Goal: Information Seeking & Learning: Learn about a topic

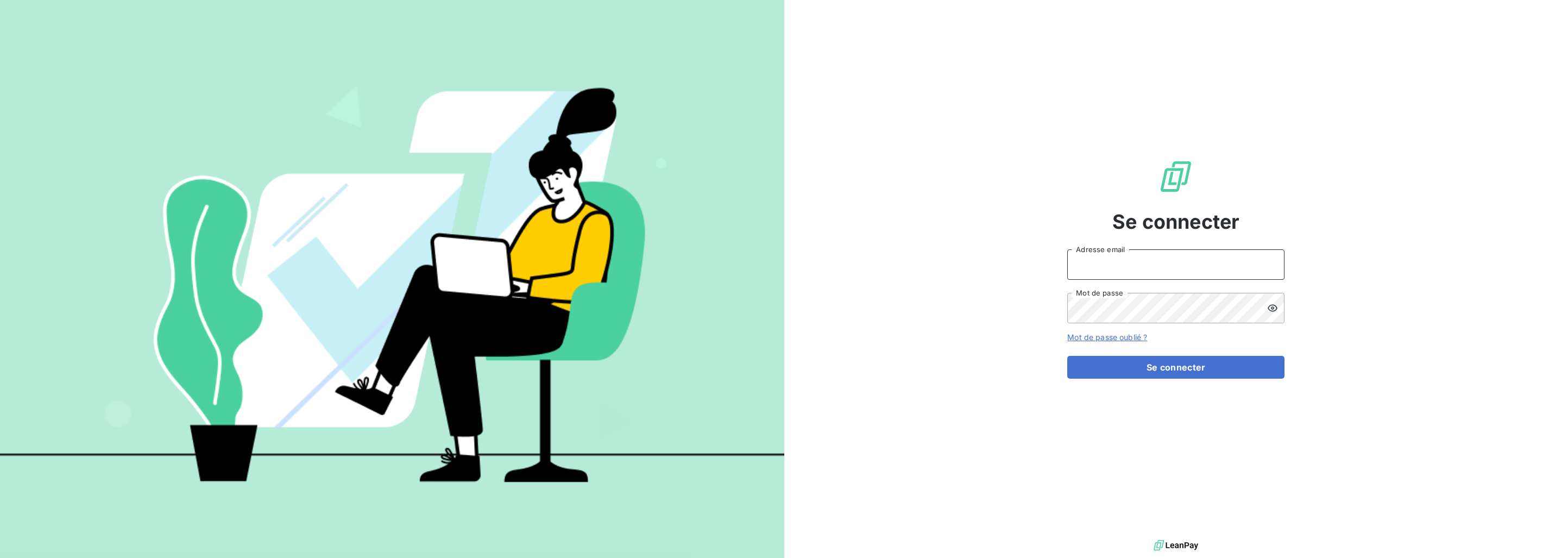
type input "[PERSON_NAME][EMAIL_ADDRESS][DOMAIN_NAME]"
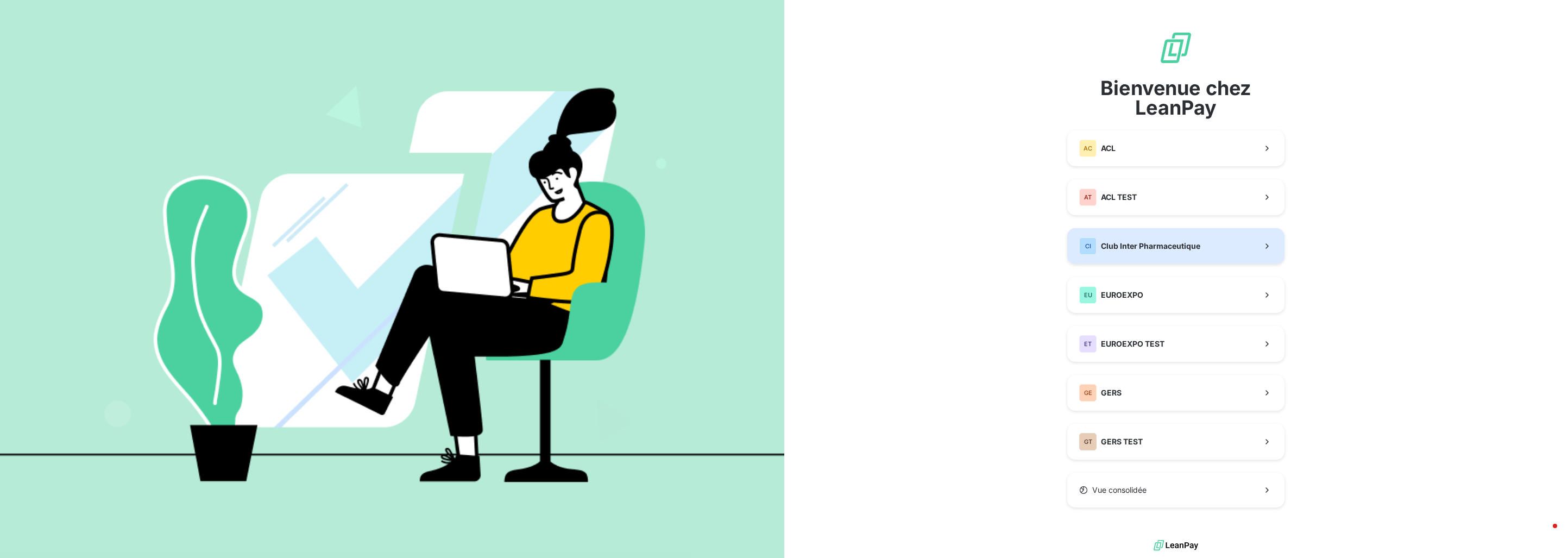
click at [1179, 254] on div "CI Club Inter Pharmaceutique" at bounding box center [1139, 246] width 121 height 18
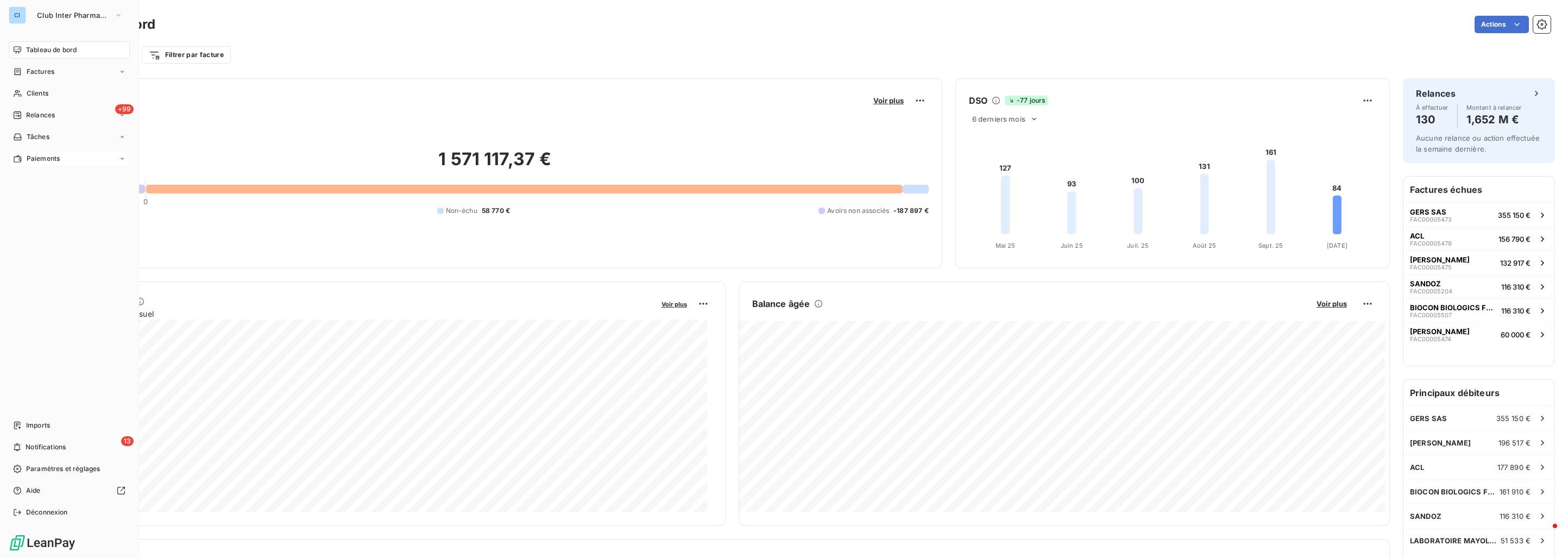
click at [40, 150] on div "Paiements" at bounding box center [69, 158] width 121 height 18
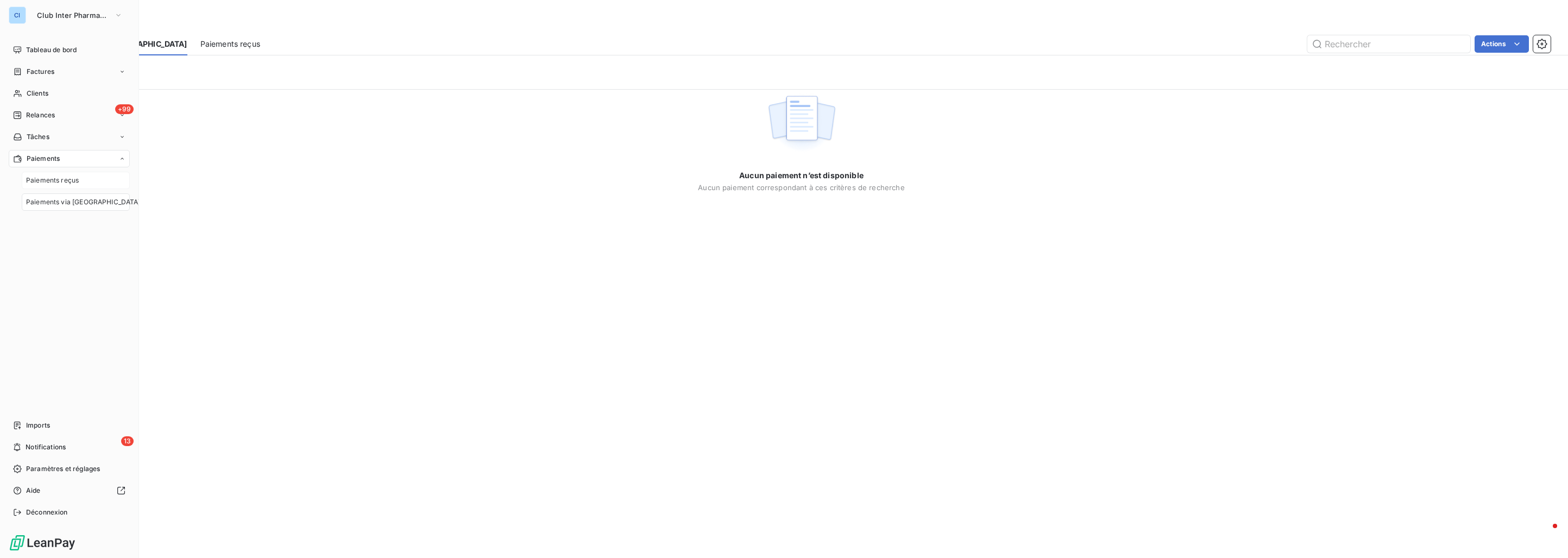
click at [57, 176] on span "Paiements reçus" at bounding box center [52, 180] width 53 height 10
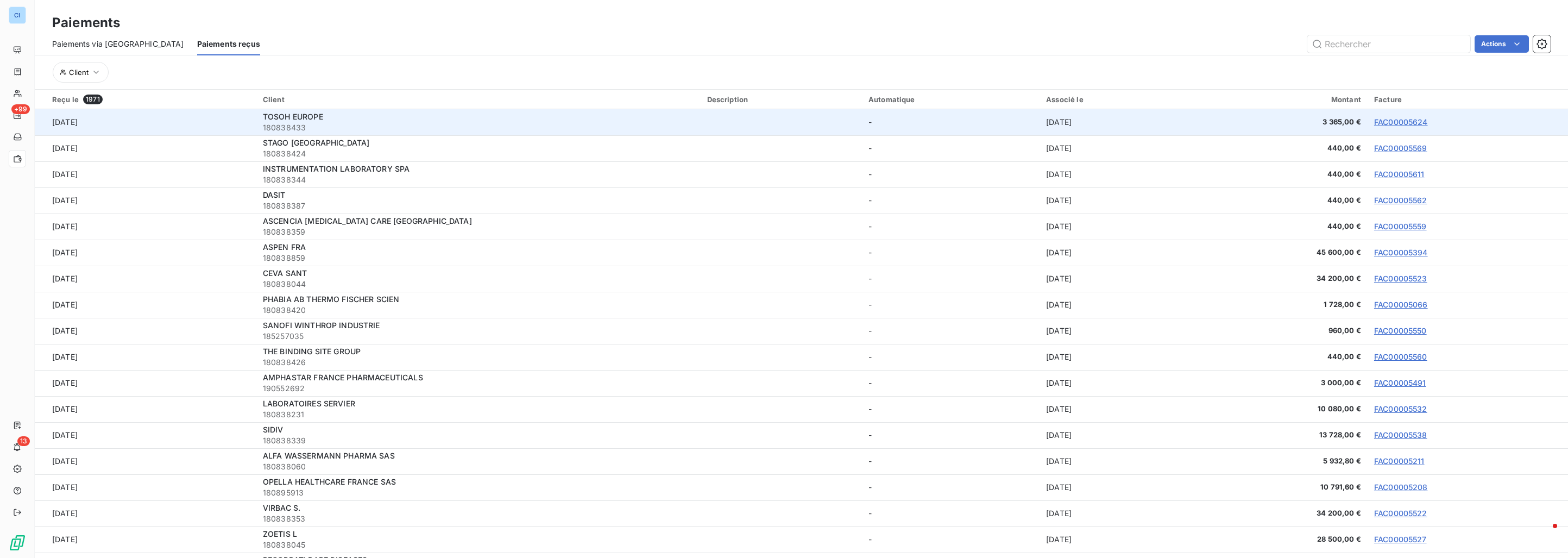
click at [1388, 121] on link "FAC00005624" at bounding box center [1401, 122] width 54 height 9
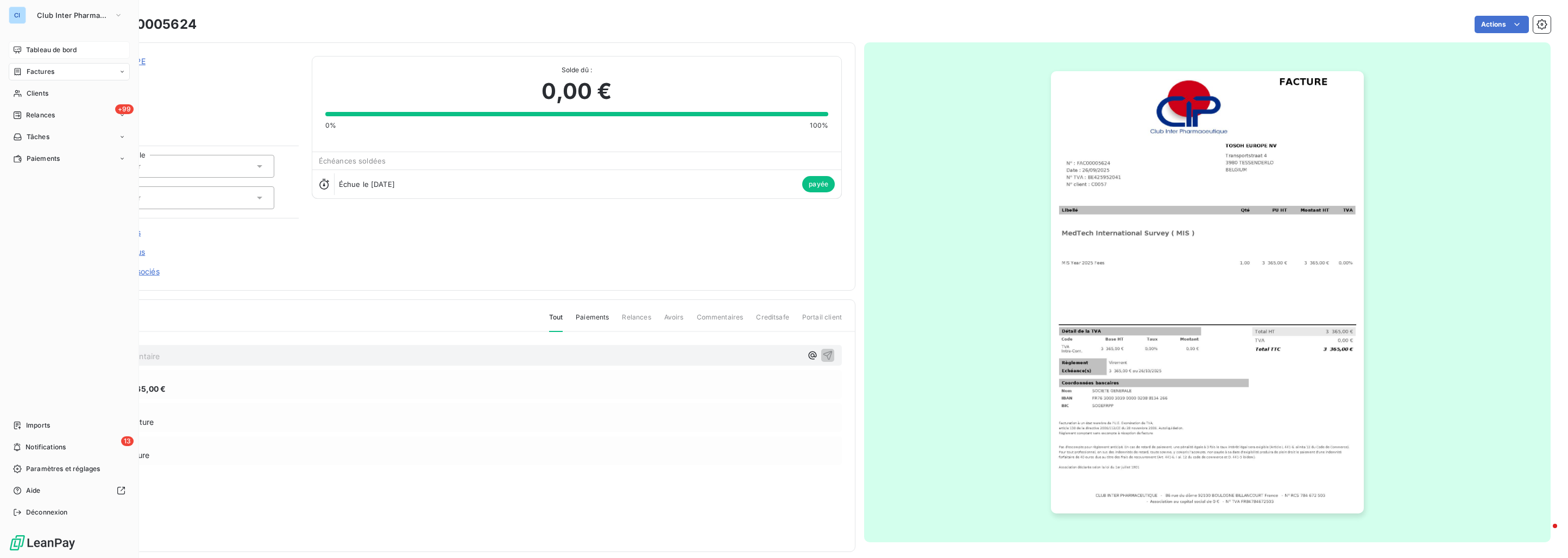
click at [30, 52] on span "Tableau de bord" at bounding box center [51, 50] width 51 height 10
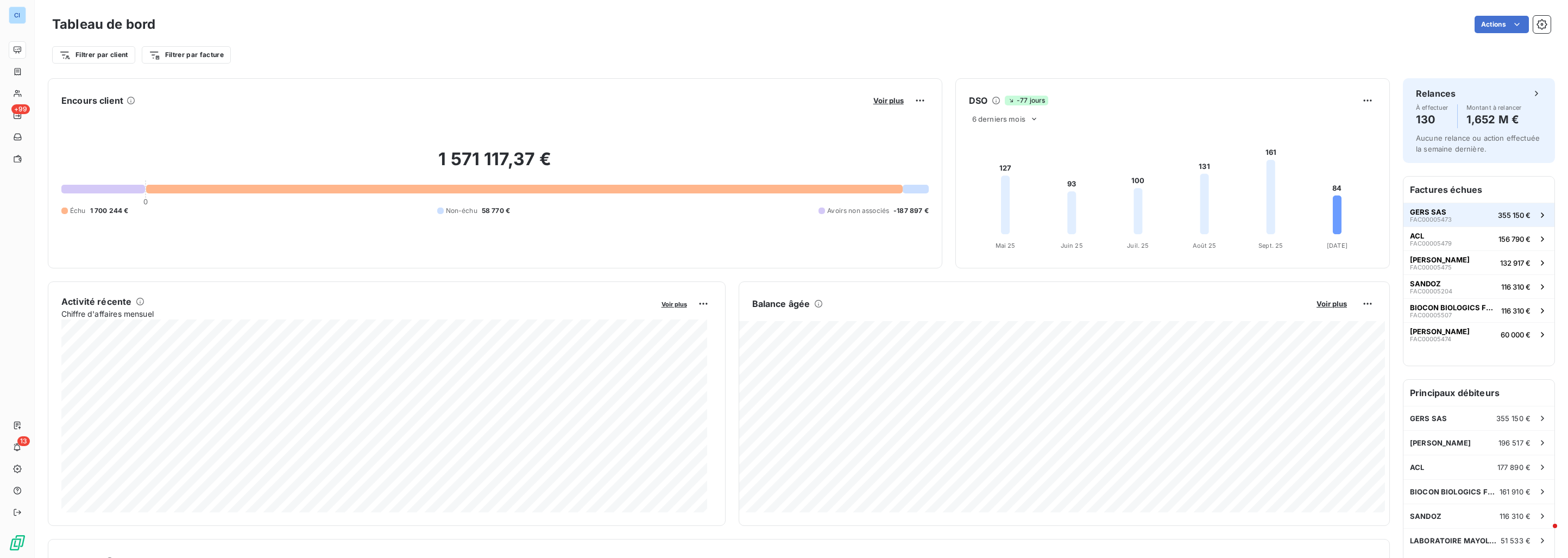
click at [1463, 219] on button "GERS SAS FAC00005473 355 150 €" at bounding box center [1479, 214] width 151 height 24
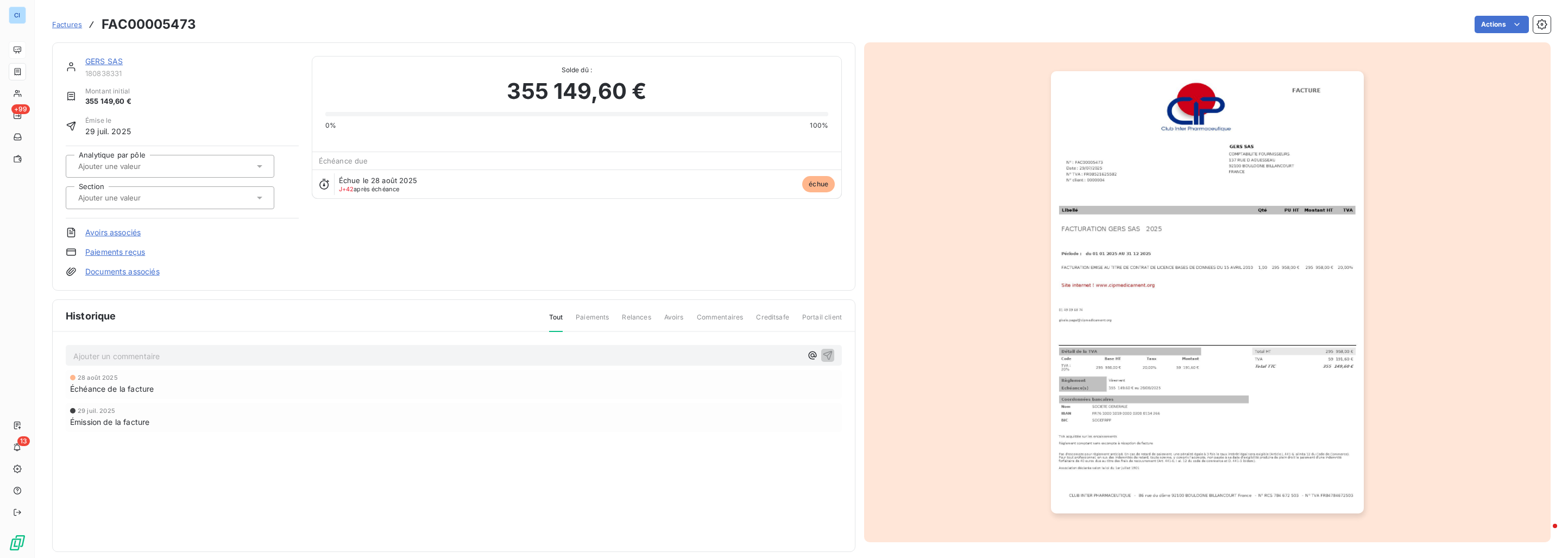
click at [584, 315] on span "Paiements" at bounding box center [592, 322] width 33 height 18
click at [114, 60] on link "GERS SAS" at bounding box center [104, 61] width 38 height 9
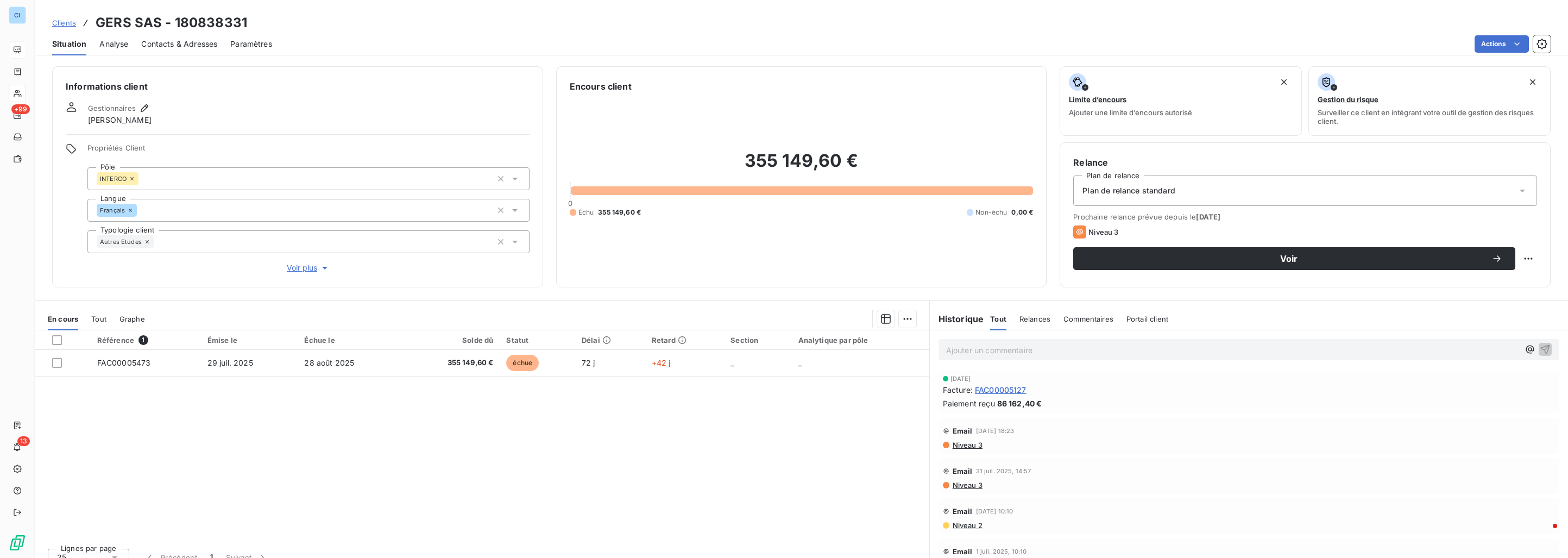
click at [104, 316] on span "Tout" at bounding box center [99, 319] width 15 height 9
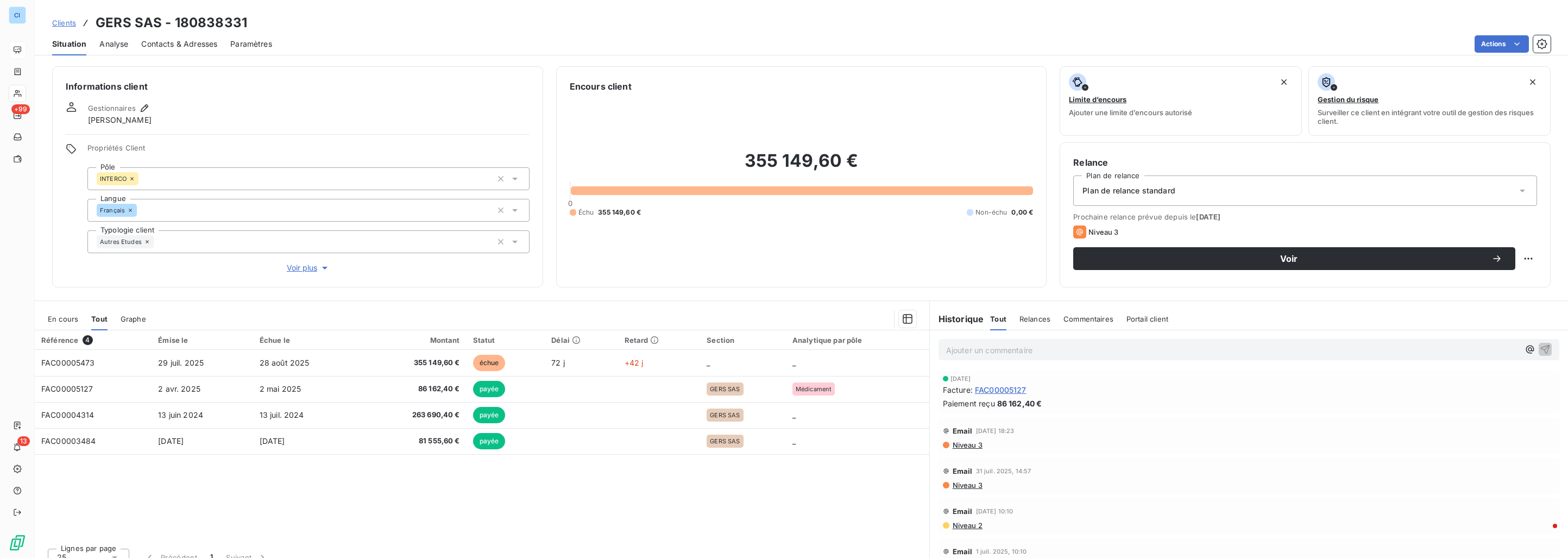
click at [58, 26] on span "Clients" at bounding box center [64, 23] width 24 height 9
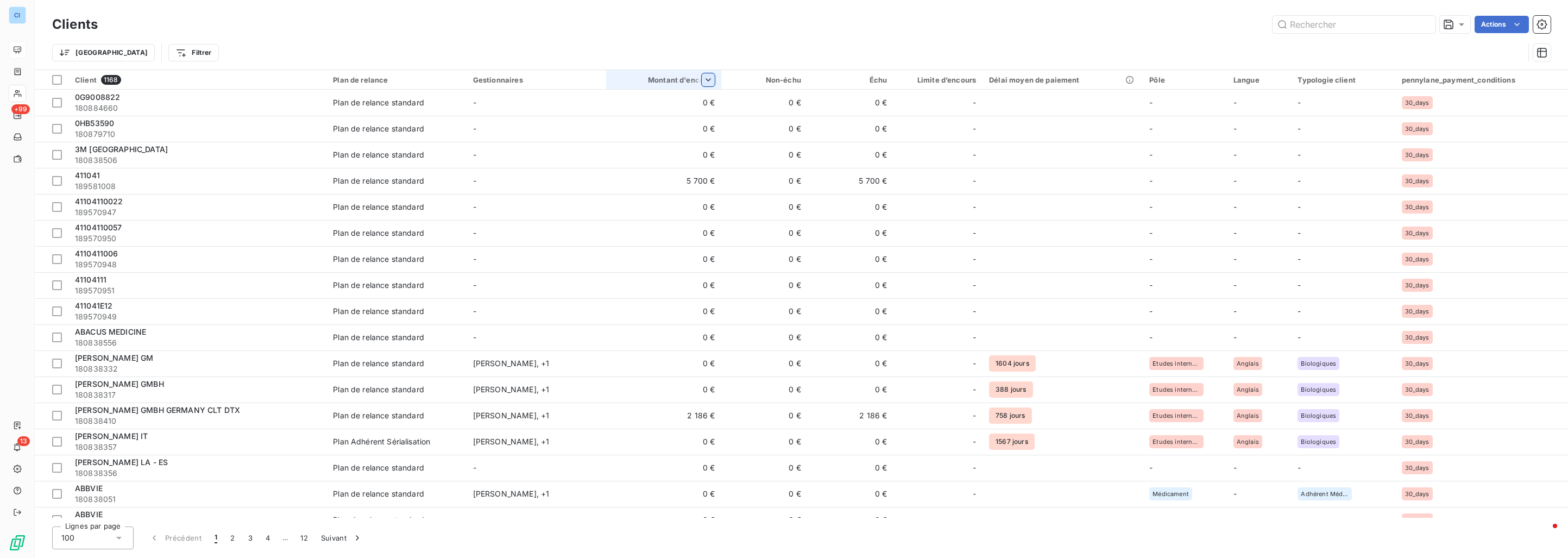
click at [713, 80] on html "CI +99 13 Clients Actions Trier Filtrer Client 1168 Plan de relance Gestionnair…" at bounding box center [784, 279] width 1568 height 558
click at [689, 124] on span "Trier par ordre décroissant" at bounding box center [656, 127] width 97 height 11
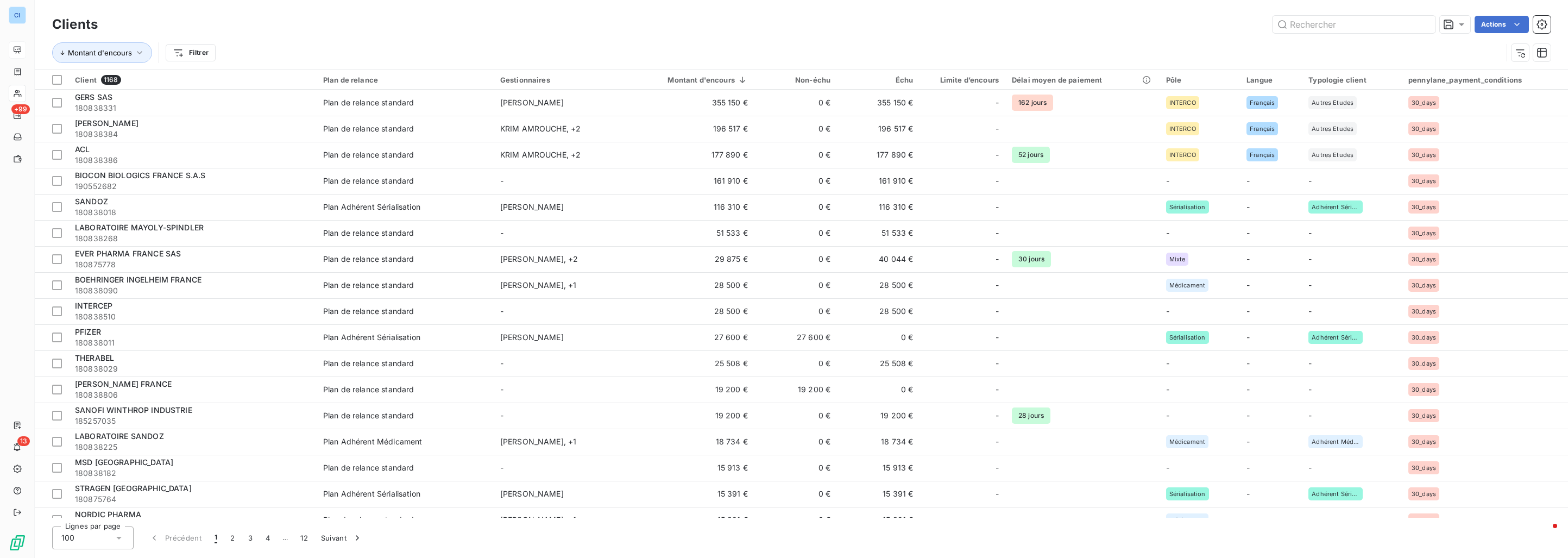
click at [689, 124] on td "196 517 €" at bounding box center [691, 129] width 127 height 26
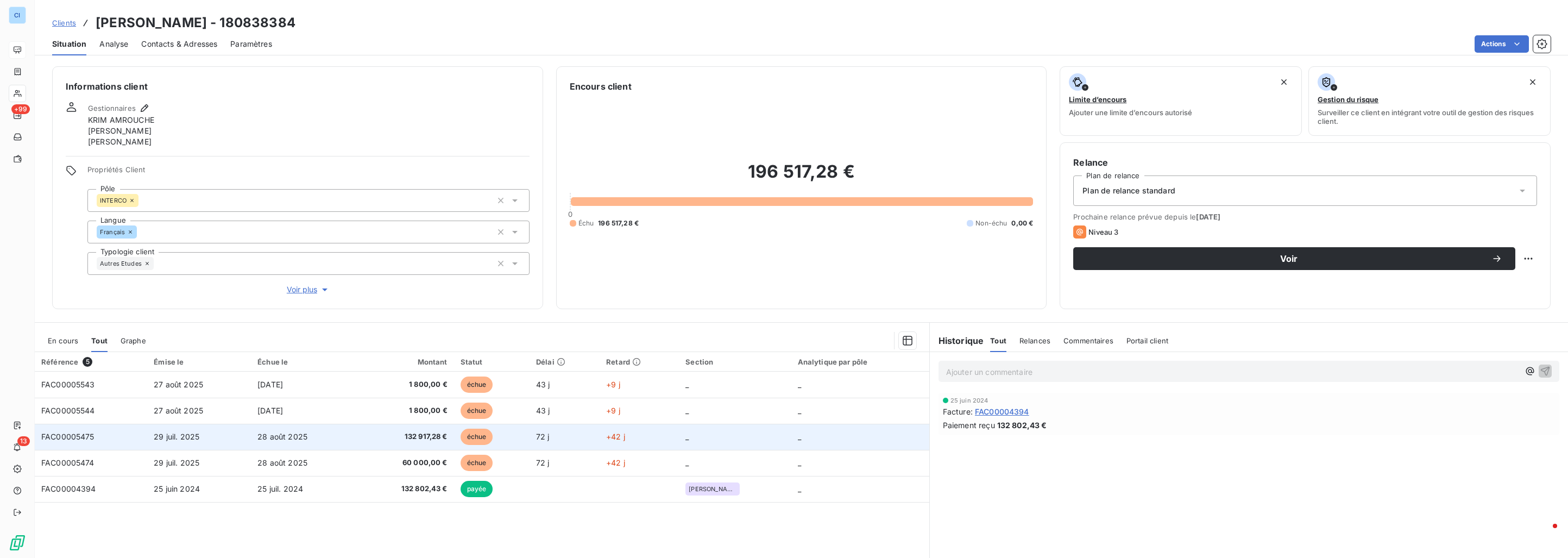
click at [444, 440] on span "132 917,28 €" at bounding box center [405, 437] width 85 height 11
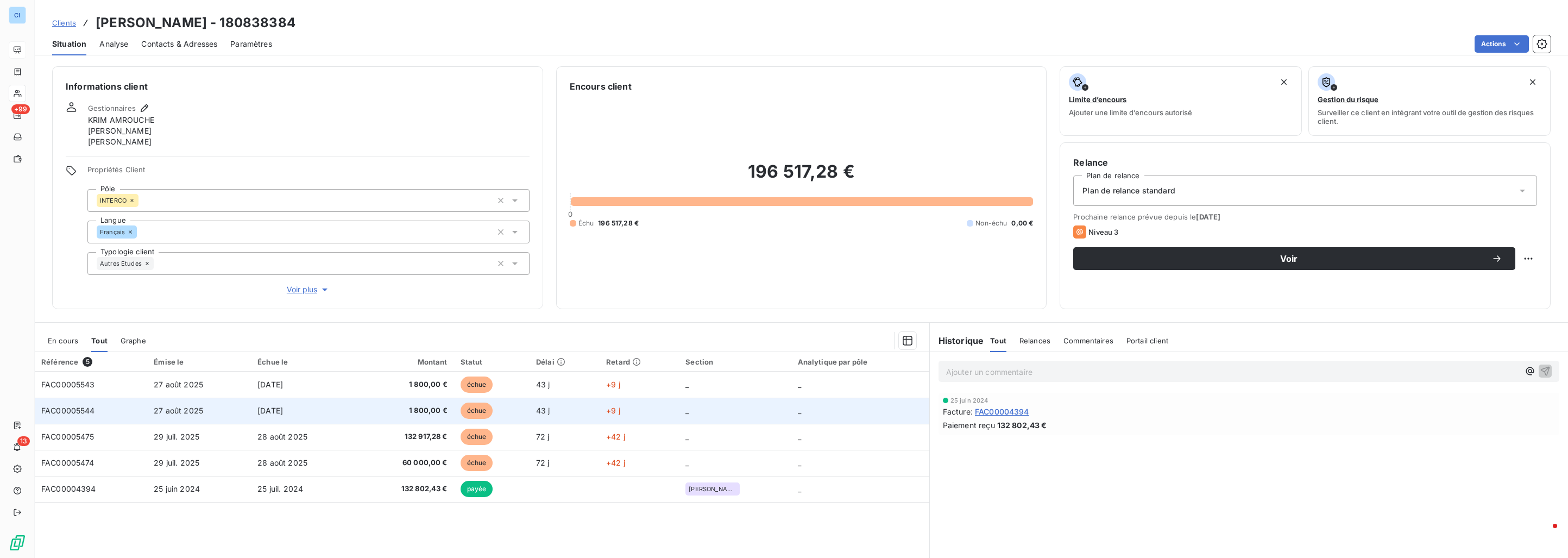
click at [438, 405] on td "1 800,00 €" at bounding box center [405, 411] width 99 height 26
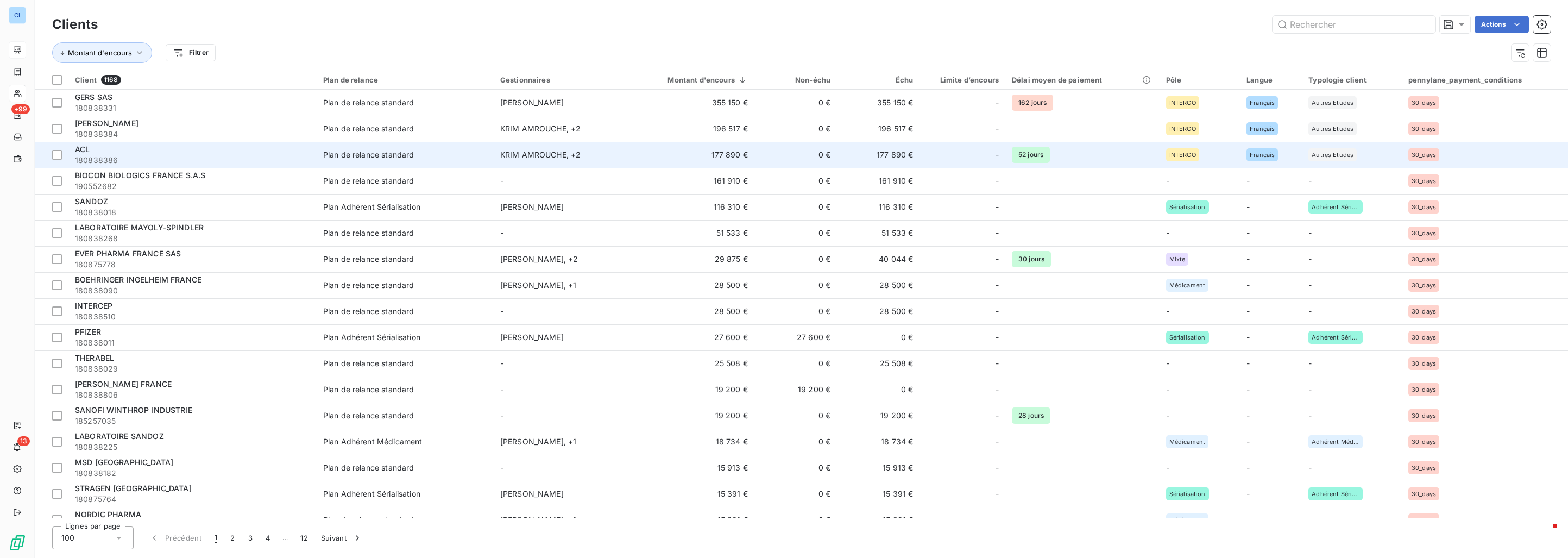
click at [709, 157] on td "177 890 €" at bounding box center [691, 155] width 127 height 26
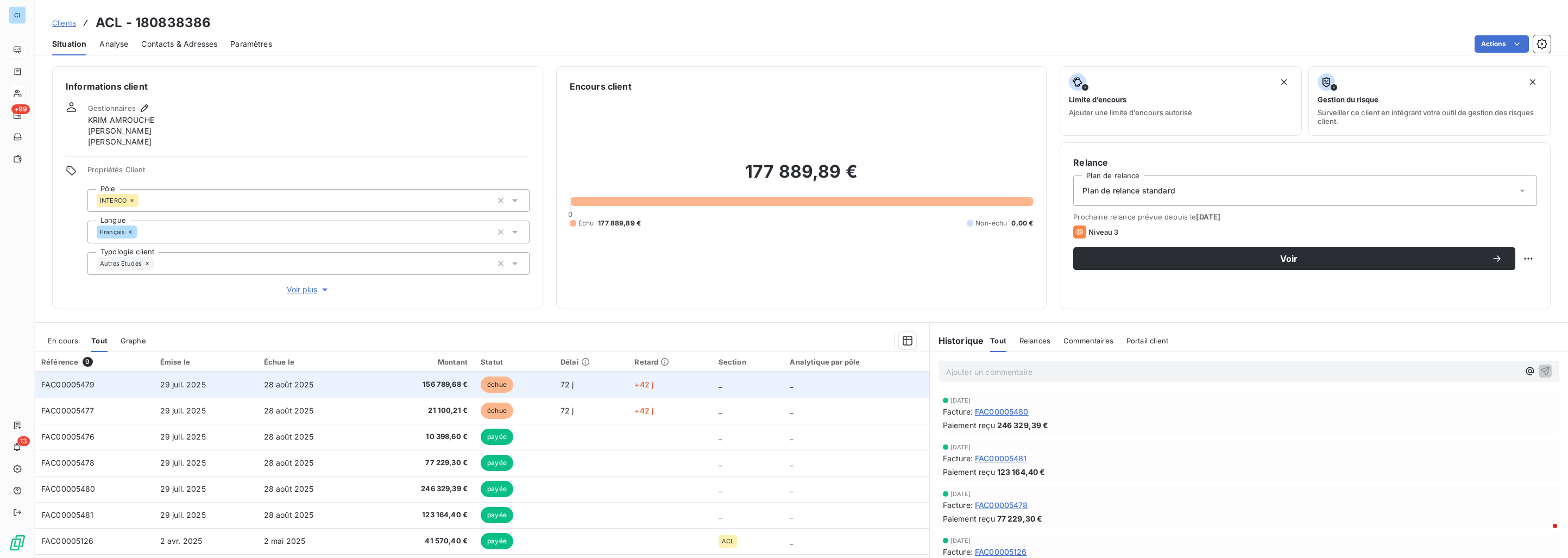
click at [295, 381] on span "28 août 2025" at bounding box center [289, 384] width 50 height 9
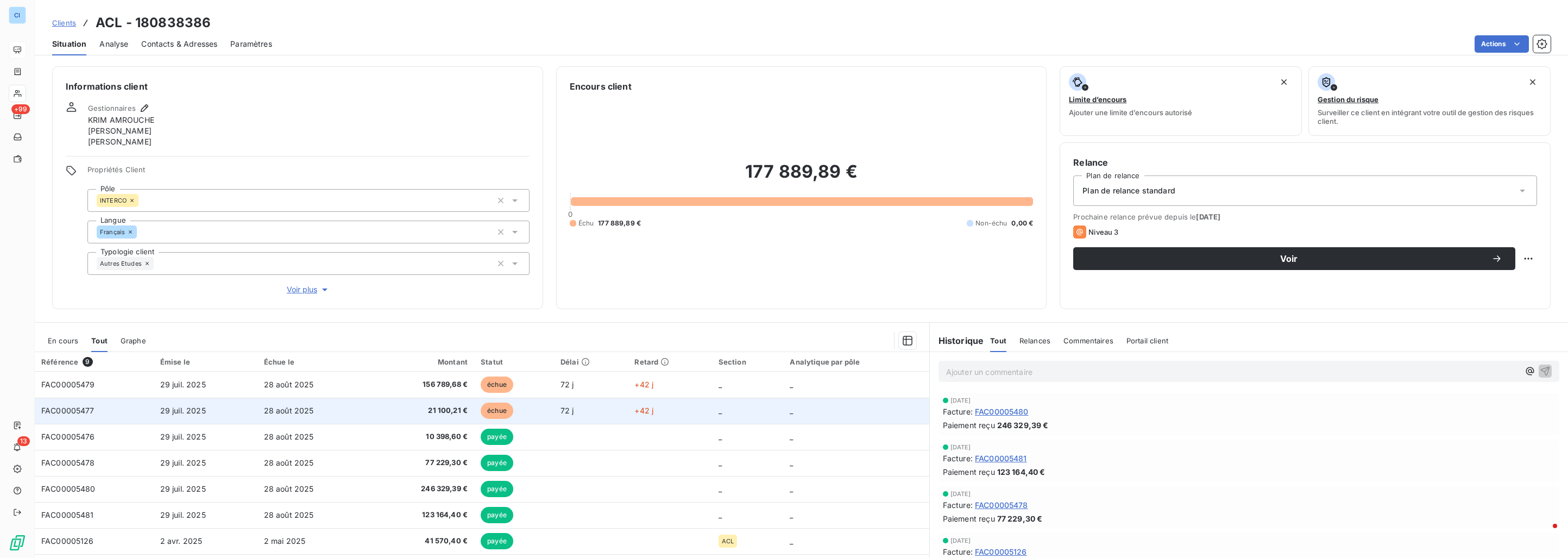
click at [304, 409] on span "28 août 2025" at bounding box center [289, 411] width 50 height 9
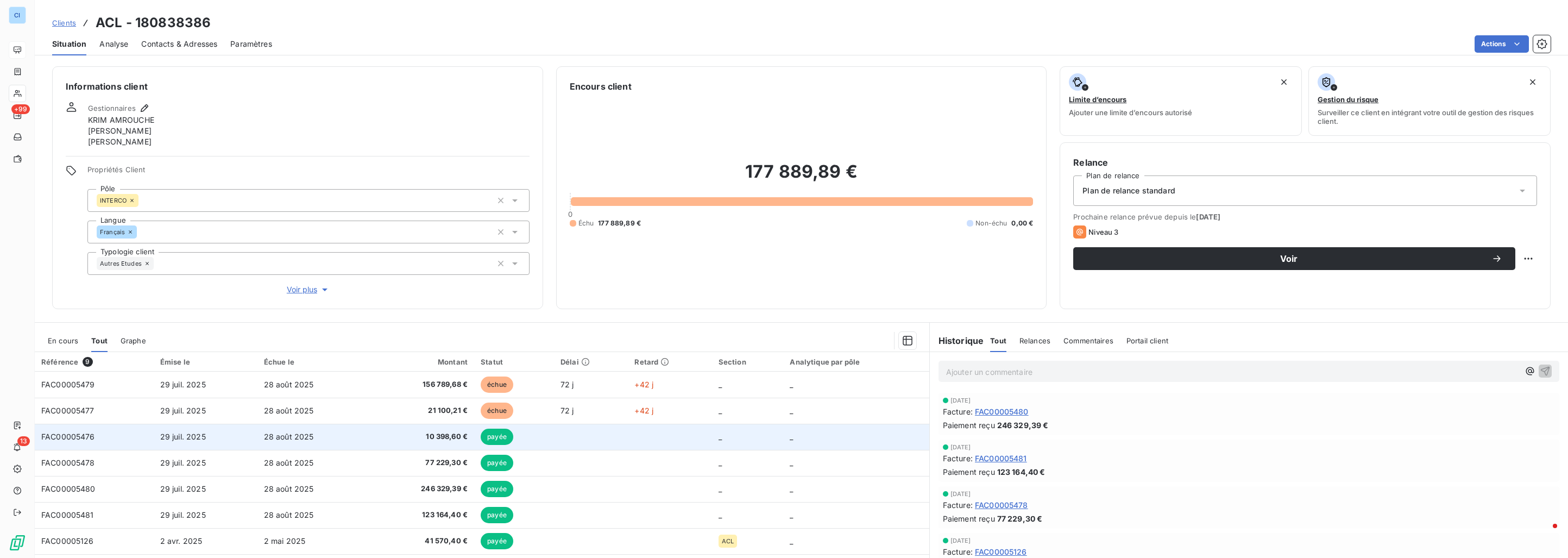
click at [303, 434] on span "28 août 2025" at bounding box center [289, 436] width 50 height 9
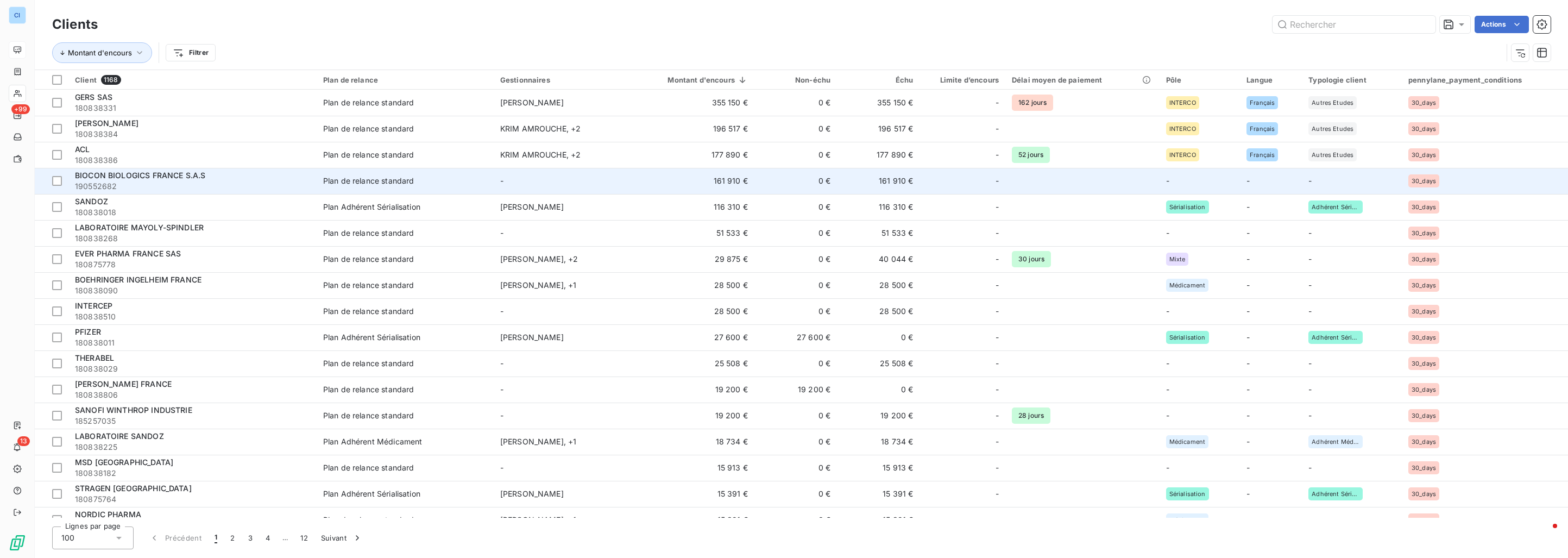
click at [212, 174] on div "BIOCON BIOLOGICS FRANCE S.A.S" at bounding box center [192, 175] width 235 height 11
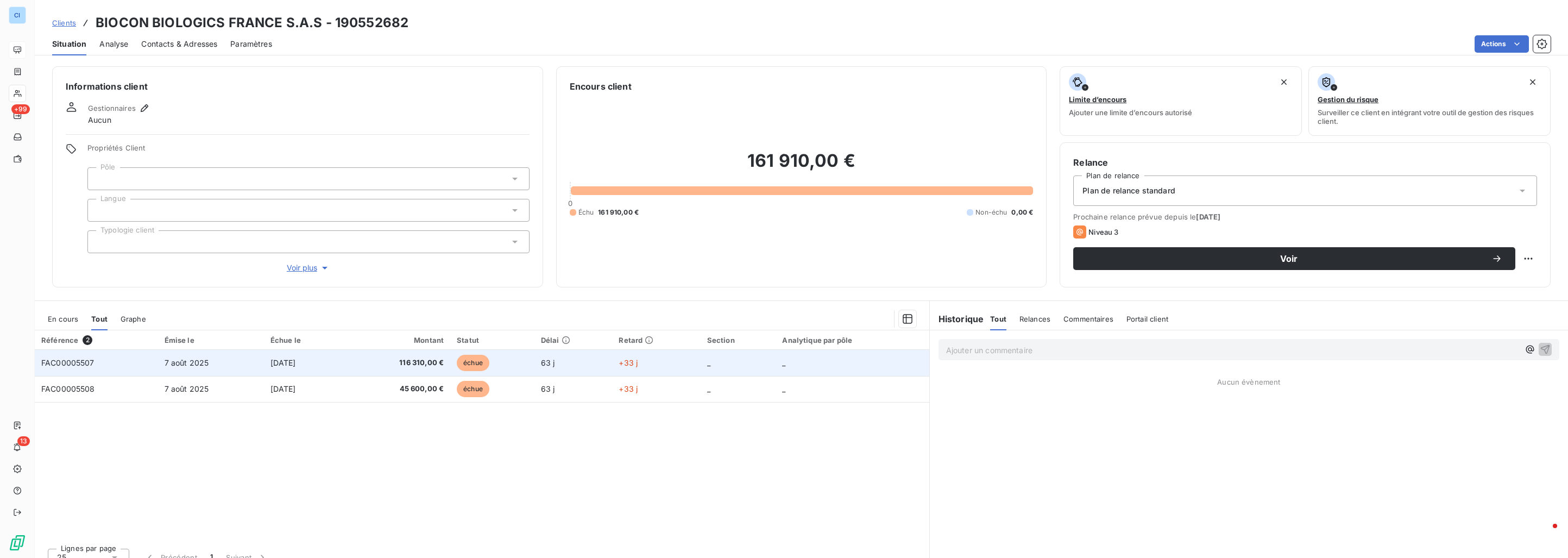
click at [337, 374] on td "[DATE]" at bounding box center [304, 363] width 80 height 26
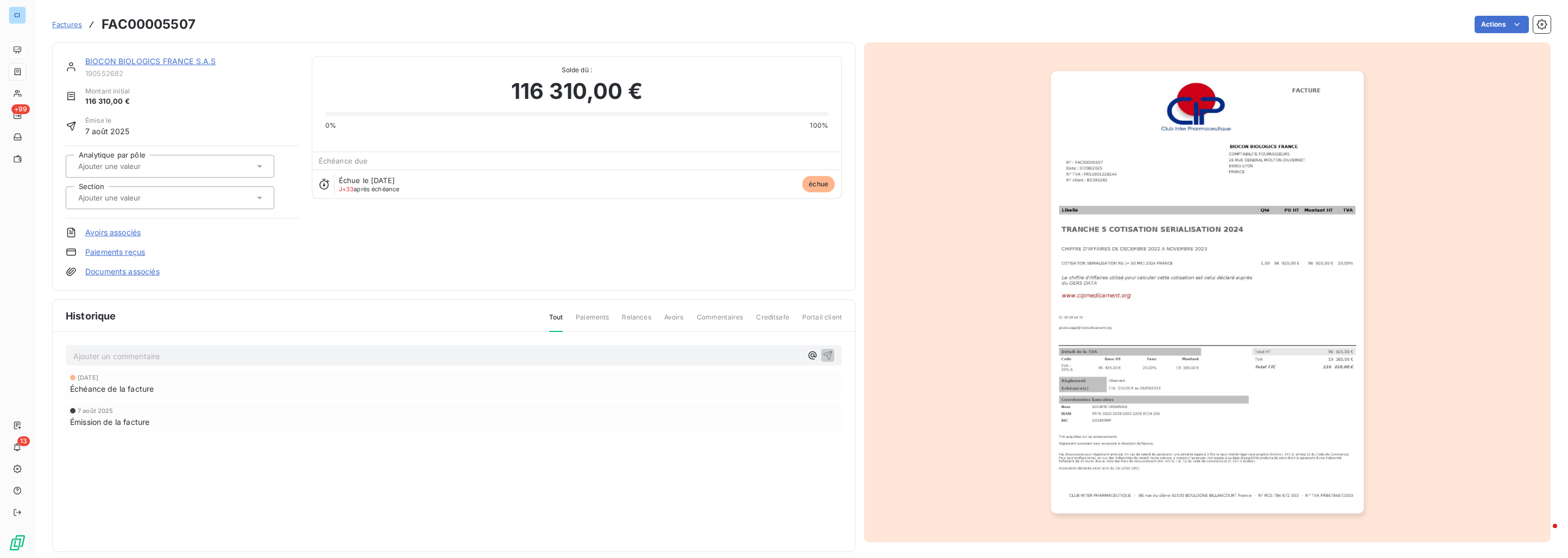
click at [164, 168] on input "text" at bounding box center [131, 166] width 109 height 10
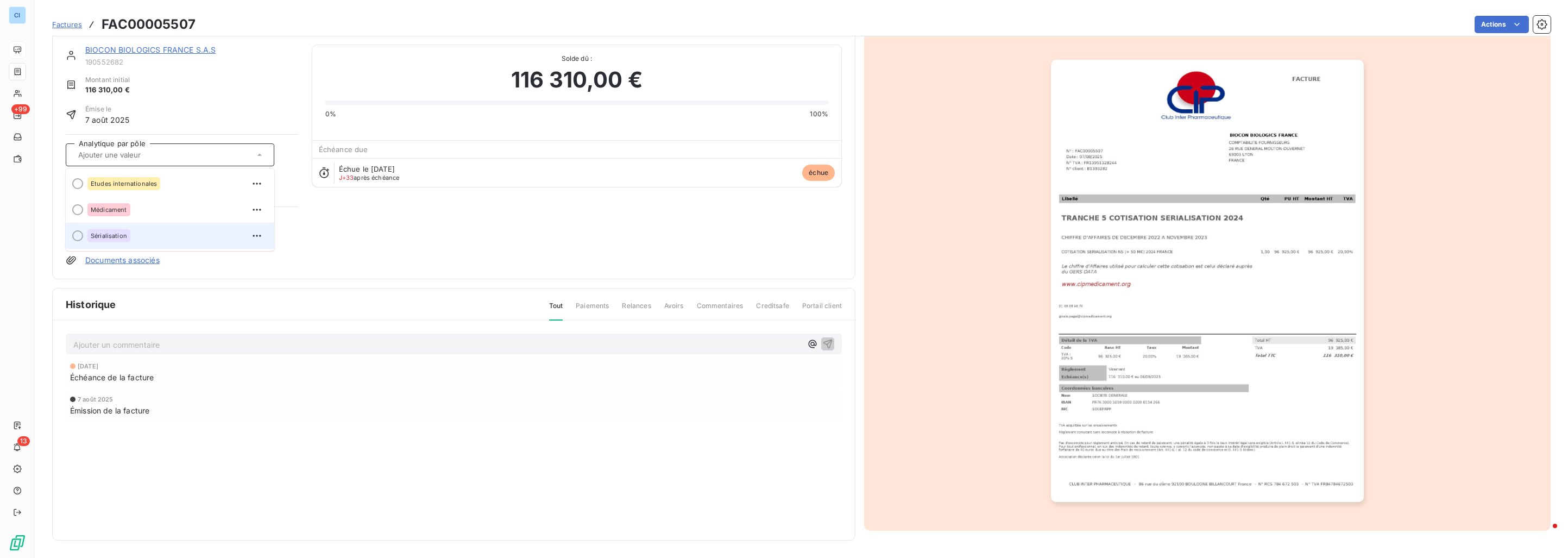
click at [78, 233] on div at bounding box center [78, 236] width 11 height 11
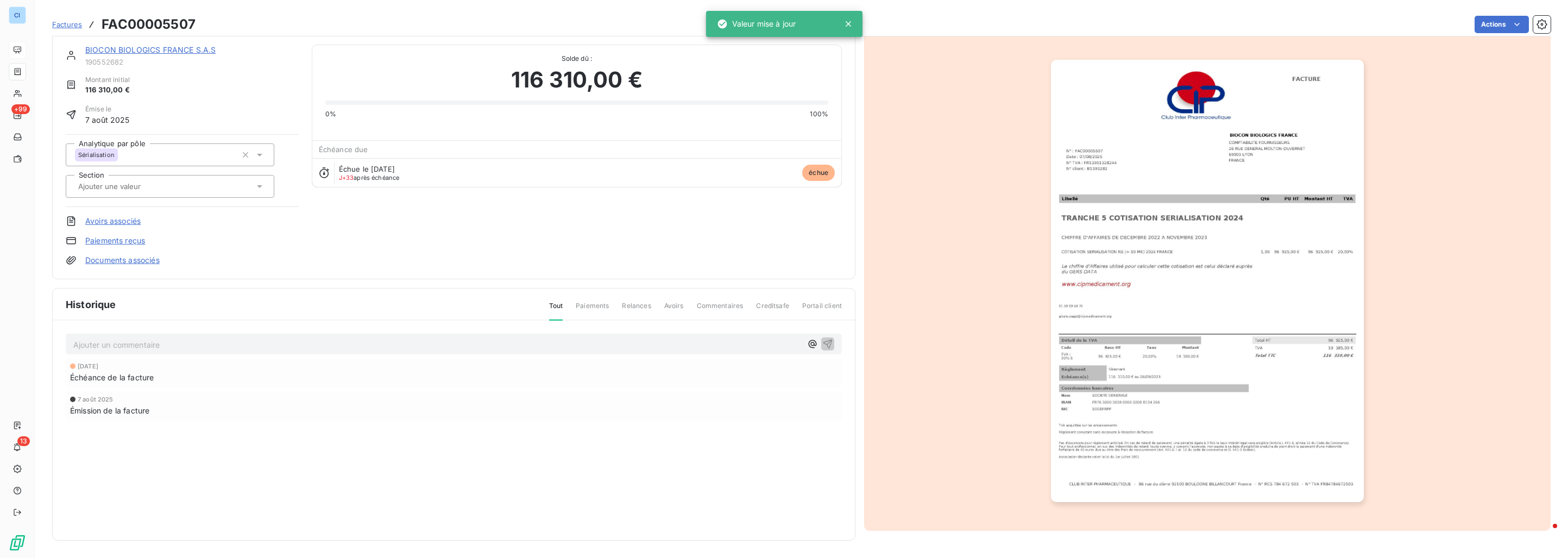
click at [196, 190] on div at bounding box center [164, 186] width 179 height 14
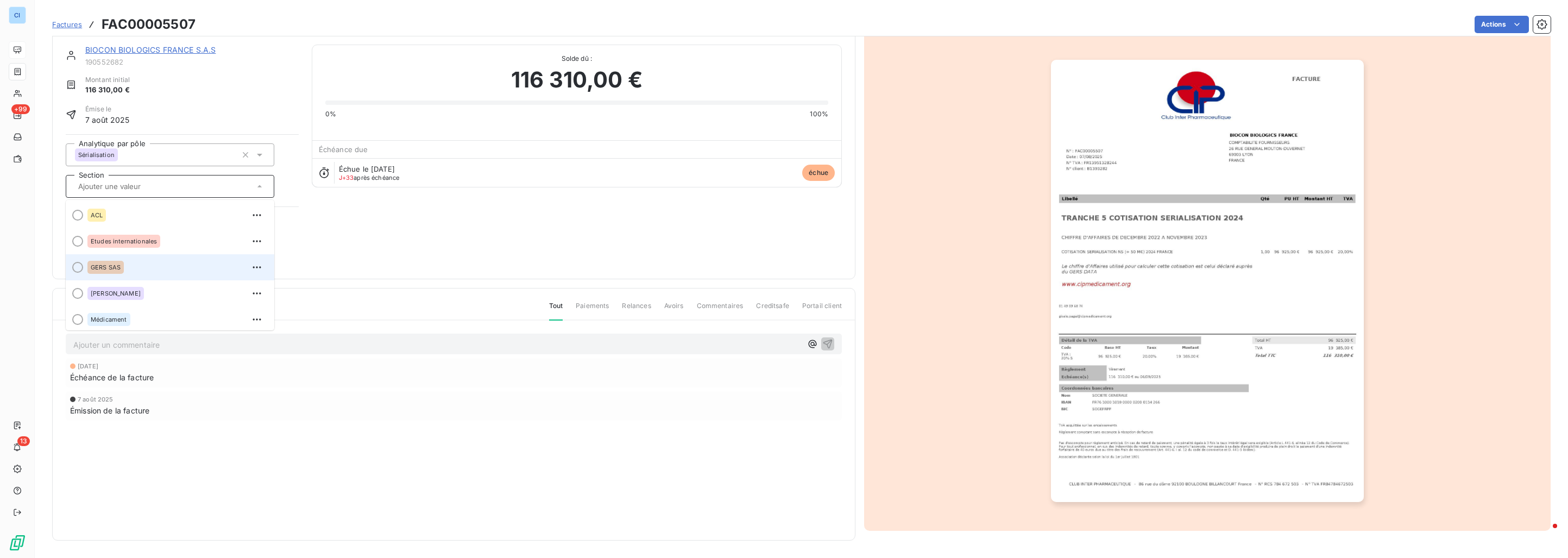
scroll to position [30, 0]
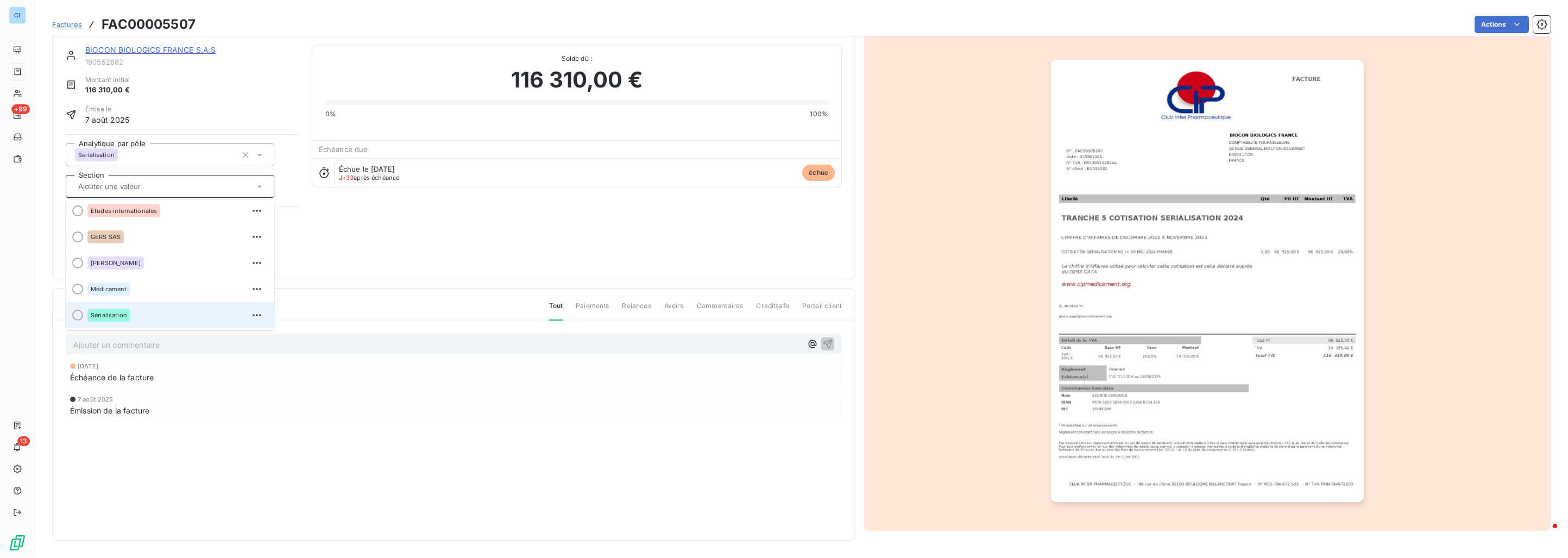
click at [96, 316] on span "Sérialisation" at bounding box center [109, 315] width 37 height 7
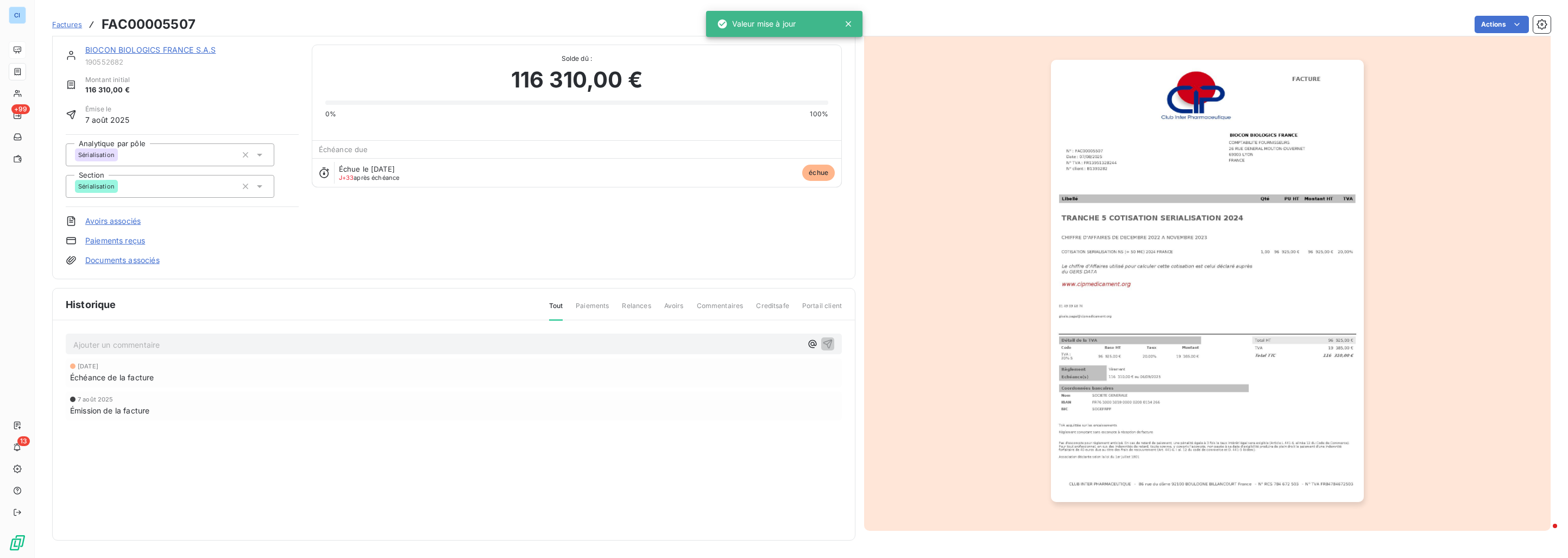
click at [224, 159] on div "Sérialisation" at bounding box center [156, 155] width 162 height 18
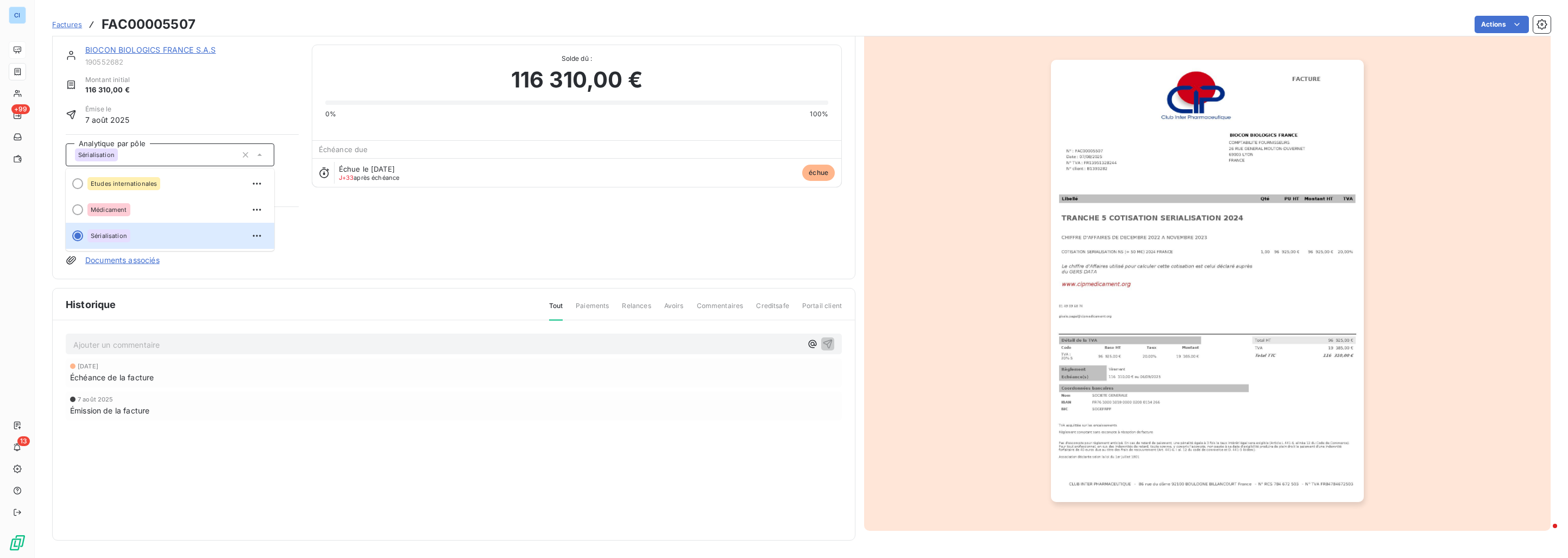
click at [224, 110] on div "Émise le [DATE]" at bounding box center [182, 115] width 233 height 21
click at [368, 245] on div "BIOCON BIOLOGICS FRANCE S.A.S 190552682 Montant initial 116 310,00 € Émise le […" at bounding box center [453, 155] width 776 height 221
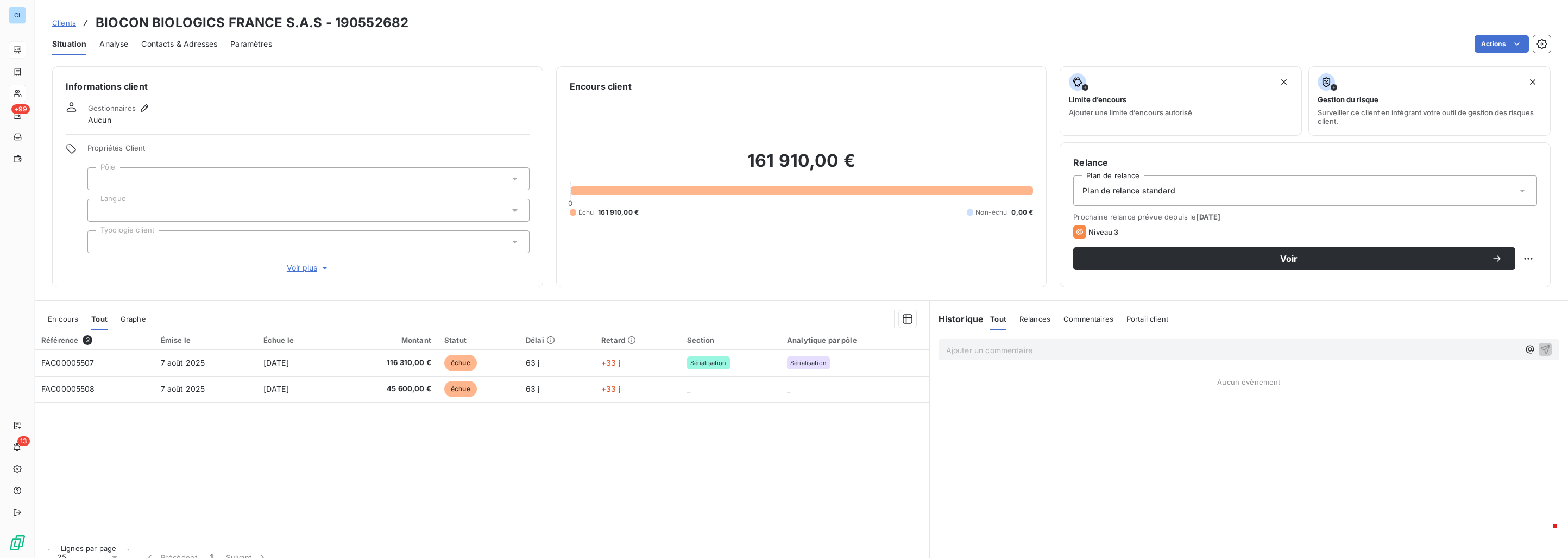
click at [302, 182] on div at bounding box center [309, 178] width 442 height 23
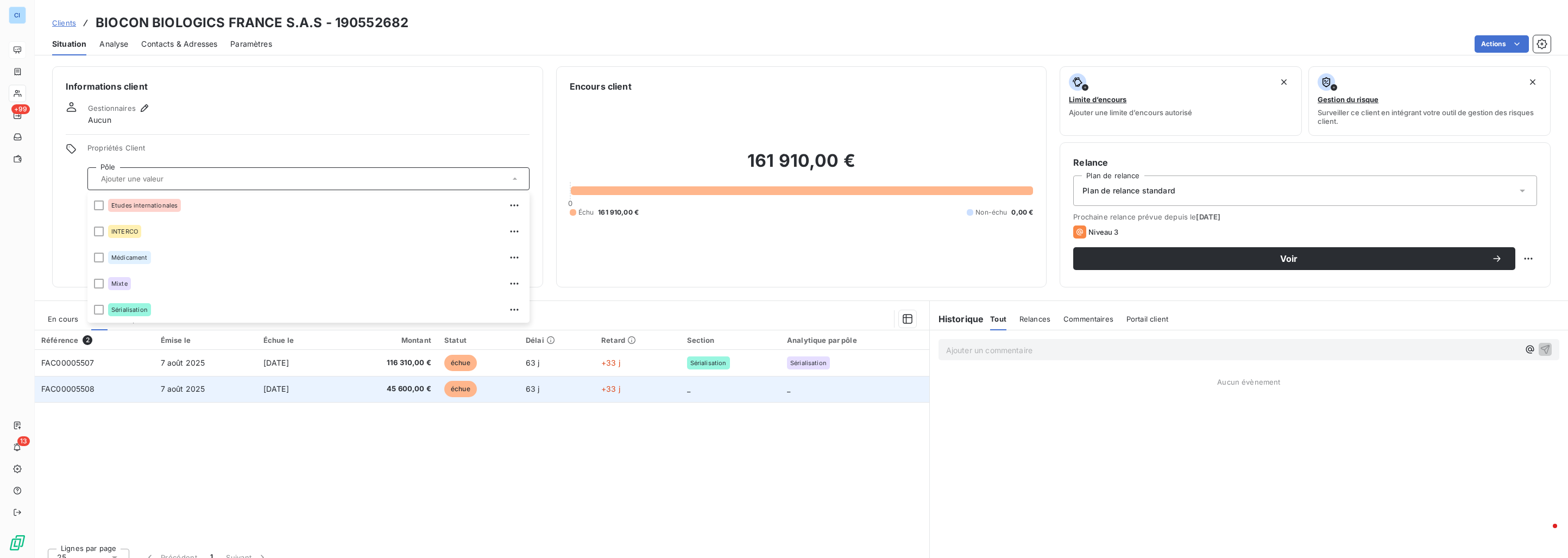
click at [377, 380] on td "45 600,00 €" at bounding box center [386, 389] width 103 height 26
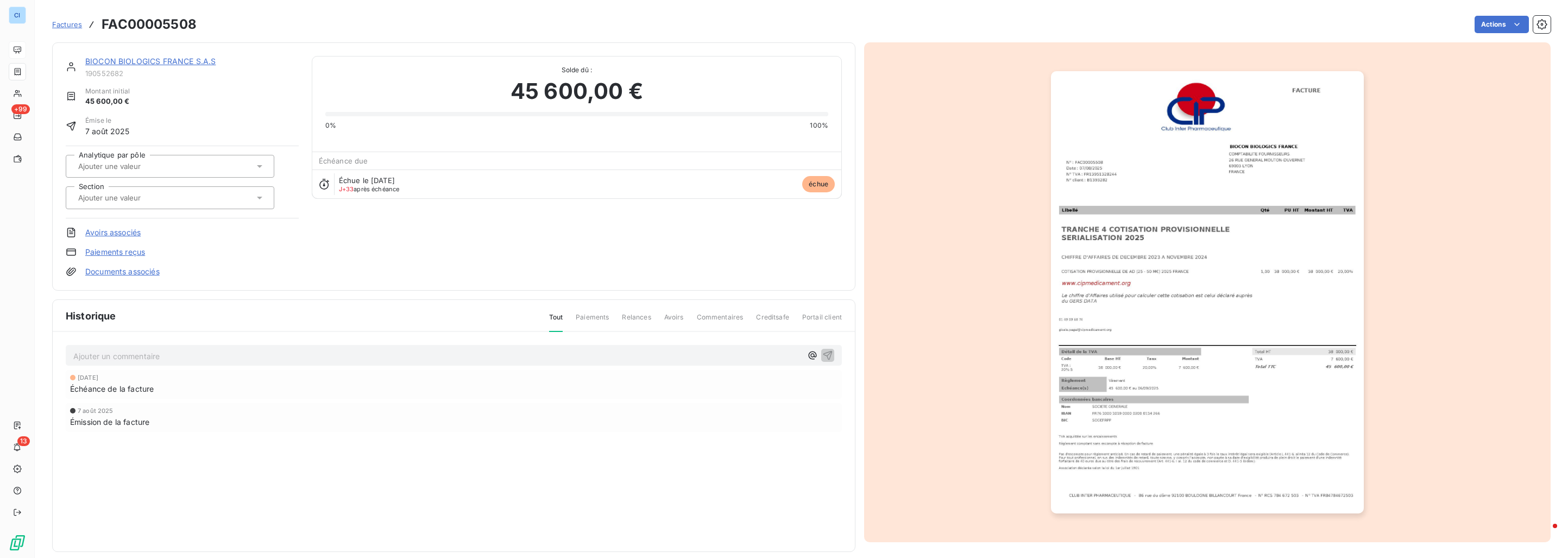
click at [177, 201] on div at bounding box center [164, 197] width 179 height 14
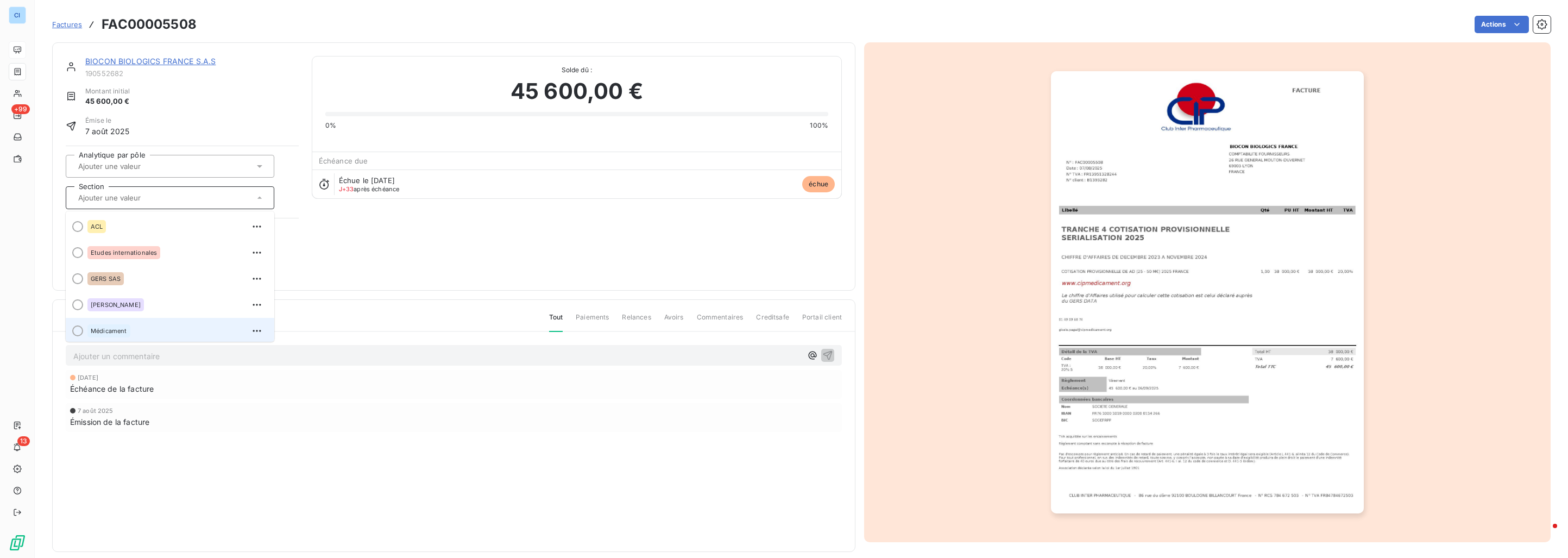
scroll to position [30, 0]
click at [135, 323] on div "Sérialisation" at bounding box center [177, 327] width 178 height 18
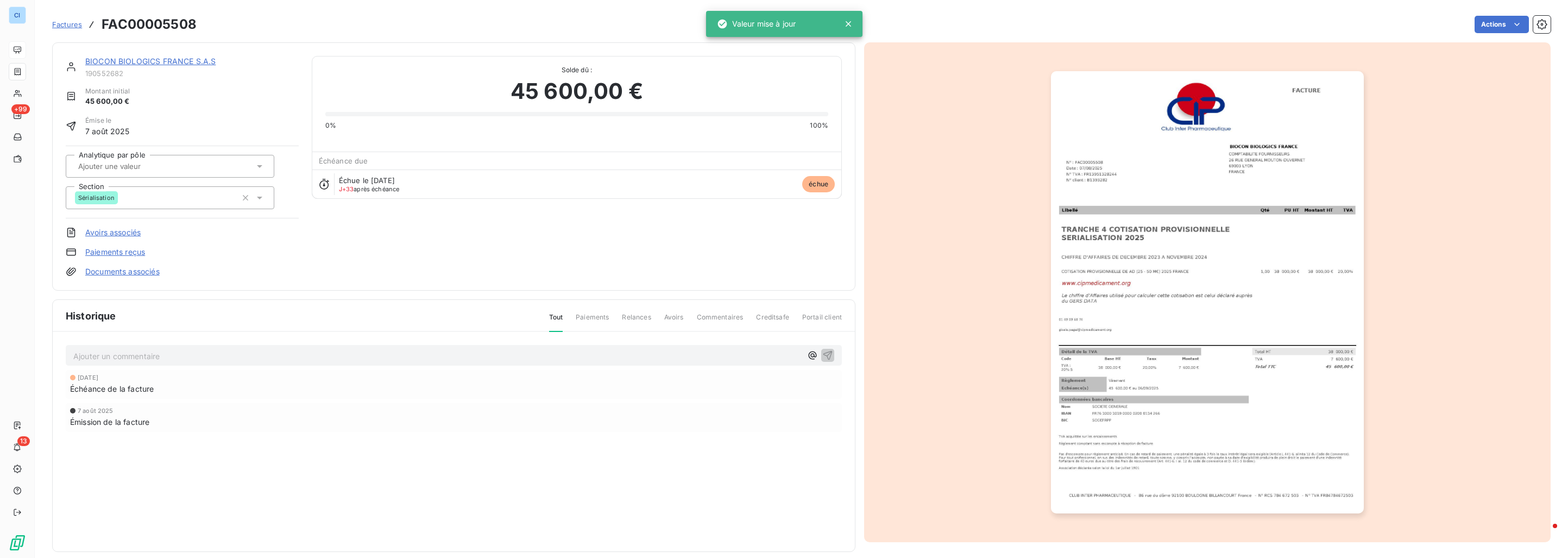
click at [144, 171] on div at bounding box center [164, 166] width 179 height 14
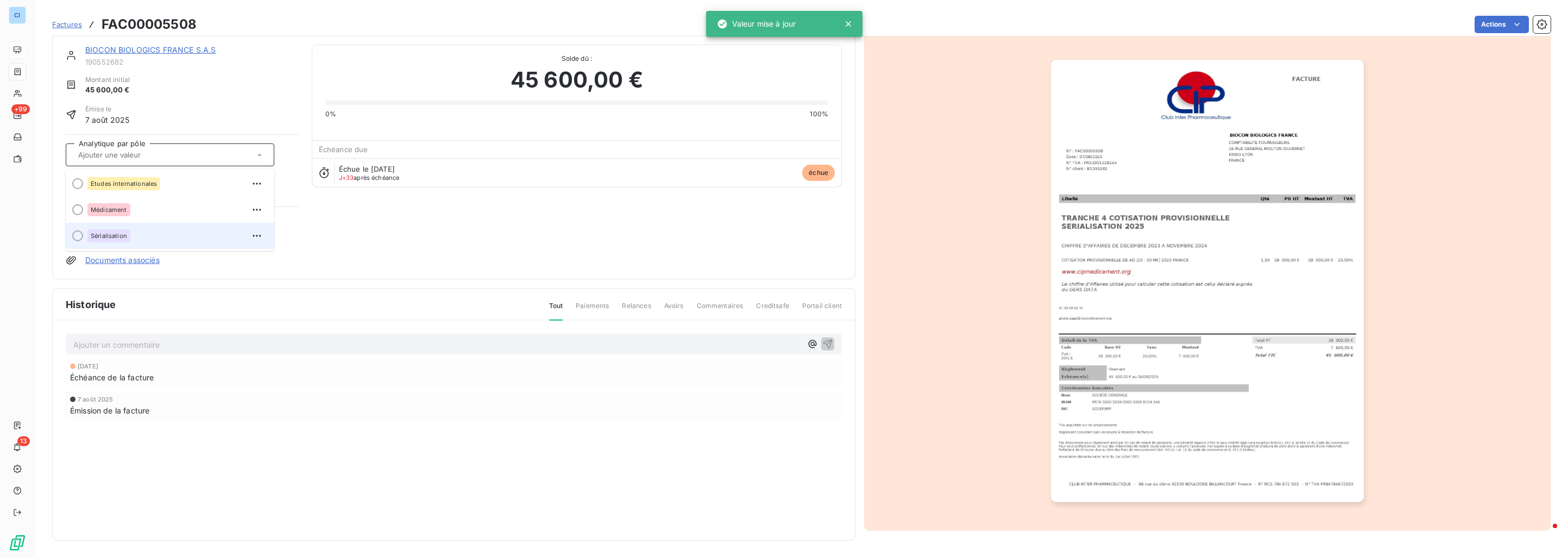
click at [122, 233] on span "Sérialisation" at bounding box center [109, 236] width 37 height 7
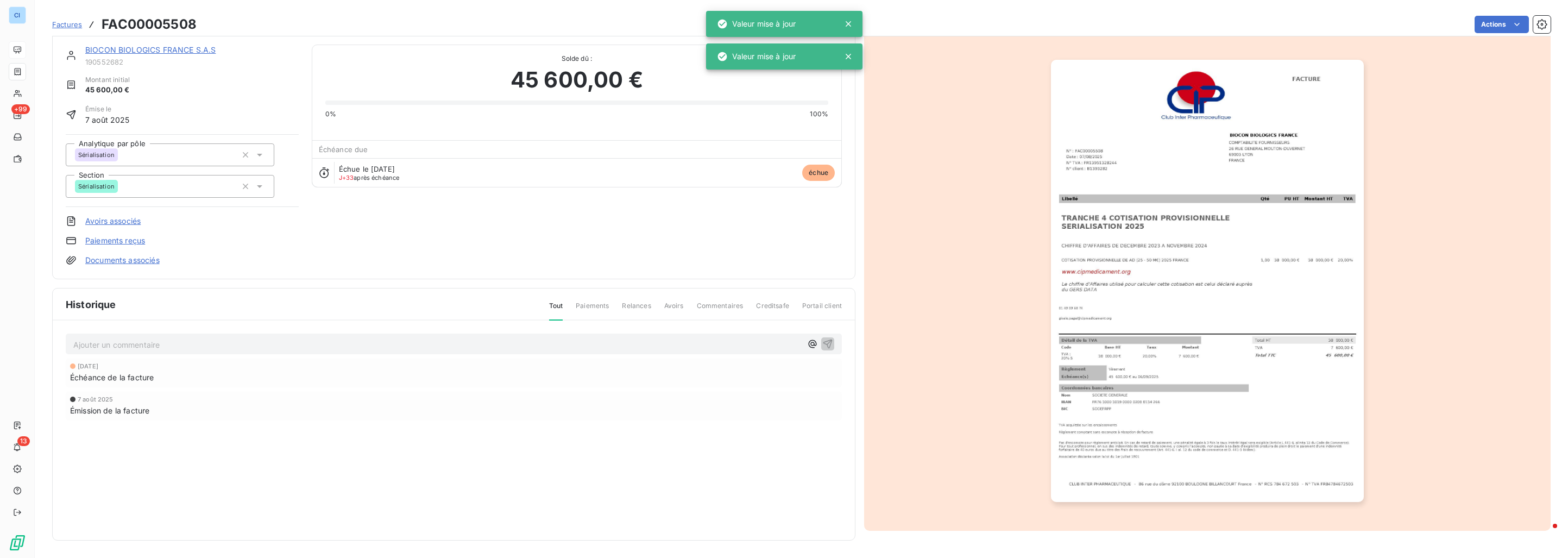
click at [354, 244] on div "BIOCON BIOLOGICS FRANCE S.A.S 190552682 Montant initial 45 600,00 € Émise le [D…" at bounding box center [453, 155] width 776 height 221
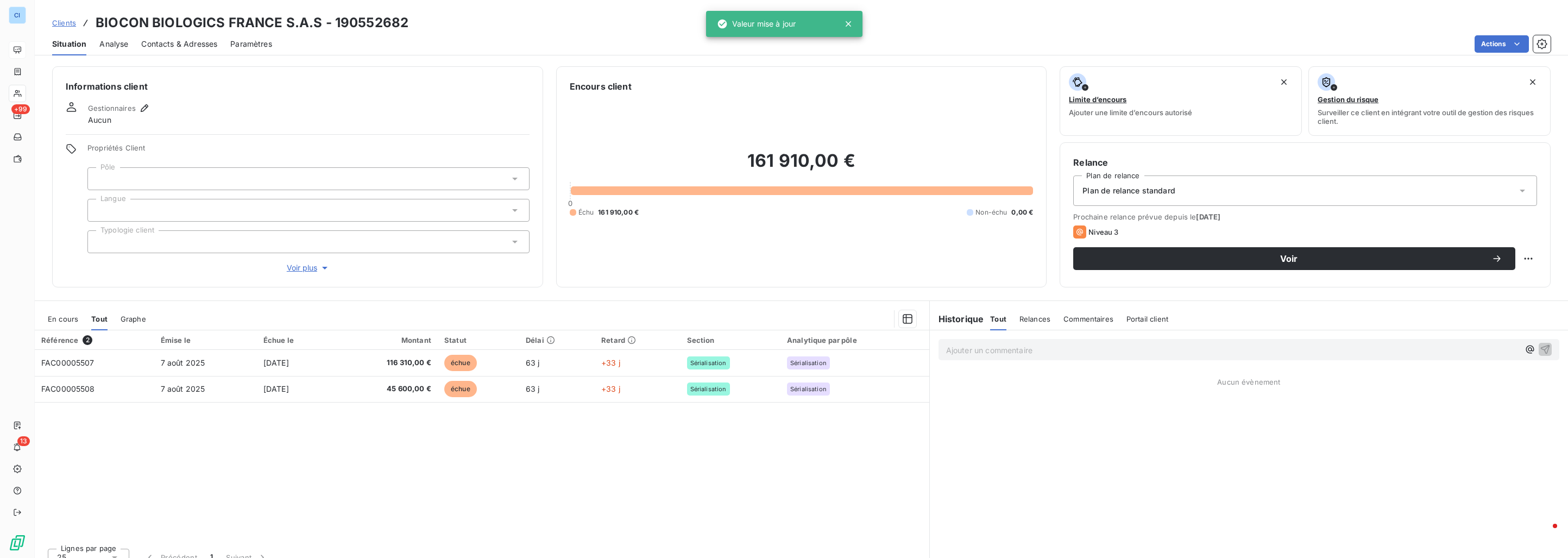
click at [152, 175] on div at bounding box center [309, 178] width 442 height 23
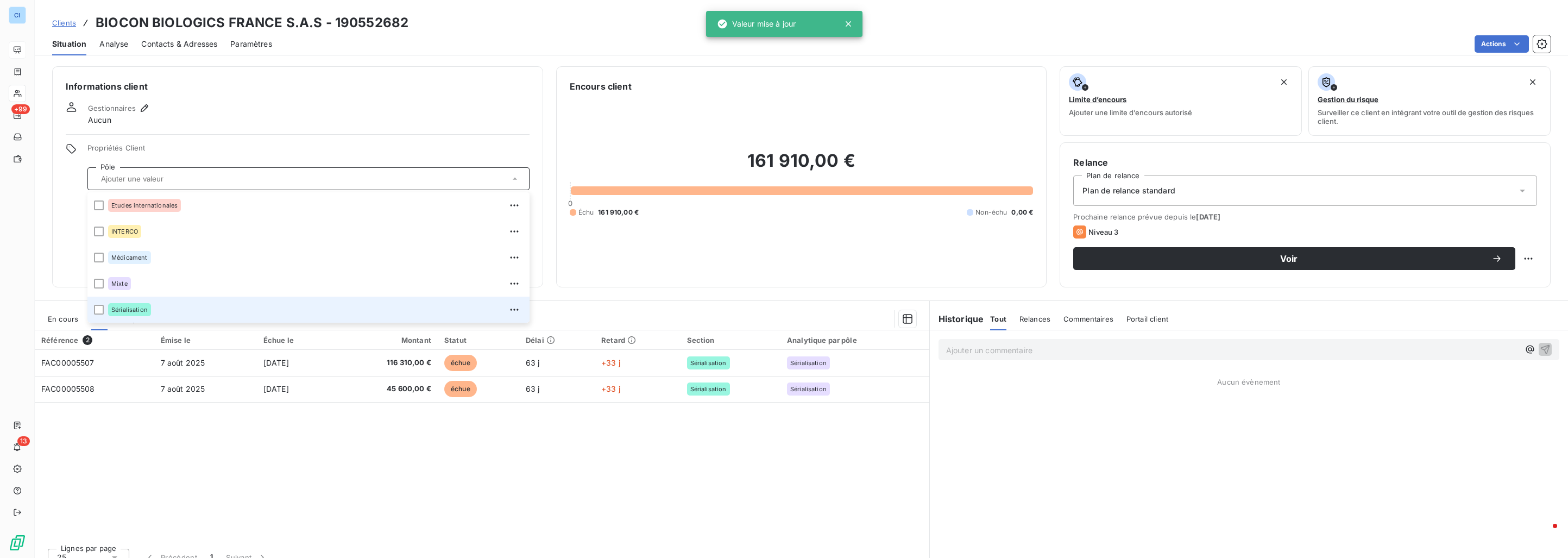
click at [146, 308] on span "Sérialisation" at bounding box center [130, 309] width 37 height 7
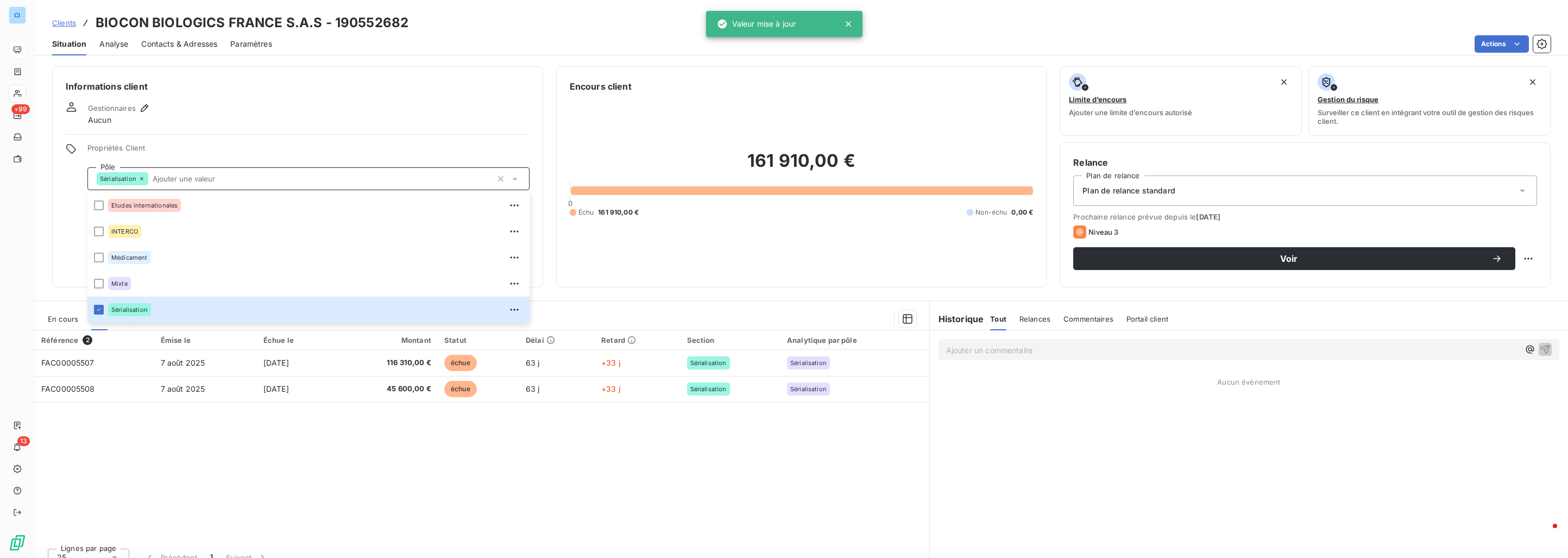
click at [233, 454] on div "Référence 2 Émise le Échue le Montant Statut Délai Retard Section Analytique pa…" at bounding box center [482, 436] width 895 height 210
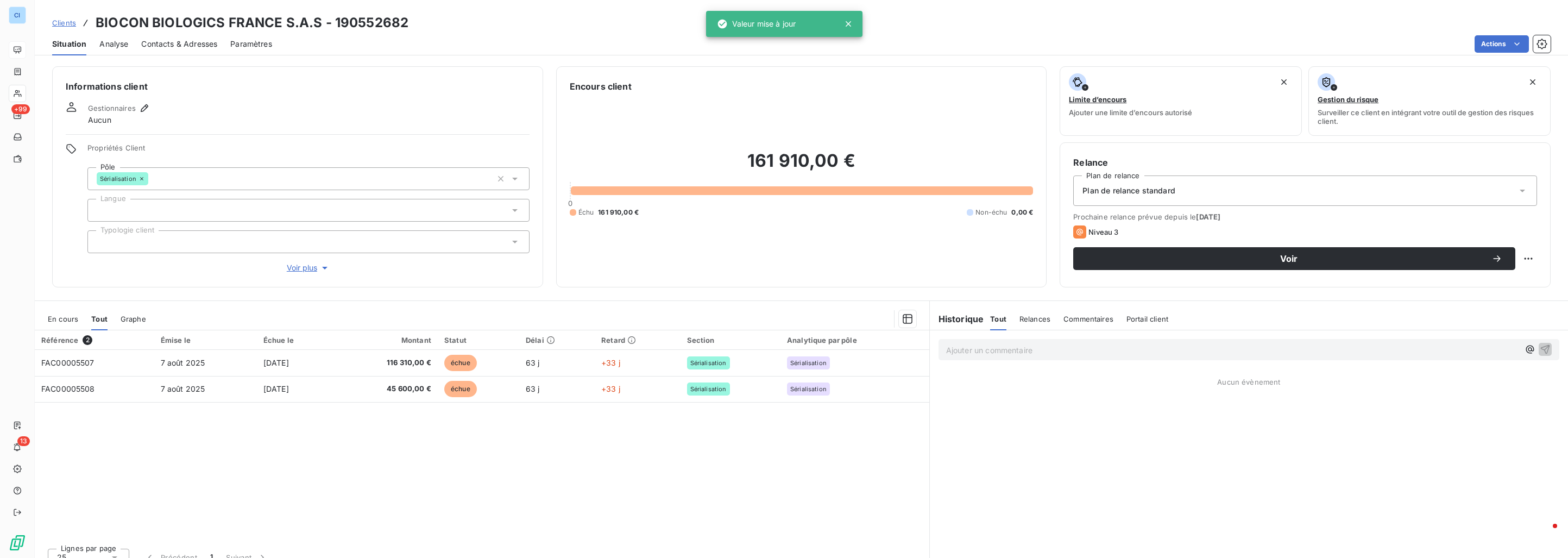
click at [182, 212] on div at bounding box center [309, 210] width 442 height 23
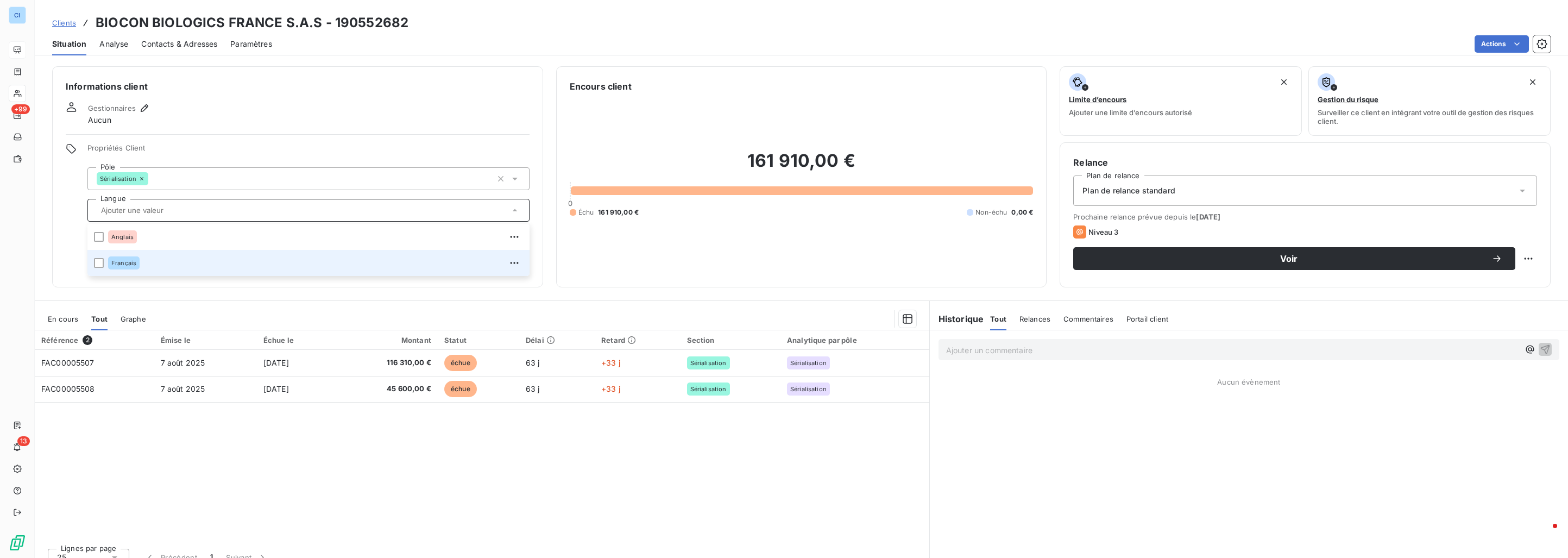
click at [174, 257] on div "Français" at bounding box center [316, 263] width 415 height 18
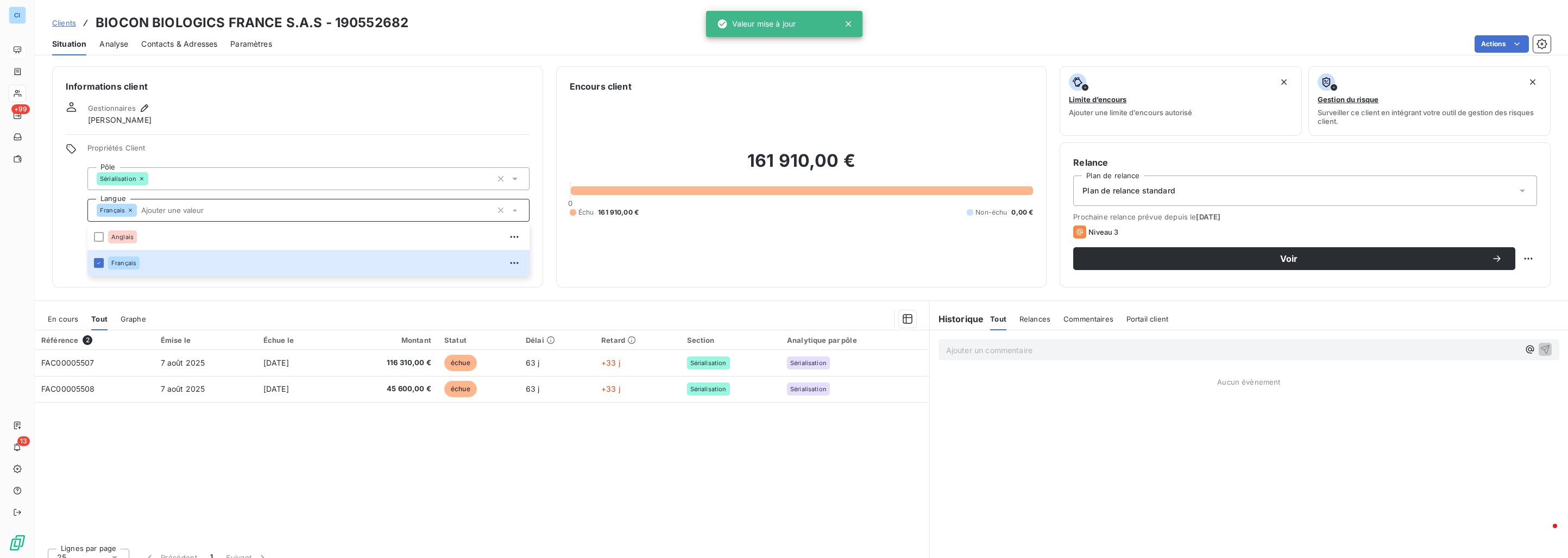
click at [161, 428] on div "Référence 2 Émise le Échue le Montant Statut Délai Retard Section Analytique pa…" at bounding box center [482, 436] width 895 height 210
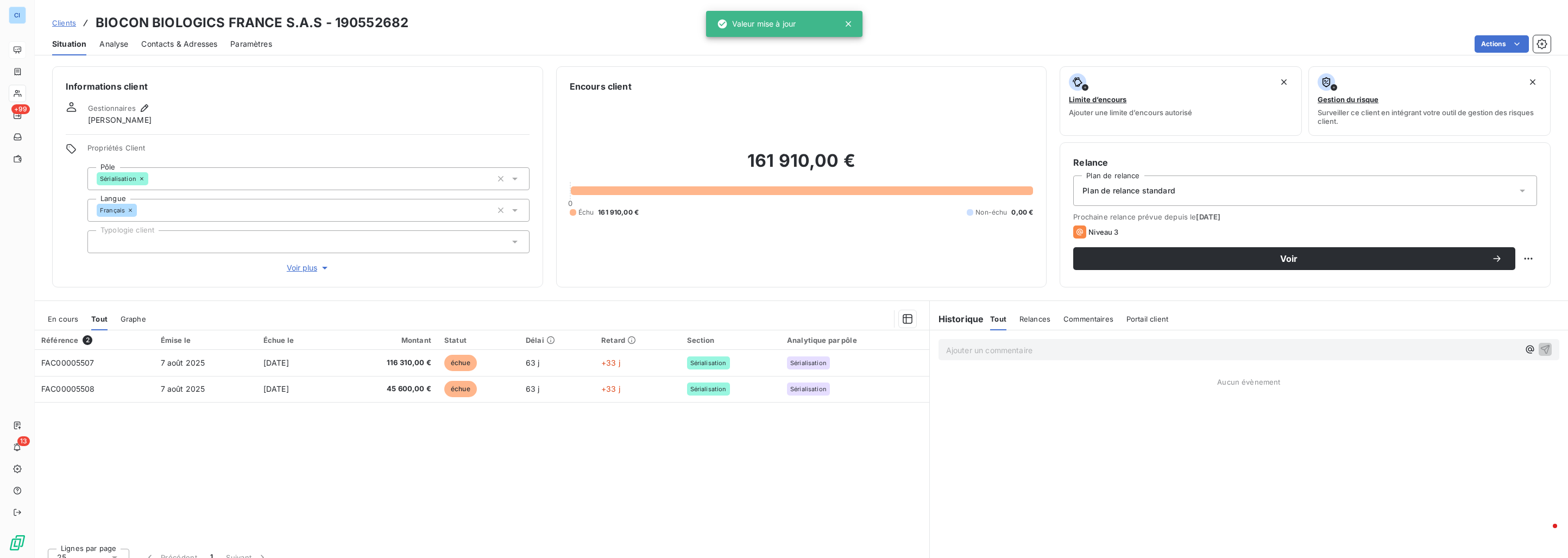
click at [157, 245] on div at bounding box center [309, 241] width 442 height 23
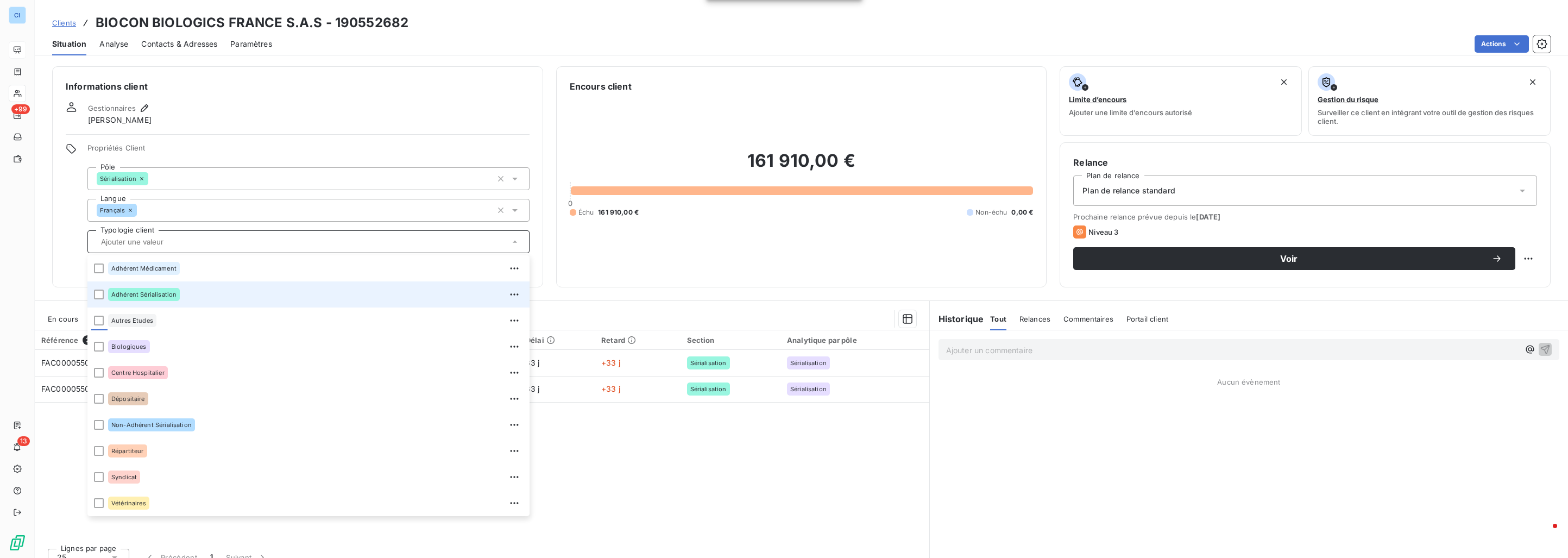
click at [158, 292] on span "Adhérent Sérialisation" at bounding box center [144, 294] width 65 height 7
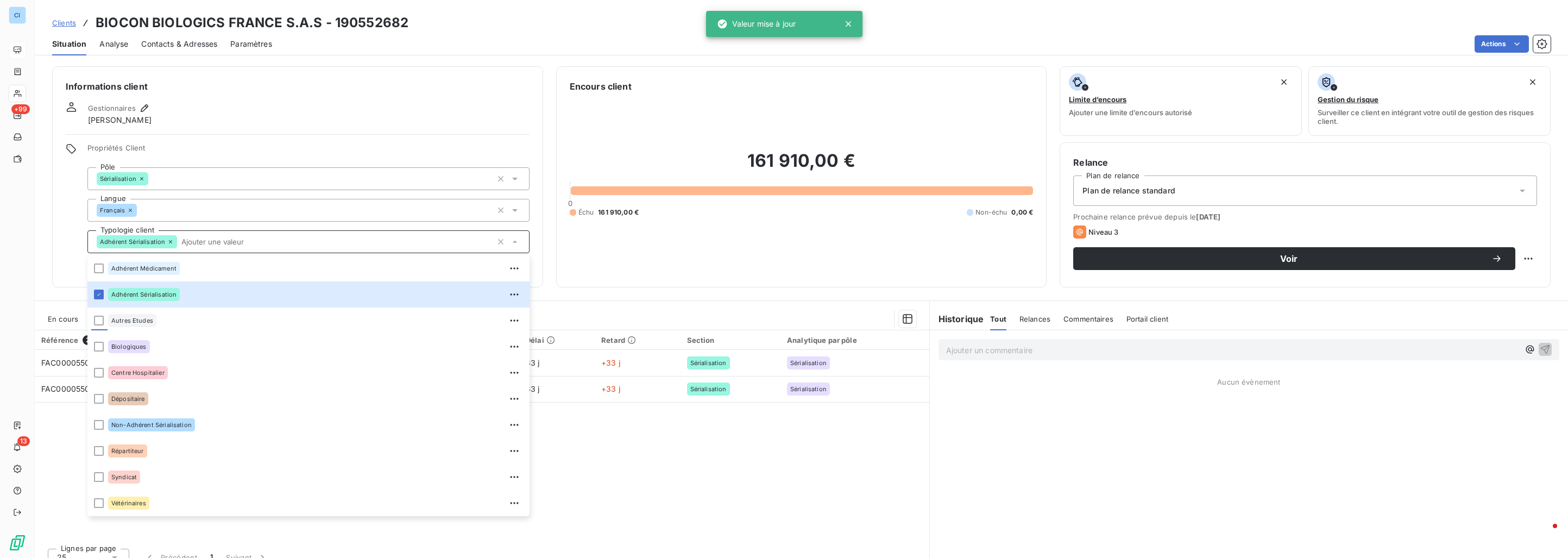
click at [632, 484] on div "Référence 2 Émise le Échue le Montant Statut Délai Retard Section Analytique pa…" at bounding box center [482, 436] width 895 height 210
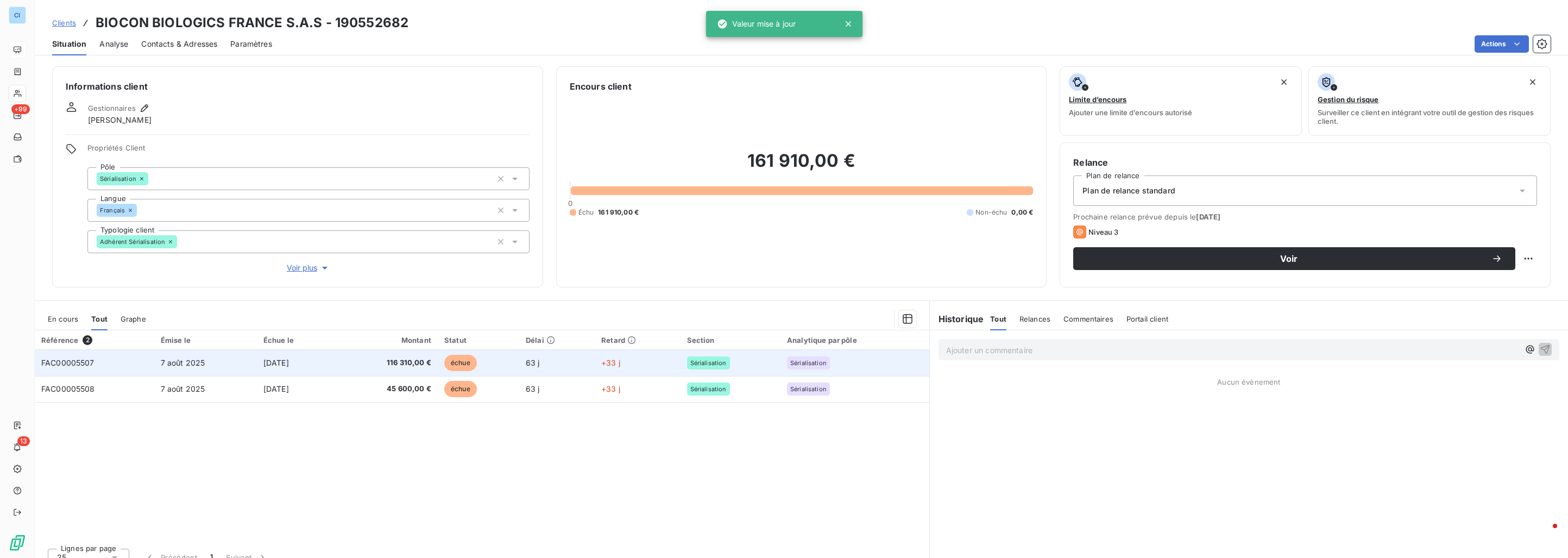
click at [335, 357] on td "[DATE]" at bounding box center [296, 363] width 78 height 26
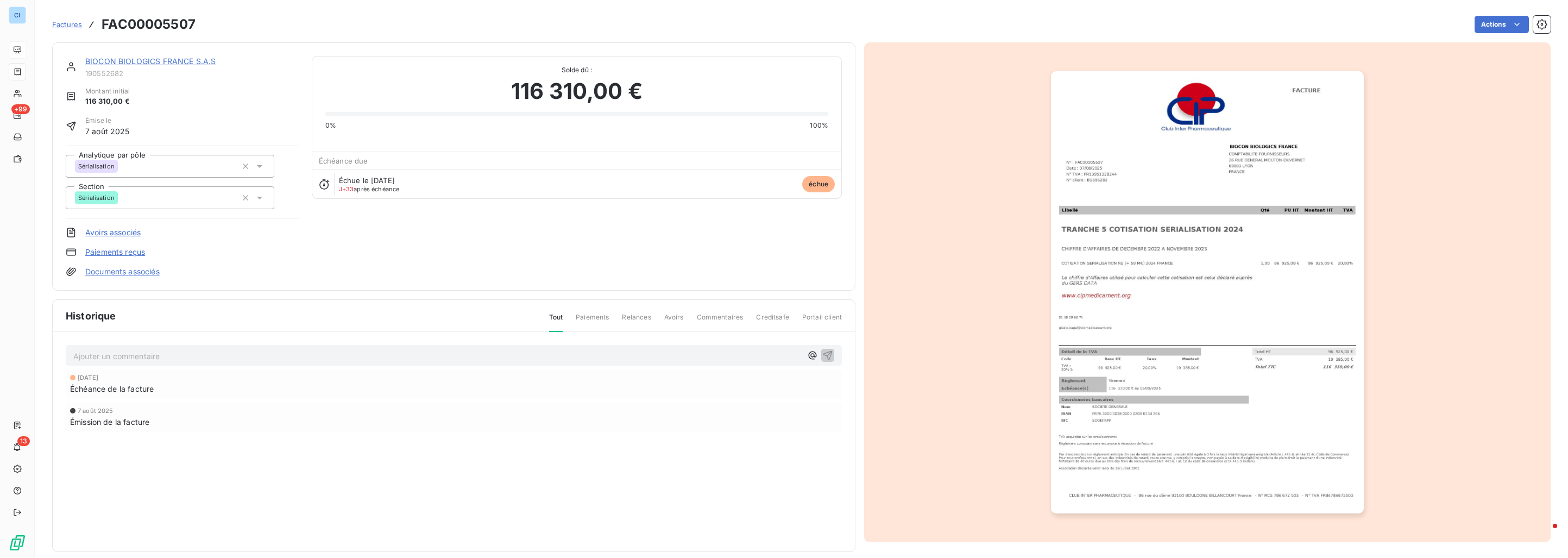
drag, startPoint x: 411, startPoint y: 222, endPoint x: 401, endPoint y: 216, distance: 11.7
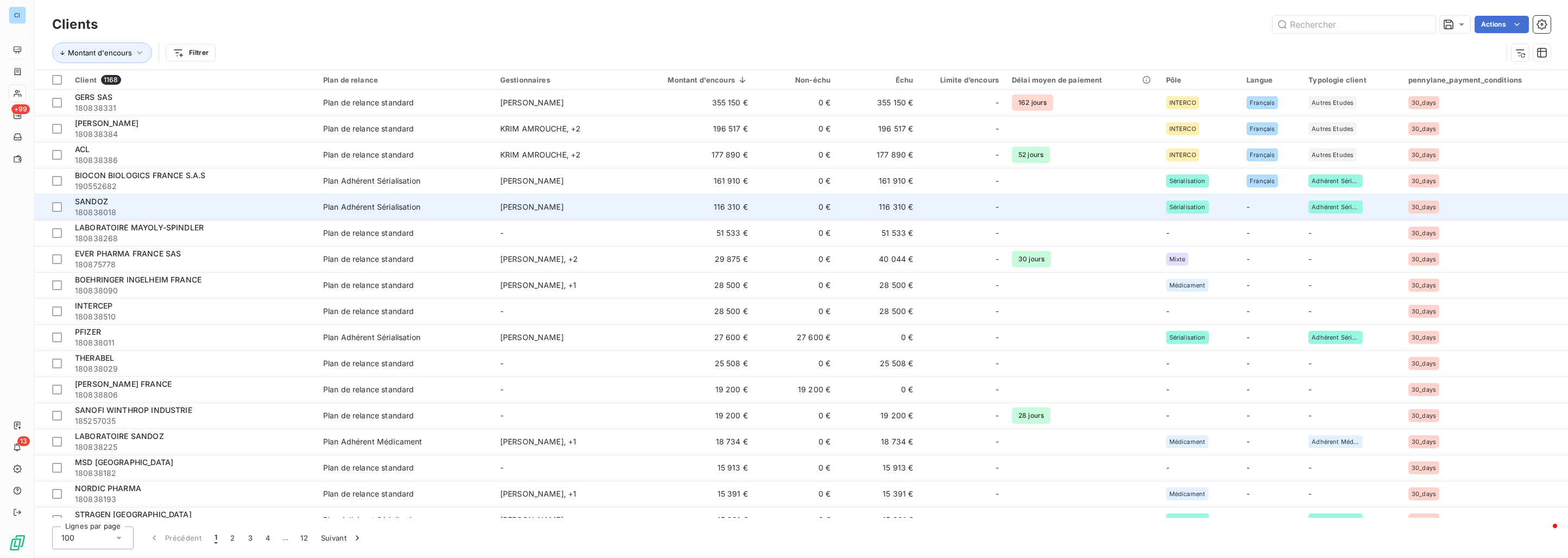
click at [122, 203] on div "SANDOZ" at bounding box center [192, 202] width 235 height 11
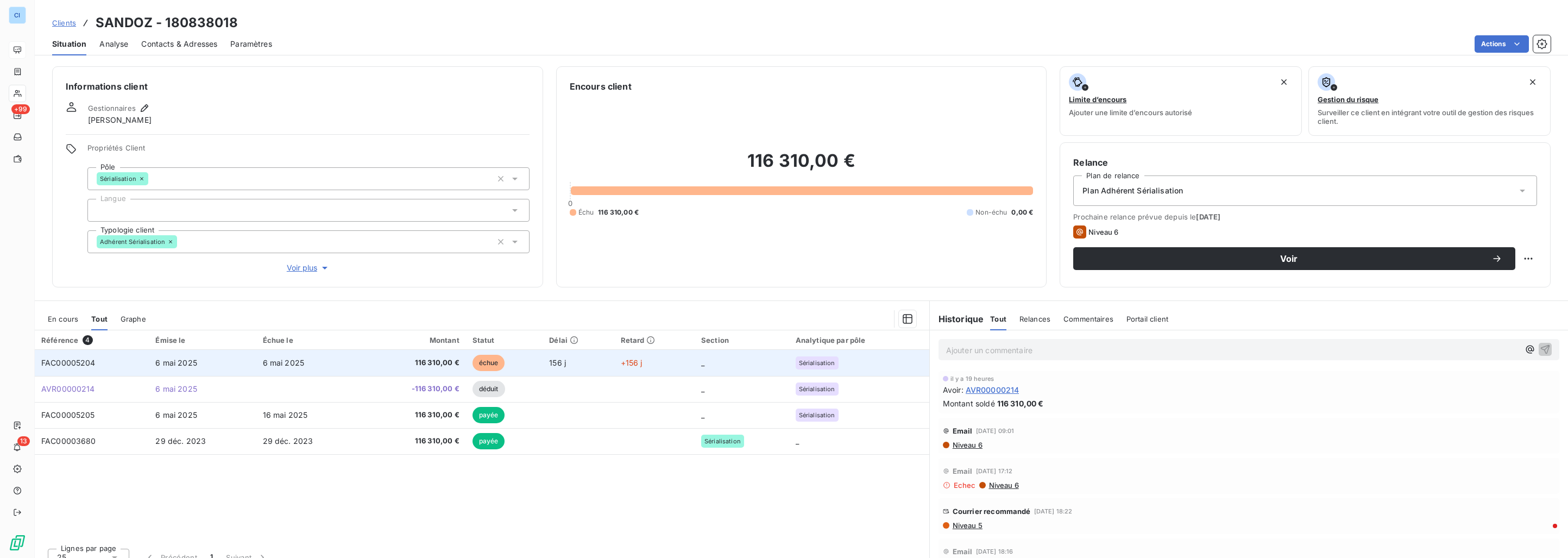
click at [167, 364] on span "6 mai 2025" at bounding box center [176, 362] width 42 height 9
click at [177, 362] on span "6 mai 2025" at bounding box center [176, 362] width 42 height 9
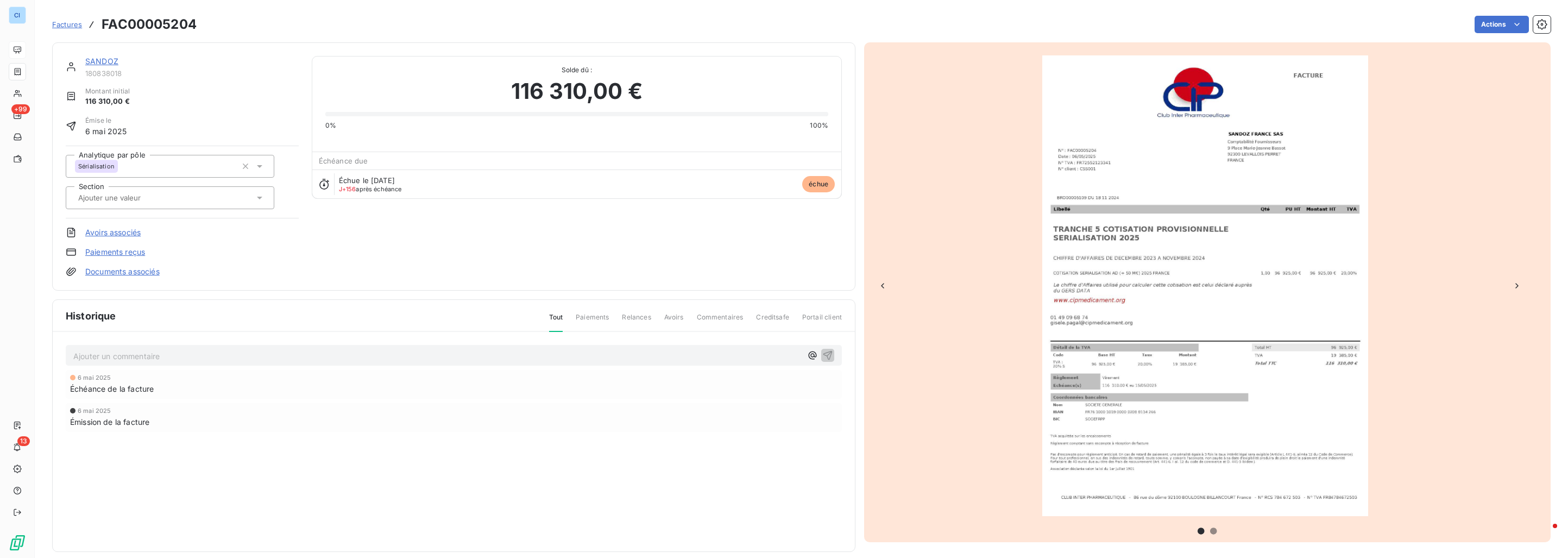
click at [147, 197] on input "text" at bounding box center [131, 198] width 109 height 10
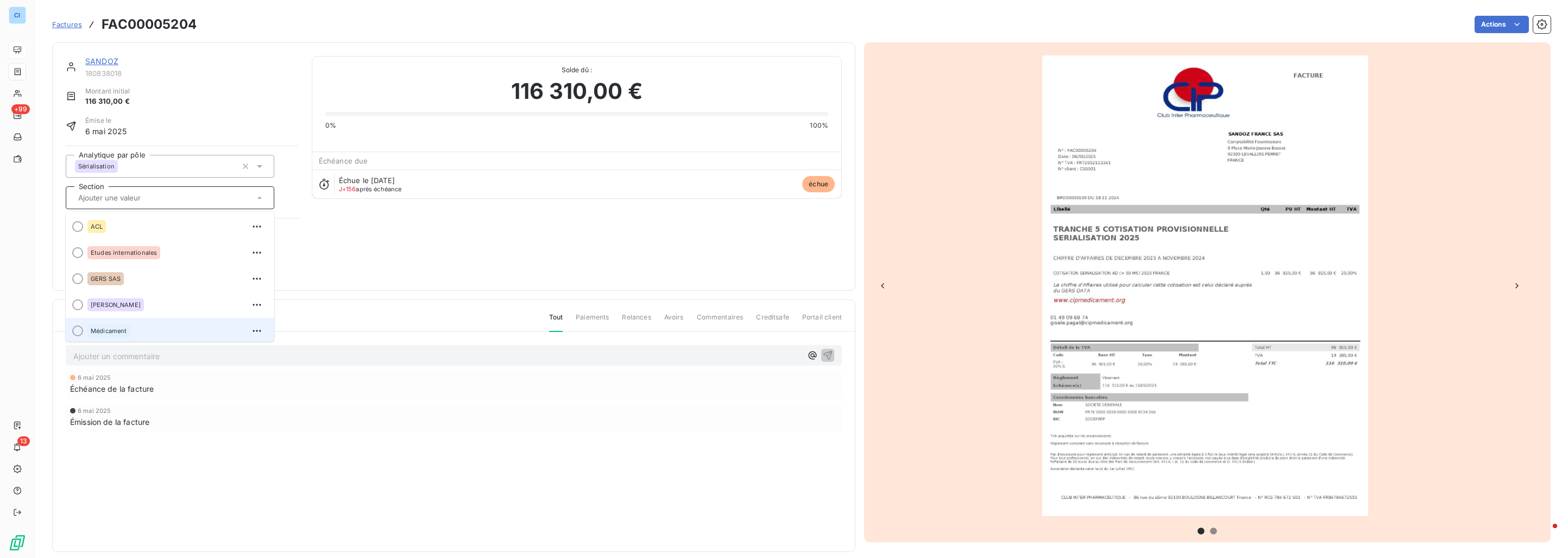
scroll to position [30, 0]
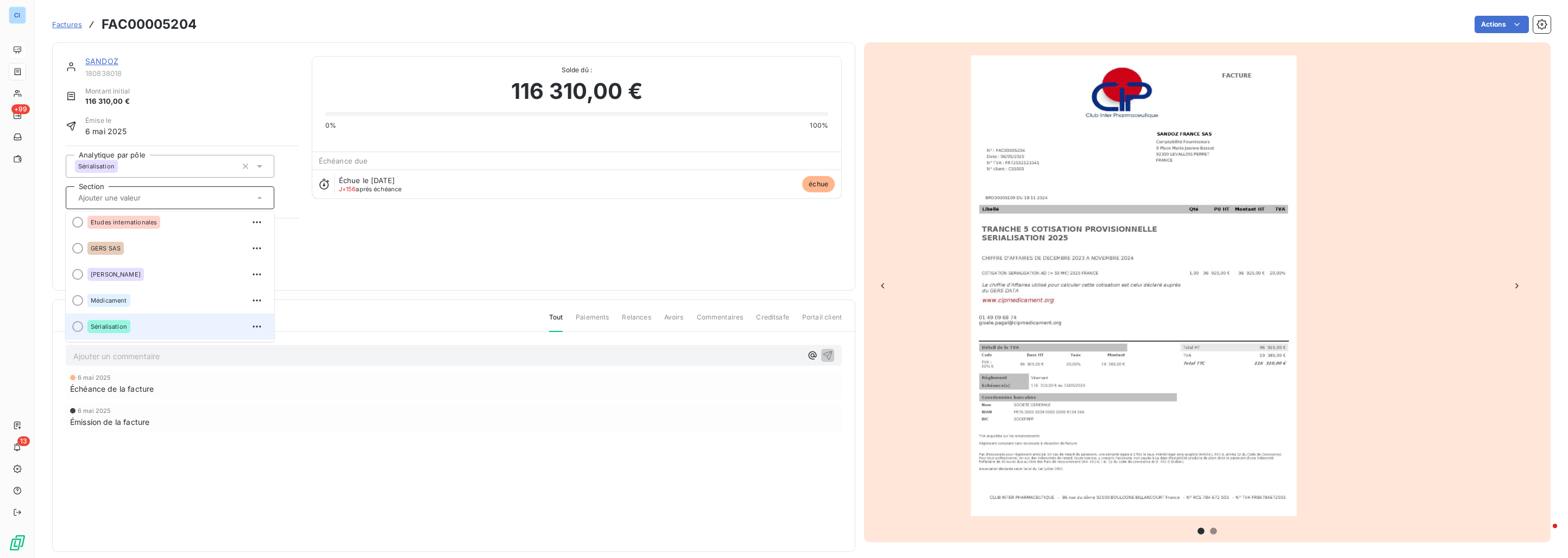
click at [124, 330] on span "Sérialisation" at bounding box center [109, 327] width 37 height 7
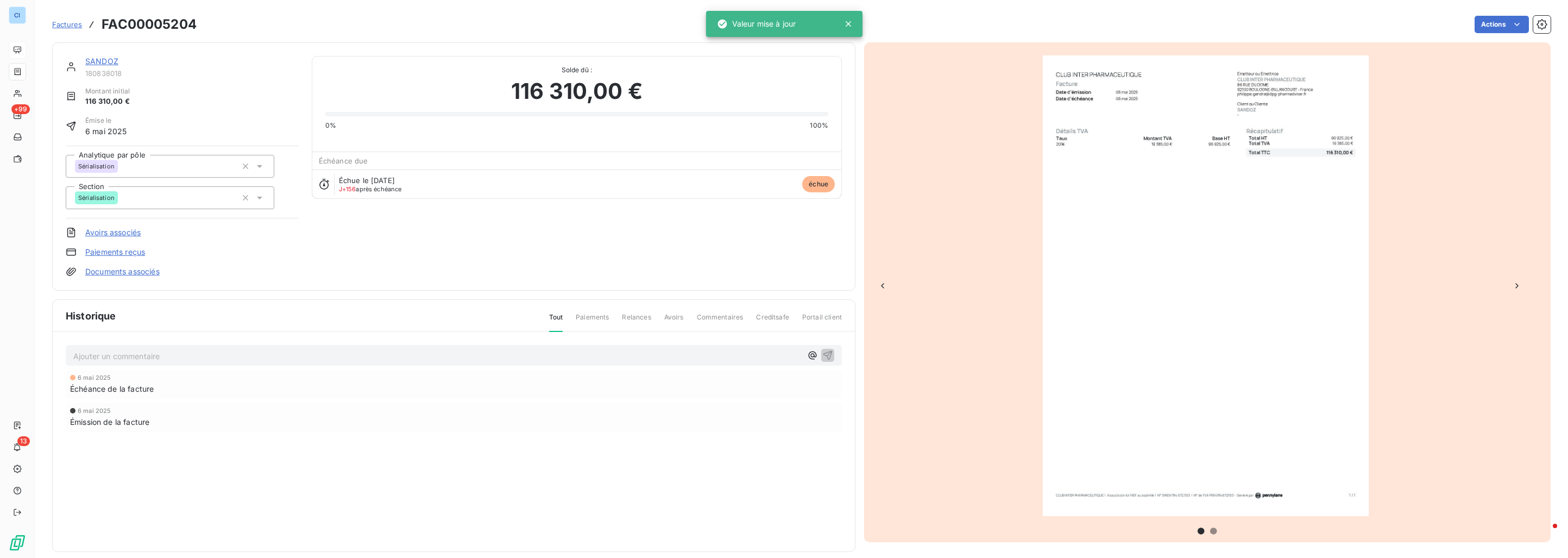
click at [279, 428] on div "[DATE] Émission de la facture" at bounding box center [453, 417] width 776 height 29
drag, startPoint x: 253, startPoint y: 421, endPoint x: 245, endPoint y: 417, distance: 8.9
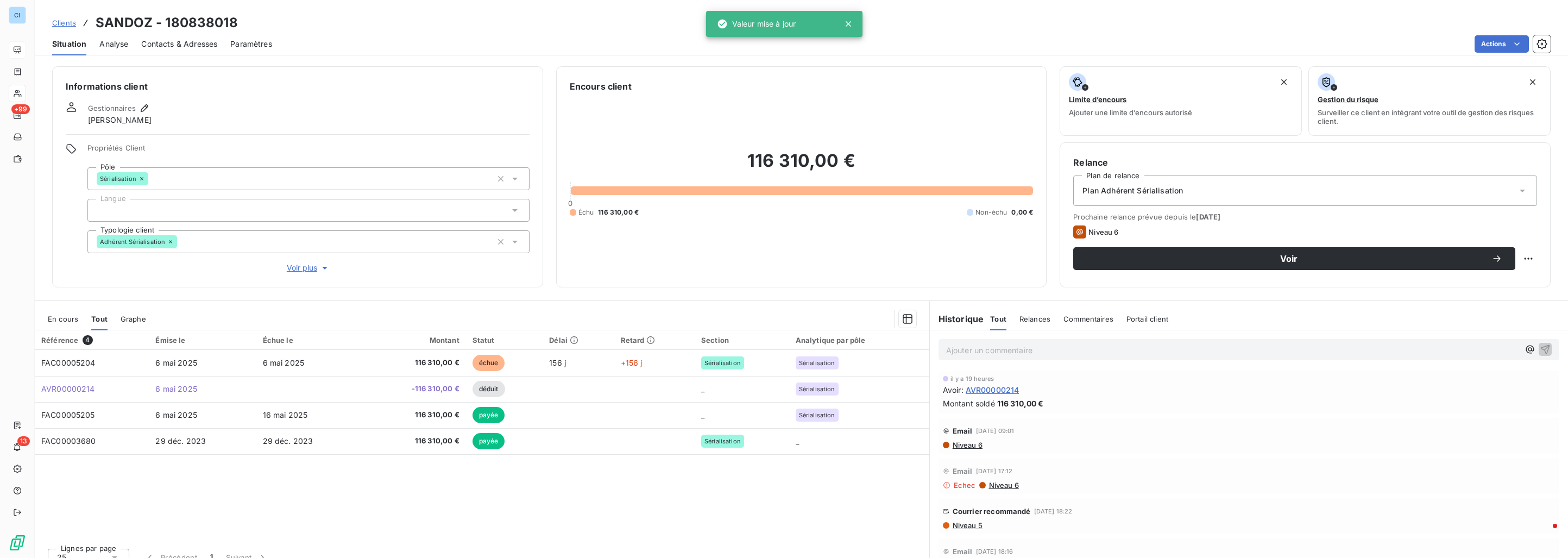
click at [180, 210] on div at bounding box center [309, 210] width 442 height 23
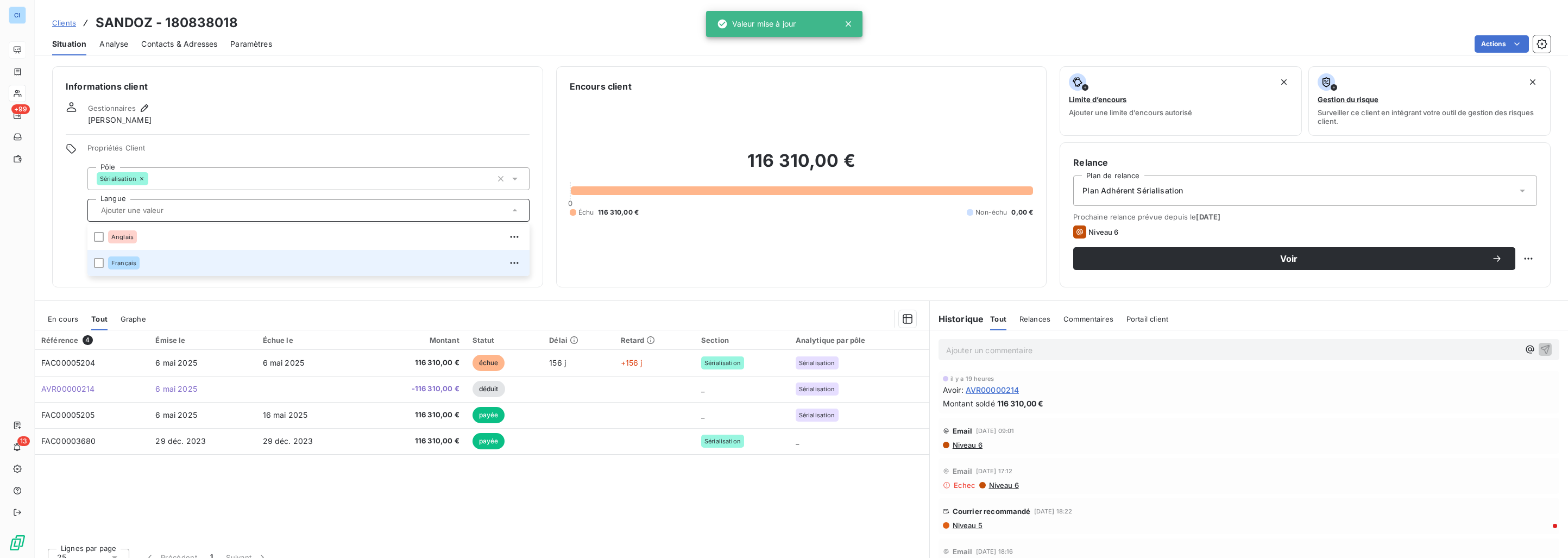
click at [171, 263] on div "Français" at bounding box center [316, 263] width 415 height 18
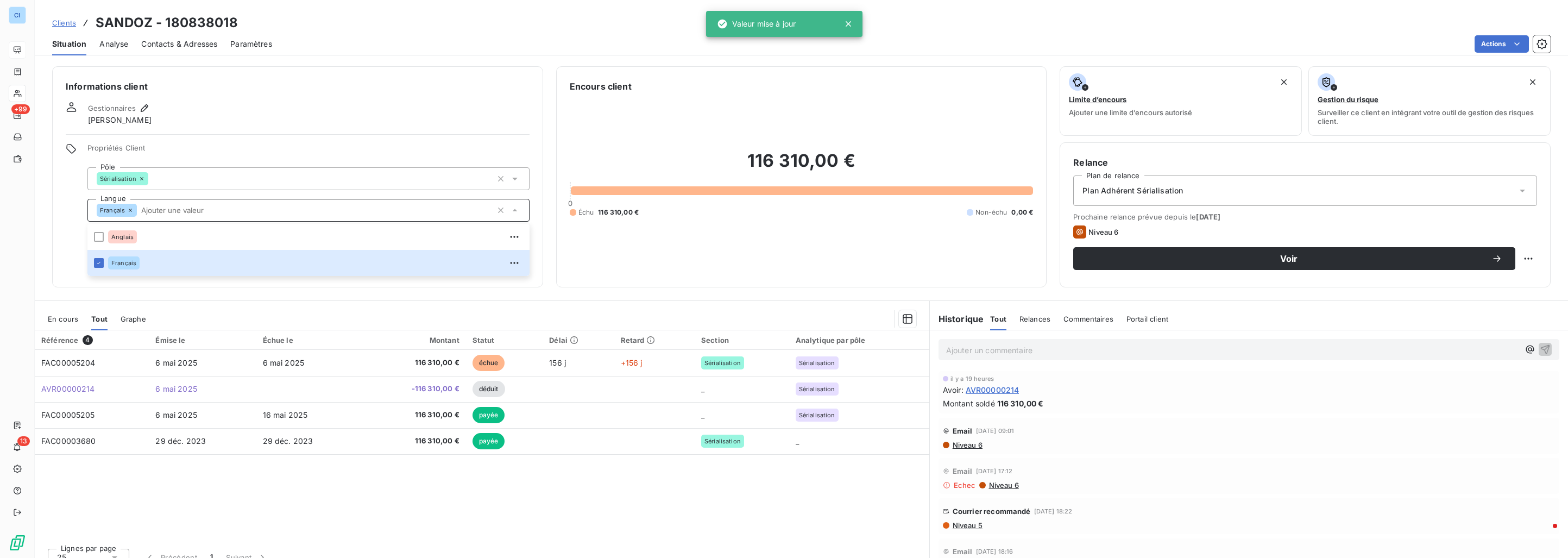
click at [581, 467] on div "Référence 4 Émise le Échue le Montant Statut Délai Retard Section Analytique pa…" at bounding box center [482, 436] width 895 height 210
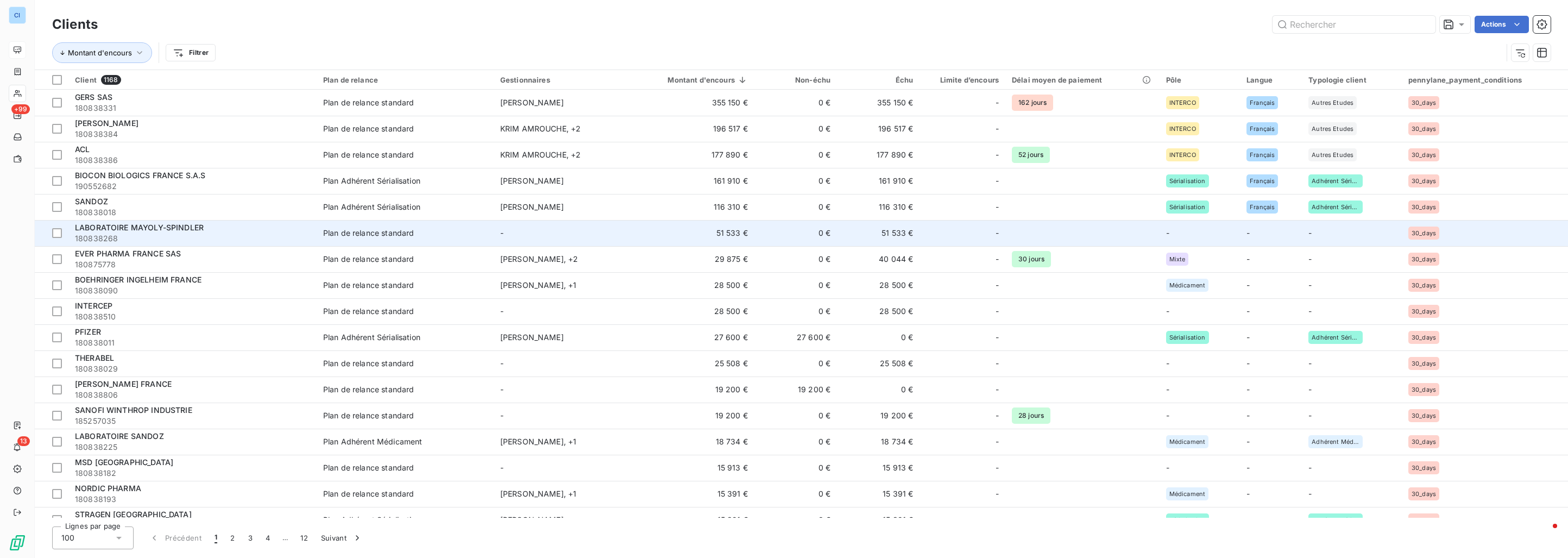
click at [206, 228] on div "LABORATOIRE MAYOLY-SPINDLER" at bounding box center [192, 228] width 235 height 11
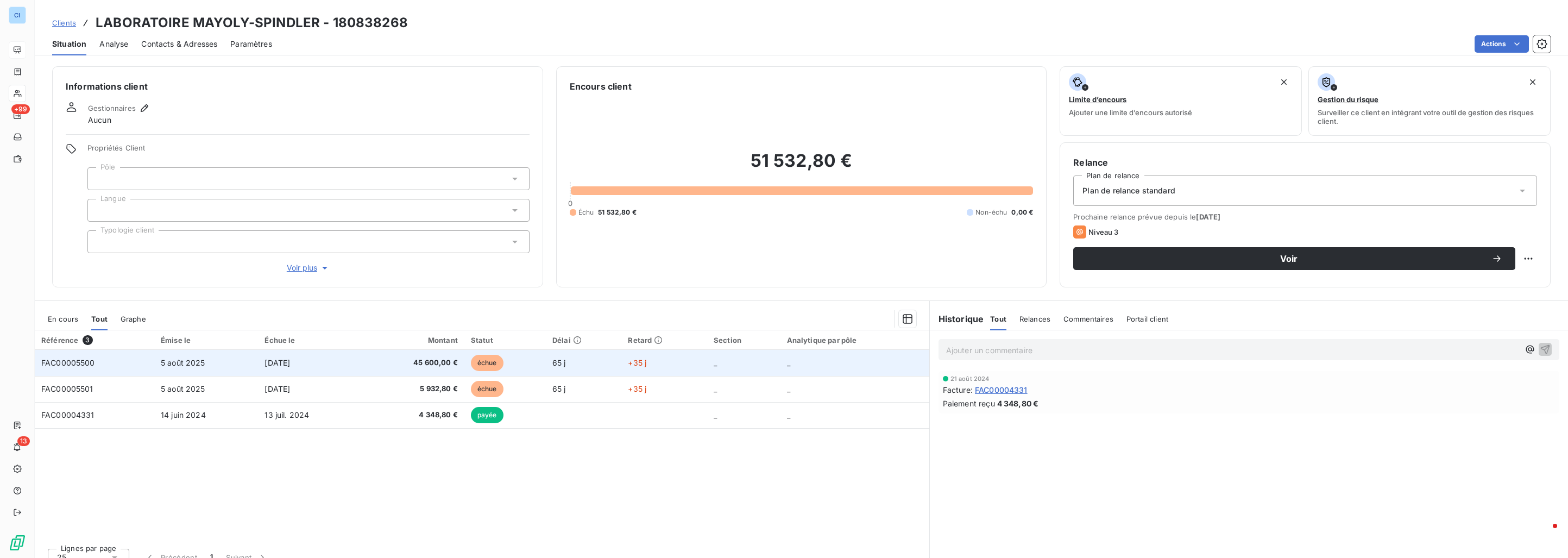
click at [214, 356] on td "5 août 2025" at bounding box center [206, 363] width 104 height 26
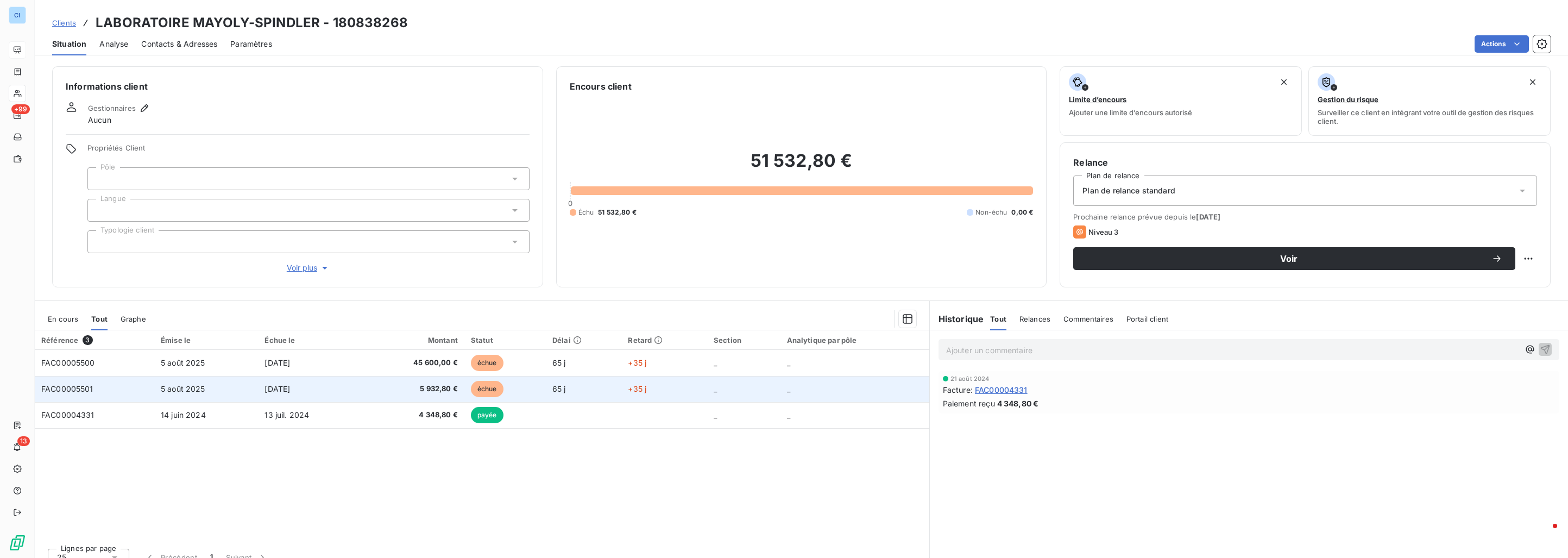
click at [225, 381] on td "5 août 2025" at bounding box center [206, 389] width 104 height 26
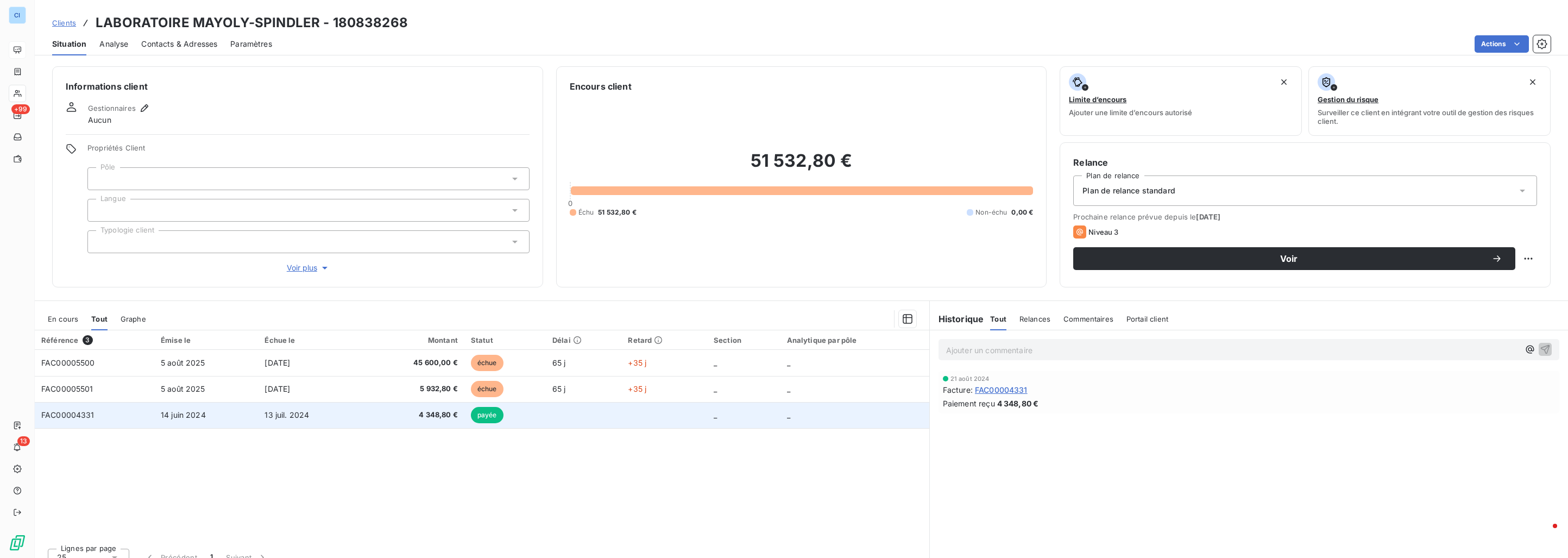
click at [231, 415] on td "14 juin 2024" at bounding box center [206, 415] width 104 height 26
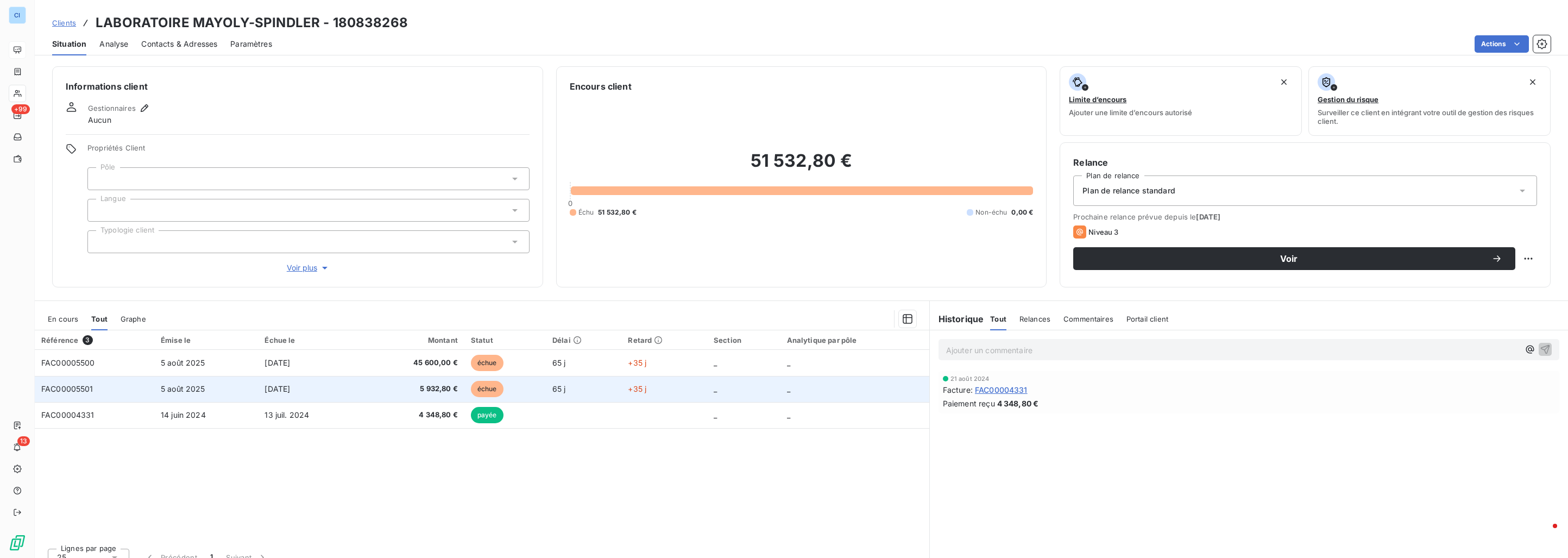
click at [219, 386] on td "5 août 2025" at bounding box center [206, 389] width 104 height 26
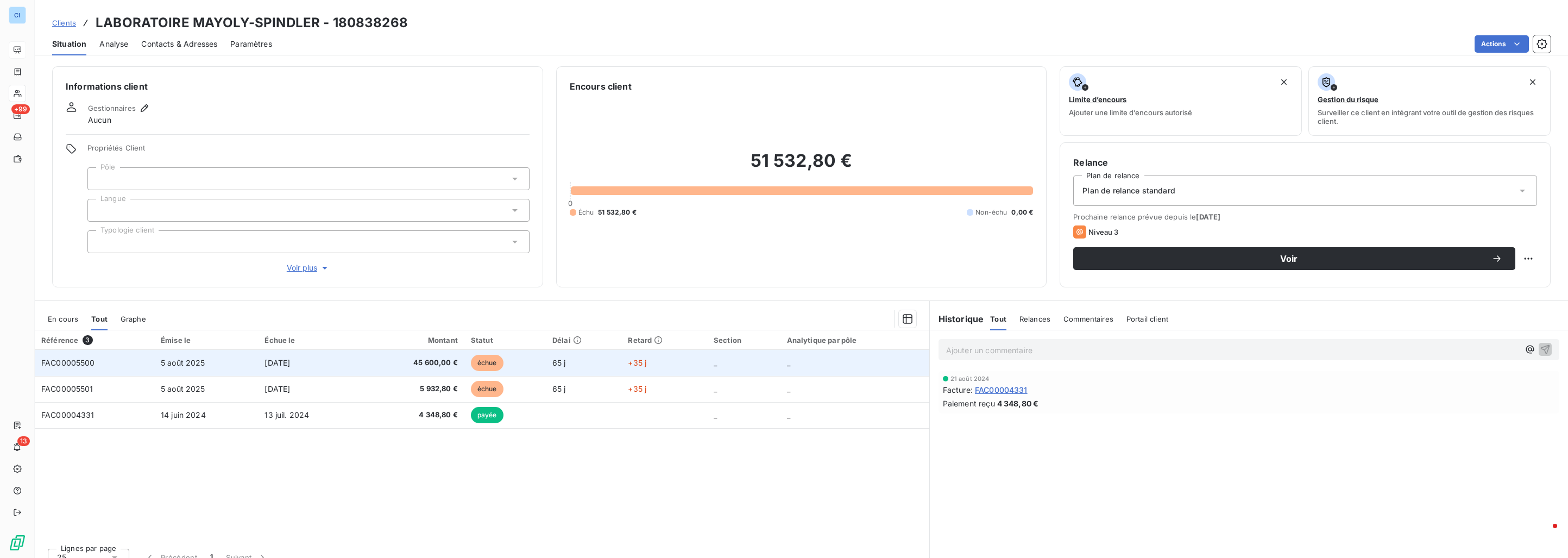
click at [209, 356] on td "5 août 2025" at bounding box center [206, 363] width 104 height 26
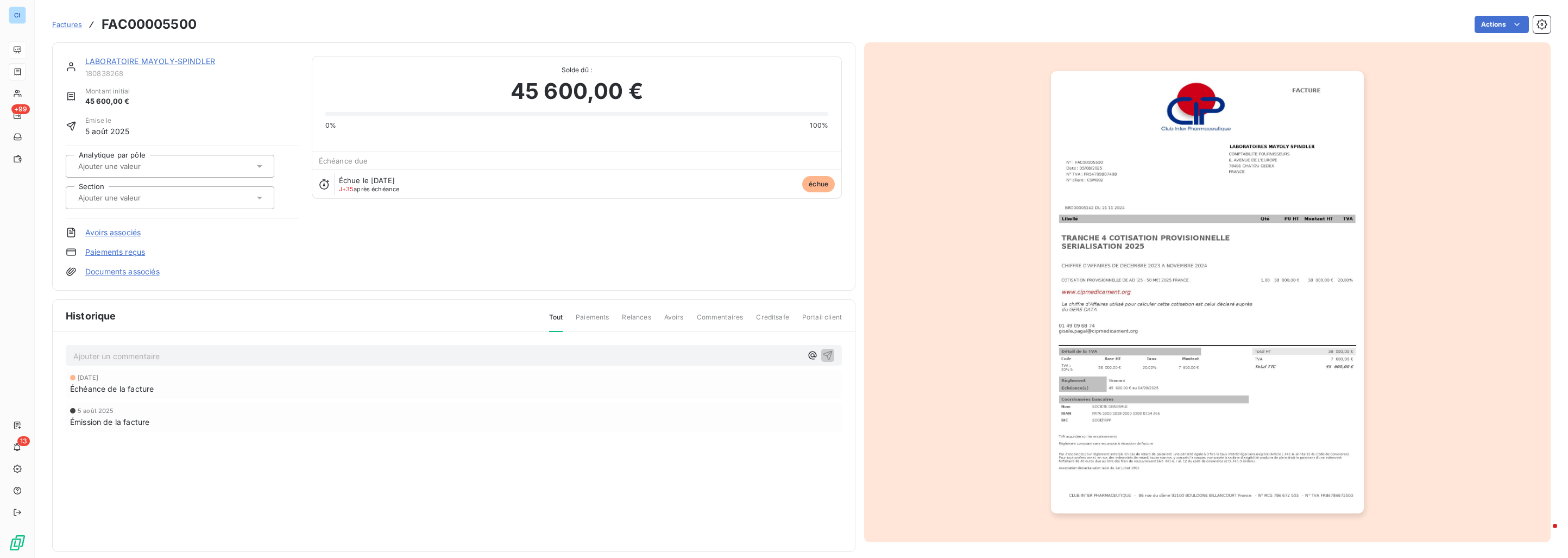
click at [190, 199] on div at bounding box center [164, 197] width 179 height 14
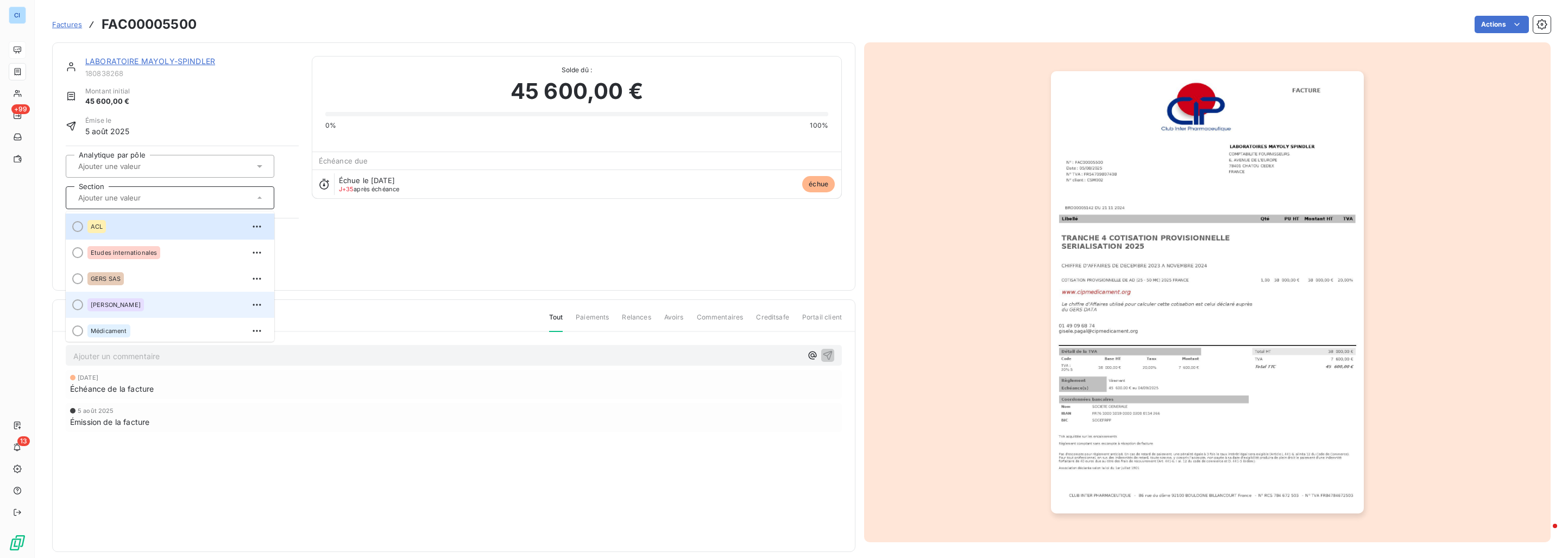
scroll to position [30, 0]
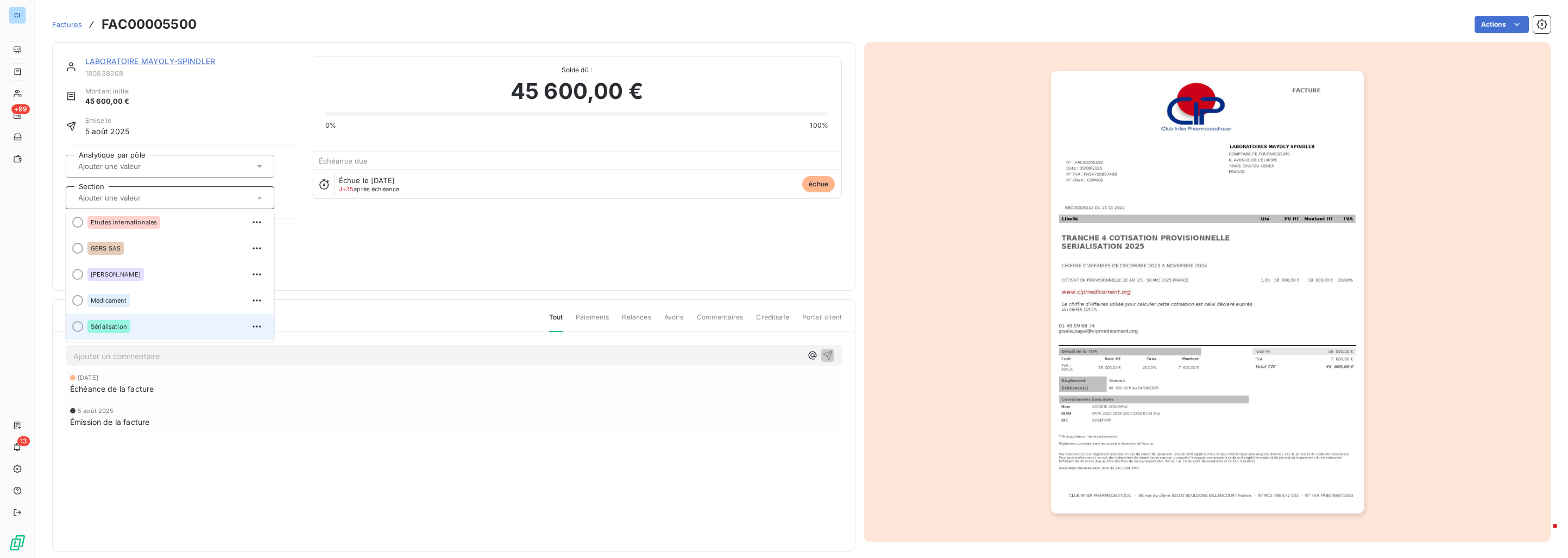
click at [136, 317] on li "Sérialisation" at bounding box center [170, 327] width 209 height 26
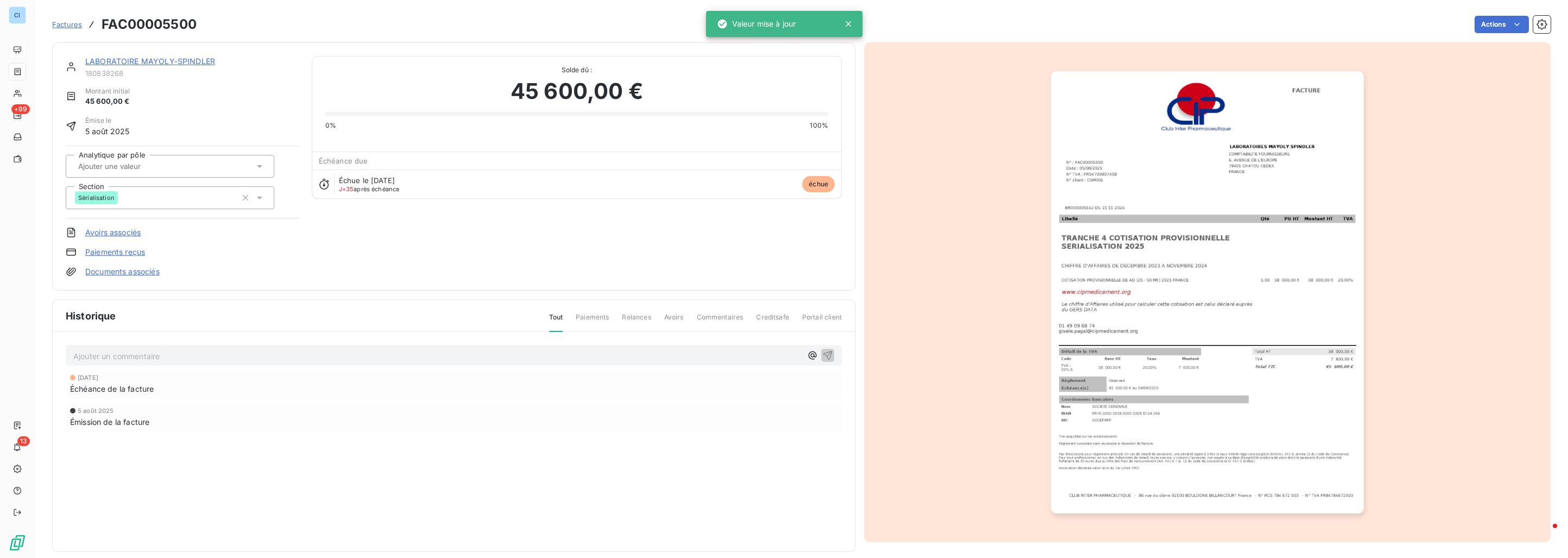
click at [147, 169] on input "text" at bounding box center [131, 166] width 109 height 10
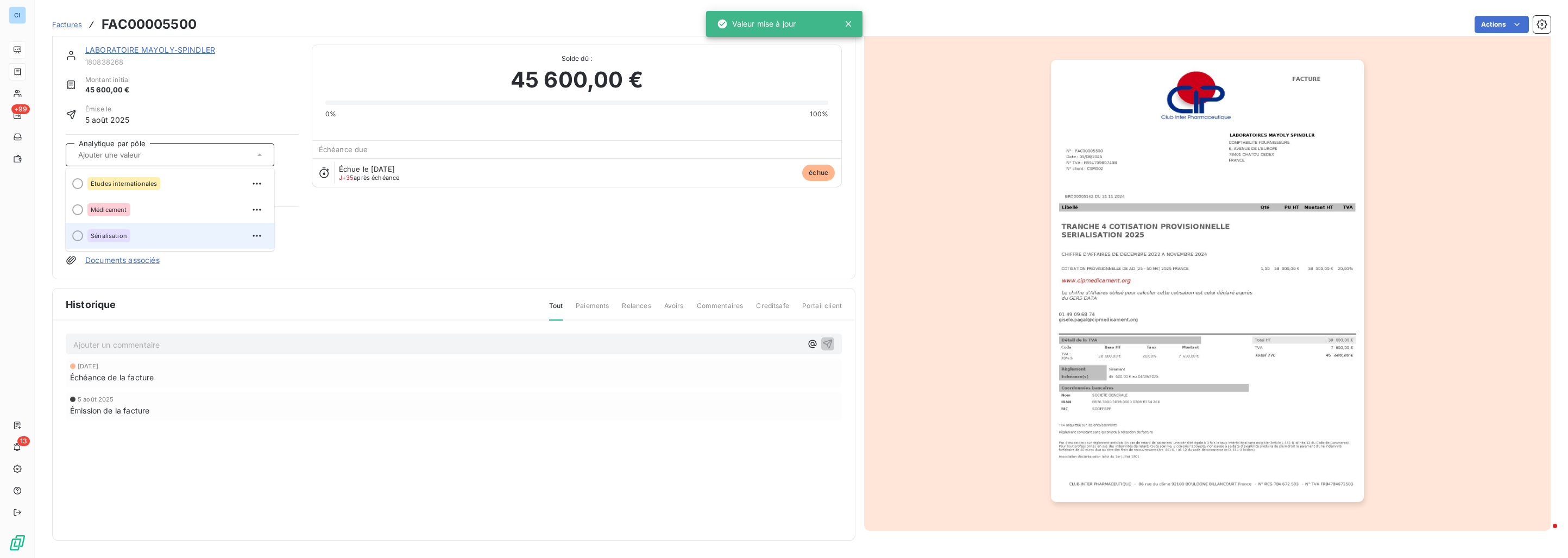
click at [152, 239] on div "Sérialisation" at bounding box center [177, 236] width 178 height 18
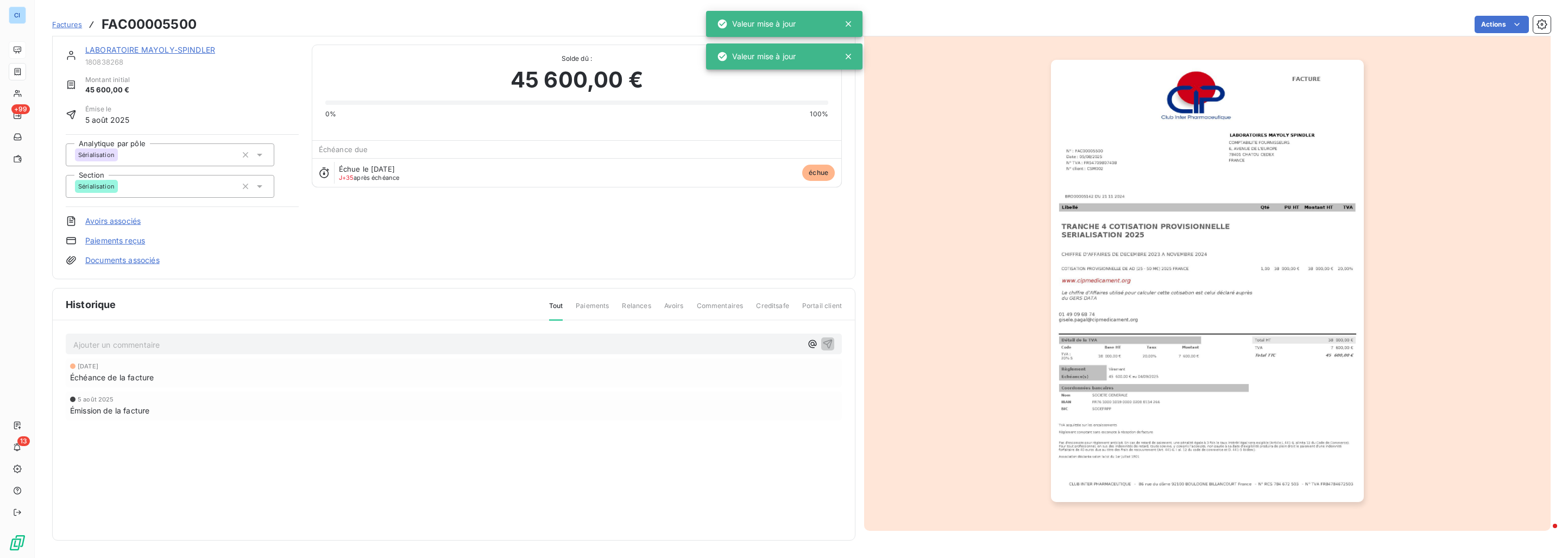
click at [290, 260] on div "Documents associés" at bounding box center [182, 260] width 233 height 11
click at [223, 414] on div "Émission de la facture" at bounding box center [453, 411] width 768 height 12
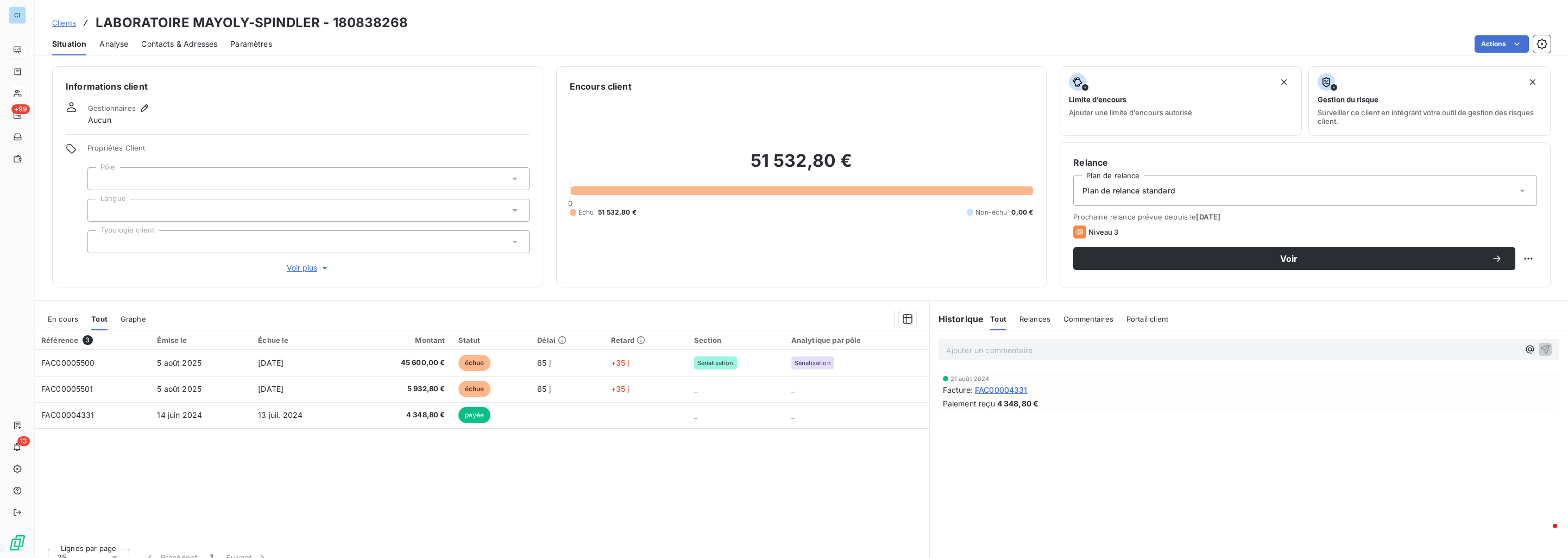
click at [145, 172] on div at bounding box center [309, 178] width 442 height 23
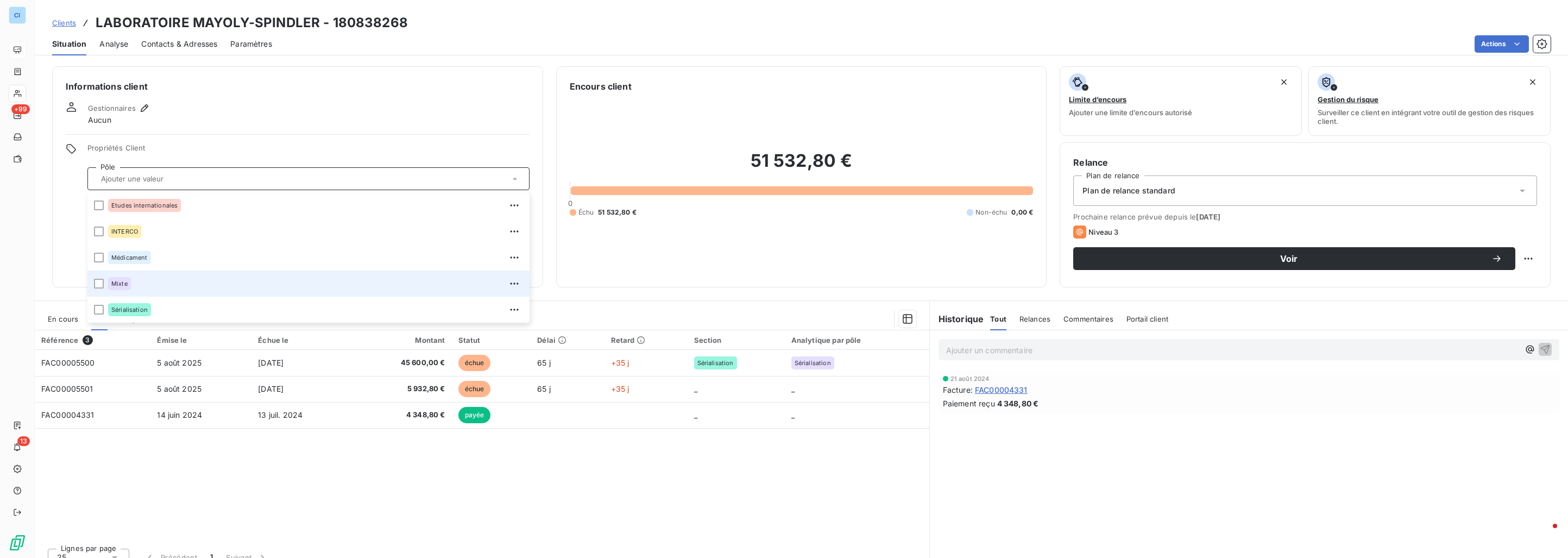
click at [128, 280] on div "Mixte" at bounding box center [119, 283] width 23 height 13
click at [94, 283] on div at bounding box center [99, 284] width 10 height 10
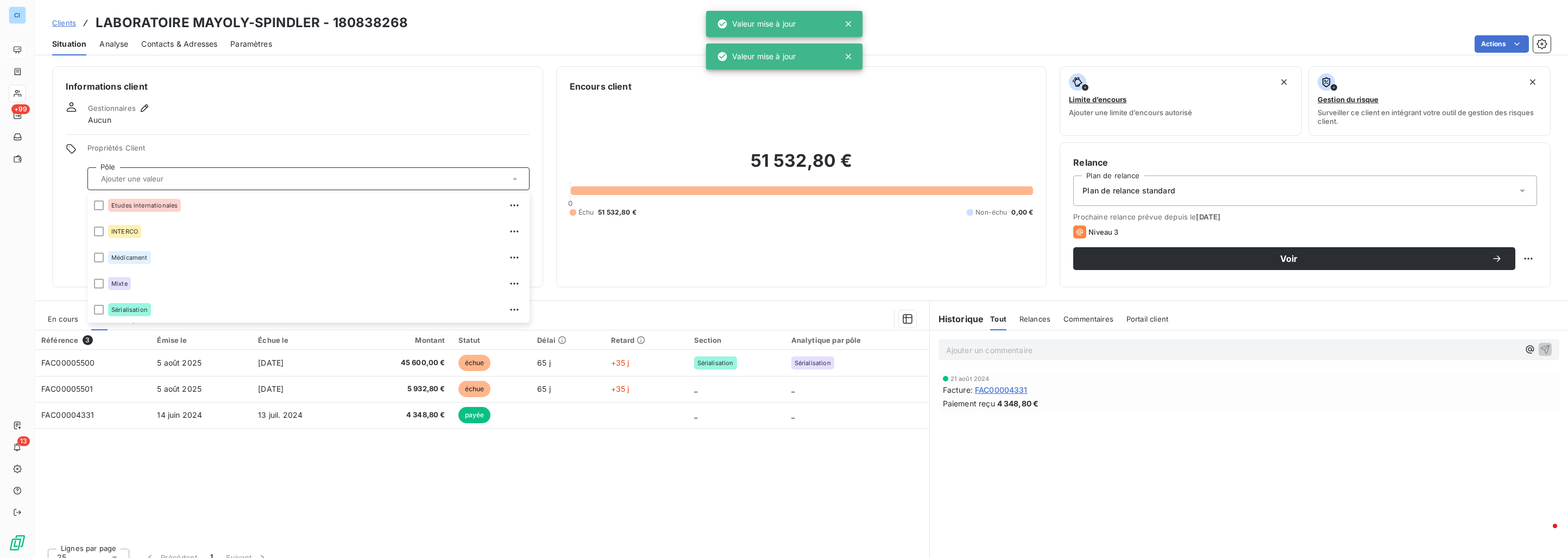
click at [272, 125] on div "Informations client Gestionnaires Aucun Propriétés Client Pôle Etudes internati…" at bounding box center [298, 177] width 491 height 221
click at [236, 169] on div at bounding box center [309, 178] width 442 height 23
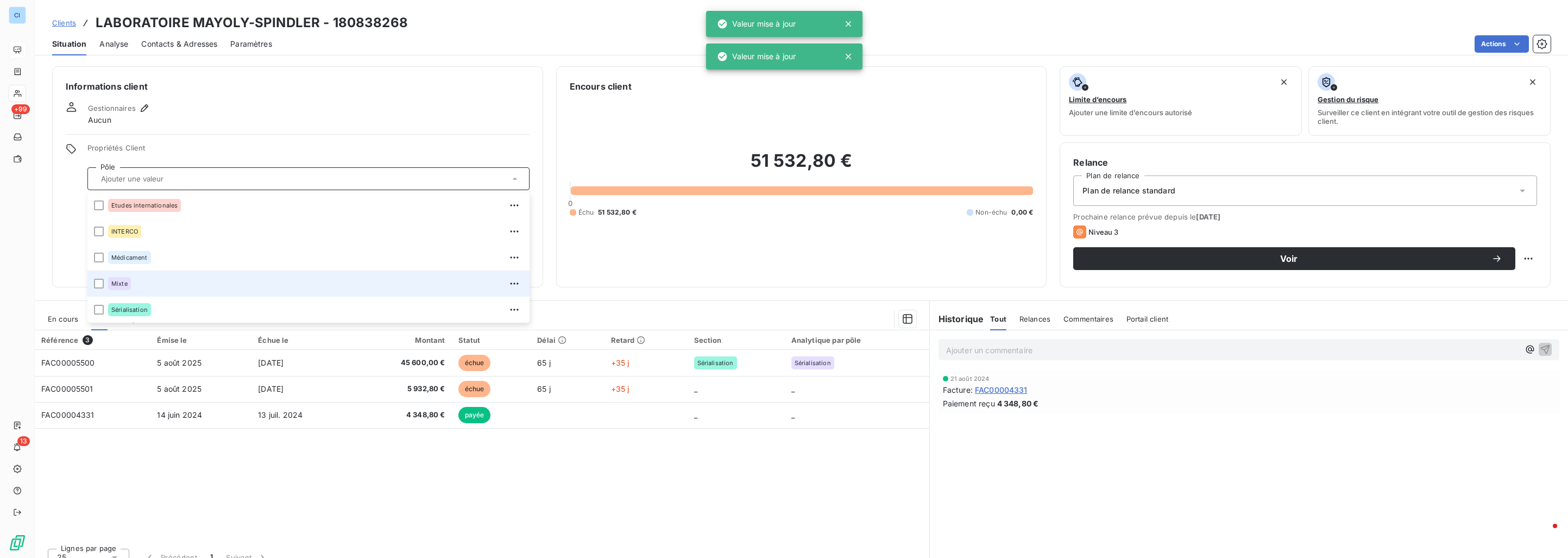
click at [133, 280] on div "Mixte" at bounding box center [316, 283] width 415 height 18
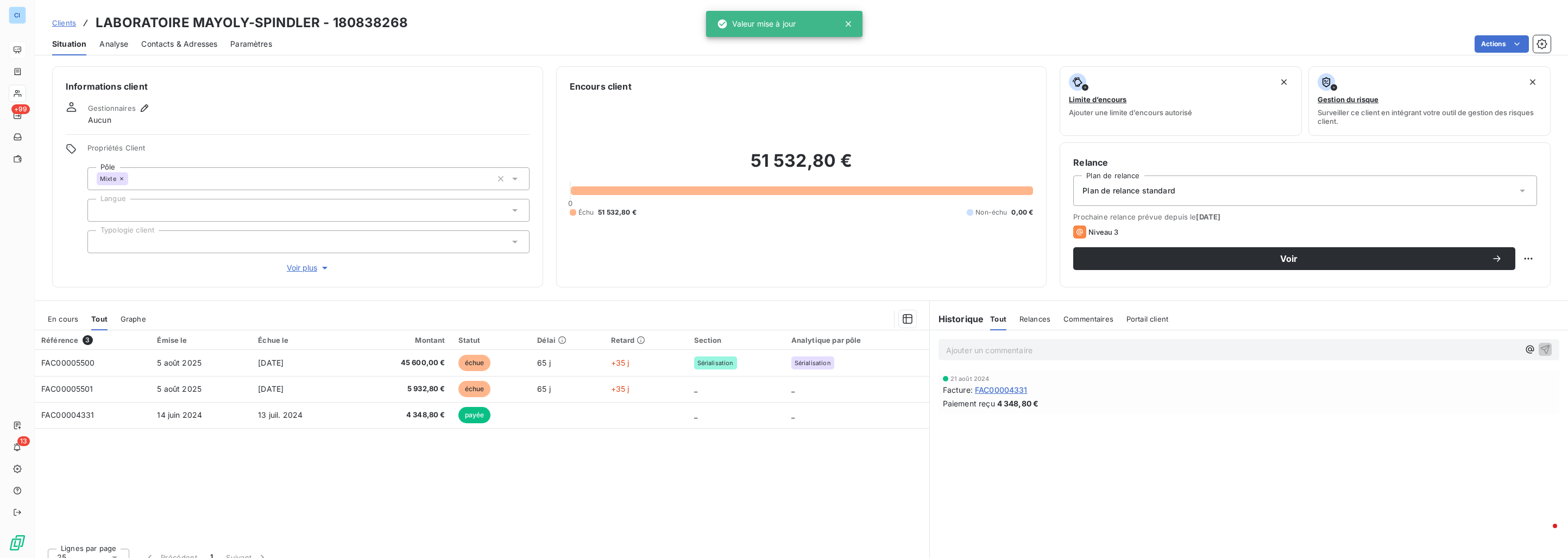
click at [233, 469] on div "Référence 3 Émise le Échue le Montant Statut Délai Retard Section Analytique pa…" at bounding box center [482, 436] width 895 height 210
click at [178, 205] on div at bounding box center [309, 210] width 442 height 23
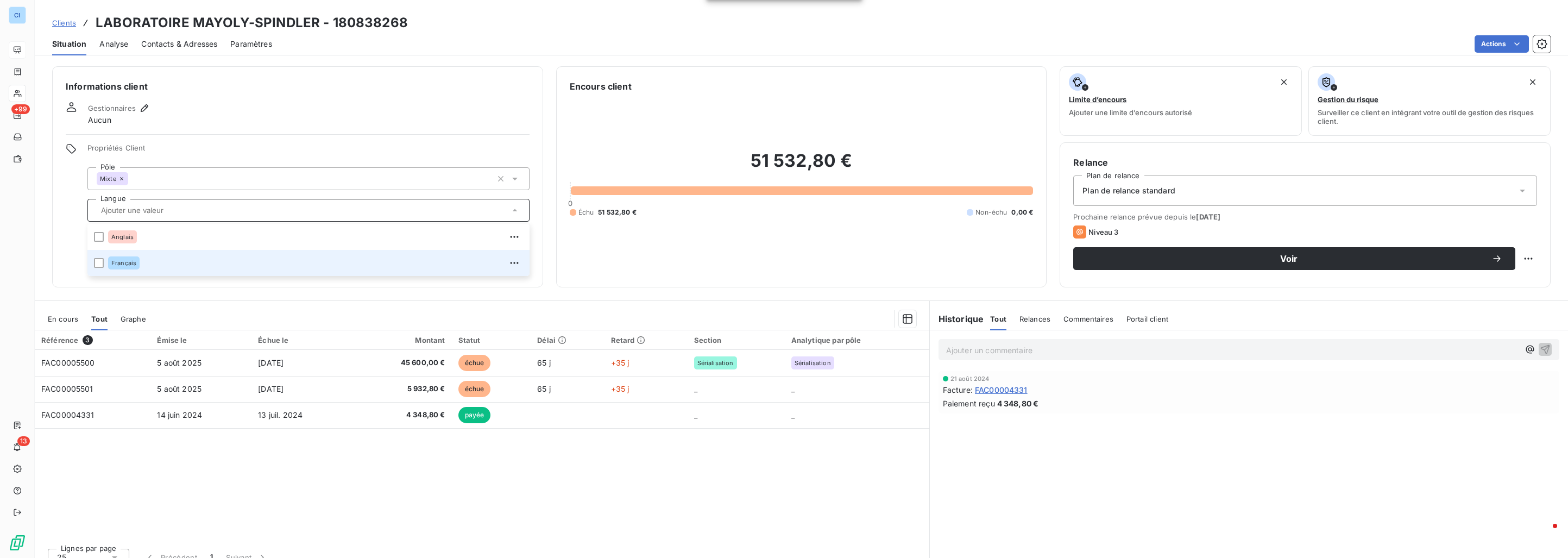
click at [160, 264] on div "Français" at bounding box center [316, 263] width 415 height 18
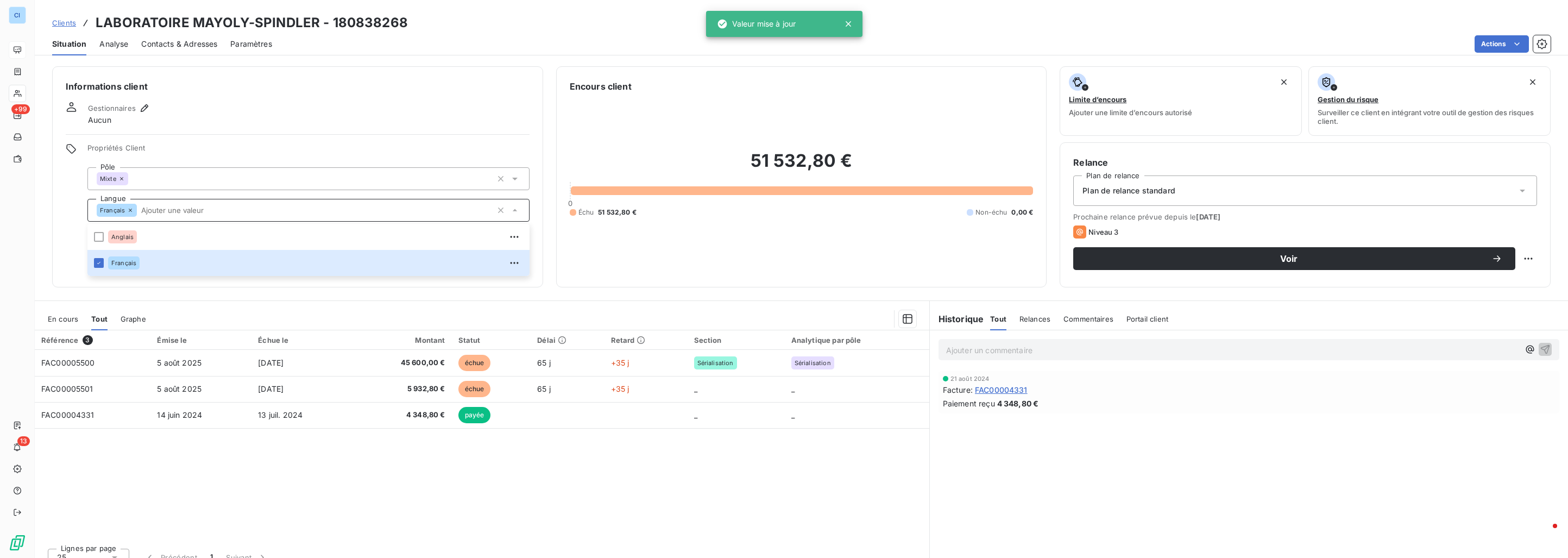
click at [147, 470] on div "Référence 3 Émise le Échue le Montant Statut Délai Retard Section Analytique pa…" at bounding box center [482, 436] width 895 height 210
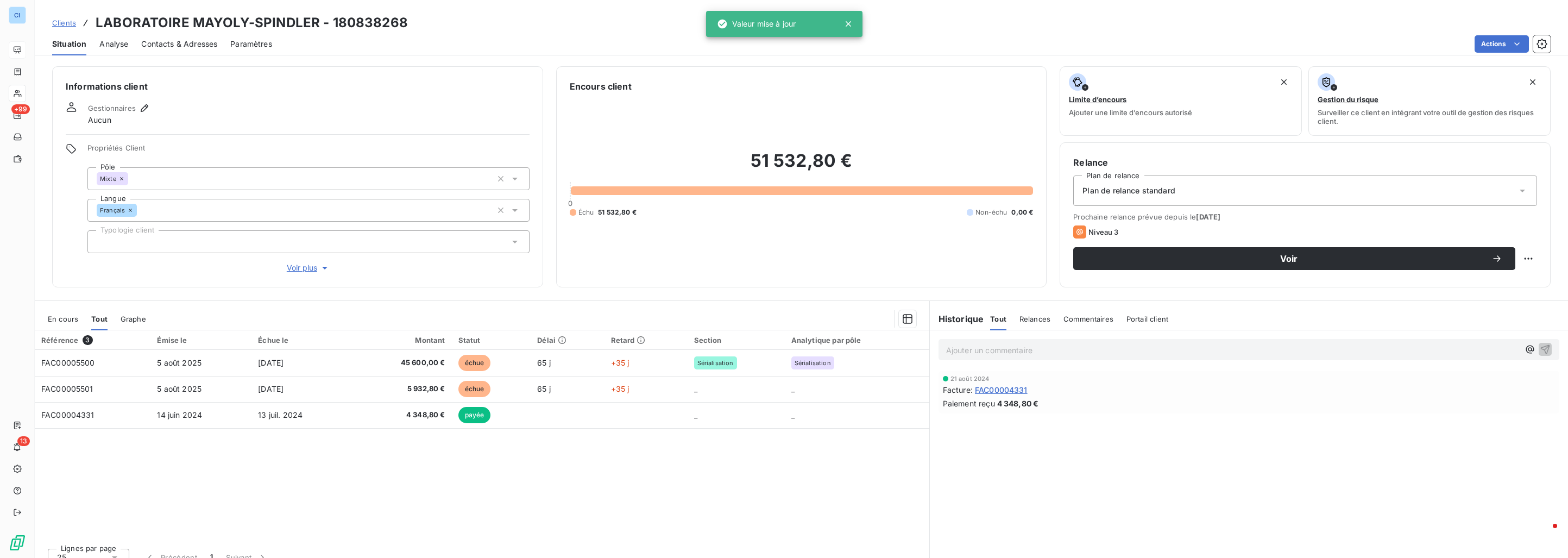
click at [135, 245] on div at bounding box center [309, 241] width 442 height 23
click at [59, 208] on div "Informations client Gestionnaires Aucun Propriétés Client Pôle Mixte Langue Fra…" at bounding box center [298, 177] width 491 height 221
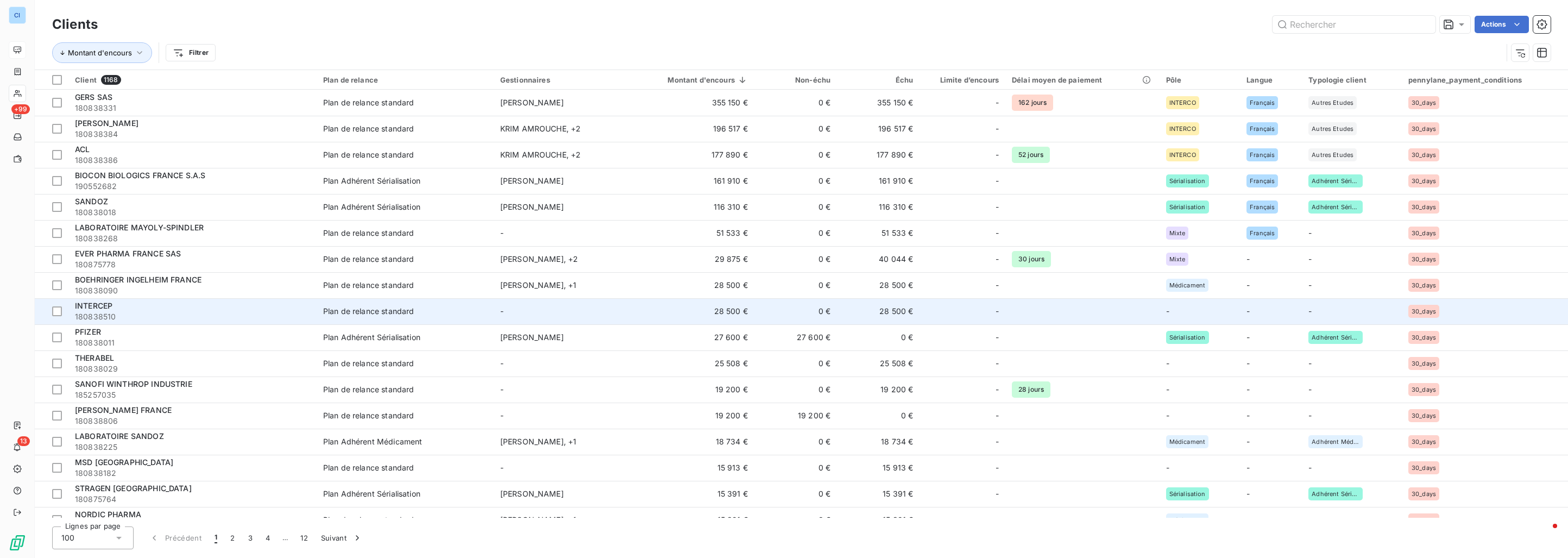
click at [587, 316] on td "-" at bounding box center [561, 311] width 134 height 26
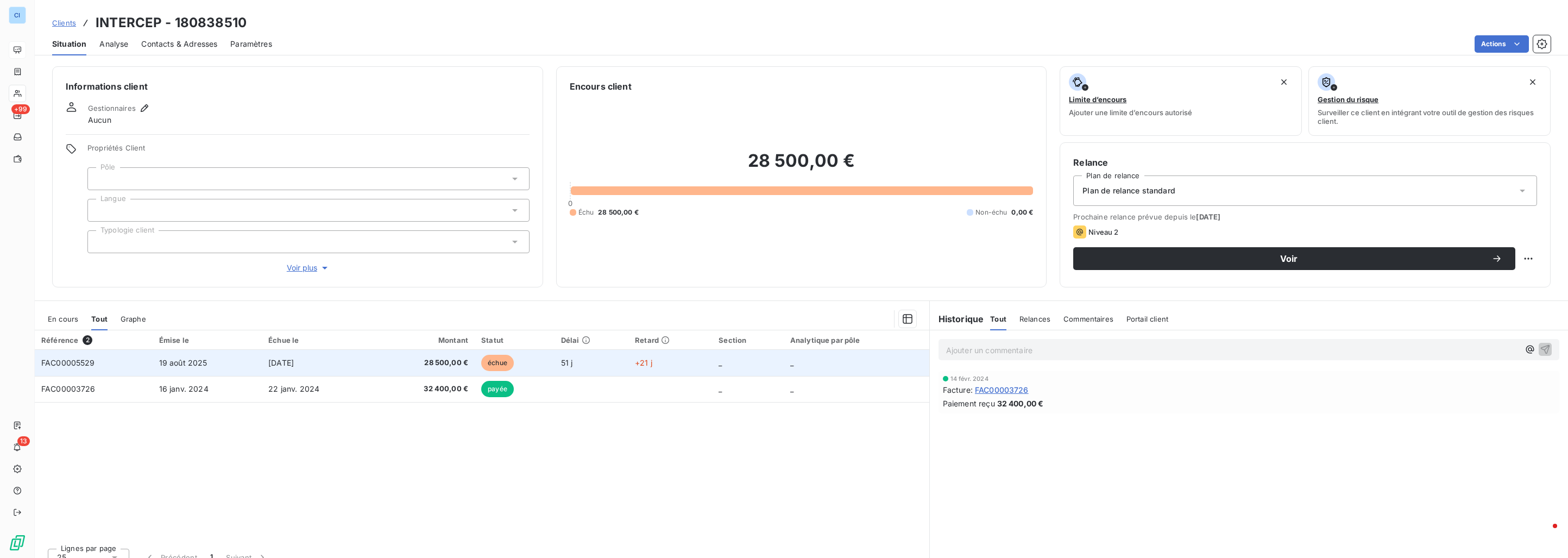
click at [327, 358] on td "[DATE]" at bounding box center [318, 363] width 113 height 26
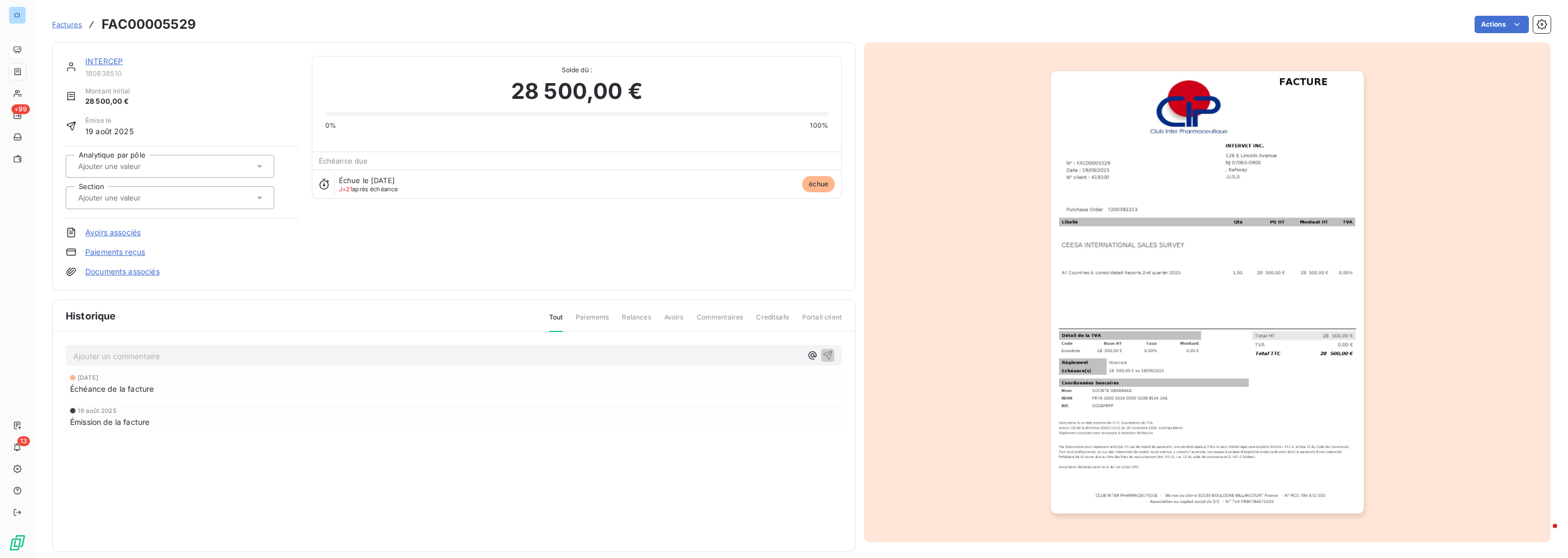
click at [215, 165] on div at bounding box center [164, 166] width 179 height 14
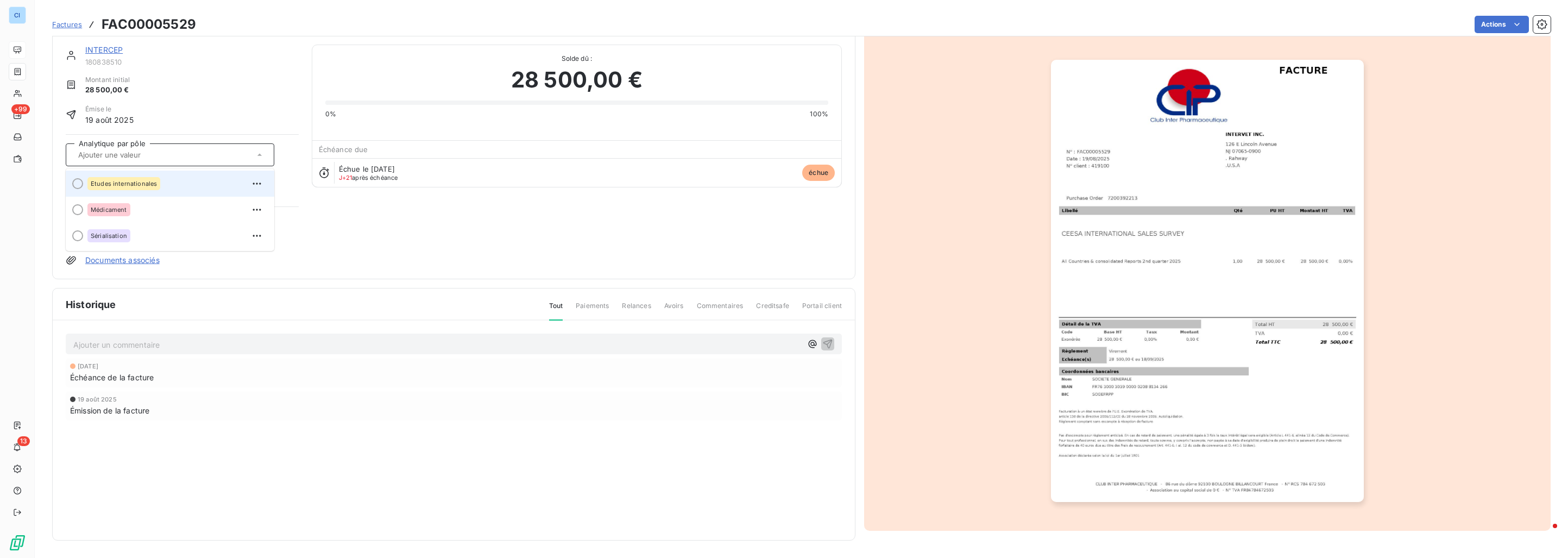
click at [139, 178] on div "Etudes internationales" at bounding box center [124, 183] width 73 height 13
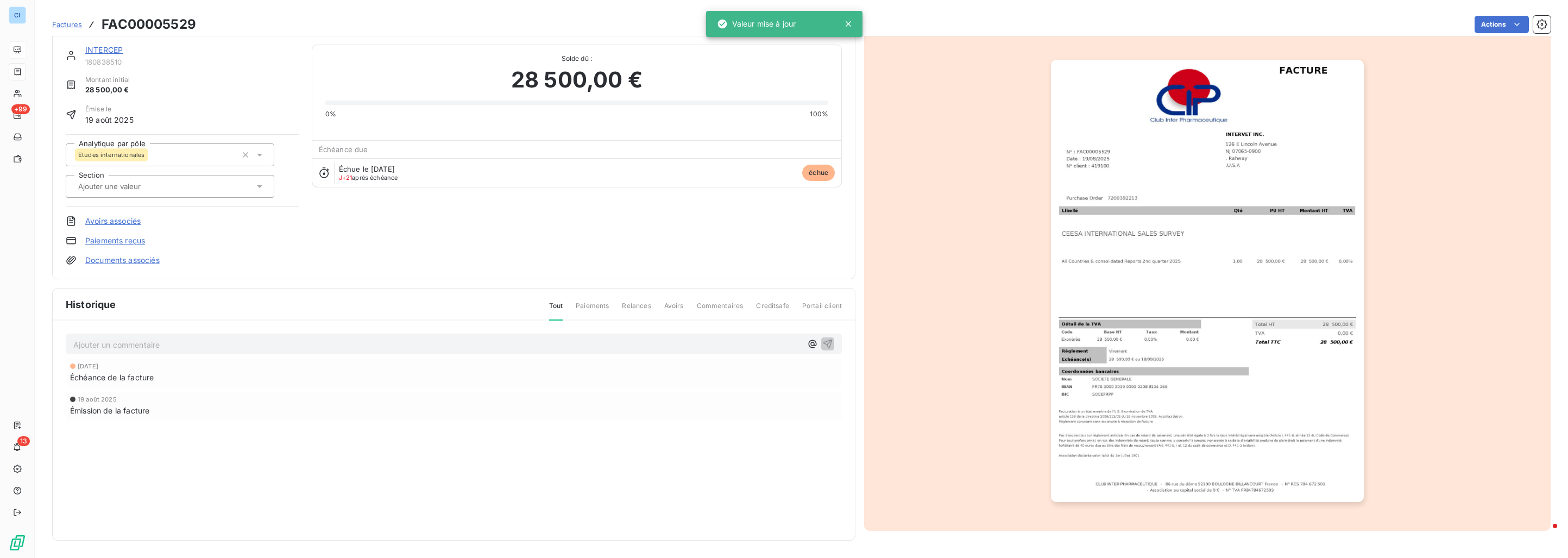
click at [147, 189] on input "text" at bounding box center [131, 186] width 109 height 10
click at [145, 235] on div "Etudes internationales" at bounding box center [124, 241] width 73 height 13
click at [274, 459] on div "[DATE] Échéance de la facture [DATE] Émission de la facture" at bounding box center [453, 411] width 776 height 105
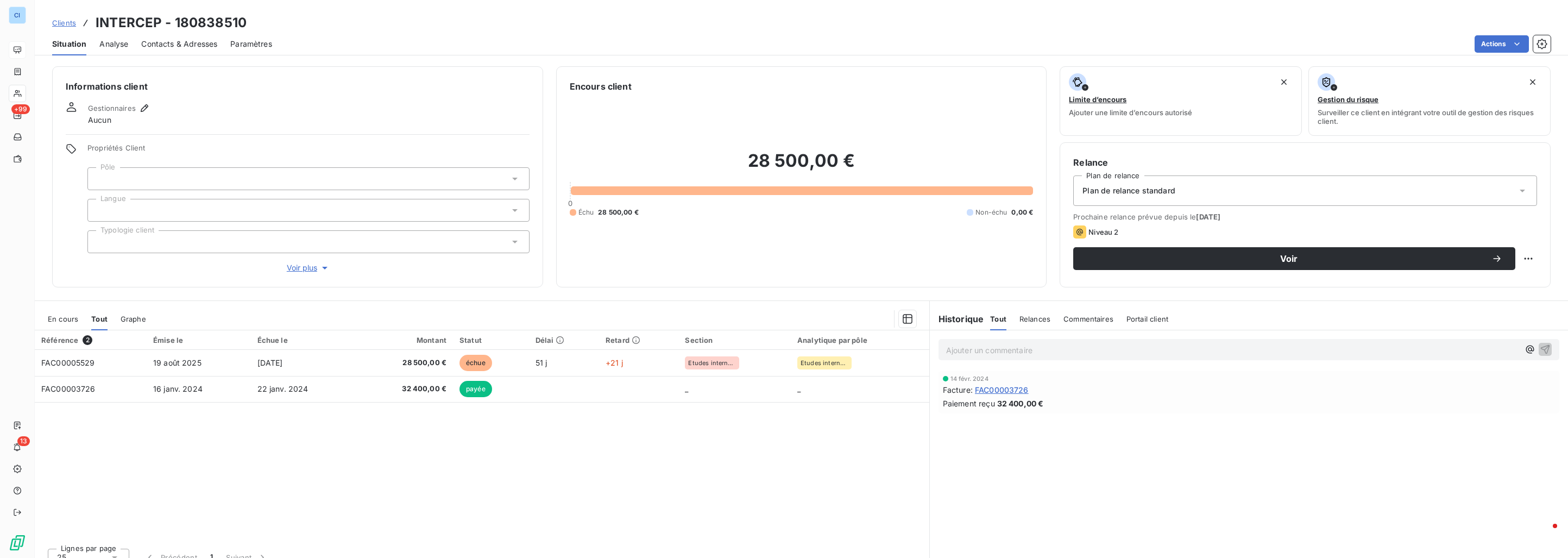
click at [65, 320] on span "En cours" at bounding box center [63, 319] width 30 height 9
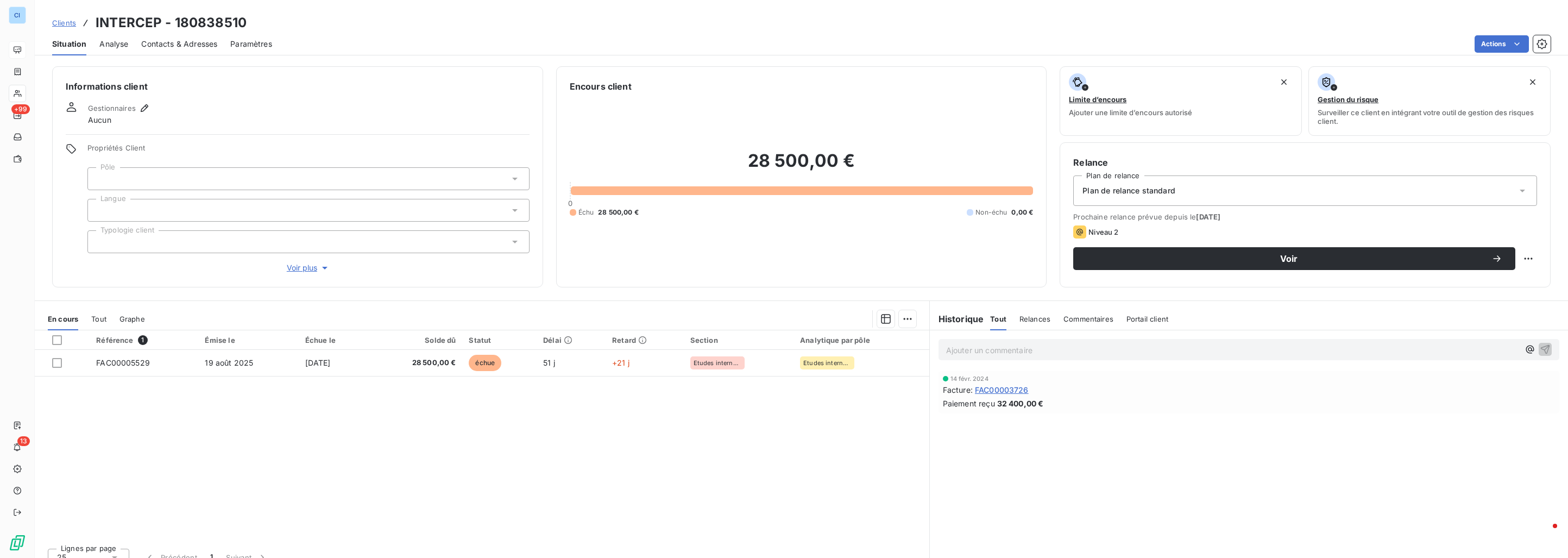
click at [253, 422] on div "Référence 1 Émise le Échue le Solde dû Statut Délai Retard Section Analytique p…" at bounding box center [482, 436] width 895 height 210
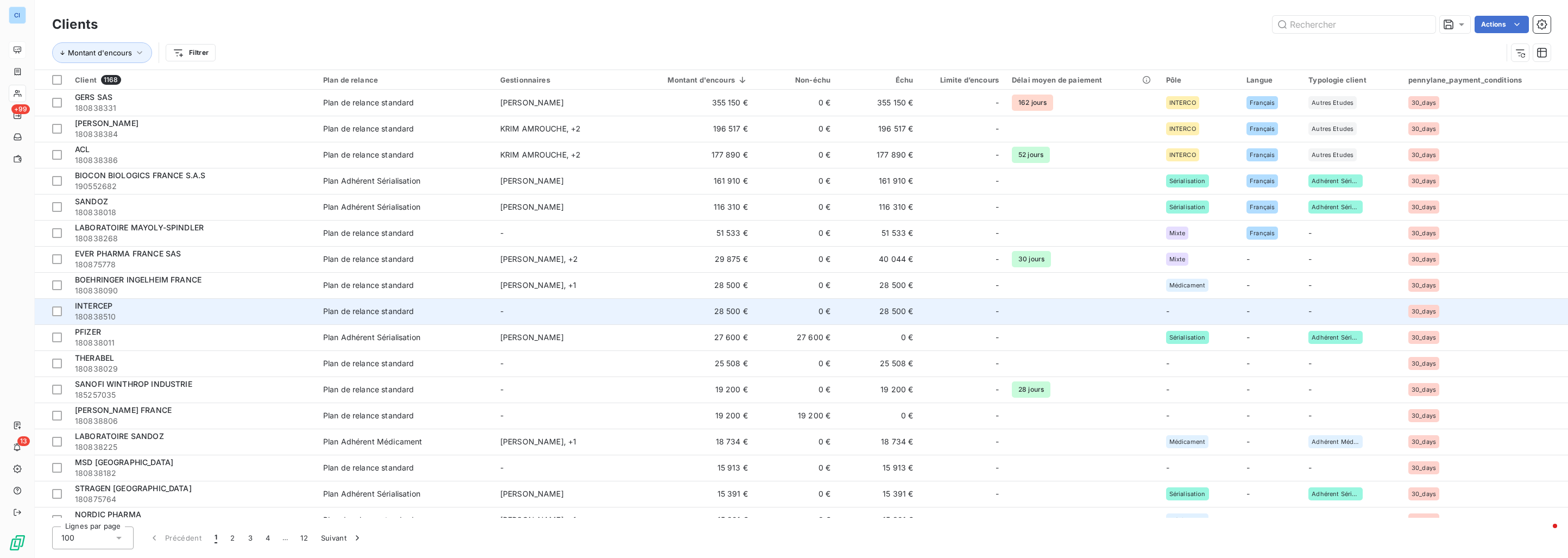
click at [293, 309] on div "INTERCEP" at bounding box center [192, 306] width 235 height 11
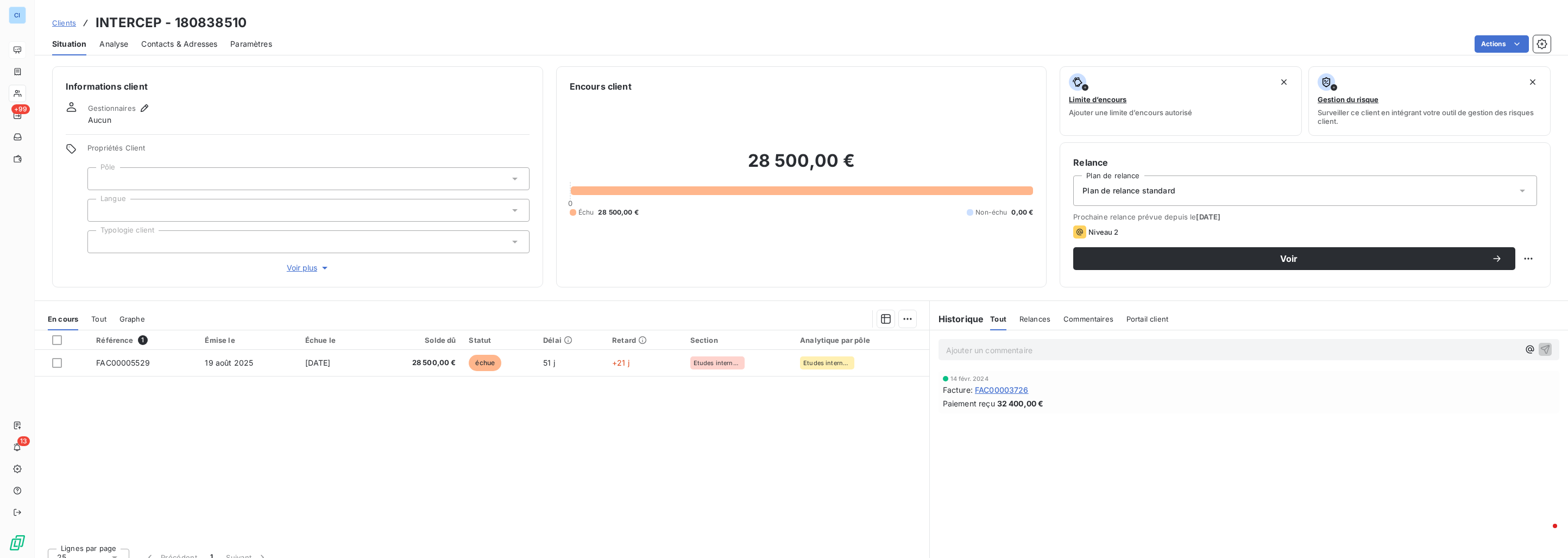
click at [229, 177] on div at bounding box center [309, 178] width 442 height 23
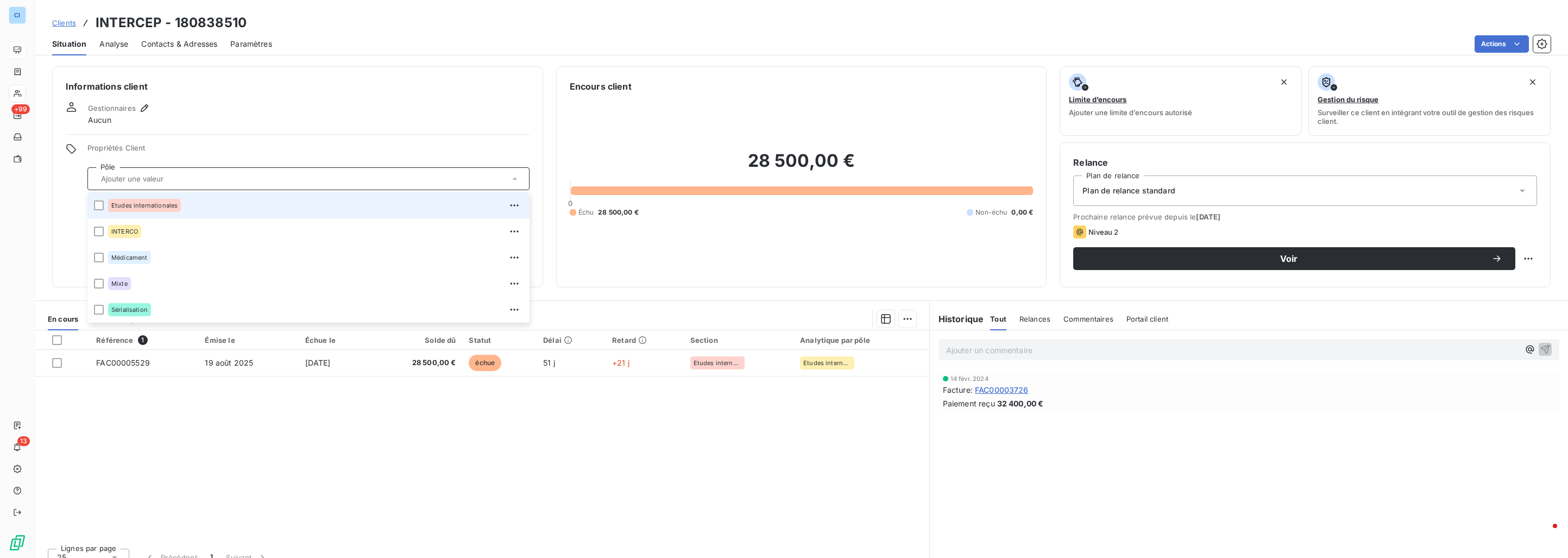
click at [201, 201] on div "Etudes internationales" at bounding box center [316, 205] width 415 height 18
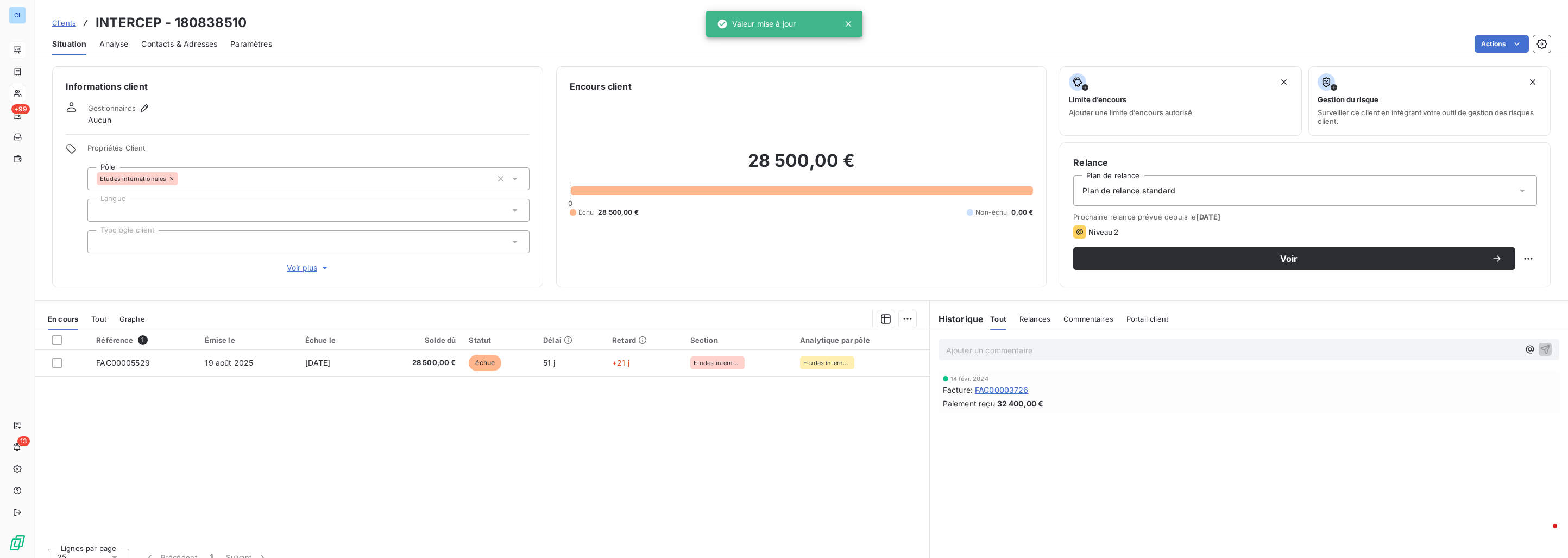
click at [193, 450] on div "Référence 1 Émise le Échue le Solde dû Statut Délai Retard Section Analytique p…" at bounding box center [482, 436] width 895 height 210
click at [159, 235] on div at bounding box center [309, 241] width 442 height 23
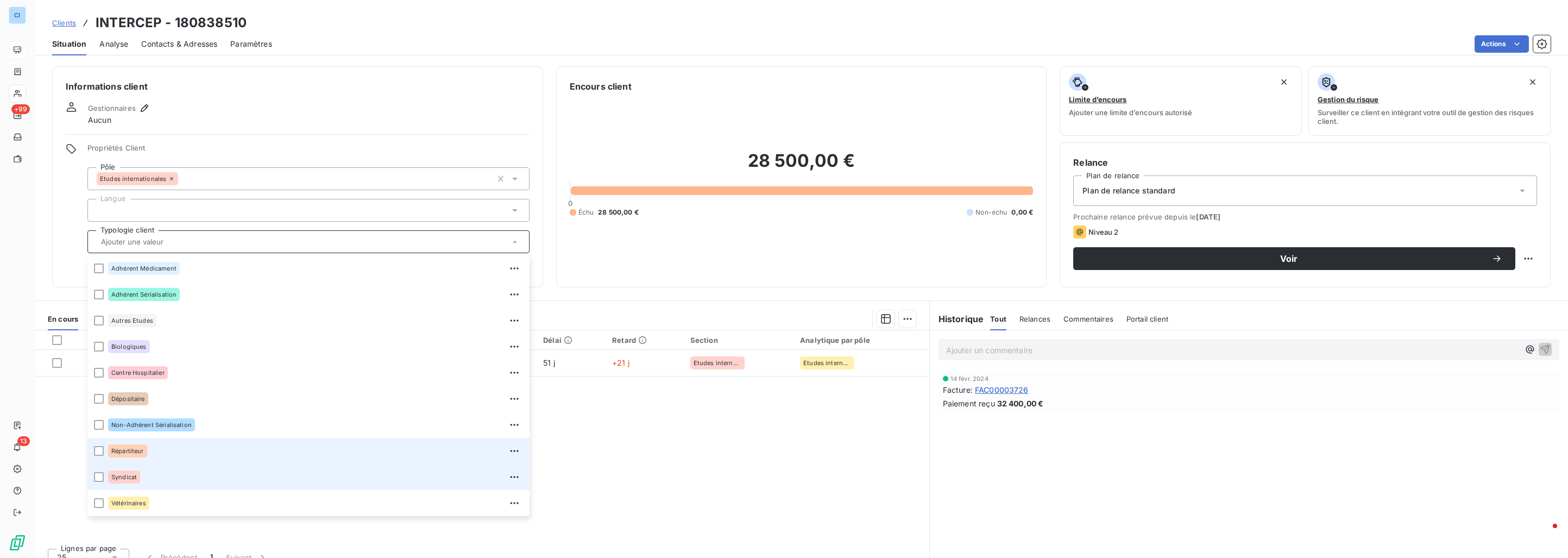
scroll to position [14, 0]
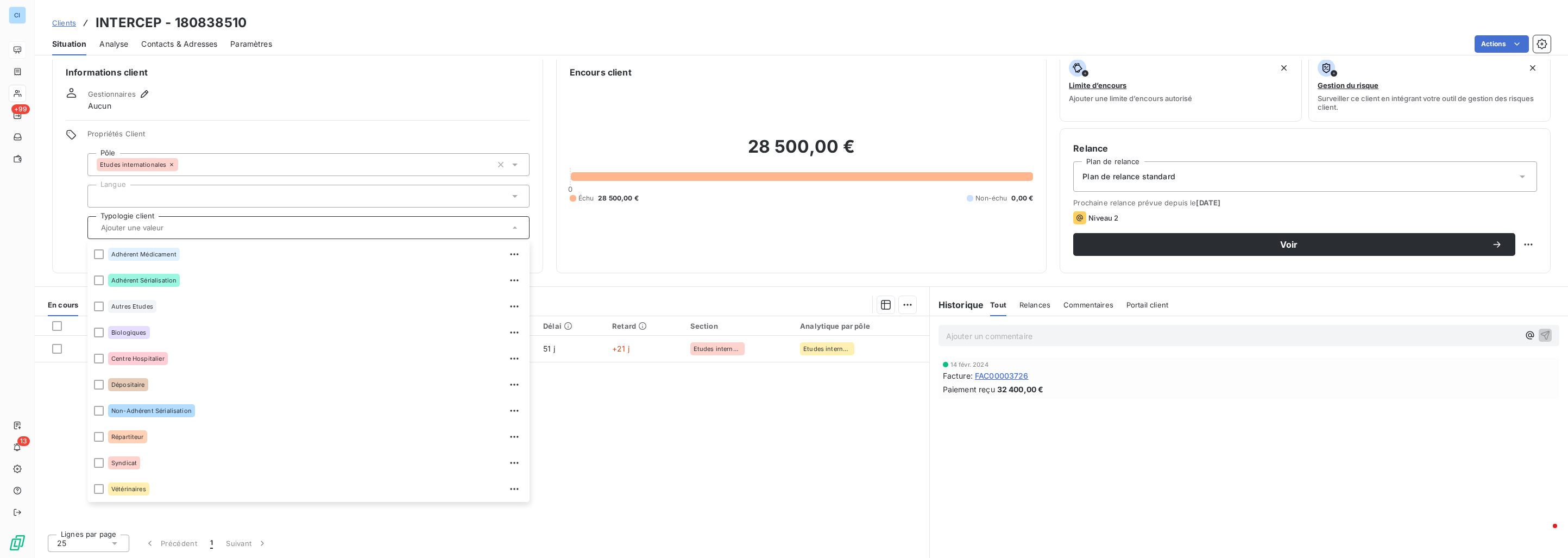
click at [699, 454] on div "Référence 1 Émise le Échue le Solde dû Statut Délai Retard Section Analytique p…" at bounding box center [482, 421] width 895 height 210
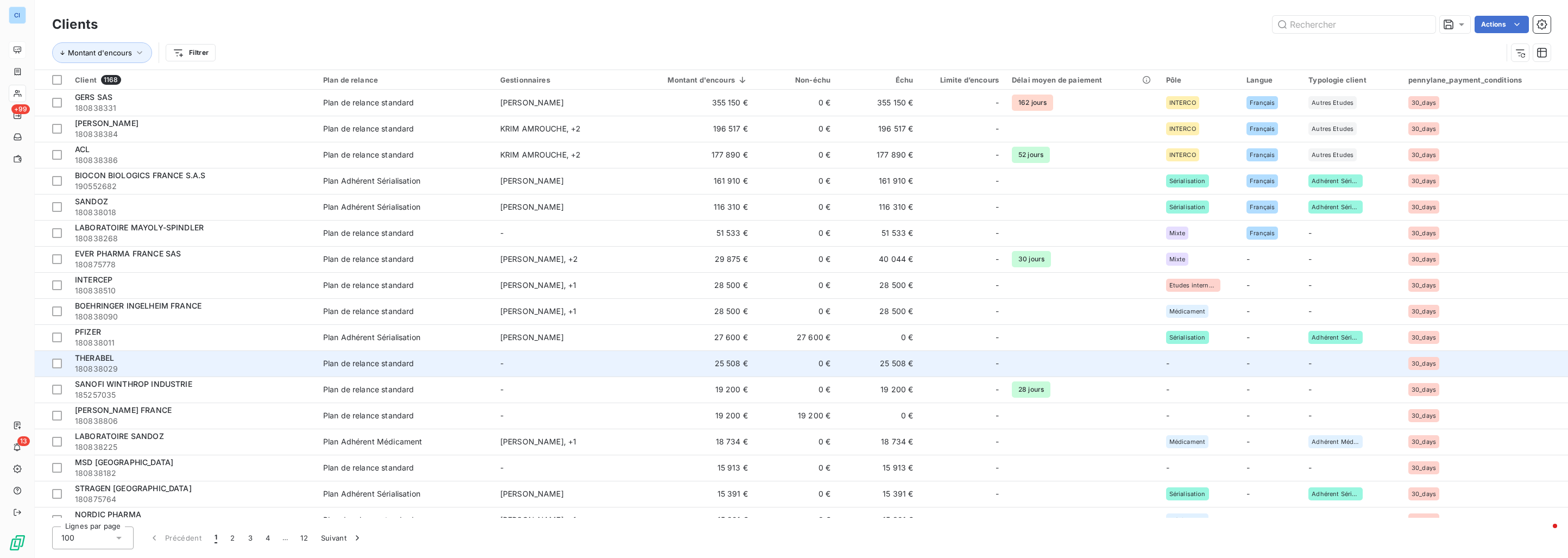
click at [545, 366] on td "-" at bounding box center [561, 364] width 134 height 26
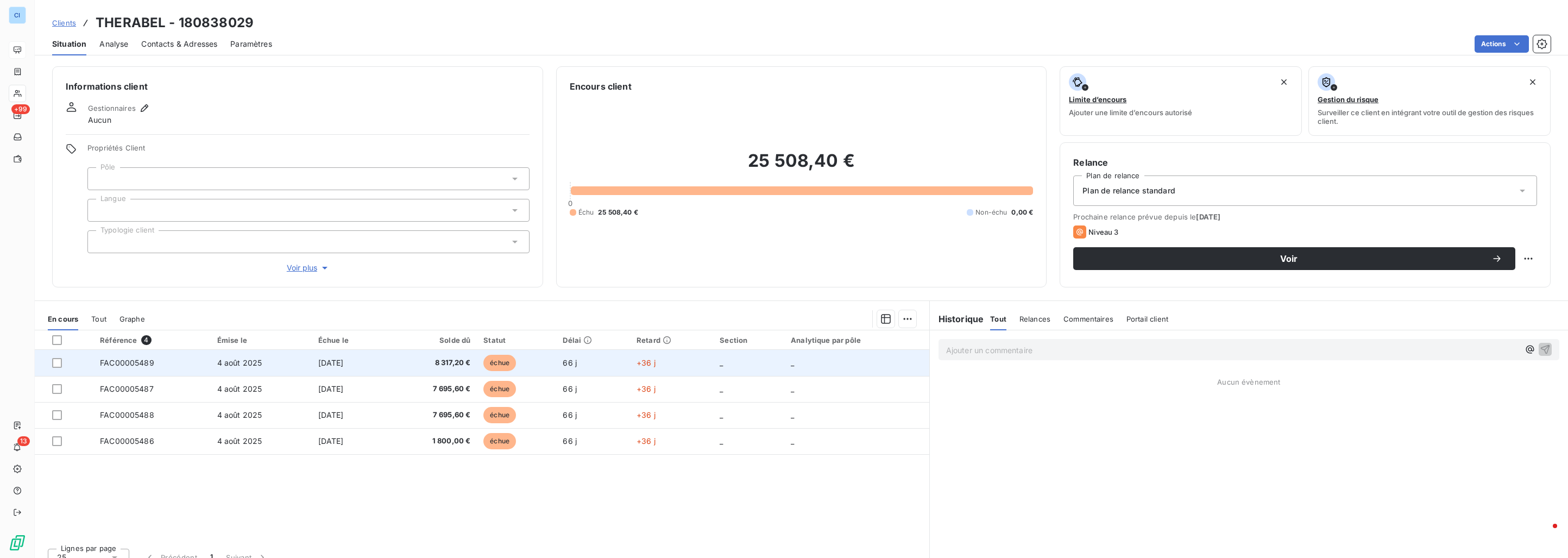
click at [466, 364] on span "8 317,20 €" at bounding box center [433, 363] width 77 height 11
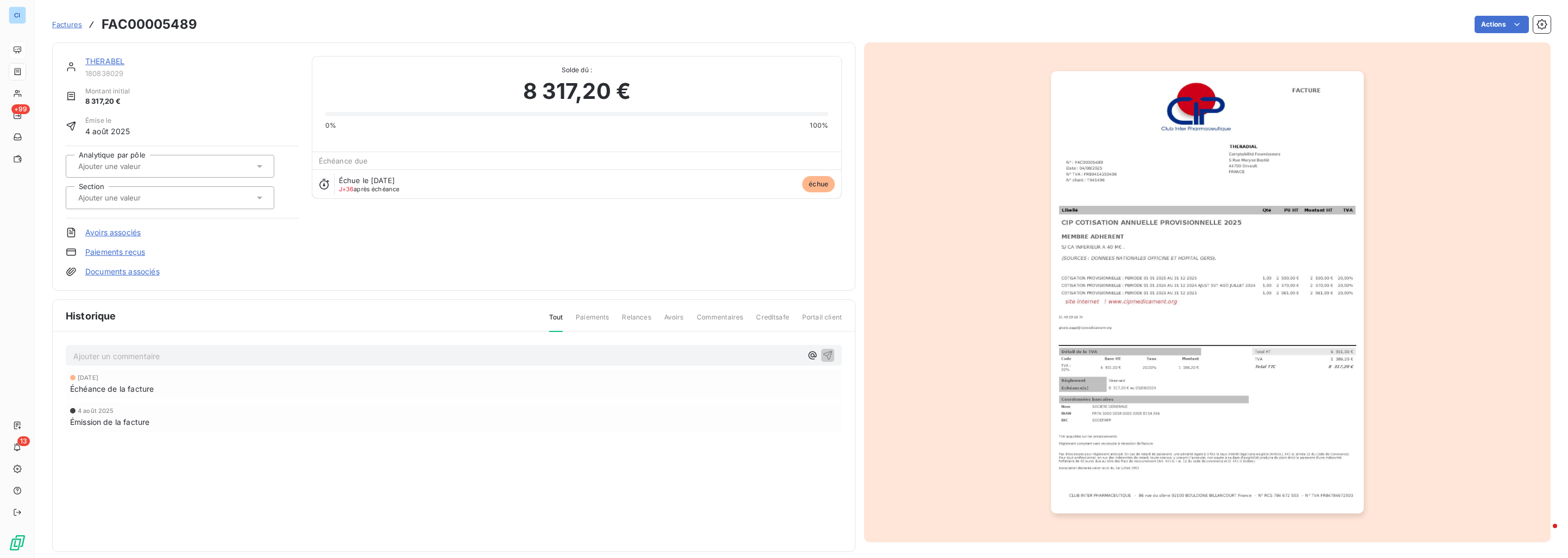
click at [189, 173] on div at bounding box center [164, 166] width 179 height 14
click at [168, 226] on div "Médicament" at bounding box center [177, 221] width 178 height 18
click at [172, 201] on input "text" at bounding box center [131, 198] width 109 height 10
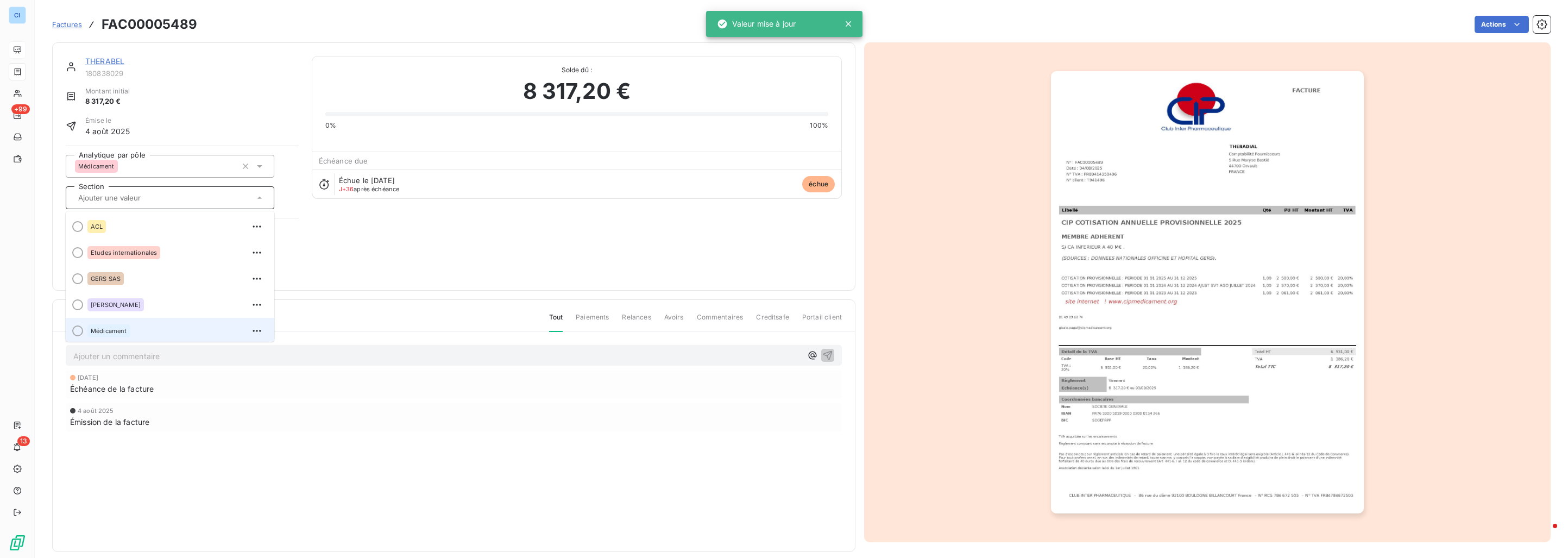
click at [161, 324] on div "Médicament" at bounding box center [177, 331] width 178 height 18
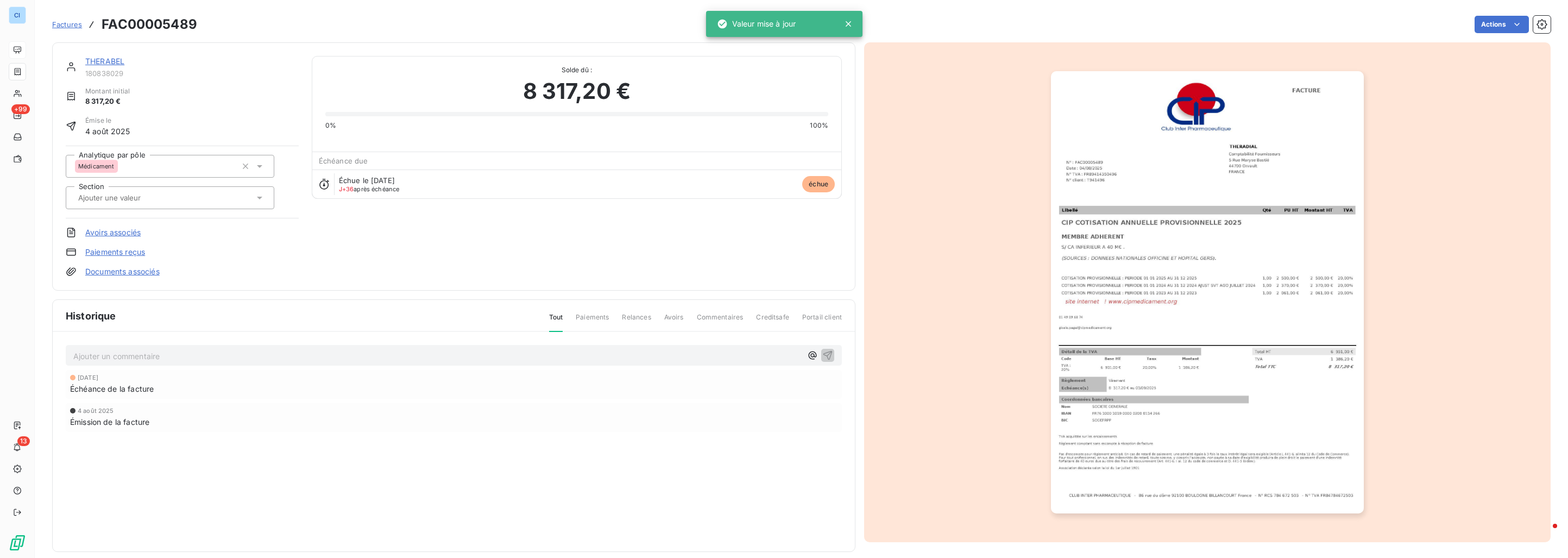
click at [275, 402] on div "[DATE] Échéance de la facture [DATE] Émission de la facture" at bounding box center [453, 423] width 776 height 105
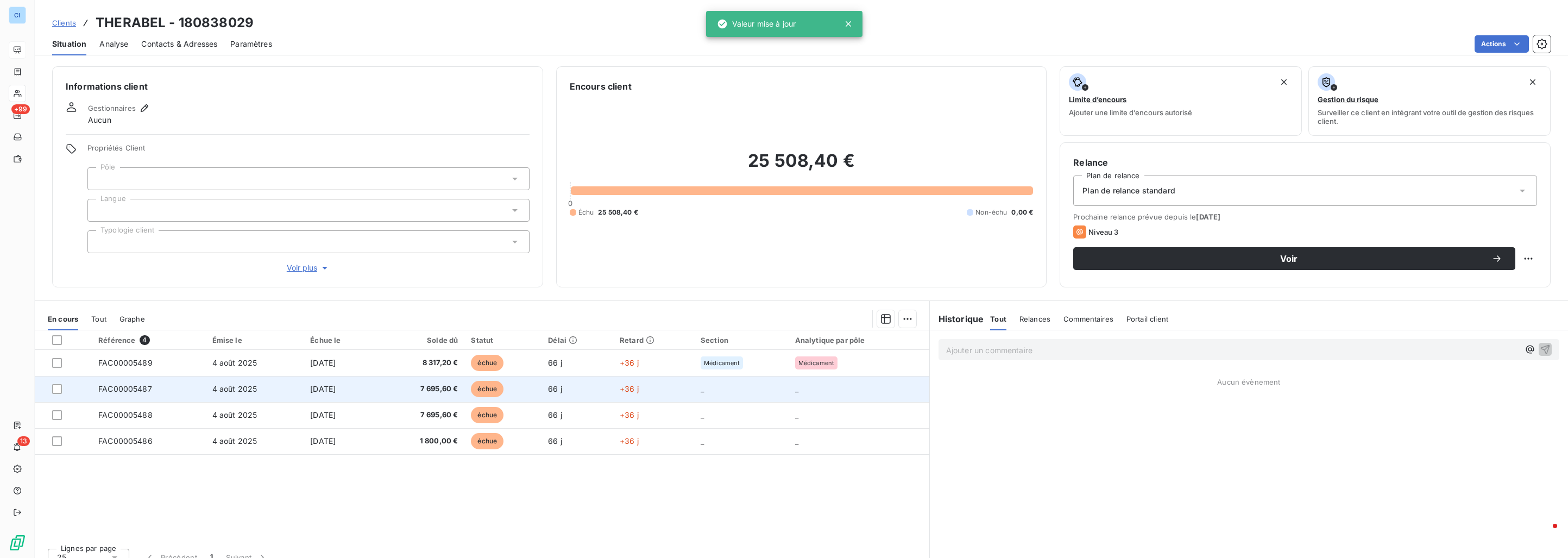
click at [377, 384] on td "[DATE]" at bounding box center [340, 389] width 74 height 26
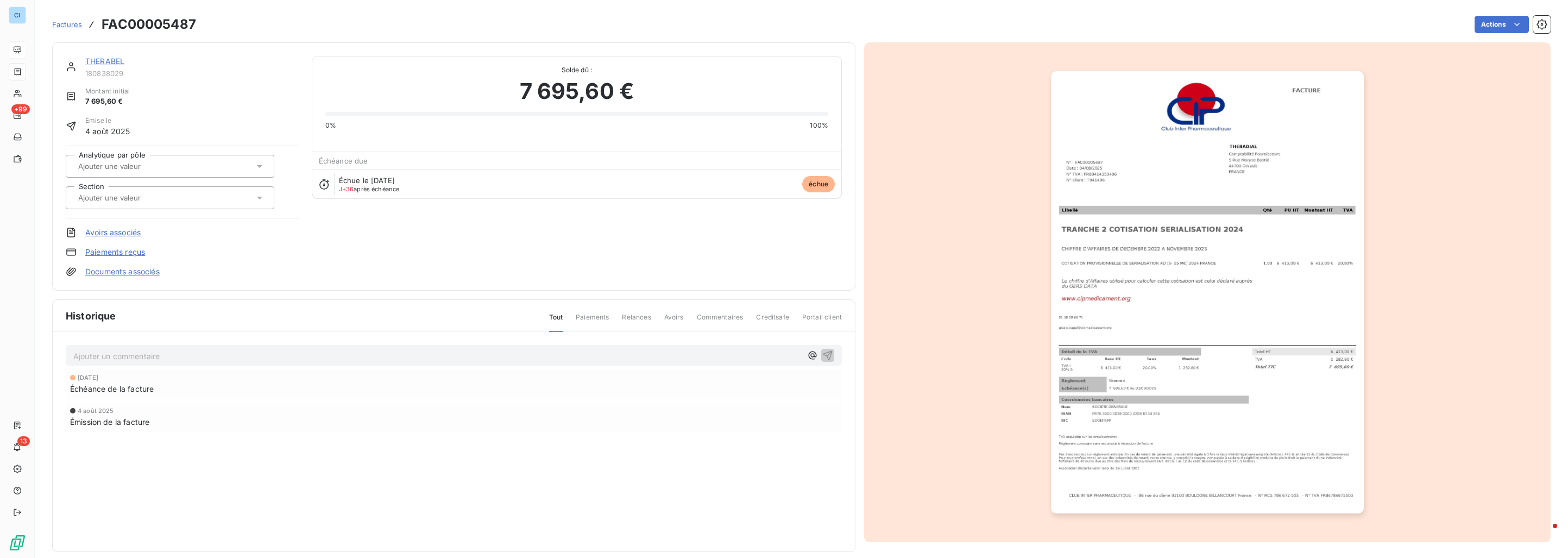
click at [203, 198] on div at bounding box center [164, 197] width 179 height 14
click at [232, 114] on div "THERABEL 180838029 Montant initial 7 695,60 € Émise le [DATE] Analytique par pô…" at bounding box center [182, 166] width 233 height 221
drag, startPoint x: 244, startPoint y: 119, endPoint x: 253, endPoint y: 124, distance: 10.3
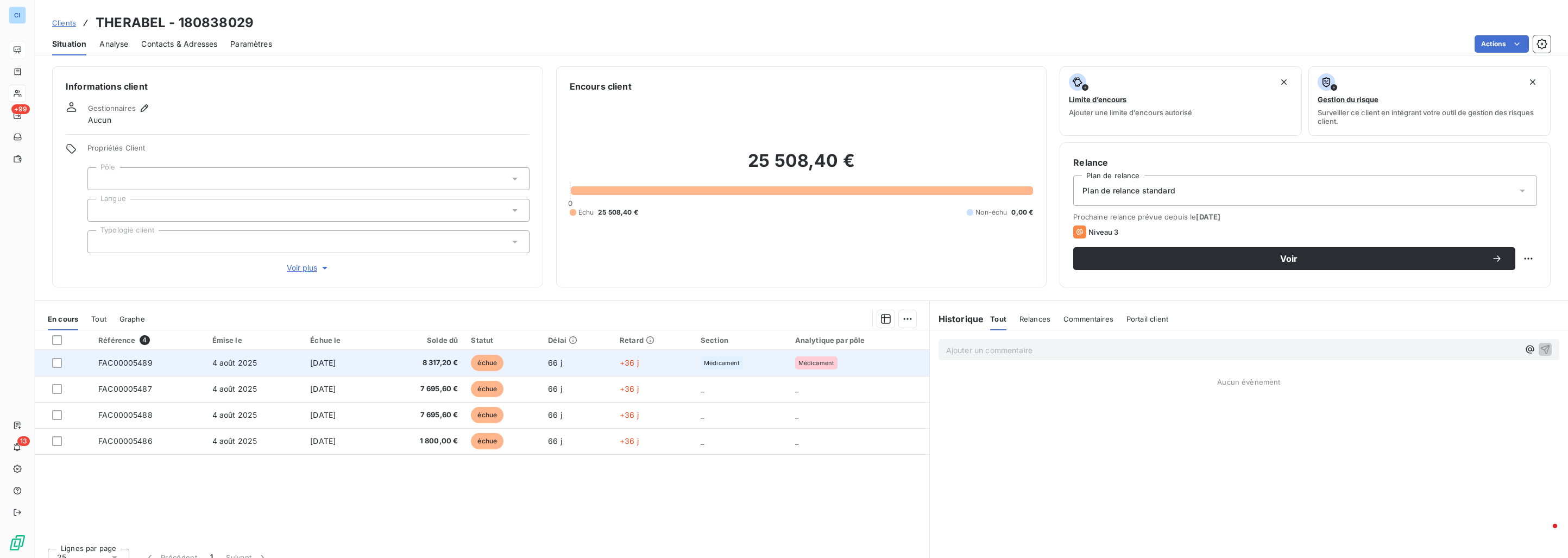
click at [275, 356] on td "4 août 2025" at bounding box center [255, 363] width 99 height 26
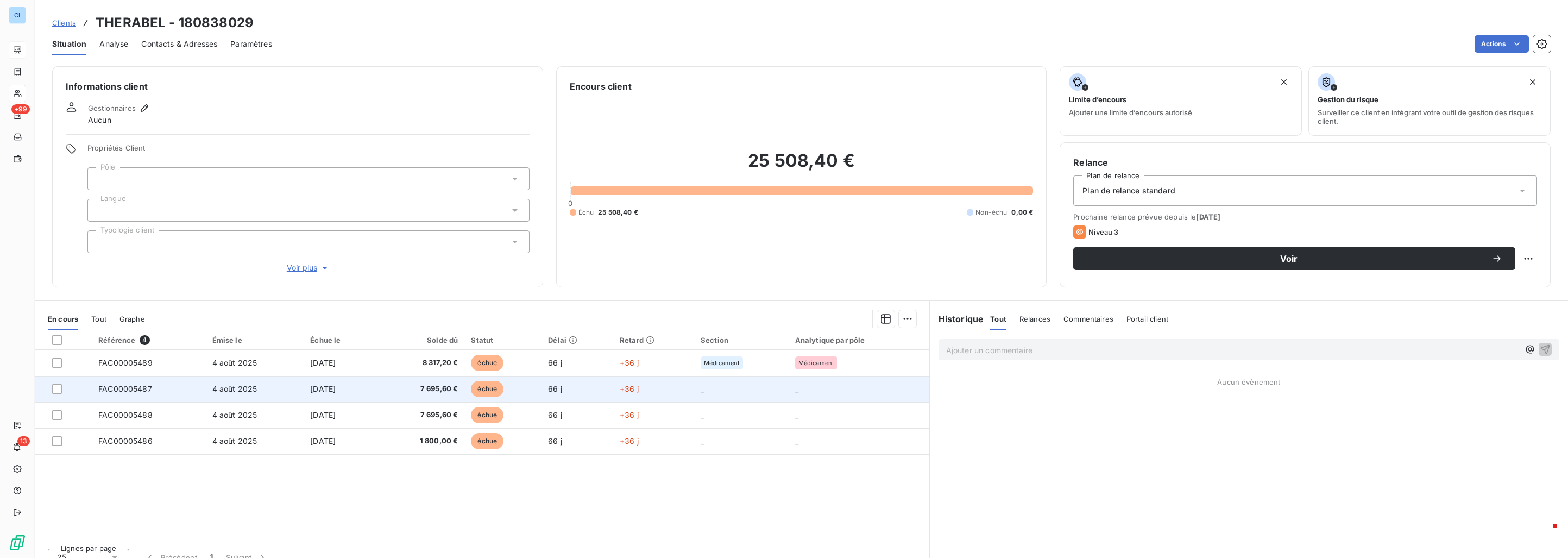
click at [278, 384] on td "4 août 2025" at bounding box center [255, 389] width 99 height 26
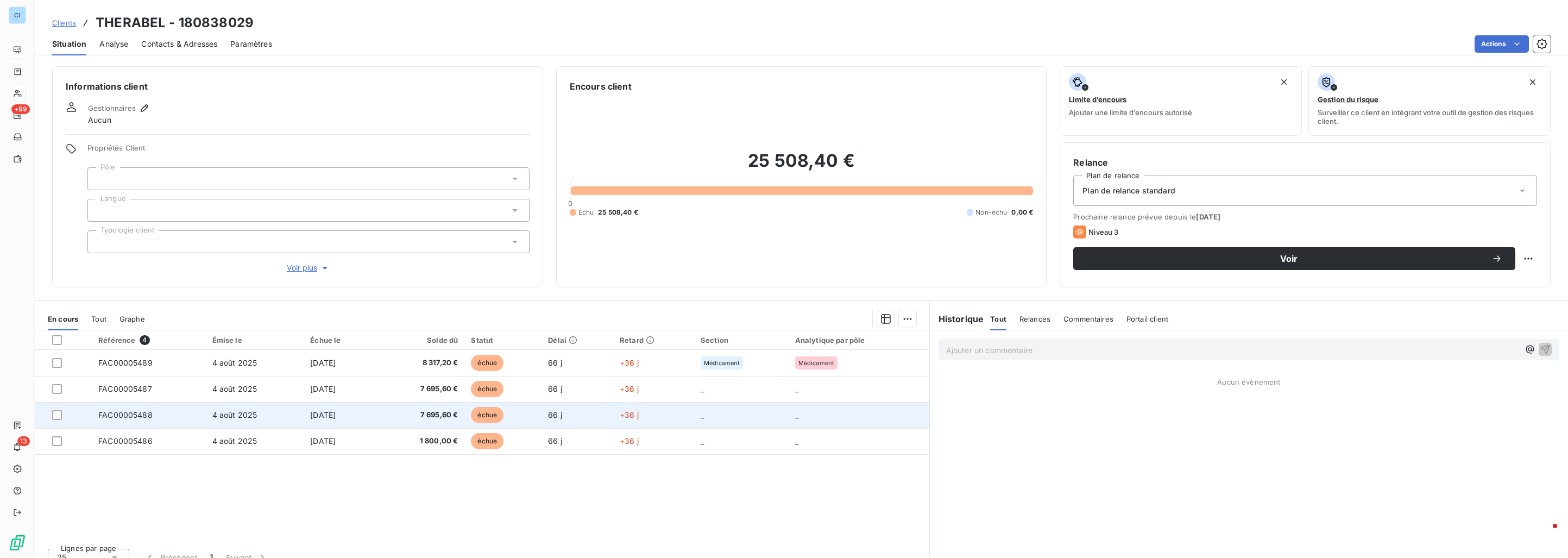
click at [278, 412] on td "4 août 2025" at bounding box center [255, 415] width 99 height 26
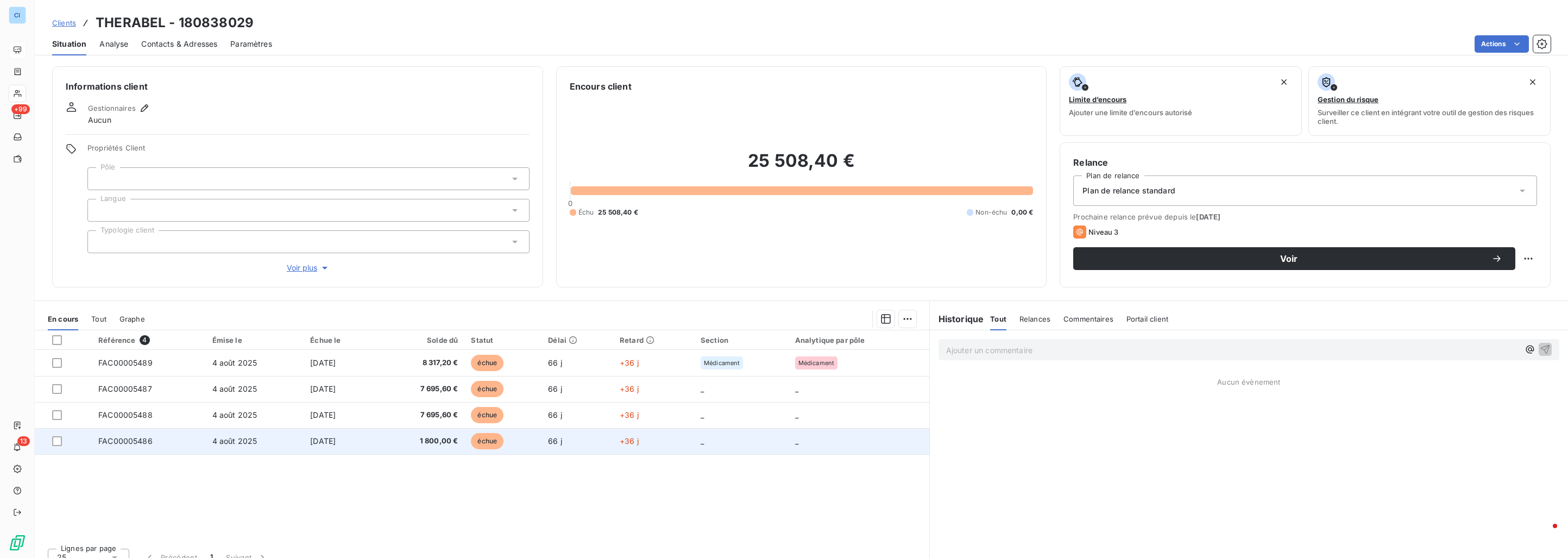
click at [271, 434] on td "4 août 2025" at bounding box center [255, 441] width 99 height 26
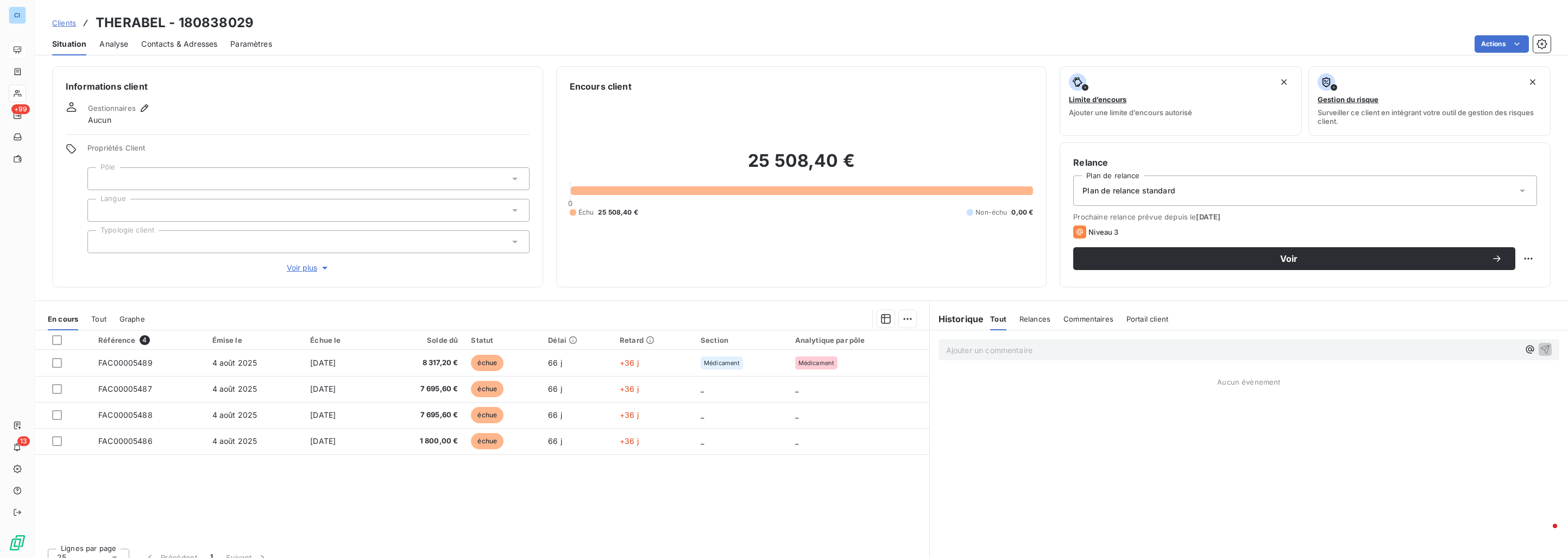
click at [49, 21] on div "Clients THERABEL - 180838029" at bounding box center [801, 23] width 1533 height 19
click at [63, 22] on span "Clients" at bounding box center [64, 23] width 24 height 9
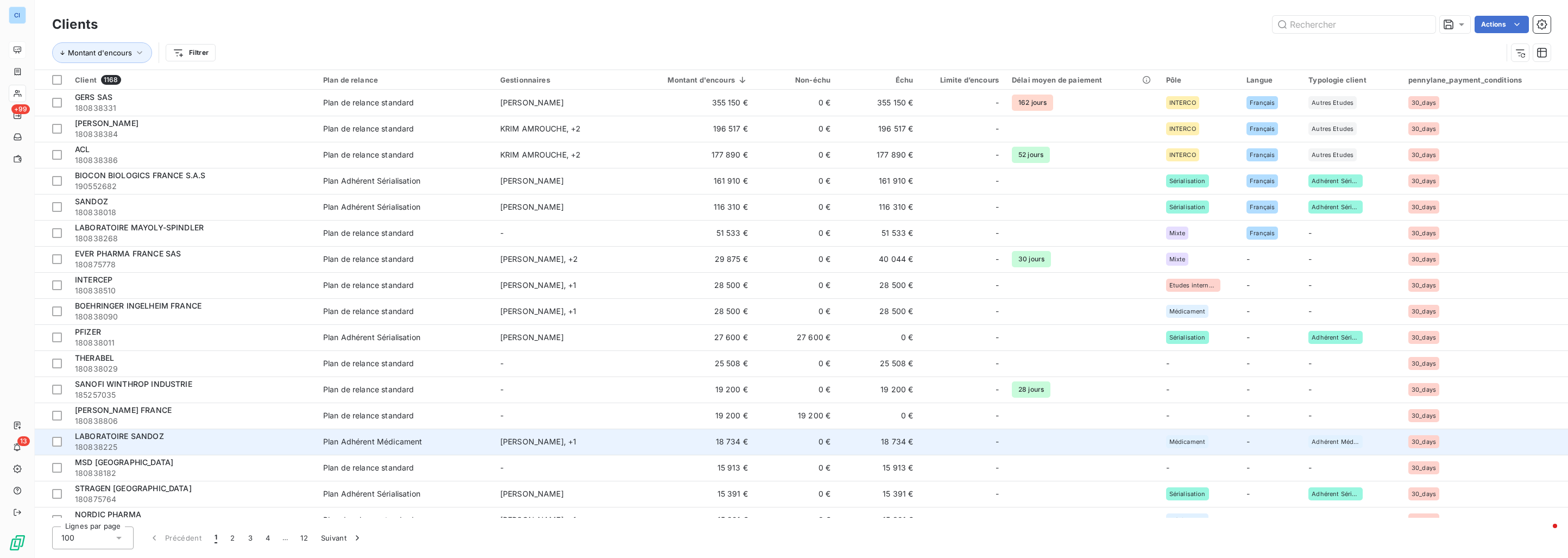
click at [607, 436] on td "[PERSON_NAME] , + 1" at bounding box center [561, 442] width 134 height 26
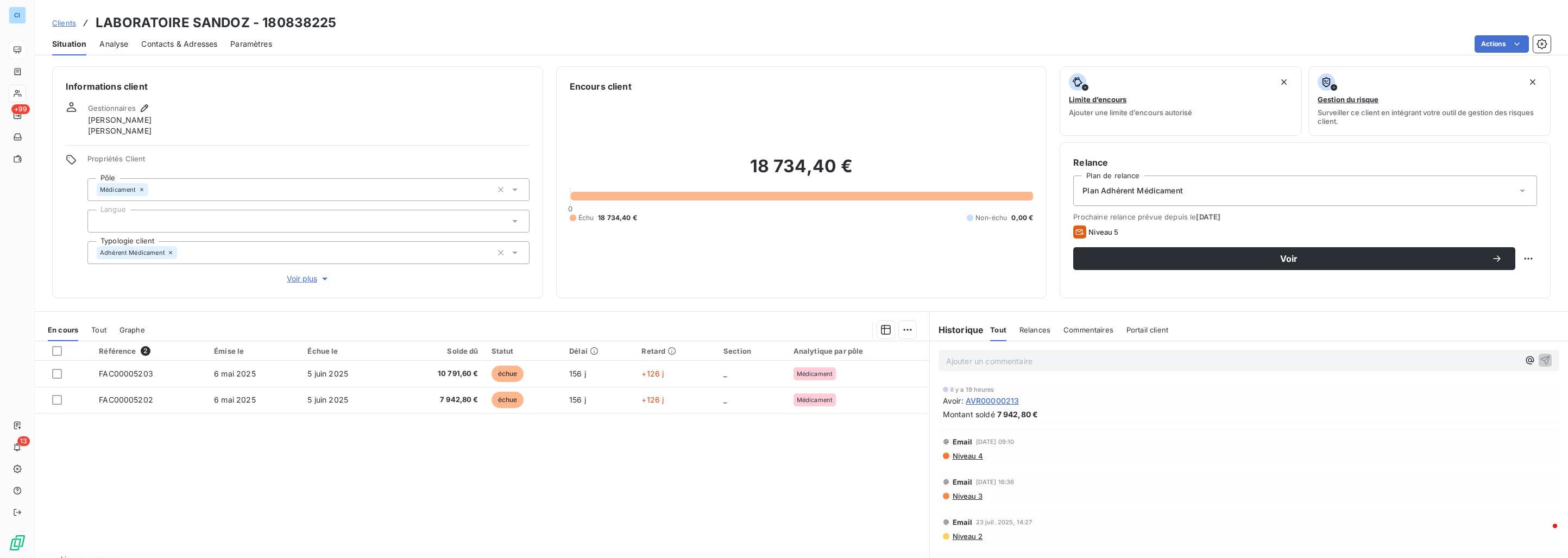
click at [245, 224] on div at bounding box center [309, 221] width 442 height 23
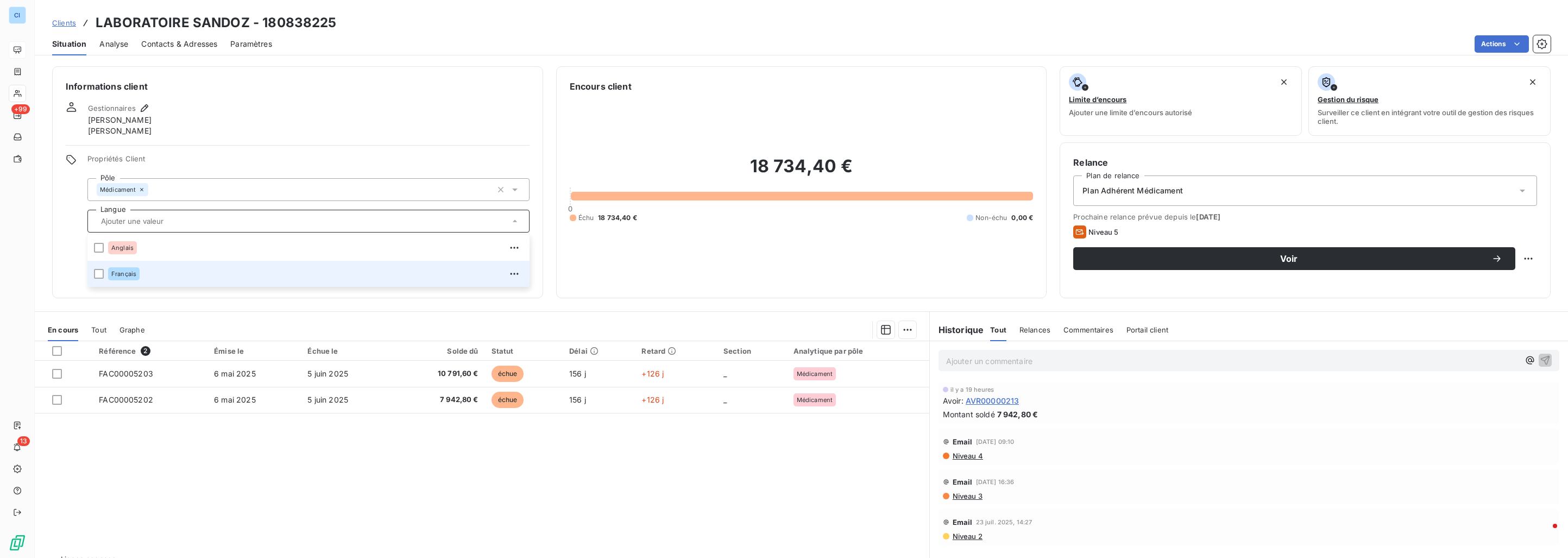
click at [214, 267] on div "Français" at bounding box center [316, 274] width 415 height 18
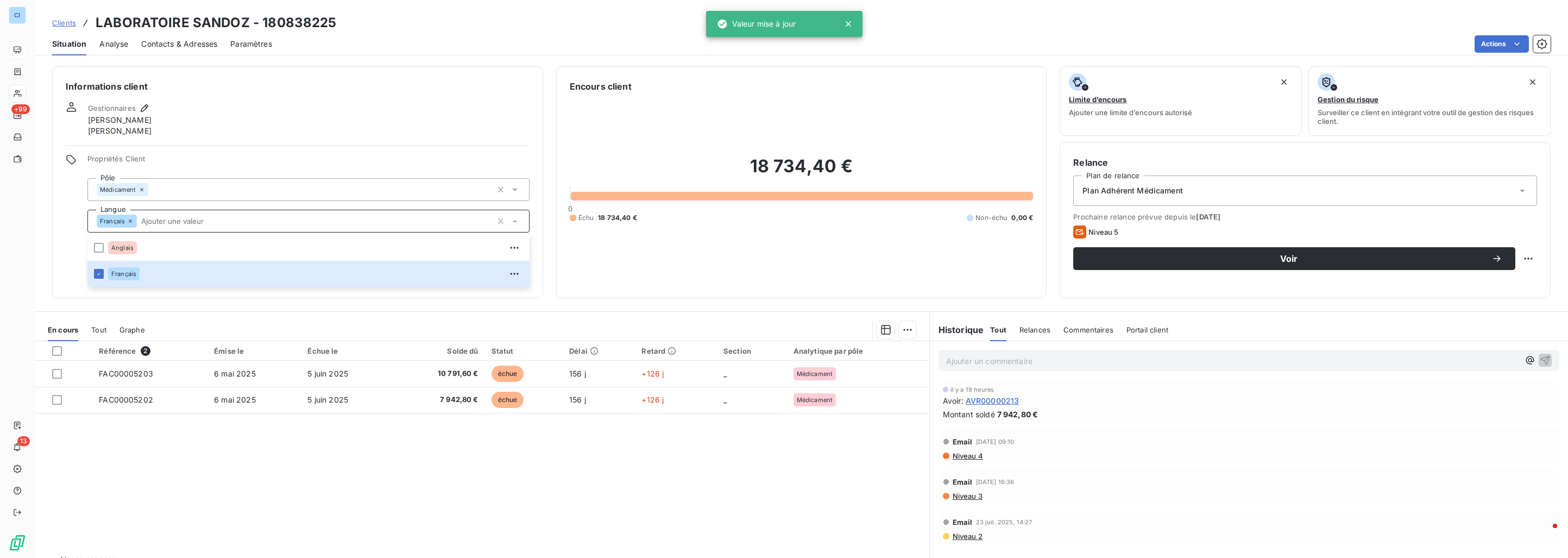
drag, startPoint x: 526, startPoint y: 460, endPoint x: 520, endPoint y: 451, distance: 10.8
click at [524, 459] on div "Référence 2 Émise le Échue le Solde dû Statut Délai Retard Section Analytique p…" at bounding box center [482, 446] width 895 height 210
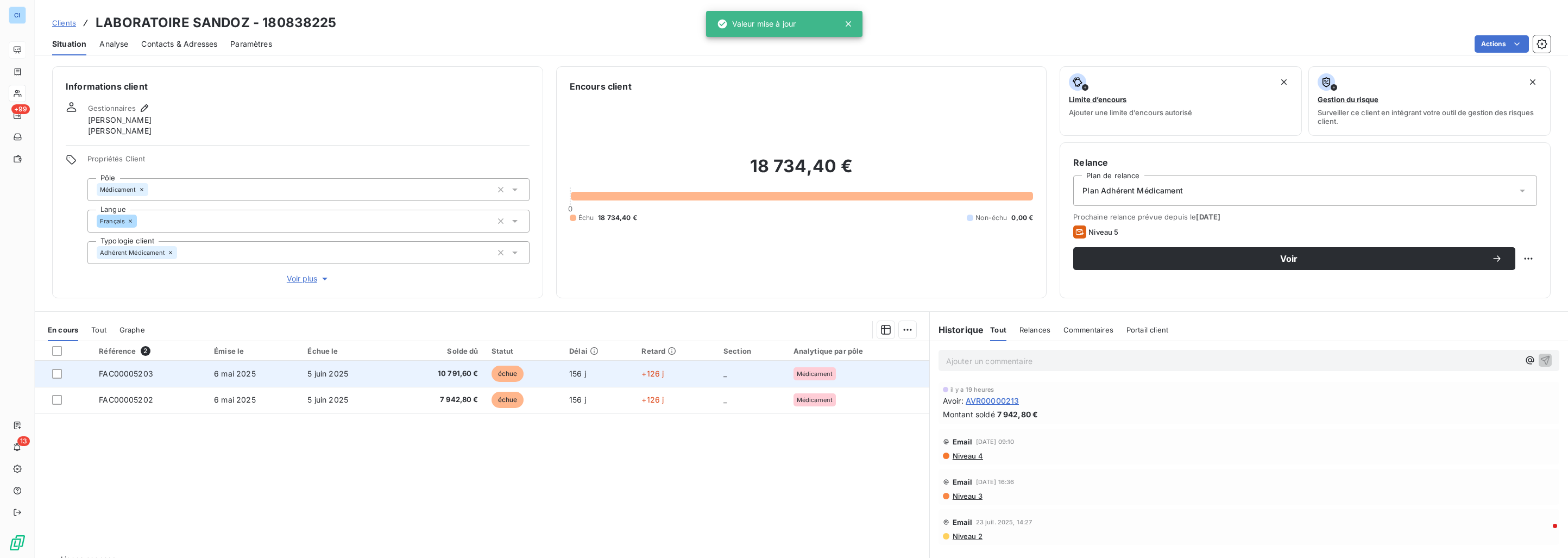
click at [457, 364] on td "10 791,60 €" at bounding box center [439, 373] width 92 height 26
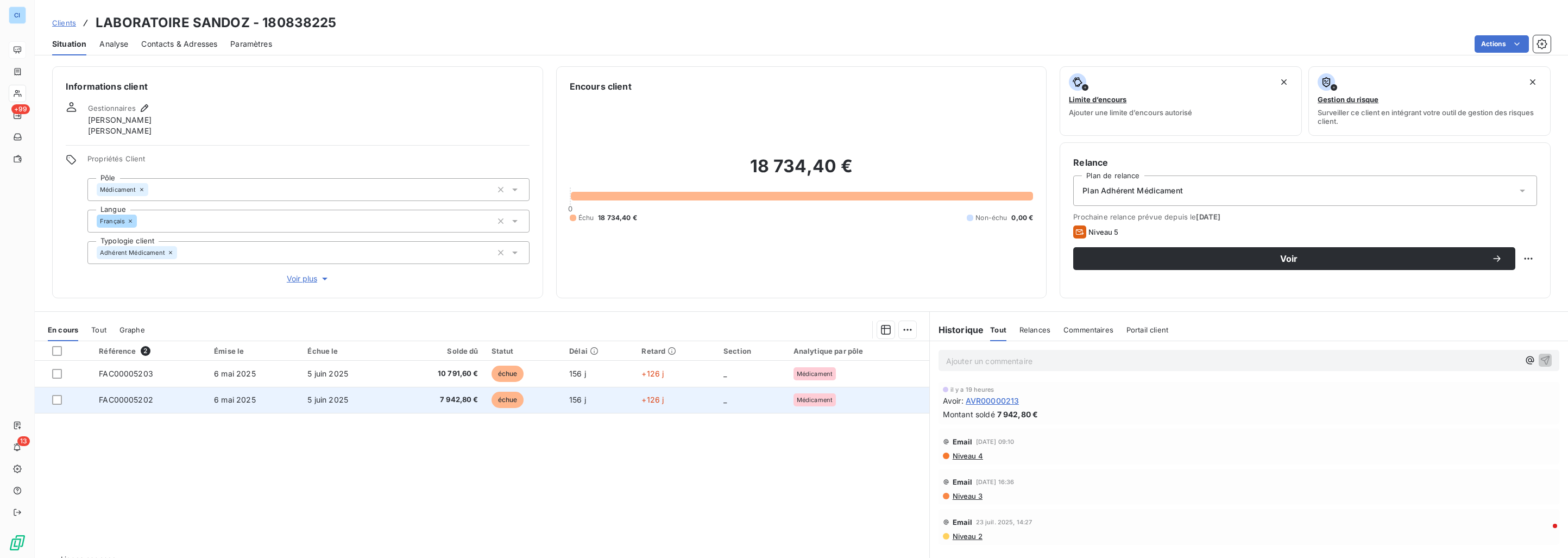
click at [421, 397] on span "7 942,80 €" at bounding box center [439, 400] width 79 height 11
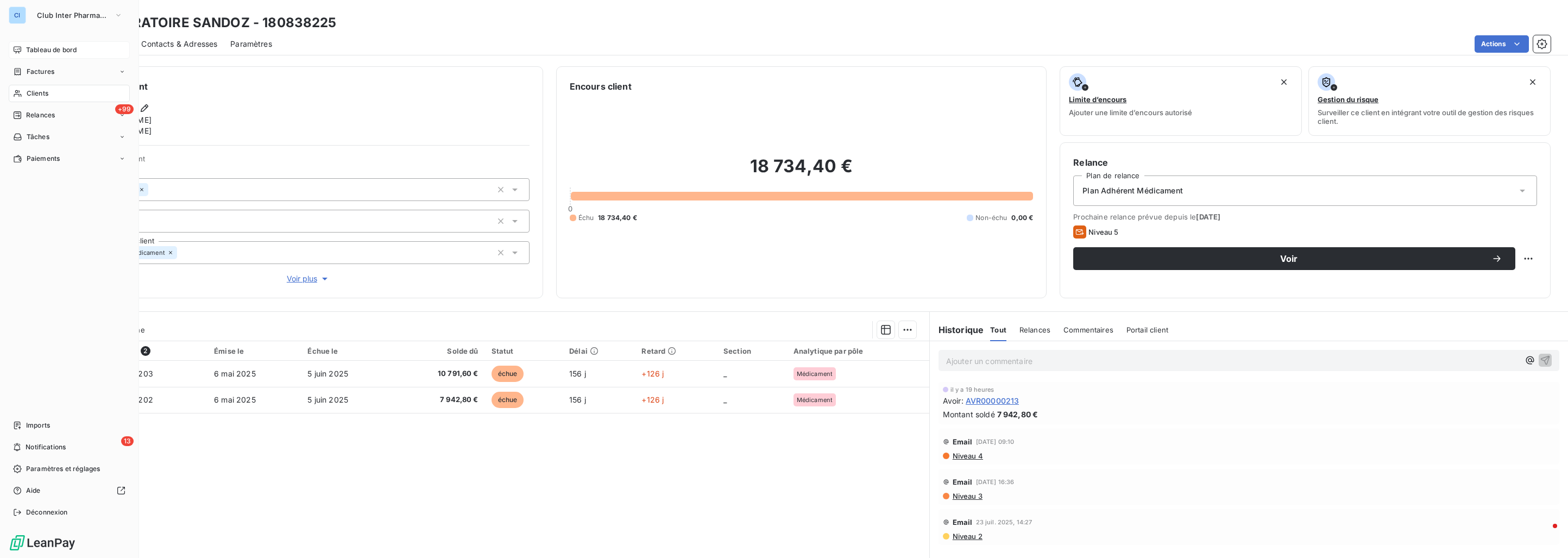
click at [32, 48] on span "Tableau de bord" at bounding box center [51, 50] width 51 height 10
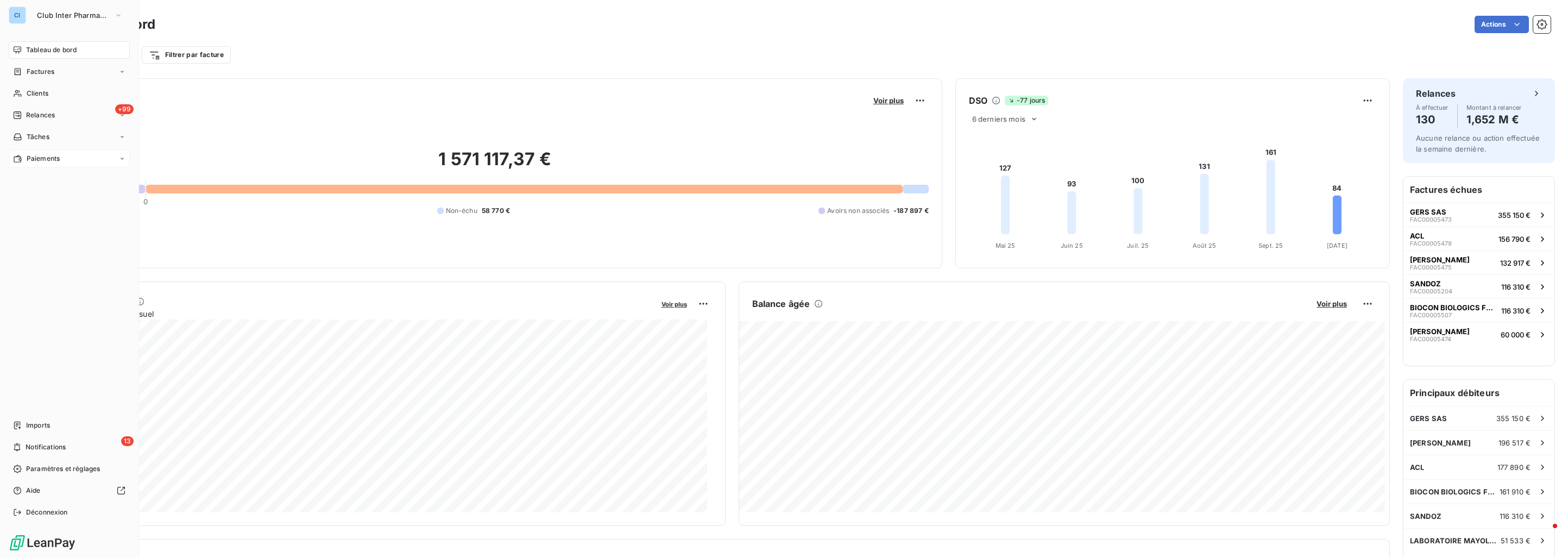
click at [52, 159] on span "Paiements" at bounding box center [43, 159] width 33 height 10
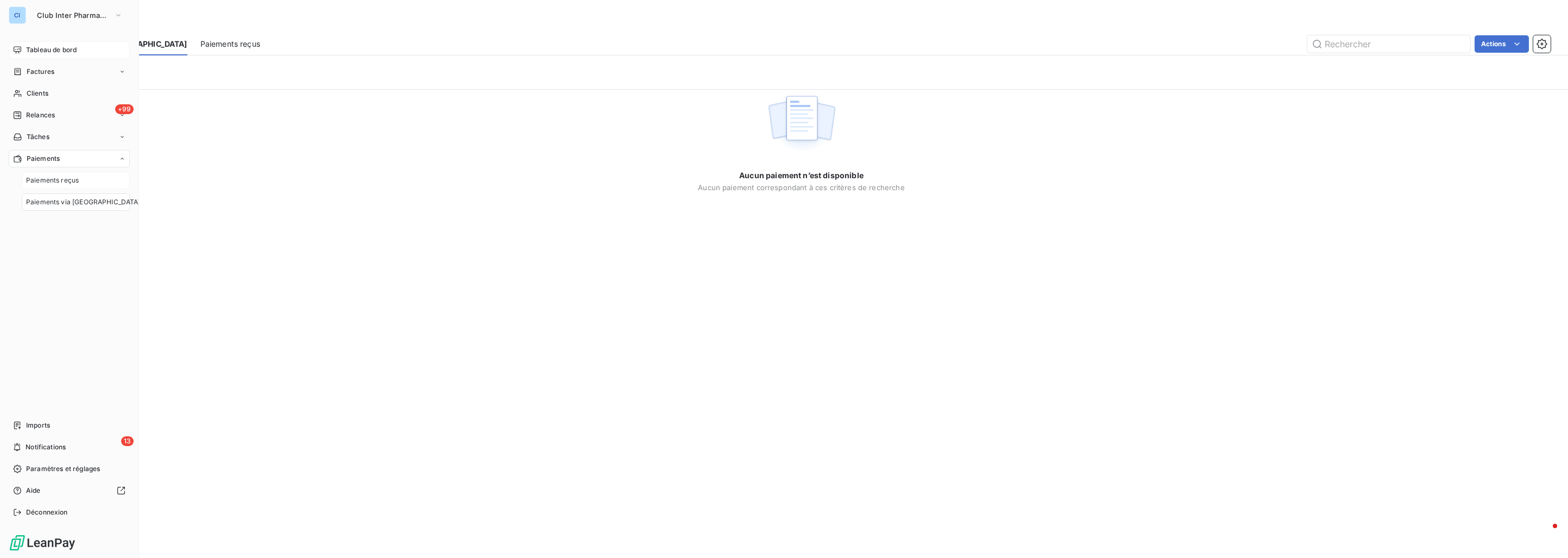
click at [52, 181] on span "Paiements reçus" at bounding box center [52, 180] width 53 height 10
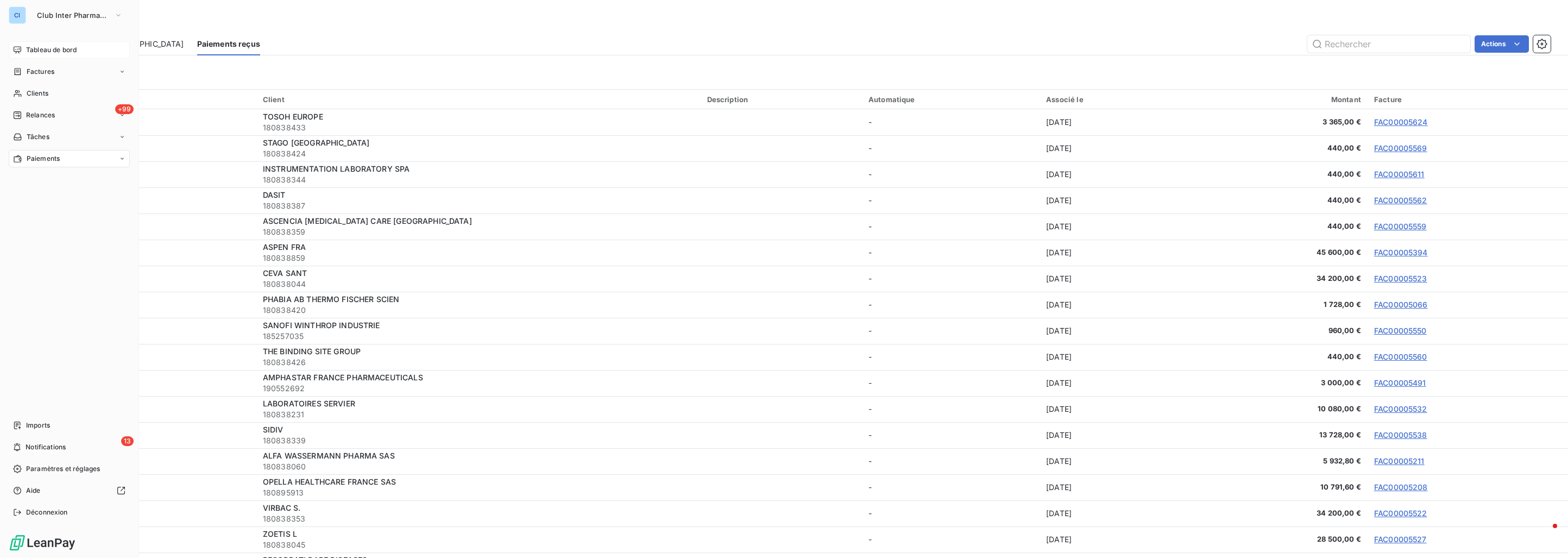
click at [21, 49] on icon at bounding box center [17, 50] width 7 height 7
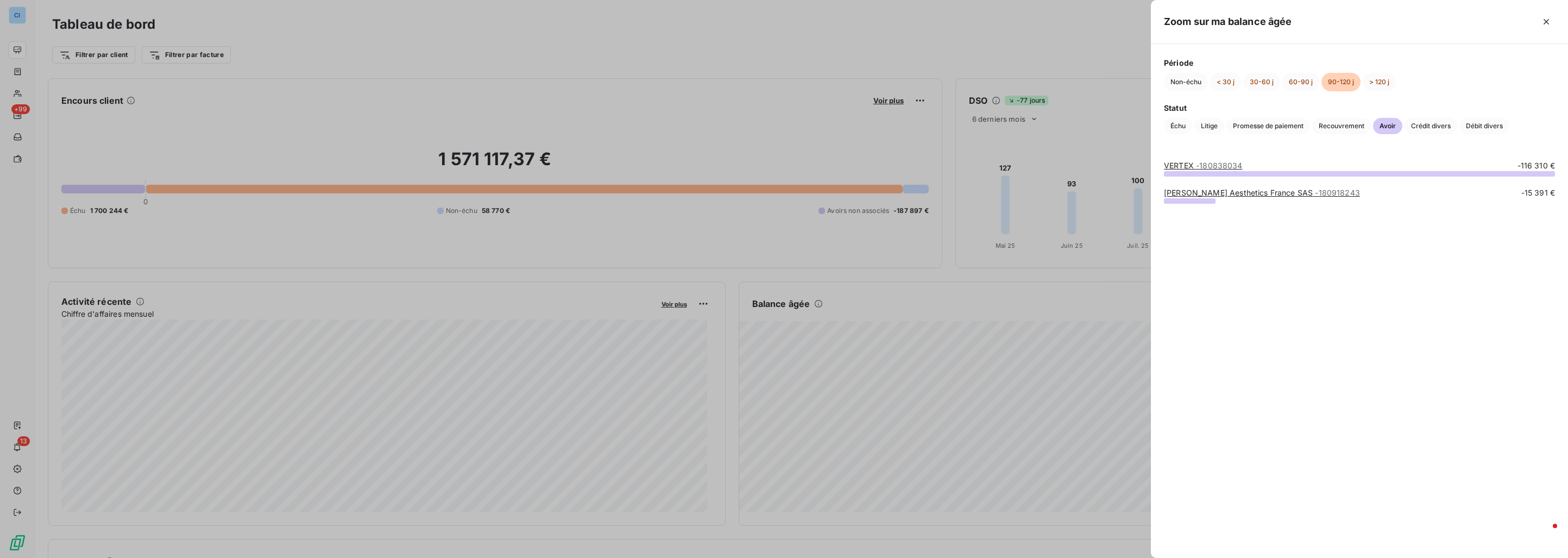
click at [839, 85] on div at bounding box center [784, 279] width 1568 height 558
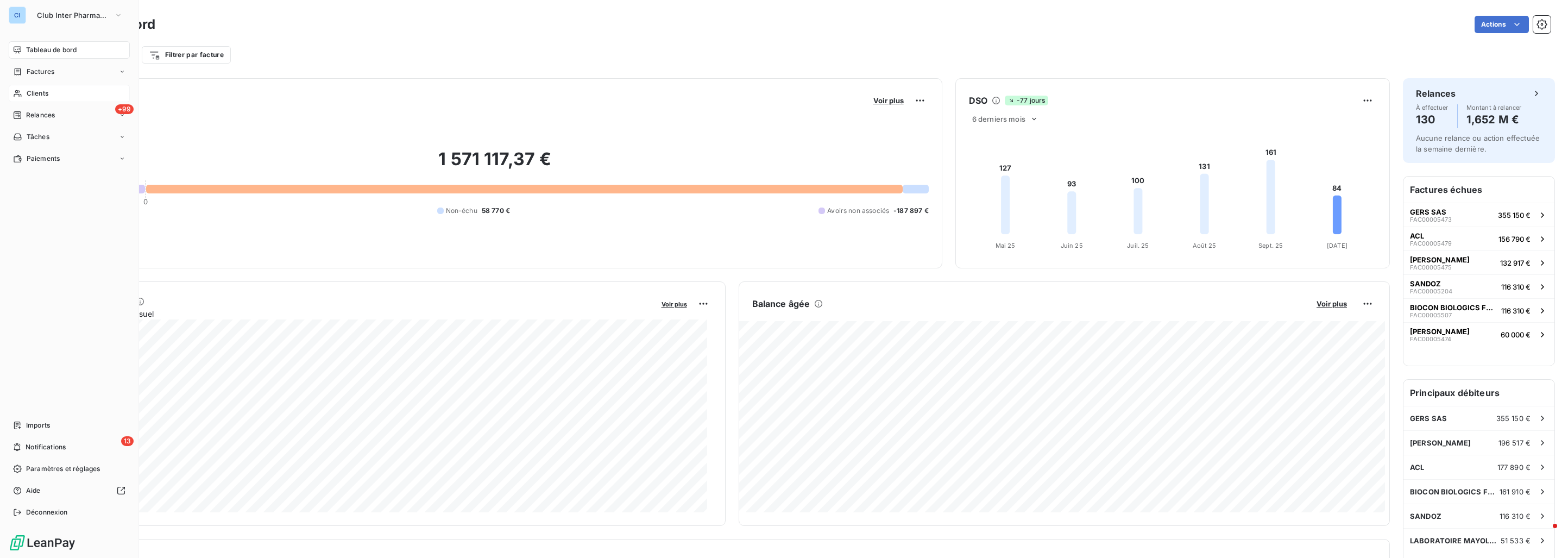
click at [31, 96] on span "Clients" at bounding box center [38, 93] width 22 height 10
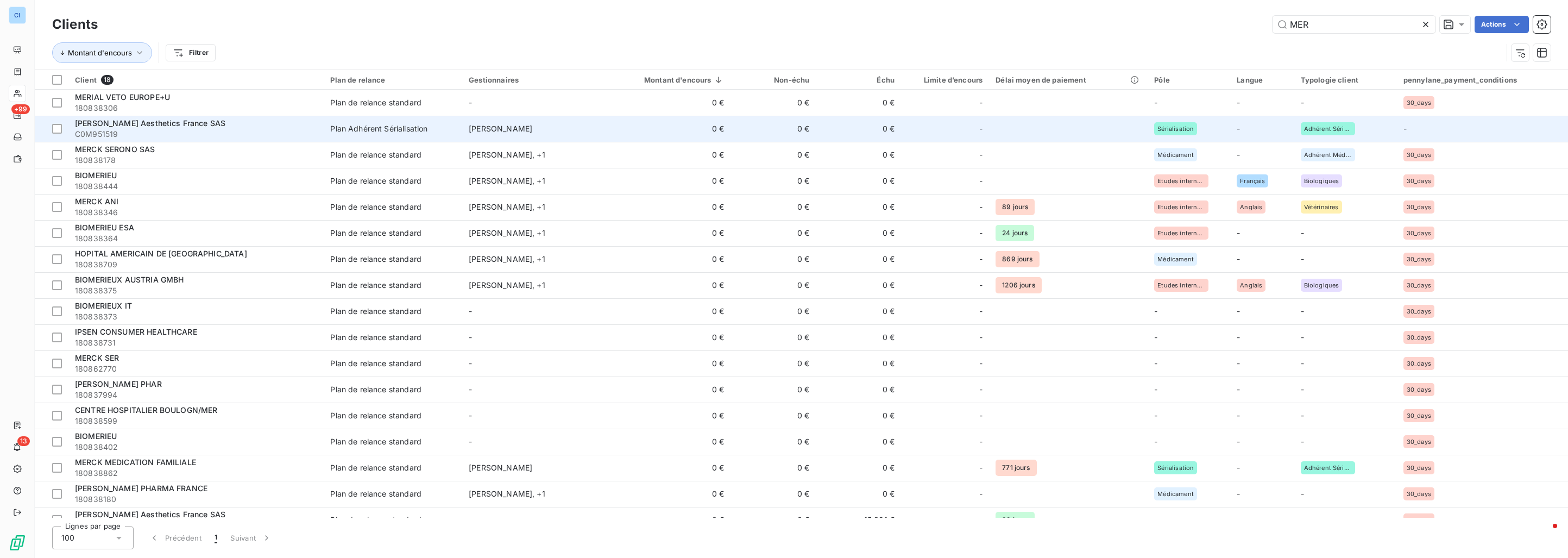
type input "MER"
click at [548, 132] on td "[PERSON_NAME]" at bounding box center [531, 129] width 139 height 26
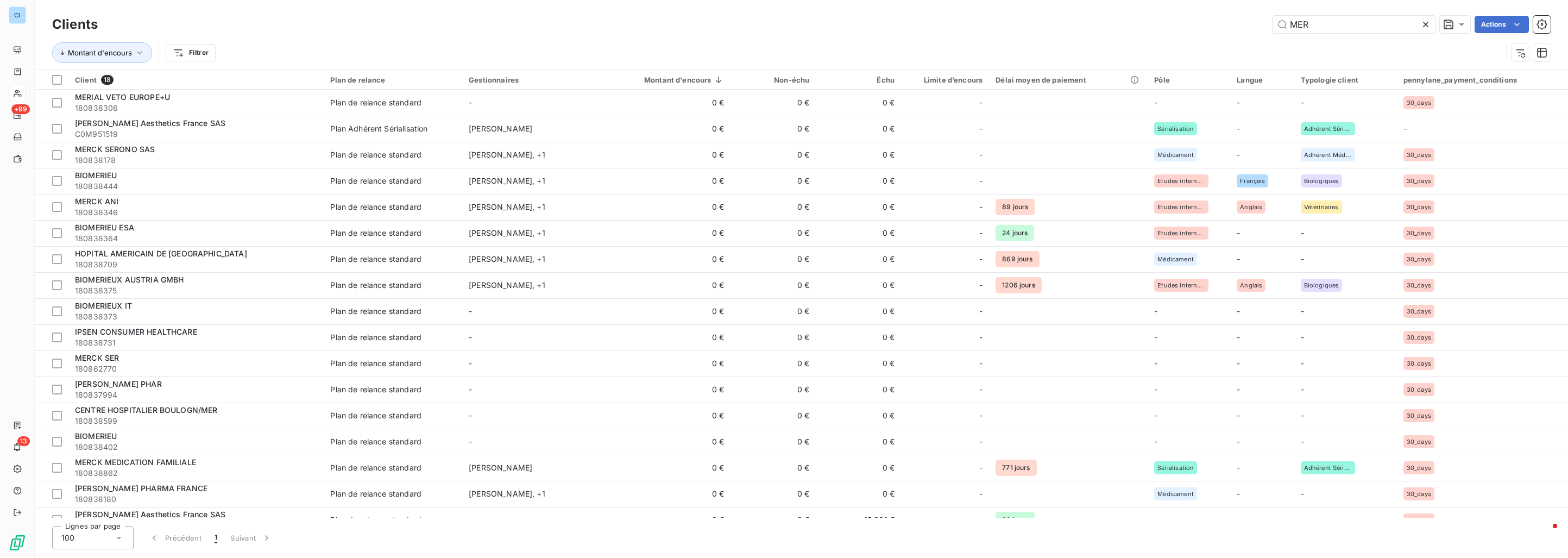
click at [1429, 24] on icon at bounding box center [1426, 24] width 11 height 11
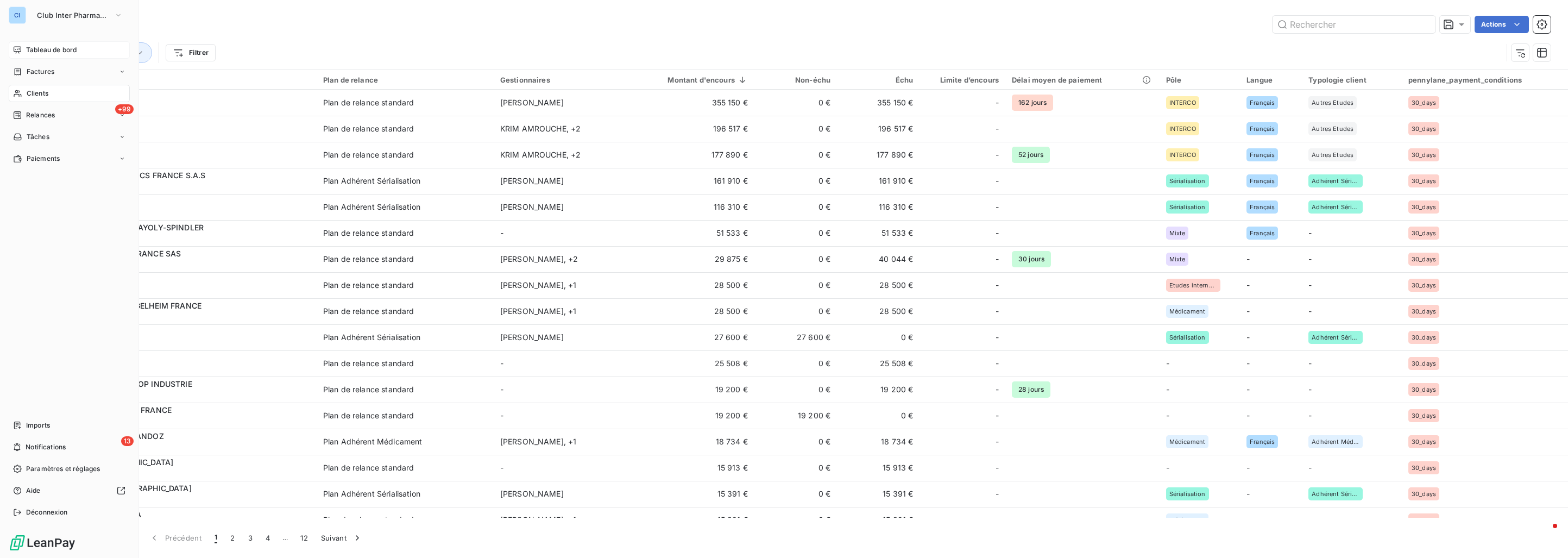
click at [26, 49] on div "Tableau de bord" at bounding box center [69, 50] width 121 height 18
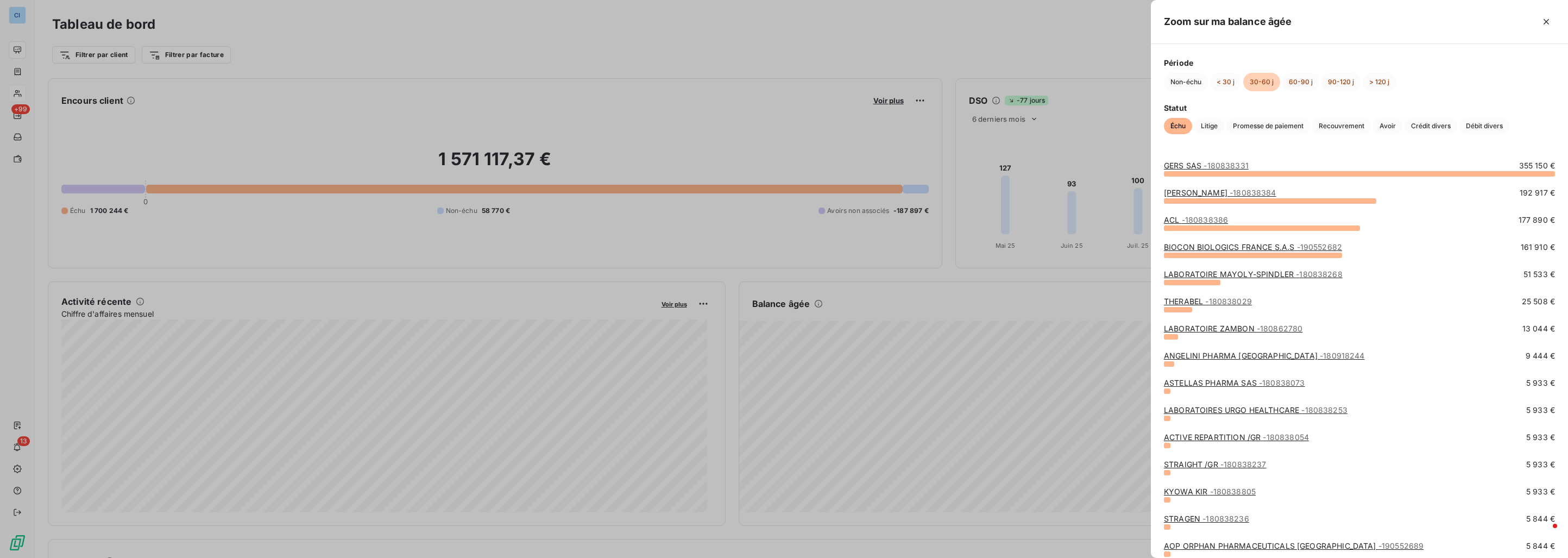
click at [863, 43] on div at bounding box center [784, 279] width 1568 height 558
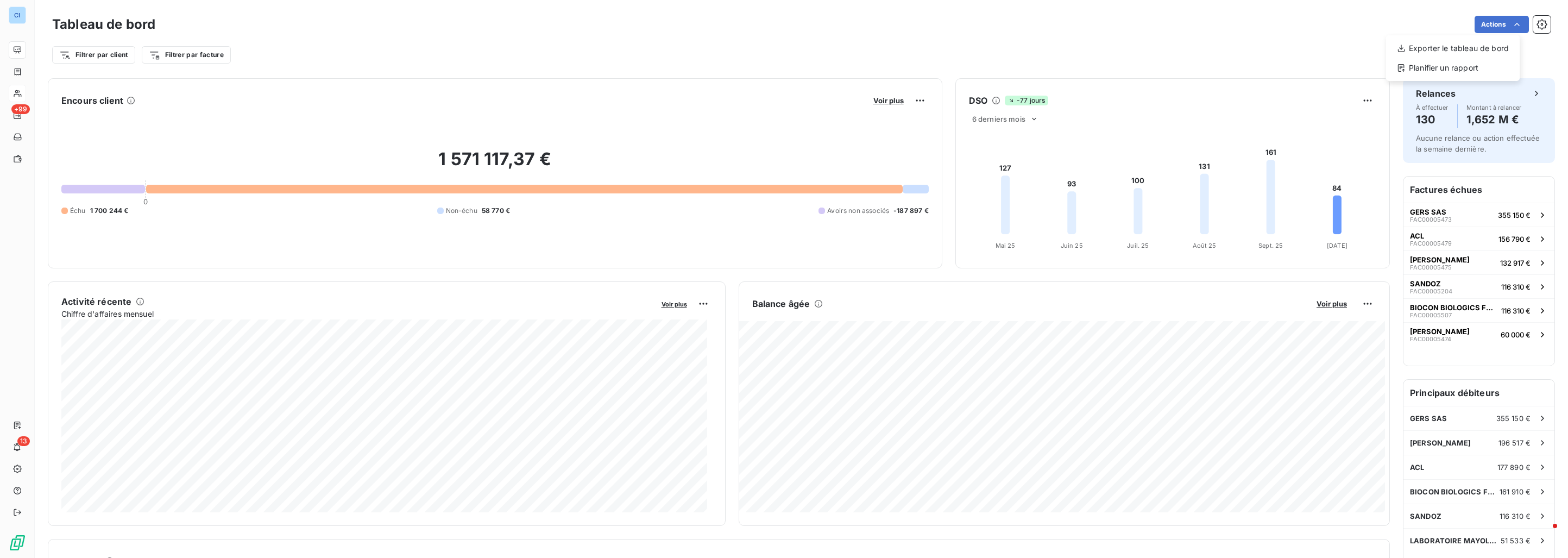
click at [980, 69] on html "CI +99 13 Tableau de bord Actions Exporter le tableau de bord Planifier un rapp…" at bounding box center [784, 279] width 1568 height 558
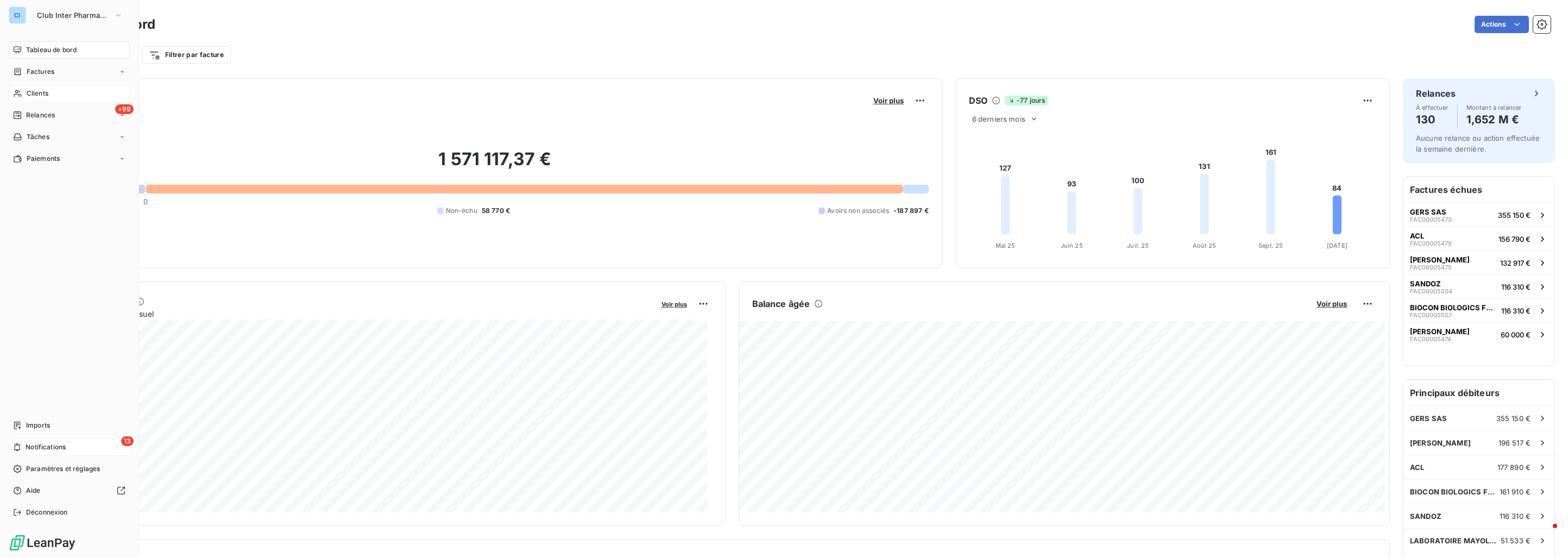
click at [55, 443] on span "Notifications" at bounding box center [46, 447] width 40 height 10
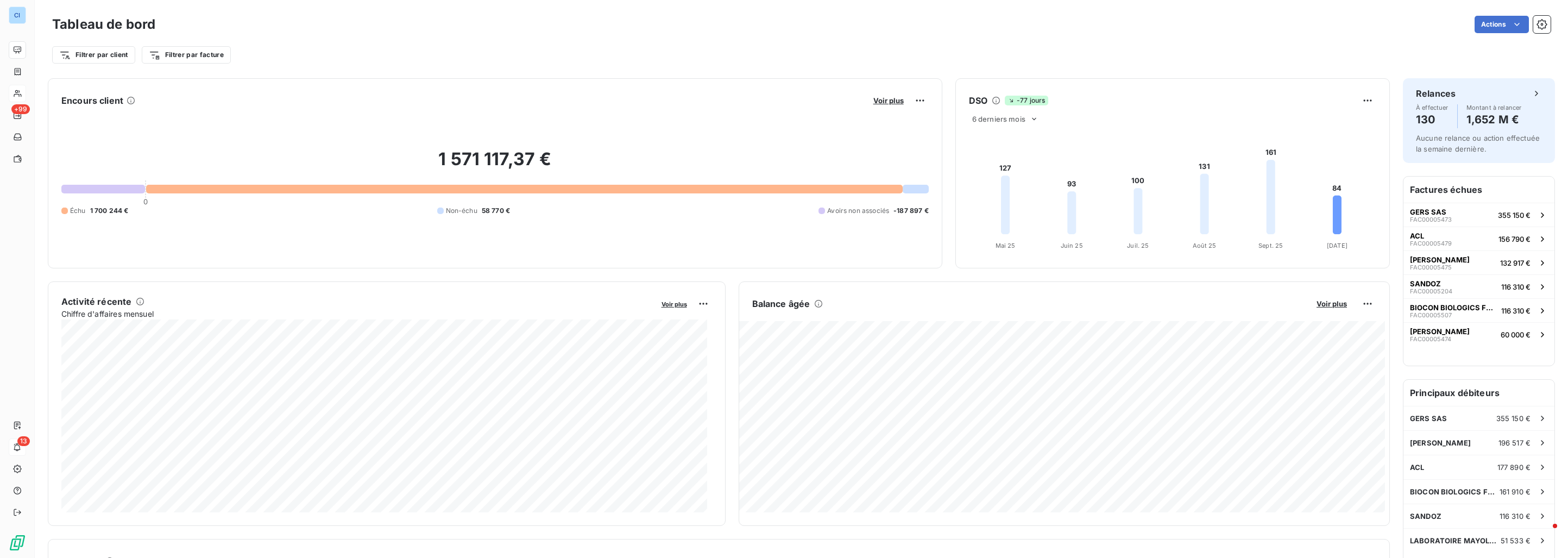
click at [338, 65] on div "Filtrer par client Filtrer par facture" at bounding box center [802, 55] width 1499 height 21
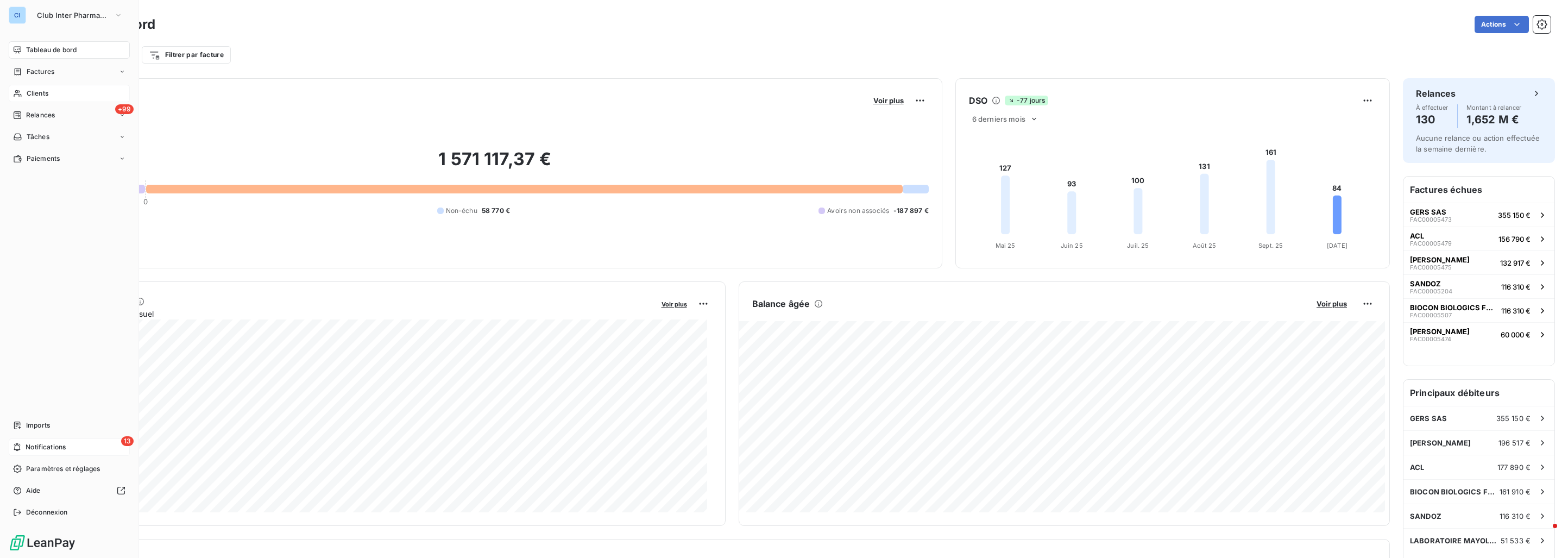
click at [42, 50] on span "Tableau de bord" at bounding box center [51, 50] width 51 height 10
click at [60, 111] on div "+99 Relances" at bounding box center [69, 115] width 121 height 18
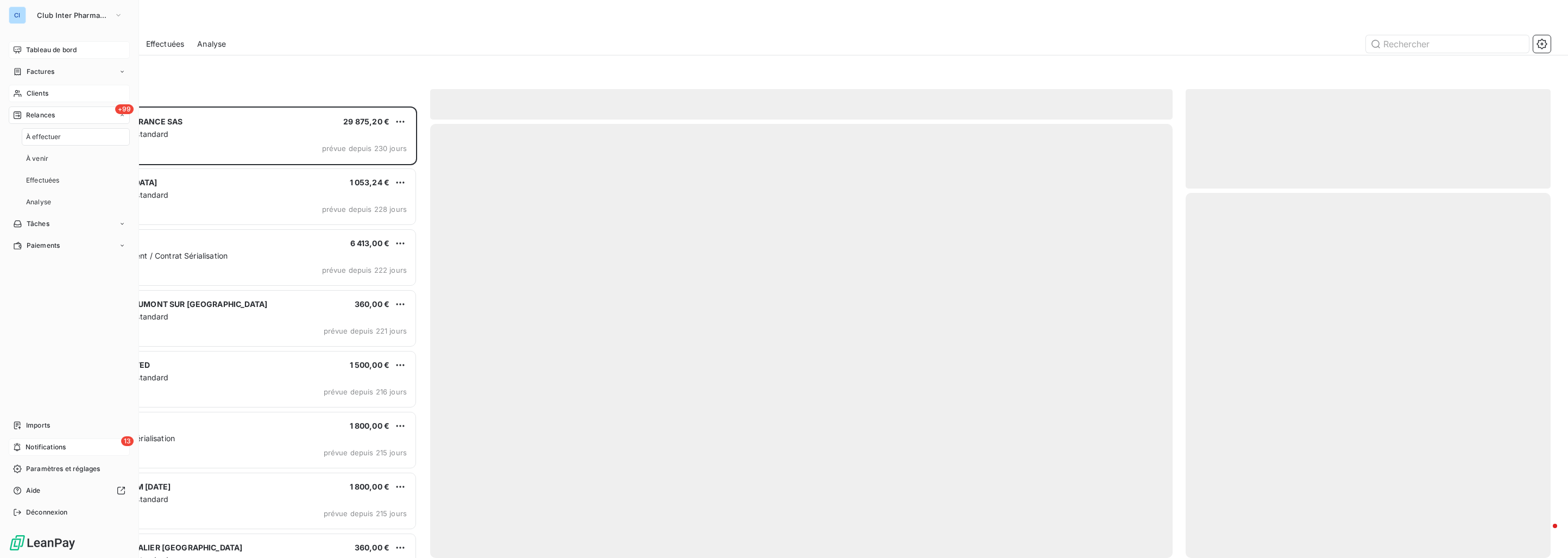
scroll to position [442, 355]
click at [63, 134] on div "À effectuer" at bounding box center [76, 137] width 108 height 18
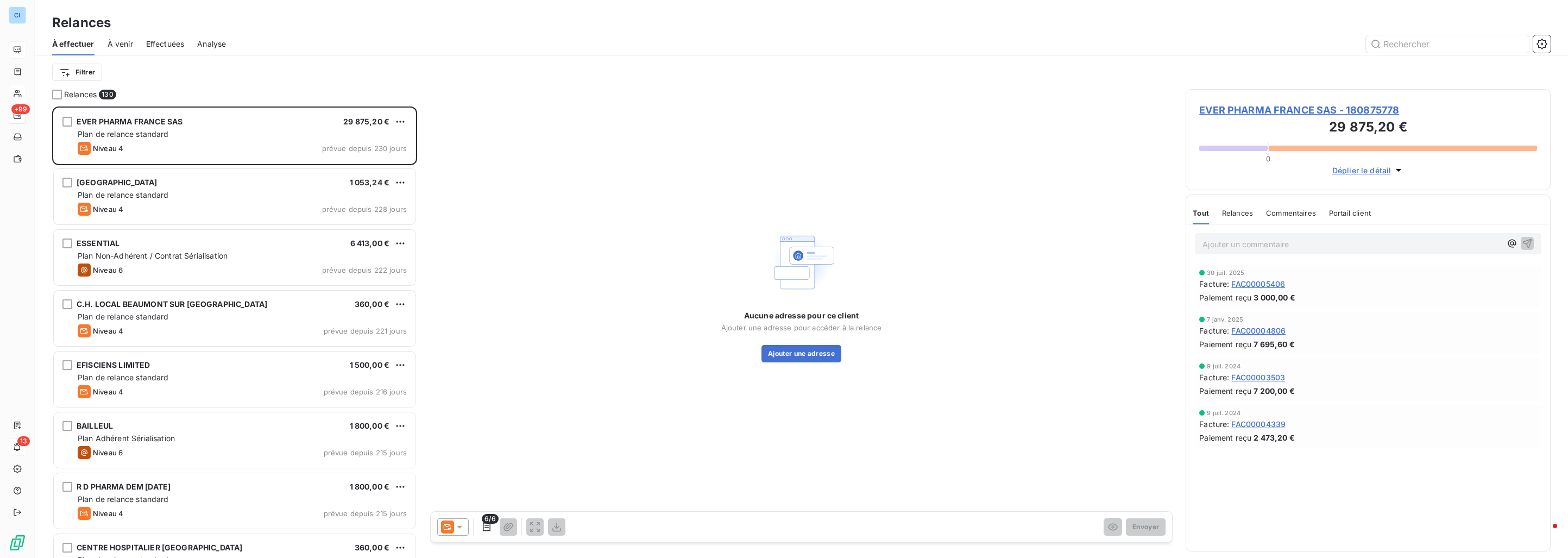
click at [170, 44] on span "Effectuées" at bounding box center [165, 44] width 38 height 11
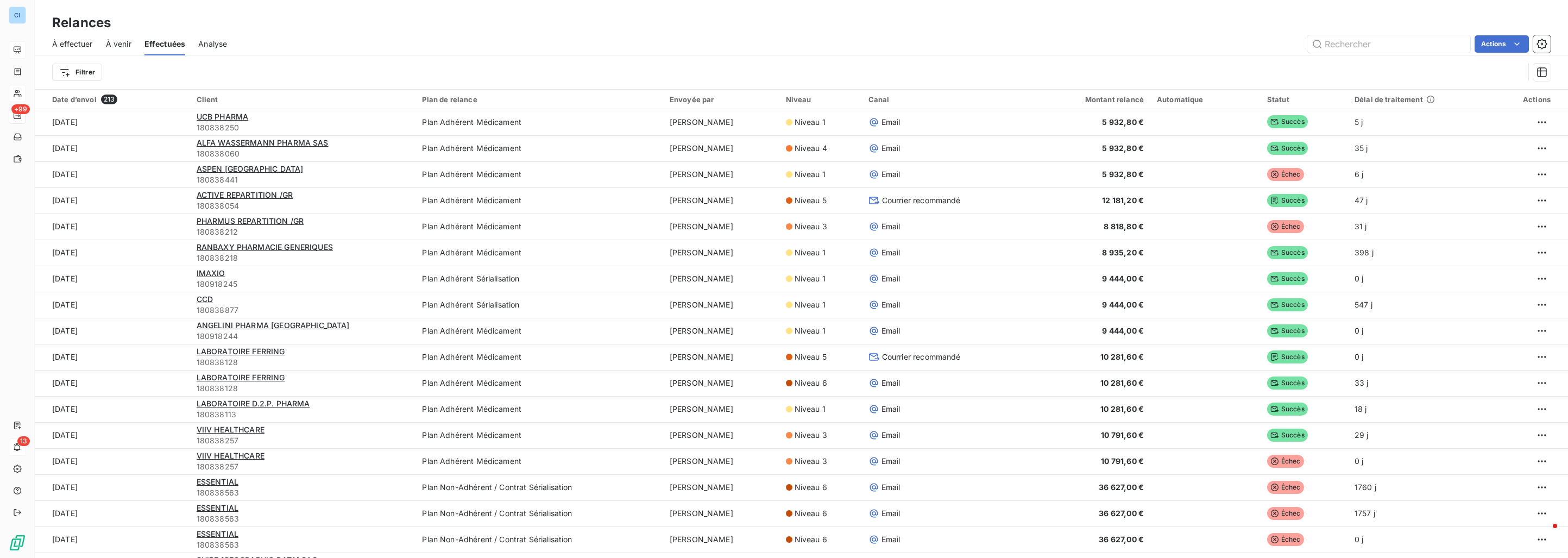
click at [213, 42] on span "Analyse" at bounding box center [212, 44] width 29 height 11
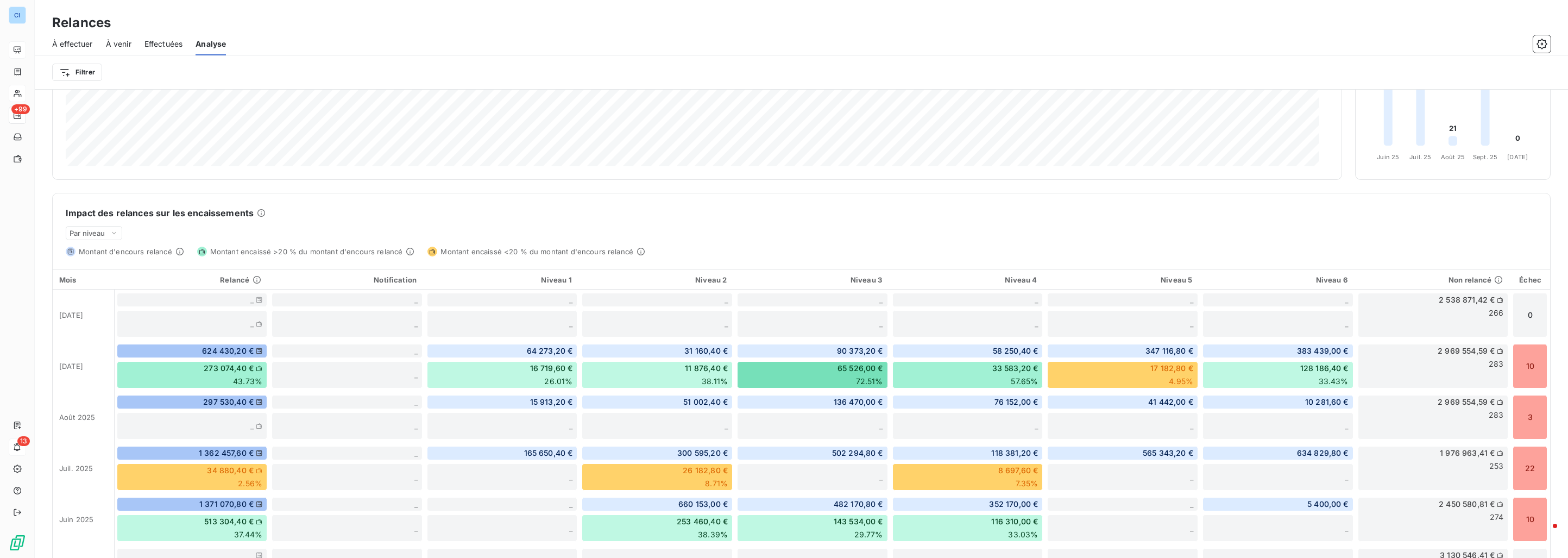
scroll to position [244, 0]
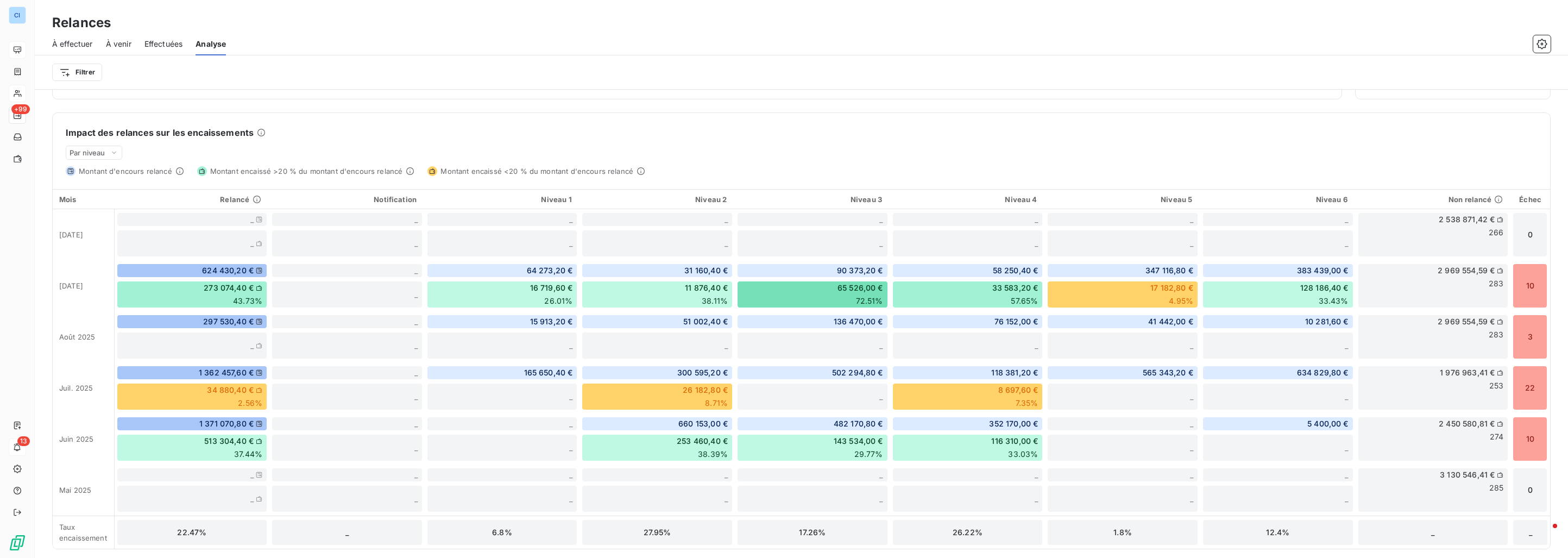
click at [175, 47] on span "Effectuées" at bounding box center [163, 44] width 38 height 11
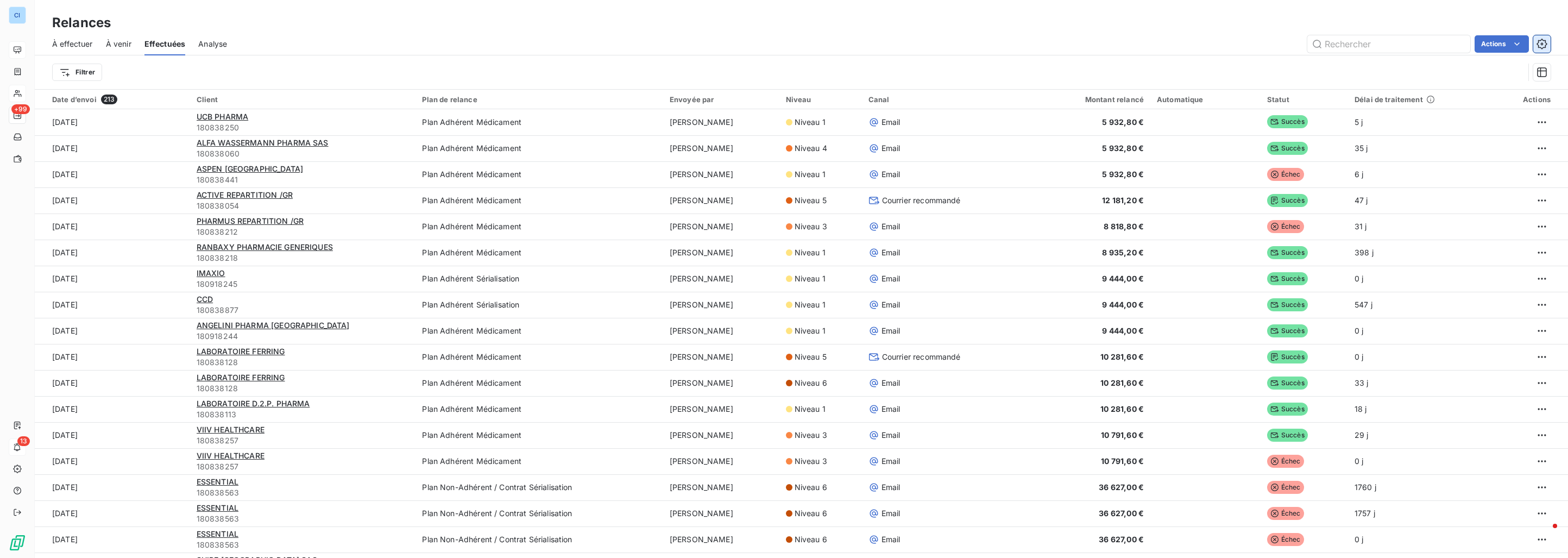
click at [1545, 46] on icon "button" at bounding box center [1541, 43] width 10 height 10
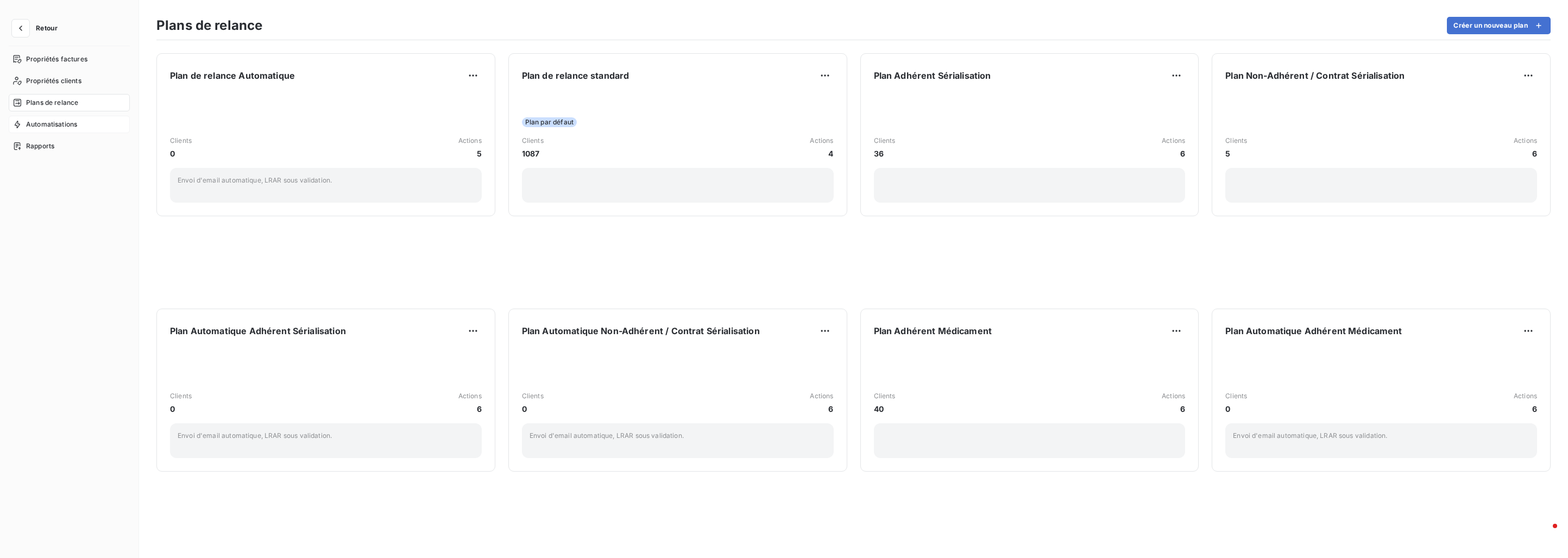
click at [80, 120] on div "Automatisations" at bounding box center [69, 124] width 121 height 18
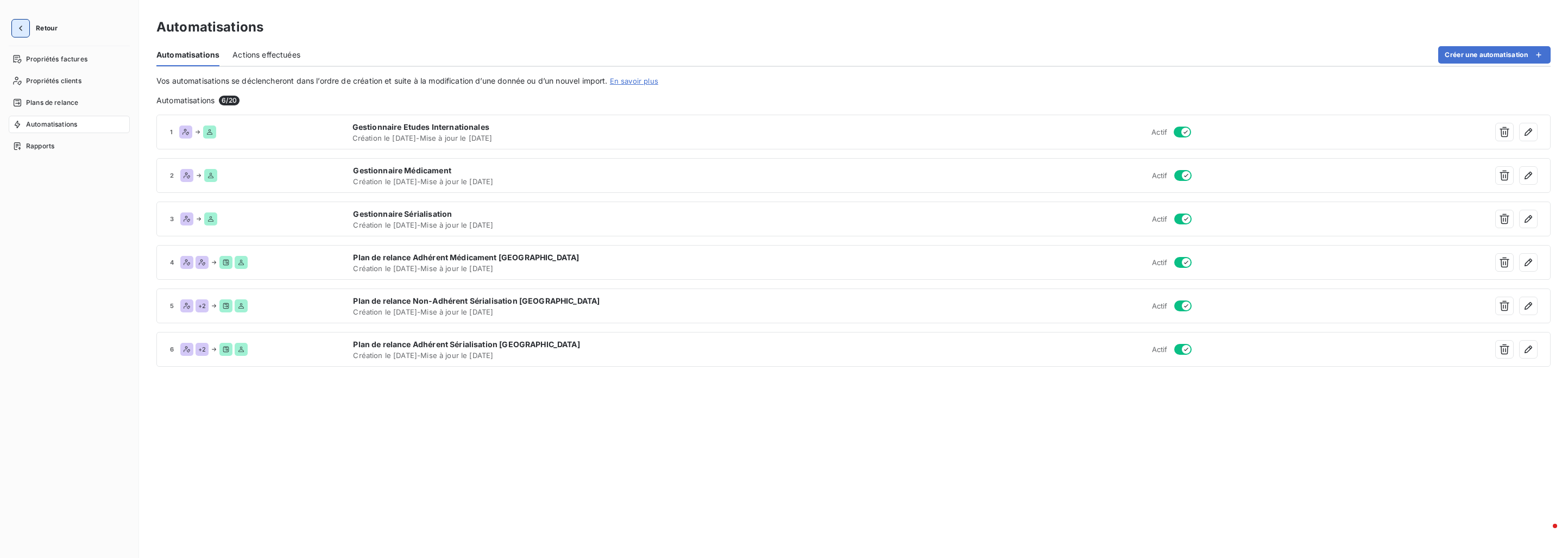
click at [26, 28] on button "button" at bounding box center [21, 28] width 18 height 18
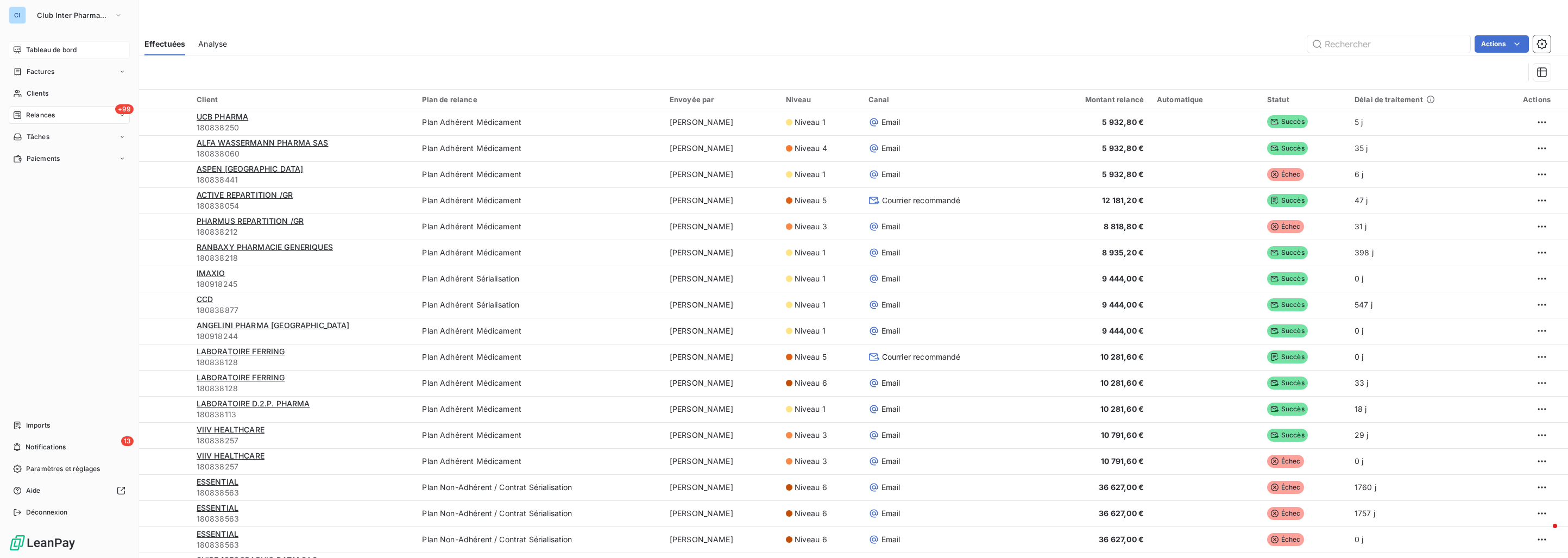
click at [43, 53] on span "Tableau de bord" at bounding box center [51, 50] width 51 height 10
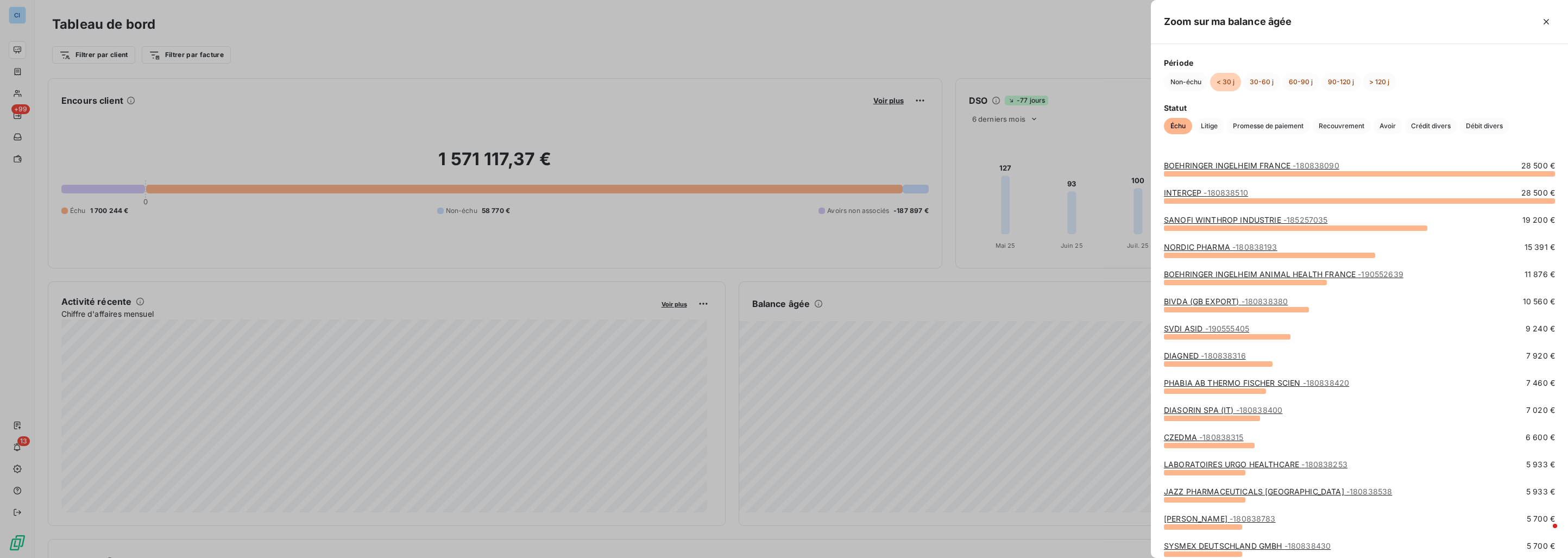
click at [522, 58] on div at bounding box center [784, 279] width 1568 height 558
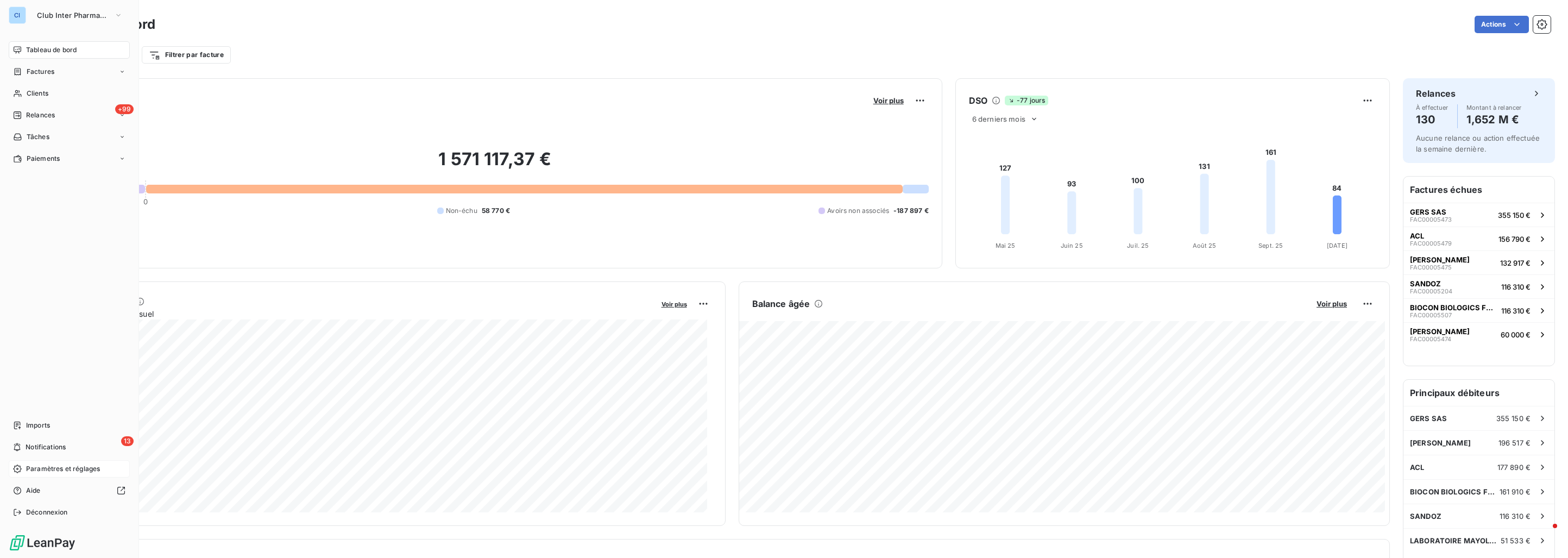
click at [60, 472] on span "Paramètres et réglages" at bounding box center [63, 469] width 74 height 10
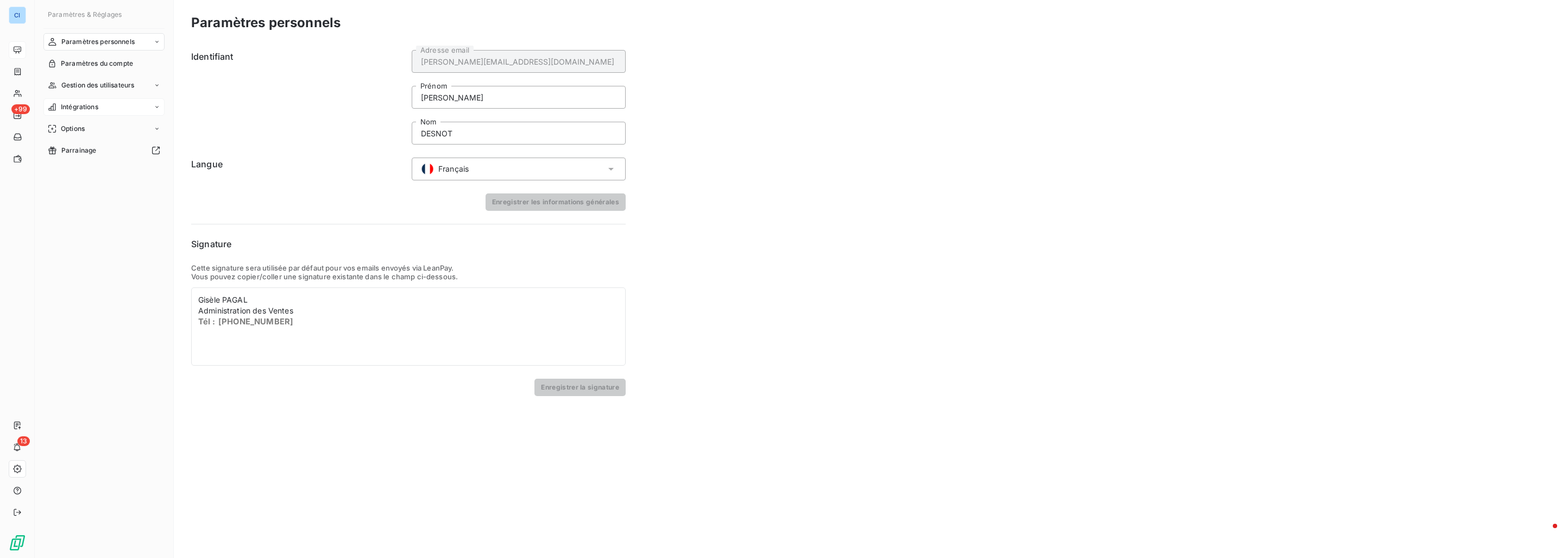
click at [111, 105] on div "Intégrations" at bounding box center [103, 107] width 121 height 18
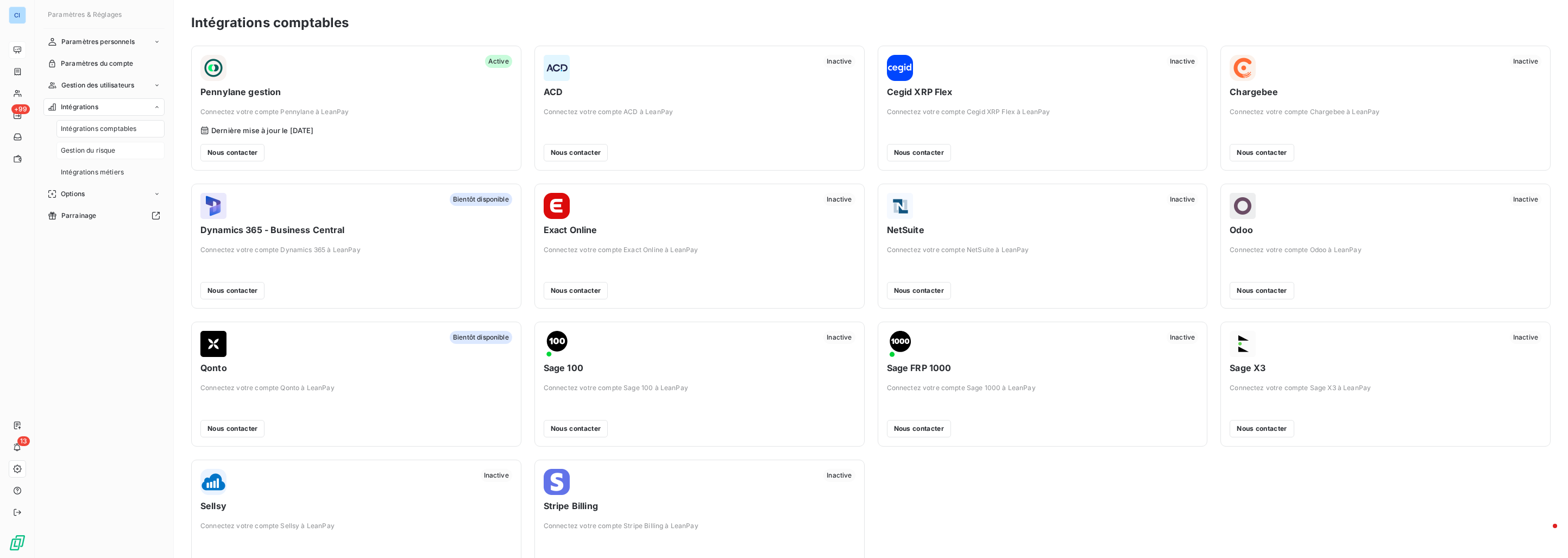
click at [114, 149] on span "Gestion du risque" at bounding box center [88, 150] width 55 height 10
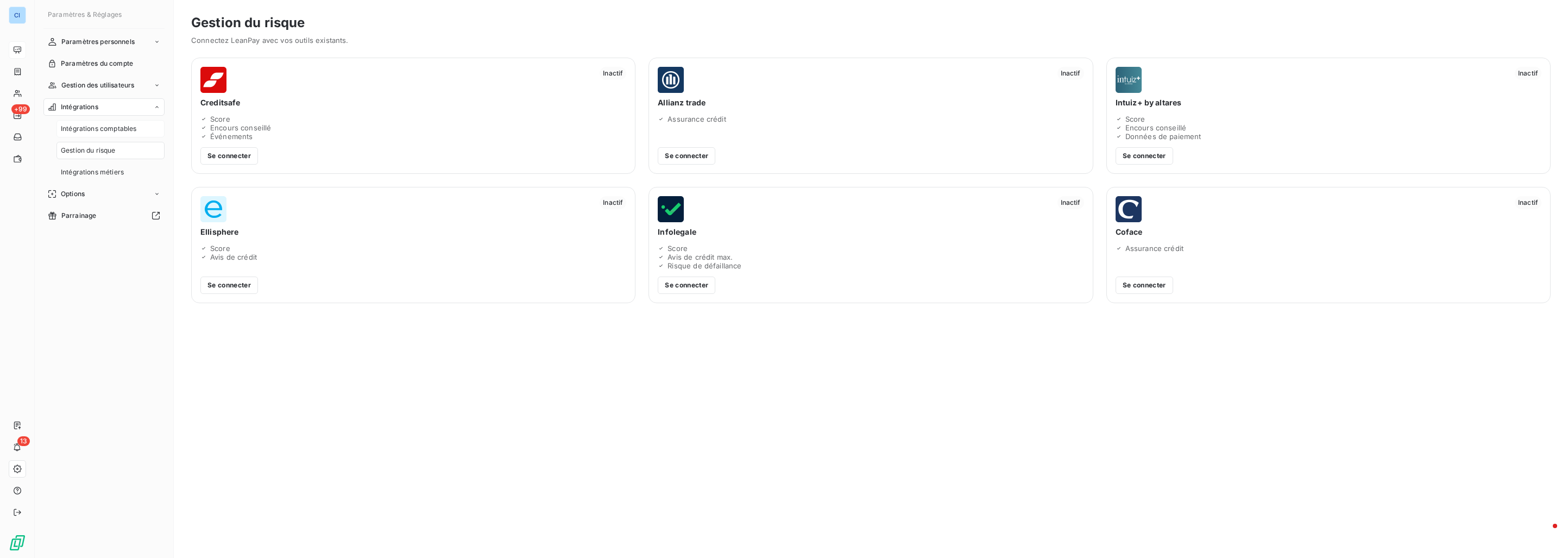
click at [114, 135] on div "Intégrations comptables" at bounding box center [111, 129] width 108 height 18
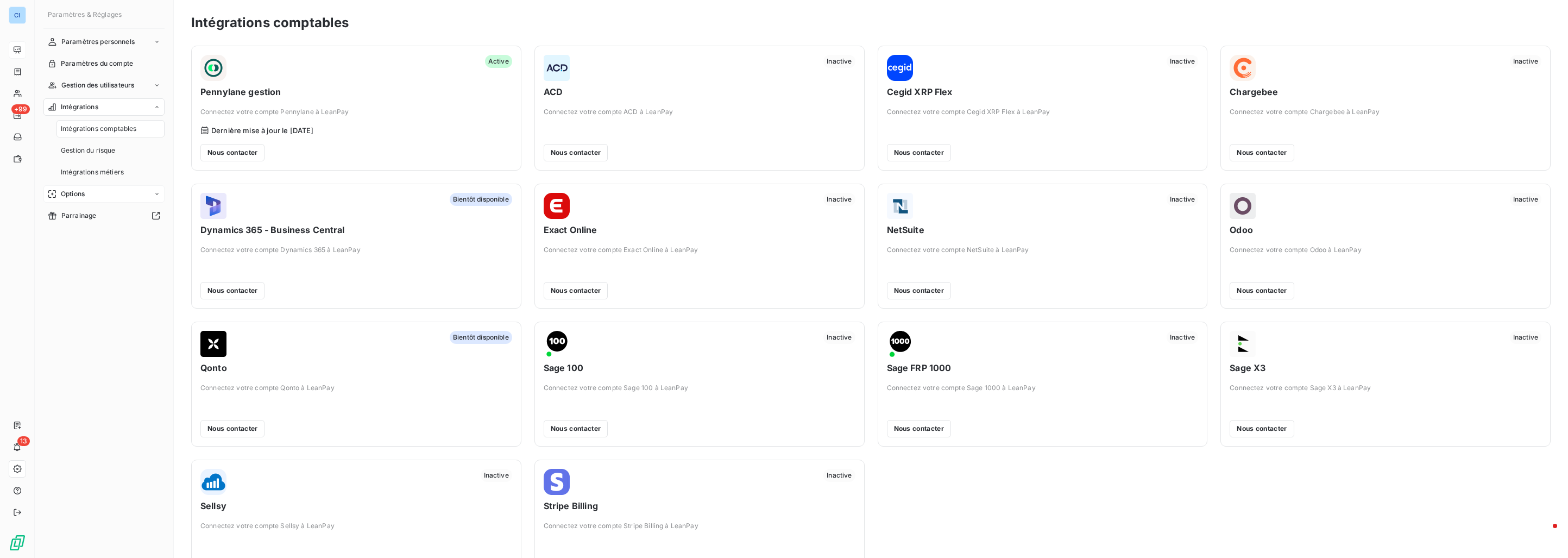
click at [103, 192] on div "Options" at bounding box center [103, 194] width 121 height 18
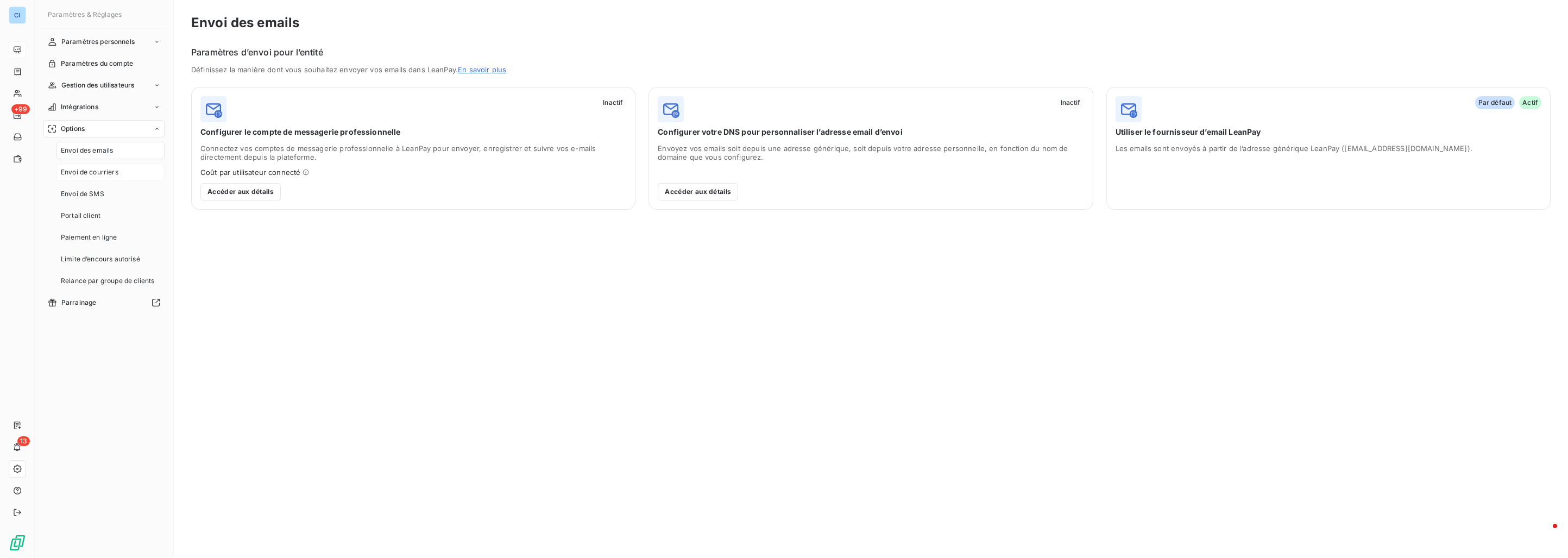
click at [106, 172] on span "Envoi de courriers" at bounding box center [89, 172] width 58 height 10
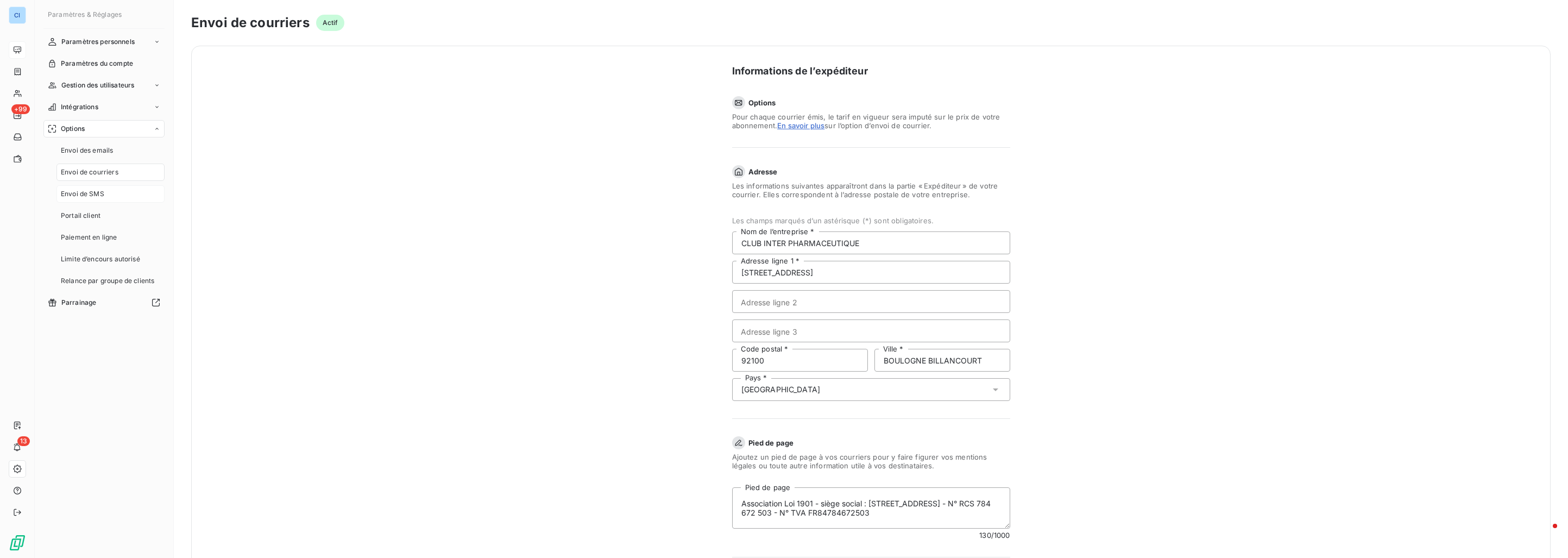
click at [99, 196] on span "Envoi de SMS" at bounding box center [82, 194] width 43 height 10
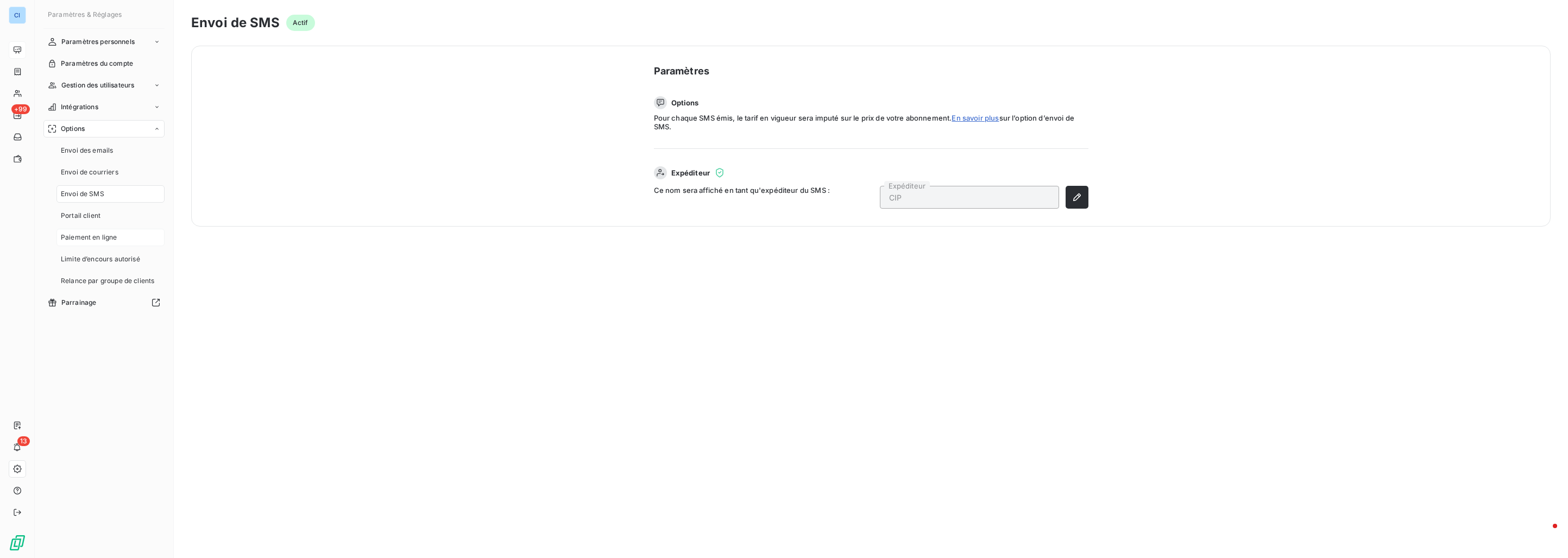
click at [93, 241] on span "Paiement en ligne" at bounding box center [89, 238] width 57 height 10
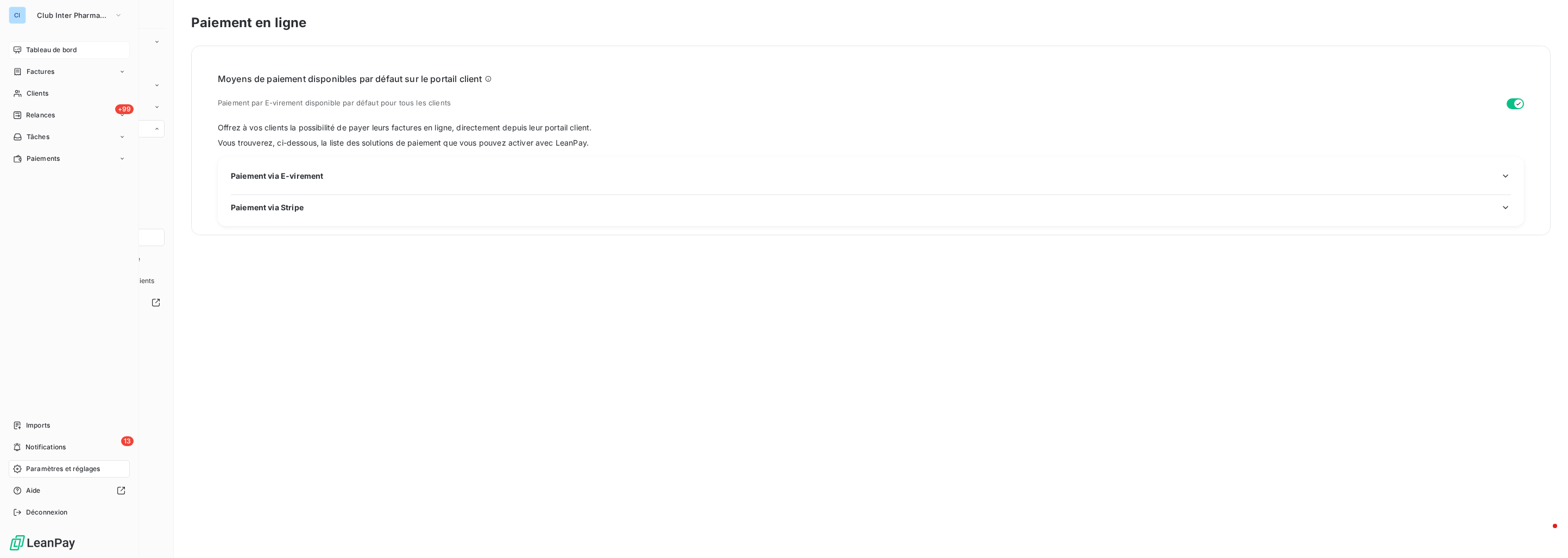
click at [27, 49] on span "Tableau de bord" at bounding box center [51, 50] width 51 height 10
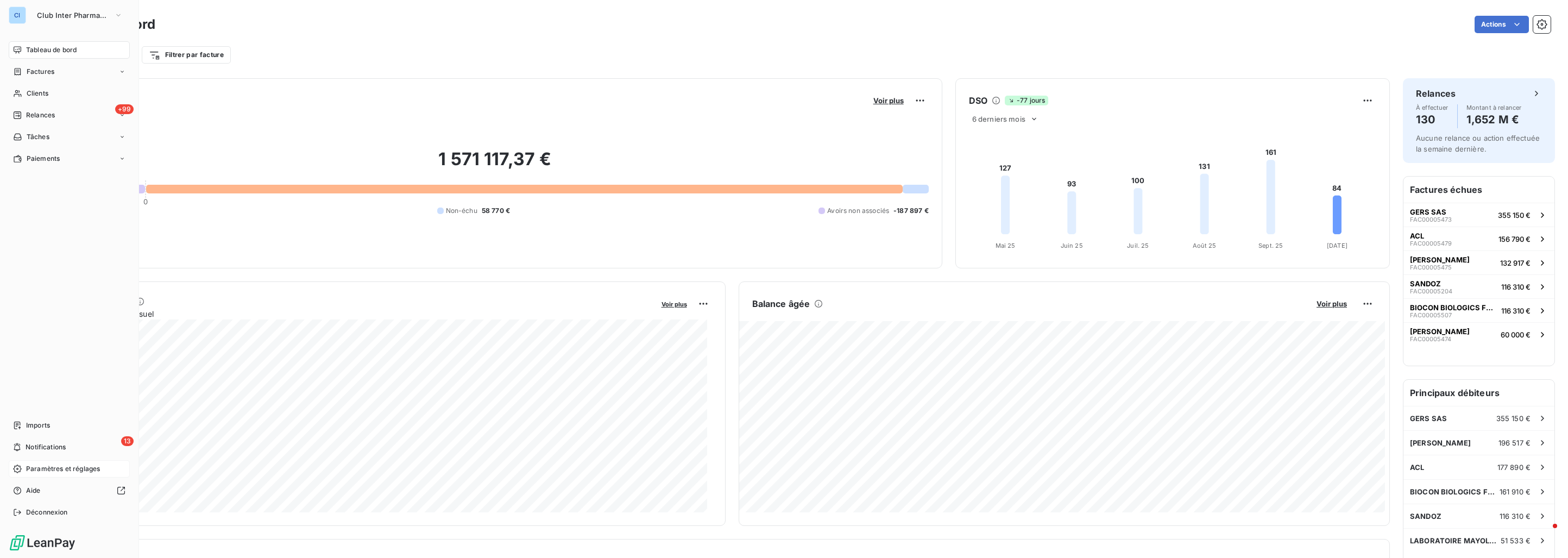
click at [60, 467] on span "Paramètres et réglages" at bounding box center [63, 469] width 74 height 10
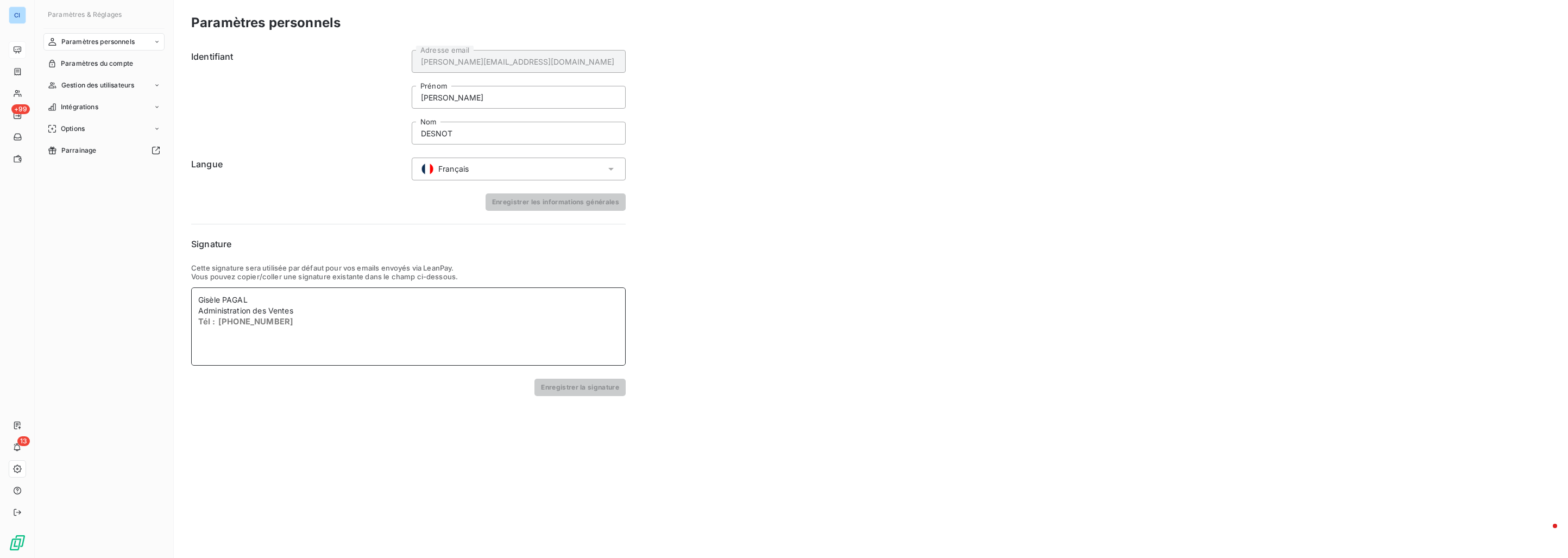
click at [283, 305] on div "Administration des Ventes" at bounding box center [408, 311] width 421 height 11
drag, startPoint x: 251, startPoint y: 299, endPoint x: 198, endPoint y: 300, distance: 53.0
click at [195, 299] on div "[PERSON_NAME] Administration des Ventes Tél : [PHONE_NUMBER]" at bounding box center [408, 327] width 435 height 78
drag, startPoint x: 195, startPoint y: 310, endPoint x: 307, endPoint y: 317, distance: 112.2
click at [307, 317] on div "[PERSON_NAME] Administration des Ventes Tél : [PHONE_NUMBER]" at bounding box center [408, 327] width 435 height 78
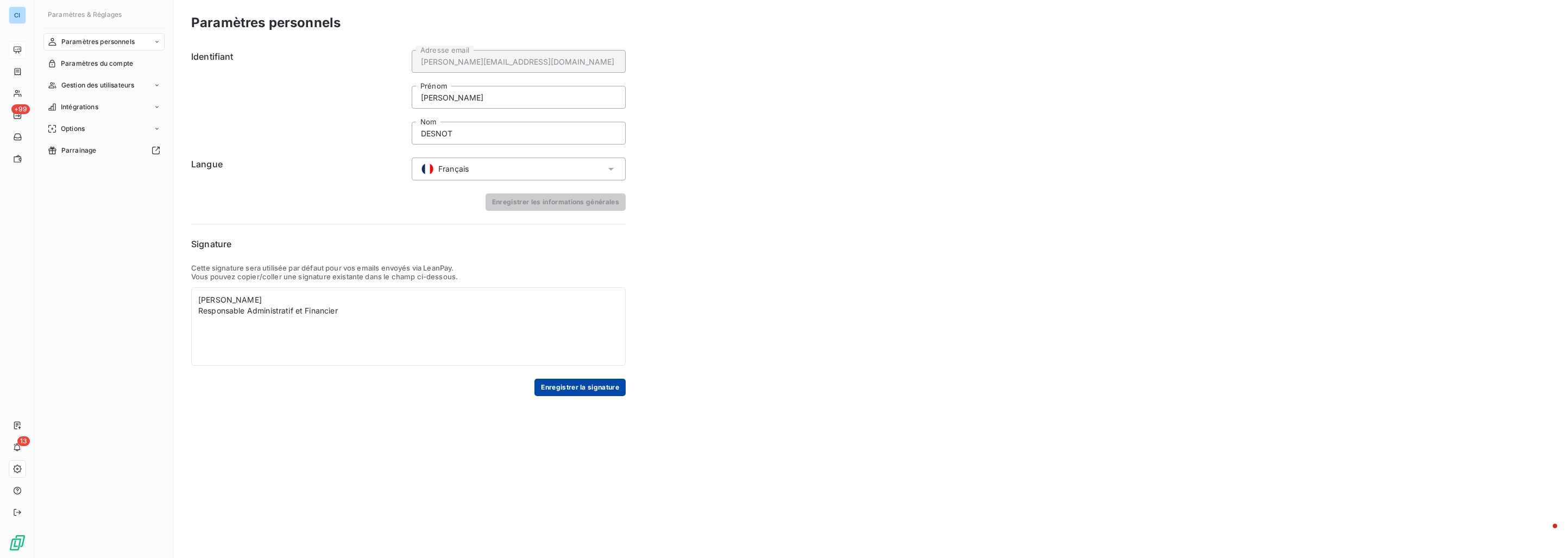
click at [554, 387] on button "Enregistrer la signature" at bounding box center [580, 387] width 91 height 18
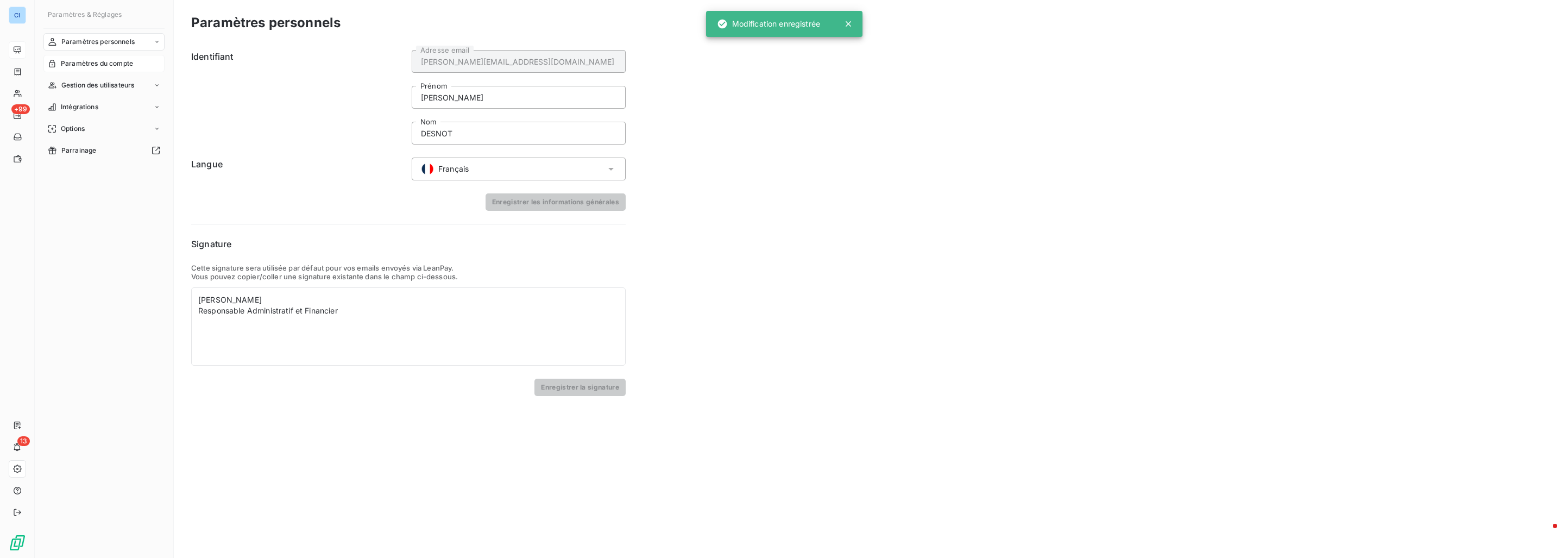
click at [119, 69] on div "Paramètres du compte" at bounding box center [103, 63] width 121 height 18
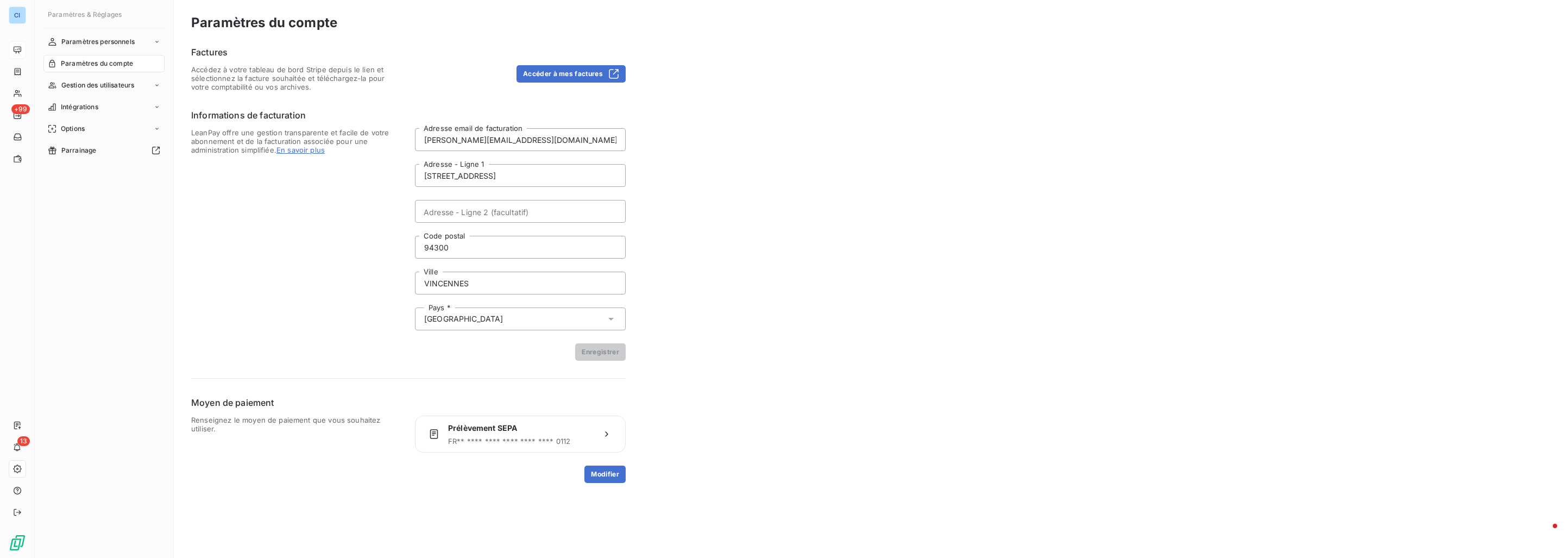
click at [233, 238] on span "LeanPay offre une gestion transparente et facile de votre abonnement et de la f…" at bounding box center [296, 245] width 211 height 233
click at [113, 86] on span "Gestion des utilisateurs" at bounding box center [98, 85] width 73 height 10
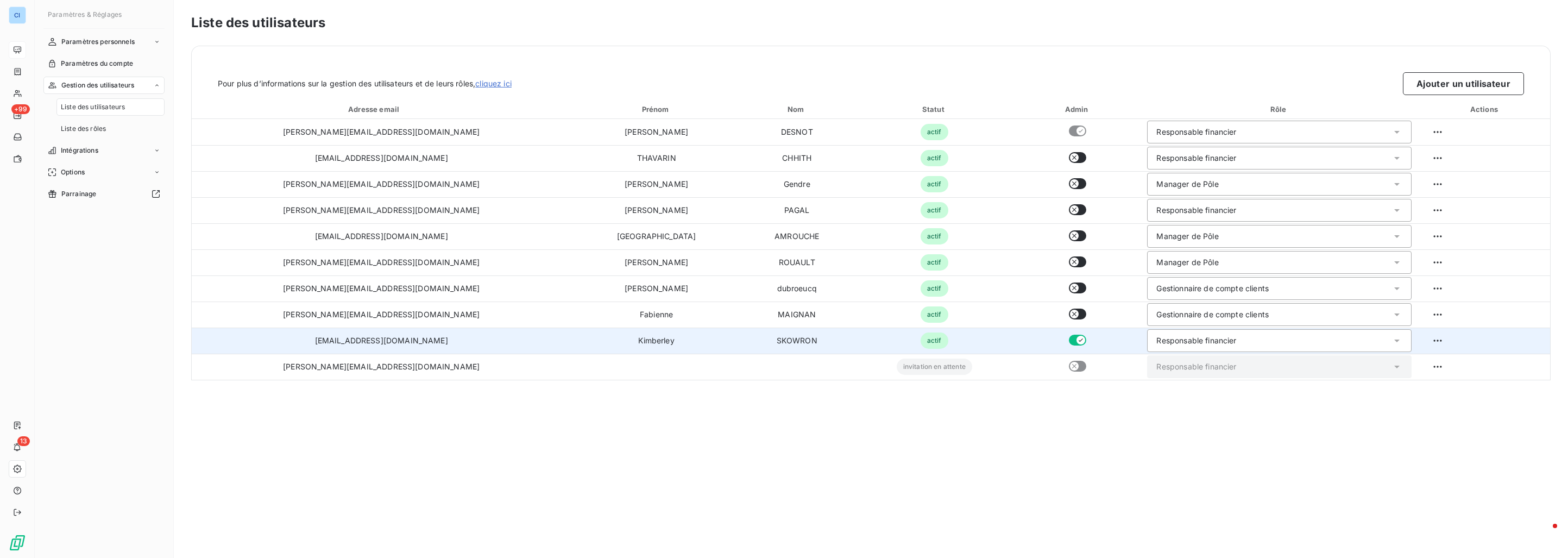
click at [1079, 341] on icon "button" at bounding box center [1080, 340] width 4 height 3
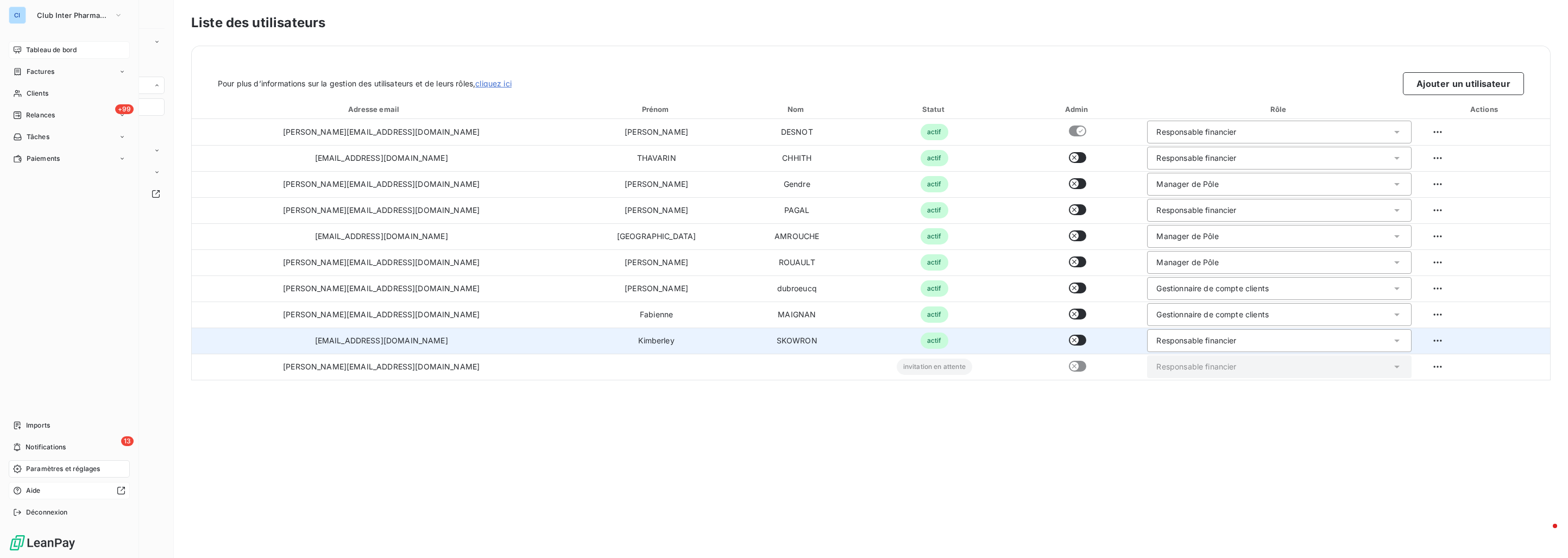
click at [42, 491] on div "Aide" at bounding box center [69, 490] width 121 height 18
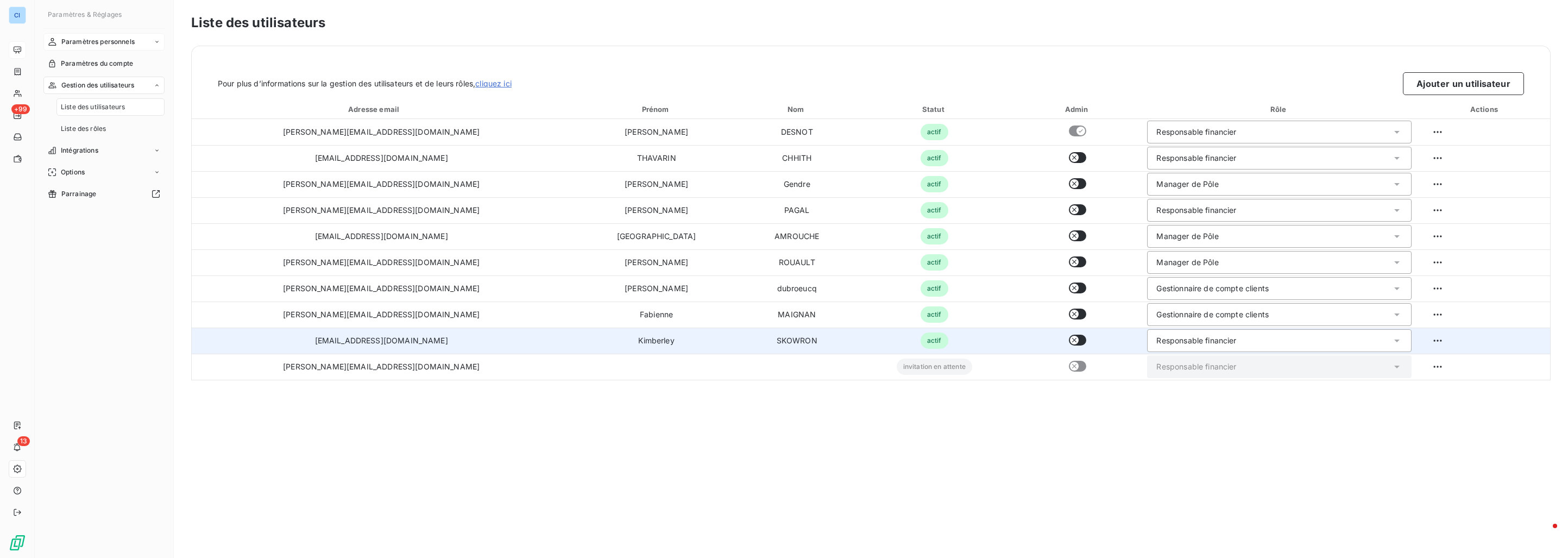
click at [96, 40] on span "Paramètres personnels" at bounding box center [98, 42] width 73 height 10
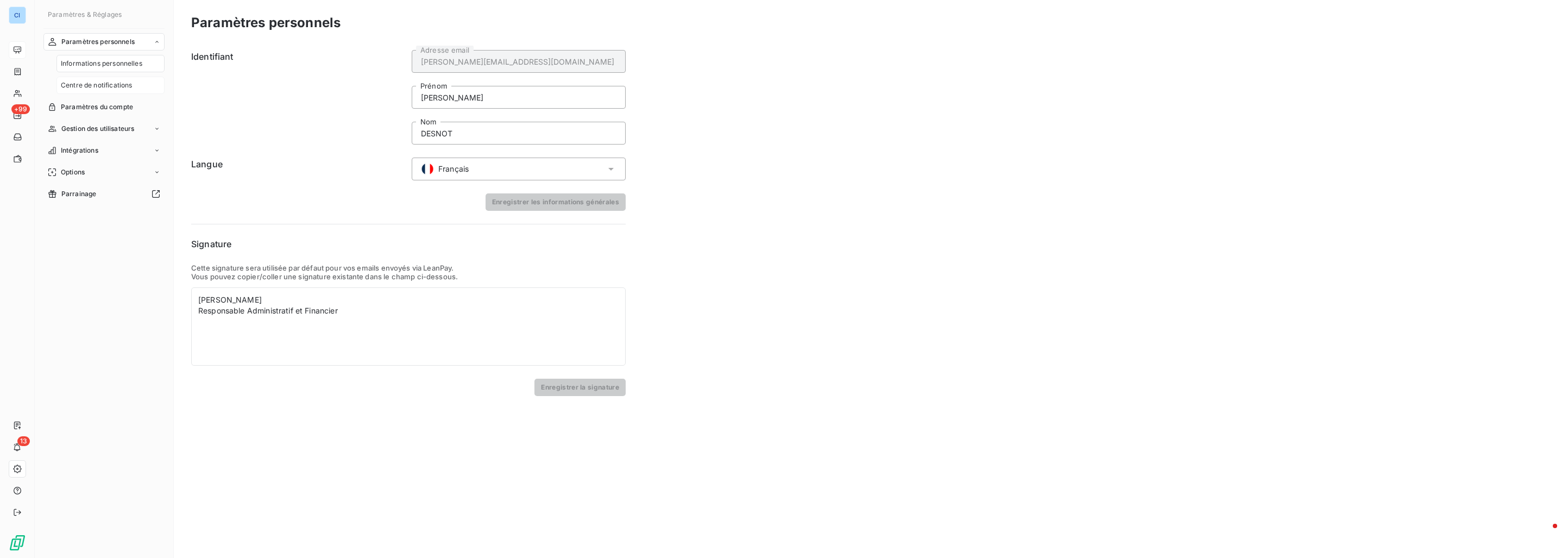
click at [94, 88] on span "Centre de notifications" at bounding box center [96, 85] width 71 height 10
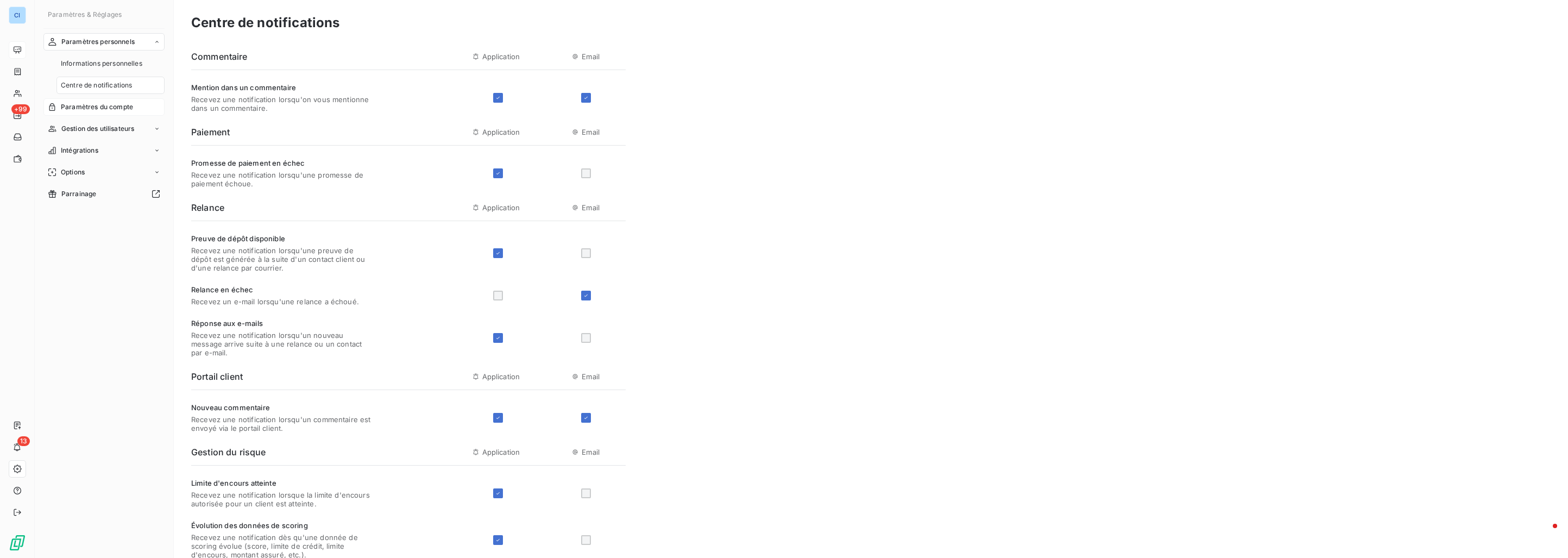
click at [96, 108] on span "Paramètres du compte" at bounding box center [97, 107] width 72 height 10
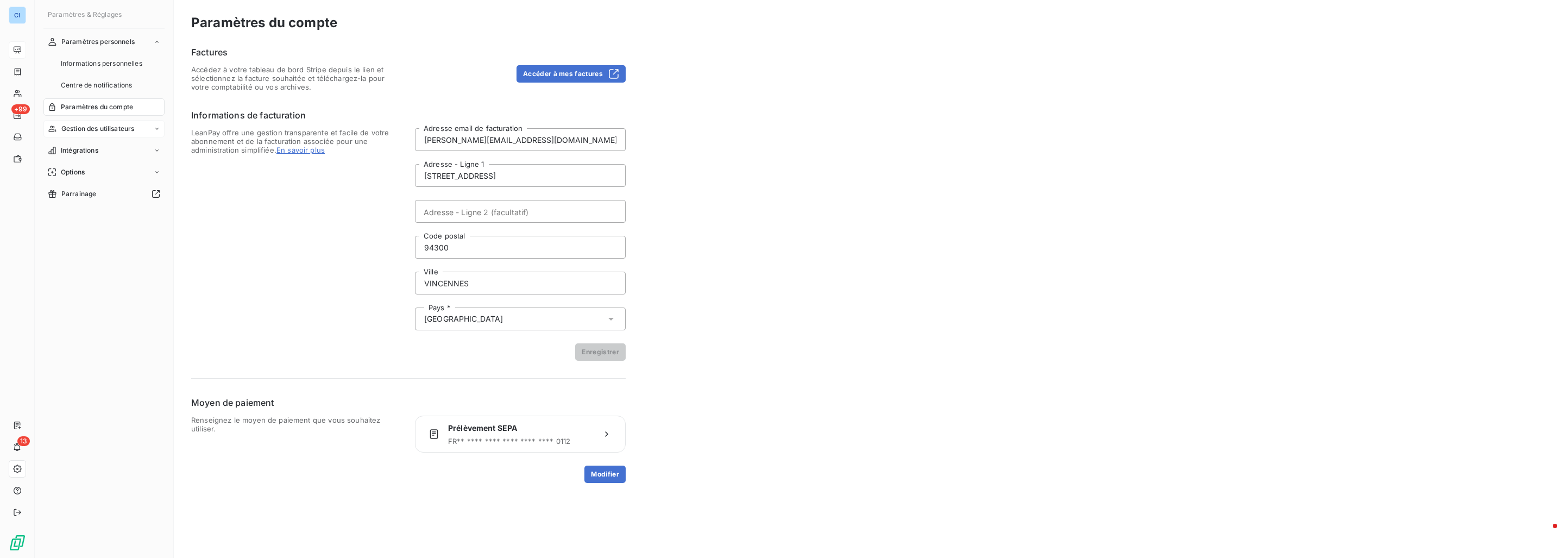
click at [72, 127] on span "Gestion des utilisateurs" at bounding box center [98, 129] width 73 height 10
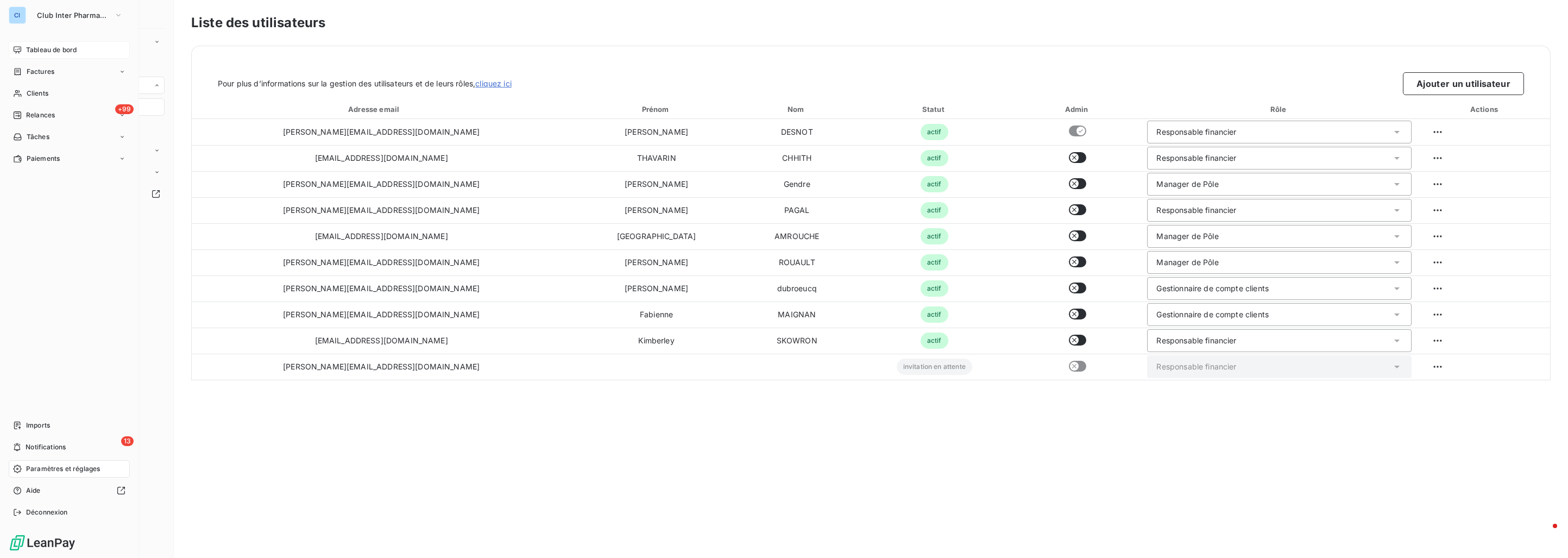
click at [38, 42] on div "Tableau de bord" at bounding box center [69, 50] width 121 height 18
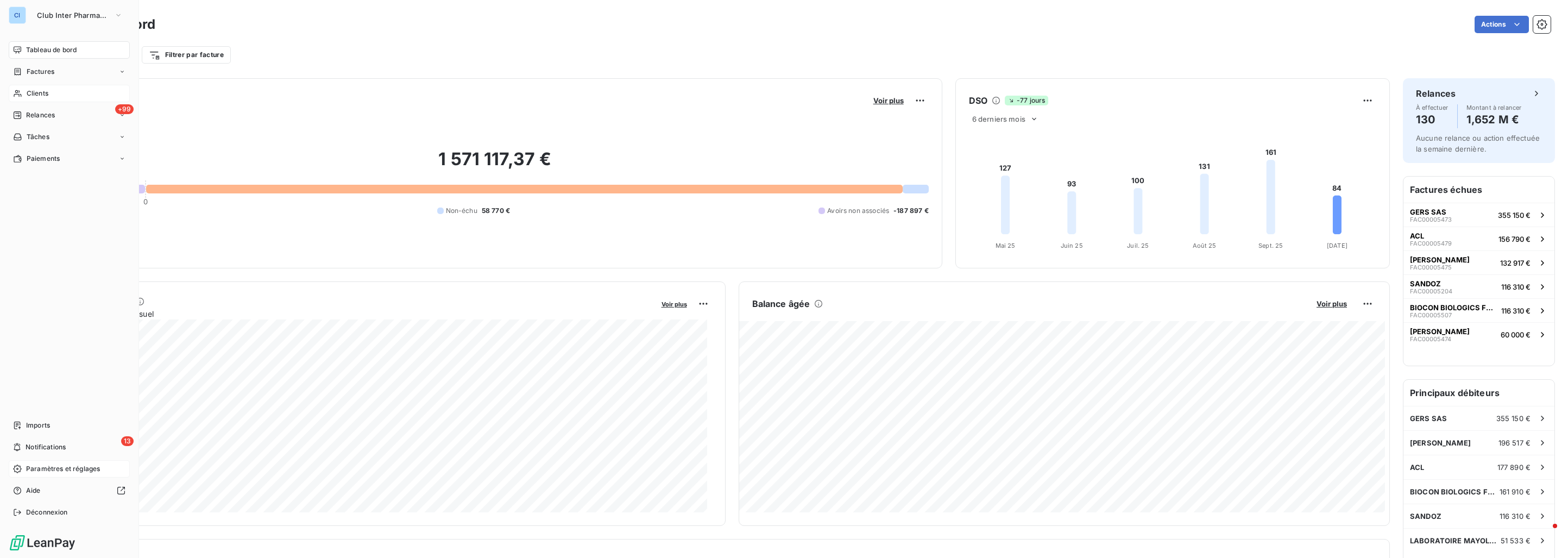
click at [47, 90] on span "Clients" at bounding box center [38, 93] width 22 height 10
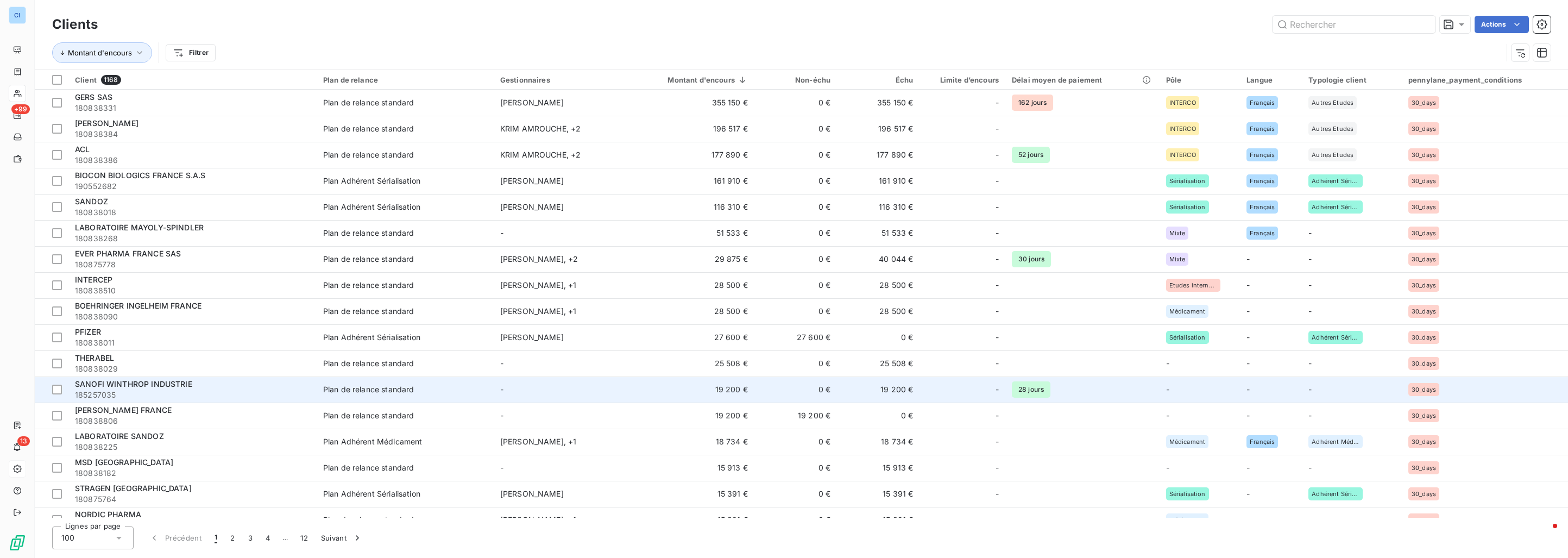
click at [585, 383] on td "-" at bounding box center [561, 389] width 134 height 26
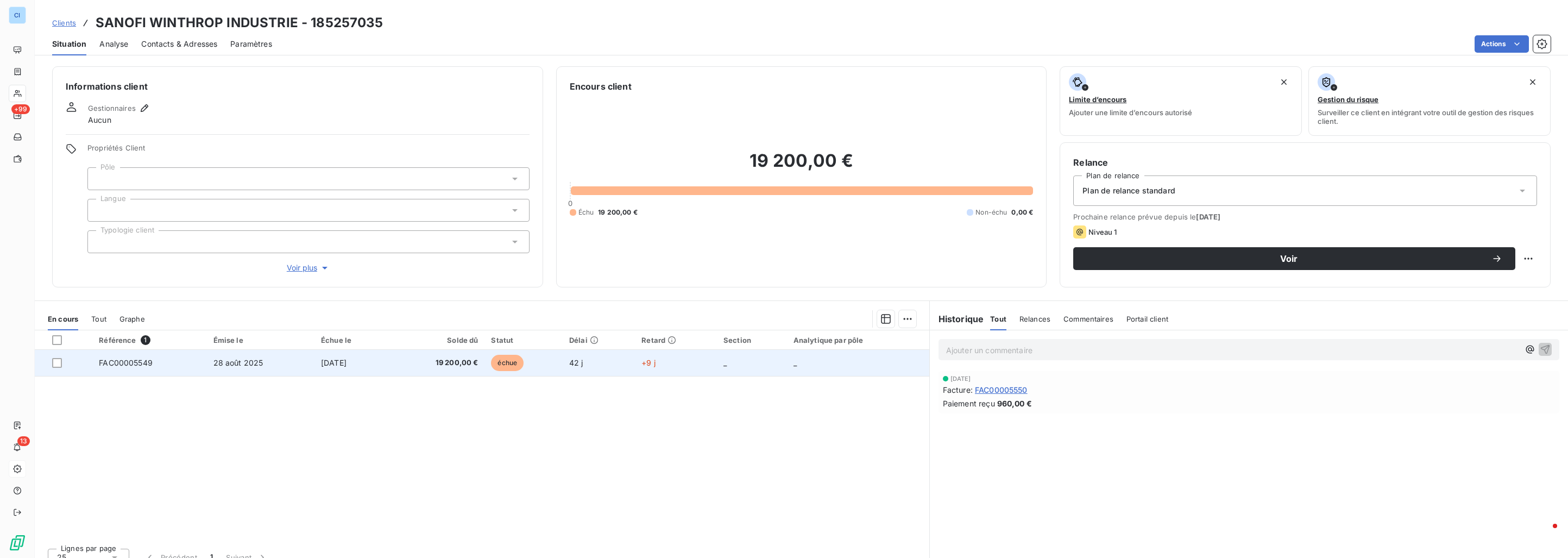
click at [245, 368] on td "28 août 2025" at bounding box center [261, 363] width 108 height 26
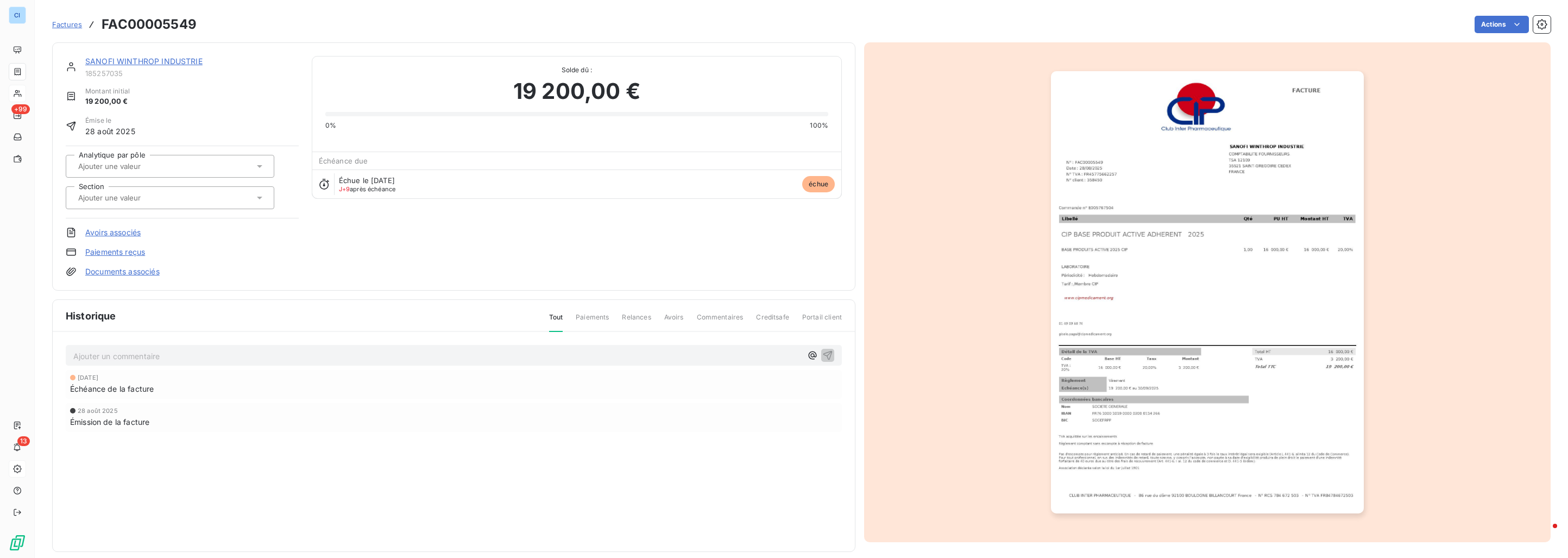
click at [158, 171] on input "text" at bounding box center [131, 166] width 109 height 10
click at [139, 217] on div "Médicament" at bounding box center [177, 221] width 178 height 18
click at [163, 199] on input "text" at bounding box center [131, 198] width 109 height 10
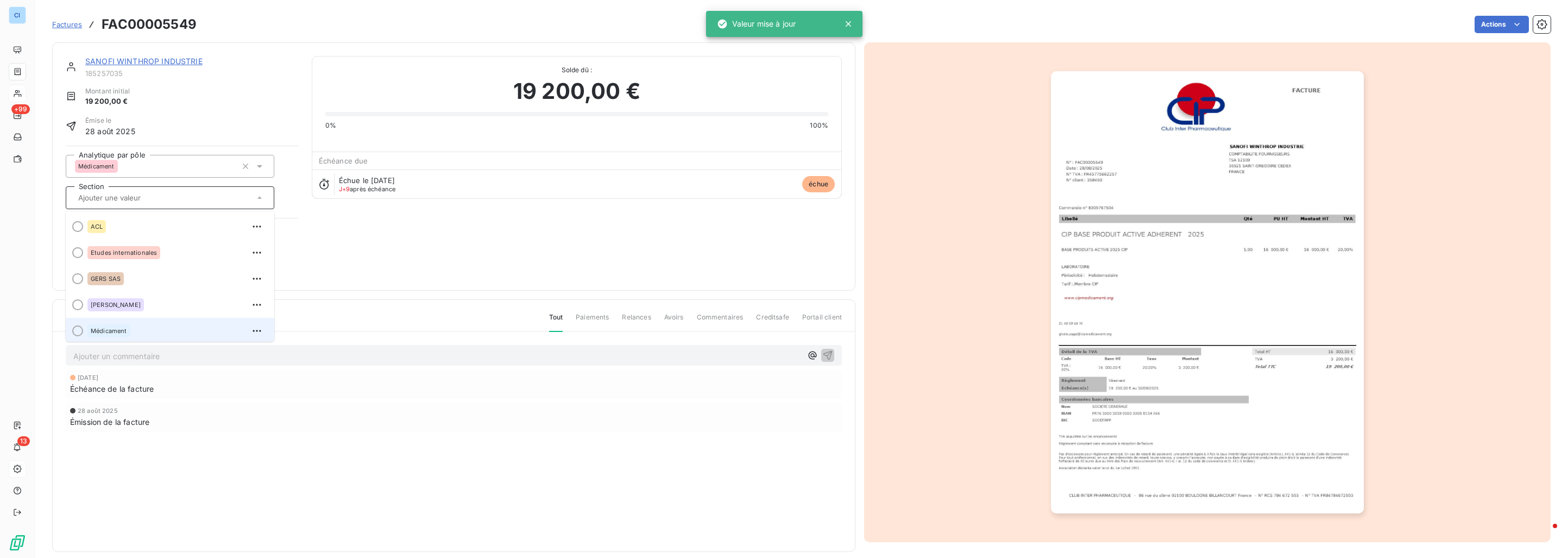
click at [132, 323] on div "Médicament" at bounding box center [177, 331] width 178 height 18
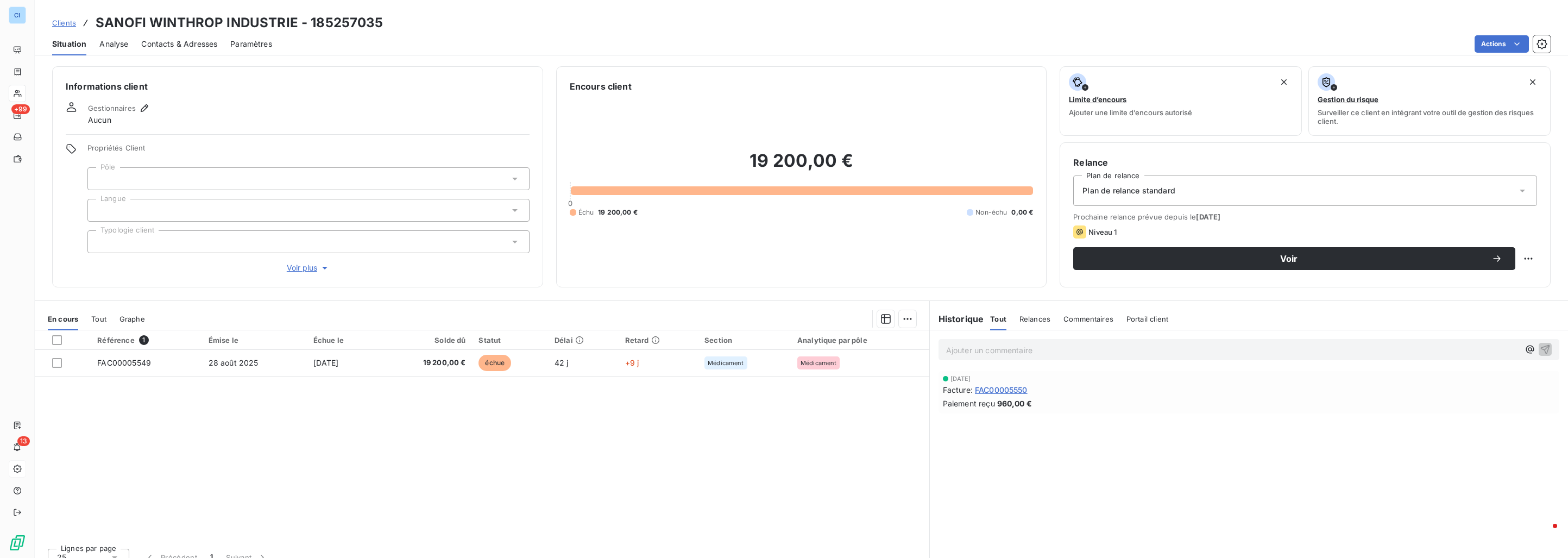
click at [100, 320] on span "Tout" at bounding box center [99, 319] width 15 height 9
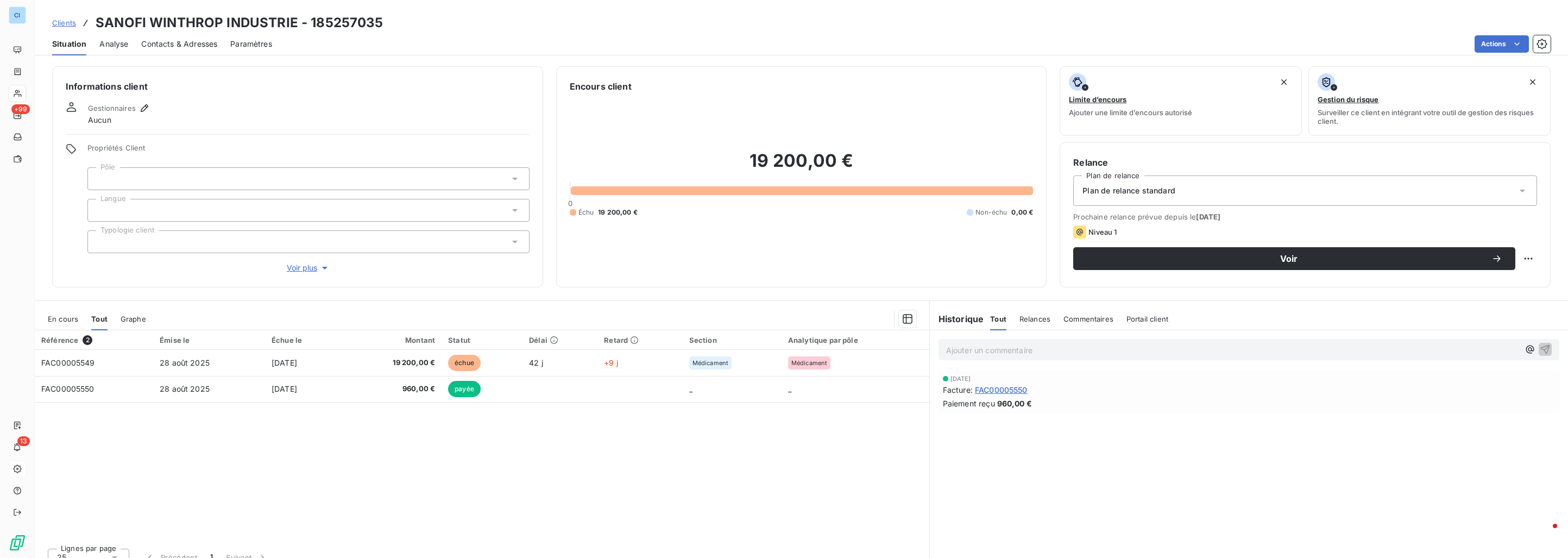
click at [155, 177] on div at bounding box center [309, 178] width 442 height 23
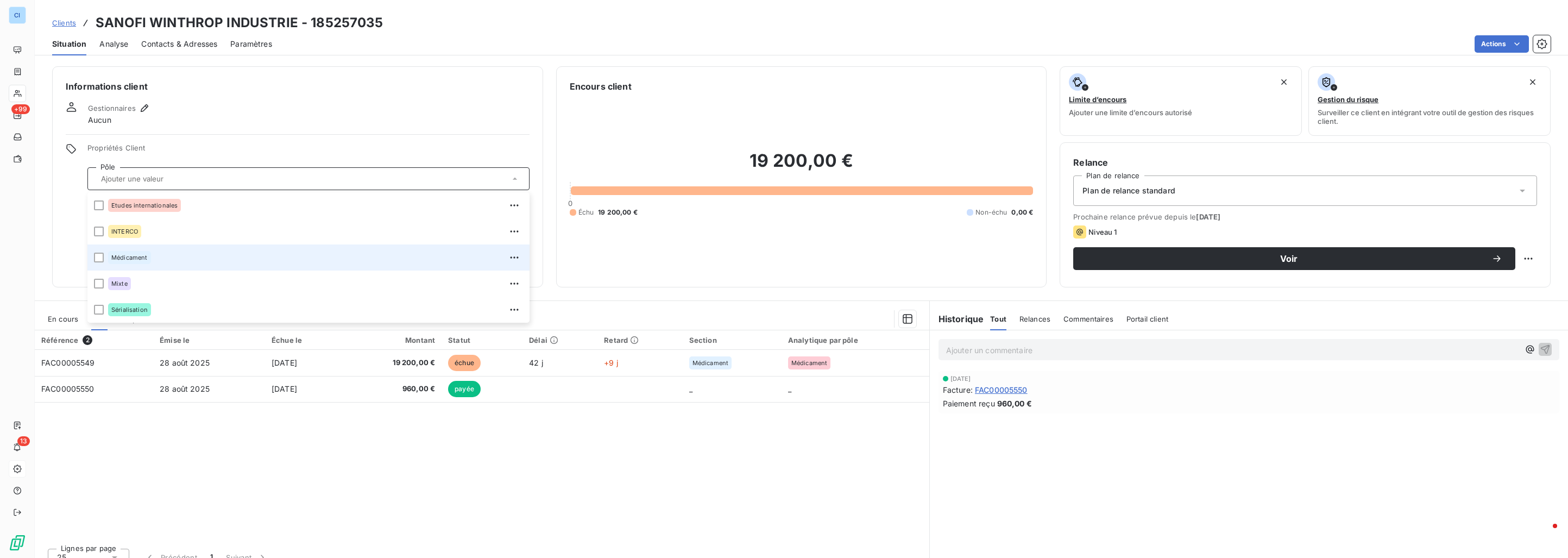
click at [136, 260] on span "Médicament" at bounding box center [130, 258] width 37 height 7
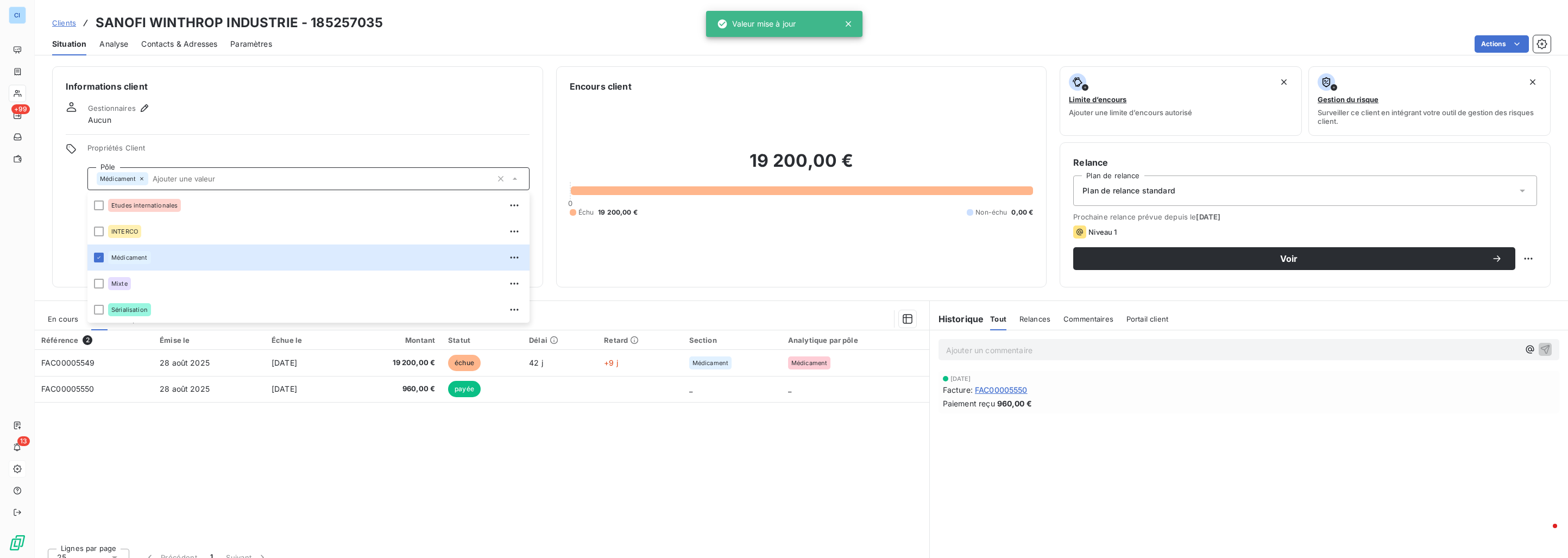
click at [177, 442] on div "Référence 2 Émise le Échue le Montant Statut Délai Retard Section Analytique pa…" at bounding box center [482, 436] width 895 height 210
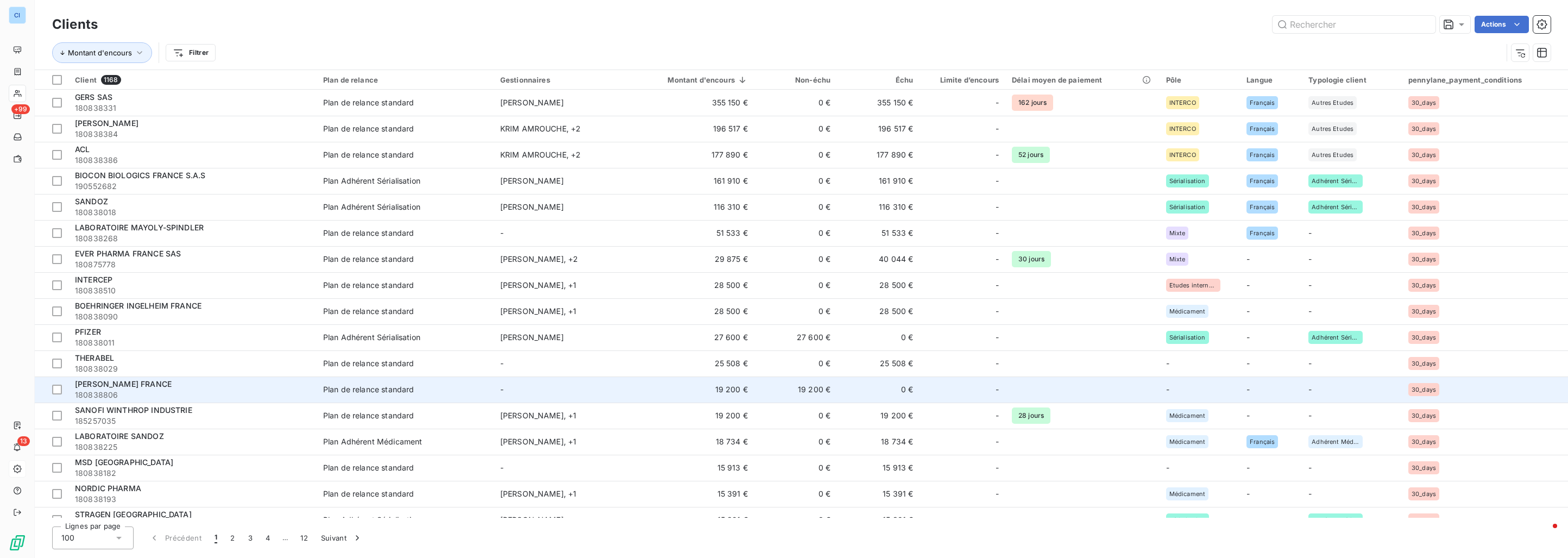
click at [245, 384] on div "[PERSON_NAME] FRANCE" at bounding box center [192, 384] width 235 height 11
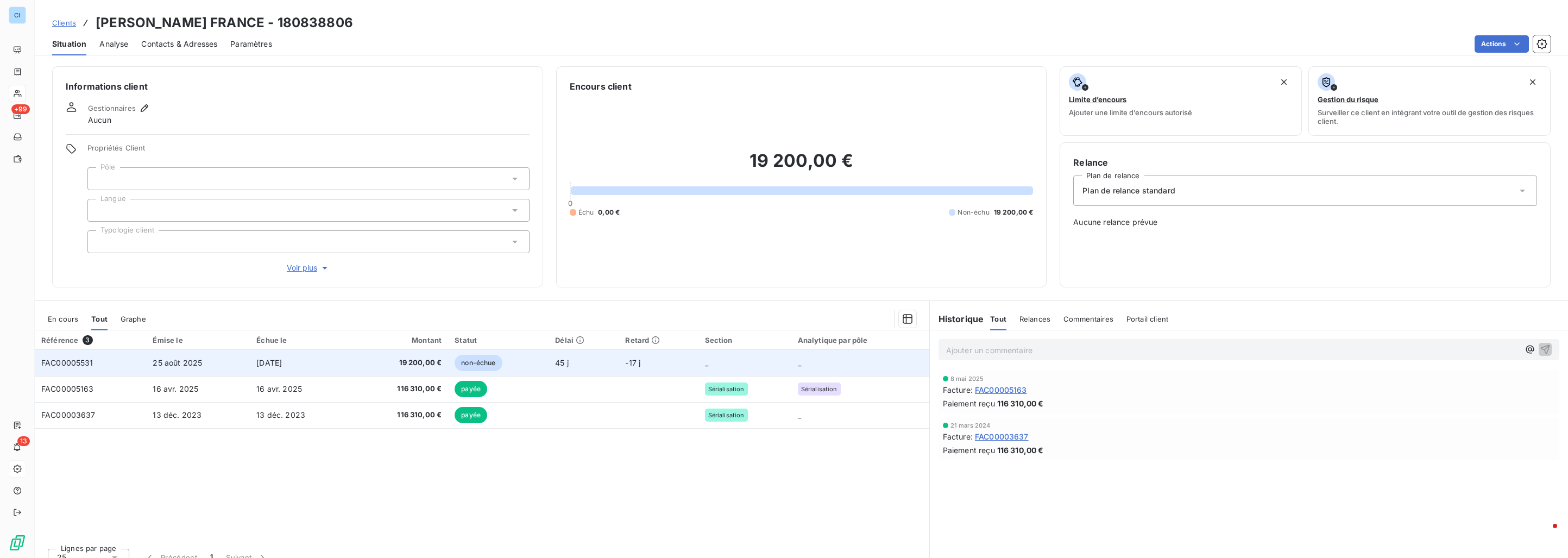
click at [251, 362] on td "[DATE]" at bounding box center [301, 363] width 103 height 26
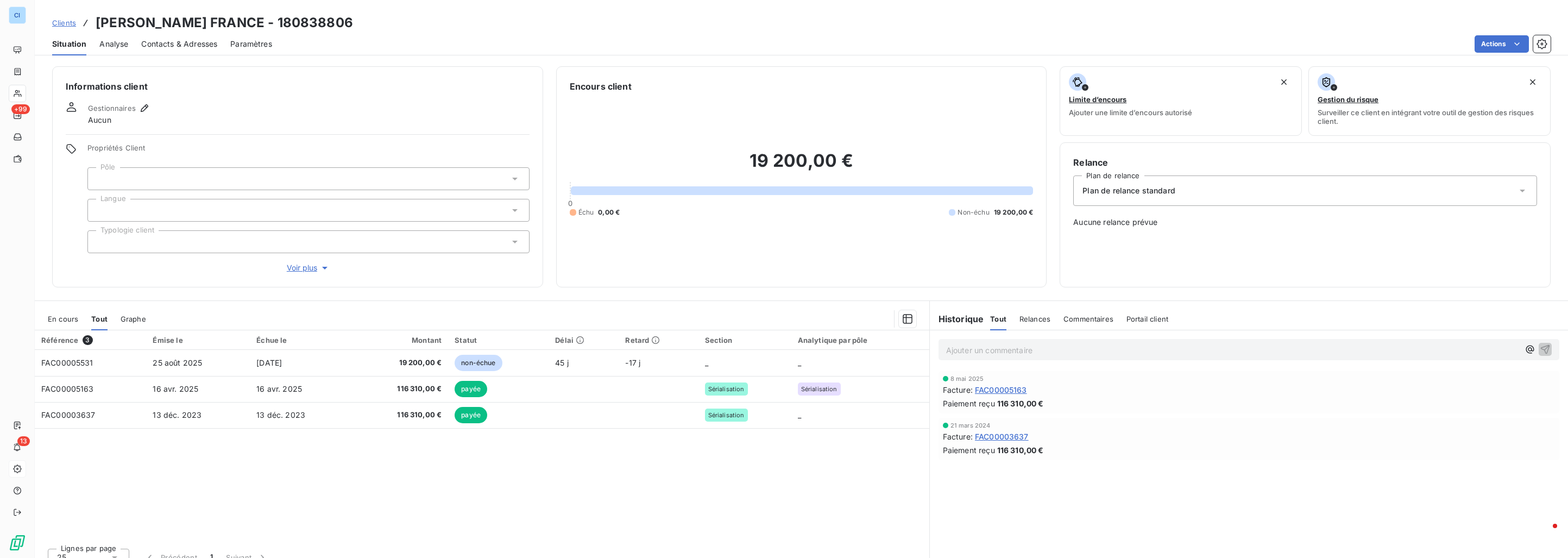
click at [251, 362] on td "[DATE]" at bounding box center [301, 363] width 103 height 26
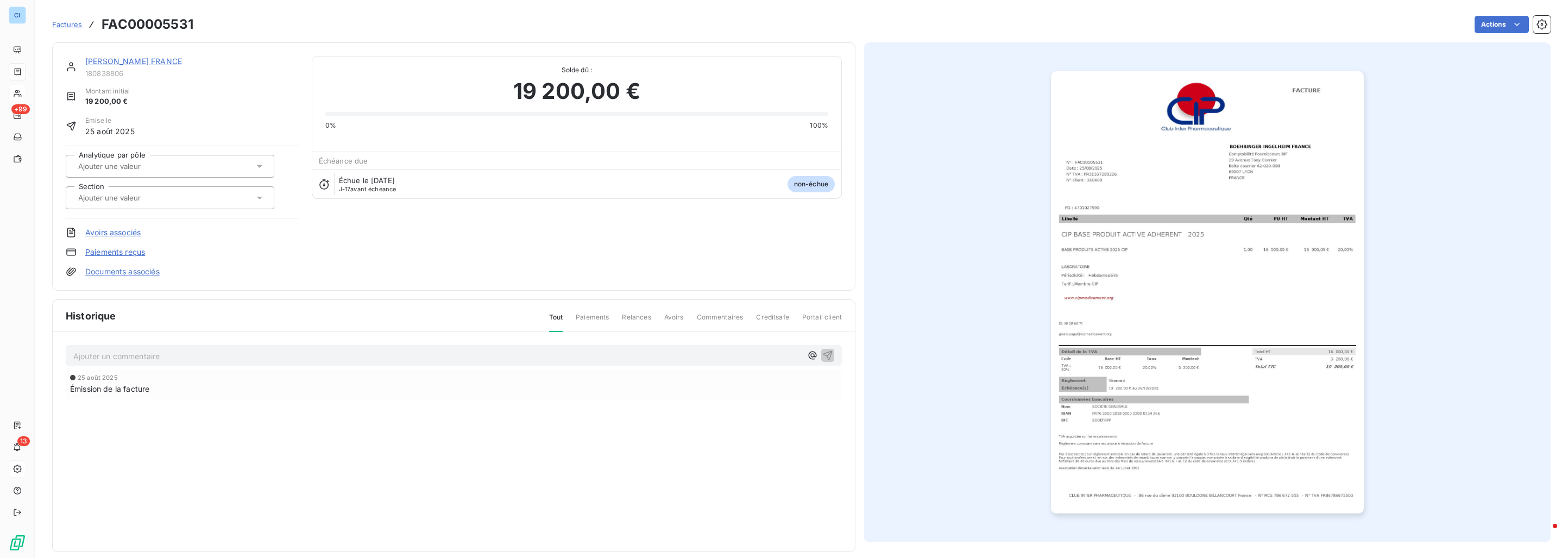
click at [169, 166] on input "text" at bounding box center [131, 166] width 109 height 10
click at [125, 218] on span "Médicament" at bounding box center [109, 221] width 37 height 7
click at [213, 202] on div at bounding box center [164, 197] width 179 height 14
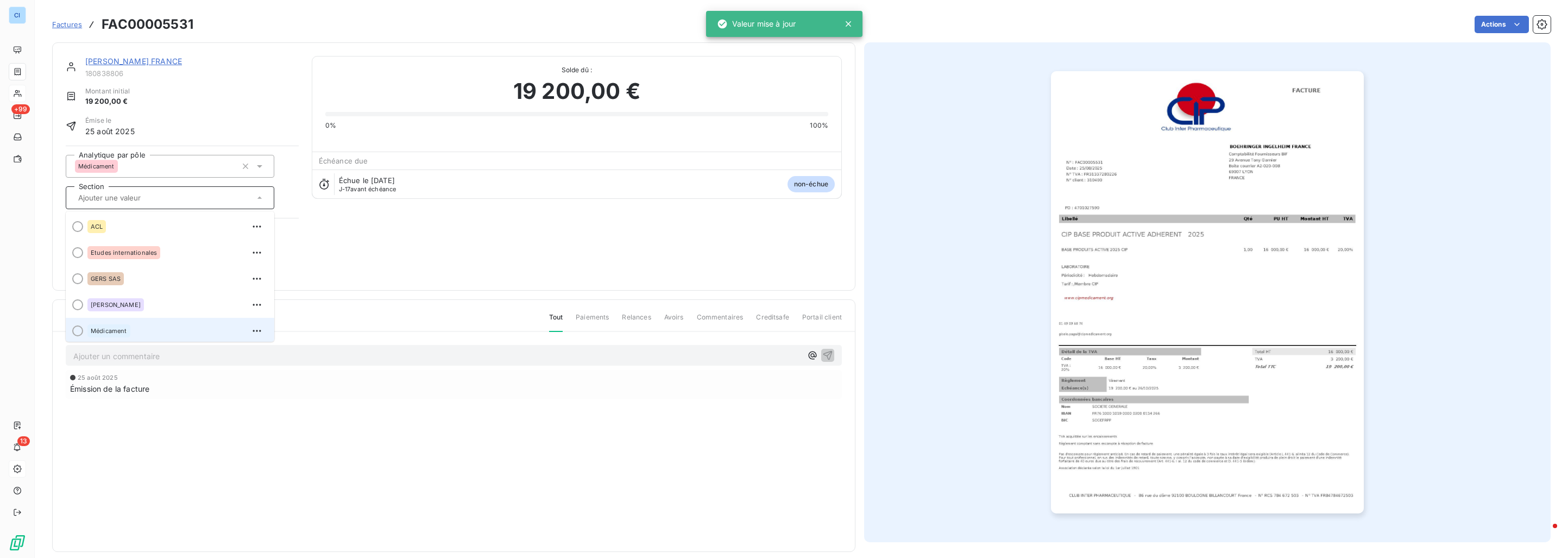
click at [154, 329] on div "Médicament" at bounding box center [177, 331] width 178 height 18
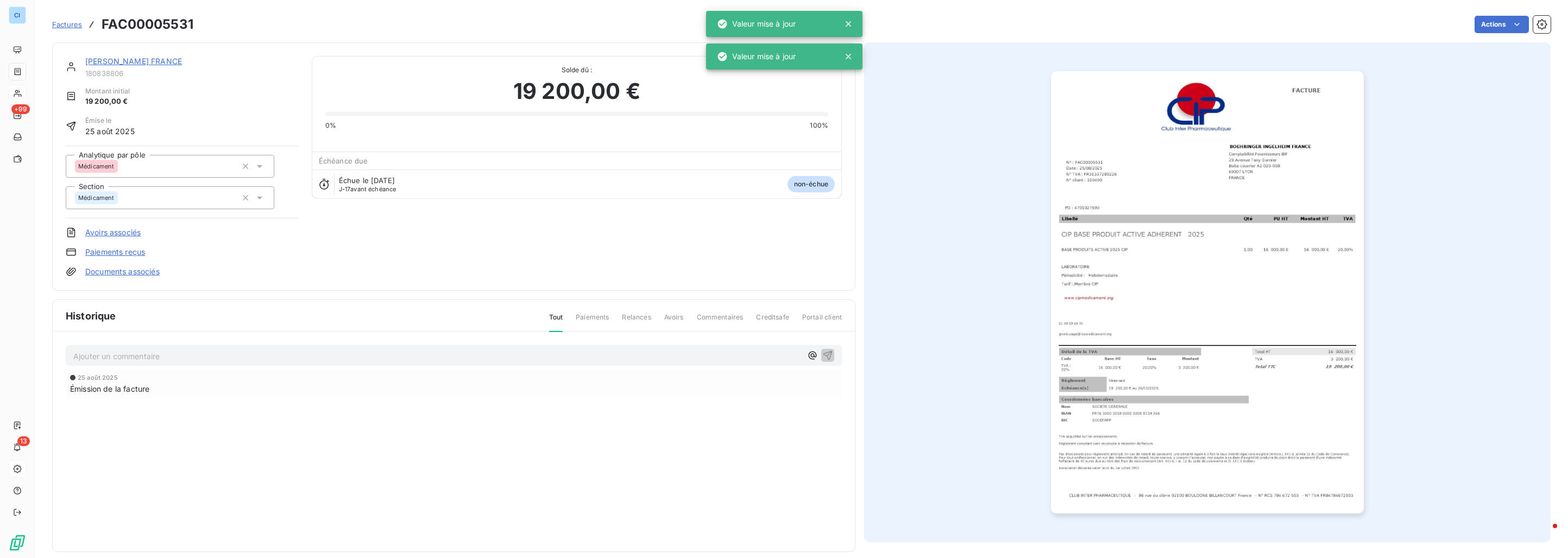
click at [250, 386] on div "Émission de la facture" at bounding box center [453, 389] width 768 height 12
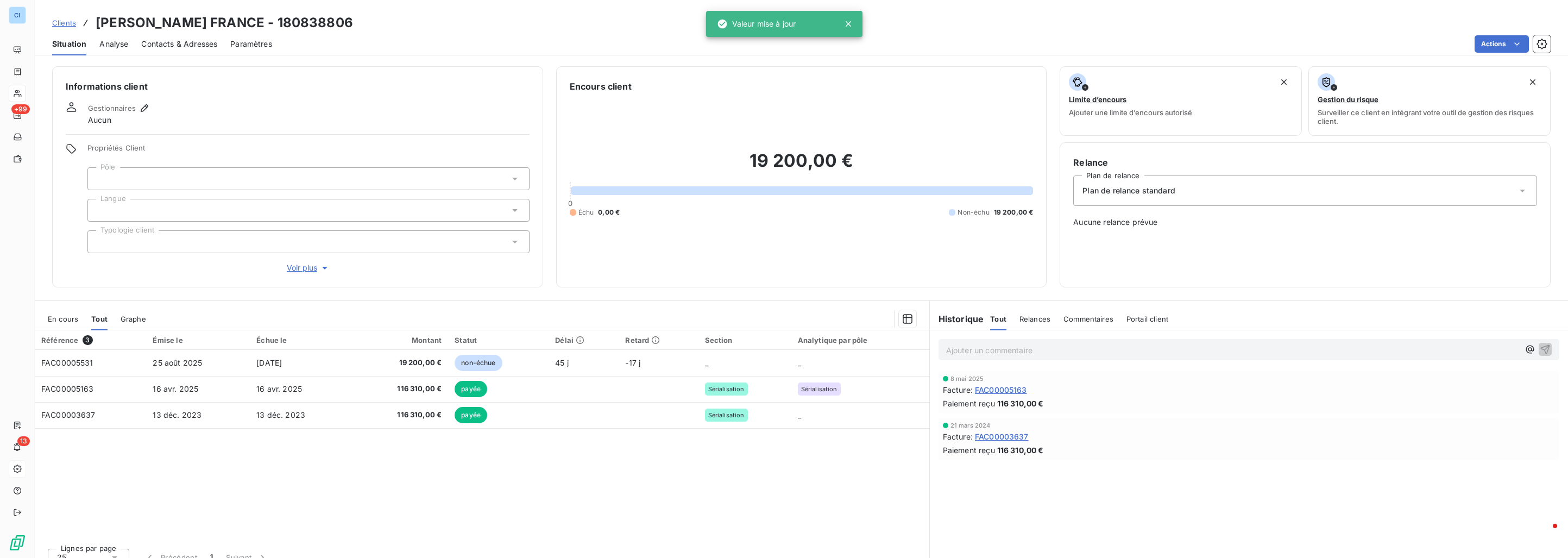
click at [200, 174] on div at bounding box center [309, 178] width 442 height 23
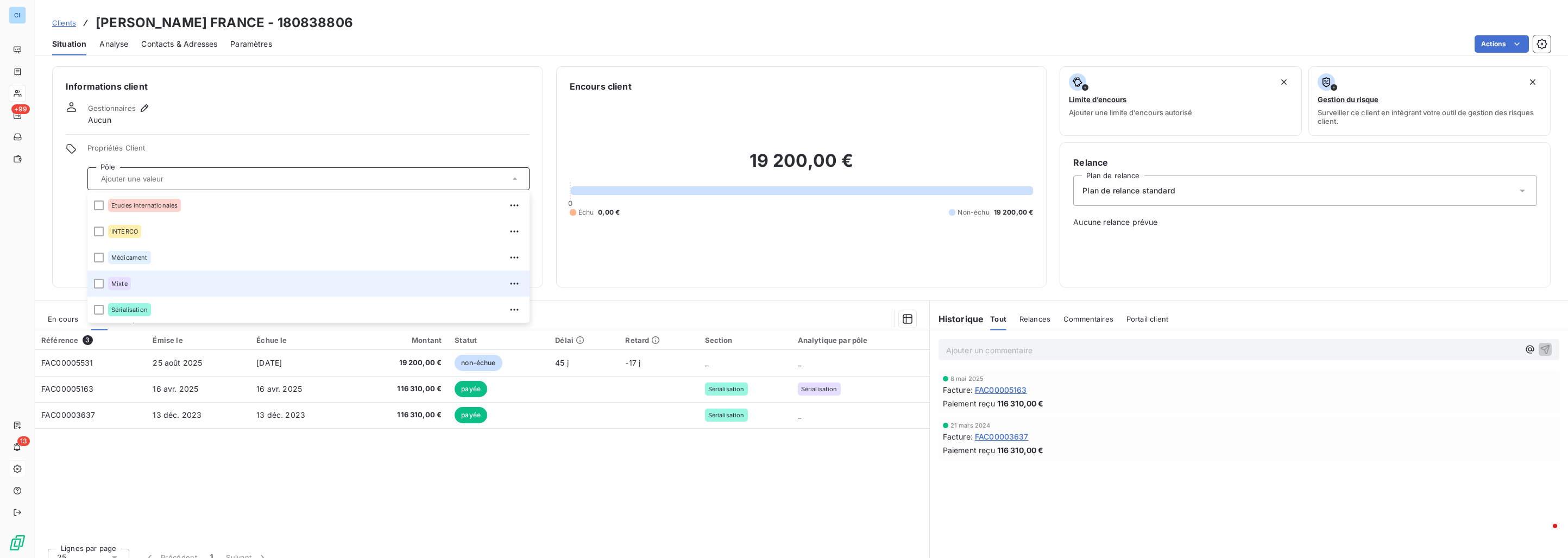
click at [123, 281] on span "Mixte" at bounding box center [119, 283] width 16 height 7
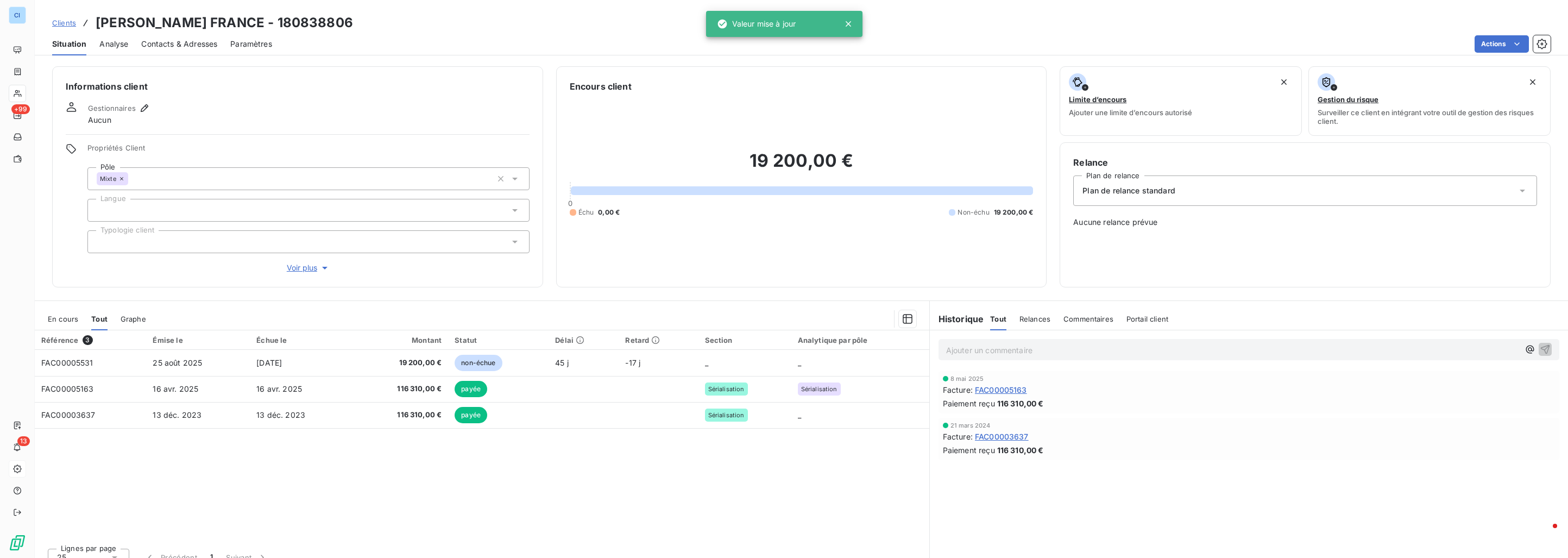
click at [257, 483] on div "Référence 3 Émise le Échue le Montant Statut Délai Retard Section Analytique pa…" at bounding box center [482, 436] width 895 height 210
click at [75, 317] on span "En cours" at bounding box center [63, 319] width 30 height 9
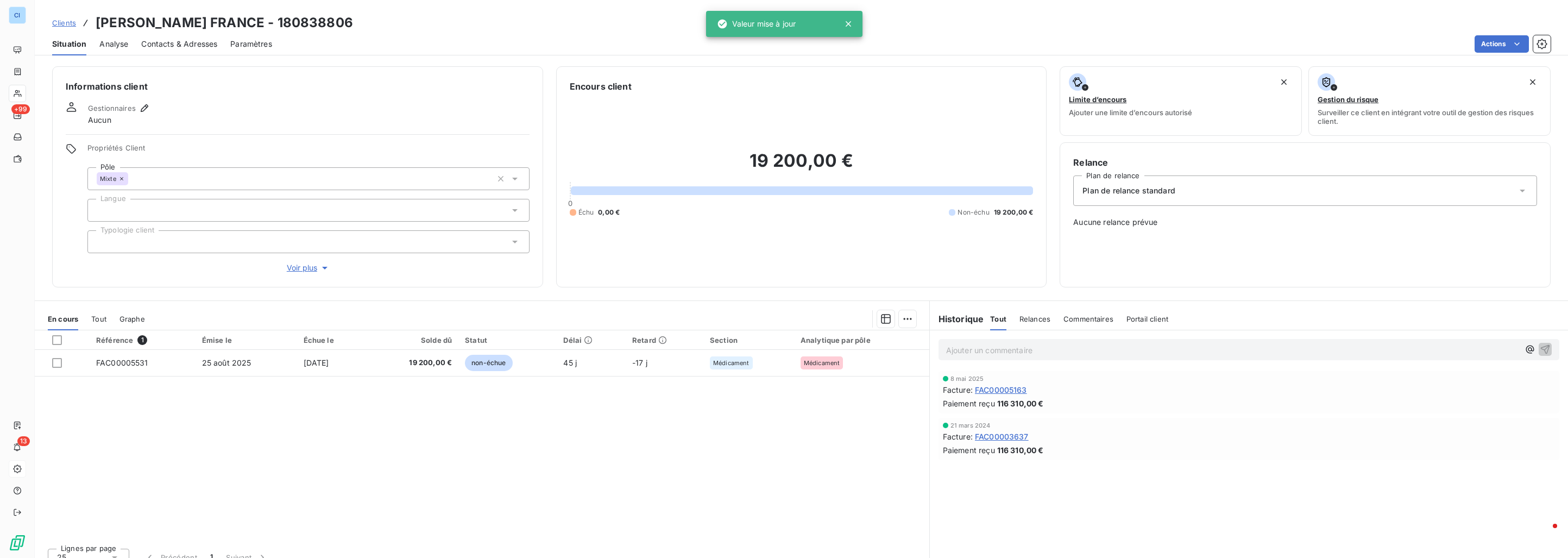
click at [96, 318] on span "Tout" at bounding box center [99, 319] width 15 height 9
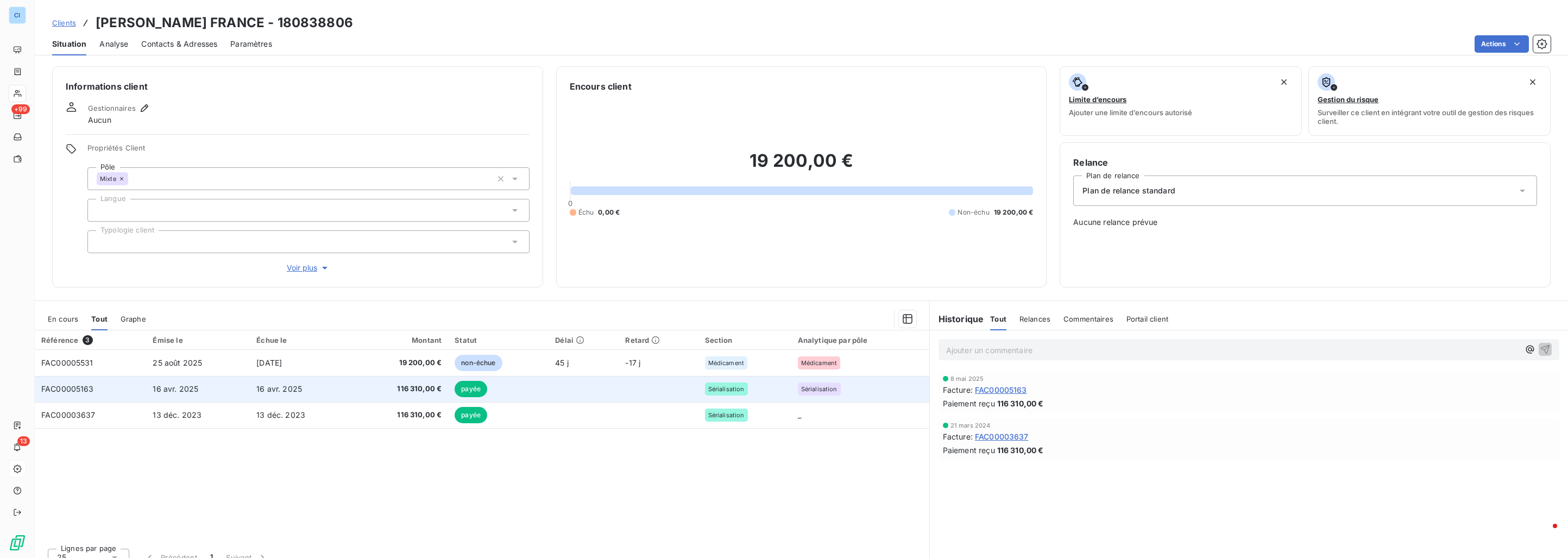
click at [119, 387] on td "FAC00005163" at bounding box center [90, 389] width 111 height 26
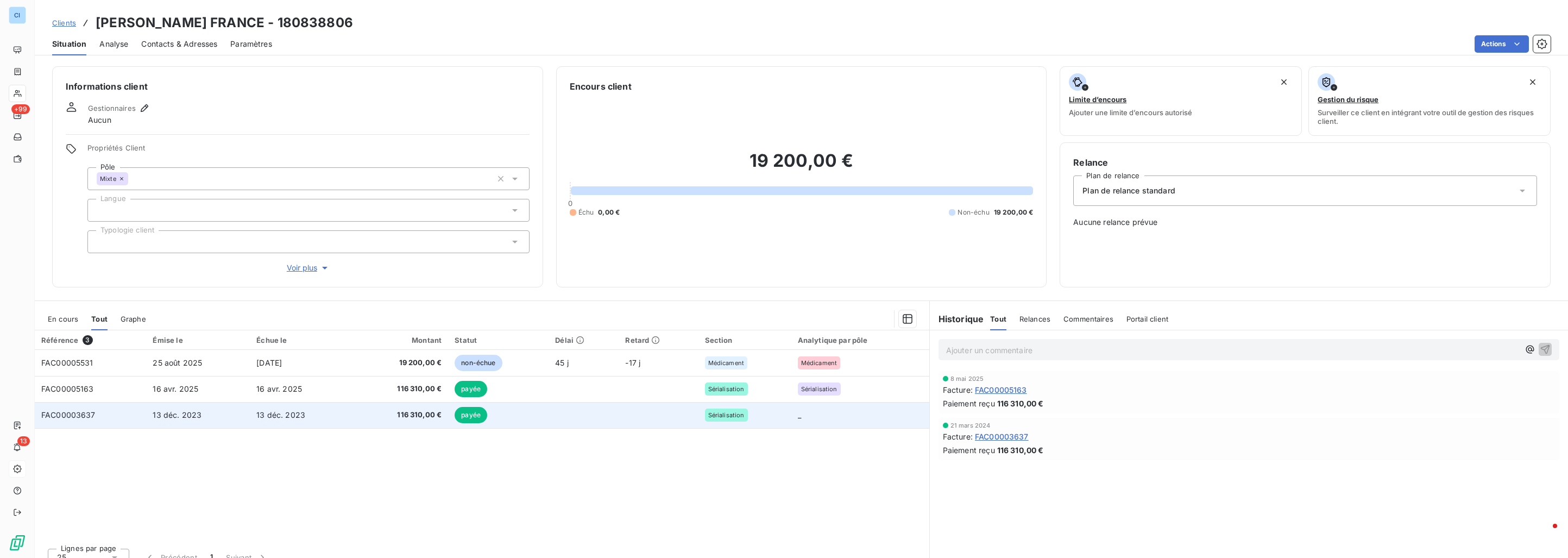
click at [128, 411] on td "FAC00003637" at bounding box center [90, 415] width 111 height 26
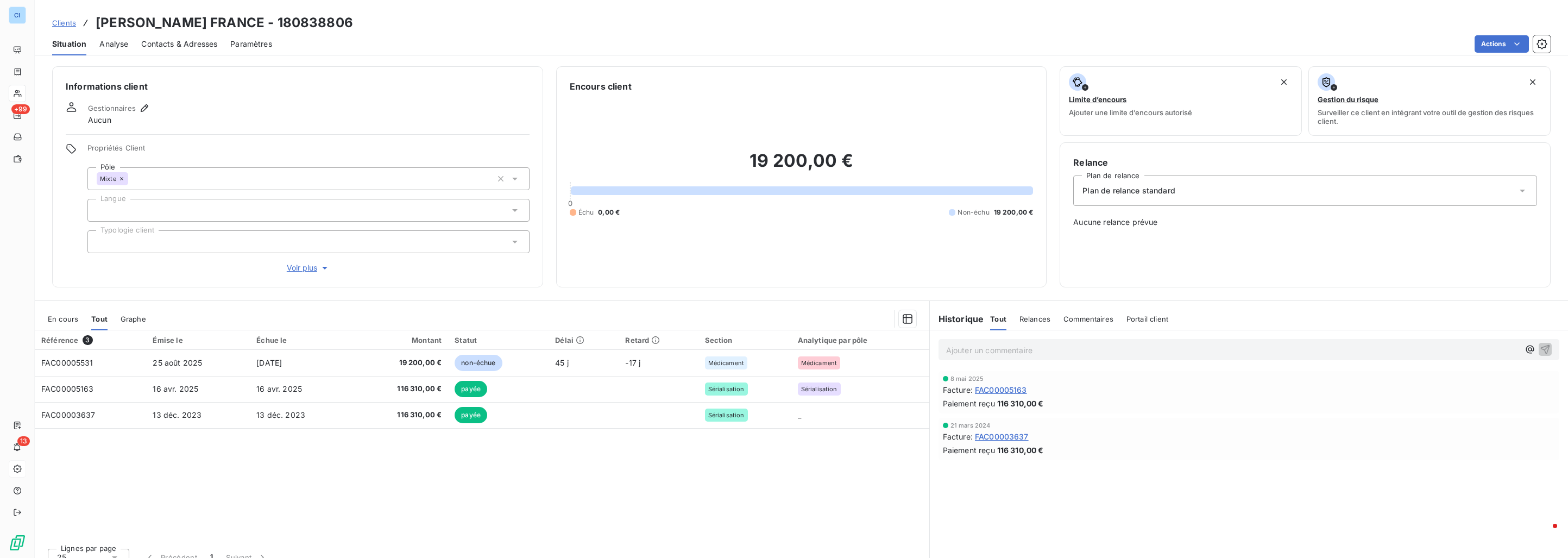
click at [128, 411] on td "FAC00003637" at bounding box center [90, 415] width 111 height 26
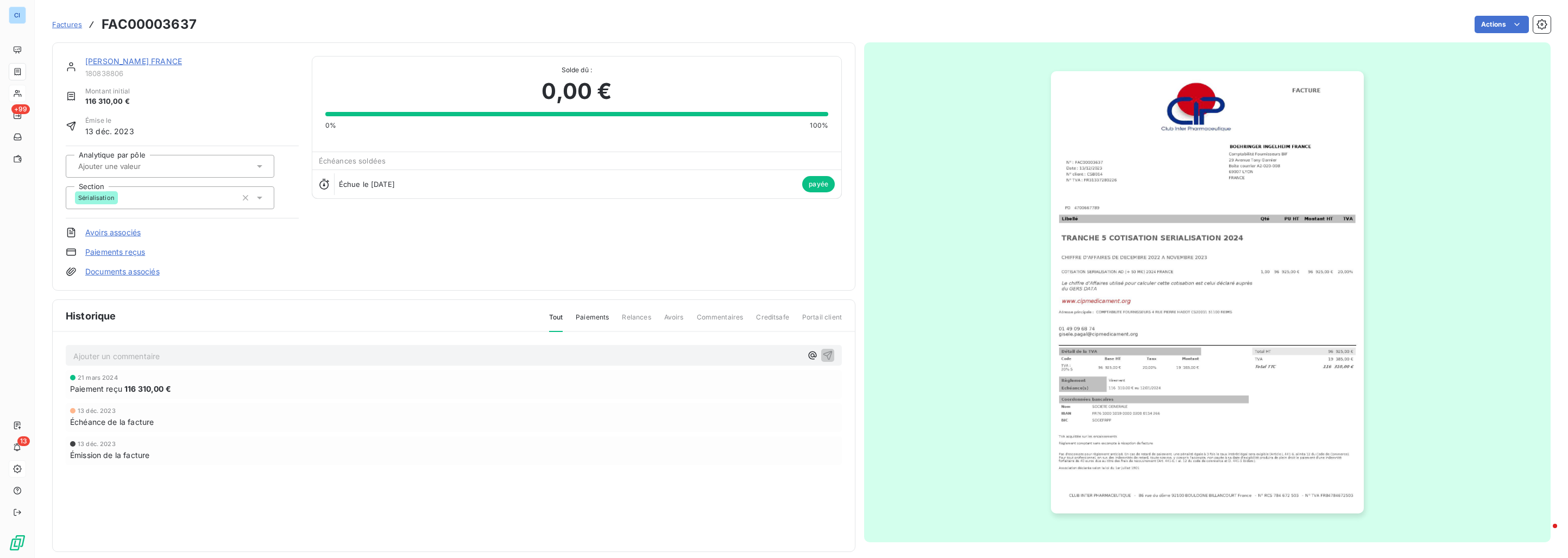
click at [156, 169] on input "text" at bounding box center [131, 166] width 109 height 10
click at [138, 245] on div "Sérialisation" at bounding box center [177, 247] width 178 height 18
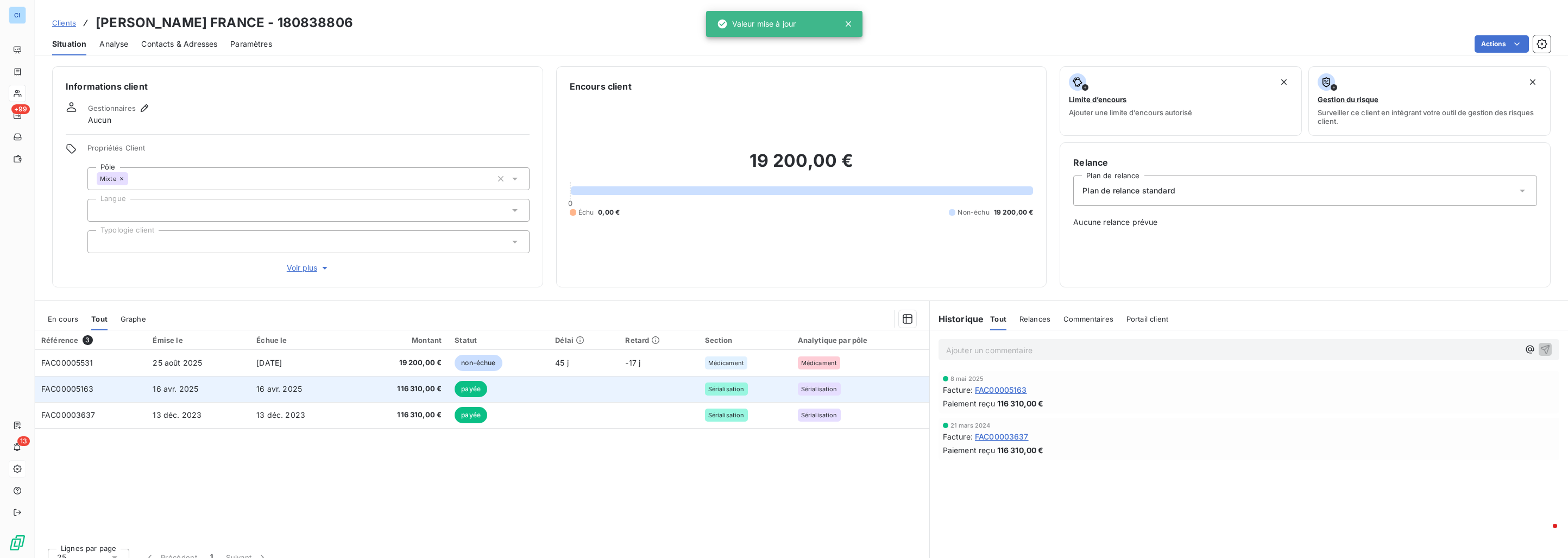
click at [213, 376] on td "16 avr. 2025" at bounding box center [198, 389] width 103 height 26
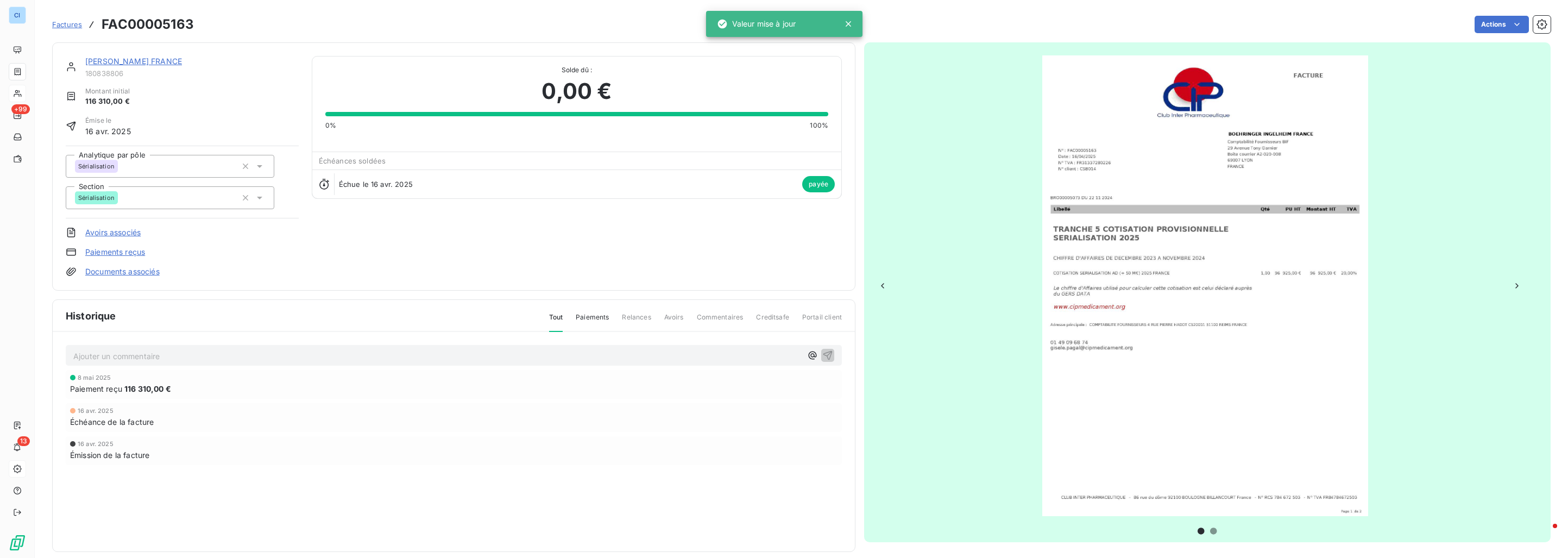
drag, startPoint x: 199, startPoint y: 386, endPoint x: 207, endPoint y: 388, distance: 8.2
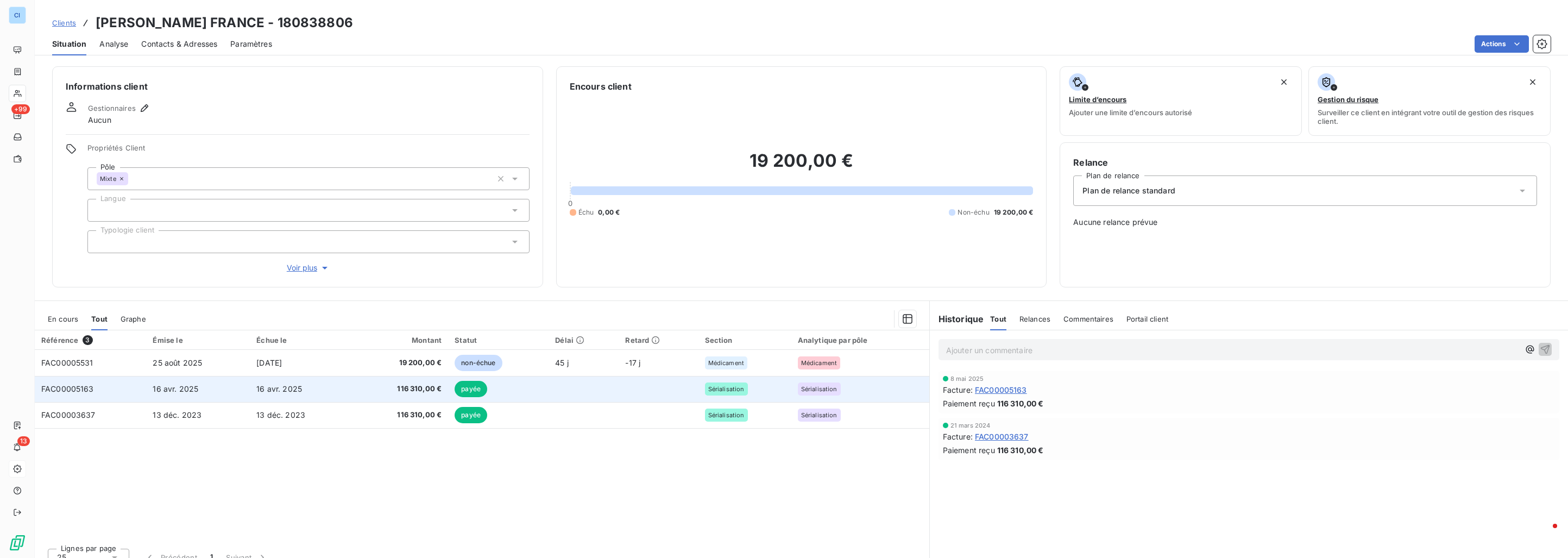
click at [240, 390] on td "16 avr. 2025" at bounding box center [198, 389] width 103 height 26
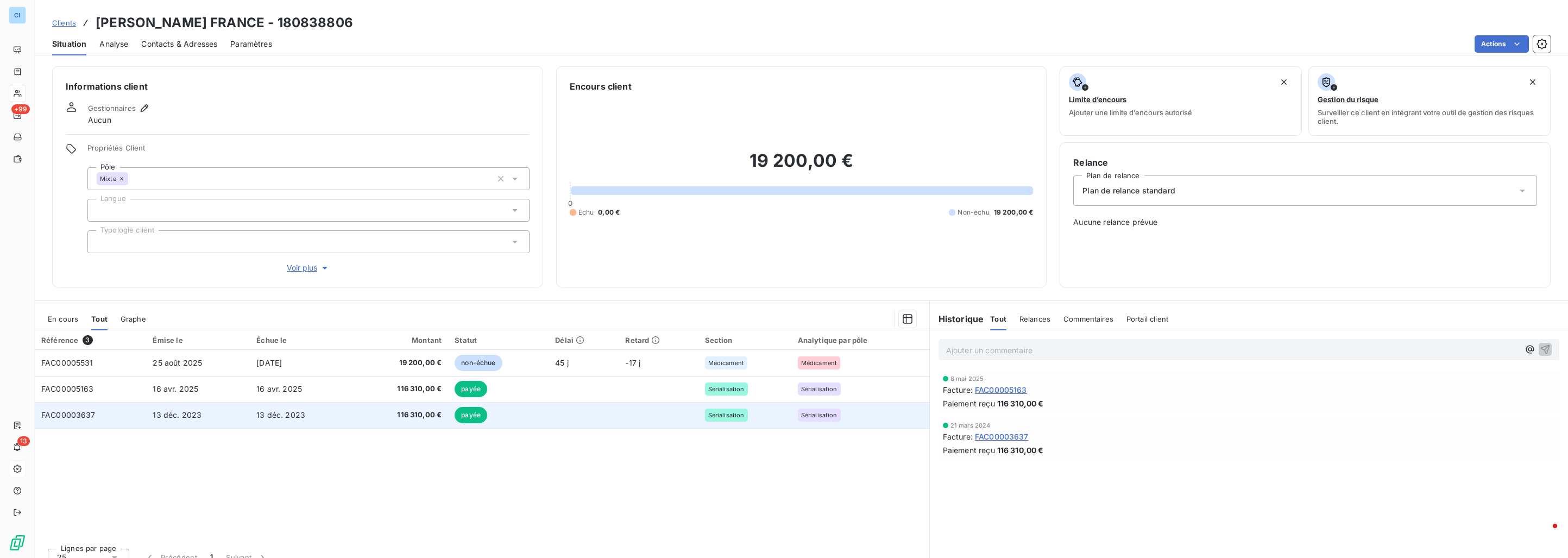
click at [242, 414] on td "13 déc. 2023" at bounding box center [198, 415] width 103 height 26
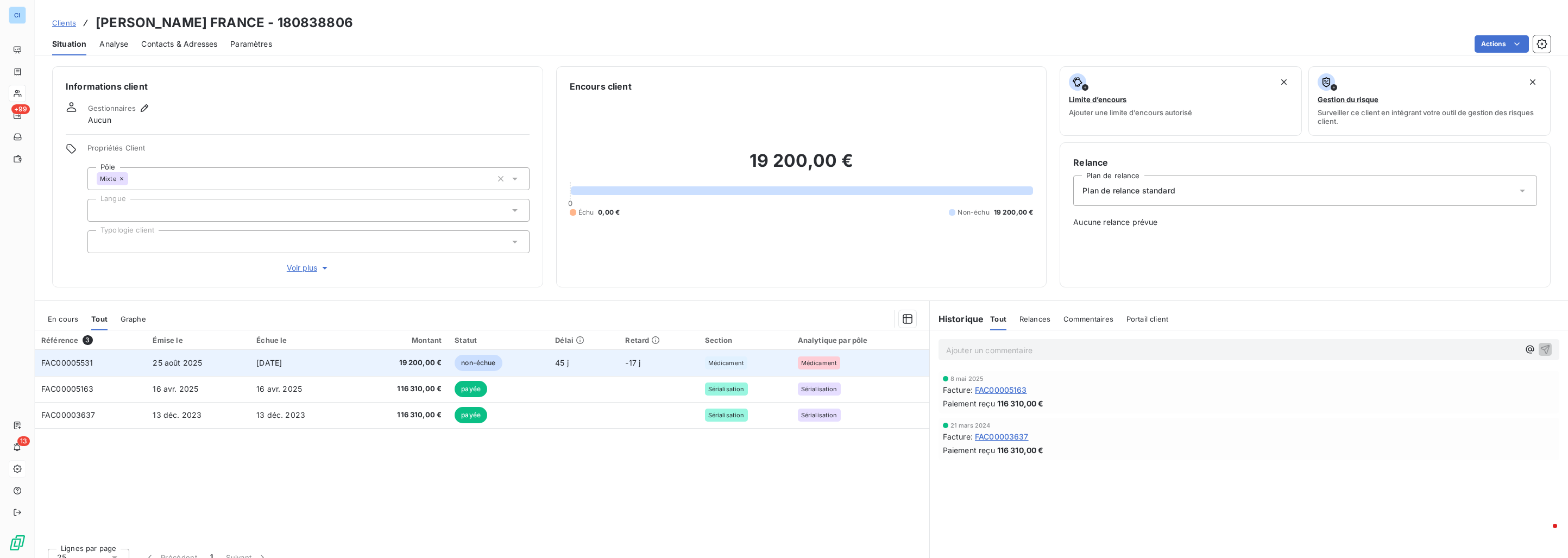
click at [242, 370] on td "25 août 2025" at bounding box center [198, 363] width 103 height 26
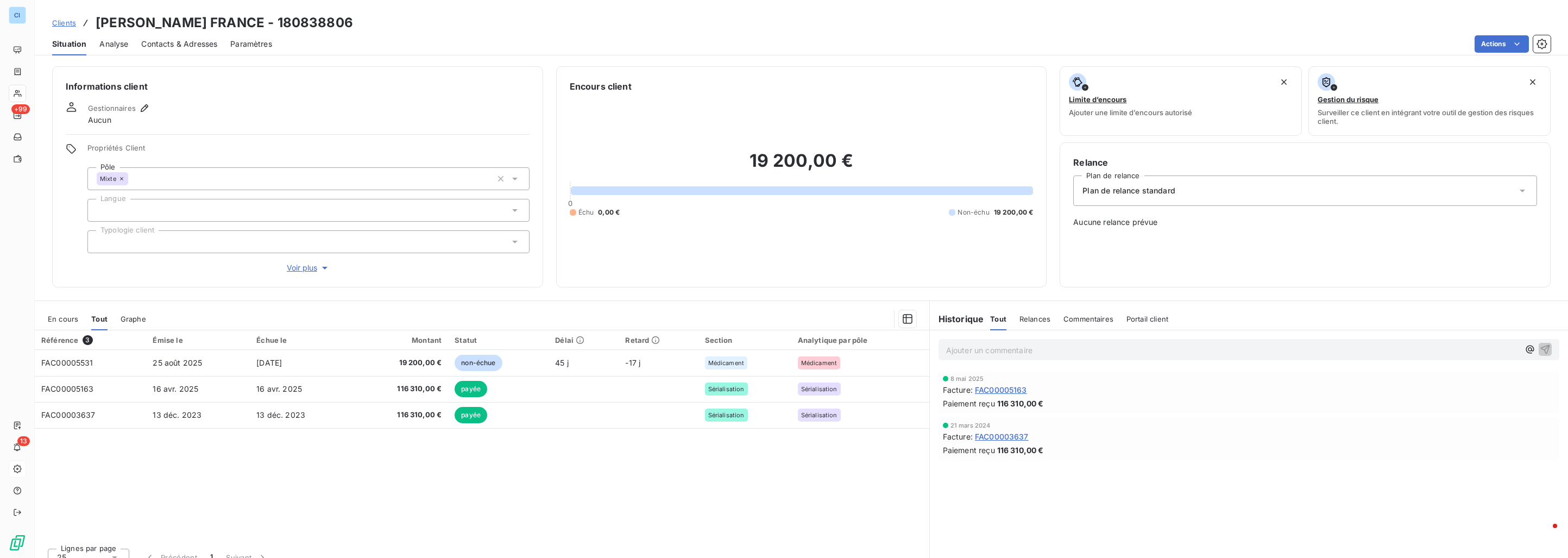
click at [149, 210] on div at bounding box center [309, 210] width 442 height 23
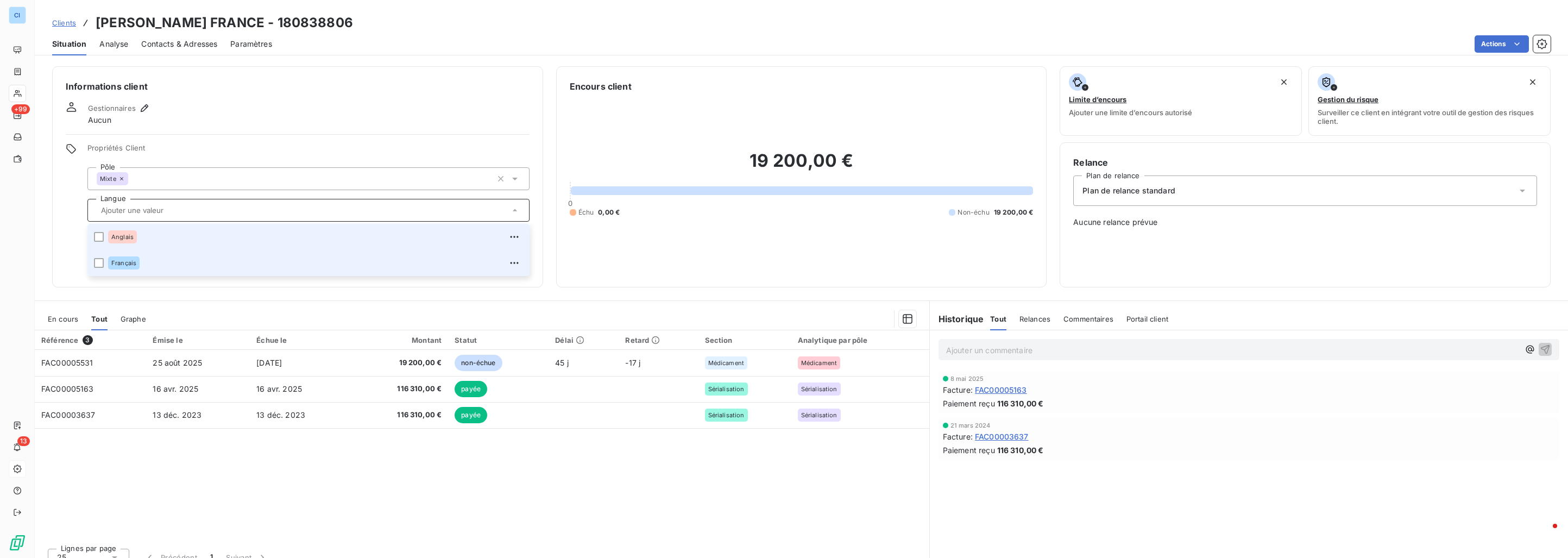
click at [142, 255] on div "Français" at bounding box center [316, 263] width 415 height 18
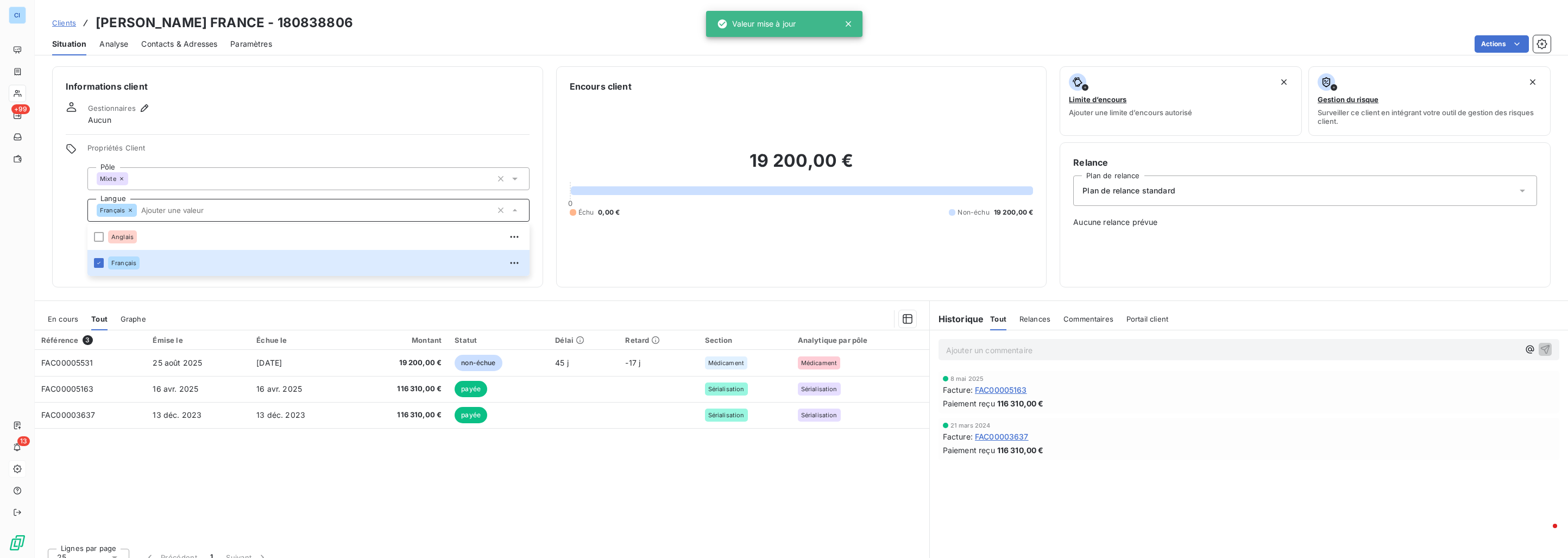
click at [191, 460] on div "Référence 3 Émise le Échue le Montant Statut Délai Retard Section Analytique pa…" at bounding box center [482, 436] width 895 height 210
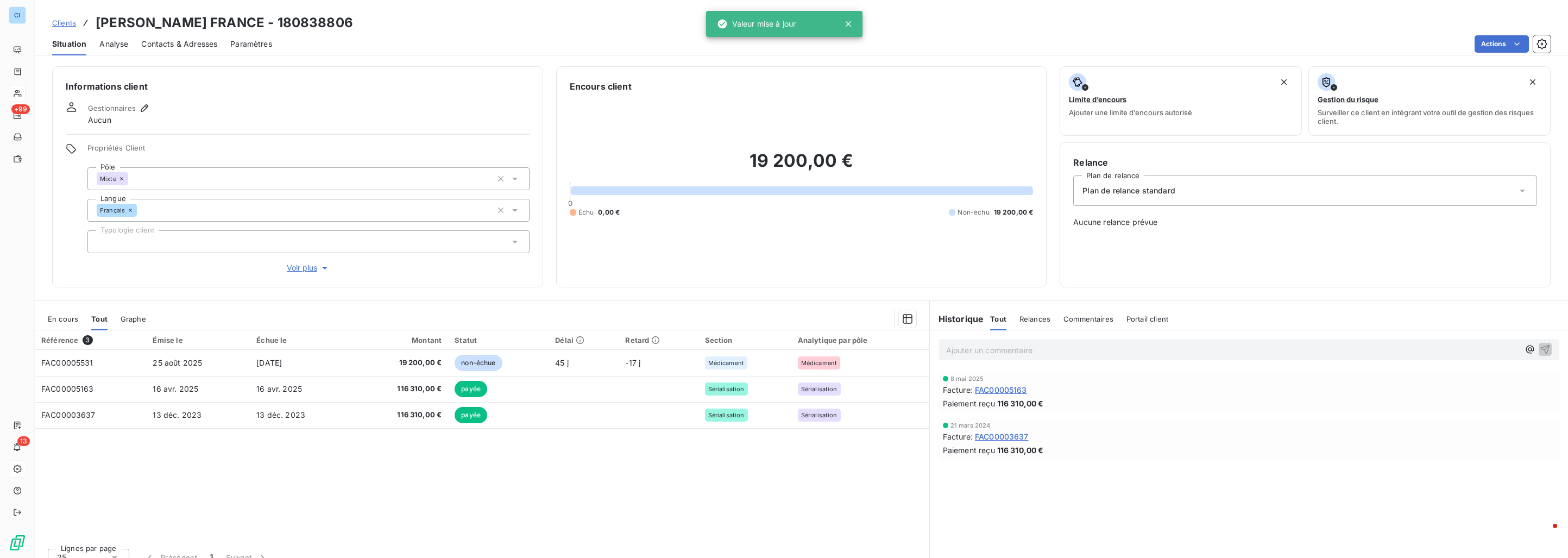
click at [68, 26] on span "Clients" at bounding box center [64, 23] width 24 height 9
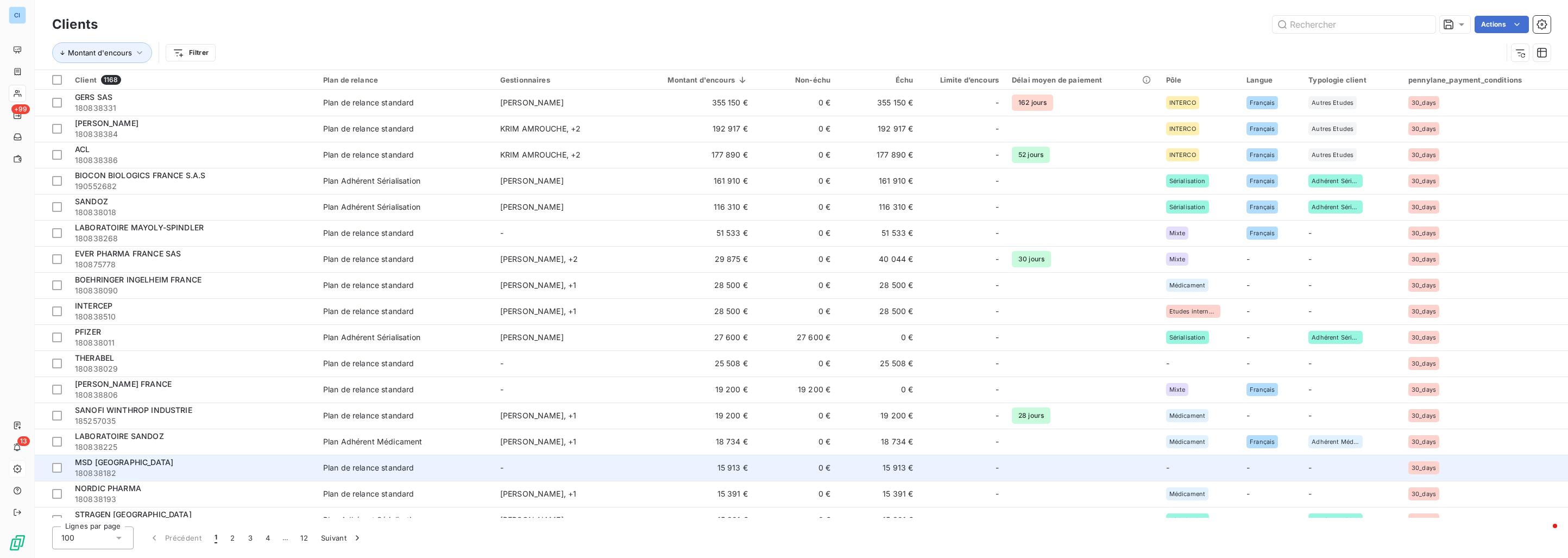
click at [744, 464] on td "15 913 €" at bounding box center [691, 468] width 127 height 26
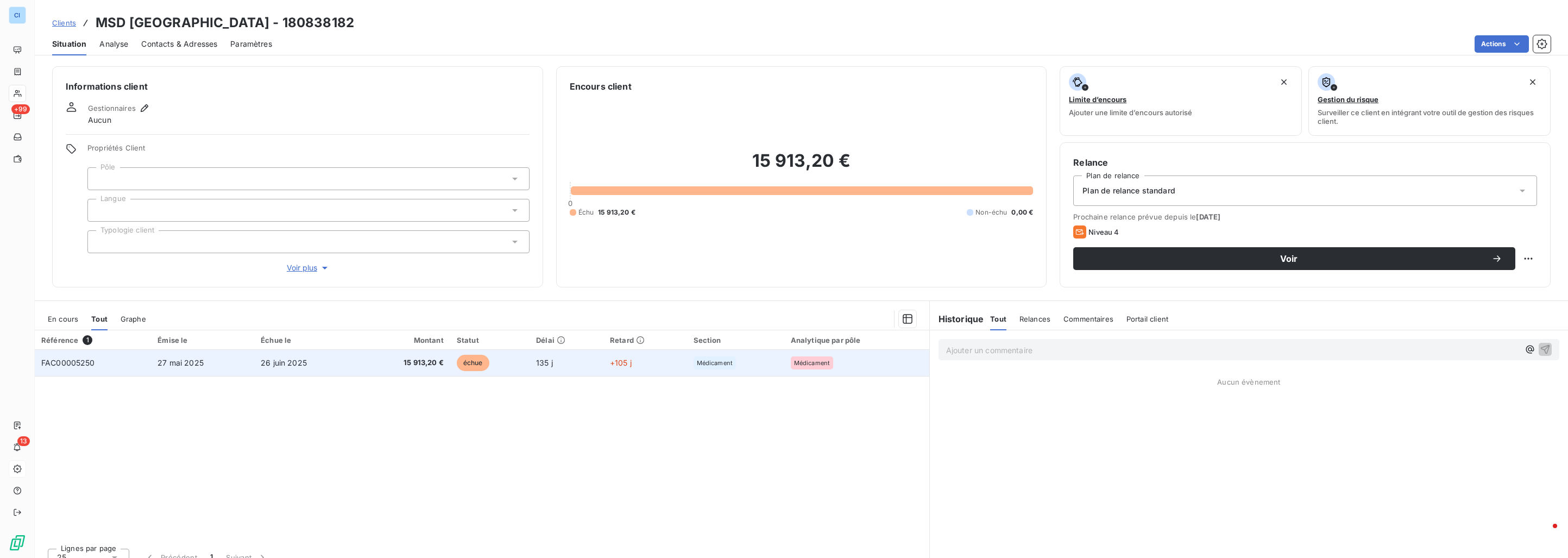
click at [234, 366] on td "27 mai 2025" at bounding box center [203, 363] width 103 height 26
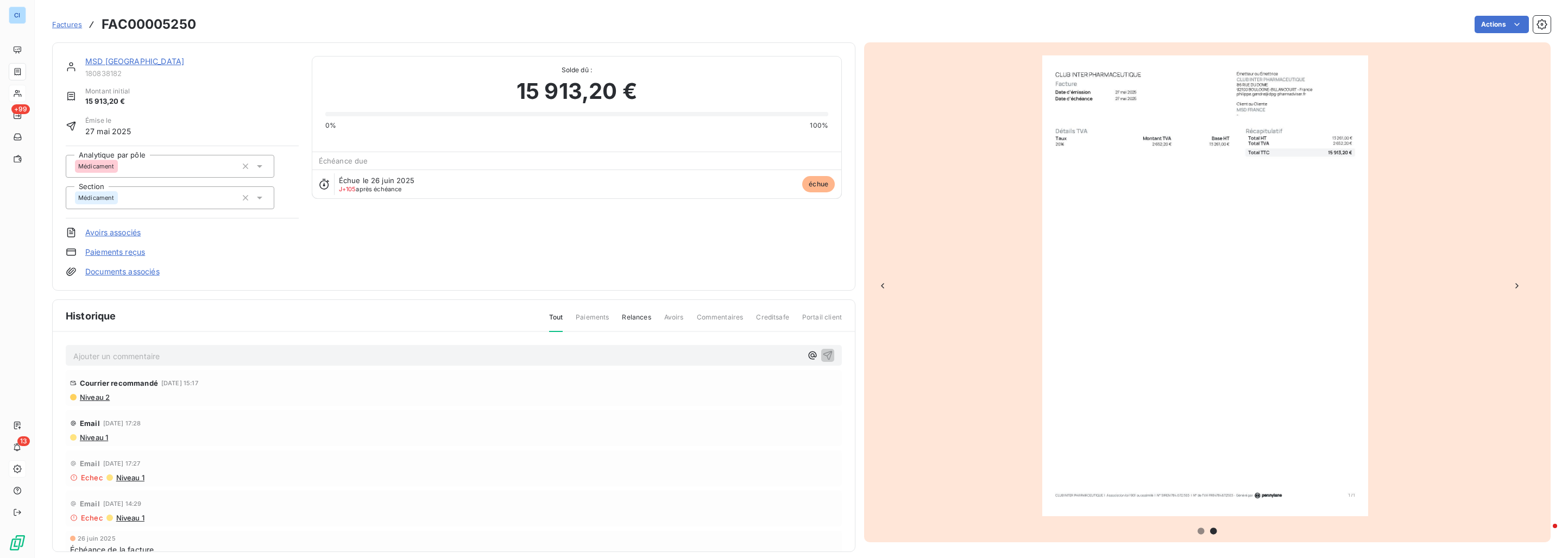
click at [122, 58] on link "MSD [GEOGRAPHIC_DATA]" at bounding box center [135, 61] width 99 height 9
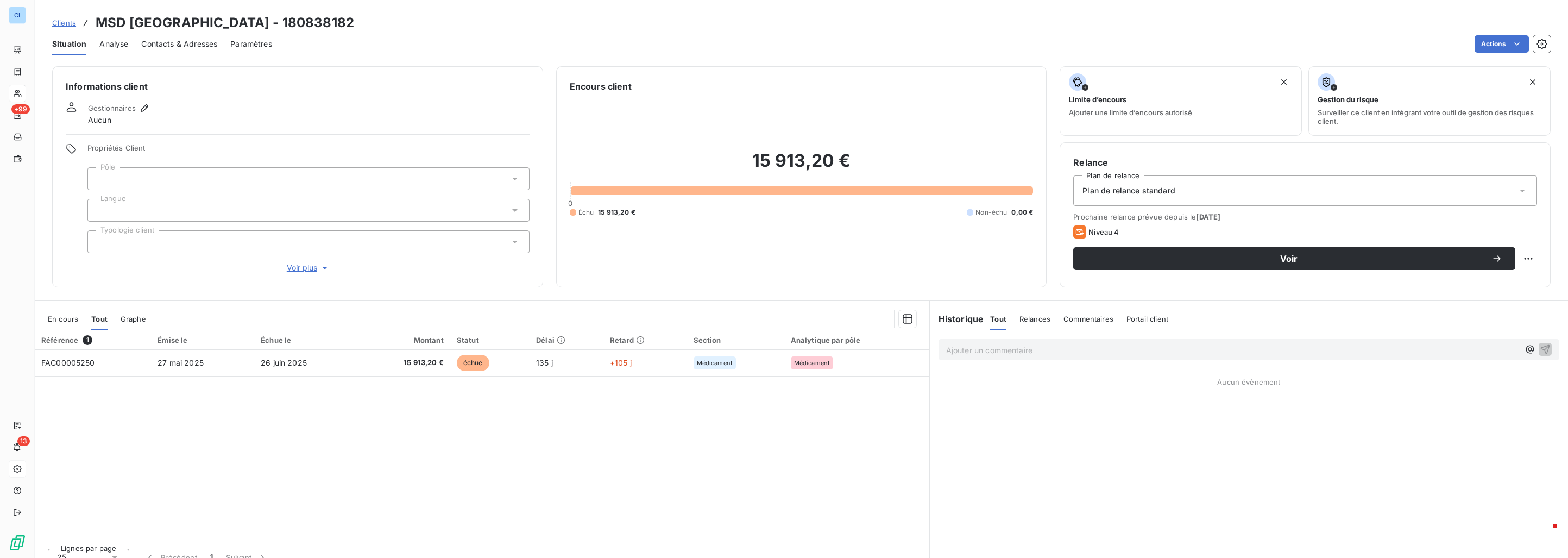
click at [163, 180] on div at bounding box center [309, 178] width 442 height 23
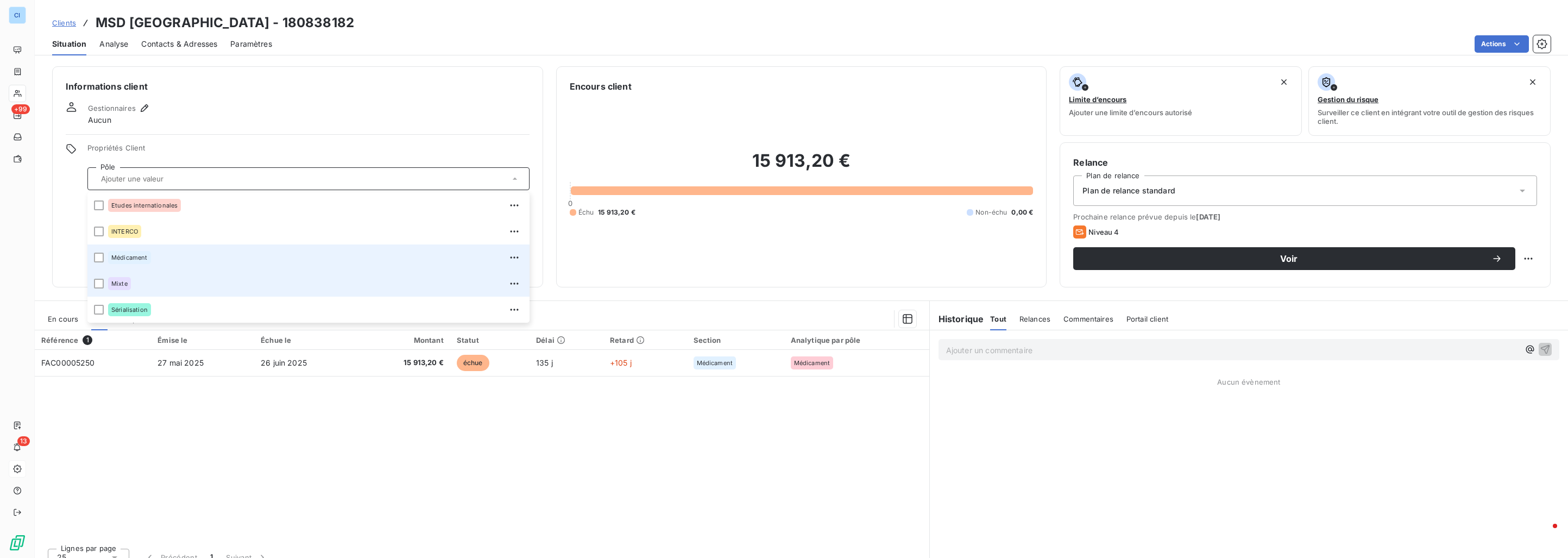
click at [133, 258] on span "Médicament" at bounding box center [130, 258] width 37 height 7
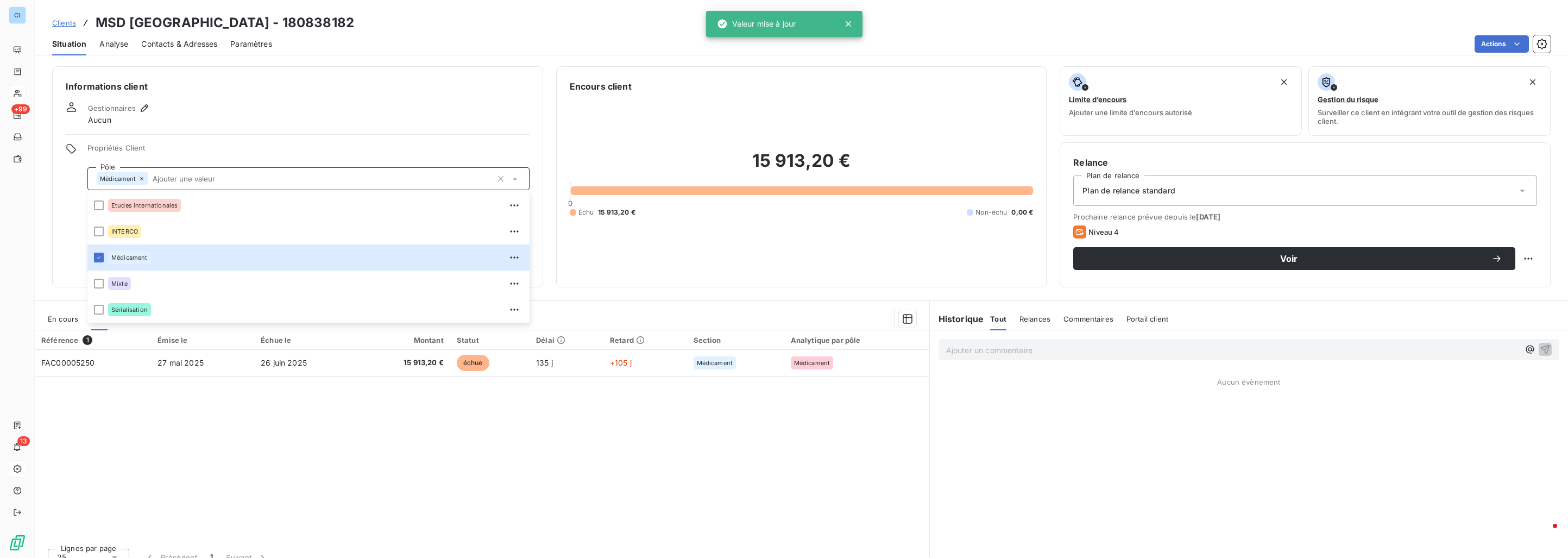
click at [262, 135] on div "Informations client Gestionnaires Aucun Propriétés Client Pôle Médicament Etude…" at bounding box center [298, 177] width 491 height 221
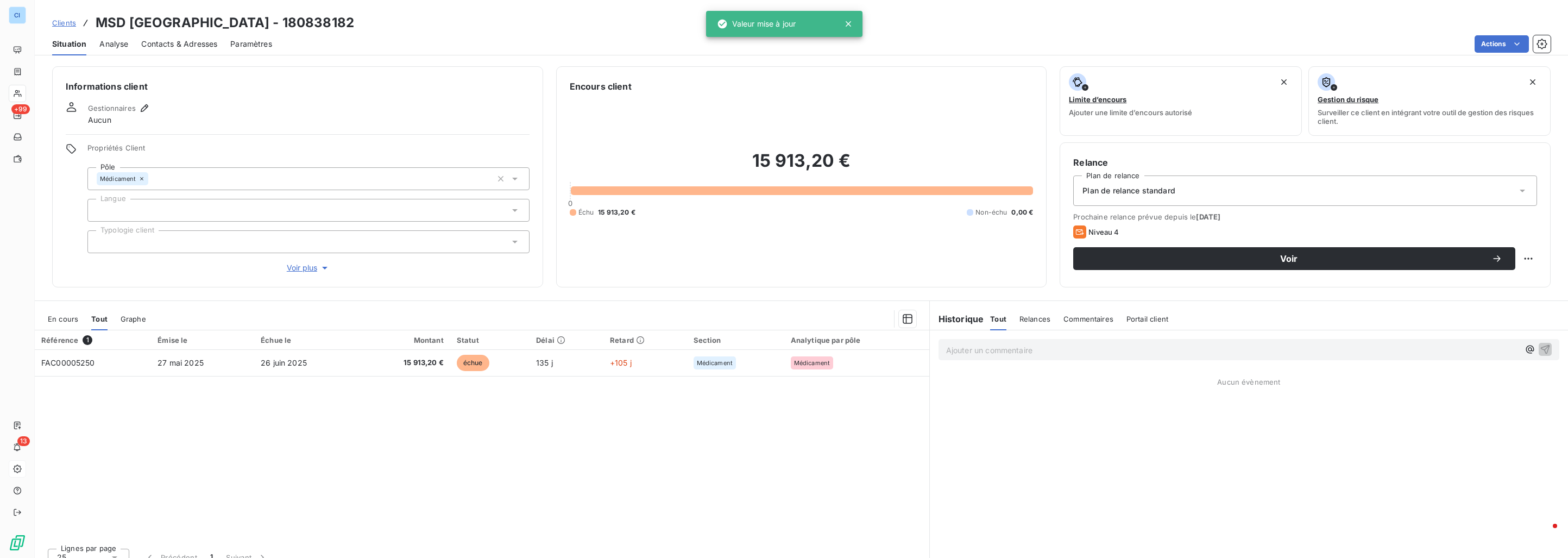
click at [194, 239] on div at bounding box center [309, 241] width 442 height 23
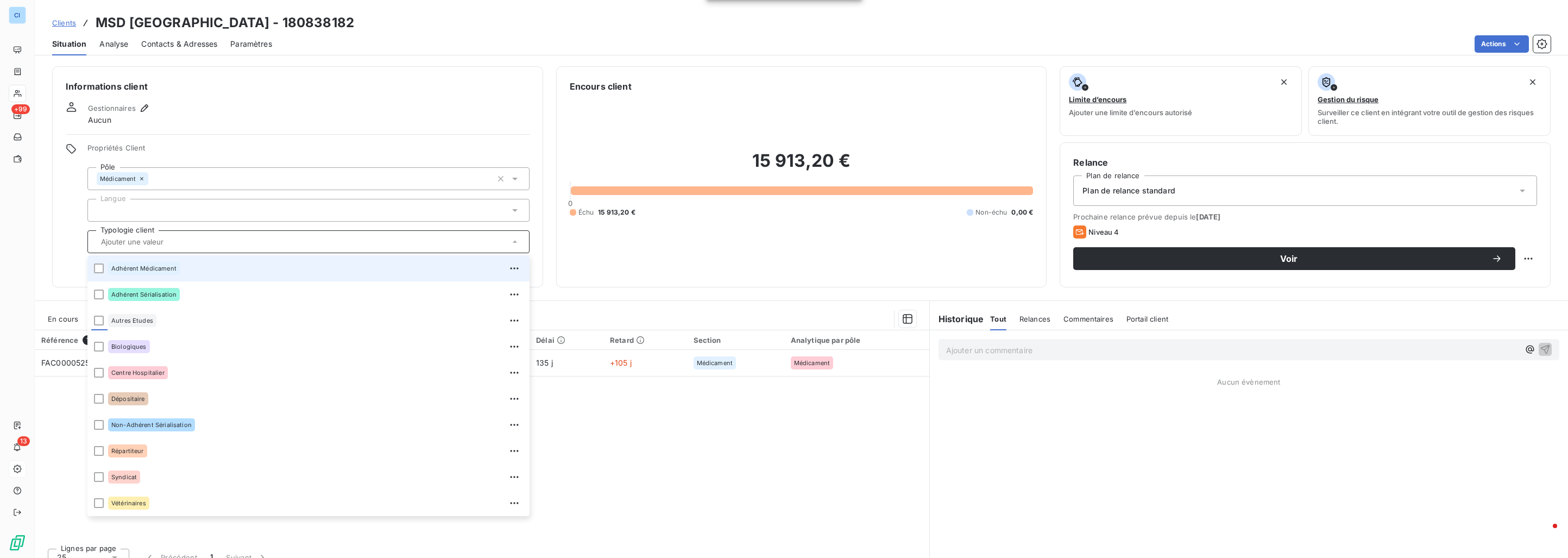
click at [174, 272] on div "Adhérent Médicament" at bounding box center [144, 268] width 72 height 13
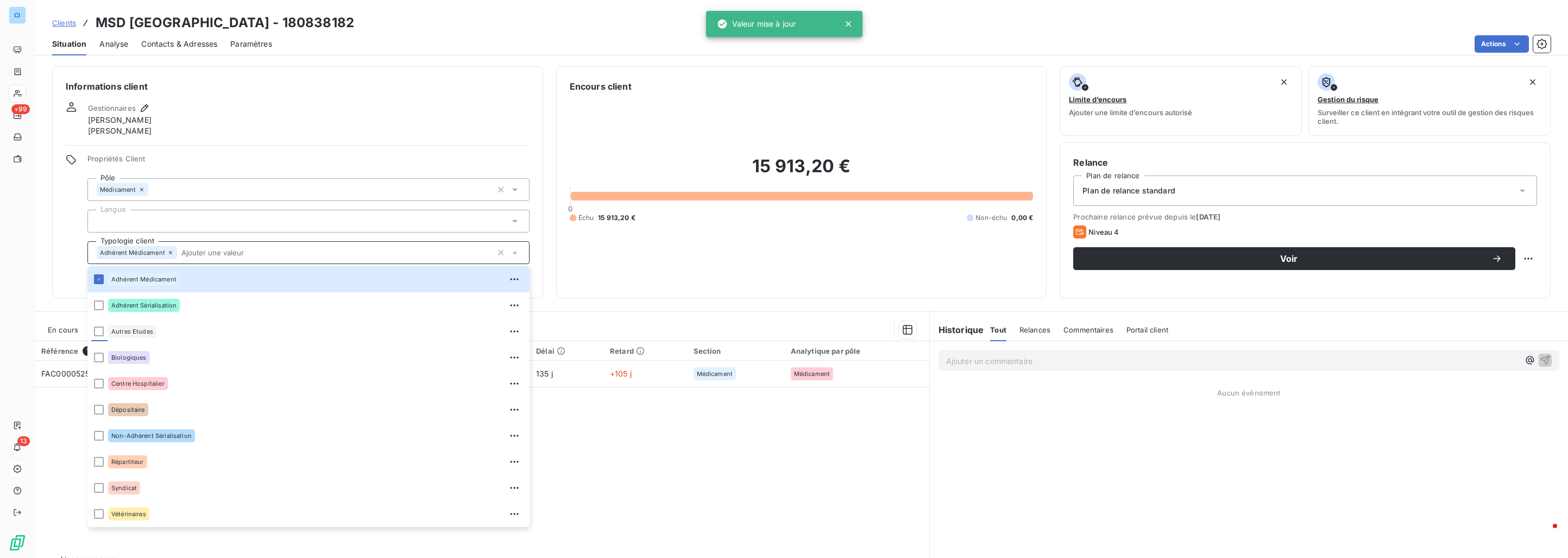
click at [181, 219] on div at bounding box center [309, 221] width 442 height 23
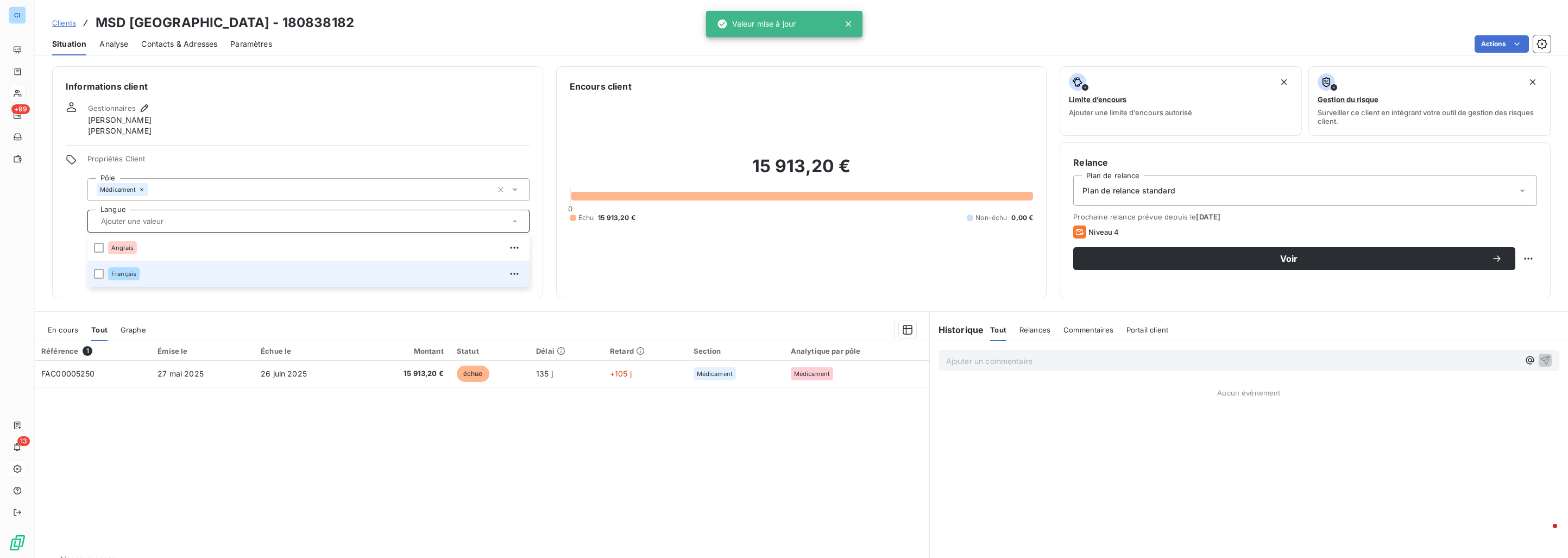
click at [155, 266] on div "Français" at bounding box center [316, 274] width 415 height 18
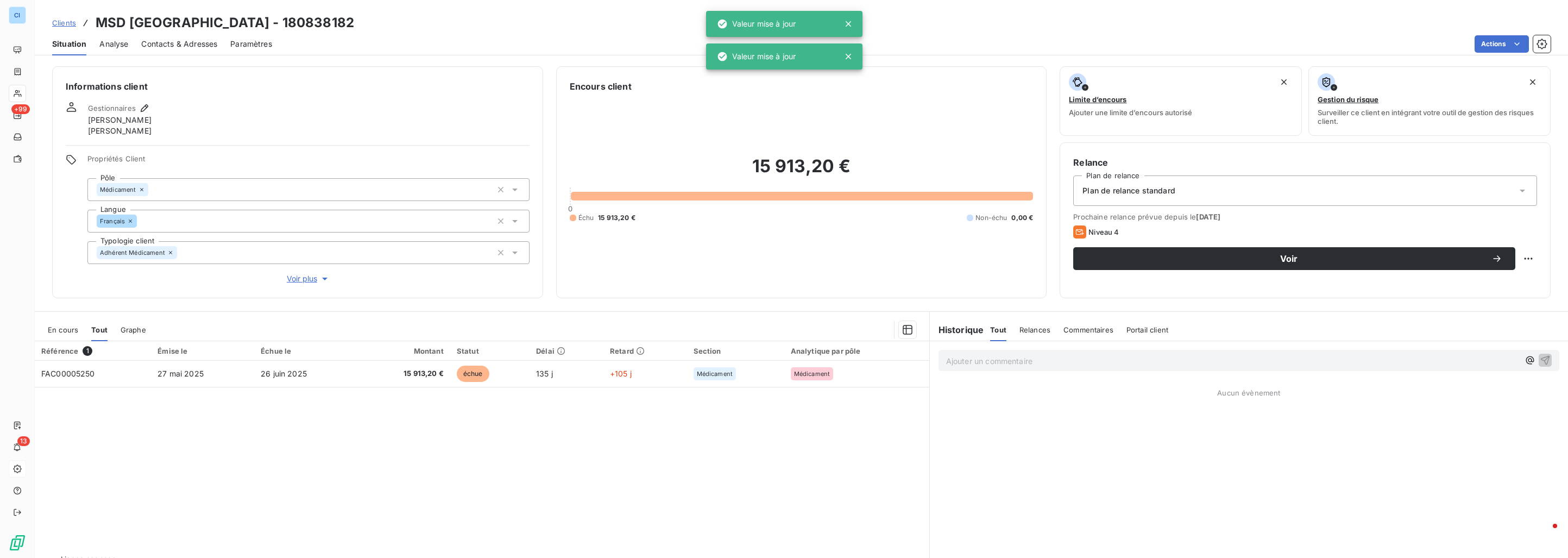
click at [73, 23] on span "Clients" at bounding box center [64, 23] width 24 height 9
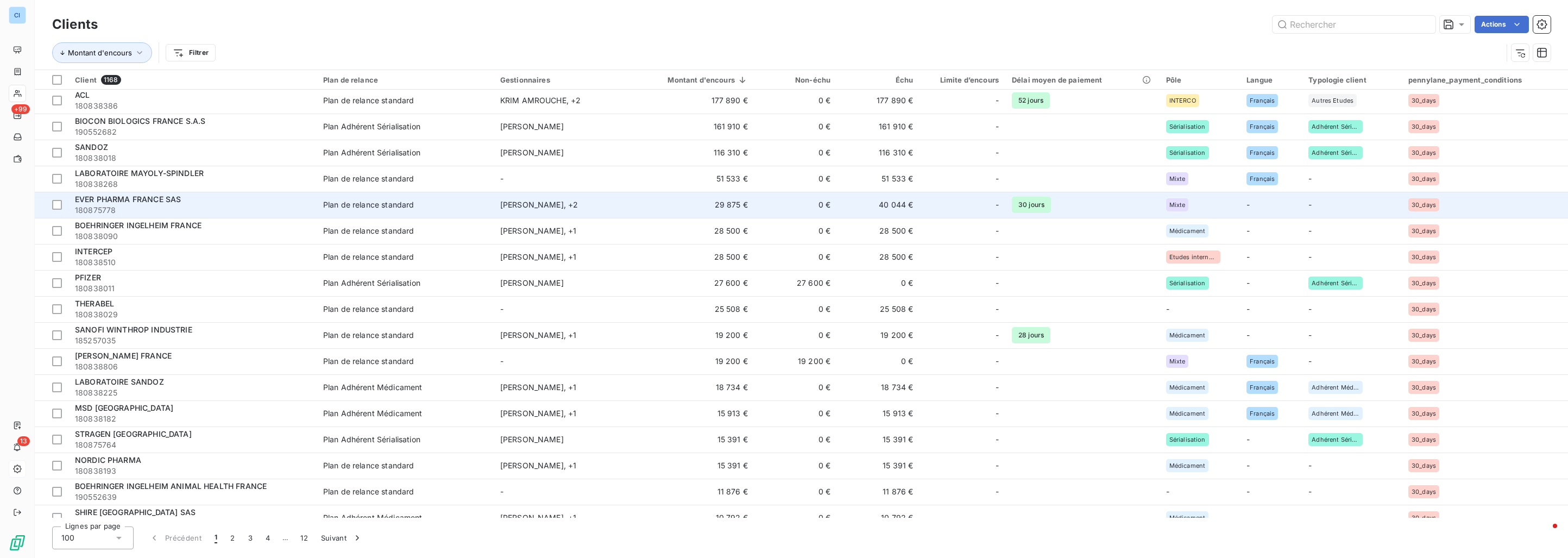
scroll to position [108, 0]
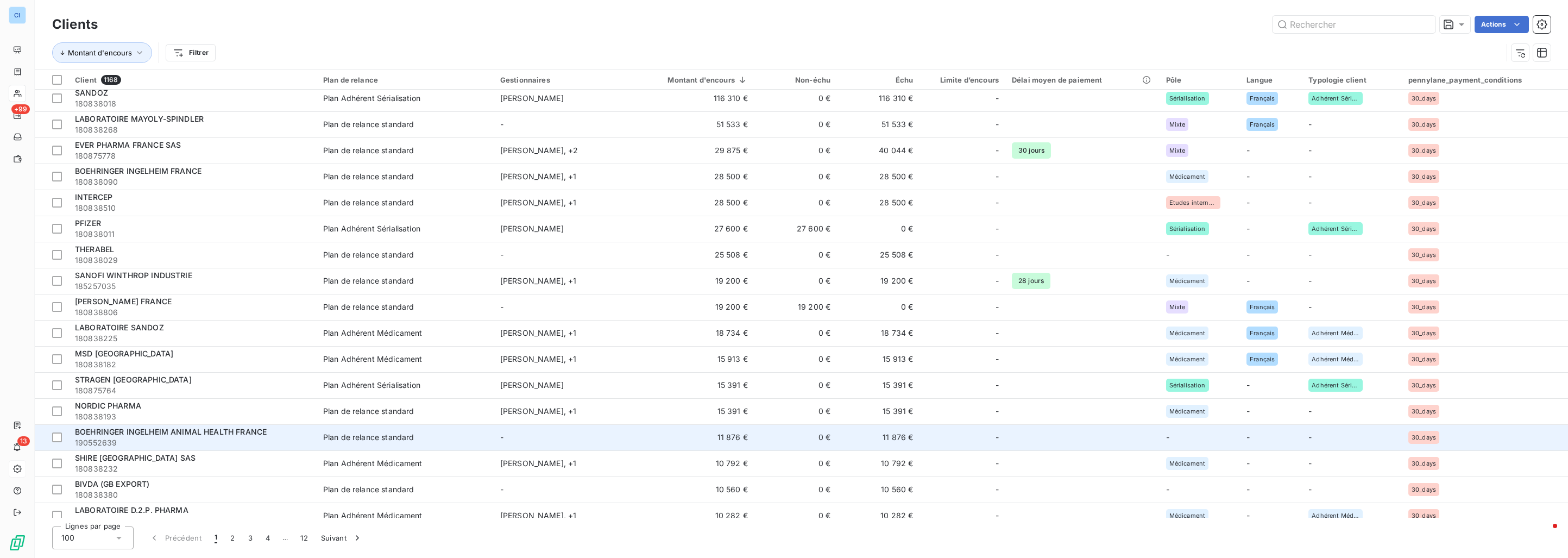
click at [677, 432] on td "11 876 €" at bounding box center [691, 437] width 127 height 26
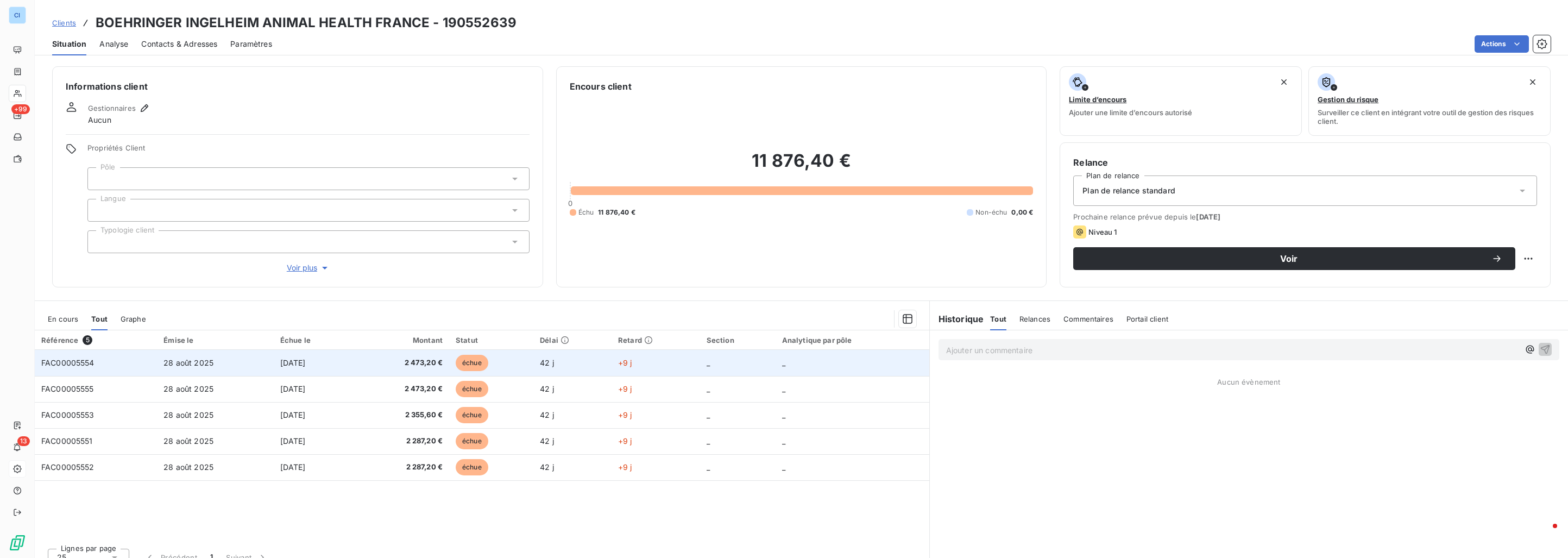
click at [334, 361] on td "[DATE]" at bounding box center [314, 363] width 80 height 26
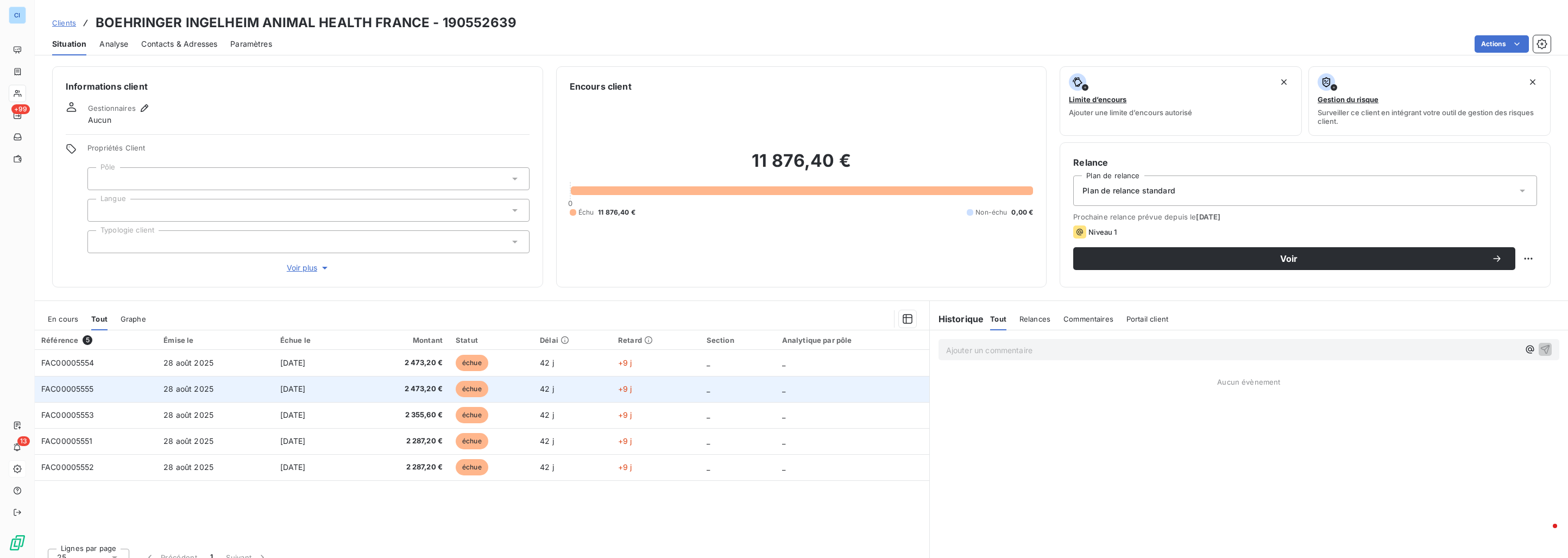
click at [318, 394] on td "[DATE]" at bounding box center [314, 389] width 80 height 26
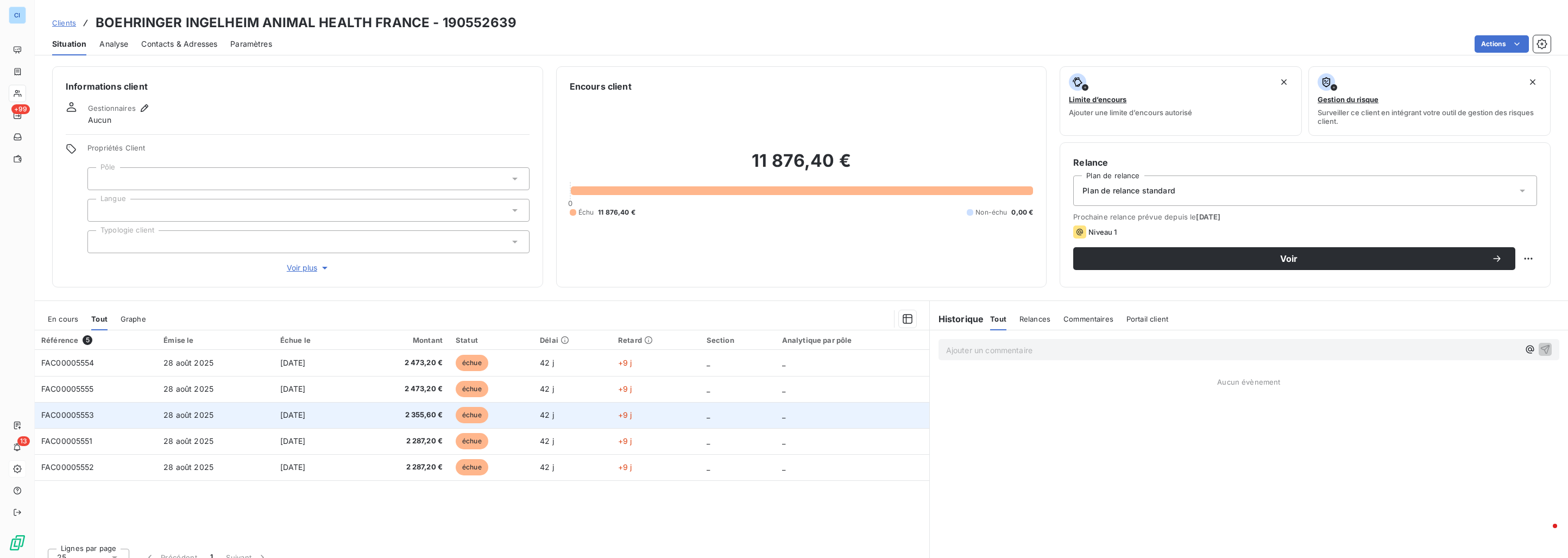
click at [311, 425] on td "[DATE]" at bounding box center [314, 415] width 80 height 26
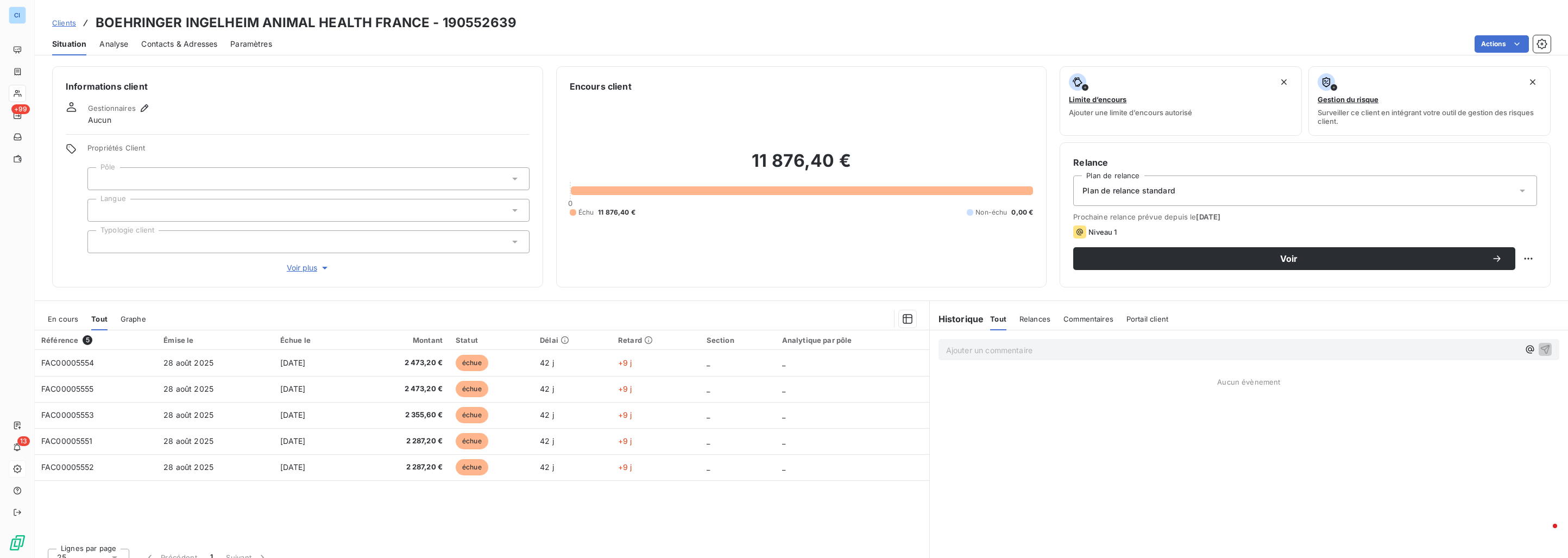
click at [126, 178] on div at bounding box center [309, 178] width 442 height 23
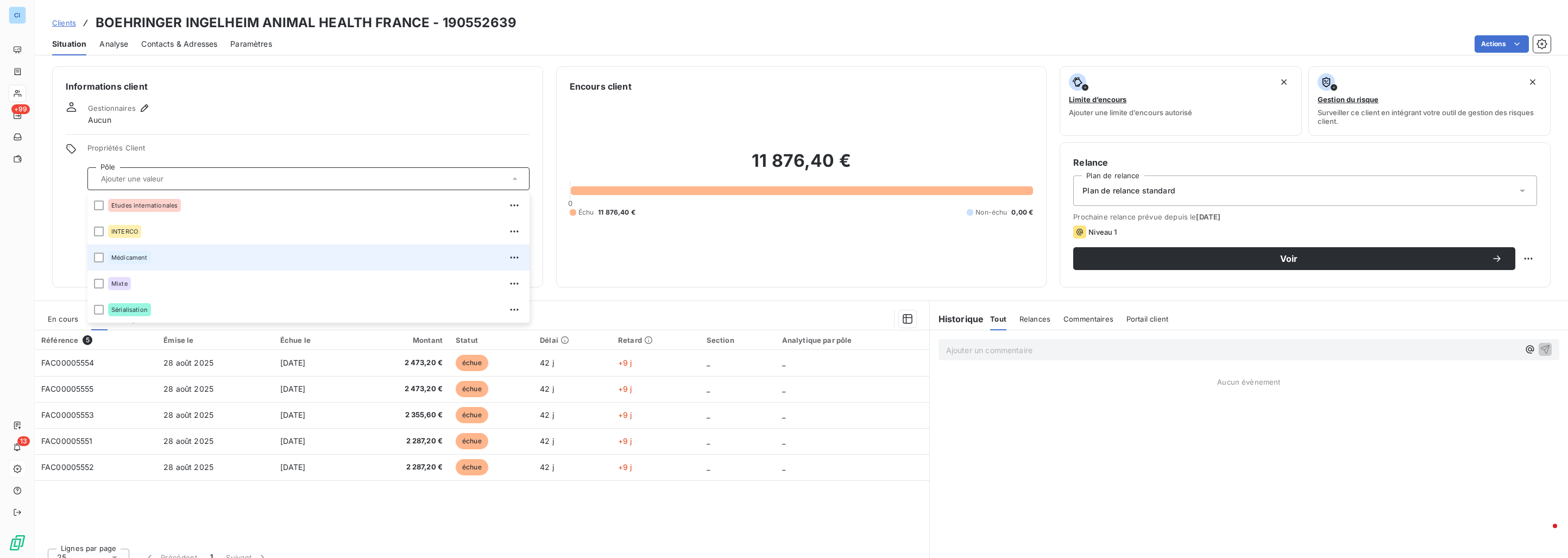
click at [134, 253] on div "Médicament" at bounding box center [130, 257] width 43 height 13
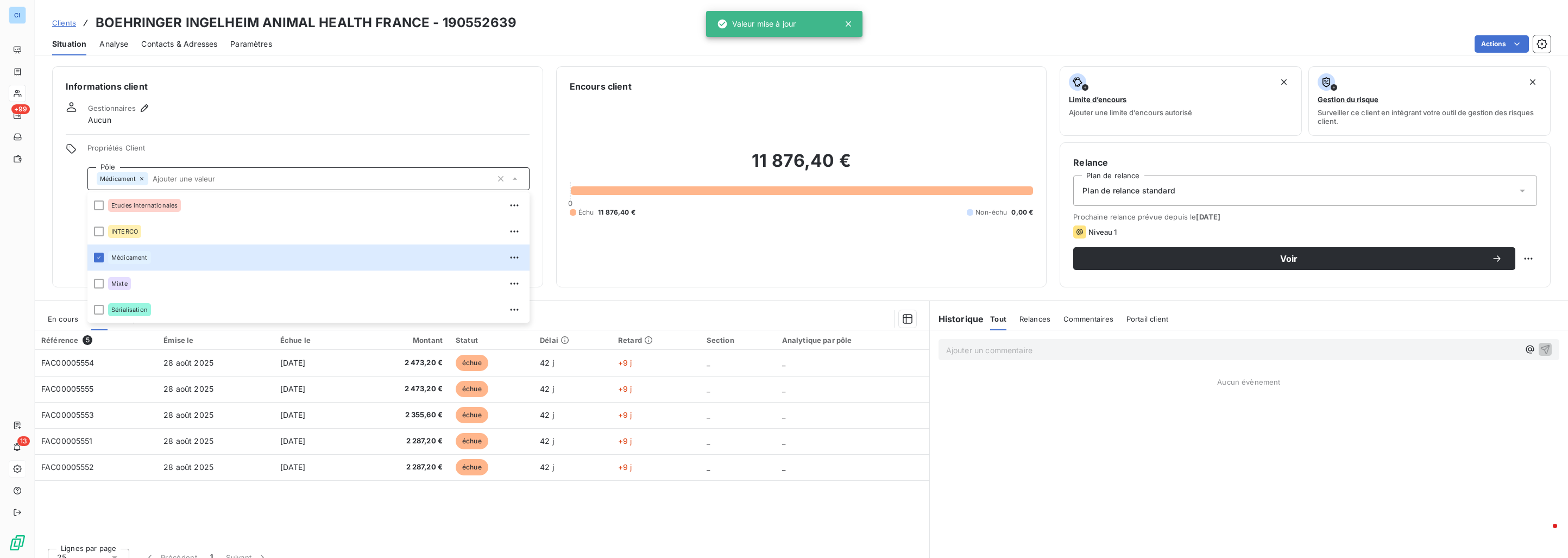
click at [209, 126] on div "Informations client Gestionnaires Aucun Propriétés Client Pôle Médicament Etude…" at bounding box center [298, 177] width 491 height 221
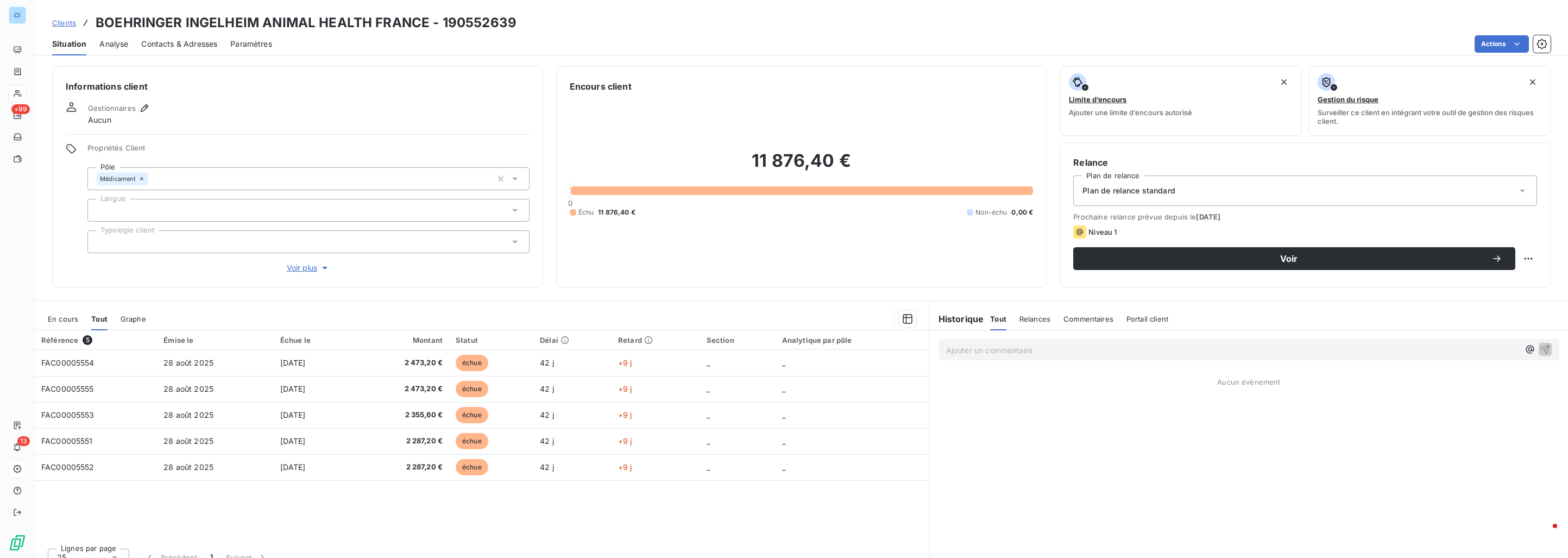
click at [60, 21] on span "Clients" at bounding box center [64, 23] width 24 height 9
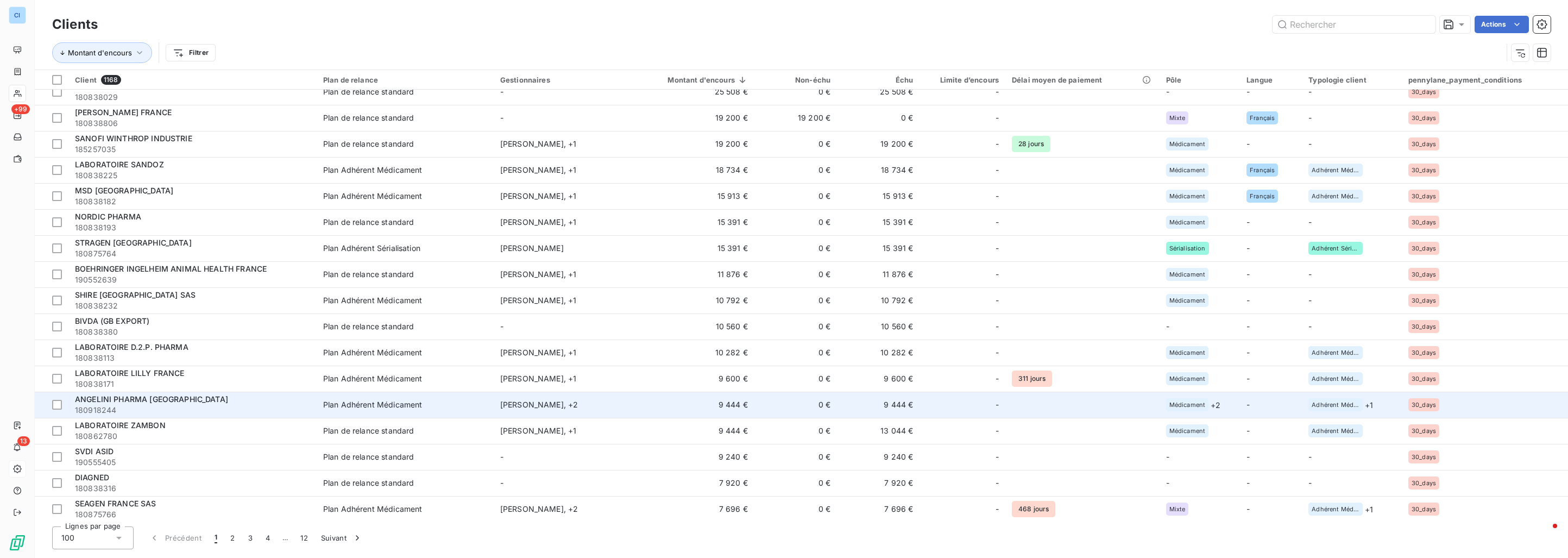
scroll to position [326, 0]
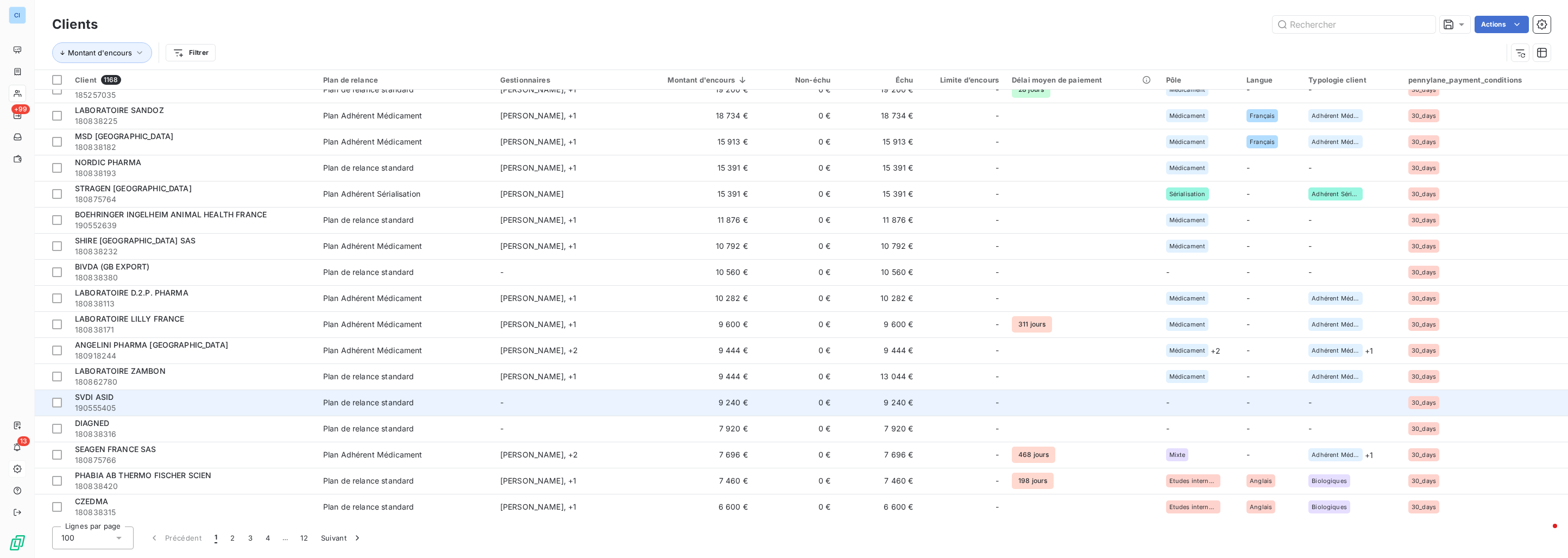
click at [775, 406] on td "0 €" at bounding box center [796, 403] width 83 height 26
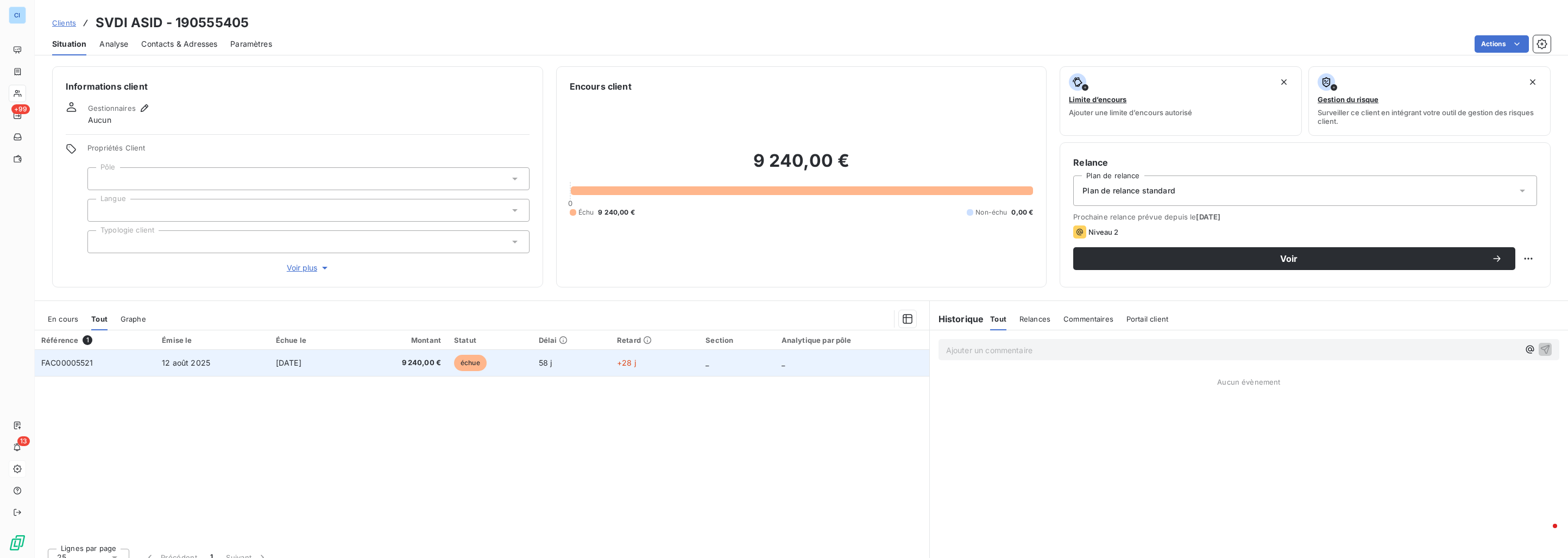
click at [298, 359] on span "[DATE]" at bounding box center [289, 362] width 26 height 9
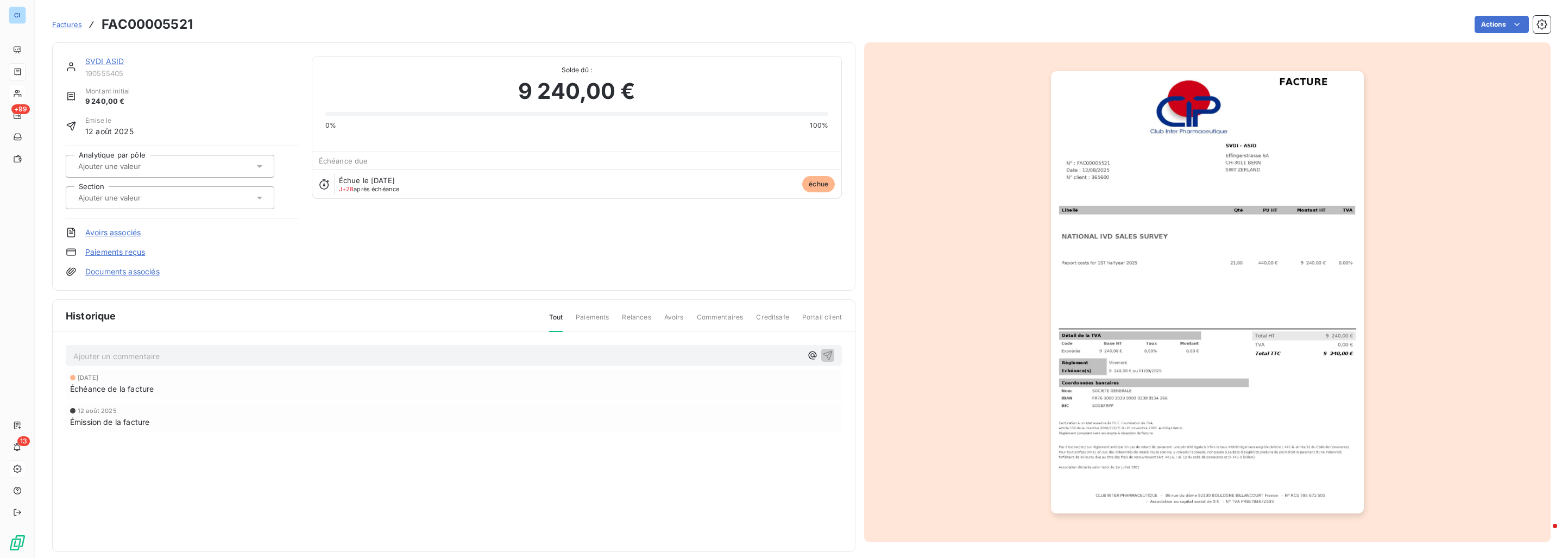
click at [166, 161] on input "text" at bounding box center [131, 166] width 109 height 10
click at [128, 194] on span "Etudes internationales" at bounding box center [124, 195] width 66 height 7
click at [128, 202] on input "text" at bounding box center [131, 198] width 109 height 10
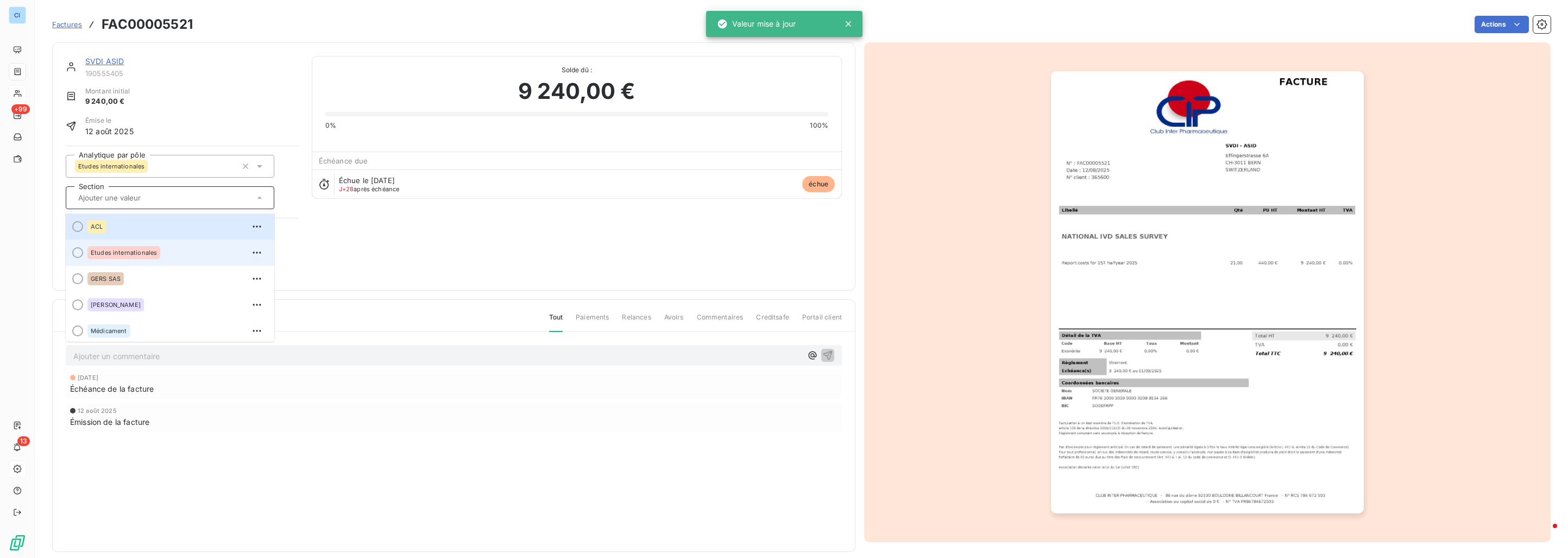
click at [126, 248] on div "Etudes internationales" at bounding box center [124, 252] width 73 height 13
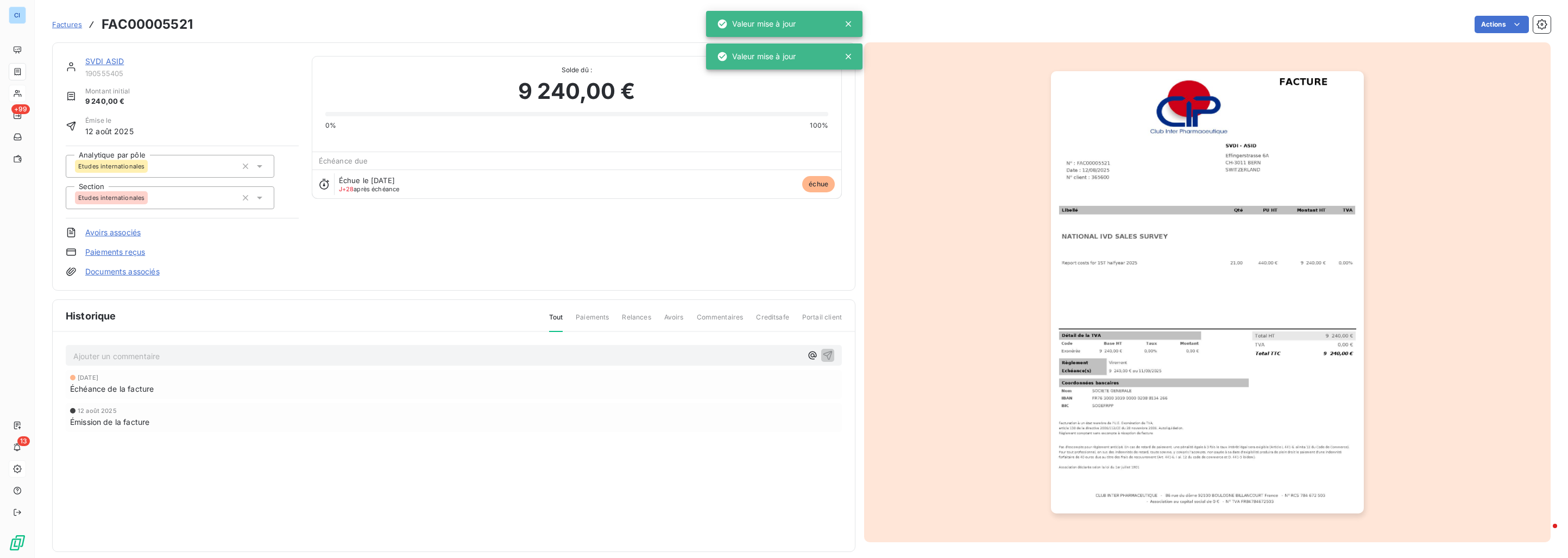
click at [215, 84] on div "SVDI ASID 190555405 Montant initial 9 240,00 € Émise le [DATE] Analytique par p…" at bounding box center [182, 166] width 233 height 221
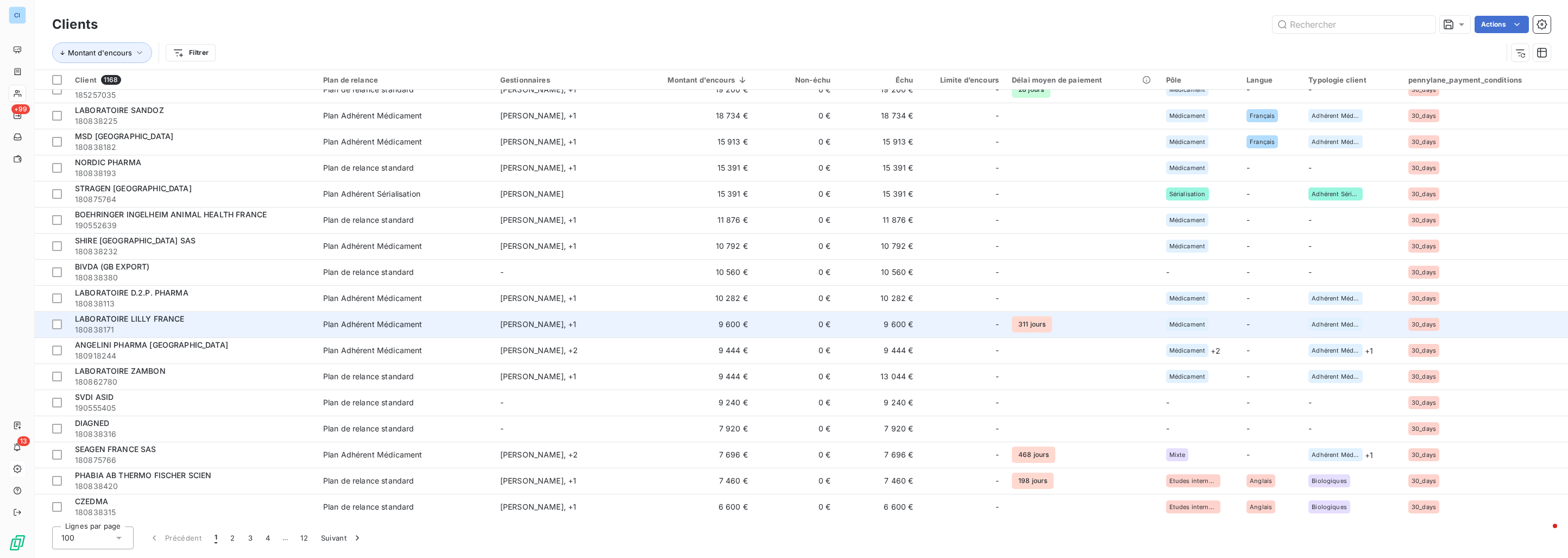
scroll to position [381, 0]
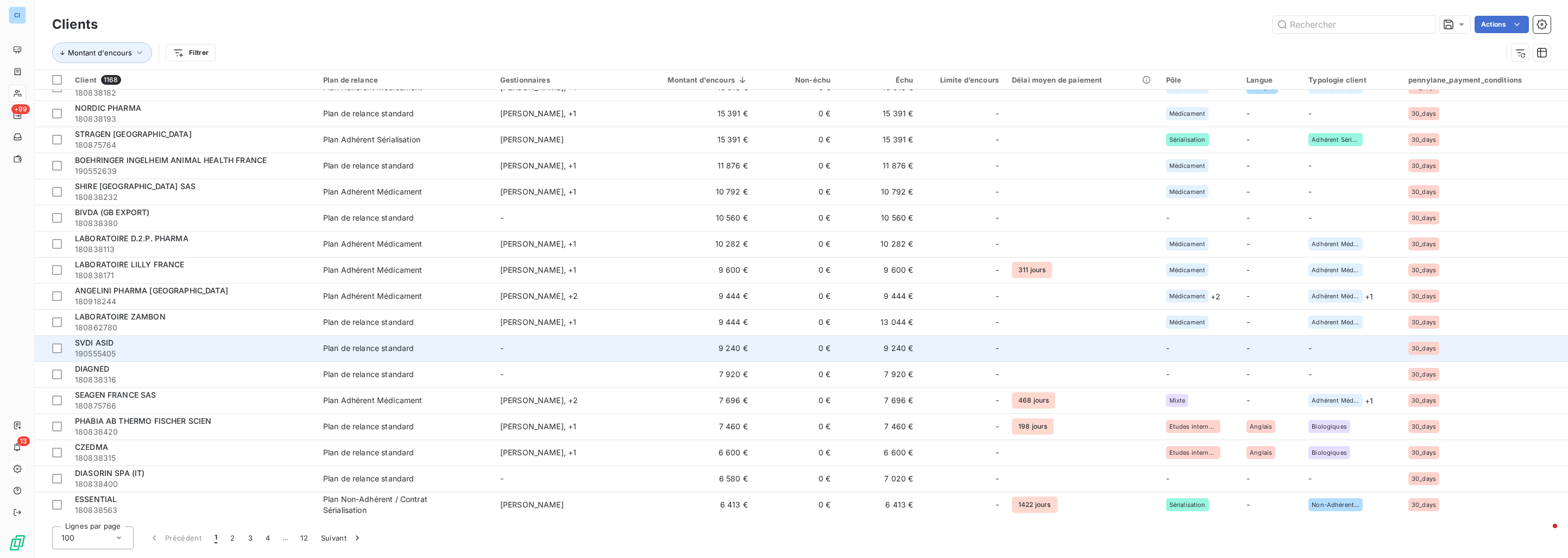
click at [351, 345] on div "Plan de relance standard" at bounding box center [369, 348] width 91 height 11
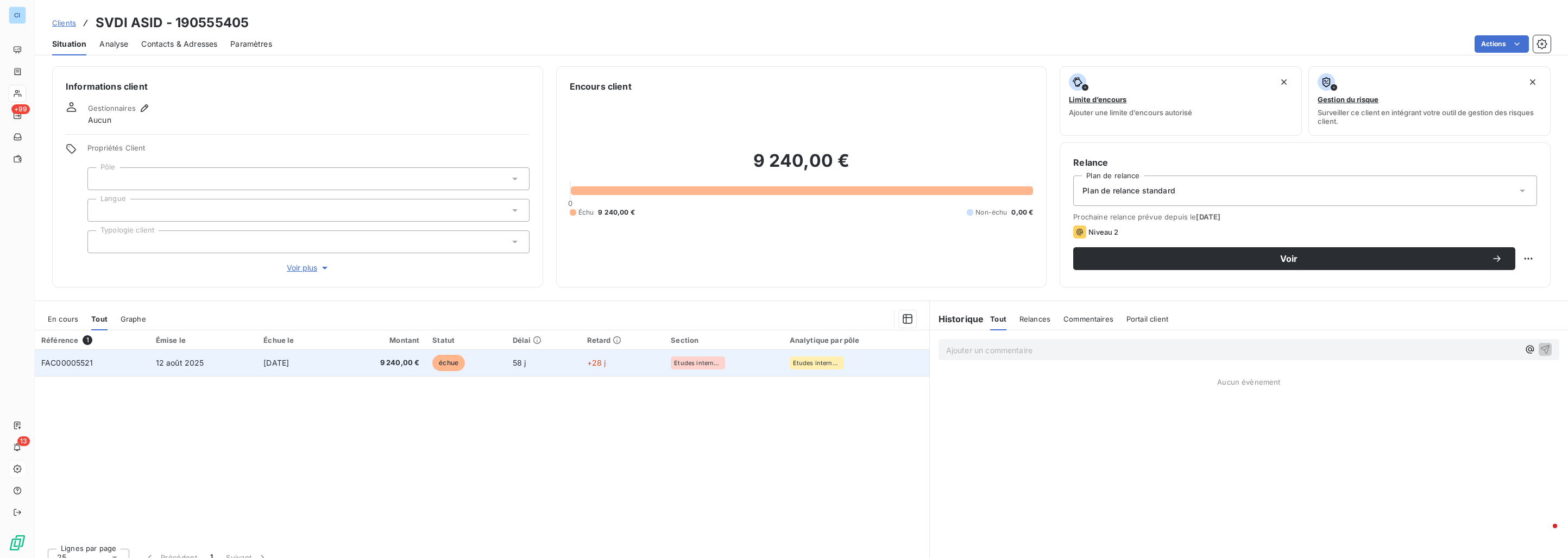
click at [165, 361] on span "12 août 2025" at bounding box center [180, 362] width 48 height 9
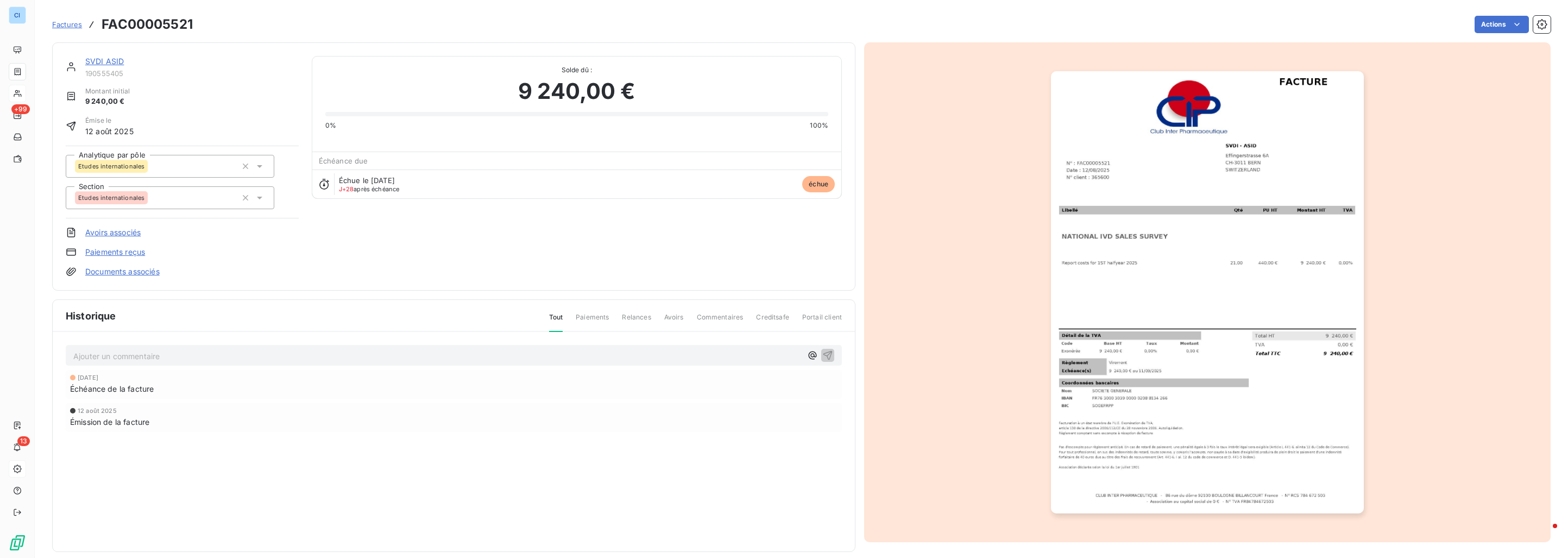
click at [119, 60] on link "SVDI ASID" at bounding box center [104, 61] width 38 height 9
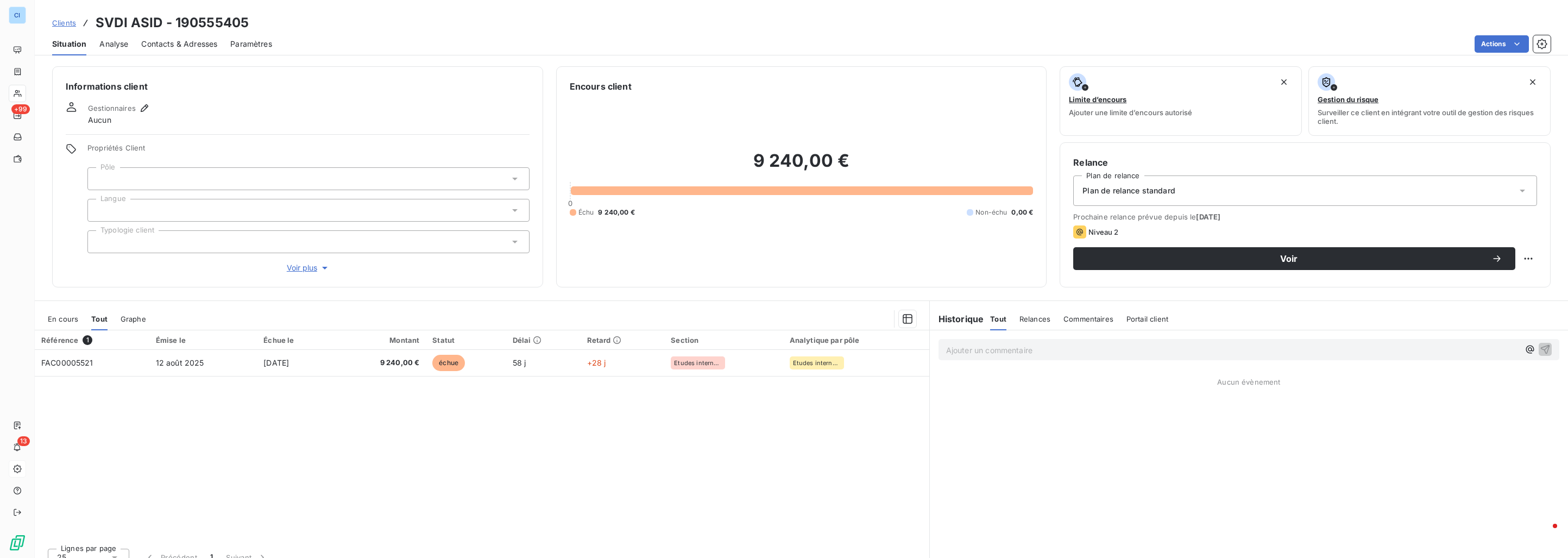
click at [158, 182] on div at bounding box center [309, 178] width 442 height 23
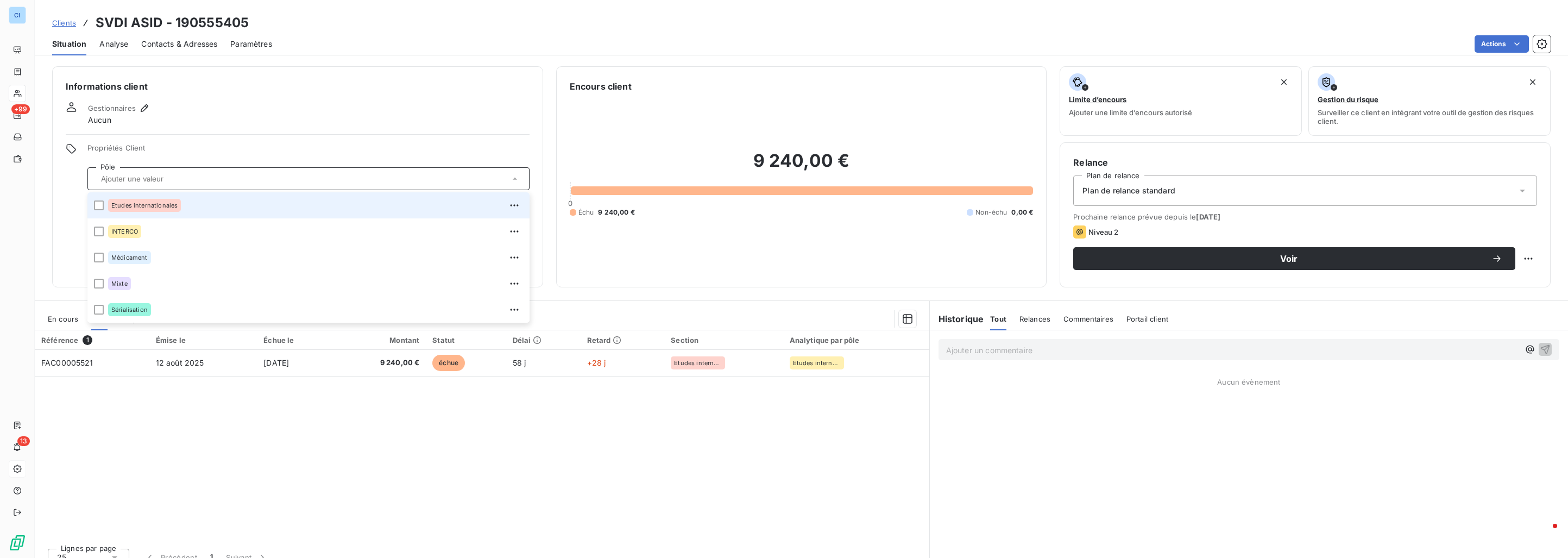
click at [151, 204] on span "Etudes internationales" at bounding box center [144, 205] width 66 height 7
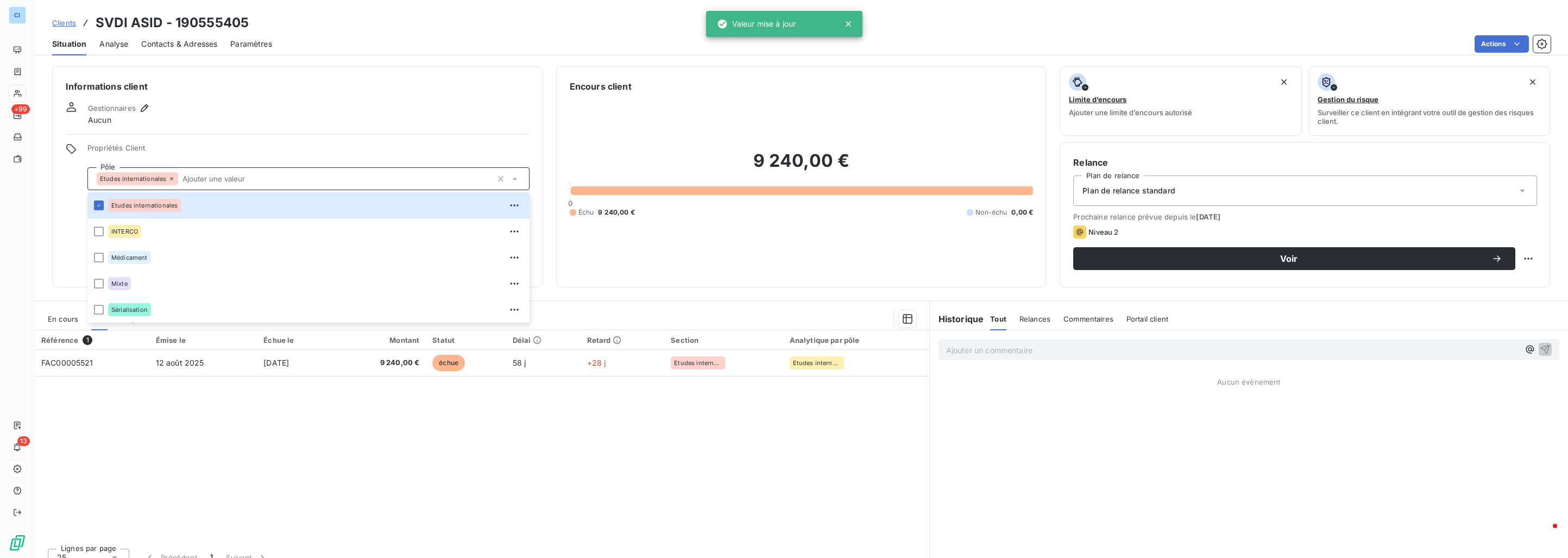
click at [194, 433] on div "Référence 1 Émise le Échue le Montant Statut Délai Retard Section Analytique pa…" at bounding box center [482, 436] width 895 height 210
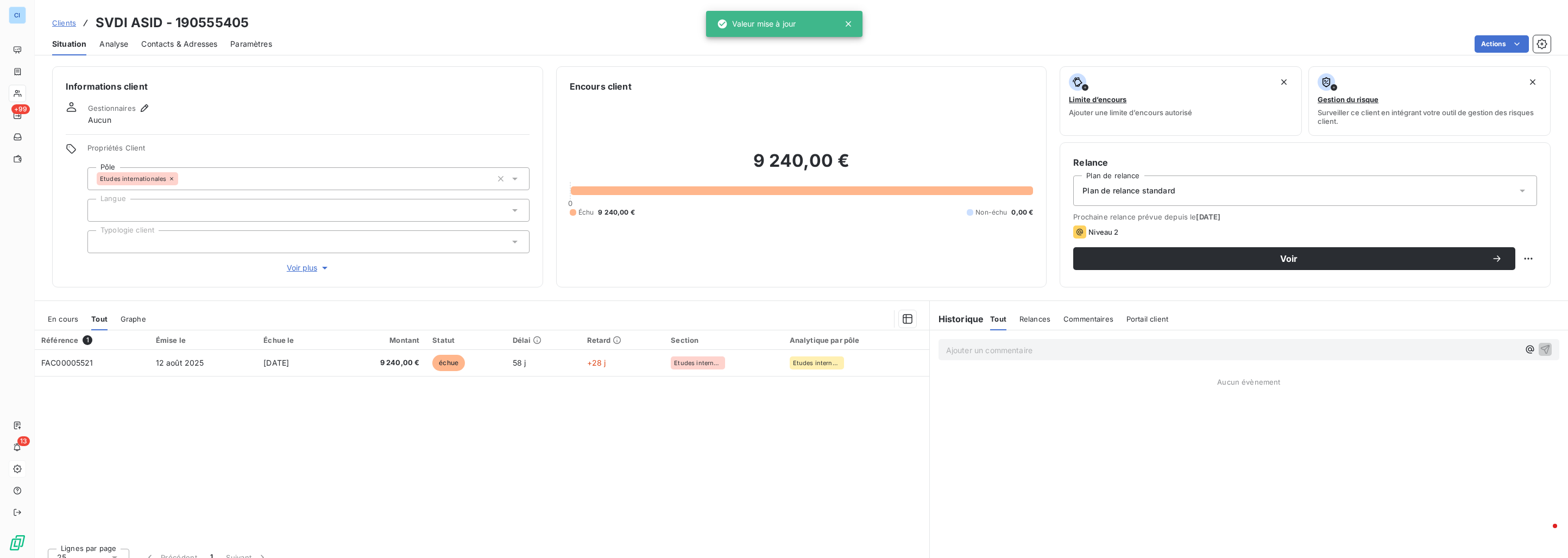
click at [63, 23] on span "Clients" at bounding box center [64, 23] width 24 height 9
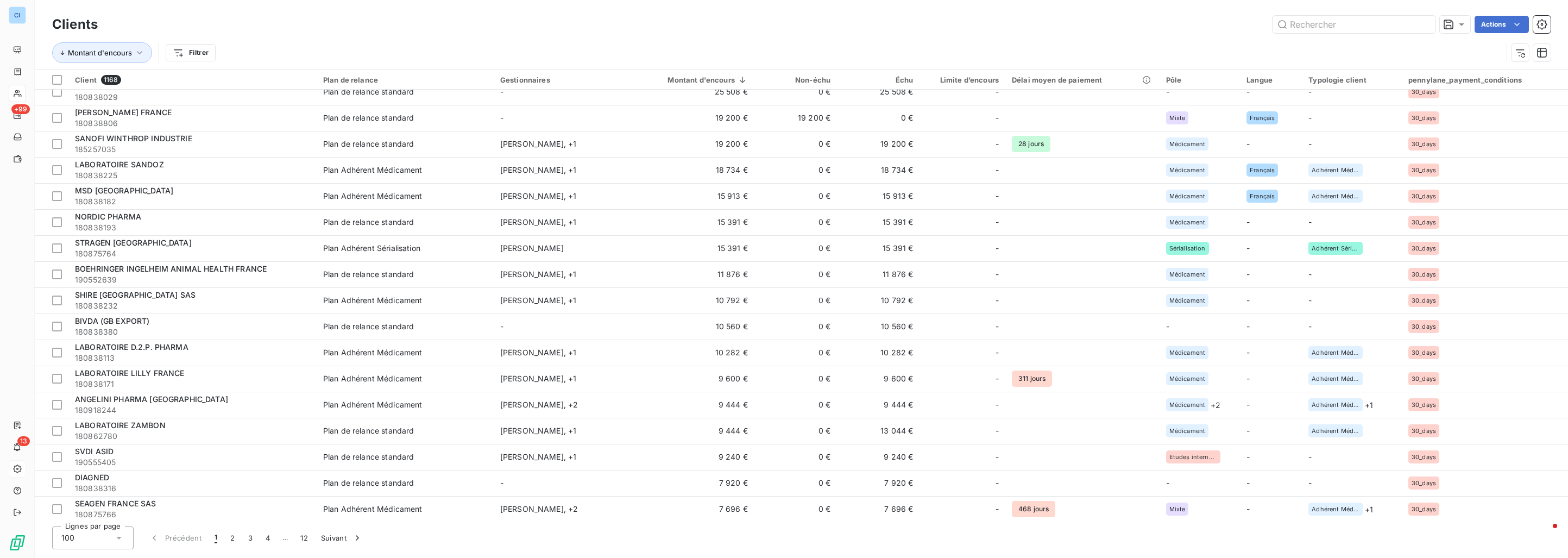
scroll to position [326, 0]
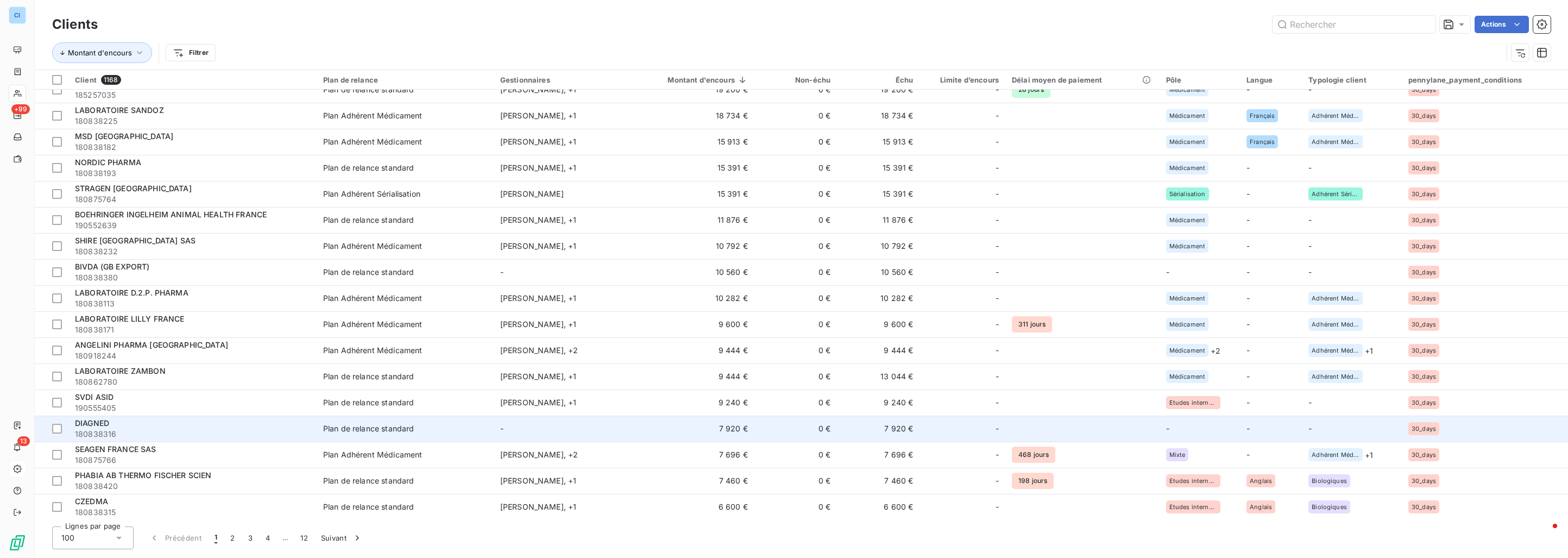
click at [454, 426] on span "Plan de relance standard" at bounding box center [405, 429] width 164 height 11
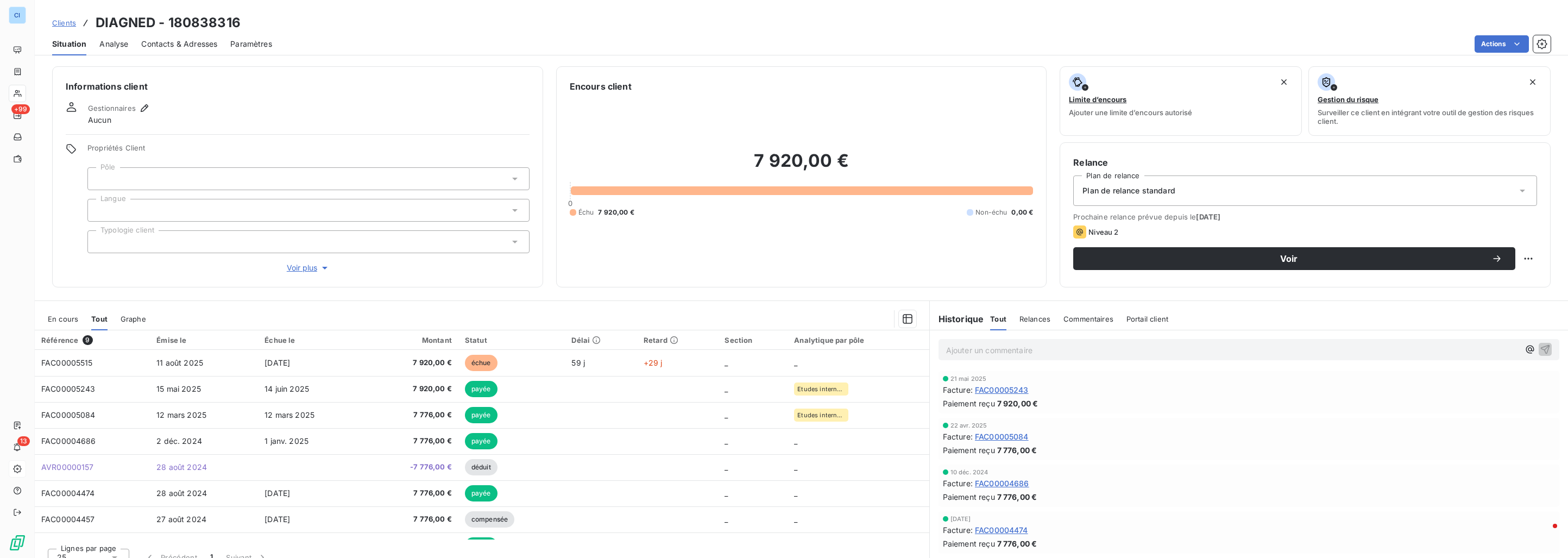
click at [58, 321] on span "En cours" at bounding box center [63, 319] width 30 height 9
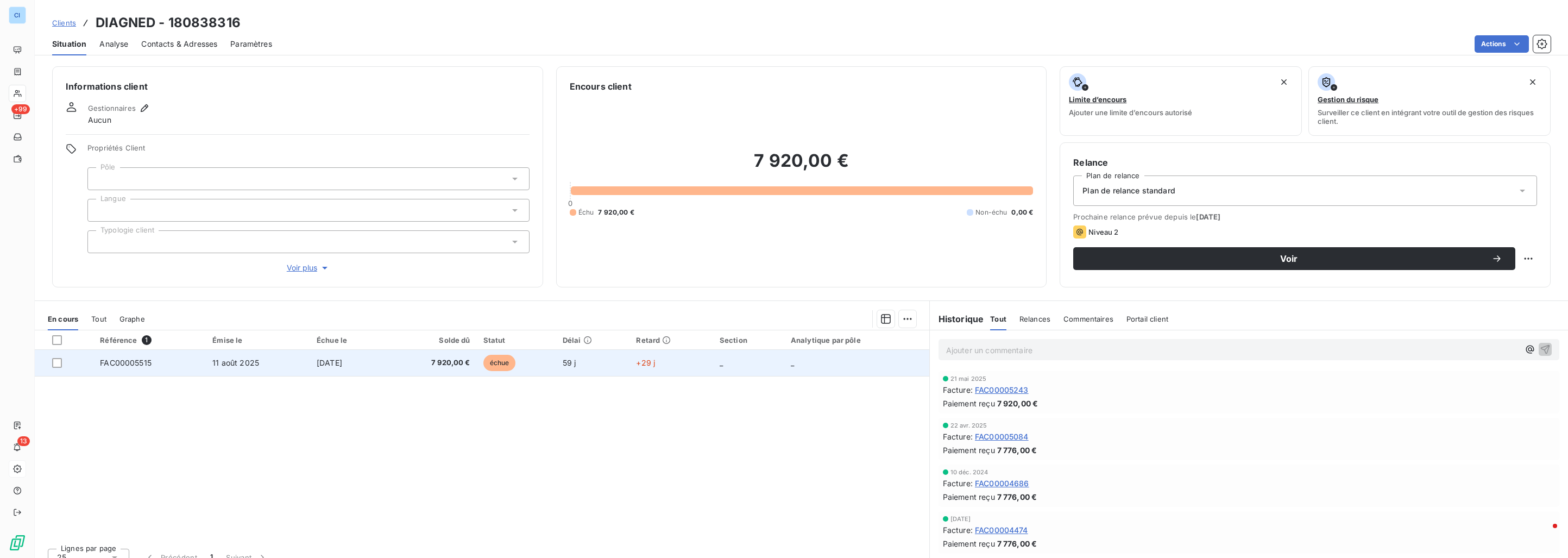
click at [206, 361] on td "11 août 2025" at bounding box center [257, 363] width 104 height 26
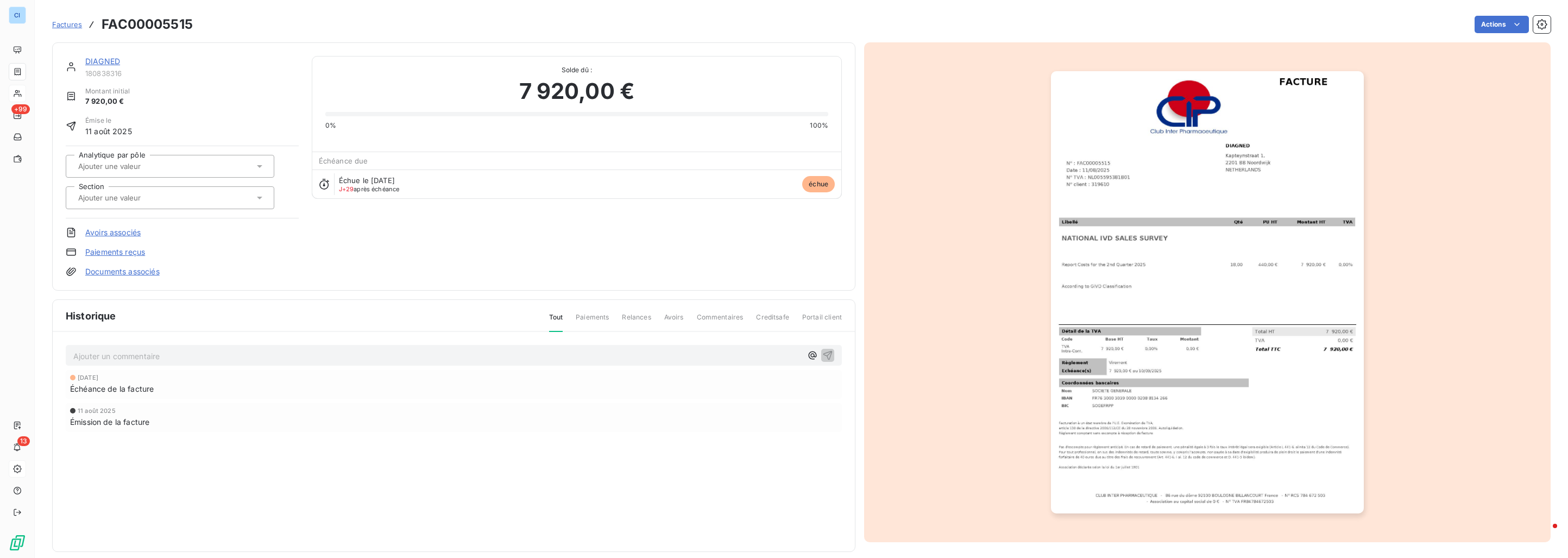
click at [129, 164] on input "text" at bounding box center [131, 166] width 109 height 10
click at [122, 194] on span "Etudes internationales" at bounding box center [124, 195] width 66 height 7
click at [122, 196] on input "text" at bounding box center [131, 198] width 109 height 10
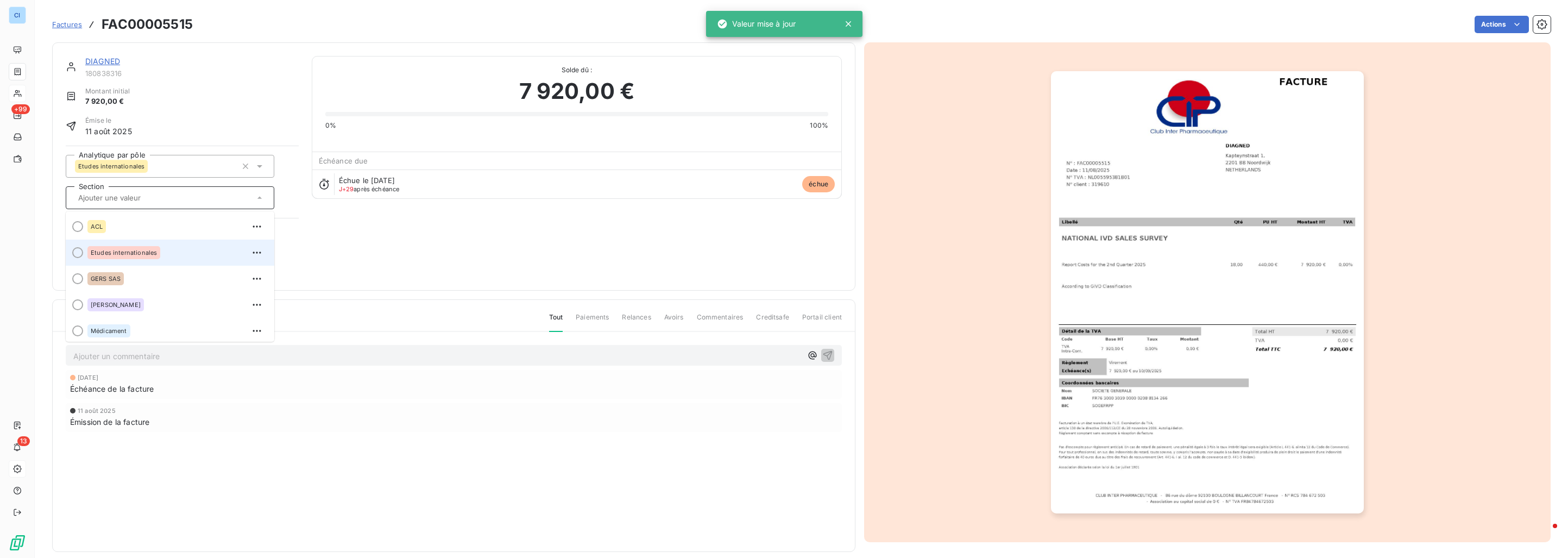
click at [120, 249] on div "Etudes internationales" at bounding box center [124, 252] width 73 height 13
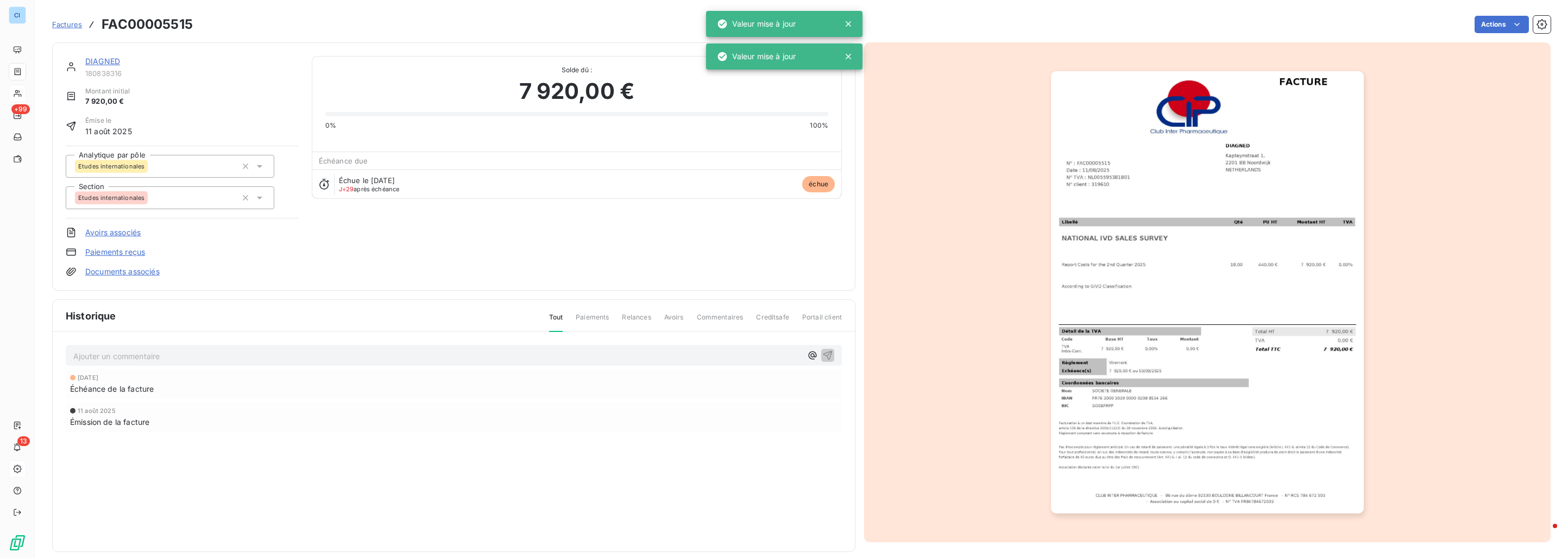
click at [99, 64] on link "DIAGNED" at bounding box center [102, 61] width 35 height 9
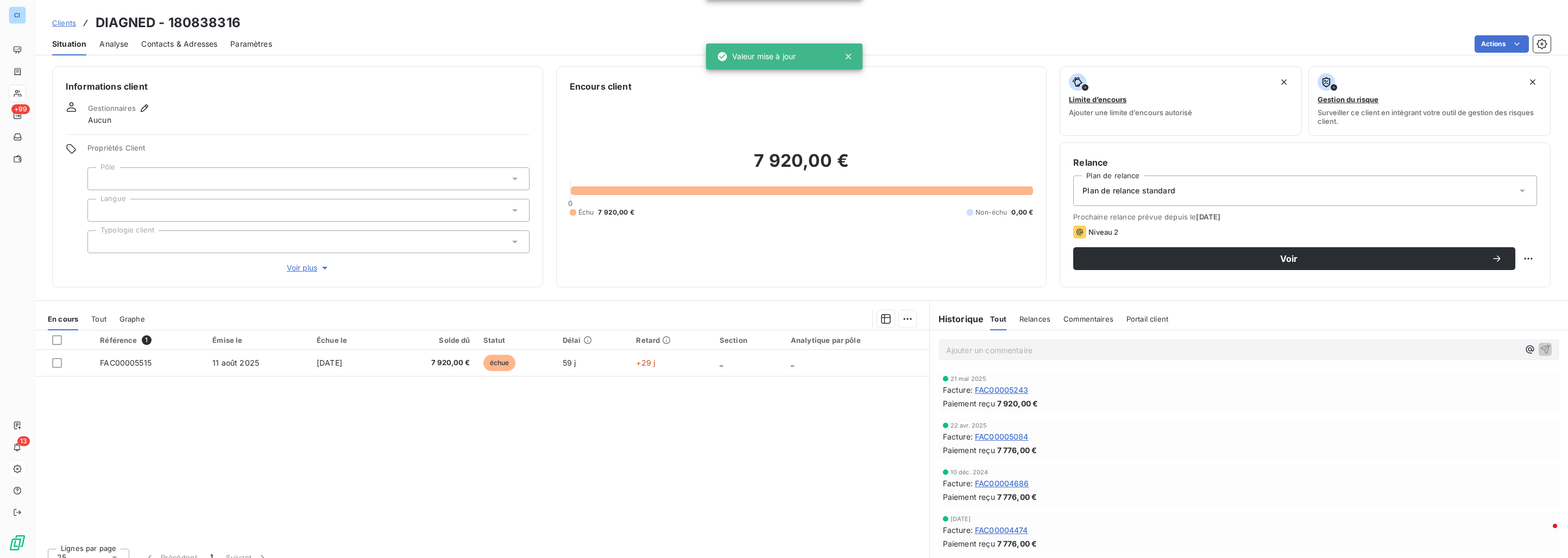
click at [134, 182] on div at bounding box center [309, 178] width 442 height 23
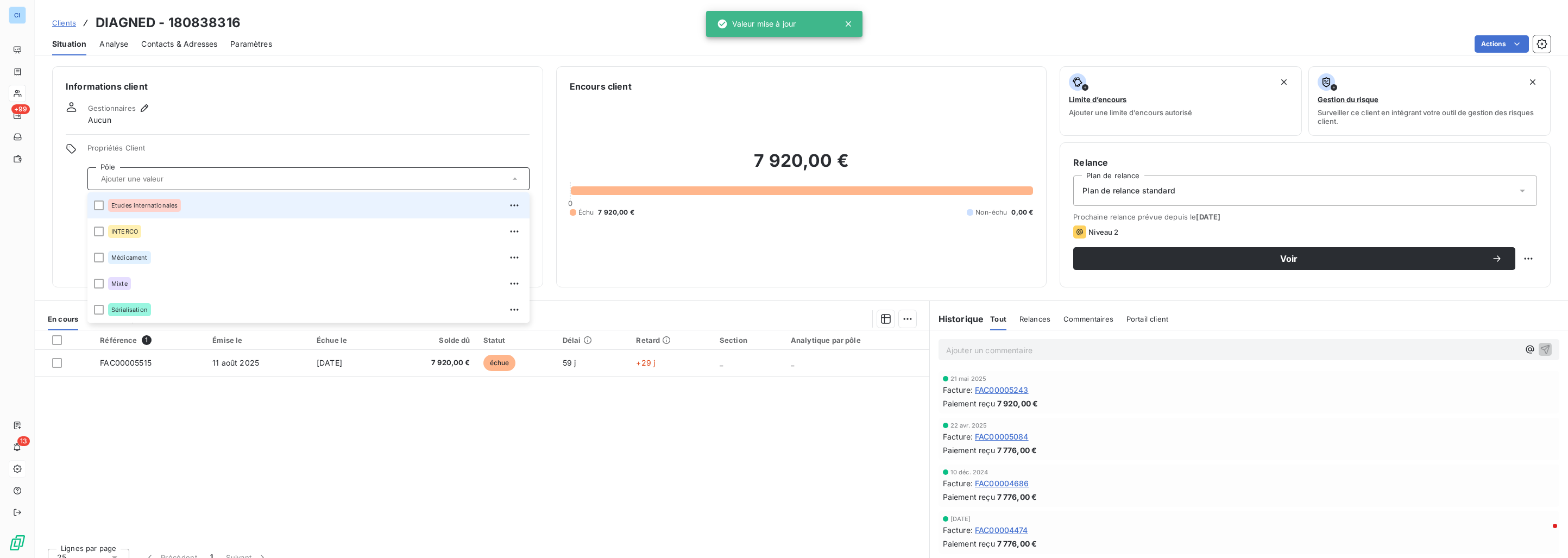
click at [132, 208] on span "Etudes internationales" at bounding box center [144, 205] width 66 height 7
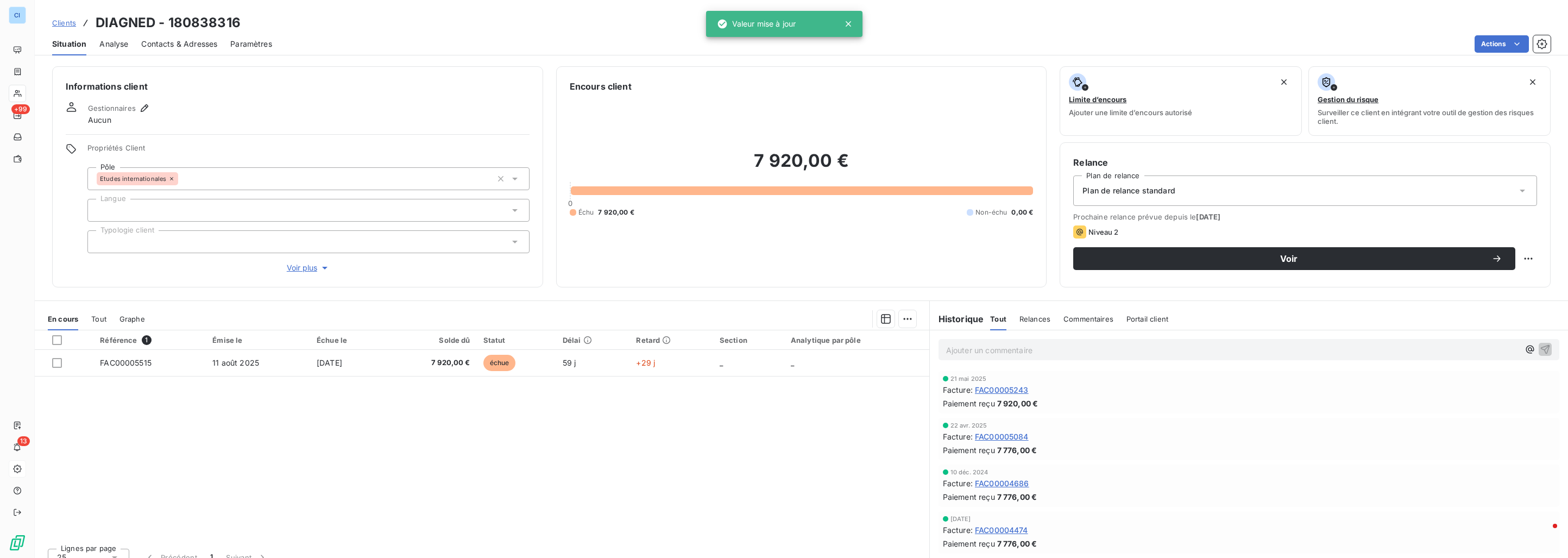
click at [67, 22] on span "Clients" at bounding box center [64, 23] width 24 height 9
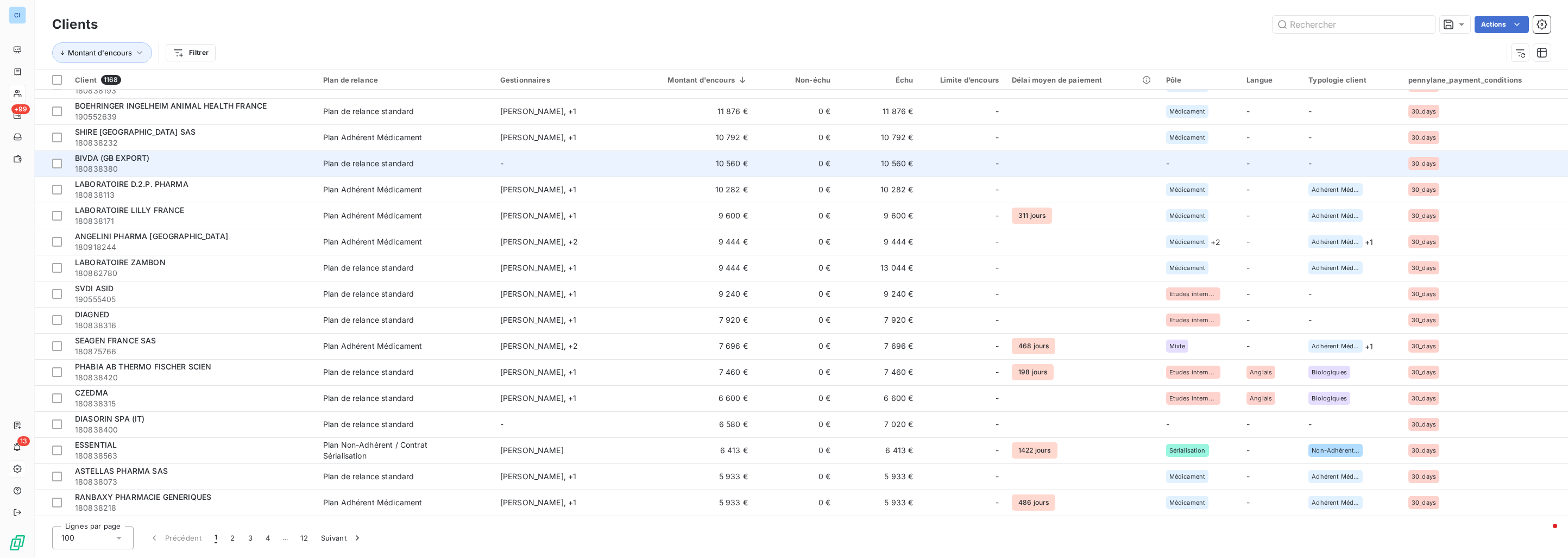
scroll to position [489, 0]
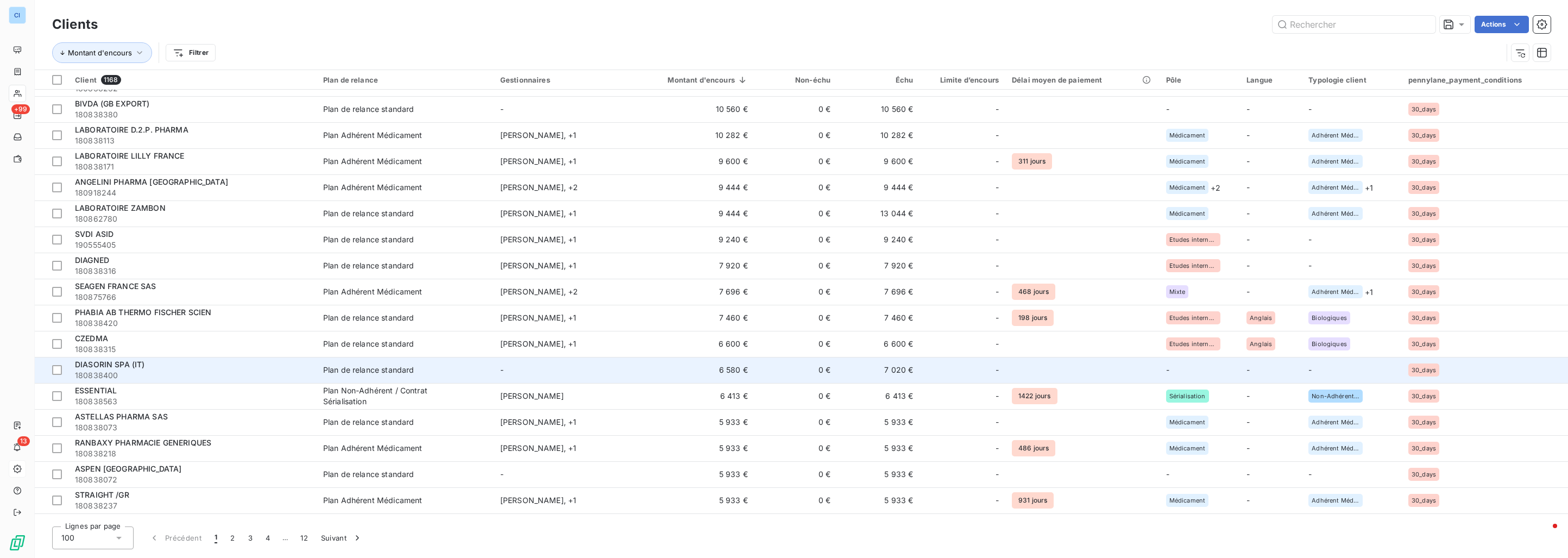
click at [444, 372] on span "Plan de relance standard" at bounding box center [405, 370] width 164 height 11
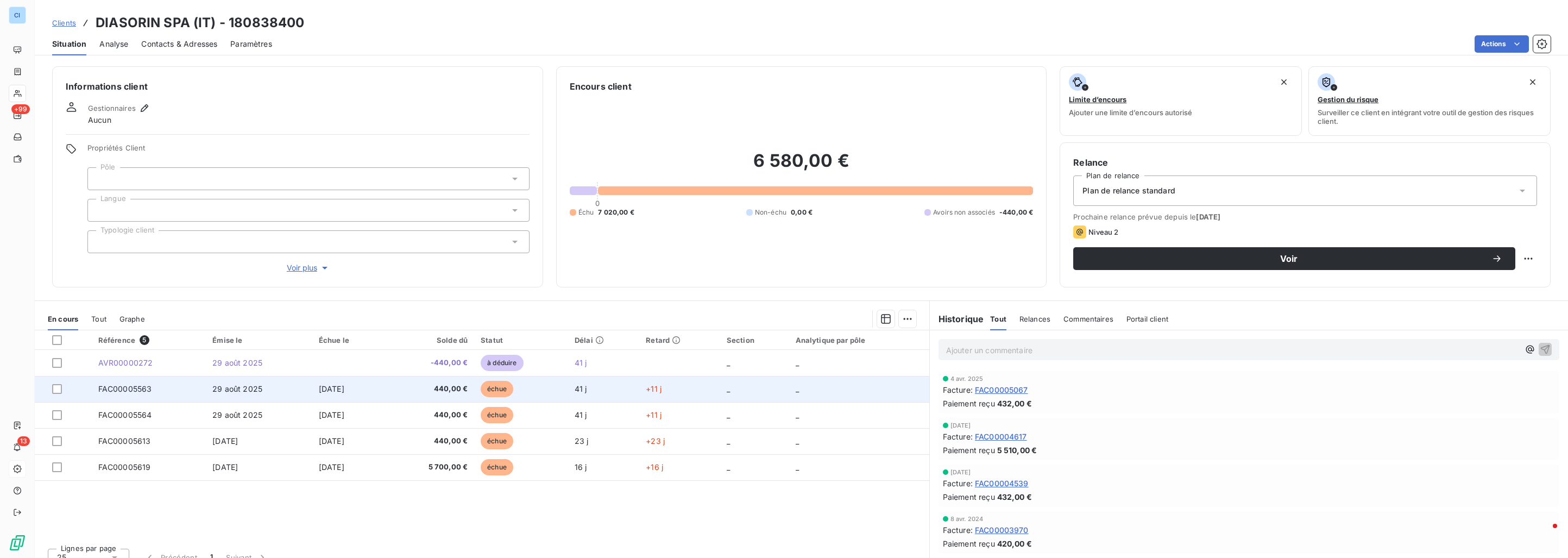
click at [196, 384] on td "FAC00005563" at bounding box center [149, 389] width 114 height 26
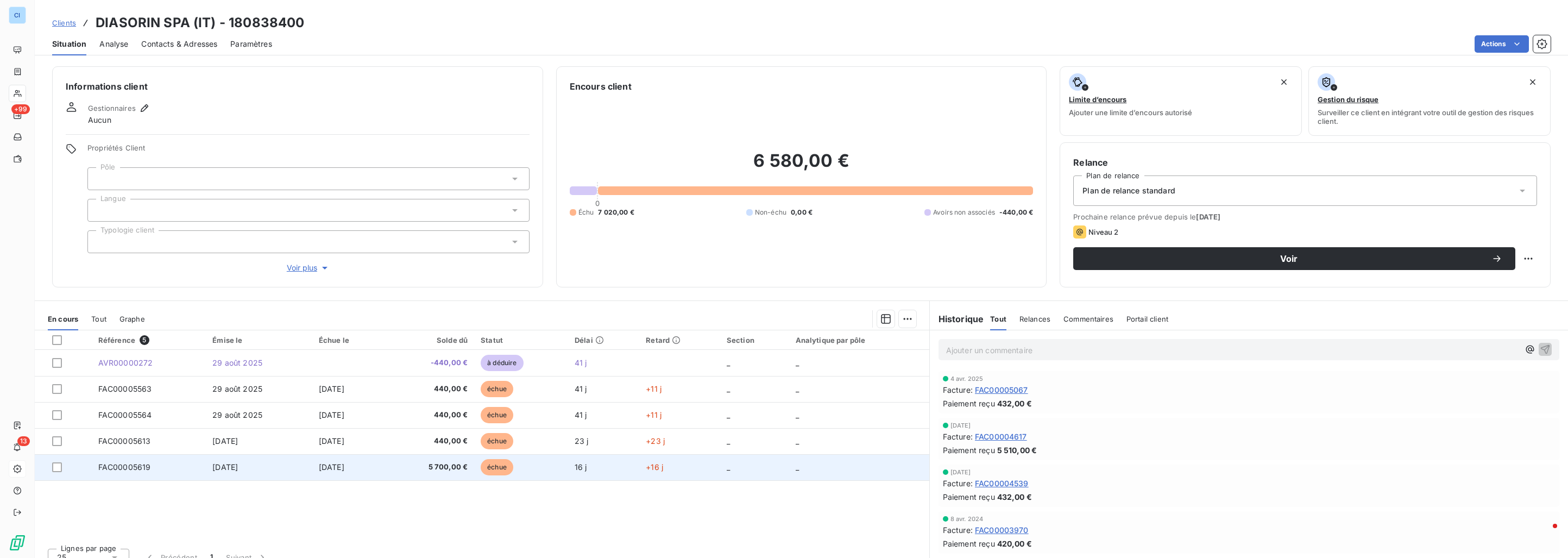
click at [190, 468] on td "FAC00005619" at bounding box center [149, 467] width 114 height 26
click at [183, 469] on td "FAC00005619" at bounding box center [149, 467] width 114 height 26
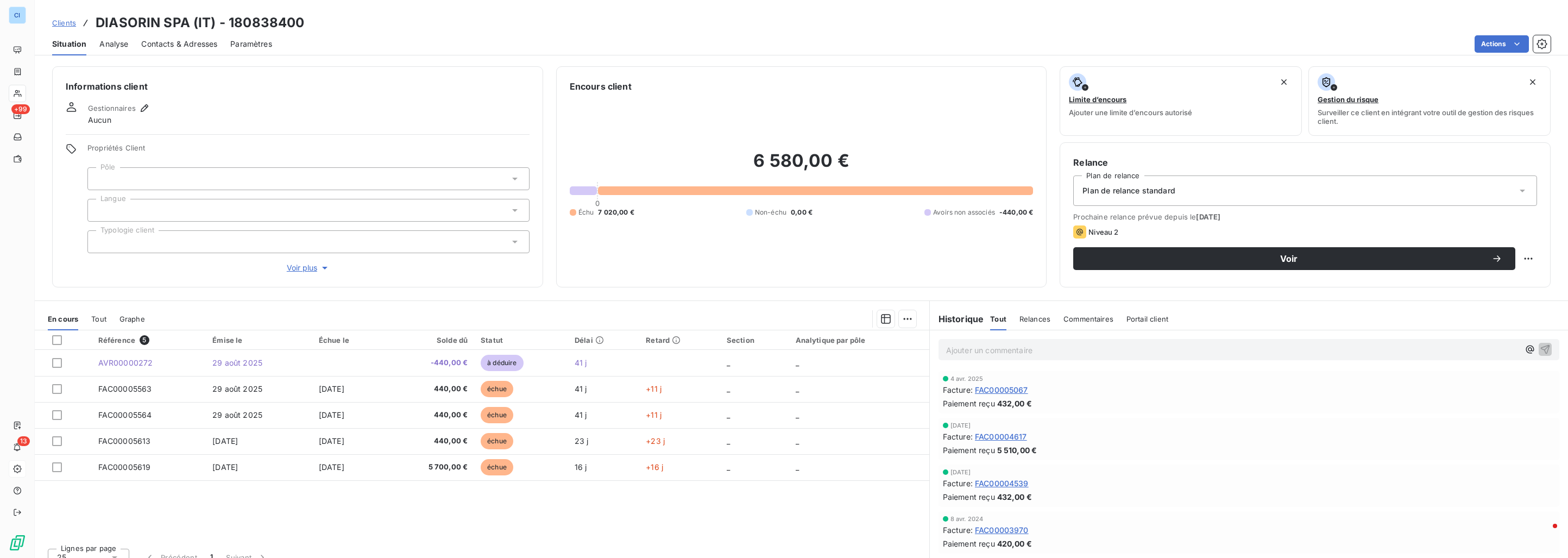
click at [136, 181] on div at bounding box center [309, 178] width 442 height 23
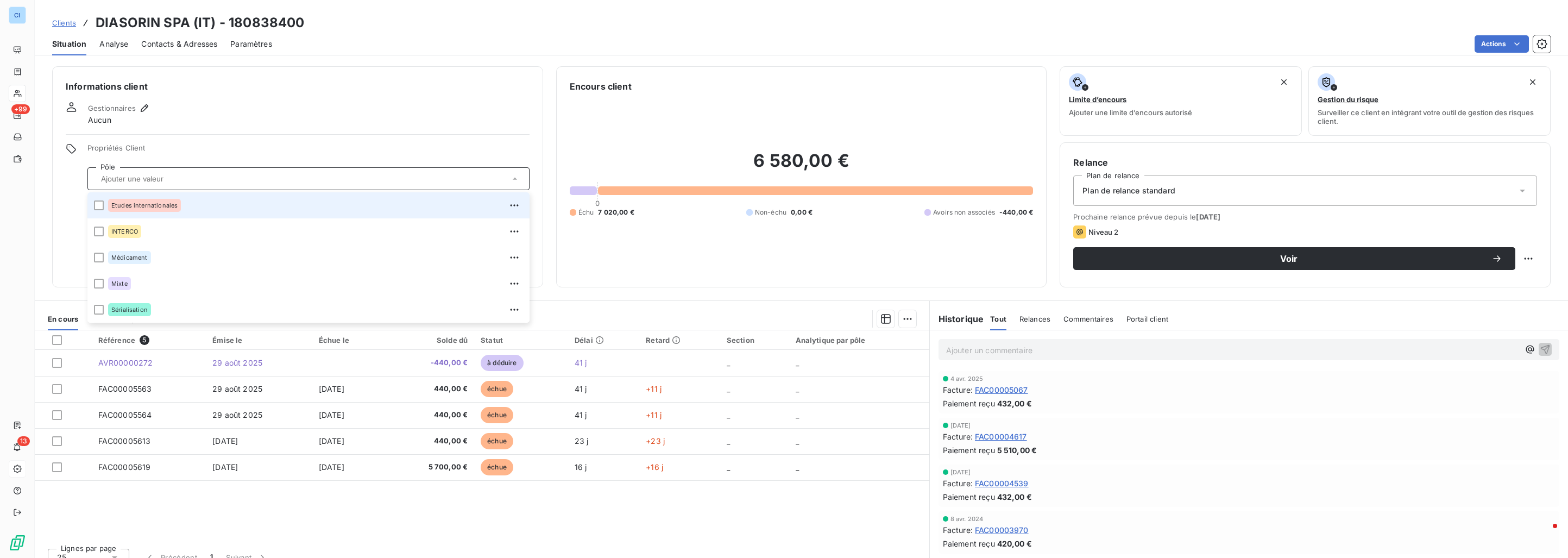
click at [135, 199] on div "Etudes internationales" at bounding box center [145, 205] width 73 height 13
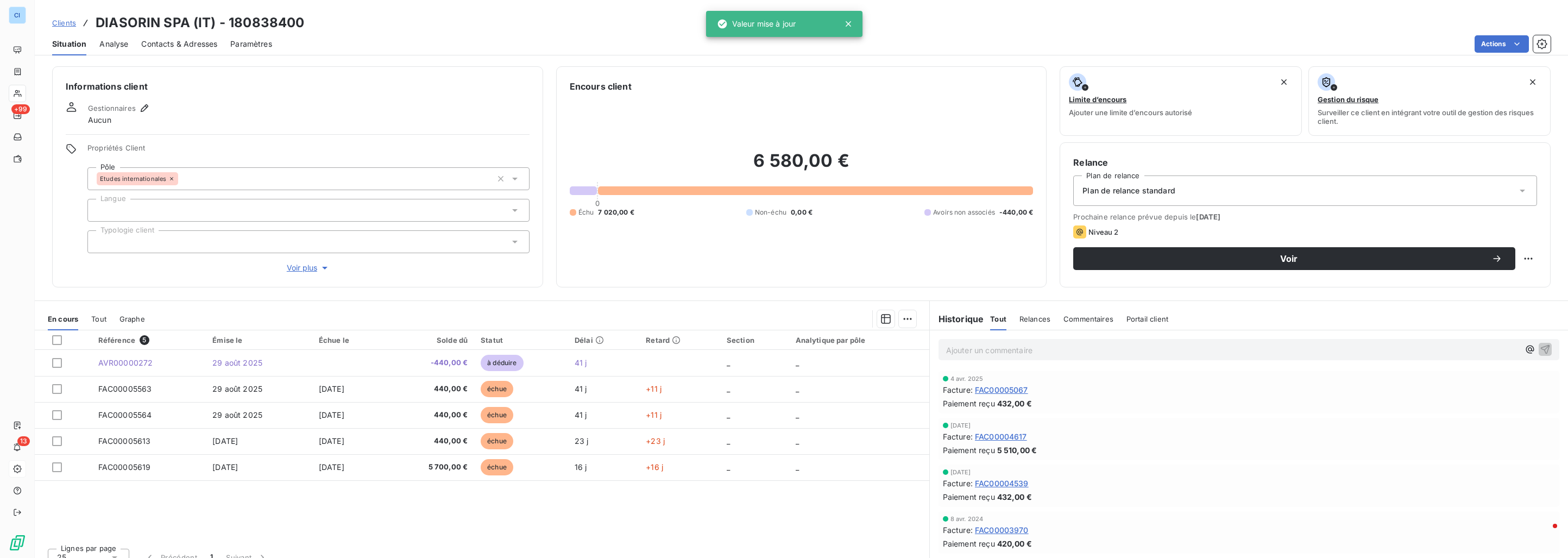
click at [198, 135] on div "Informations client Gestionnaires Aucun Propriétés Client Pôle Etudes internati…" at bounding box center [298, 177] width 491 height 221
click at [66, 23] on span "Clients" at bounding box center [64, 23] width 24 height 9
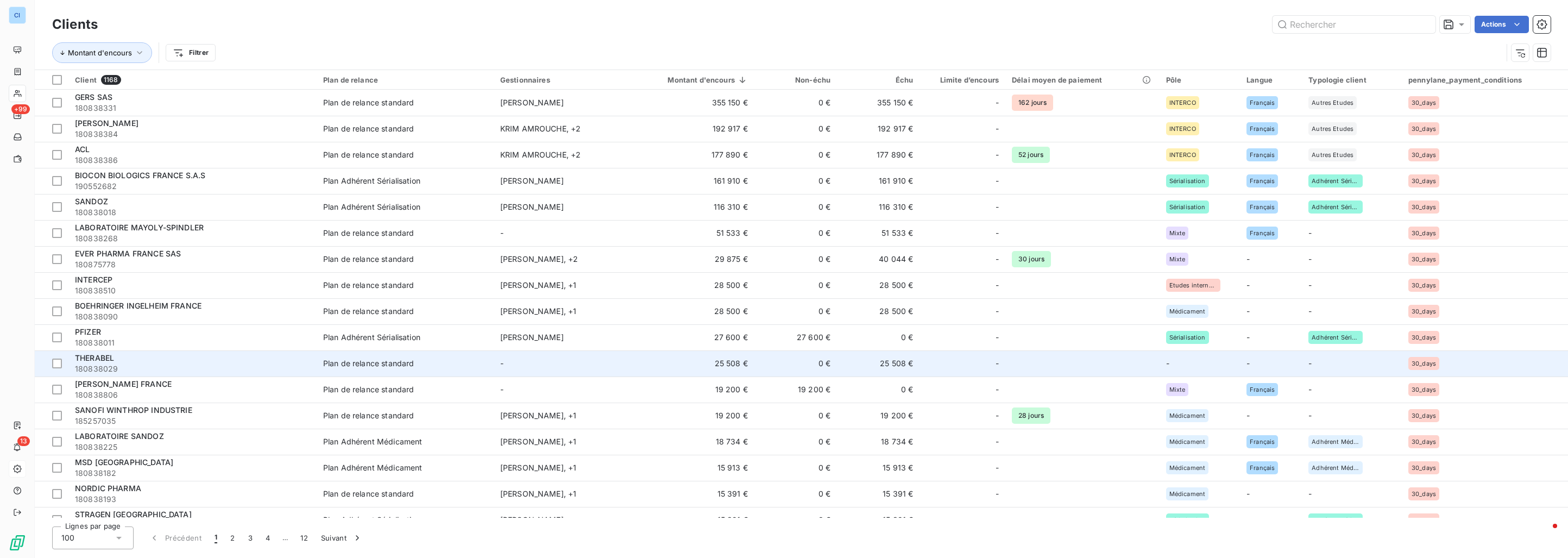
click at [508, 358] on td "-" at bounding box center [561, 364] width 134 height 26
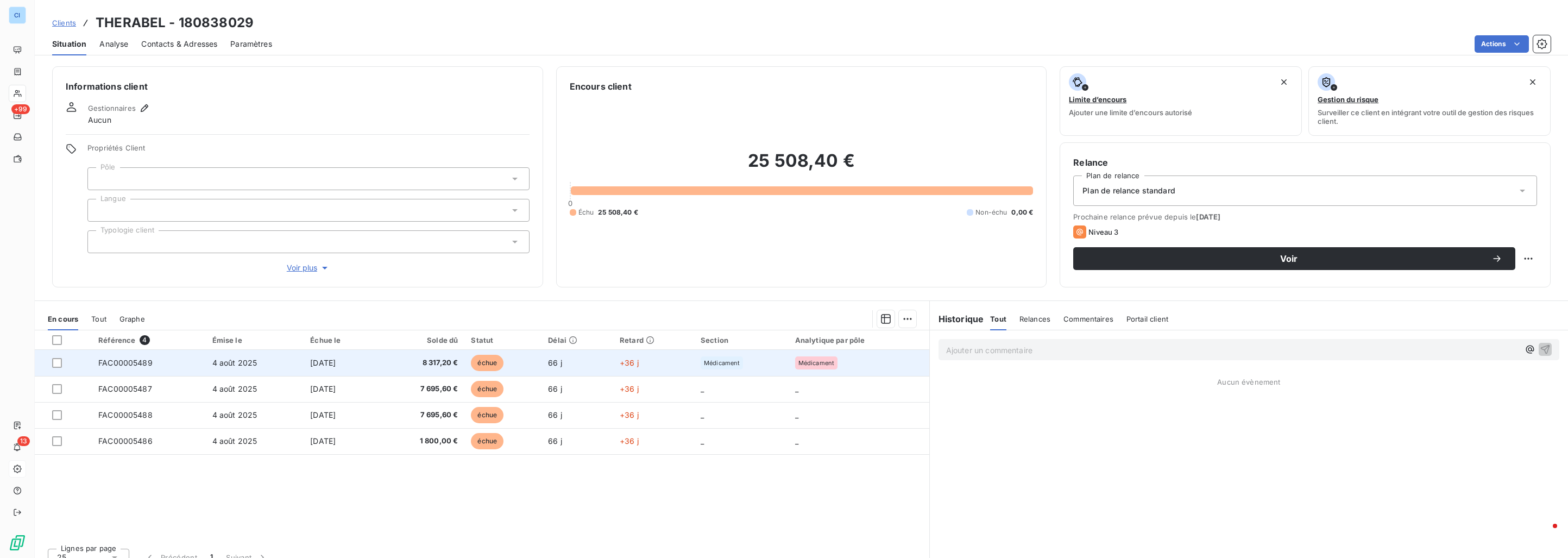
click at [304, 359] on td "[DATE]" at bounding box center [340, 363] width 74 height 26
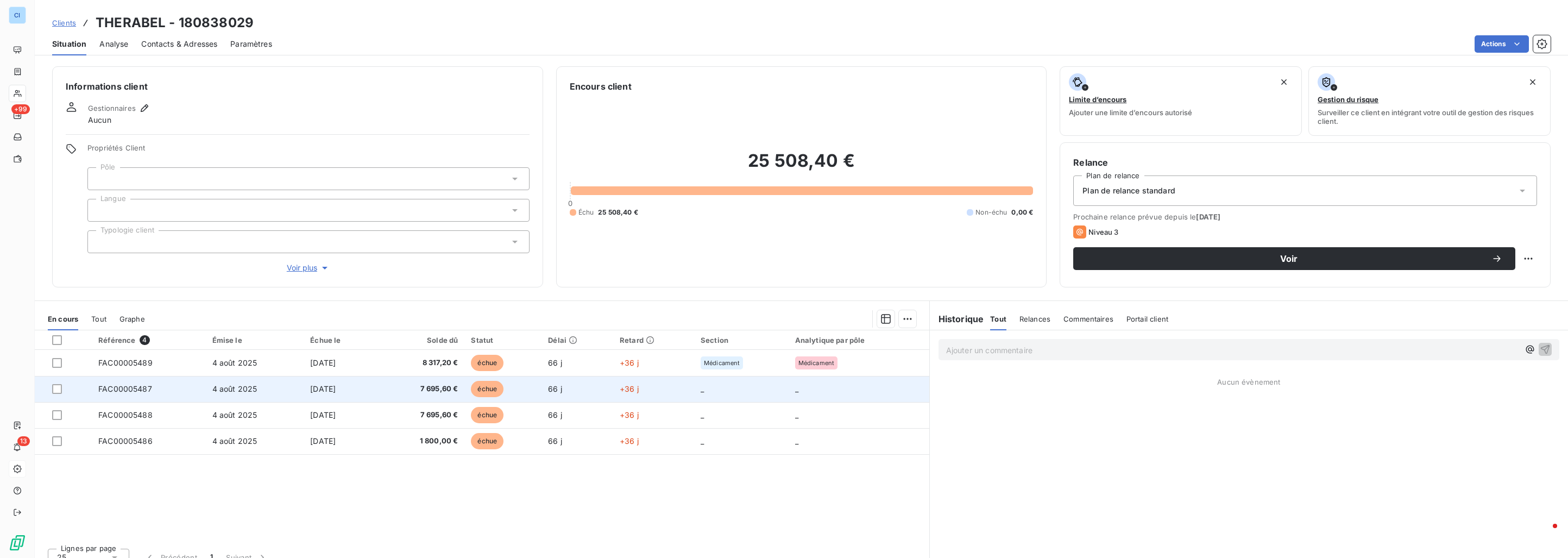
click at [290, 378] on td "4 août 2025" at bounding box center [255, 389] width 99 height 26
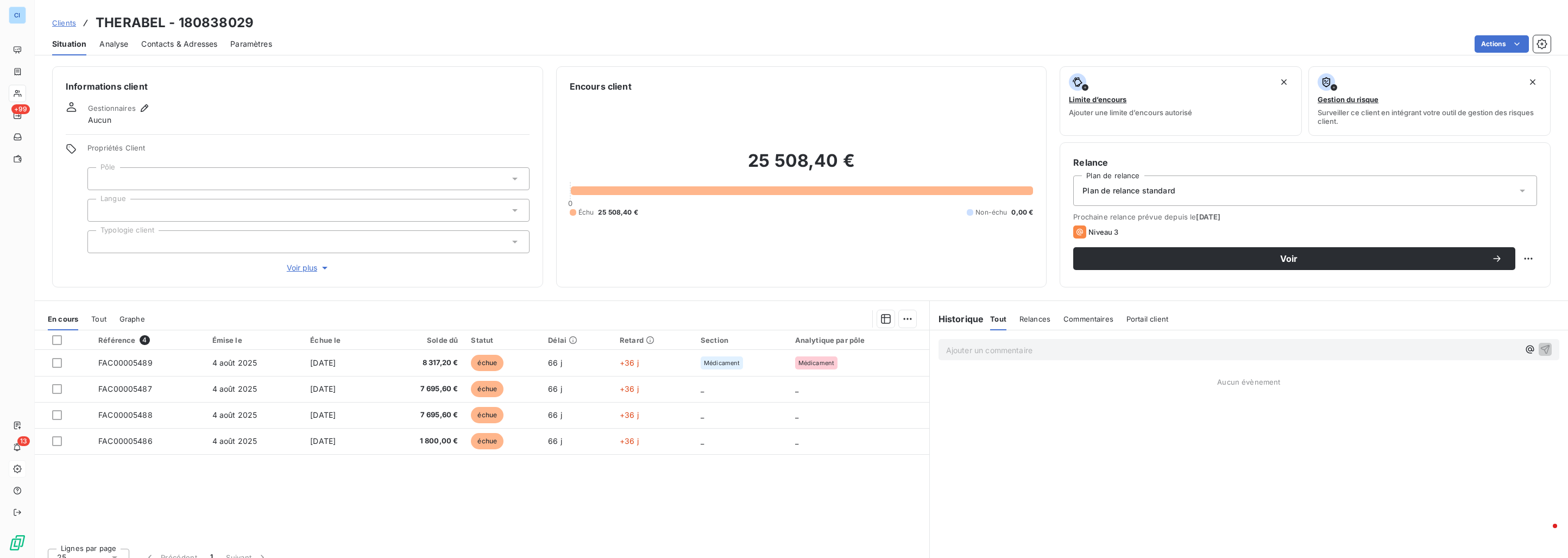
click at [58, 18] on span "Clients" at bounding box center [64, 23] width 24 height 9
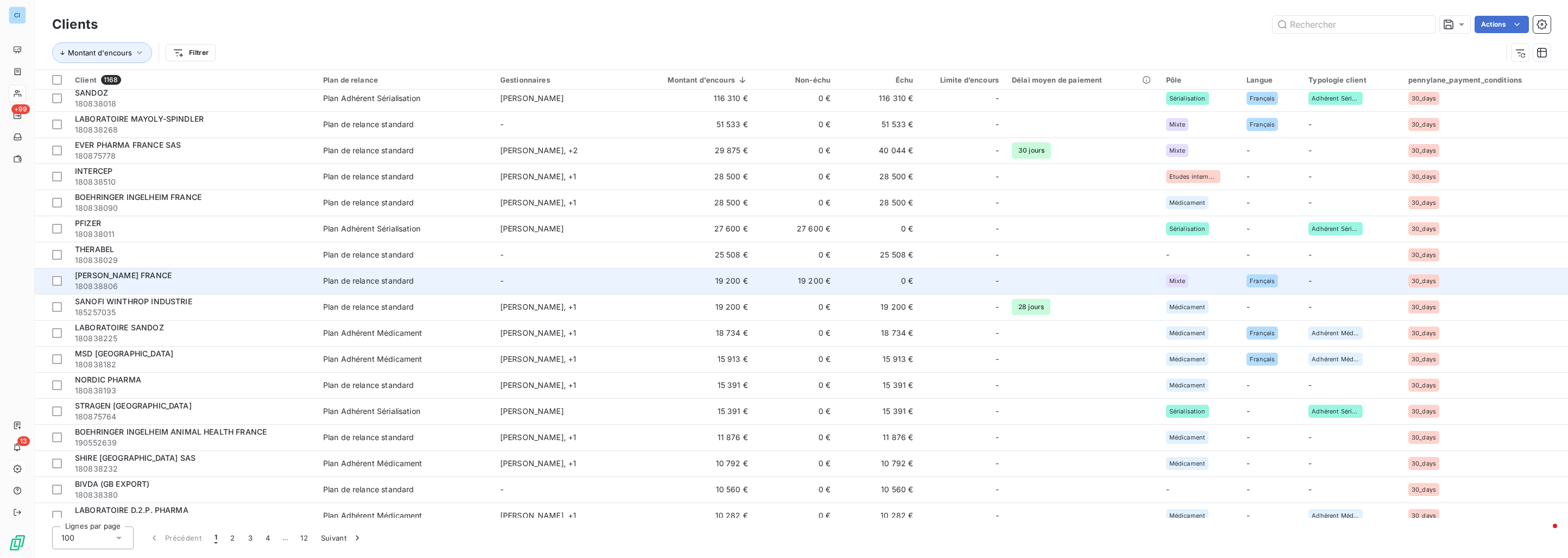
scroll to position [163, 0]
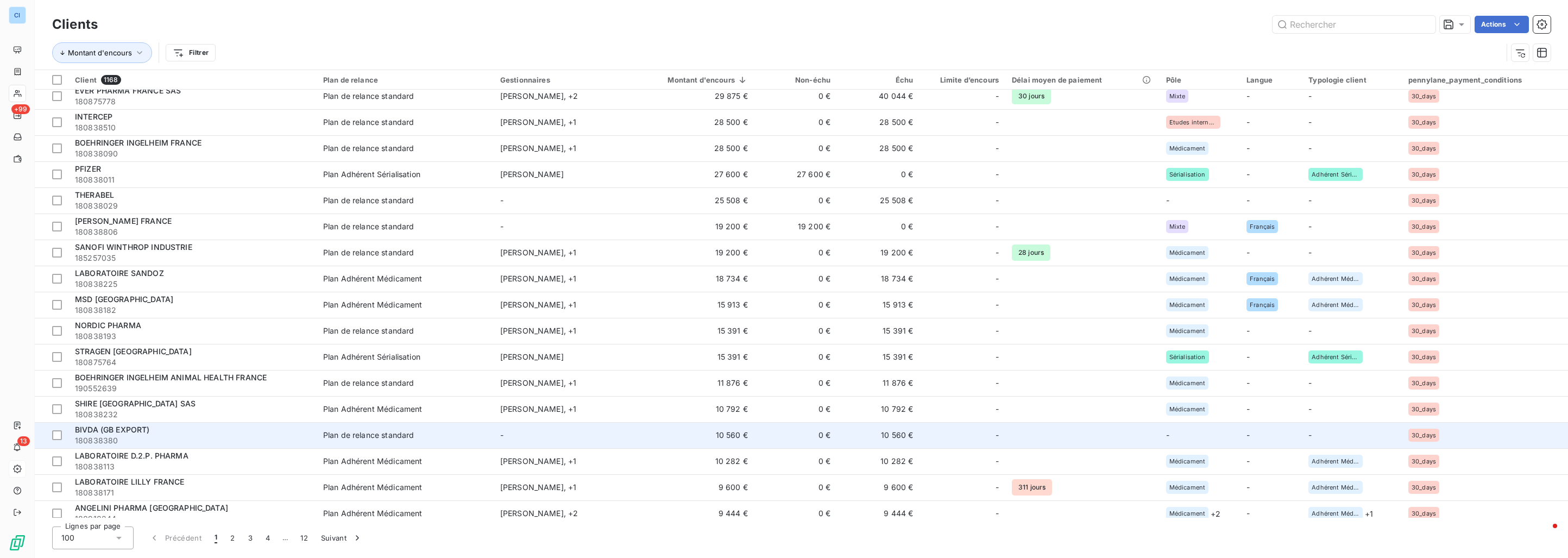
click at [536, 433] on td "-" at bounding box center [561, 435] width 134 height 26
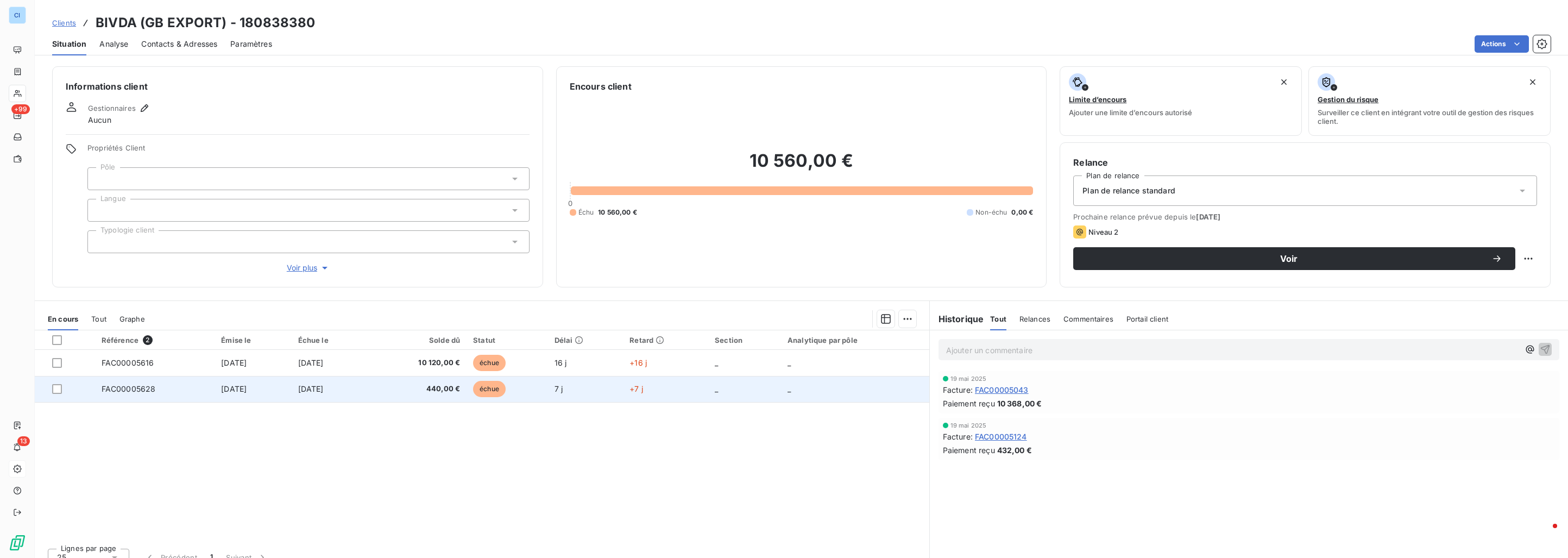
click at [337, 381] on td "[DATE]" at bounding box center [331, 389] width 78 height 26
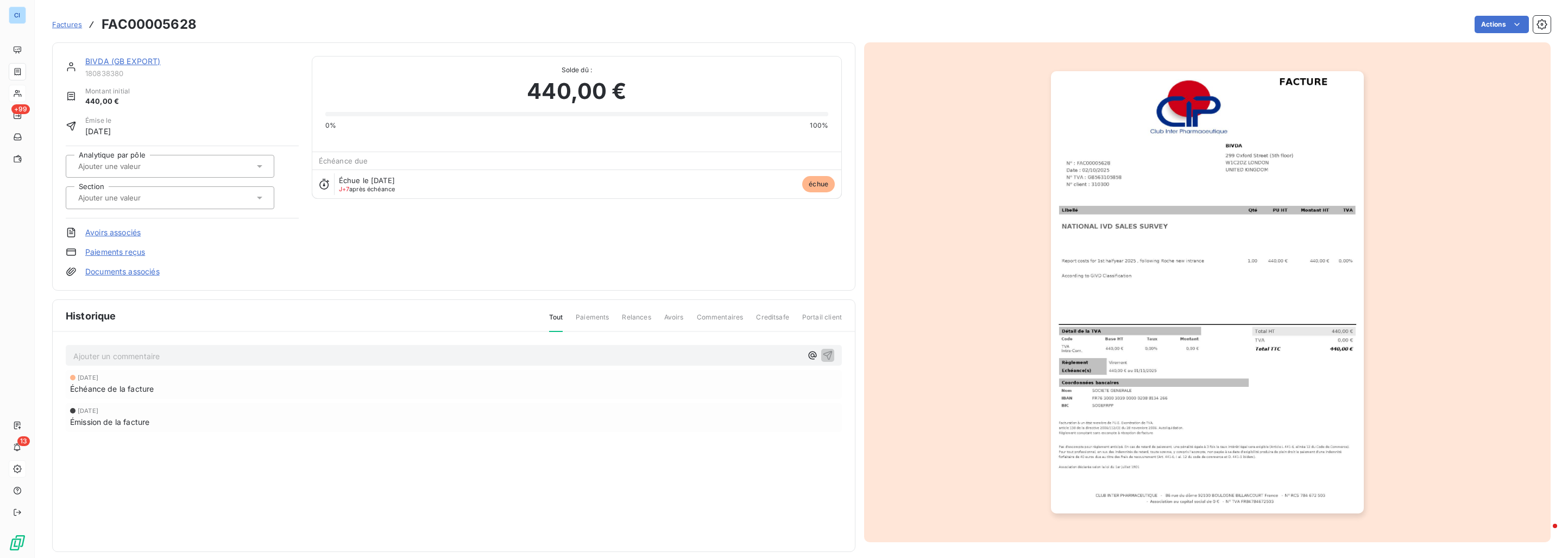
click at [134, 168] on input "text" at bounding box center [131, 166] width 109 height 10
click at [126, 192] on span "Etudes internationales" at bounding box center [124, 195] width 66 height 7
click at [126, 198] on input "text" at bounding box center [131, 198] width 109 height 10
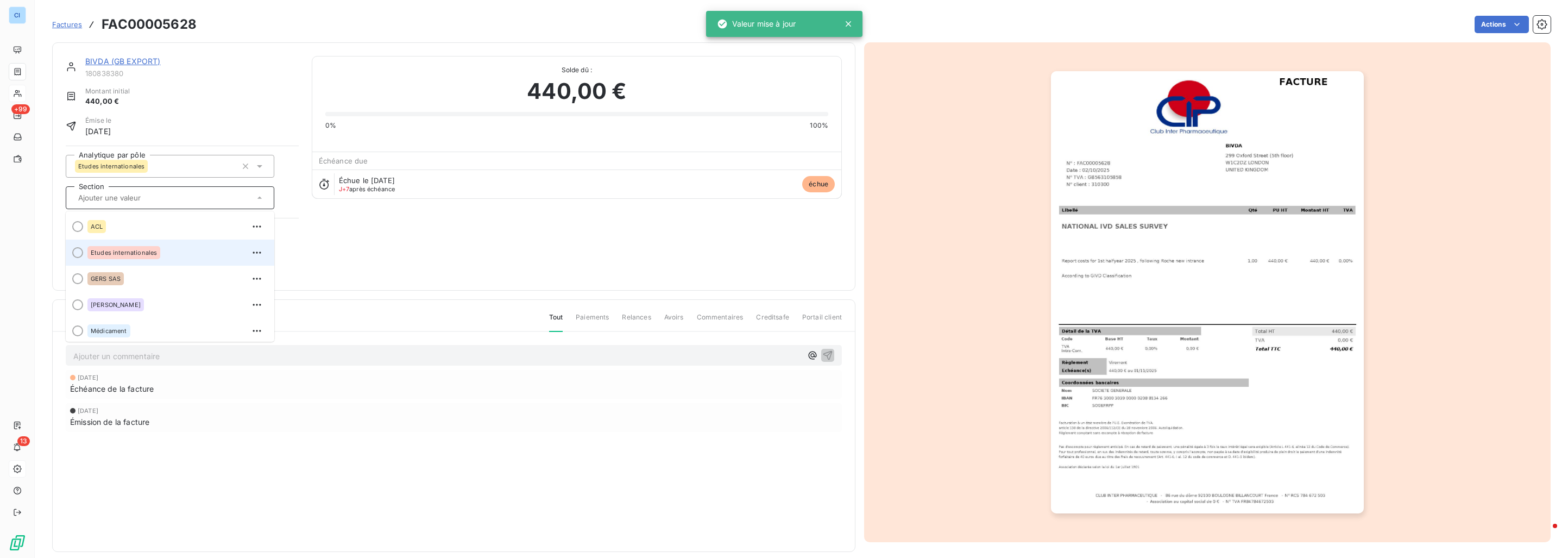
click at [122, 247] on div "Etudes internationales" at bounding box center [124, 252] width 73 height 13
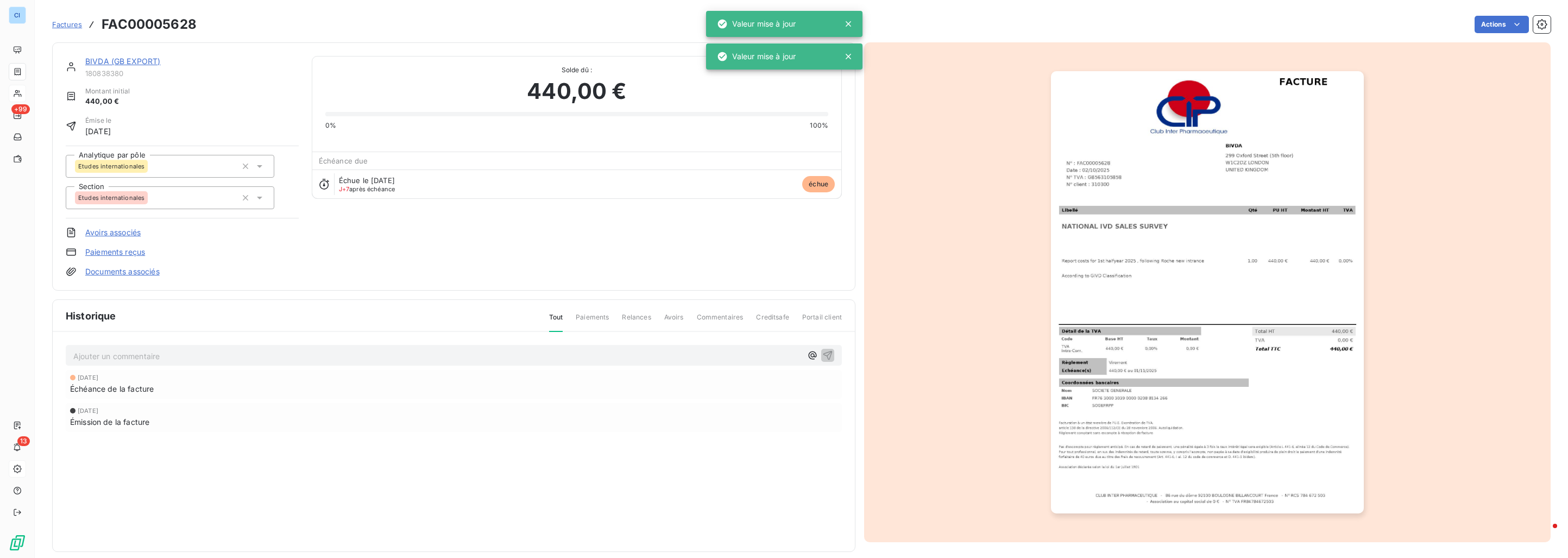
click at [183, 101] on div "Montant initial 440,00 €" at bounding box center [182, 97] width 233 height 21
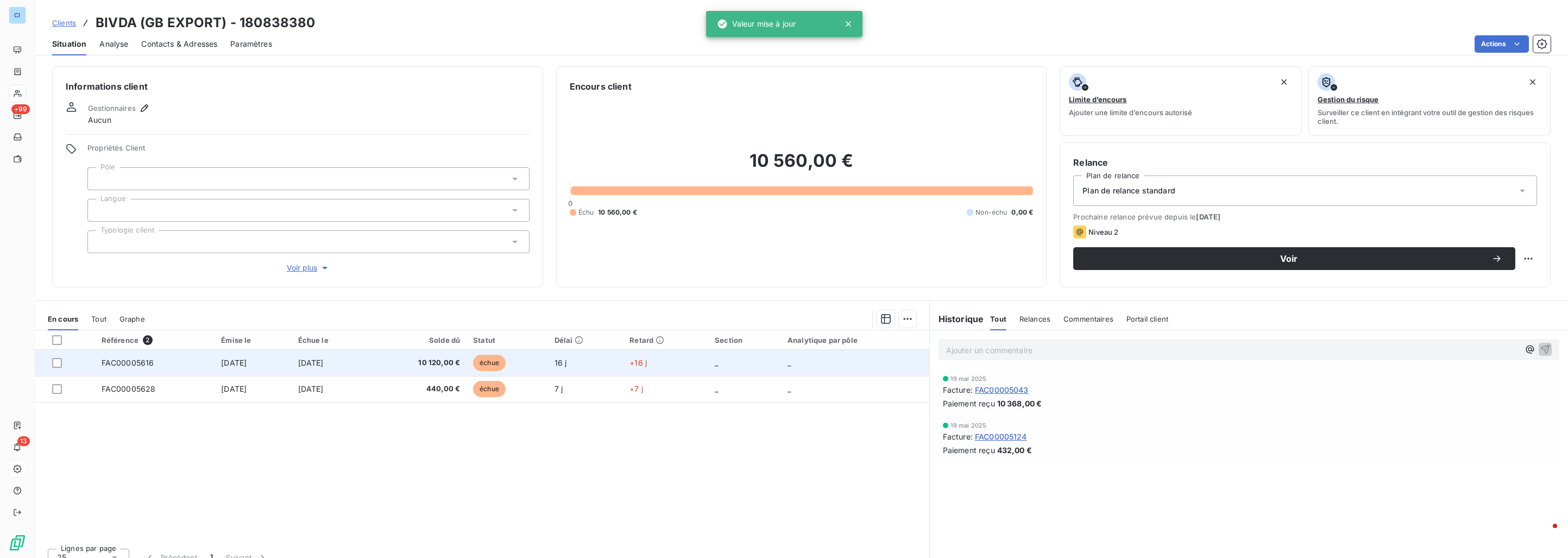
click at [169, 356] on td "FAC00005616" at bounding box center [155, 363] width 120 height 26
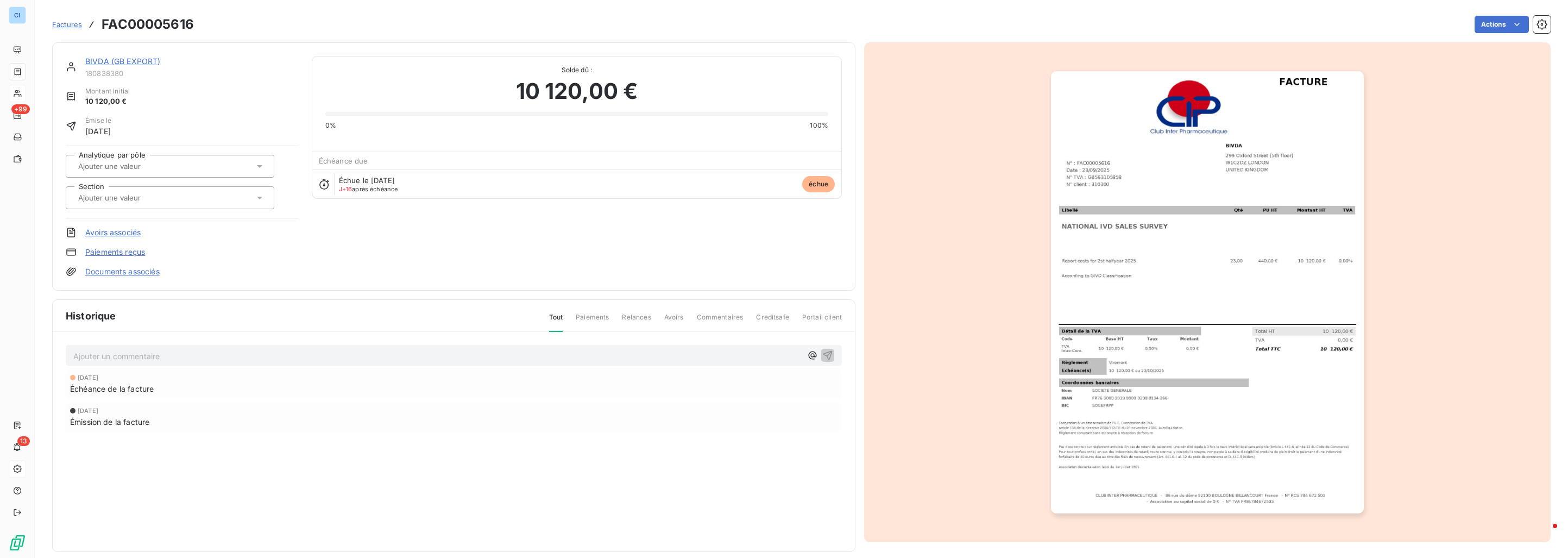
click at [174, 168] on input "text" at bounding box center [131, 166] width 109 height 10
click at [166, 189] on div "Etudes internationales" at bounding box center [177, 195] width 178 height 18
click at [161, 201] on input "text" at bounding box center [131, 198] width 109 height 10
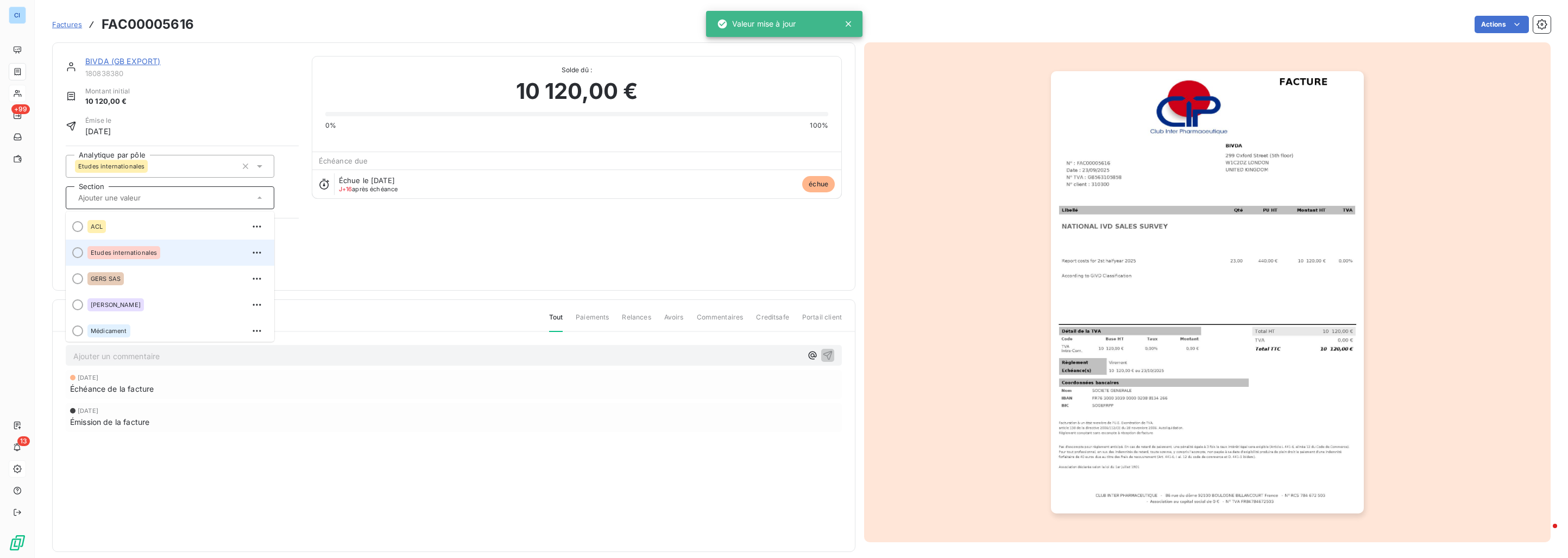
click at [155, 250] on span "Etudes internationales" at bounding box center [124, 253] width 66 height 7
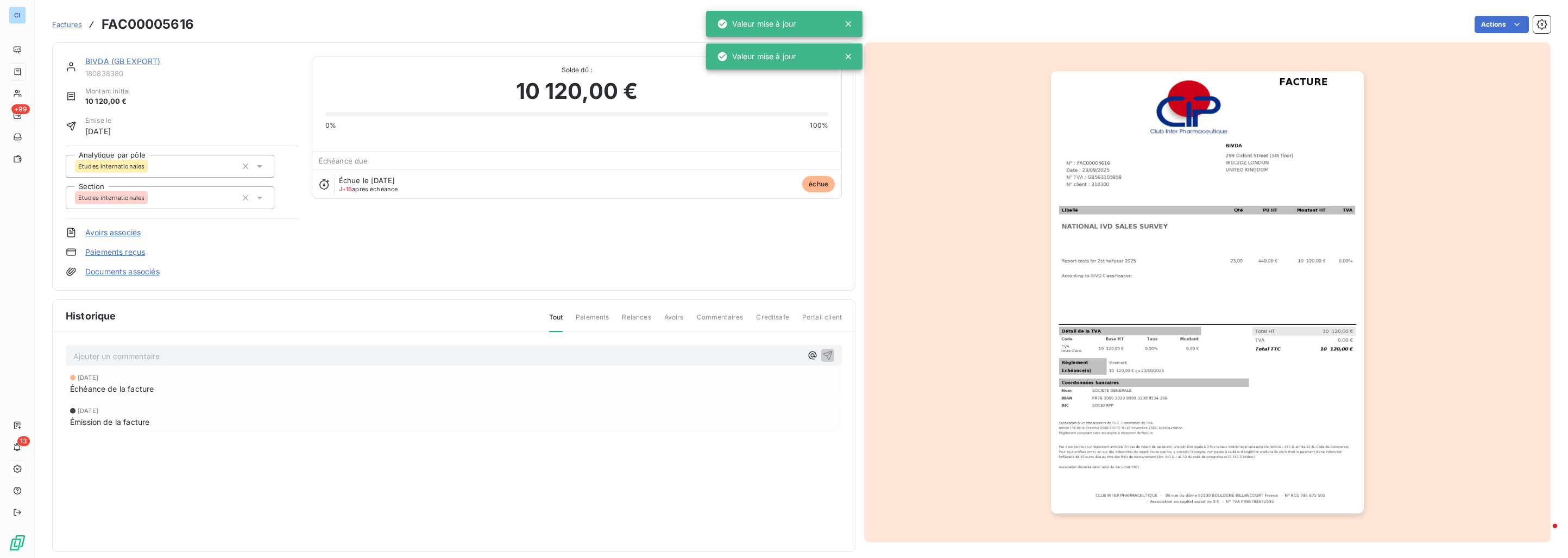
click at [139, 54] on div "BIVDA (GB EXPORT) 180838380 Montant initial 10 120,00 € Émise le [DATE] Analyti…" at bounding box center [454, 167] width 803 height 249
click at [137, 58] on link "BIVDA (GB EXPORT)" at bounding box center [123, 61] width 75 height 9
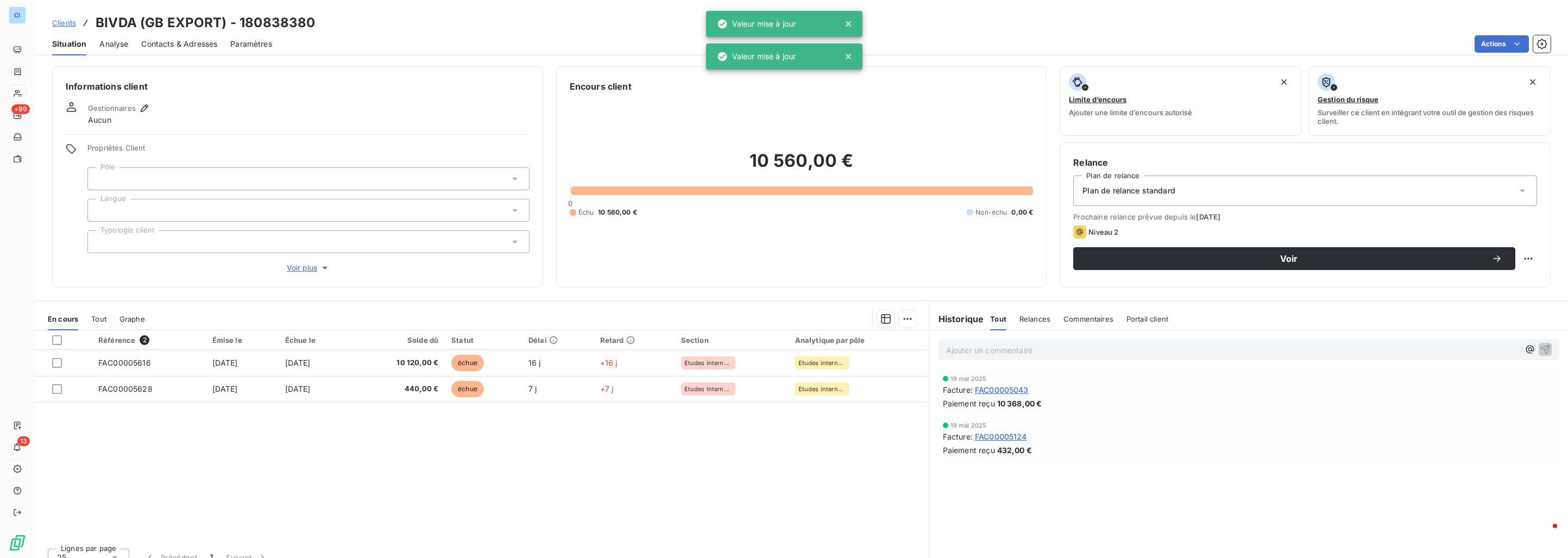
click at [141, 180] on div at bounding box center [309, 178] width 442 height 23
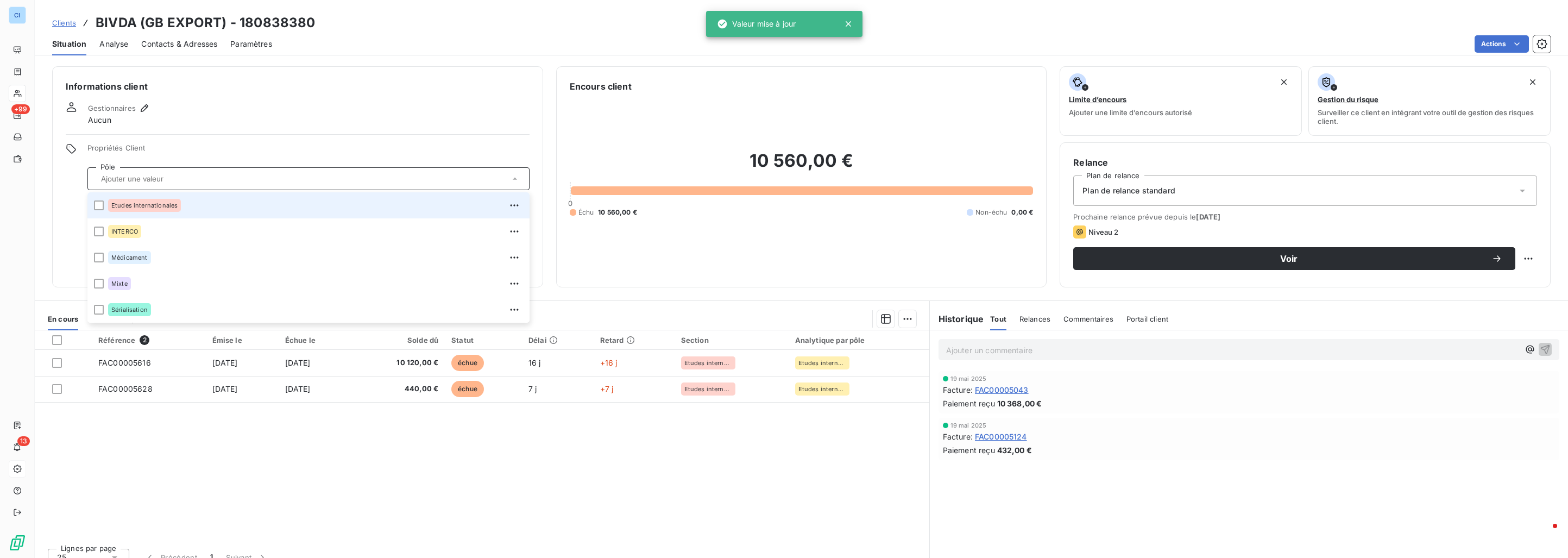
click at [138, 205] on span "Etudes internationales" at bounding box center [144, 205] width 66 height 7
click at [67, 25] on span "Clients" at bounding box center [64, 23] width 24 height 9
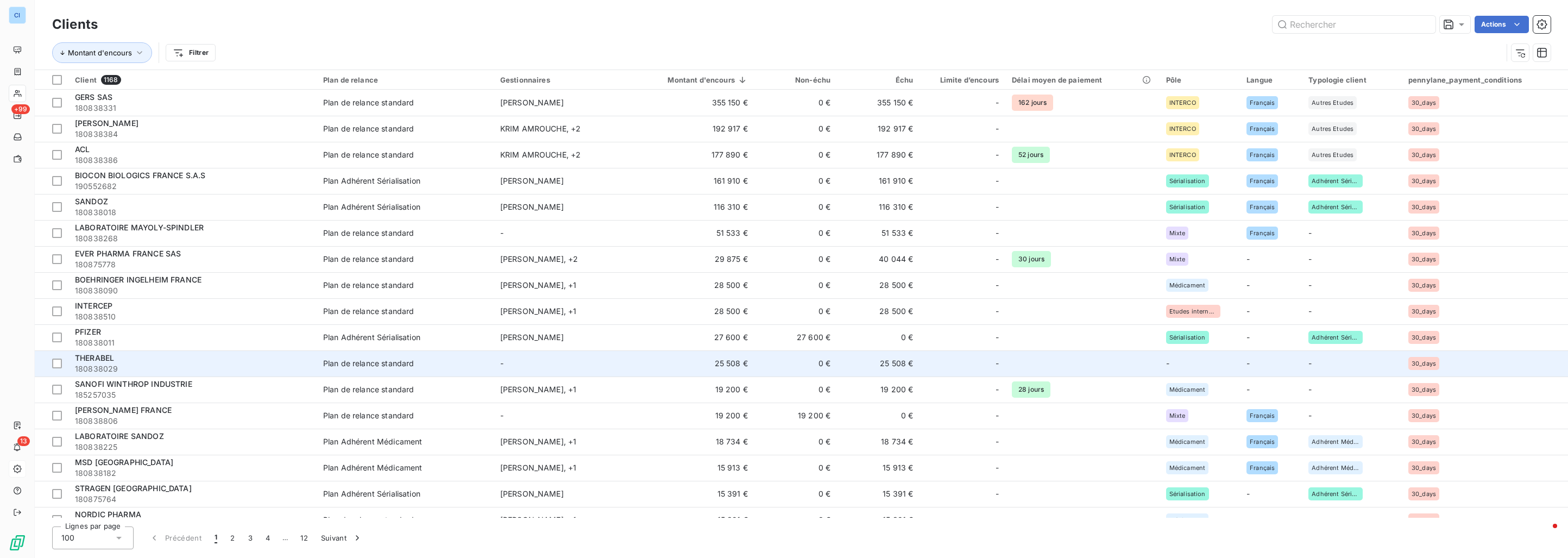
click at [436, 358] on td "Plan de relance standard" at bounding box center [405, 364] width 177 height 26
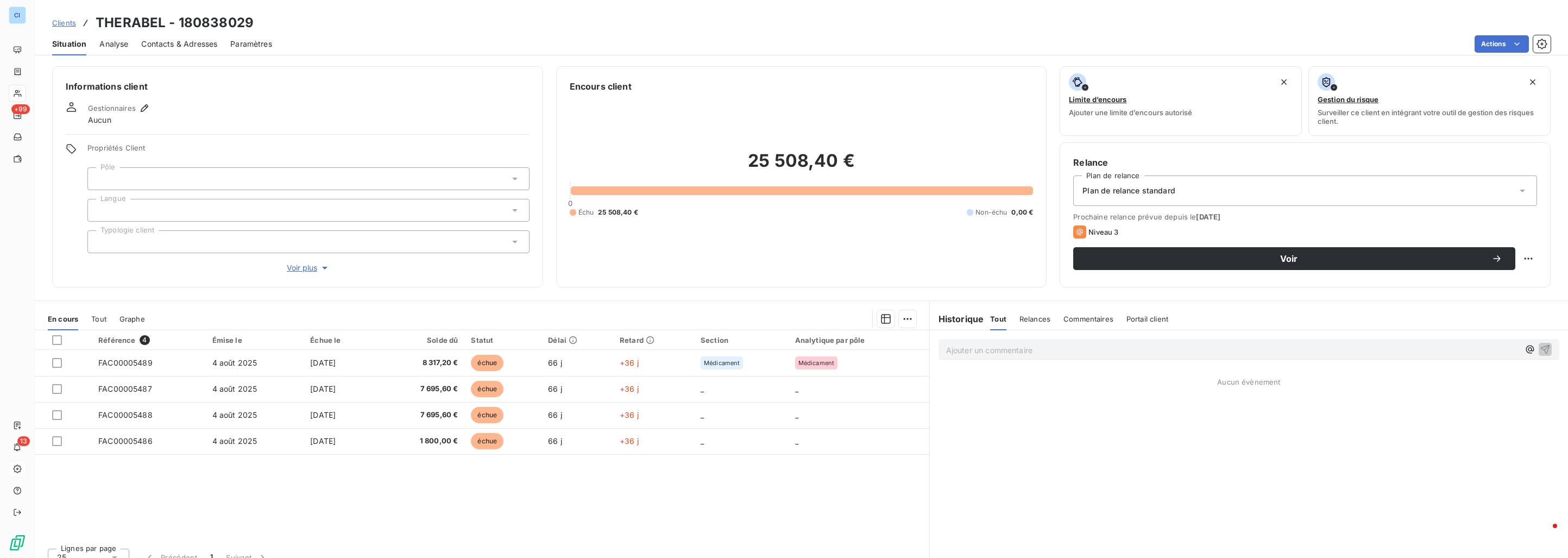
click at [160, 176] on div at bounding box center [309, 178] width 442 height 23
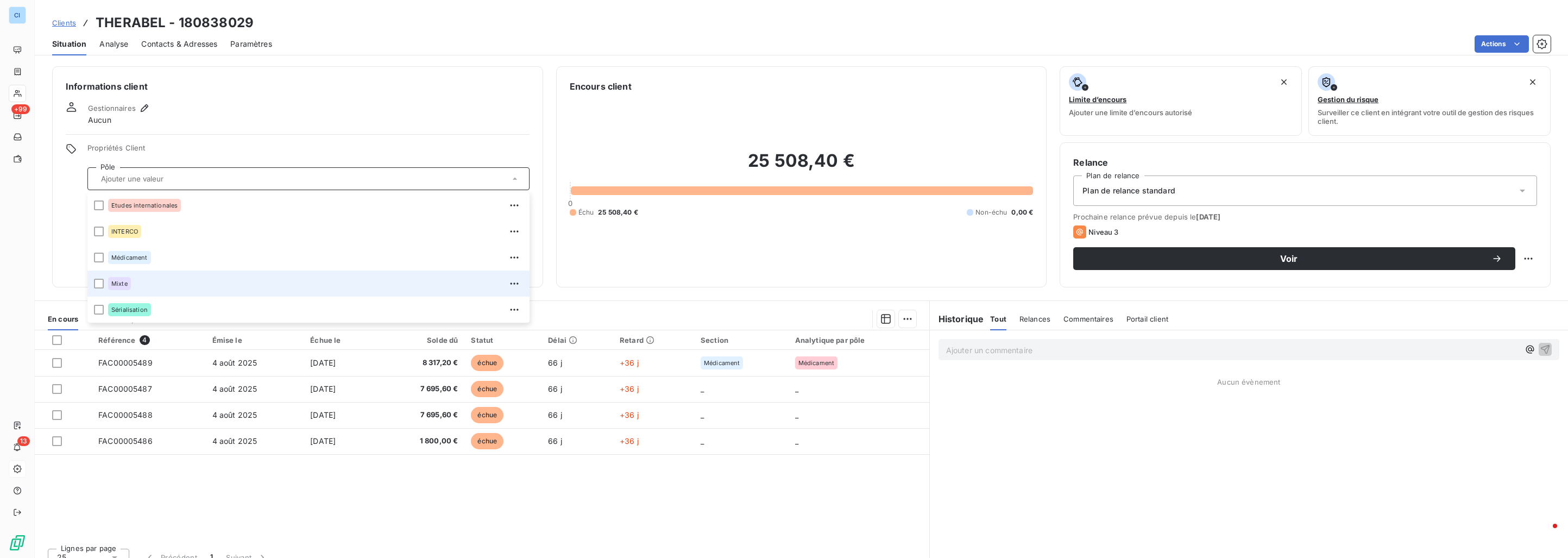
click at [131, 284] on div "Mixte" at bounding box center [316, 283] width 415 height 18
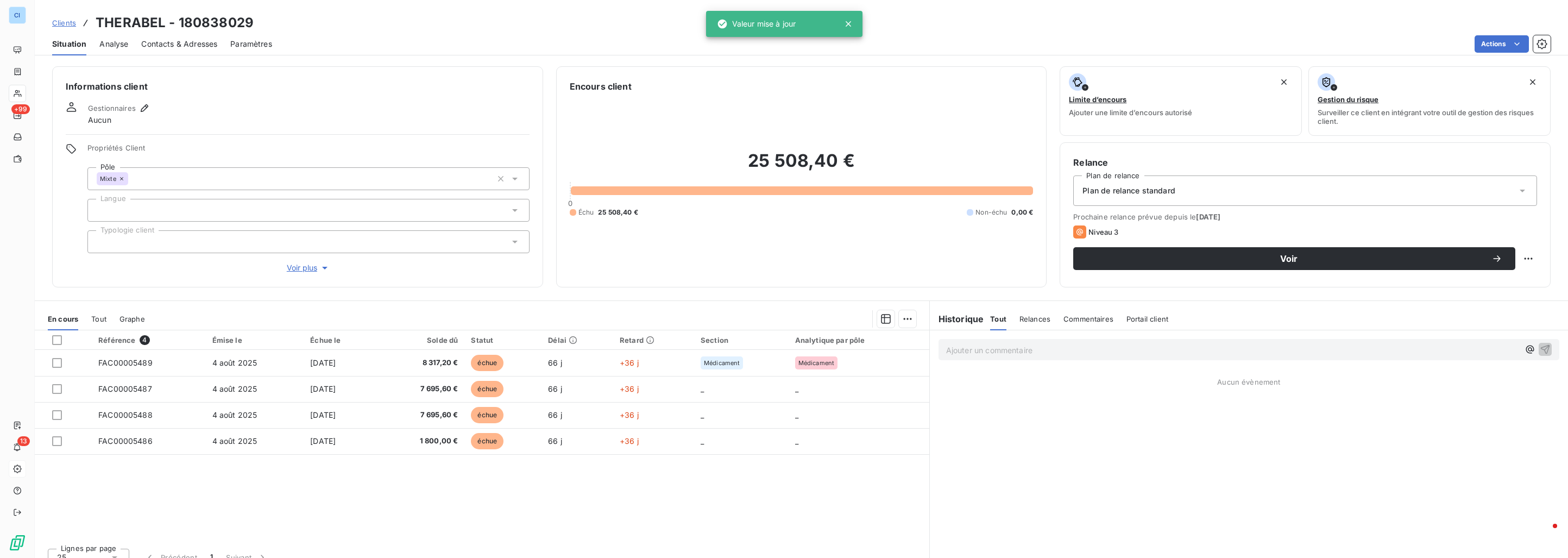
click at [361, 101] on div "Informations client Gestionnaires Aucun Propriétés Client Pôle Mixte Langue Typ…" at bounding box center [298, 177] width 491 height 221
drag, startPoint x: 361, startPoint y: 104, endPoint x: 375, endPoint y: 113, distance: 16.6
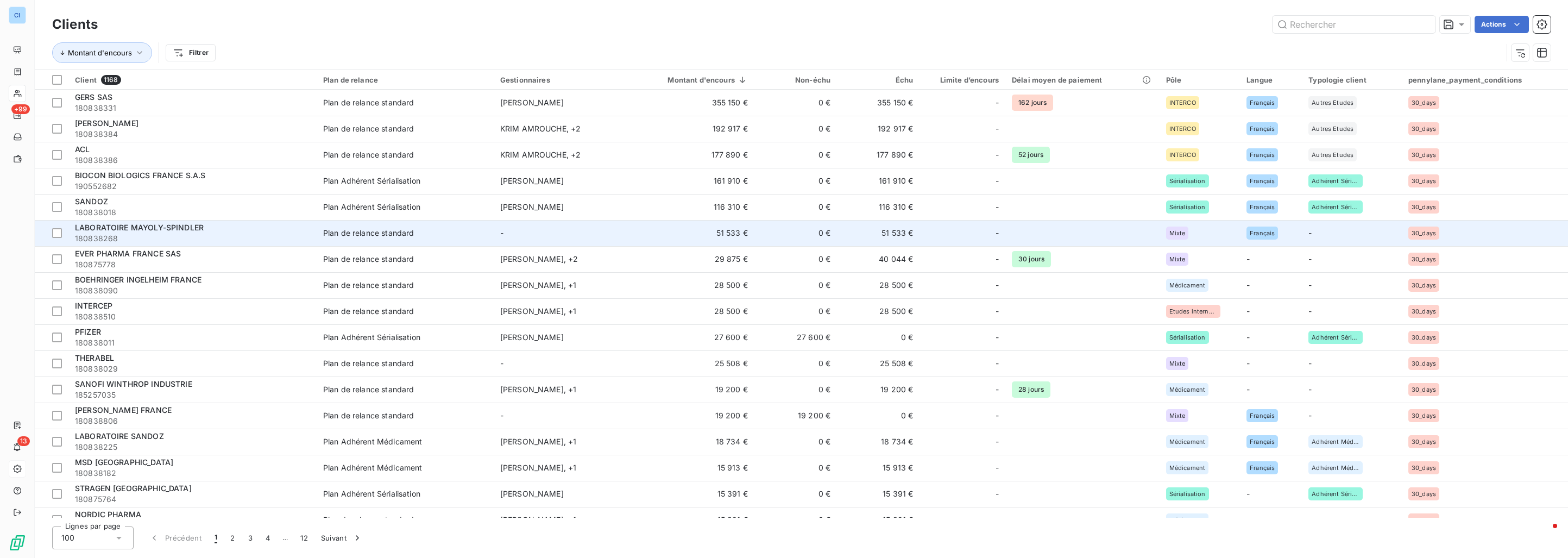
click at [588, 232] on td "-" at bounding box center [561, 233] width 134 height 26
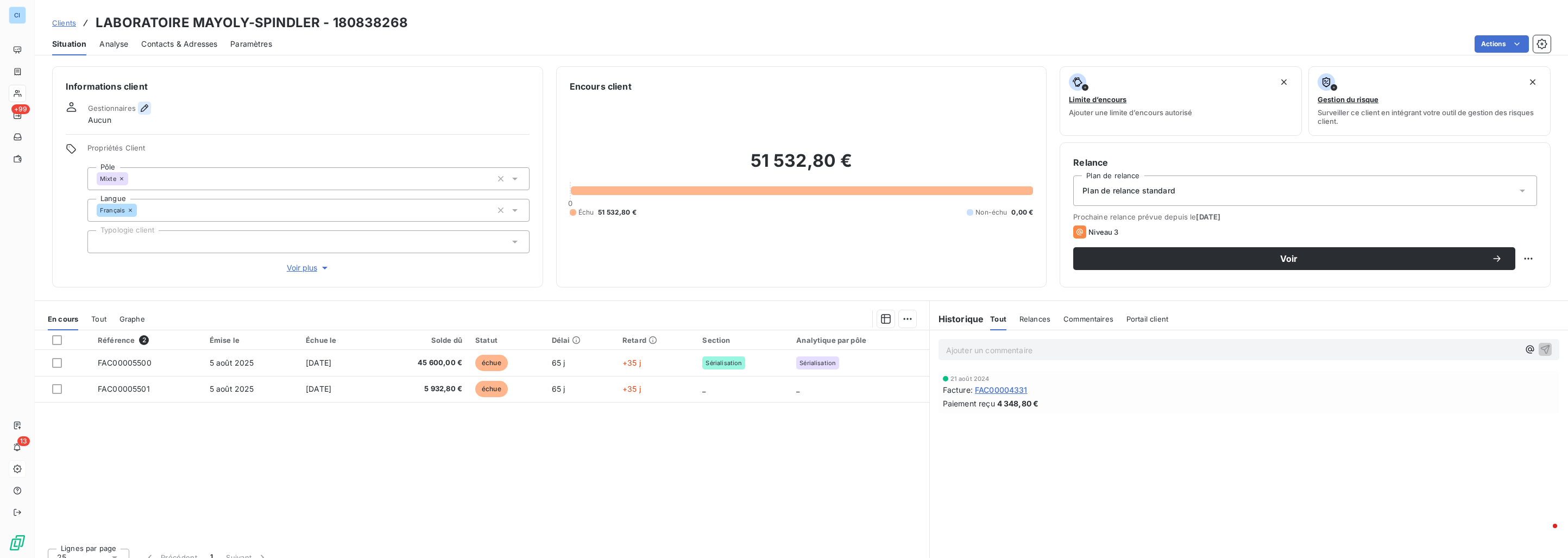
click at [142, 110] on icon "button" at bounding box center [144, 108] width 11 height 11
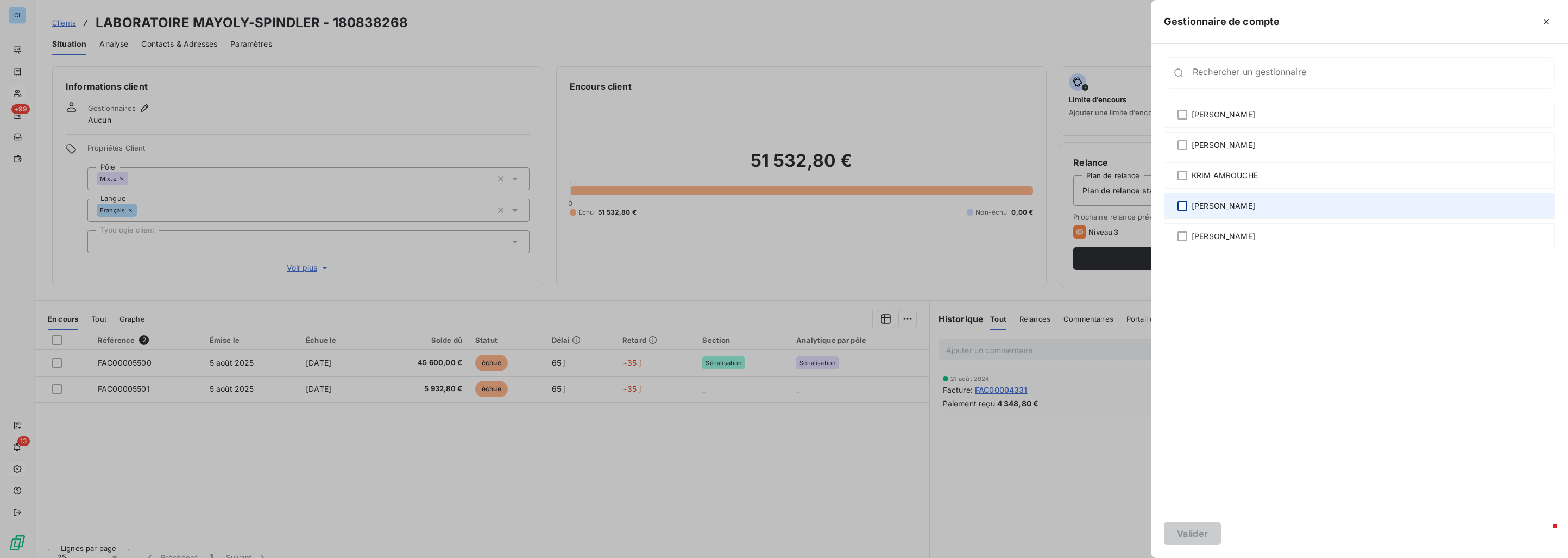
click at [1183, 204] on div at bounding box center [1182, 206] width 10 height 10
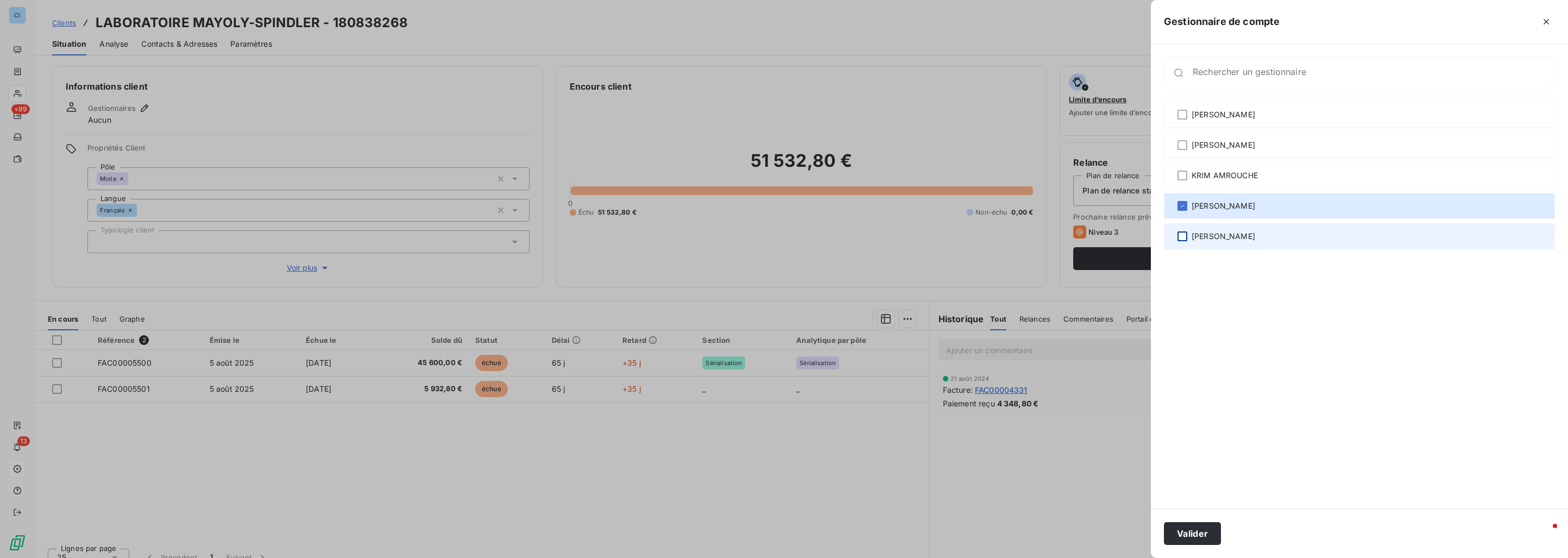
click at [1182, 233] on div at bounding box center [1182, 236] width 10 height 10
click at [1188, 533] on button "Valider" at bounding box center [1192, 533] width 57 height 23
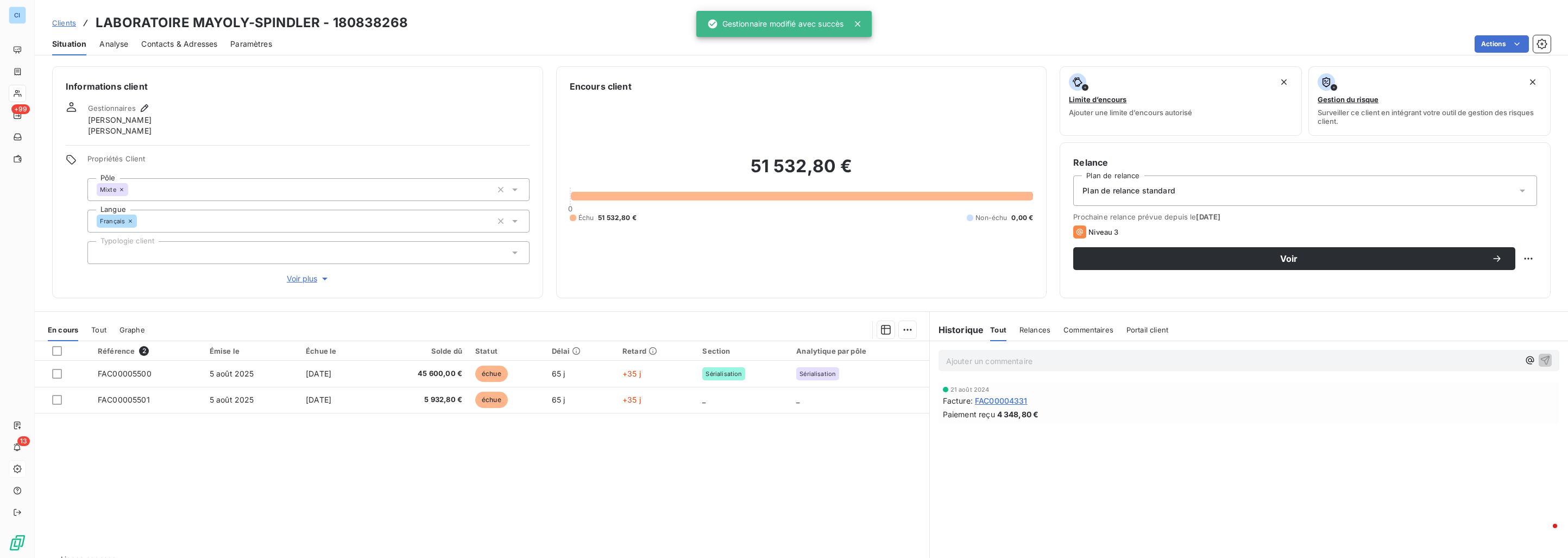
click at [66, 20] on span "Clients" at bounding box center [64, 23] width 24 height 9
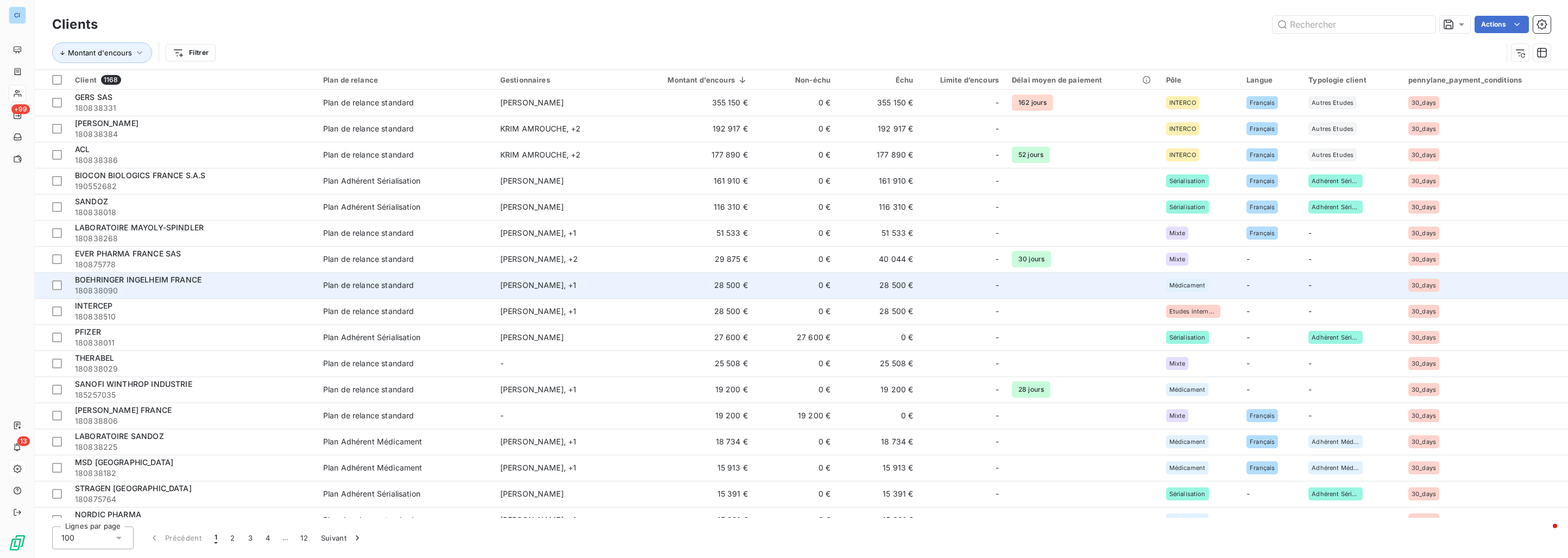
click at [988, 283] on div at bounding box center [982, 285] width 18 height 18
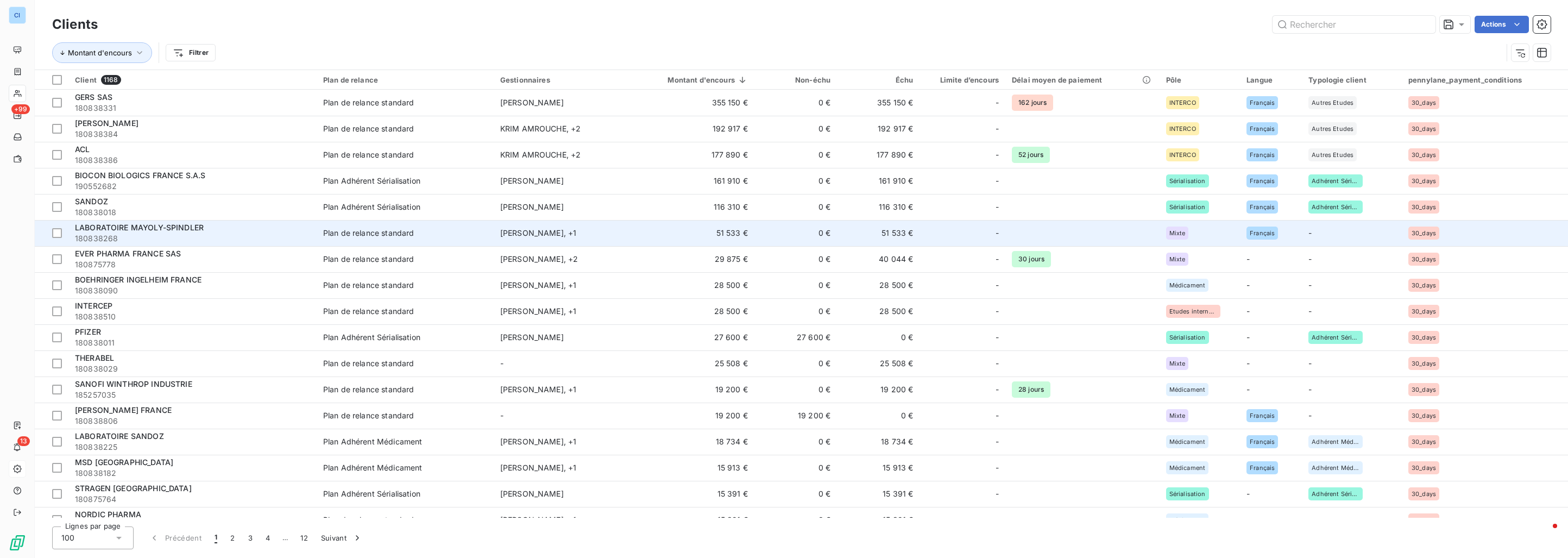
click at [147, 232] on div "LABORATOIRE MAYOLY-SPINDLER" at bounding box center [192, 228] width 235 height 11
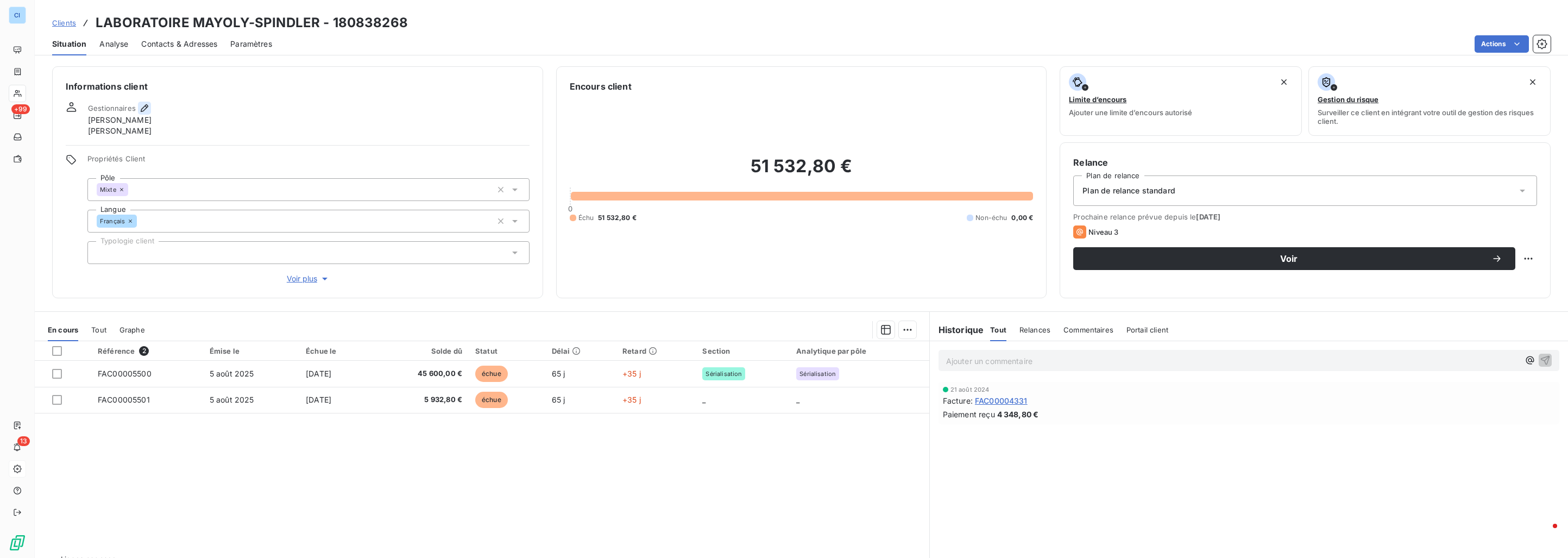
click at [145, 105] on icon "button" at bounding box center [144, 108] width 7 height 7
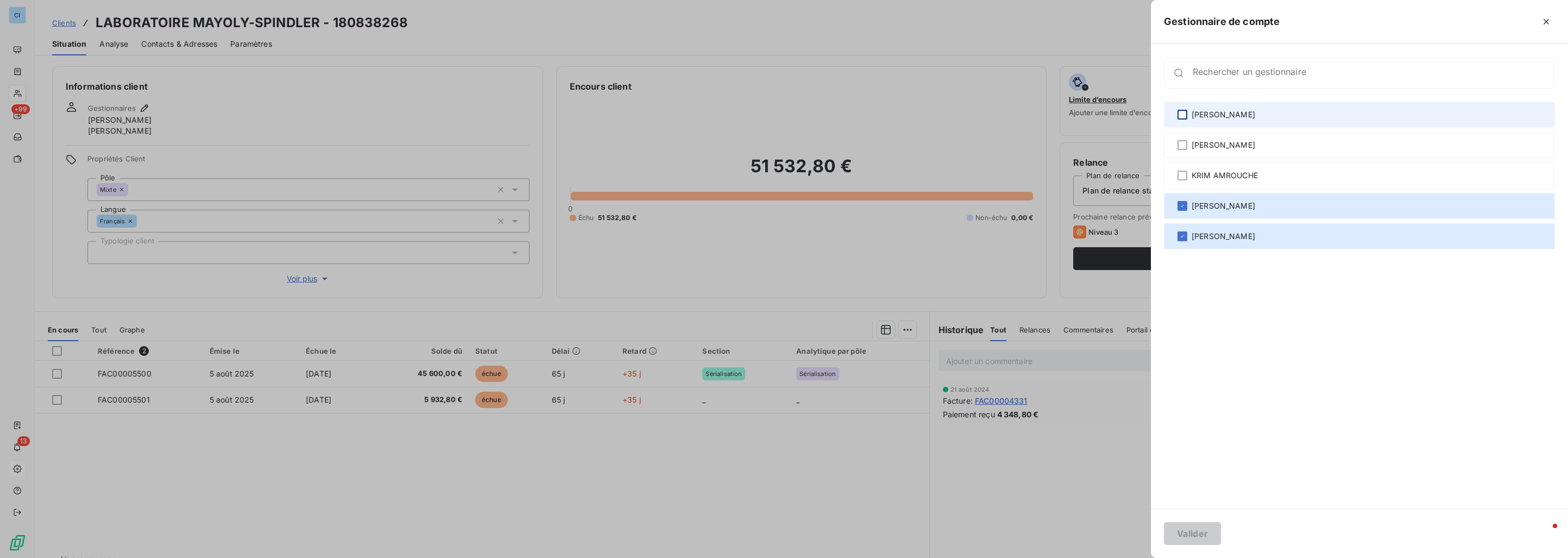
click at [1180, 110] on div at bounding box center [1182, 115] width 10 height 10
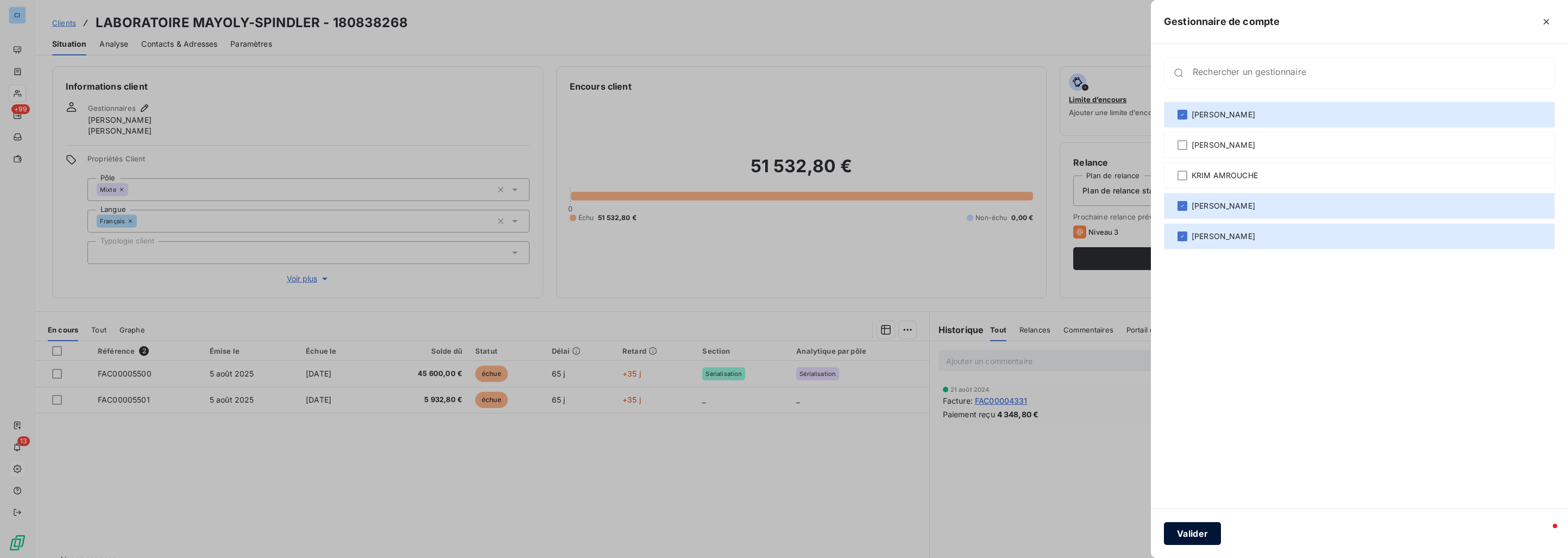
click at [1200, 529] on button "Valider" at bounding box center [1192, 533] width 57 height 23
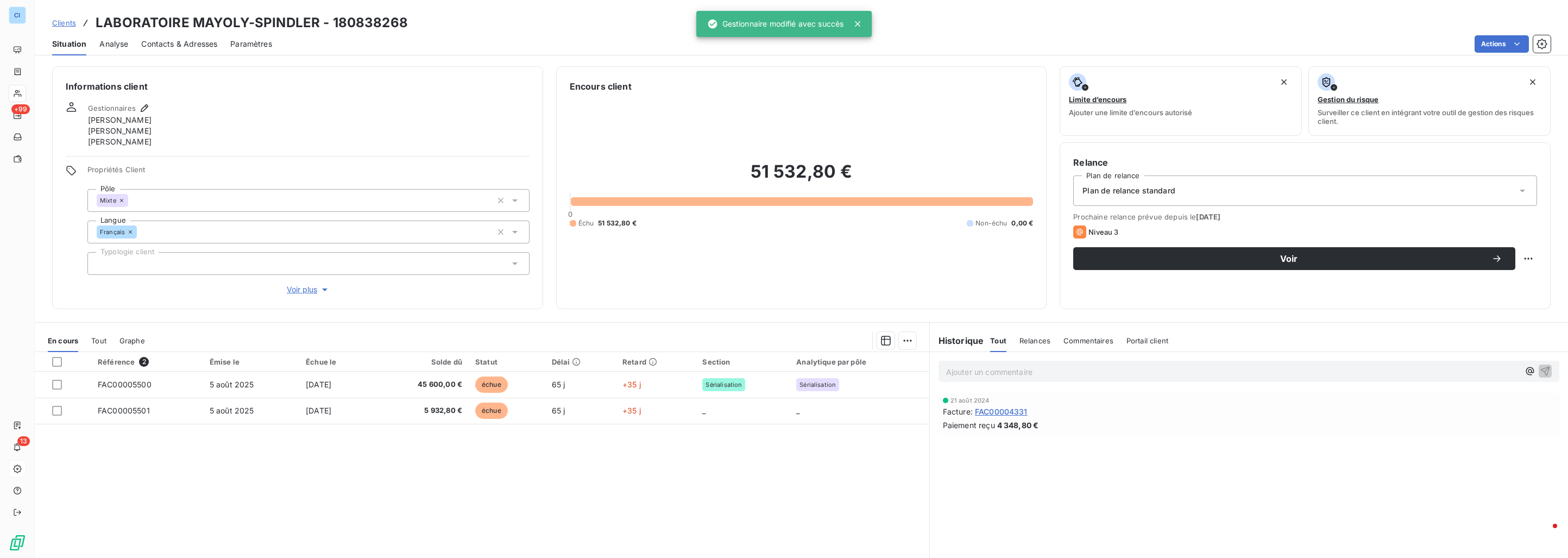
click at [68, 21] on span "Clients" at bounding box center [64, 23] width 24 height 9
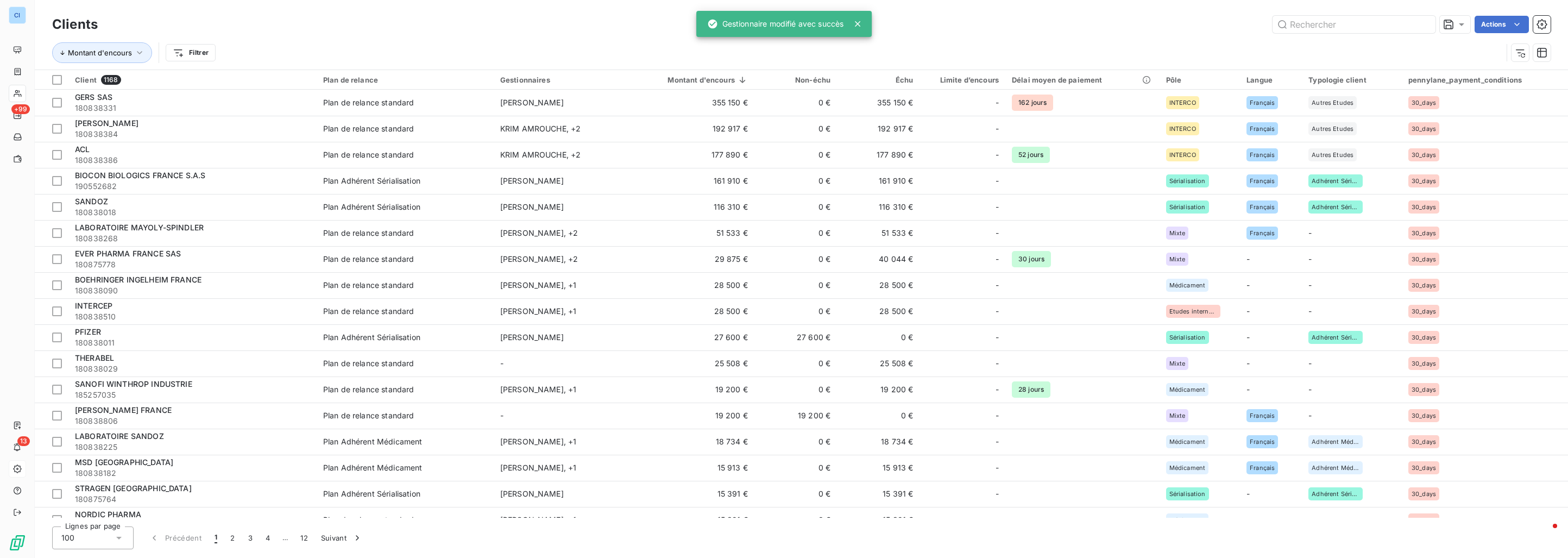
click at [374, 28] on div "Actions" at bounding box center [830, 24] width 1440 height 18
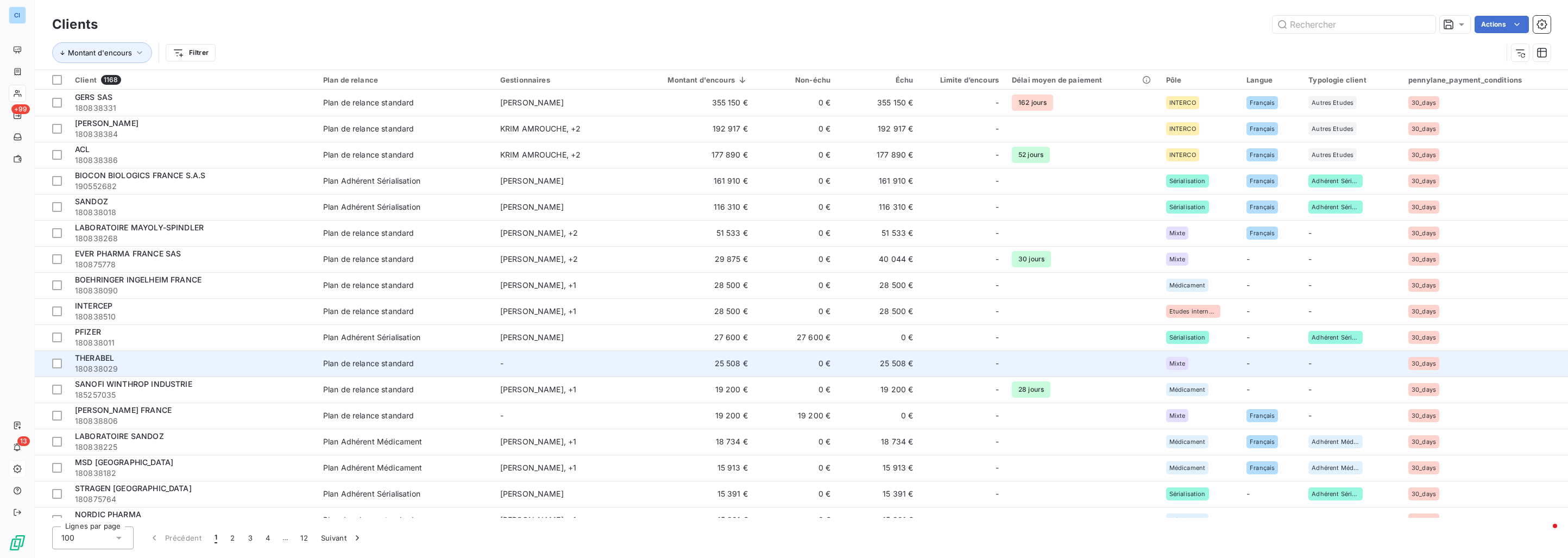
click at [386, 363] on div "Plan de relance standard" at bounding box center [369, 364] width 91 height 11
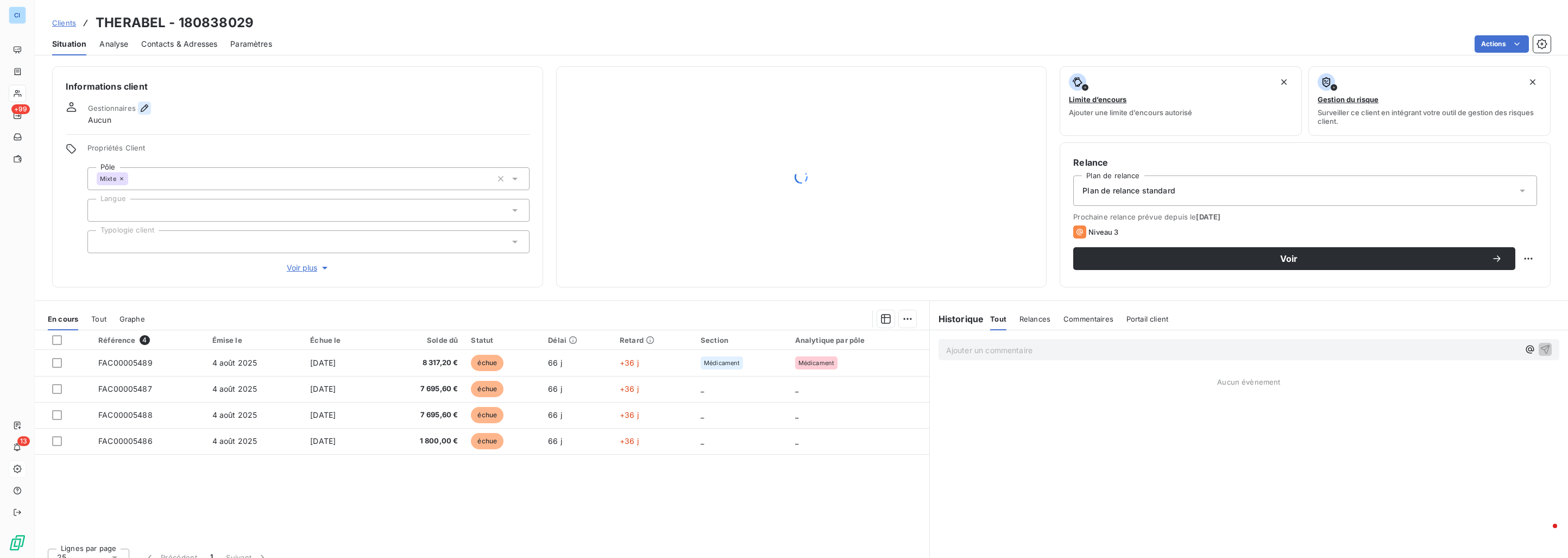
click at [147, 108] on icon "button" at bounding box center [144, 108] width 11 height 11
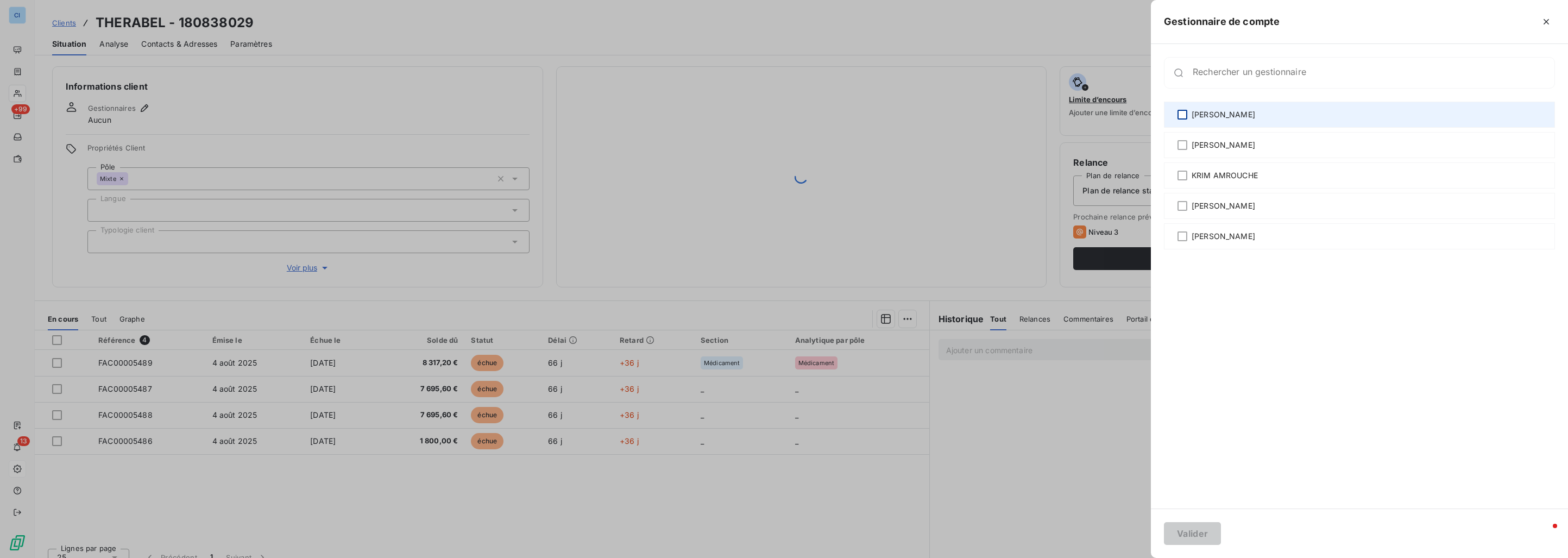
click at [1180, 116] on div at bounding box center [1182, 115] width 10 height 10
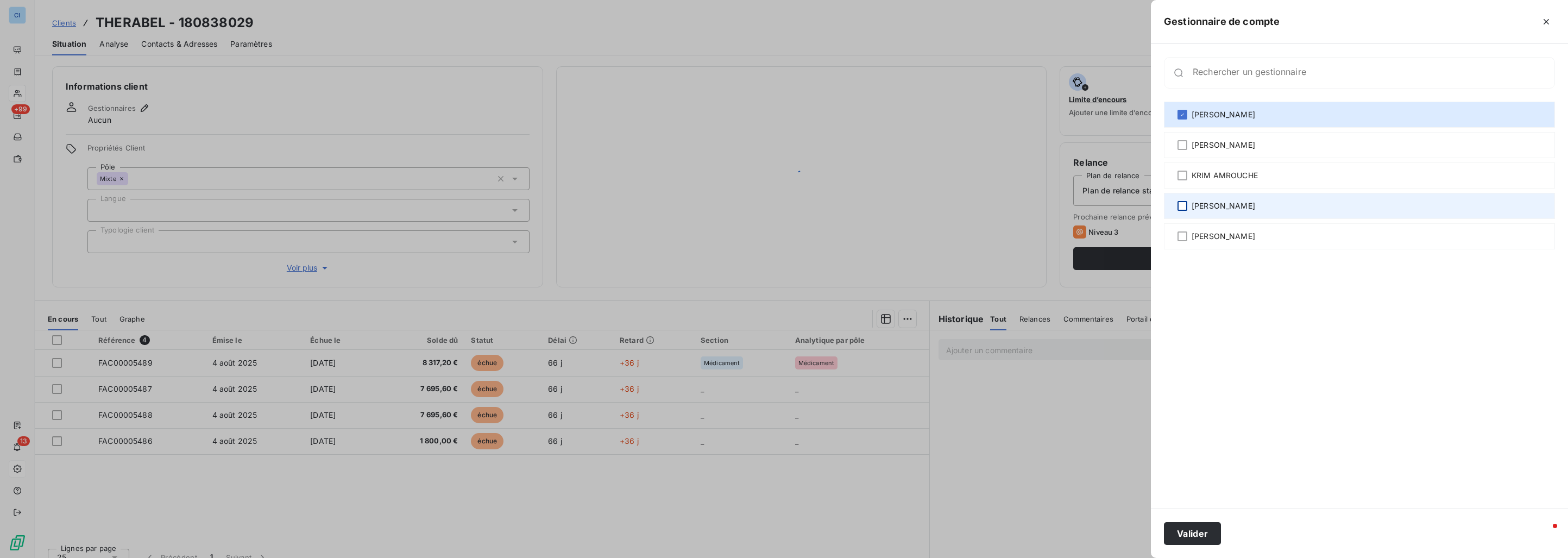
click at [1182, 202] on div at bounding box center [1182, 206] width 10 height 10
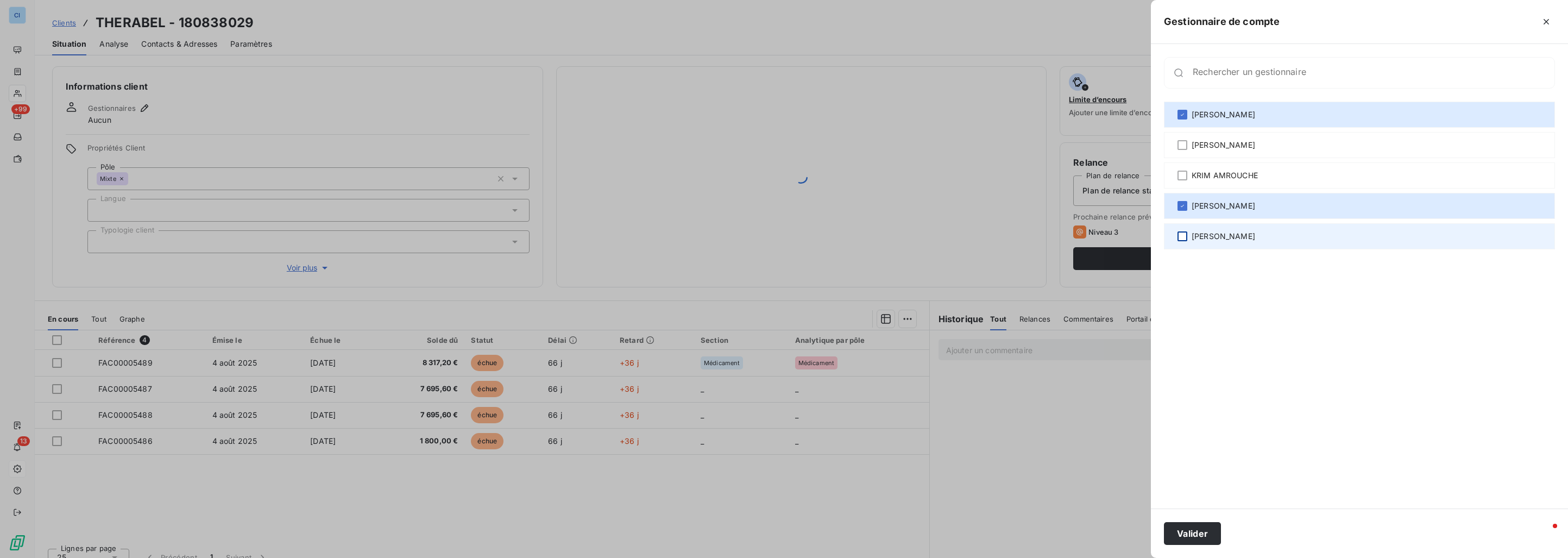
click at [1181, 237] on div at bounding box center [1182, 236] width 10 height 10
click at [1195, 529] on button "Valider" at bounding box center [1192, 533] width 57 height 23
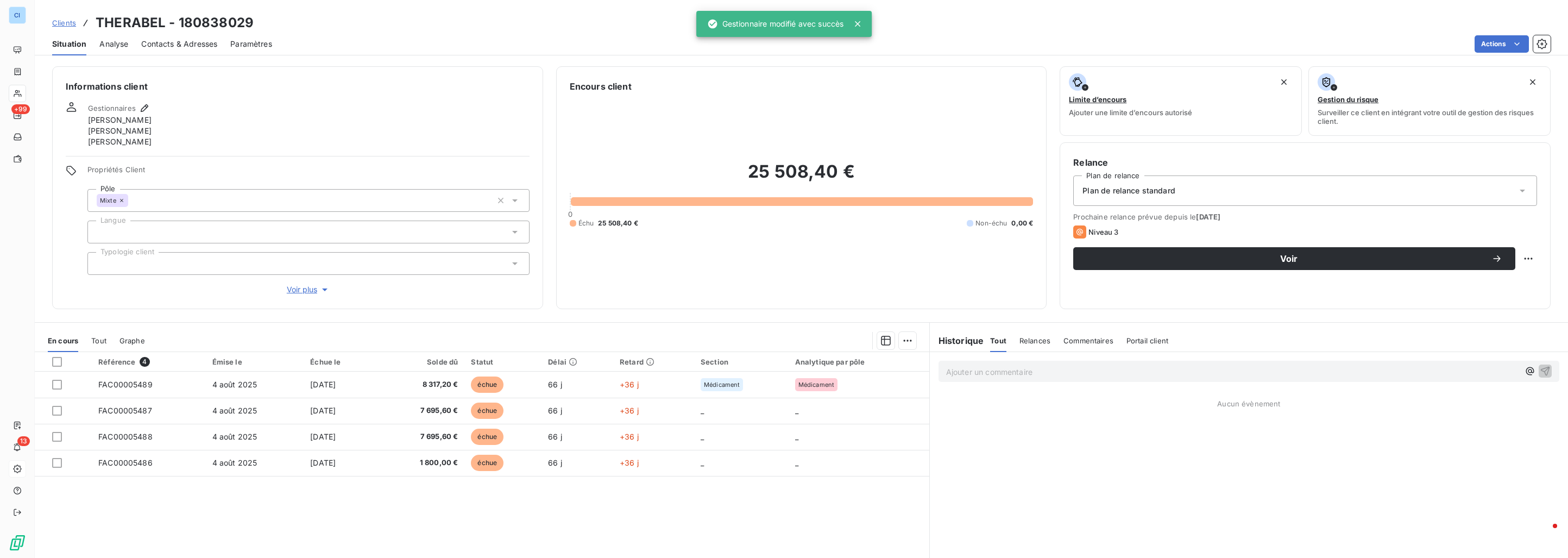
click at [73, 23] on span "Clients" at bounding box center [64, 23] width 24 height 9
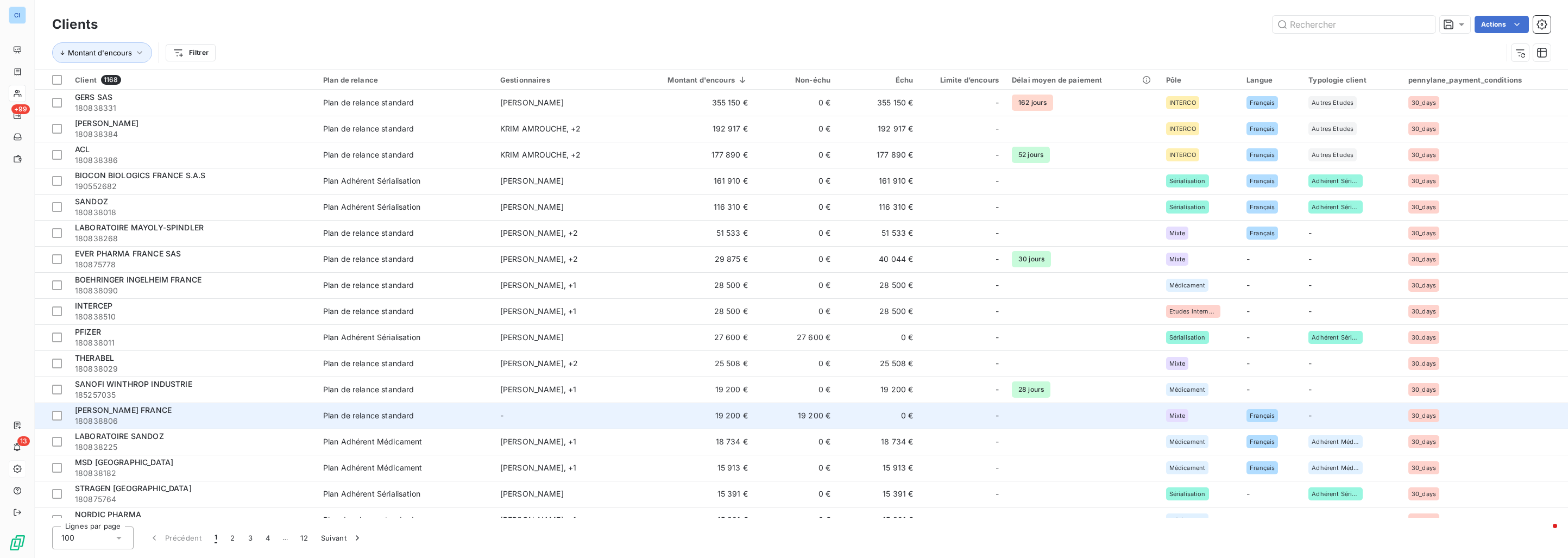
click at [681, 418] on td "19 200 €" at bounding box center [691, 415] width 127 height 26
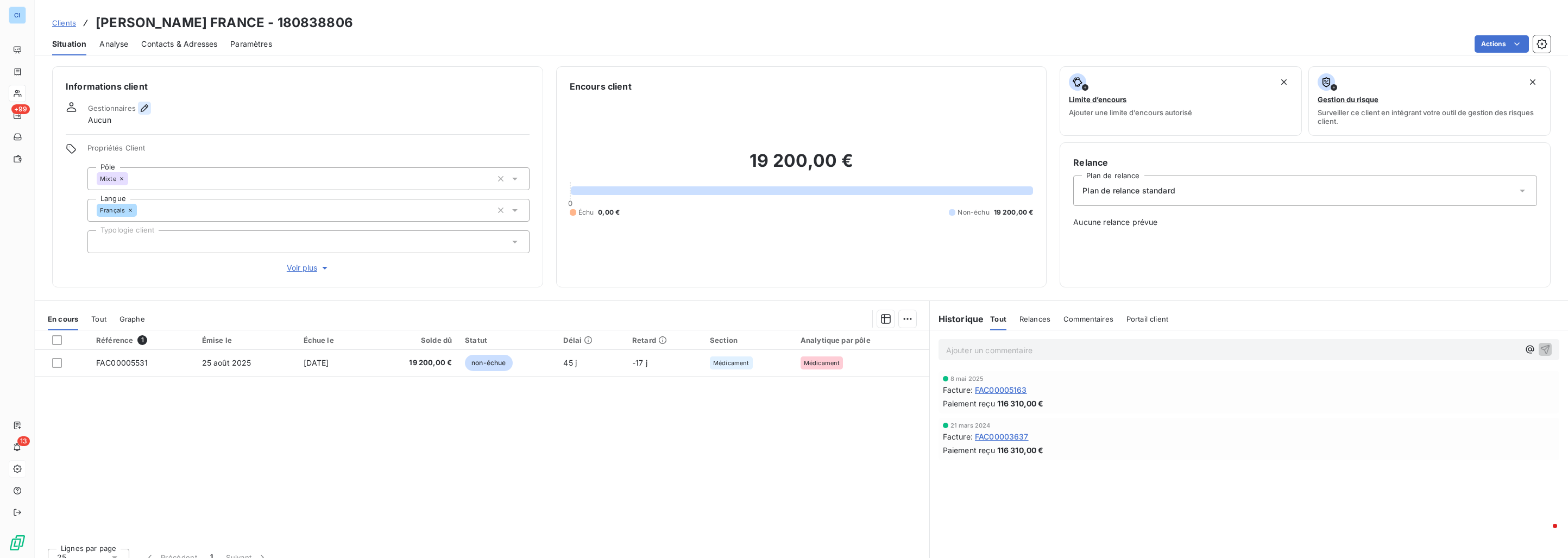
click at [145, 106] on icon "button" at bounding box center [144, 108] width 7 height 7
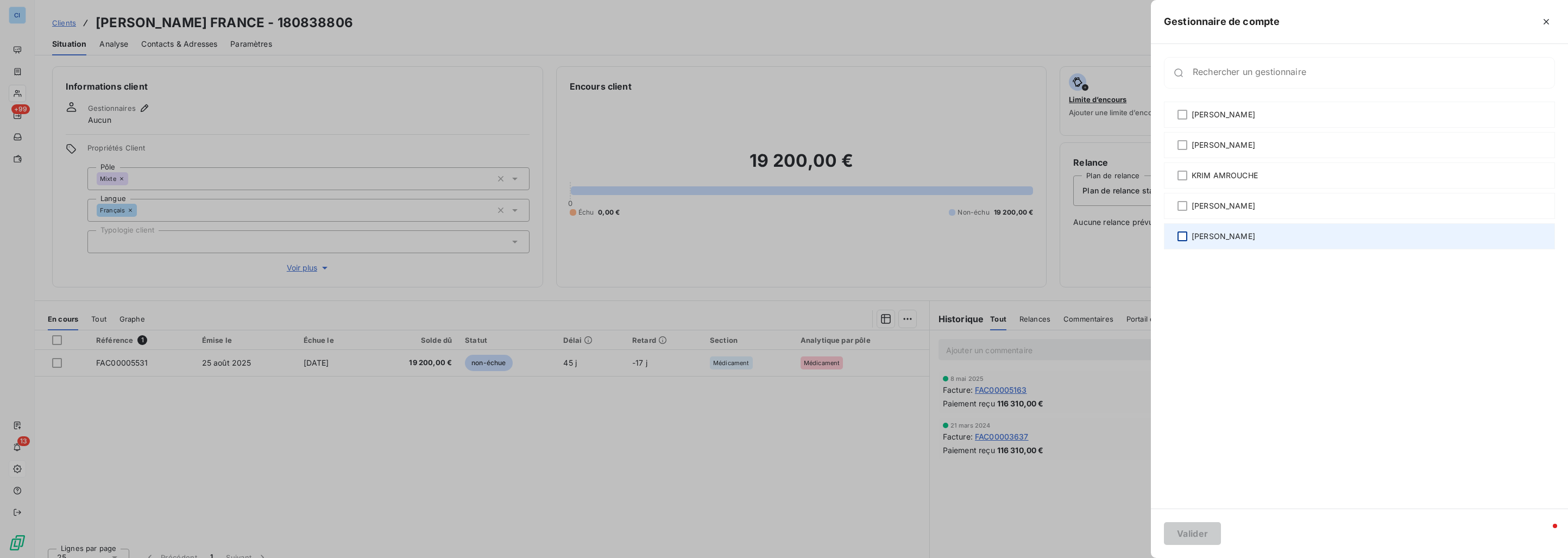
click at [1180, 236] on div at bounding box center [1182, 236] width 10 height 10
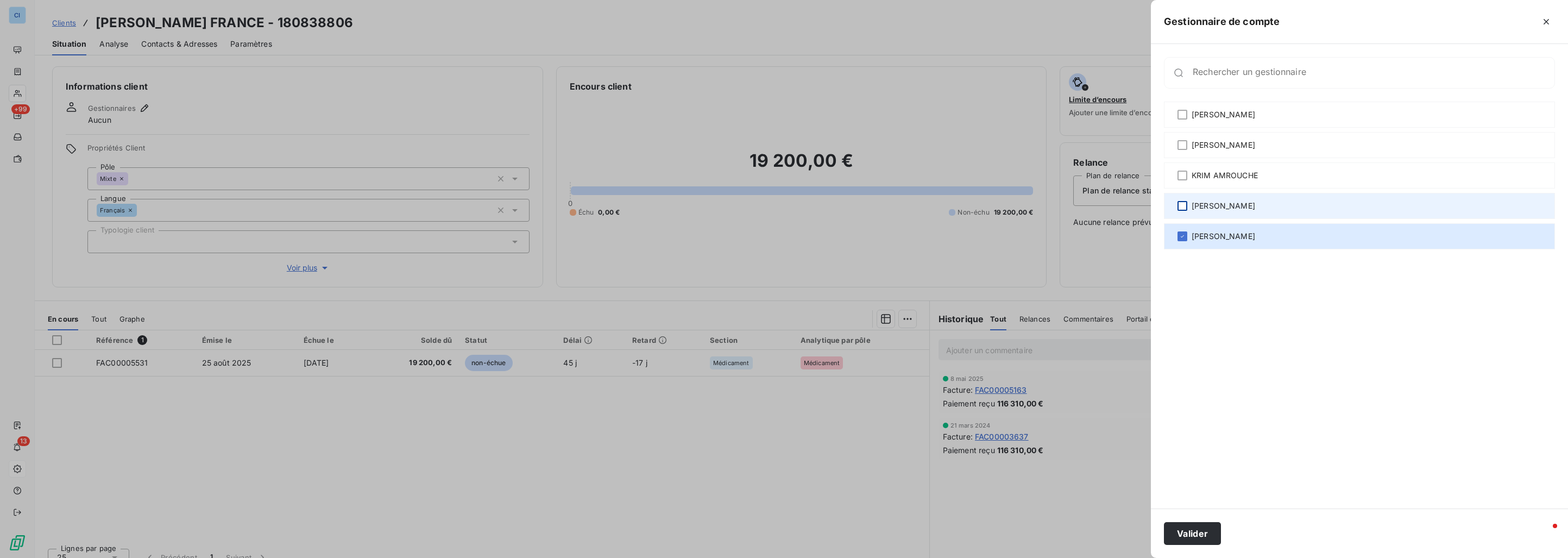
click at [1179, 205] on div at bounding box center [1182, 206] width 10 height 10
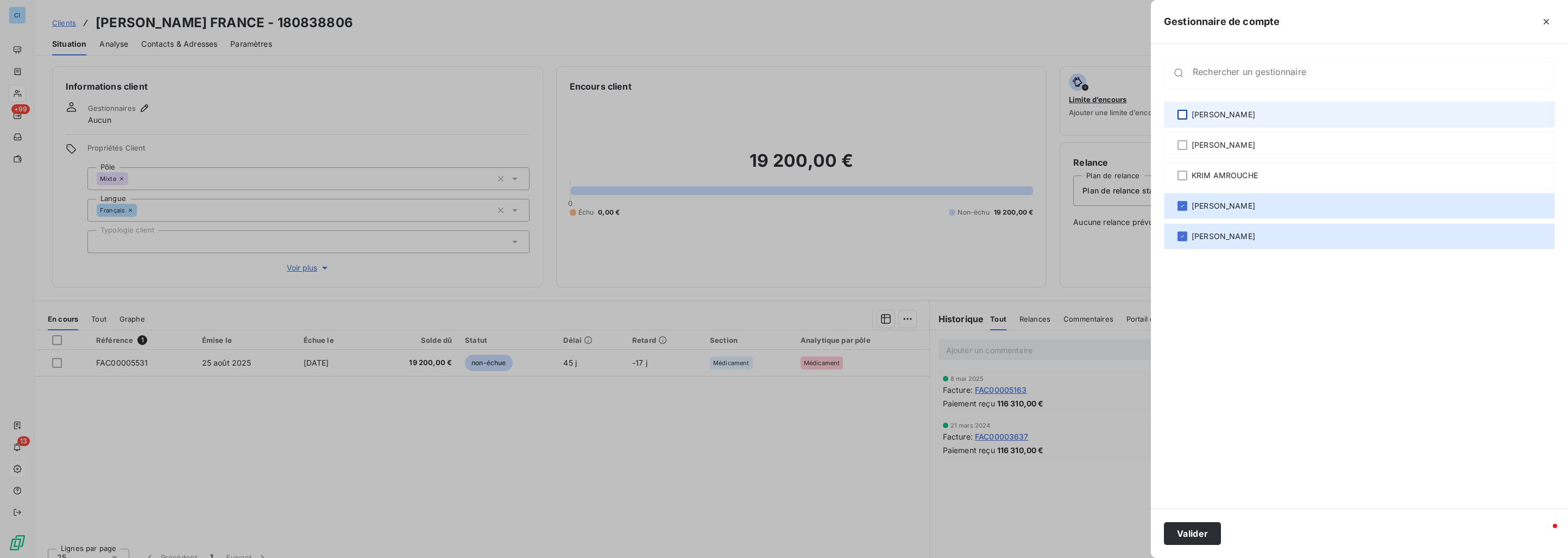
click at [1186, 118] on div at bounding box center [1182, 115] width 10 height 10
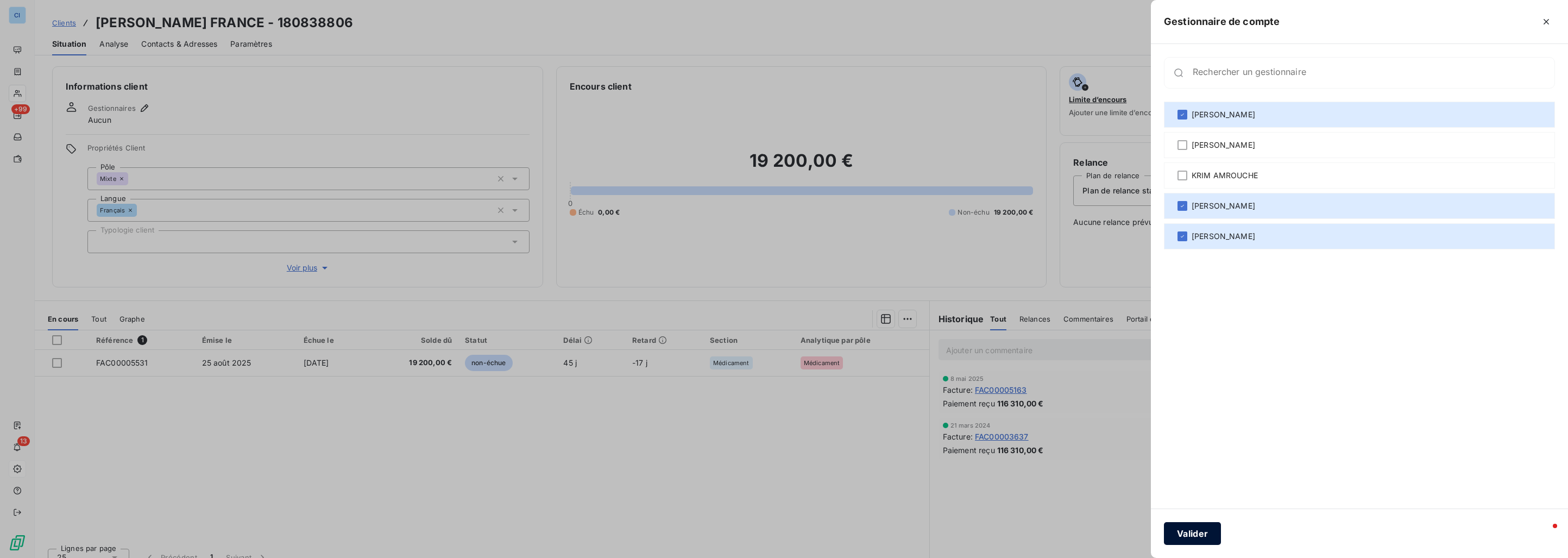
click at [1202, 532] on button "Valider" at bounding box center [1192, 533] width 57 height 23
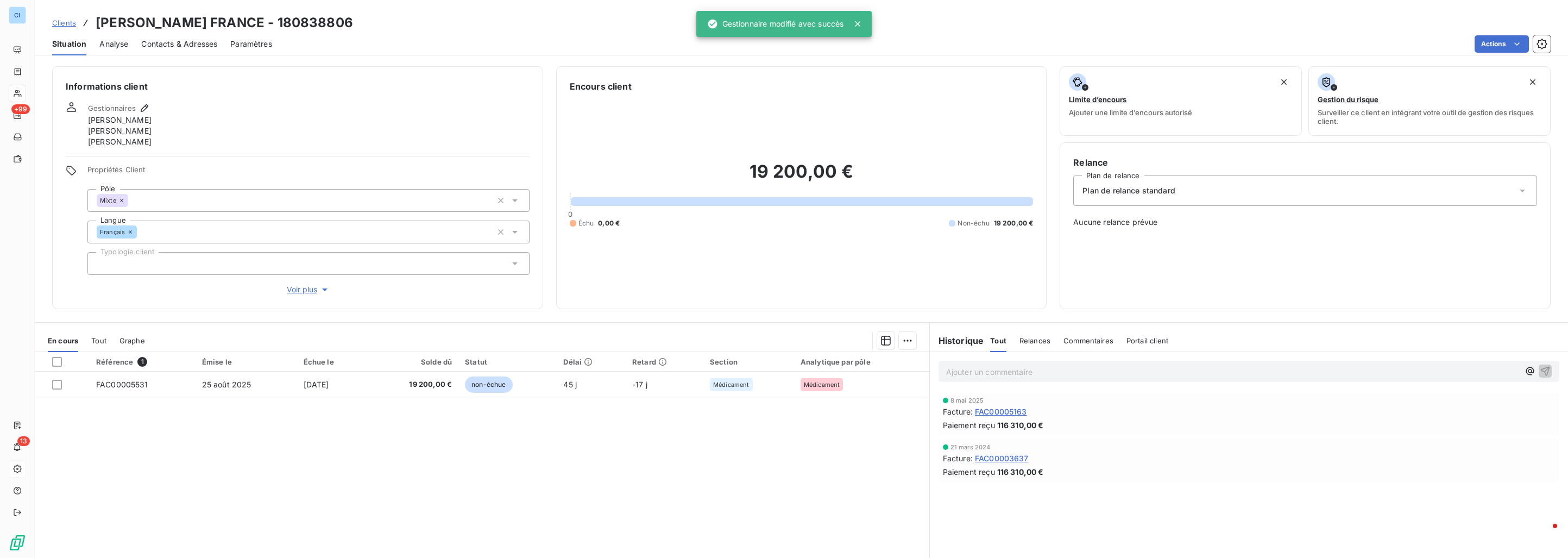
click at [75, 27] on link "Clients" at bounding box center [64, 23] width 24 height 11
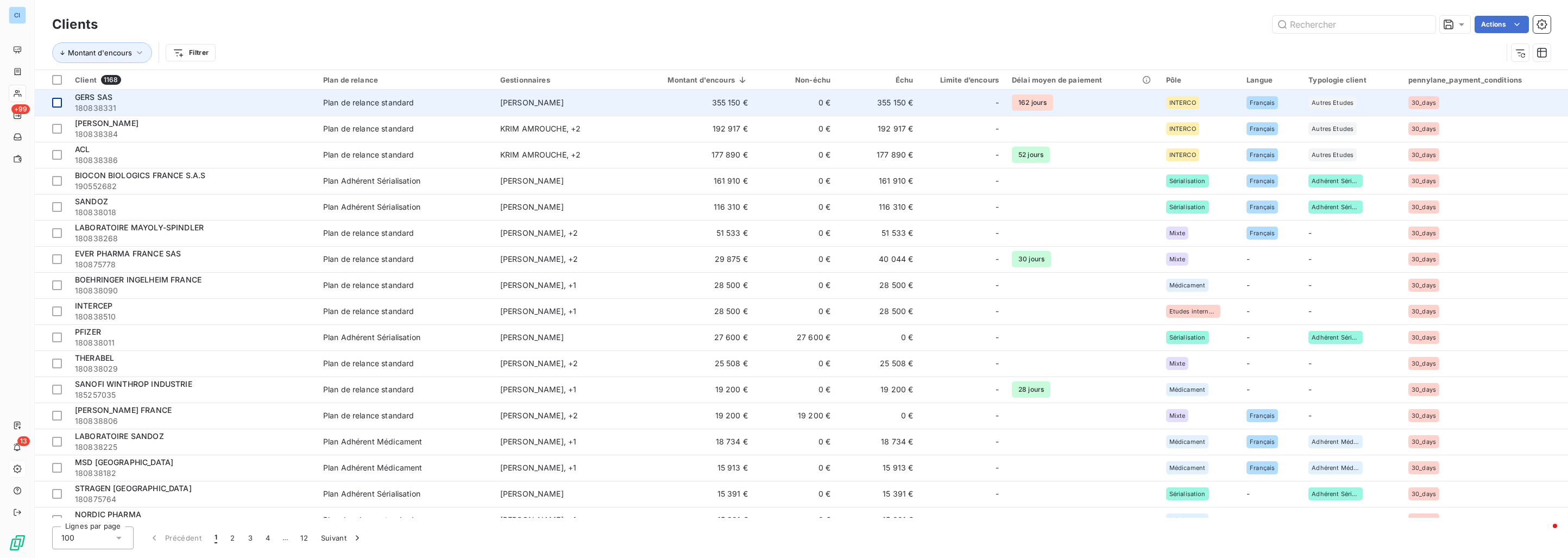
click at [58, 100] on div at bounding box center [57, 103] width 10 height 10
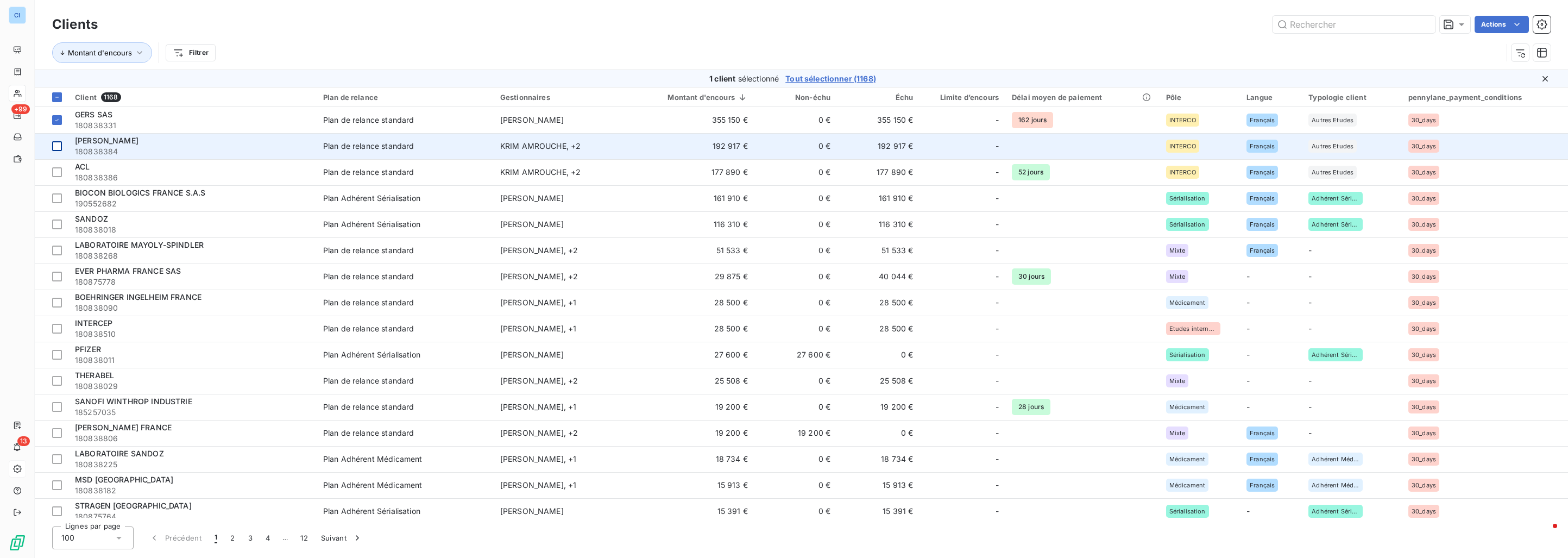
click at [58, 141] on div at bounding box center [57, 146] width 10 height 10
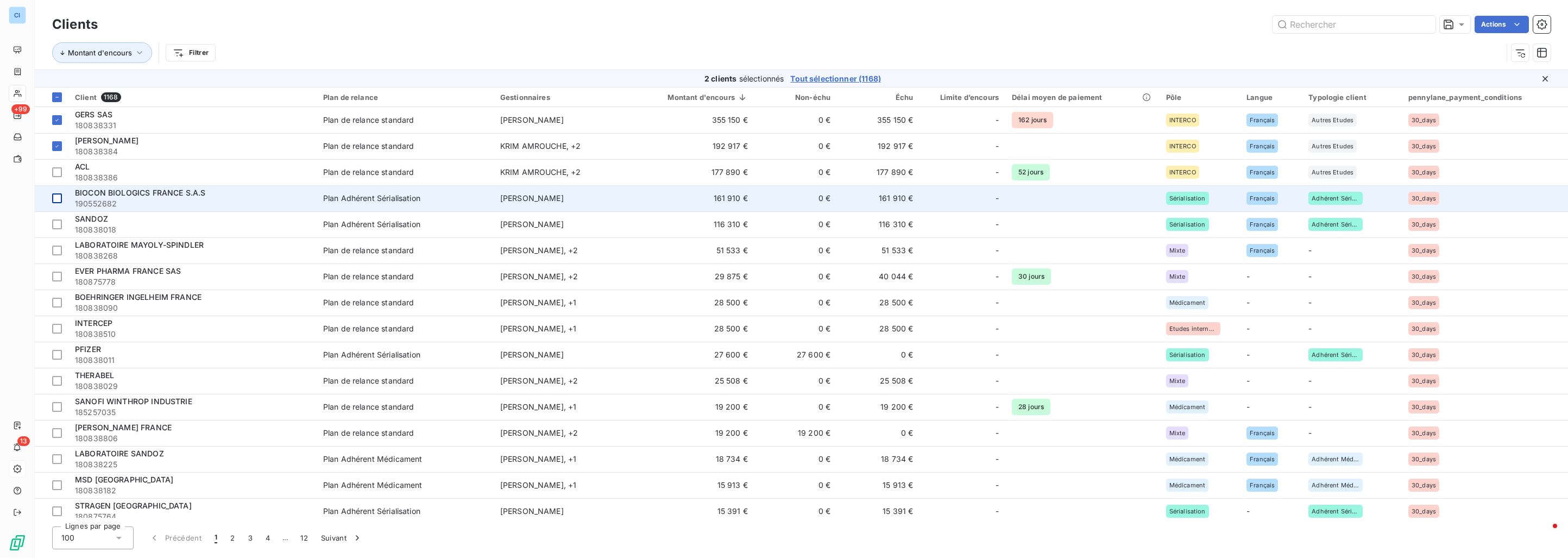
click at [55, 171] on div at bounding box center [57, 172] width 10 height 10
click at [57, 198] on div at bounding box center [57, 199] width 10 height 10
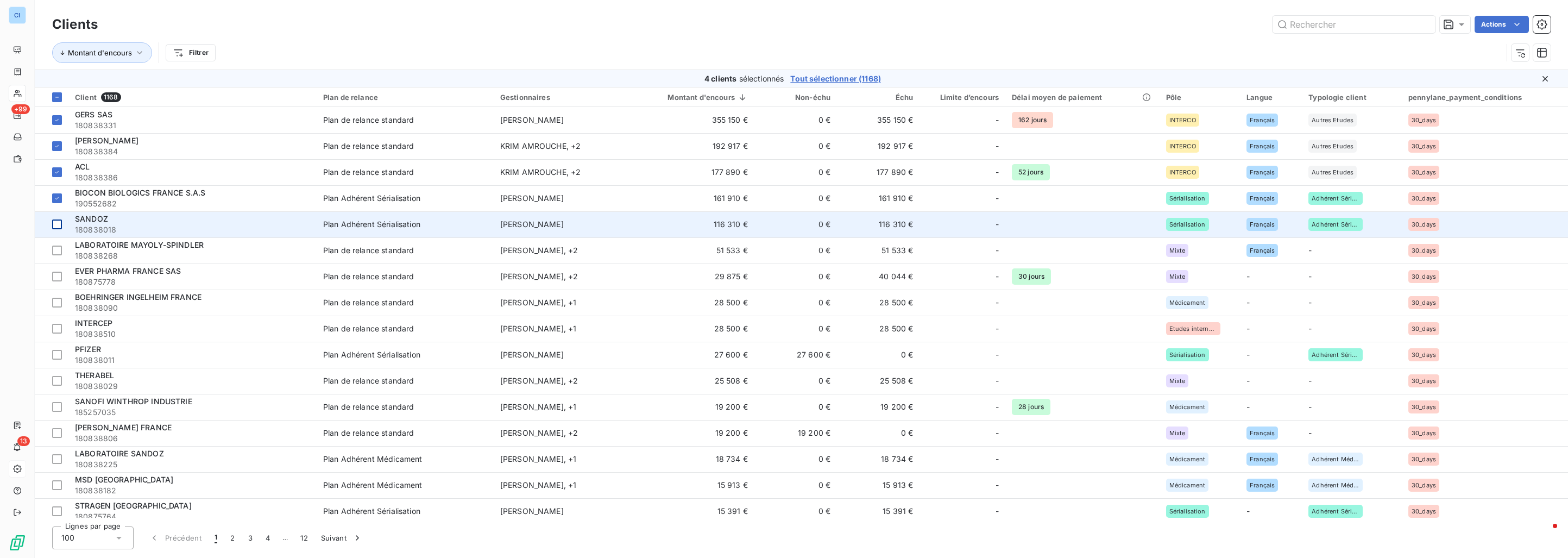
click at [56, 227] on div at bounding box center [57, 224] width 10 height 10
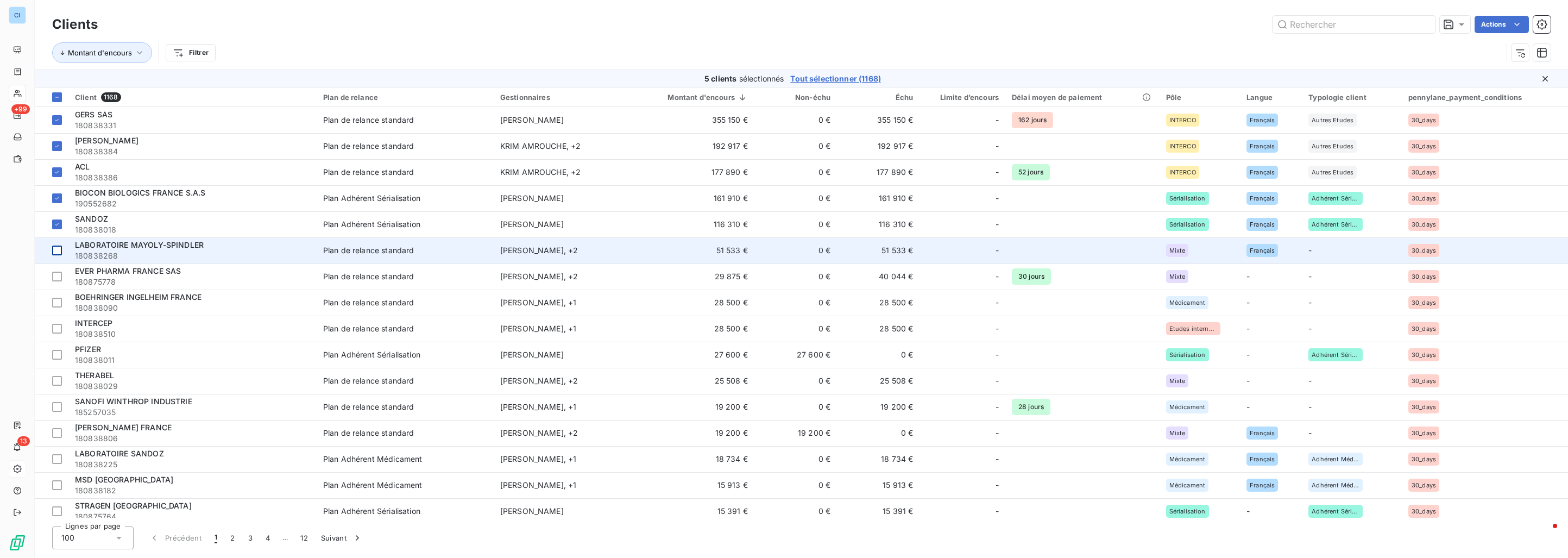
click at [56, 244] on td at bounding box center [51, 250] width 33 height 26
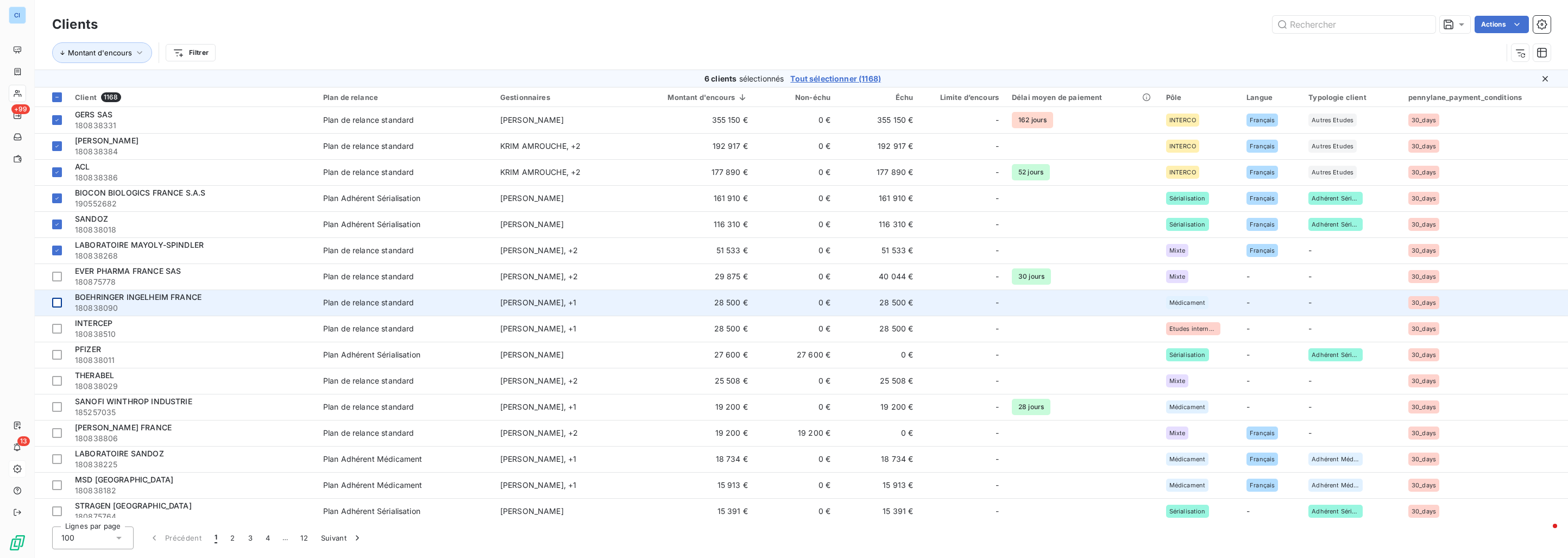
click at [55, 272] on div at bounding box center [57, 277] width 10 height 10
click at [56, 304] on div at bounding box center [57, 303] width 10 height 10
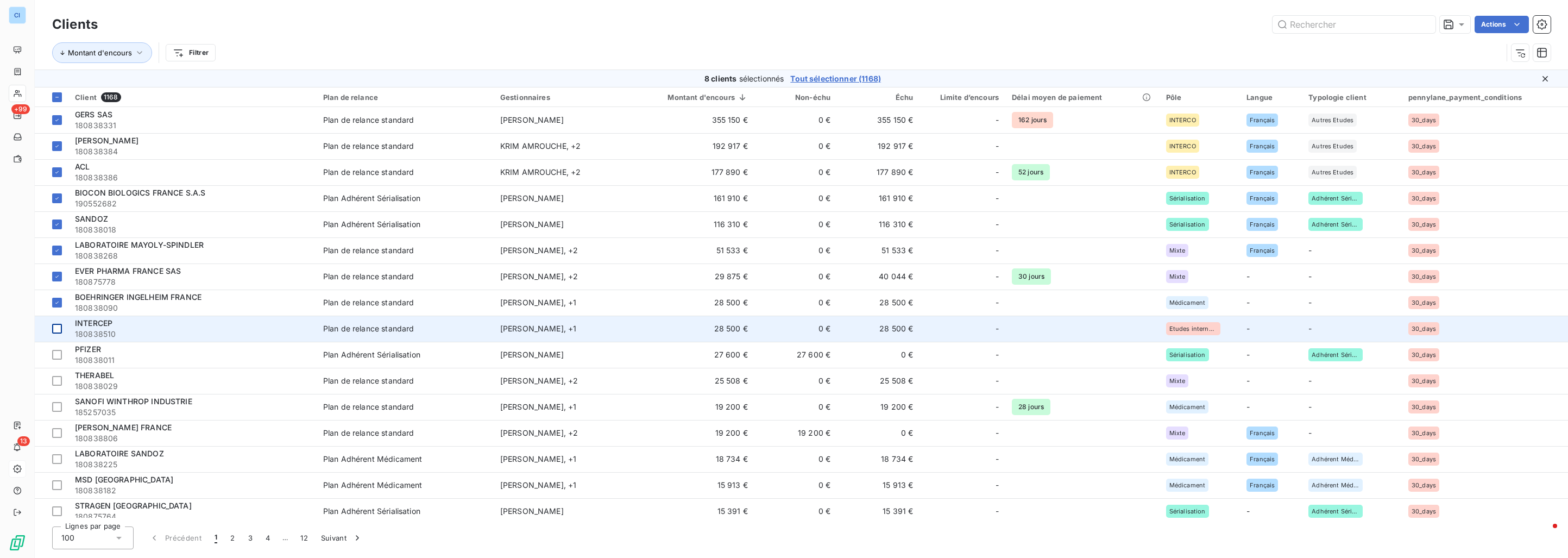
click at [57, 331] on div at bounding box center [57, 329] width 10 height 10
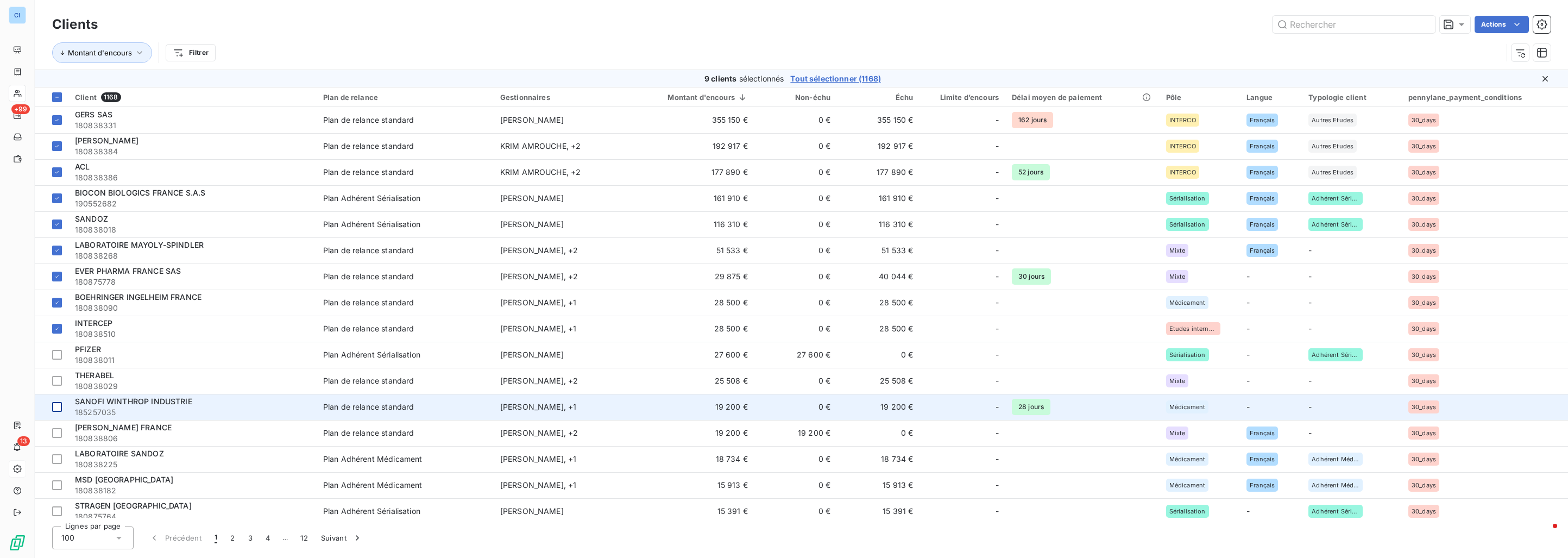
click at [58, 402] on div at bounding box center [57, 407] width 10 height 10
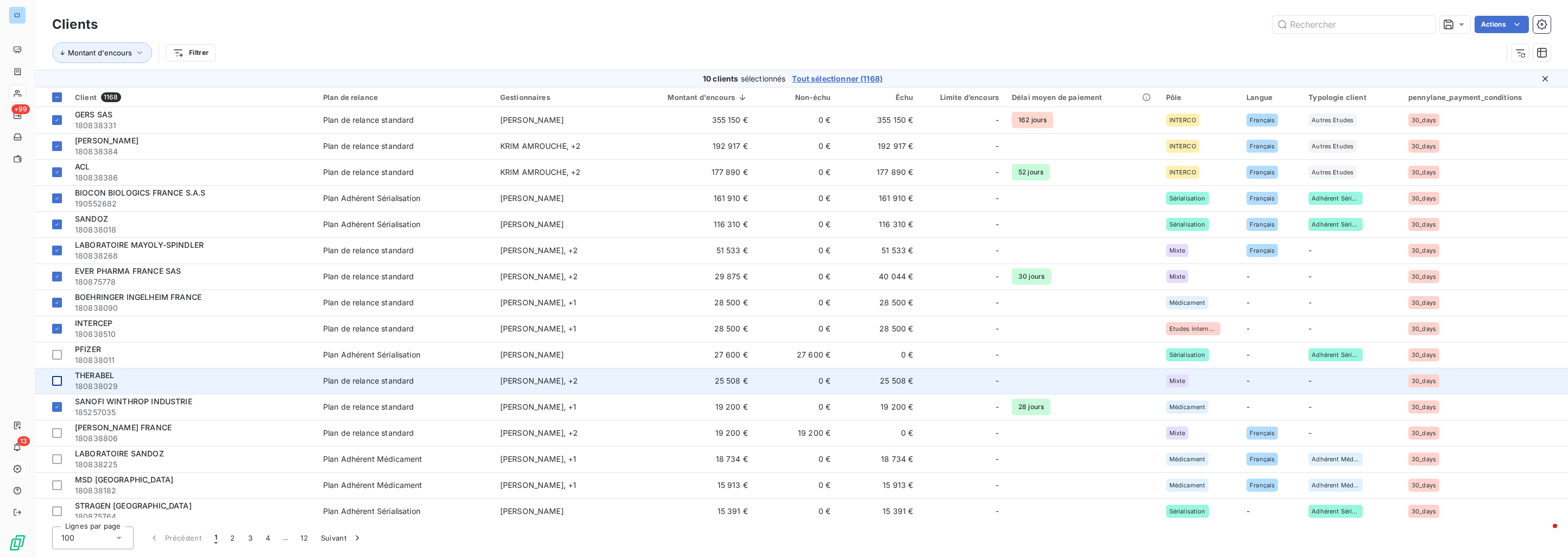
click at [57, 379] on div at bounding box center [57, 381] width 10 height 10
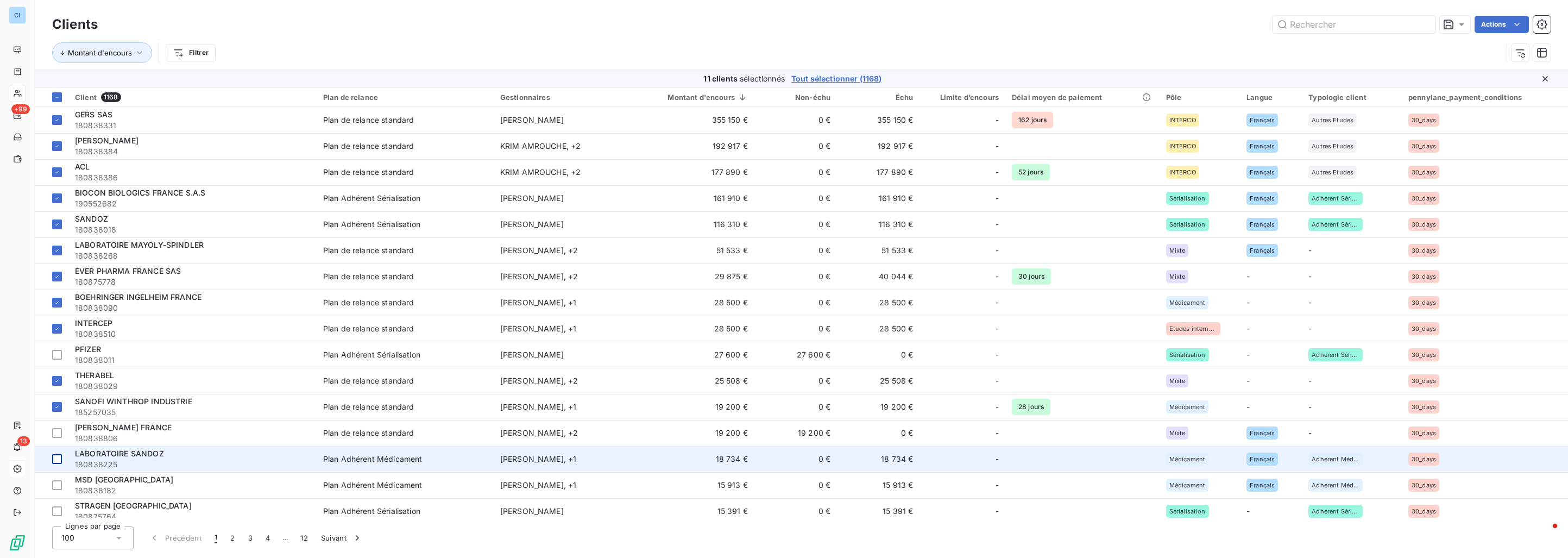
click at [58, 456] on div at bounding box center [57, 459] width 10 height 10
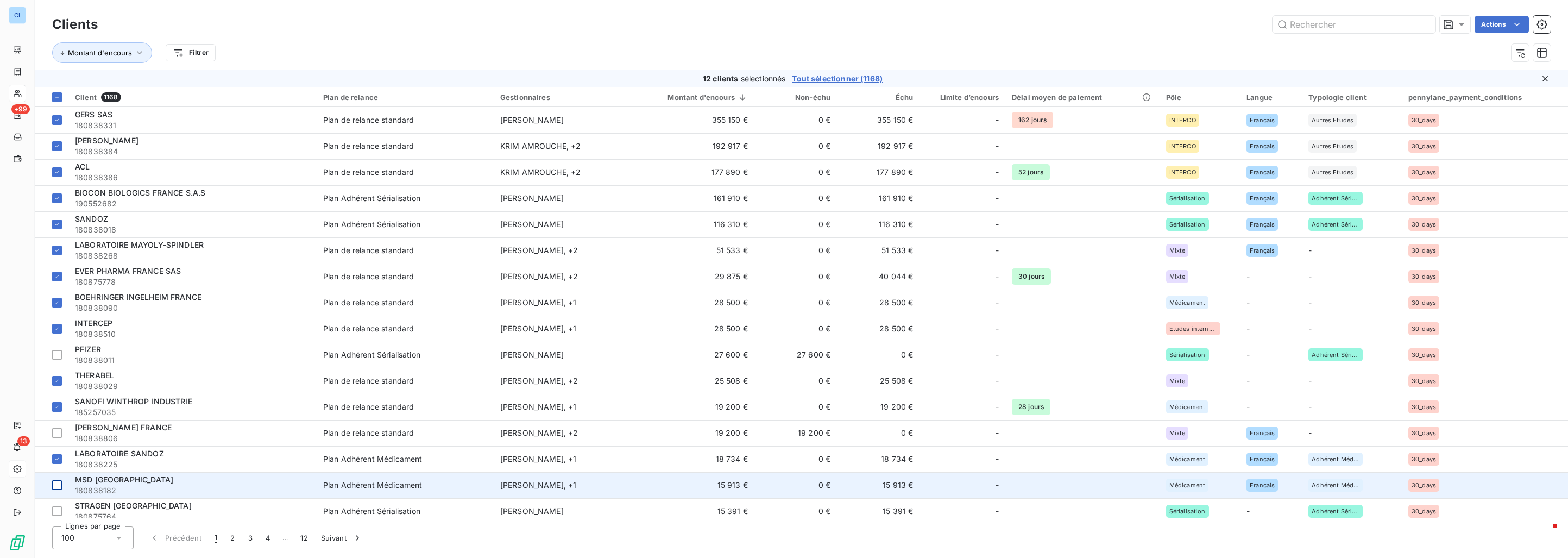
click at [62, 489] on td at bounding box center [51, 485] width 33 height 26
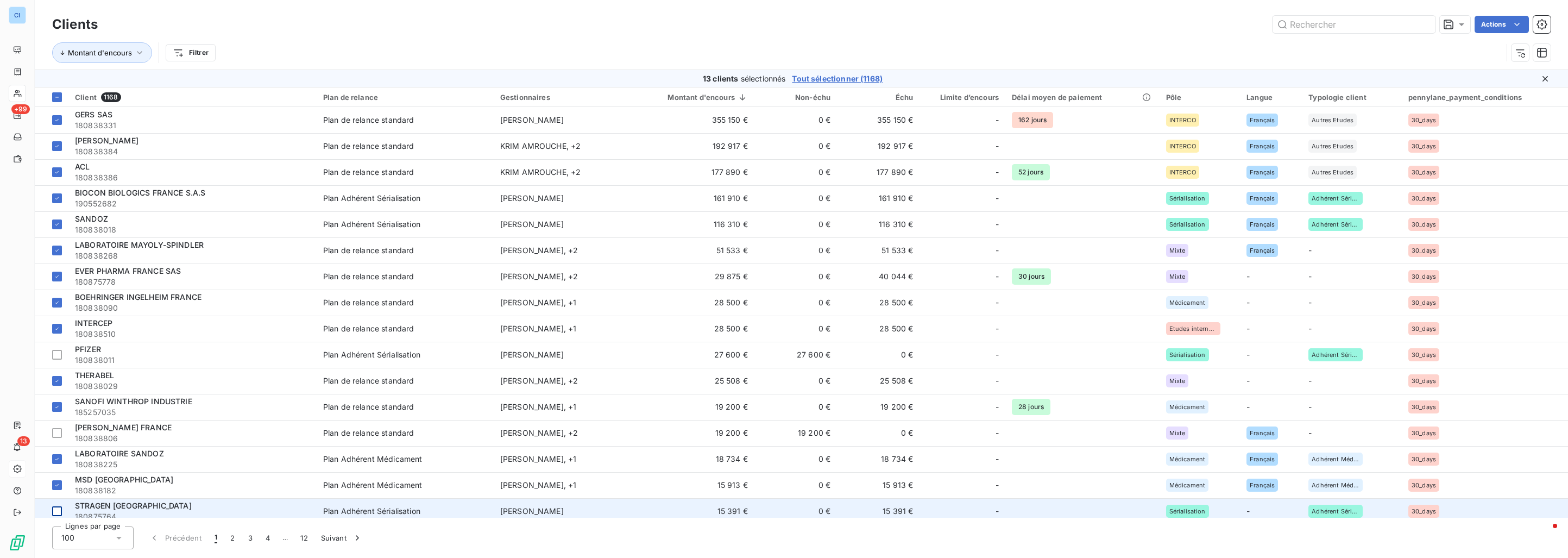
click at [58, 512] on div at bounding box center [57, 512] width 10 height 10
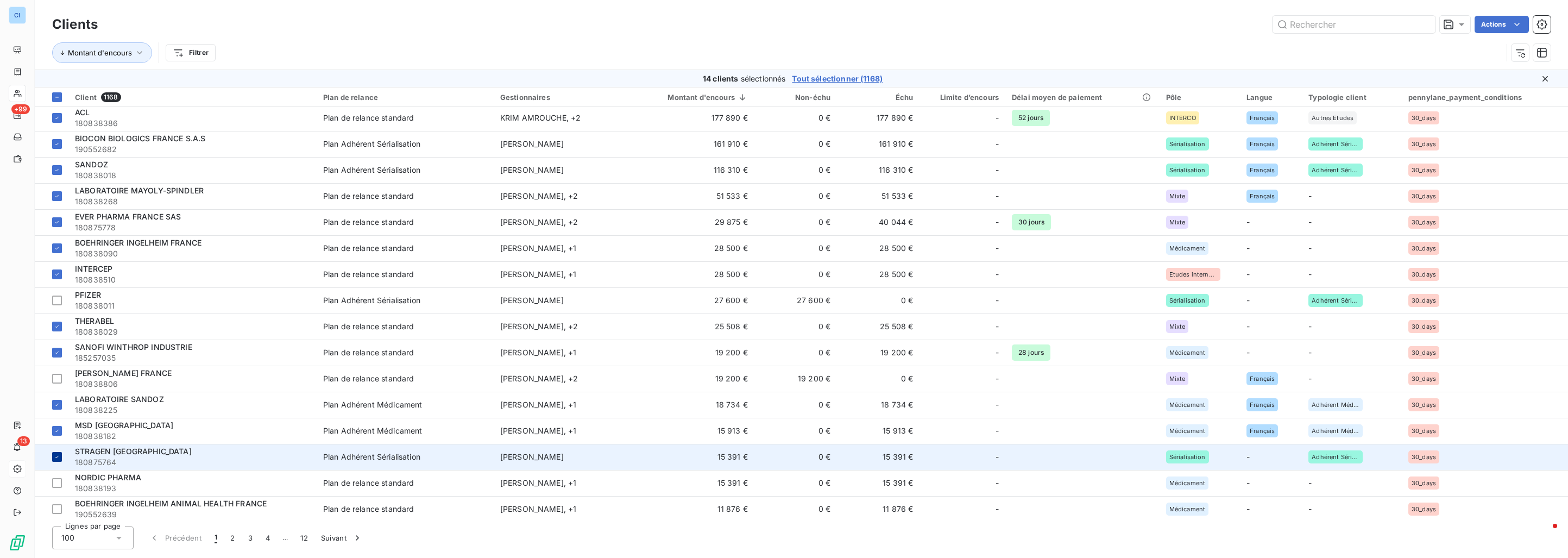
scroll to position [108, 0]
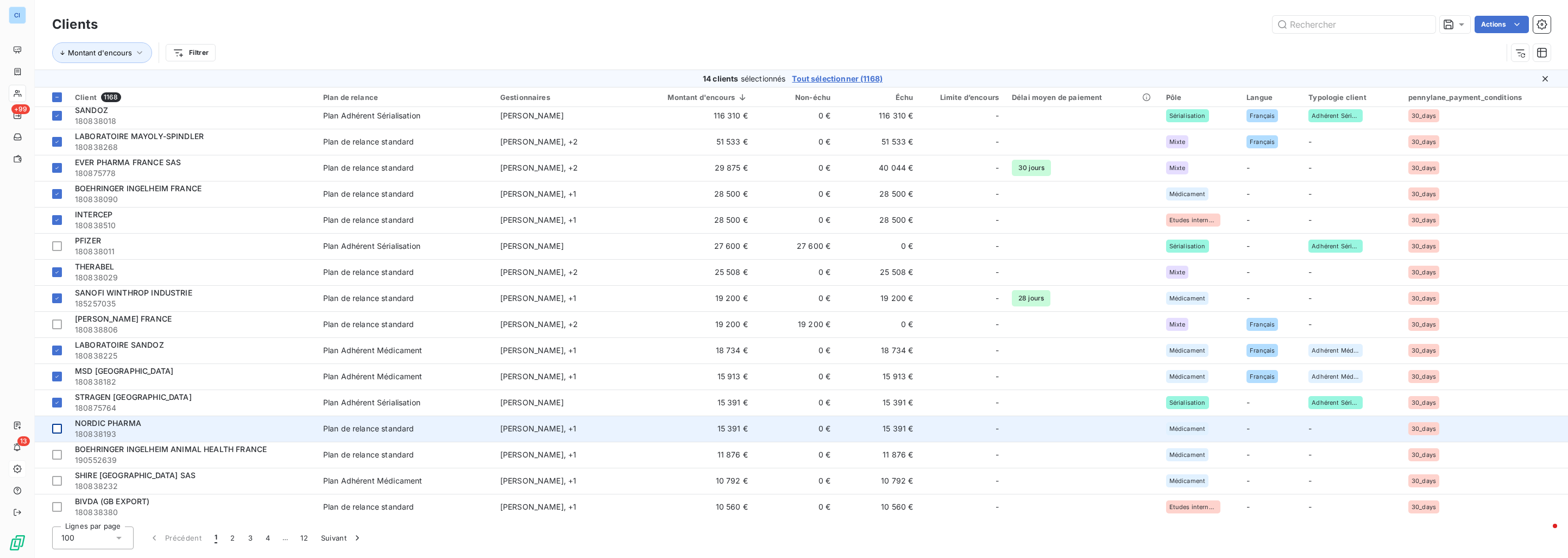
click at [63, 431] on td at bounding box center [51, 429] width 33 height 26
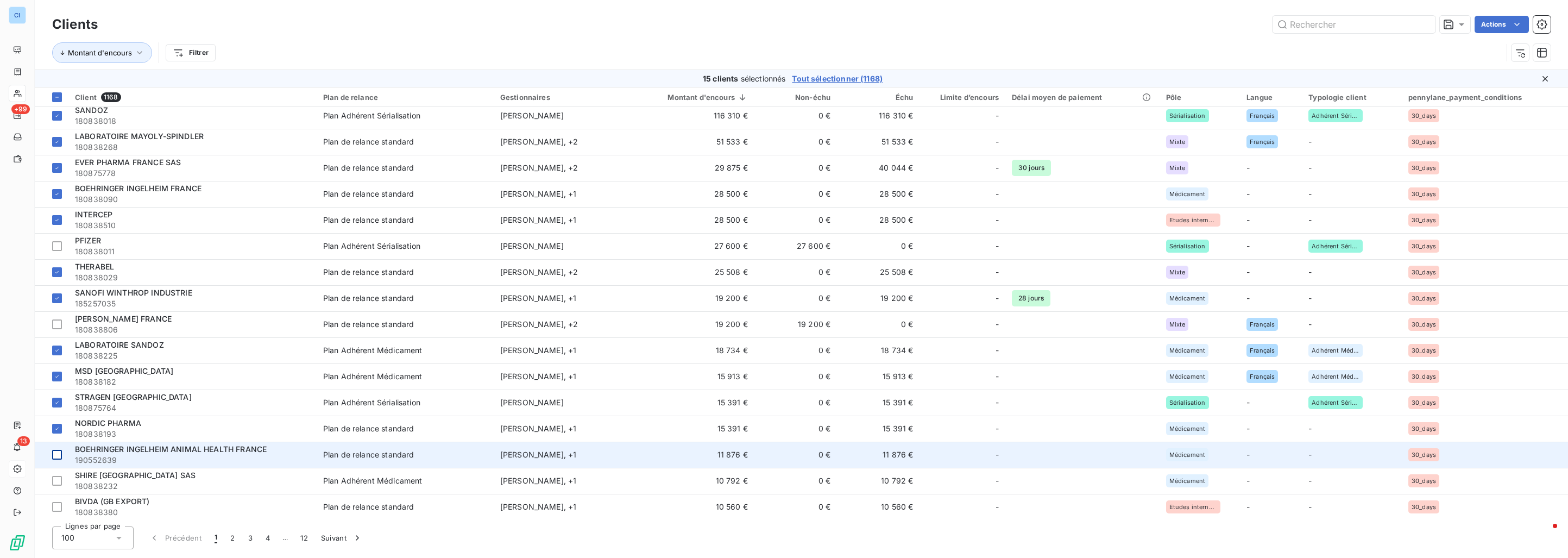
click at [58, 452] on div at bounding box center [57, 455] width 10 height 10
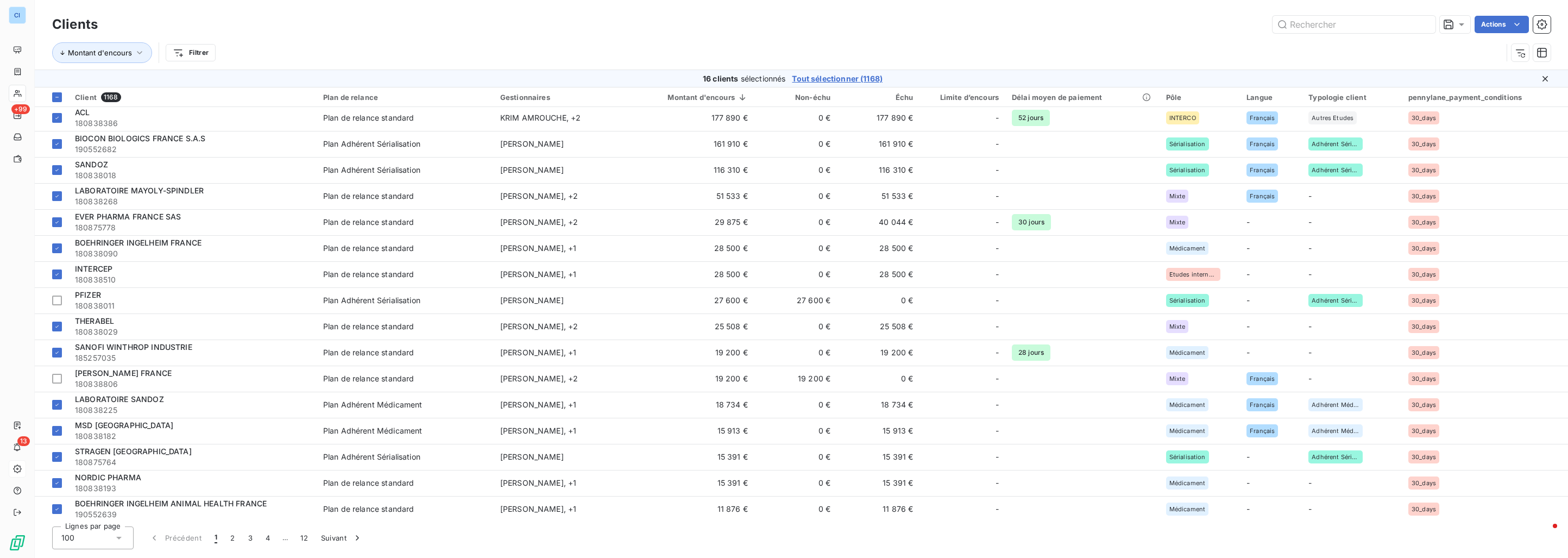
scroll to position [0, 0]
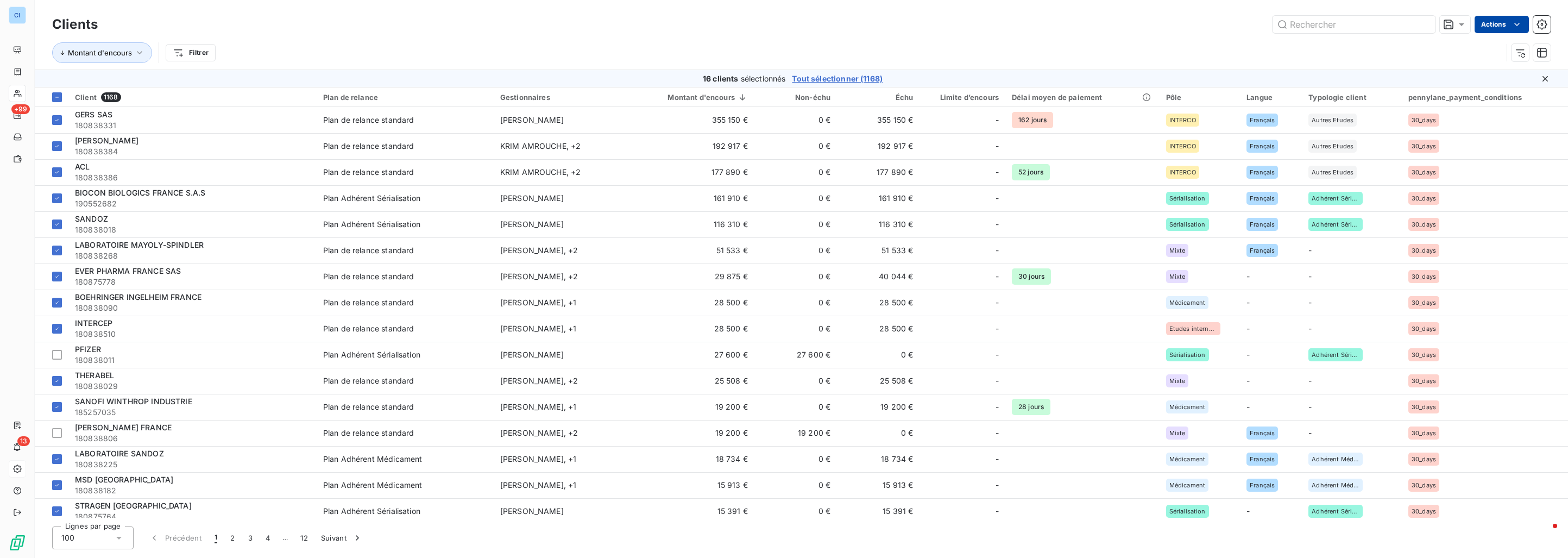
click at [1486, 30] on html "CI +99 13 Clients Actions Montant d'encours Filtrer 16 clients sélectionnés Tou…" at bounding box center [784, 279] width 1568 height 558
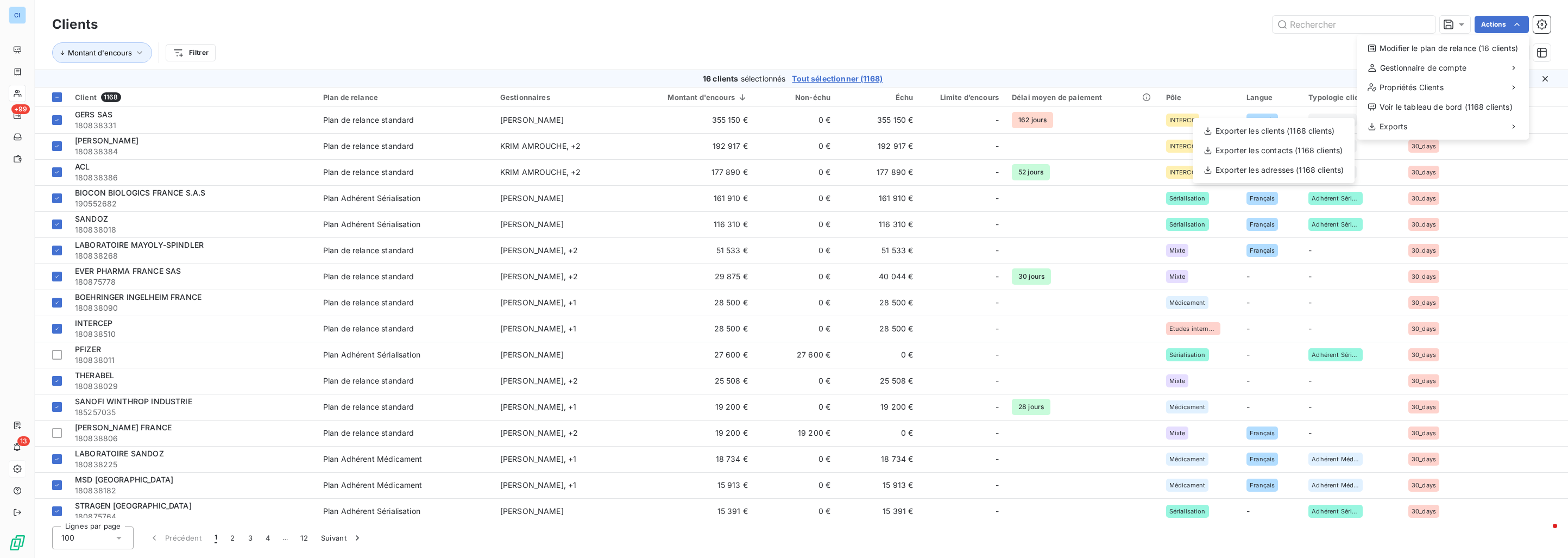
click at [1299, 62] on html "CI +99 13 Clients Actions Modifier le plan de relance (16 clients) Gestionnaire…" at bounding box center [784, 279] width 1568 height 558
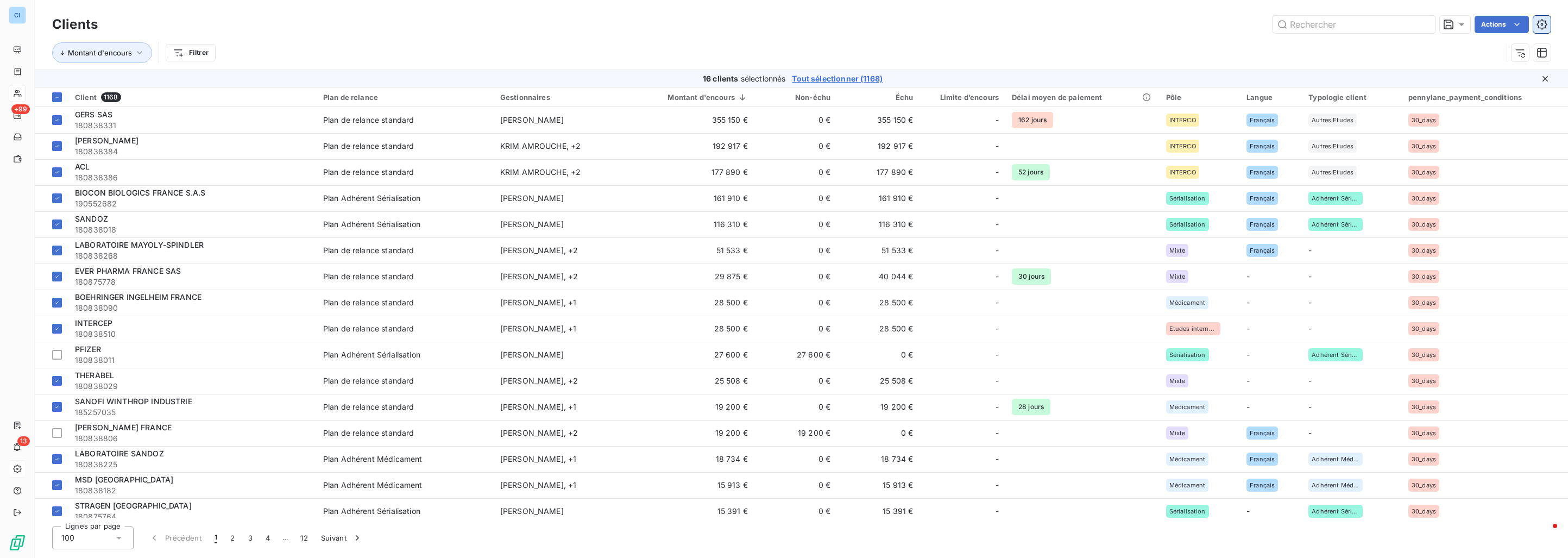
click at [1540, 27] on icon "button" at bounding box center [1542, 24] width 11 height 11
click at [1501, 20] on html "CI +99 13 Clients Actions Montant d'encours Filtrer 16 clients sélectionnés Tou…" at bounding box center [784, 279] width 1568 height 558
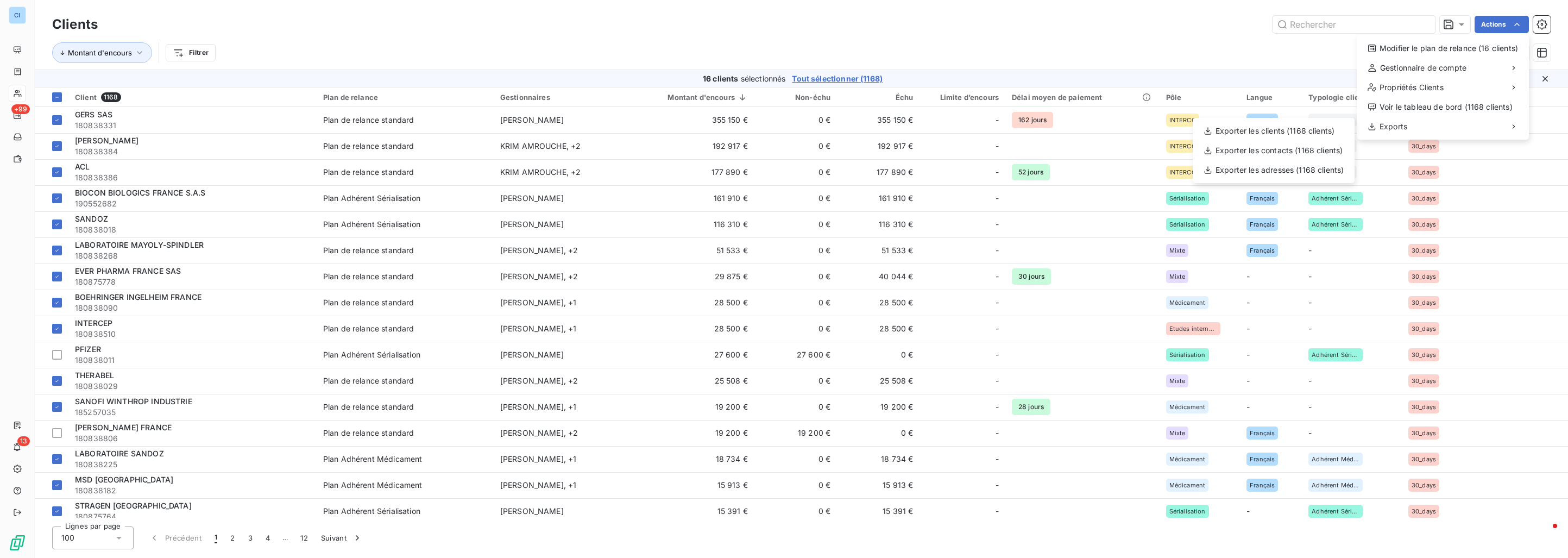
click at [572, 52] on html "CI +99 13 Clients Actions Modifier le plan de relance (16 clients) Gestionnaire…" at bounding box center [784, 279] width 1568 height 558
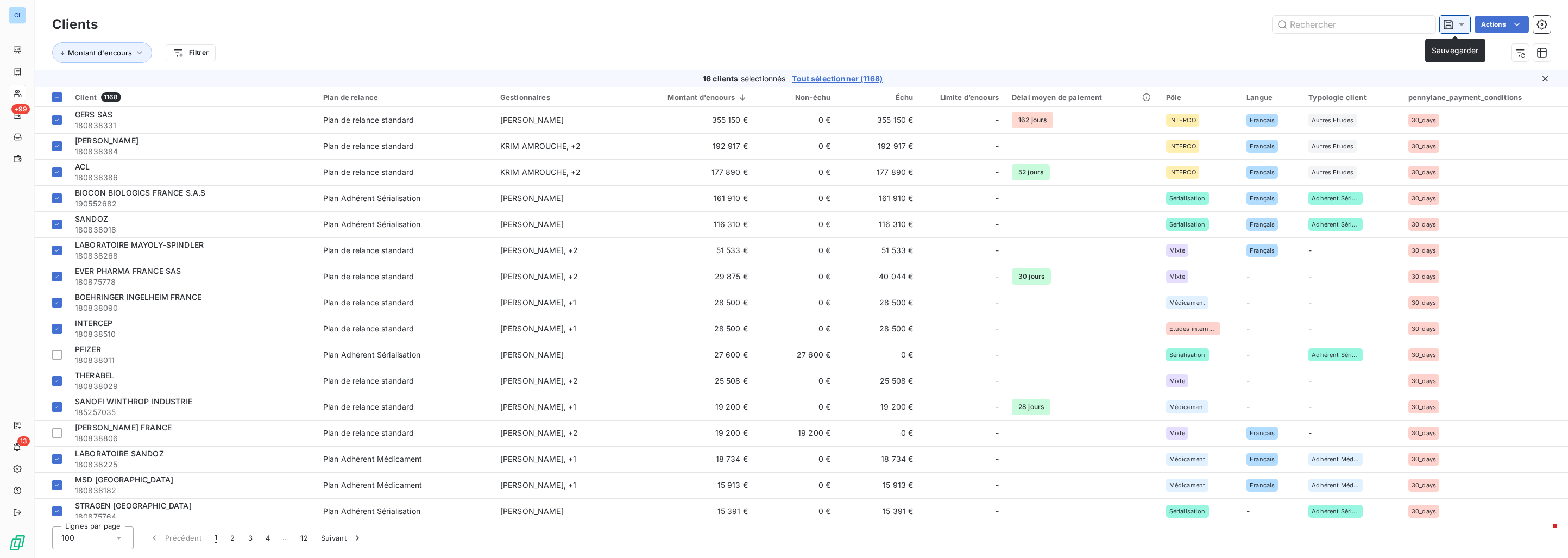
click at [1460, 27] on icon at bounding box center [1461, 24] width 11 height 11
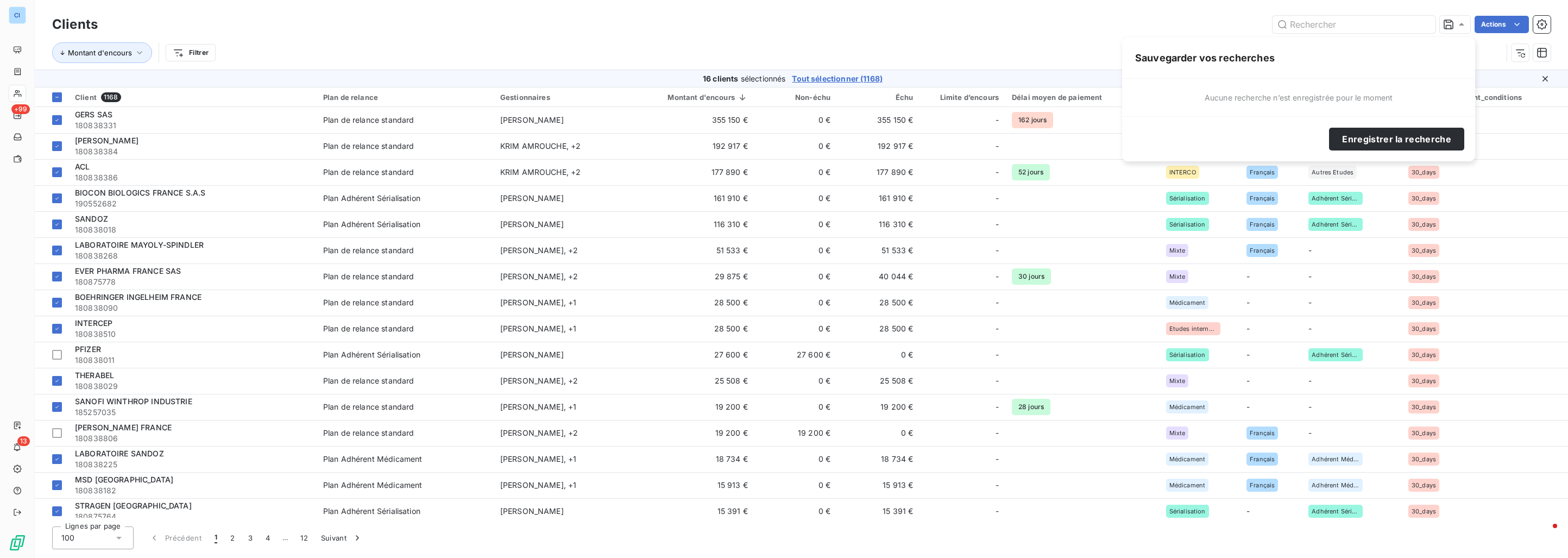
click at [1024, 65] on div "Montant d'encours Filtrer" at bounding box center [802, 52] width 1499 height 34
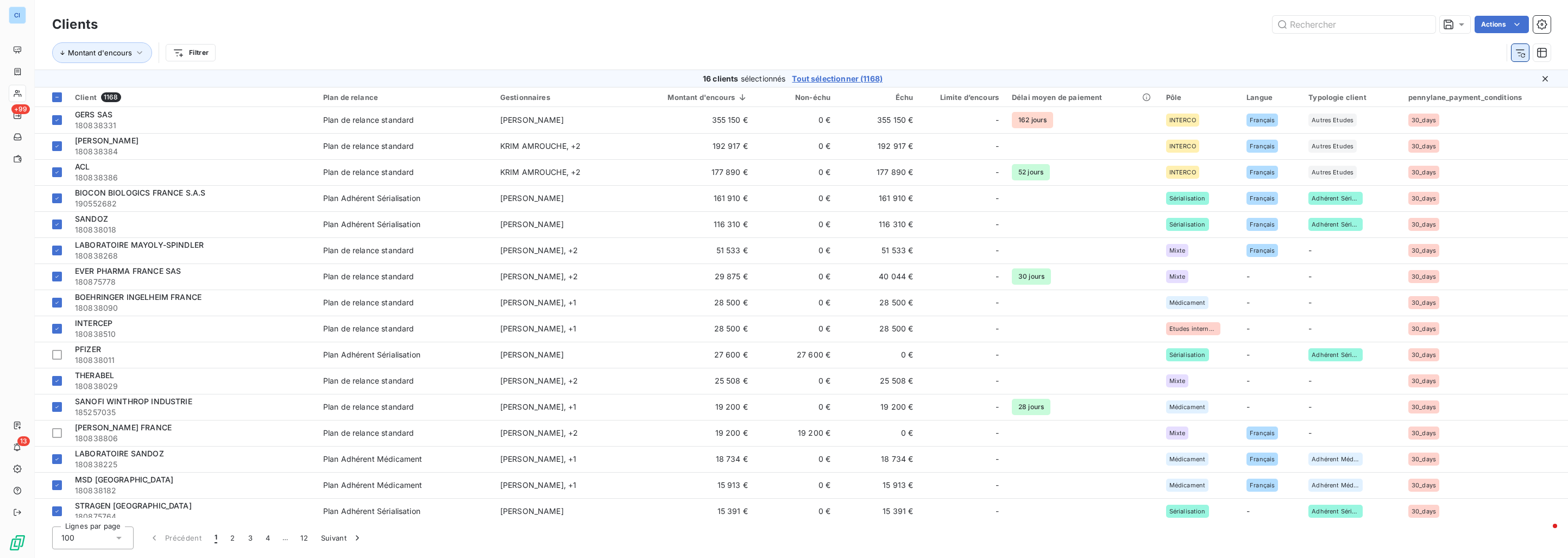
click at [1516, 53] on icon "button" at bounding box center [1521, 53] width 11 height 11
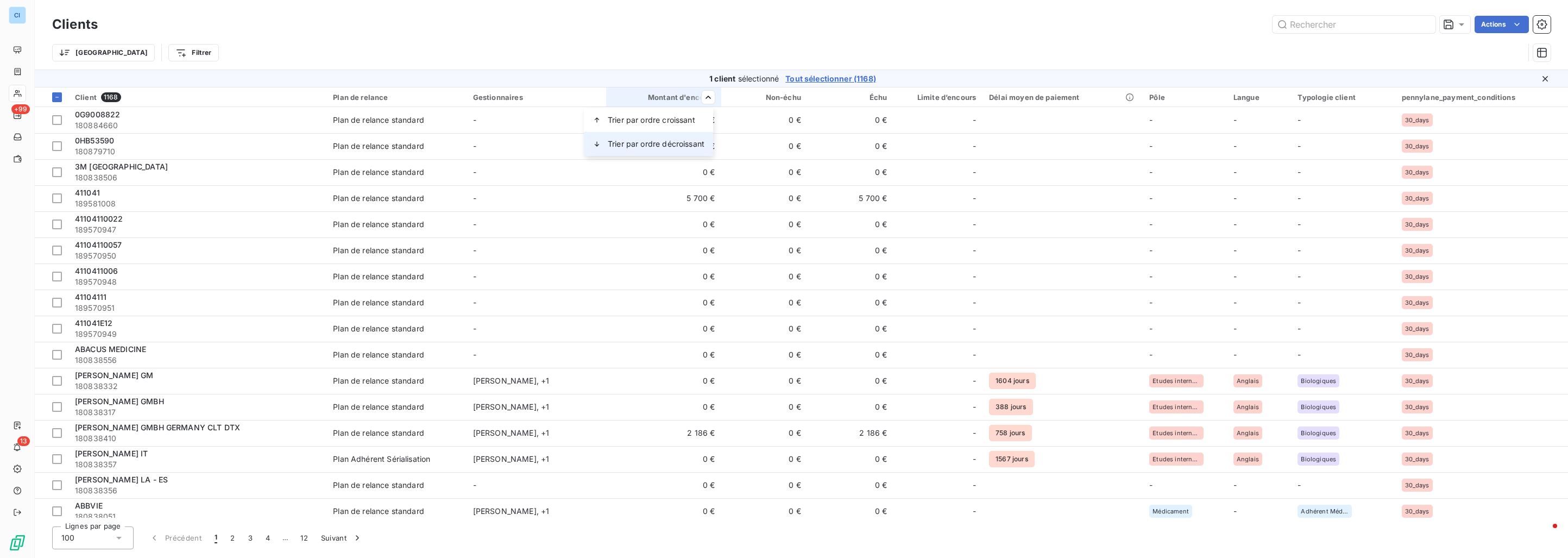
click at [696, 138] on div "Trier par ordre décroissant" at bounding box center [648, 144] width 129 height 24
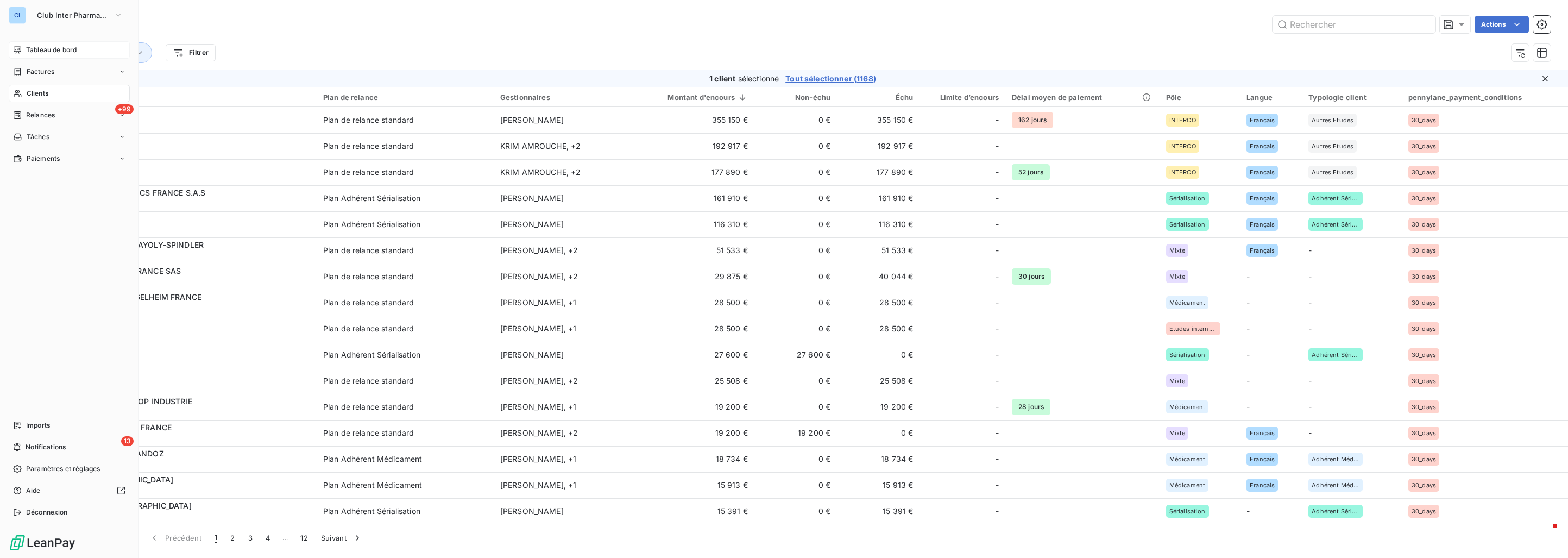
click at [27, 45] on span "Tableau de bord" at bounding box center [51, 50] width 51 height 10
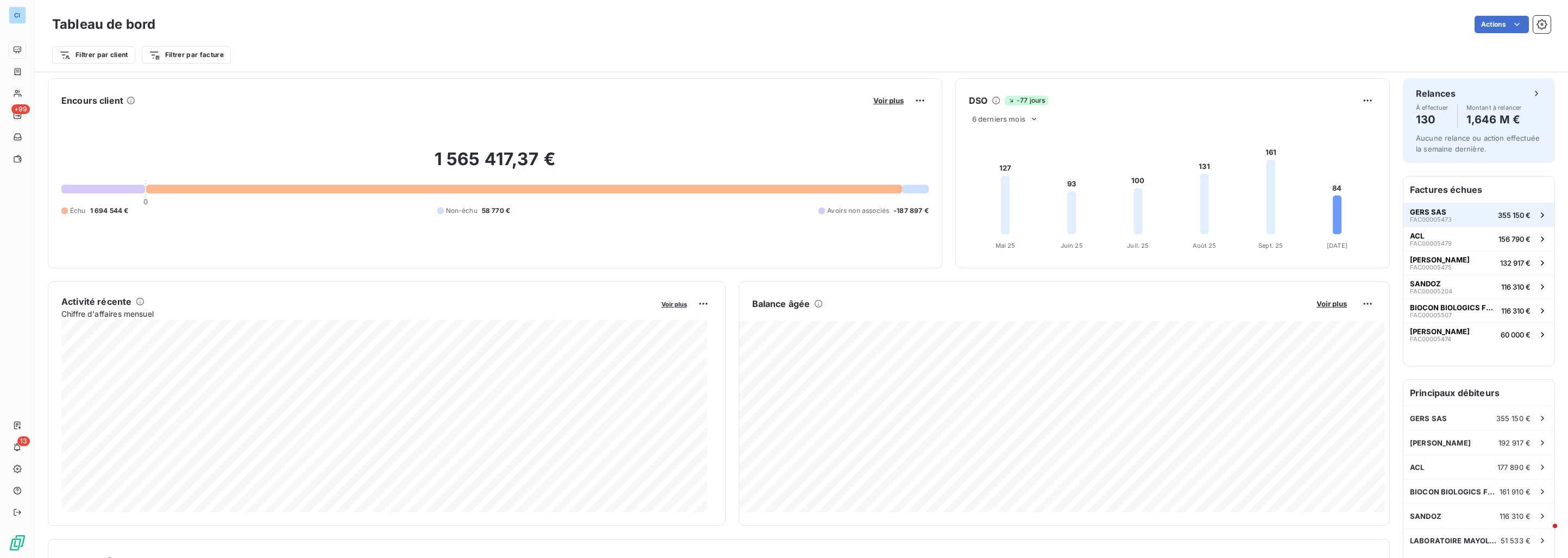
scroll to position [55, 0]
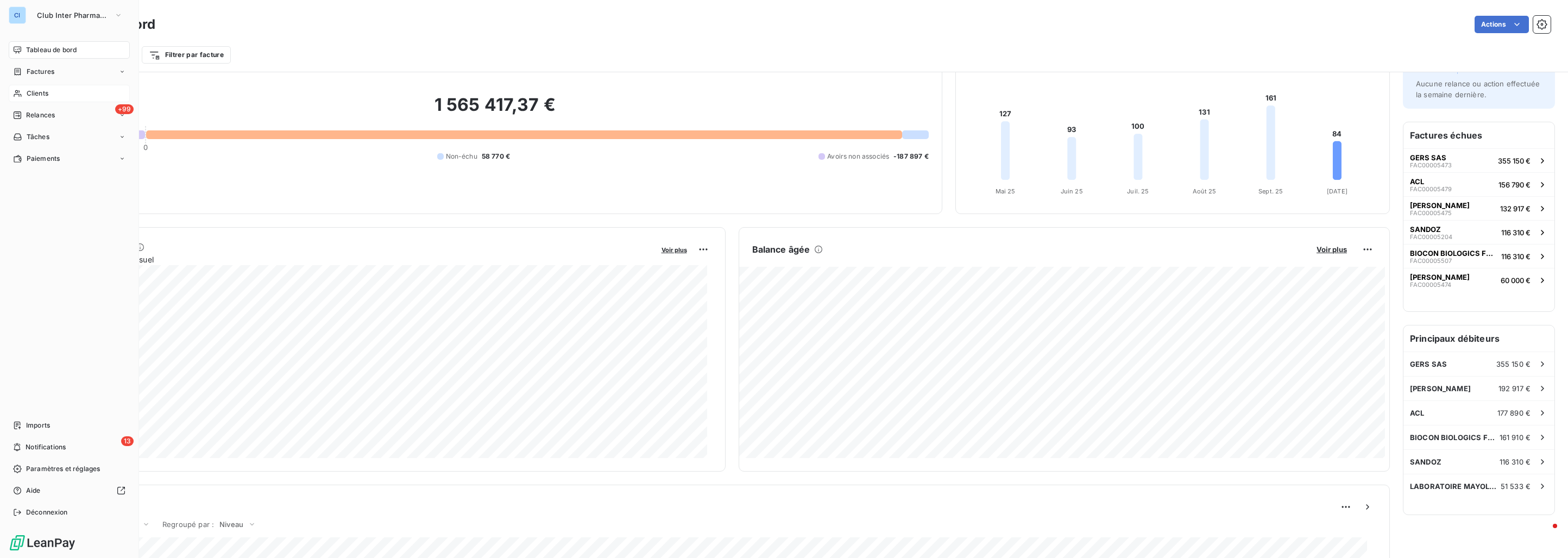
click at [39, 91] on span "Clients" at bounding box center [38, 93] width 22 height 10
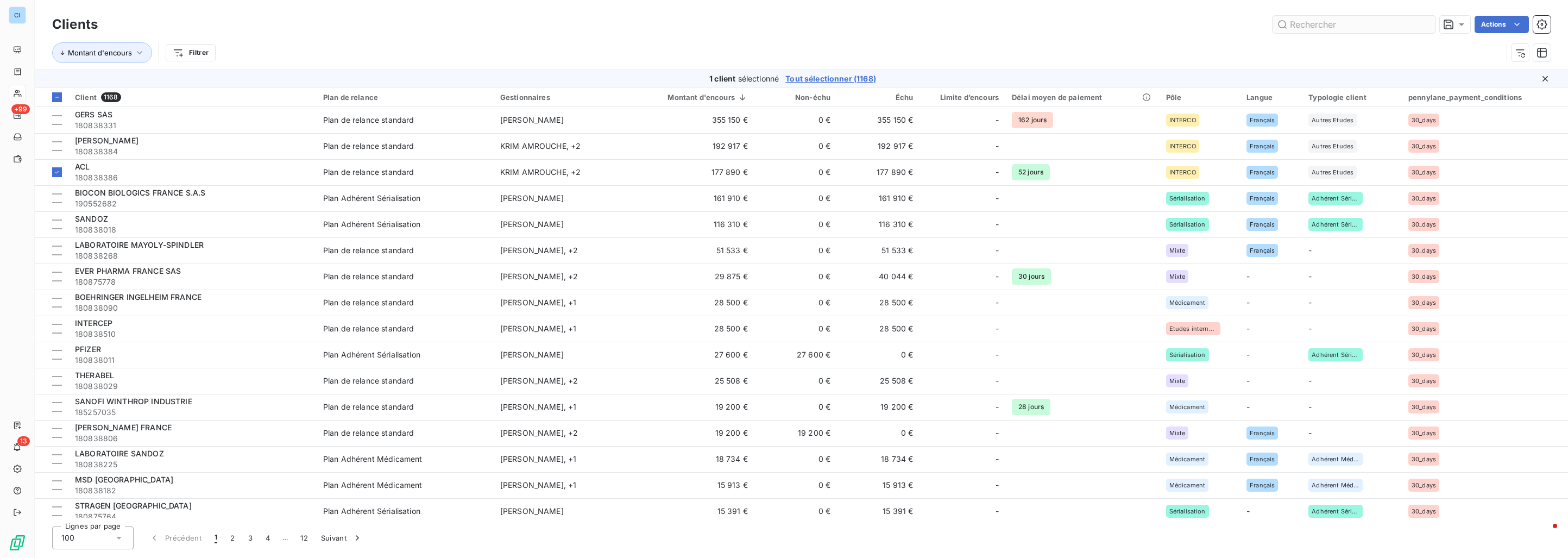
click at [1307, 26] on input "text" at bounding box center [1354, 24] width 163 height 18
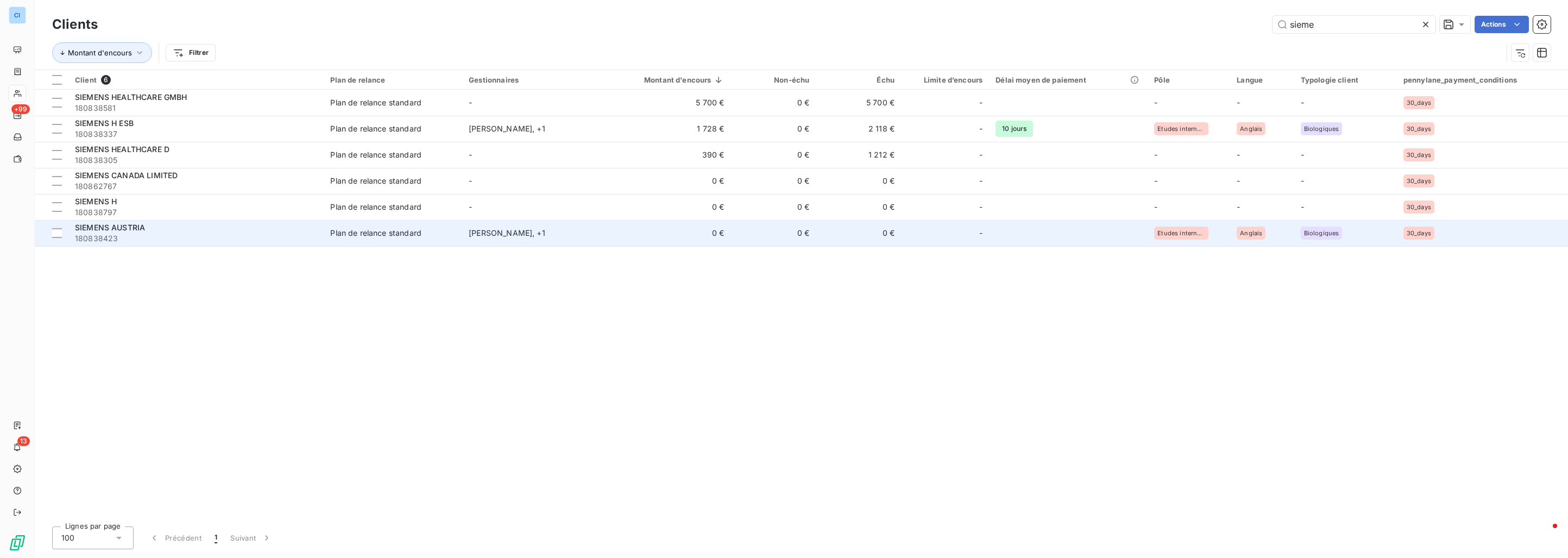
type input "sieme"
click at [134, 225] on span "SIEMENS AUSTRIA" at bounding box center [110, 227] width 70 height 9
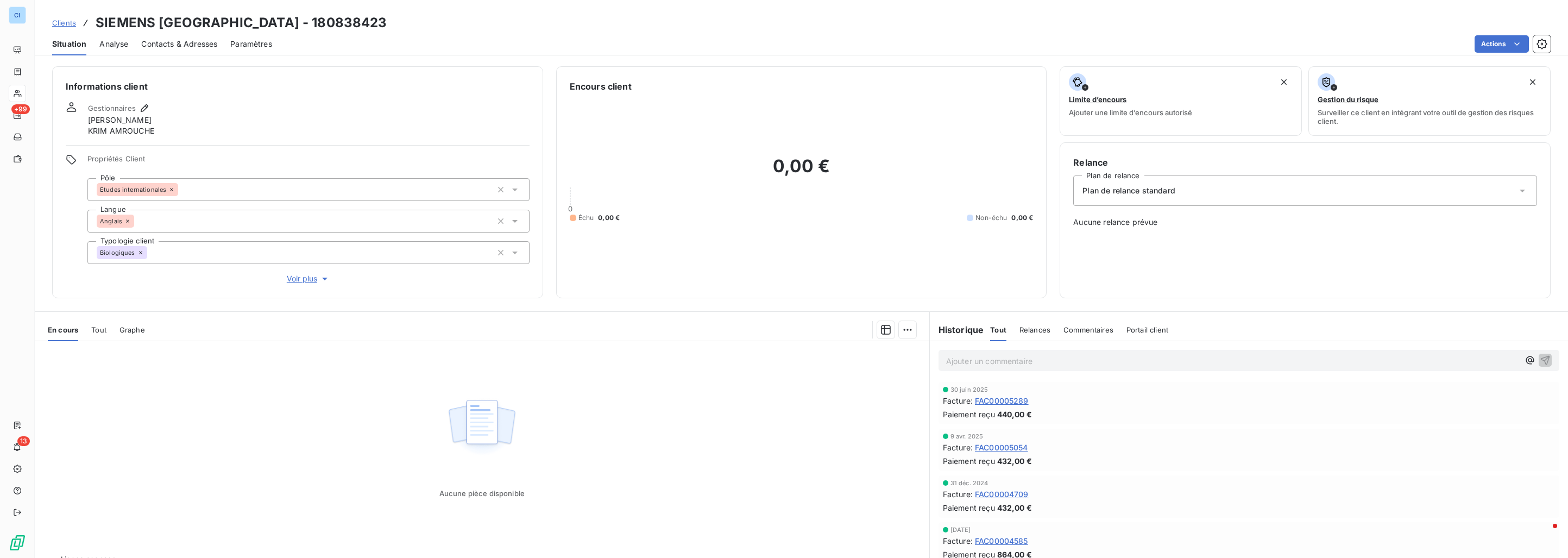
click at [100, 333] on span "Tout" at bounding box center [99, 330] width 15 height 9
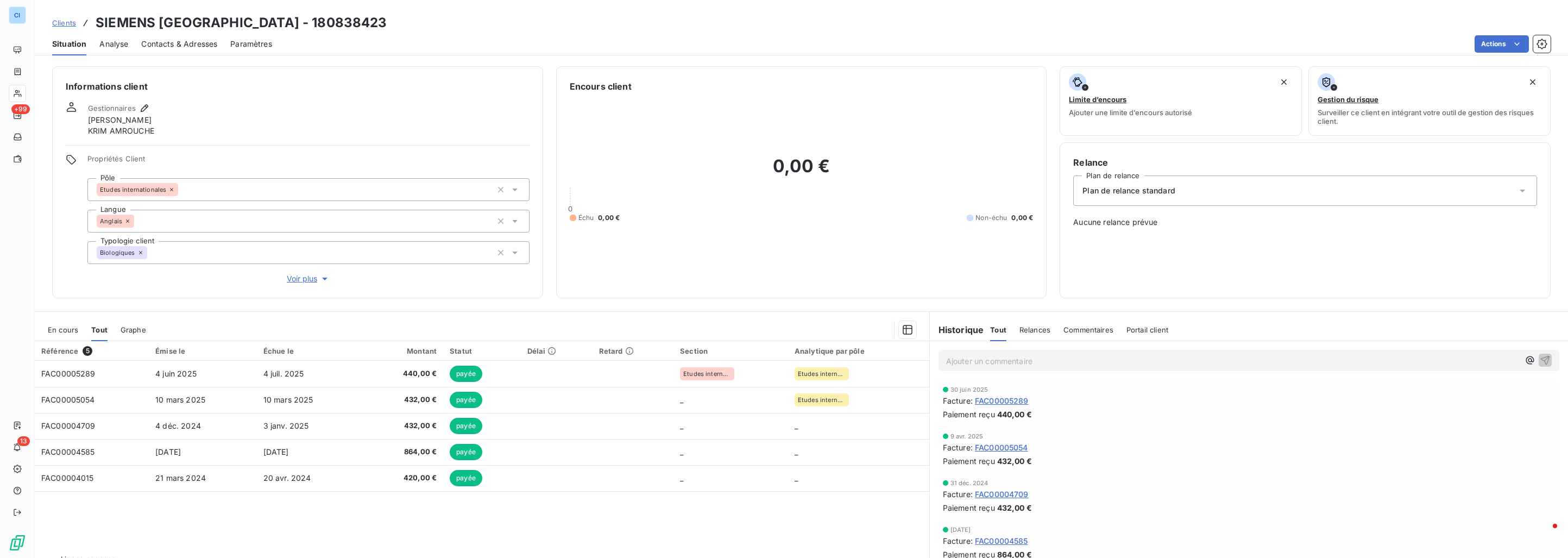
click at [73, 333] on span "En cours" at bounding box center [63, 330] width 30 height 9
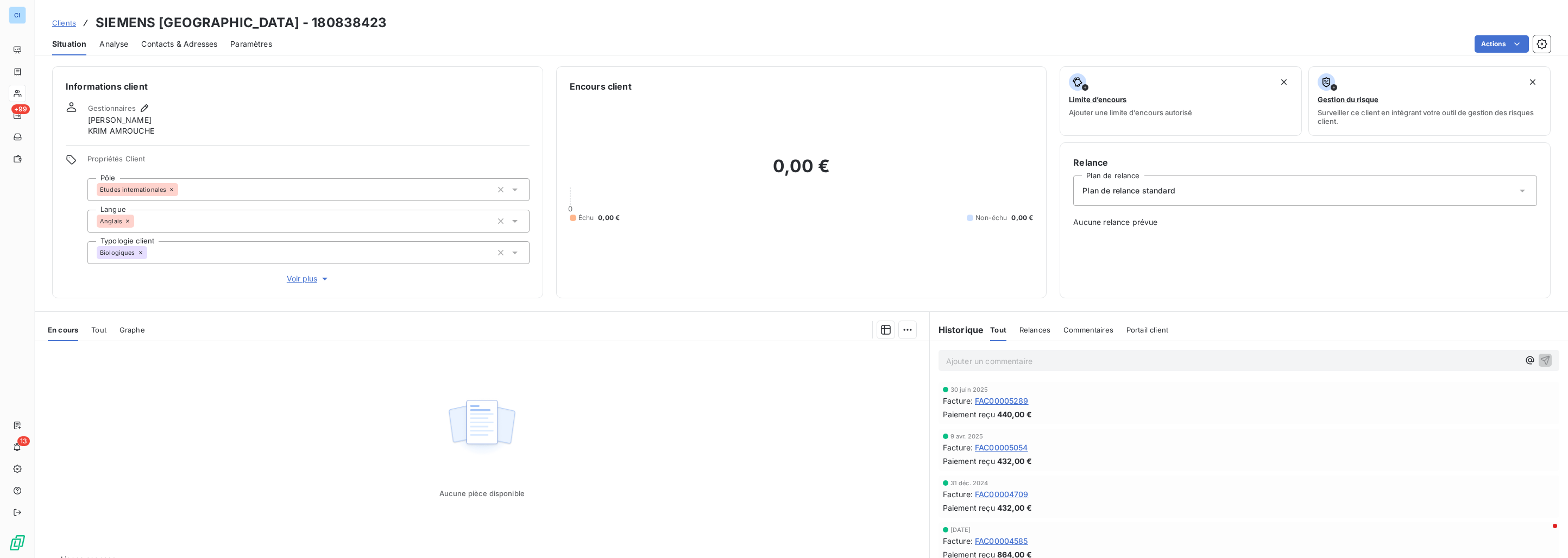
click at [63, 23] on span "Clients" at bounding box center [64, 23] width 24 height 9
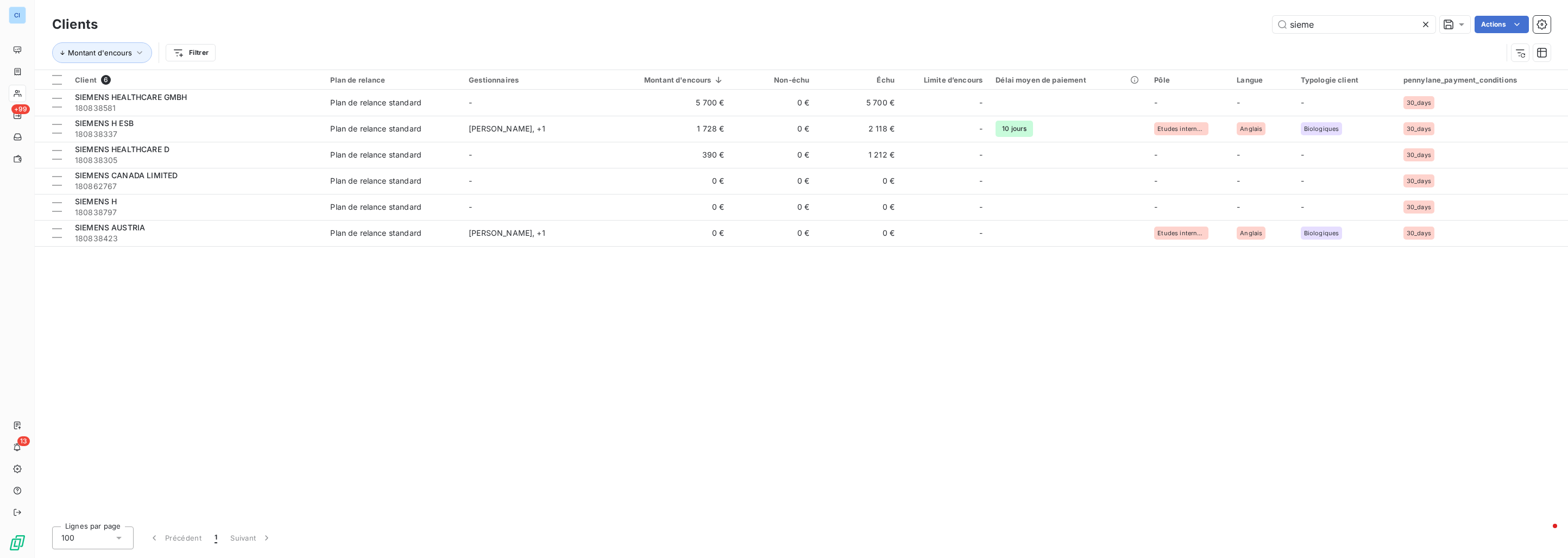
click at [1428, 23] on icon at bounding box center [1426, 24] width 11 height 11
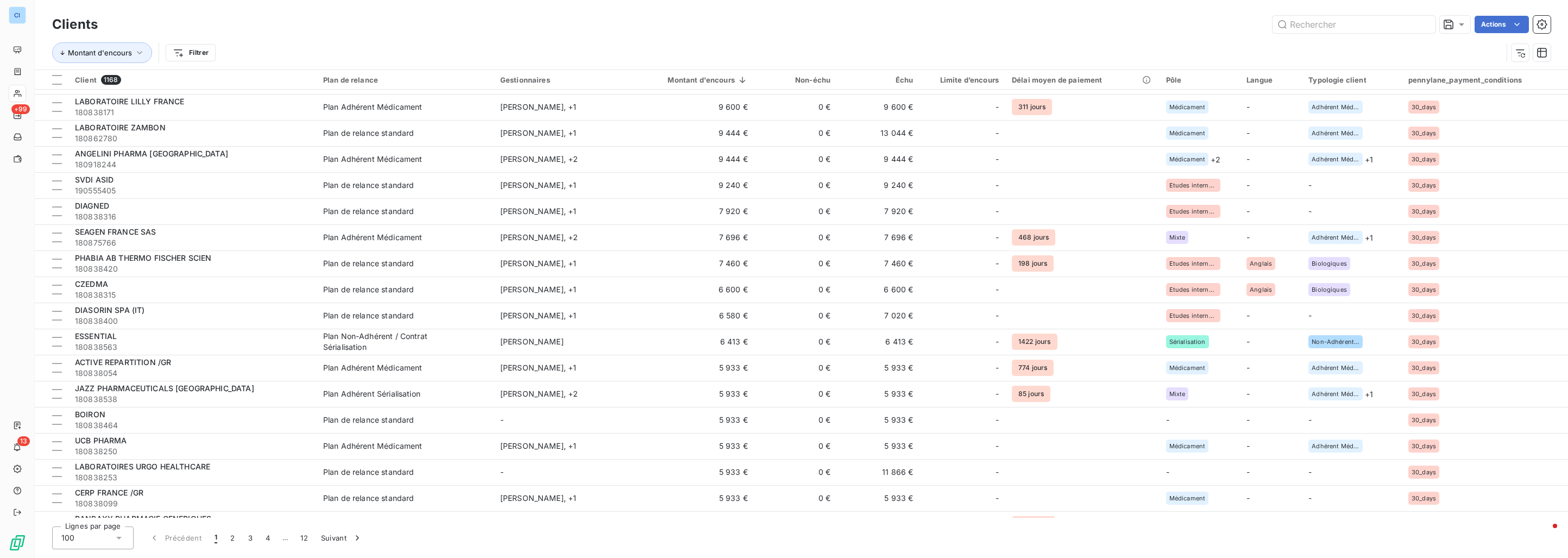
scroll to position [652, 0]
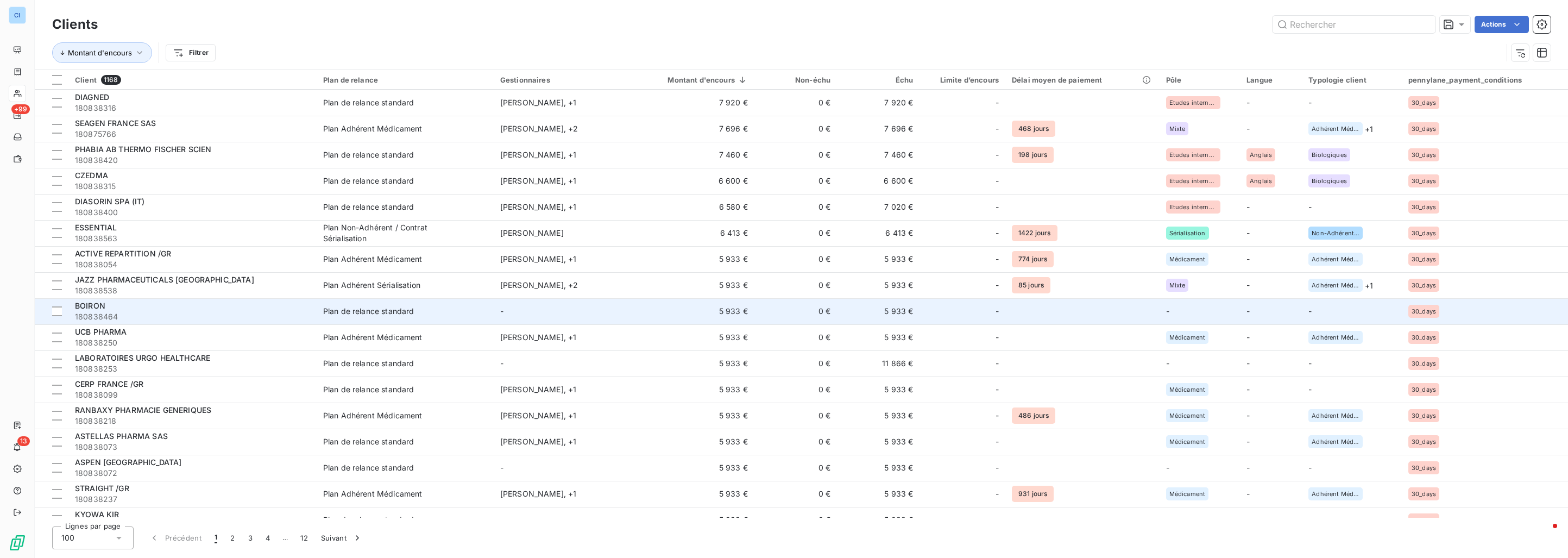
click at [494, 306] on td "-" at bounding box center [561, 311] width 134 height 26
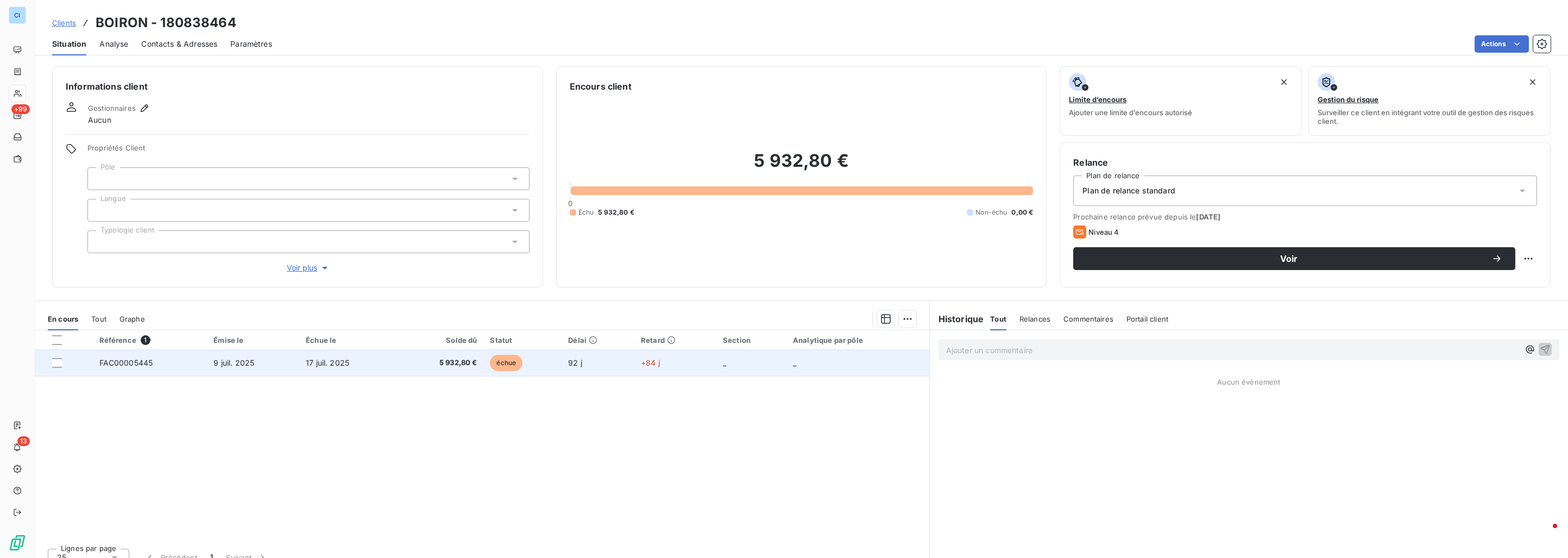
click at [396, 360] on td "5 932,80 €" at bounding box center [440, 363] width 88 height 26
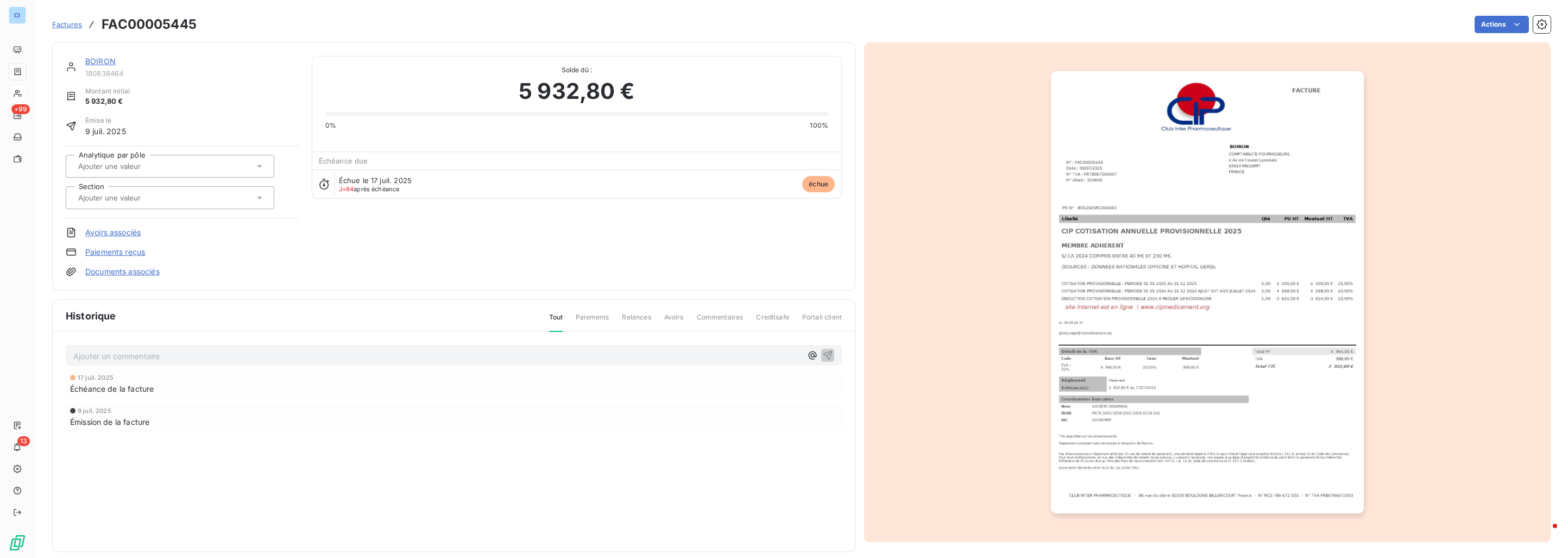
click at [194, 172] on div at bounding box center [164, 166] width 179 height 14
click at [128, 226] on div "Médicament" at bounding box center [109, 221] width 43 height 13
click at [136, 202] on input "text" at bounding box center [131, 198] width 109 height 10
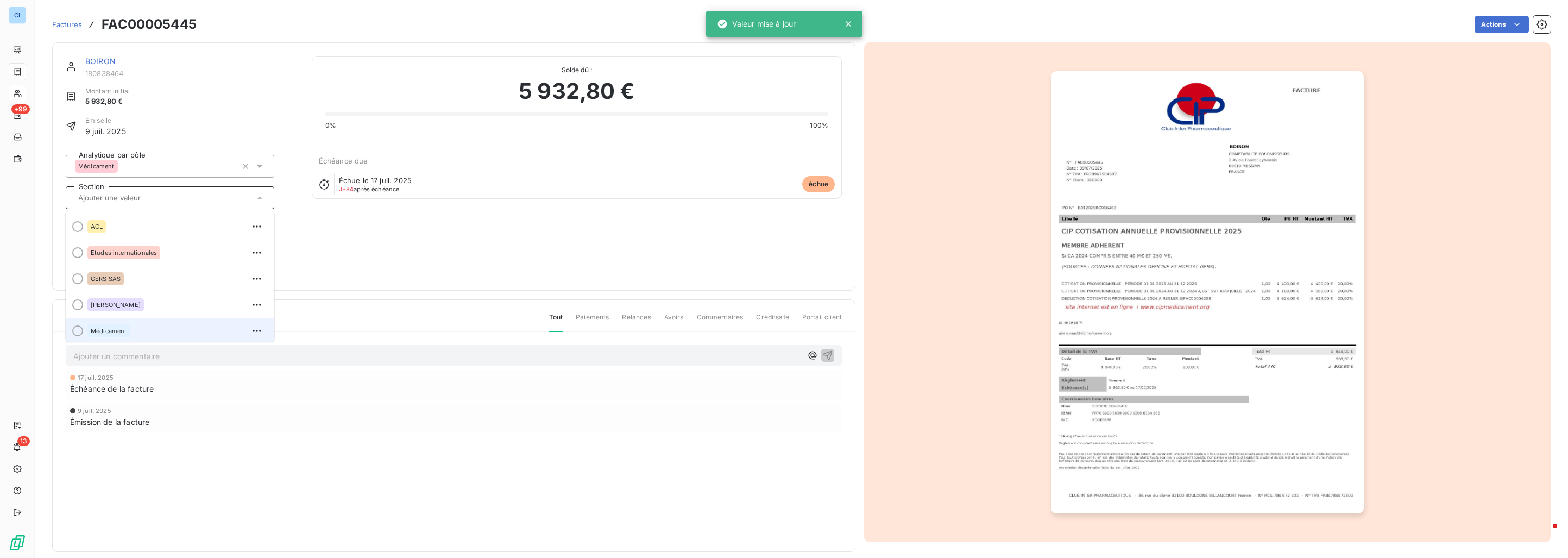
click at [121, 325] on div "Médicament" at bounding box center [109, 331] width 43 height 13
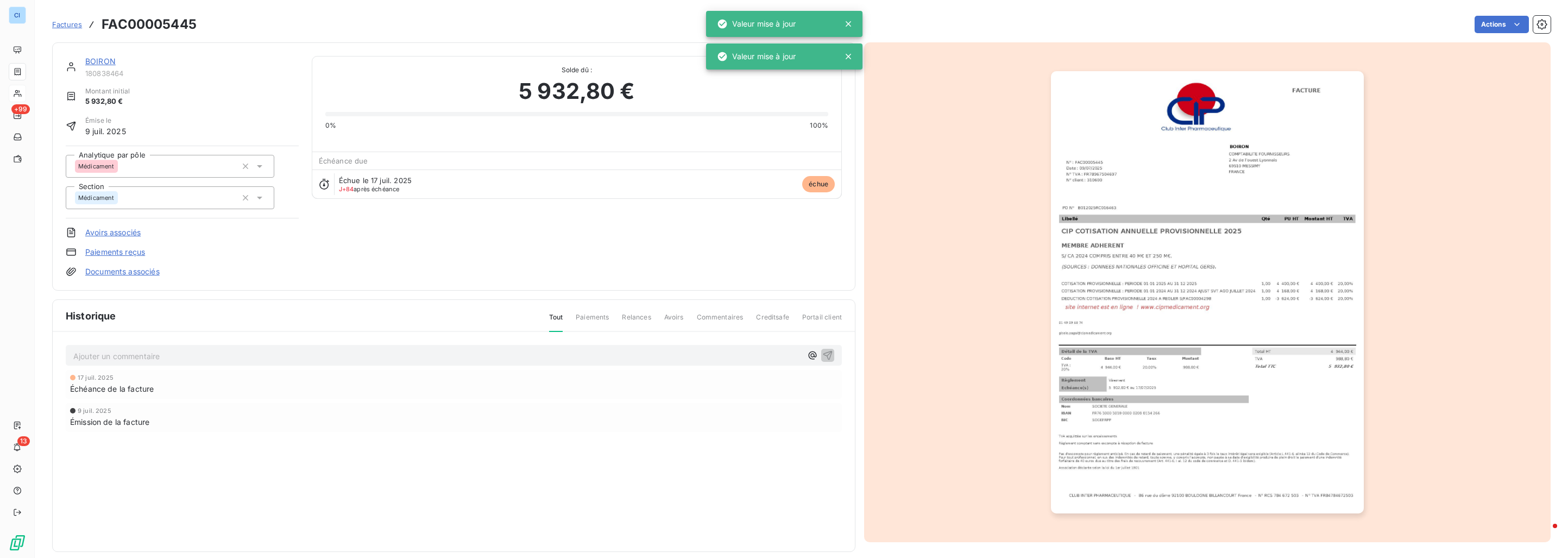
click at [99, 58] on link "BOIRON" at bounding box center [100, 61] width 30 height 9
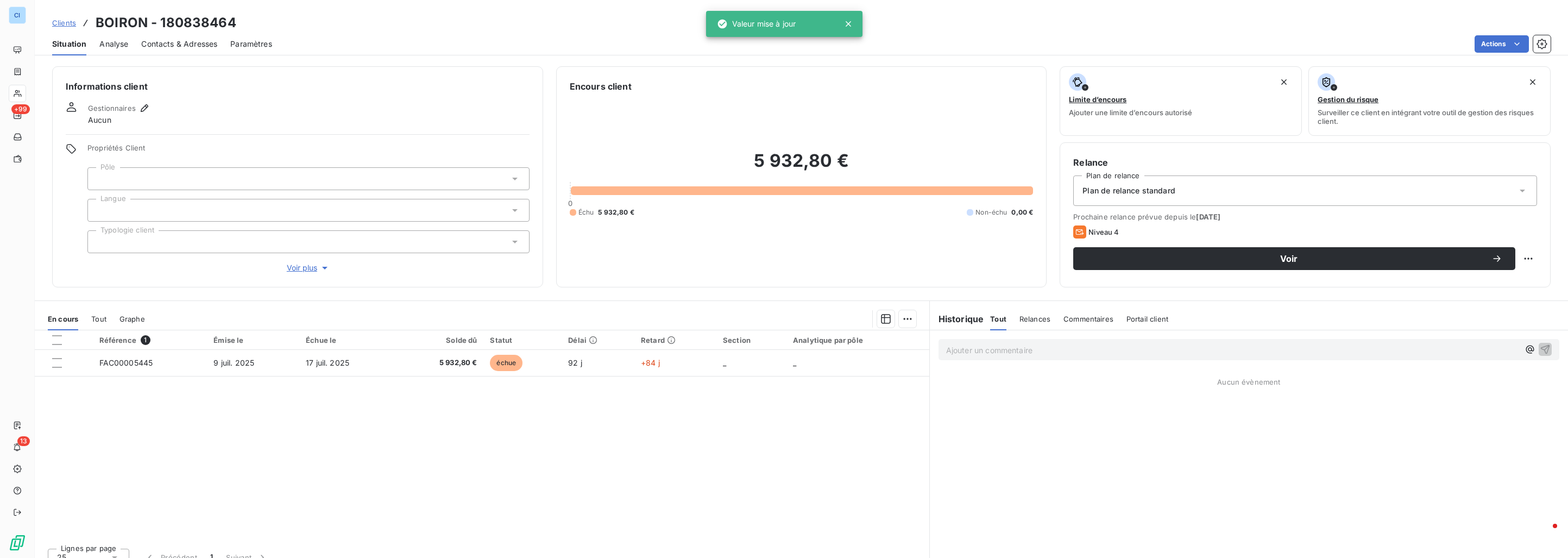
click at [102, 318] on span "Tout" at bounding box center [99, 319] width 15 height 9
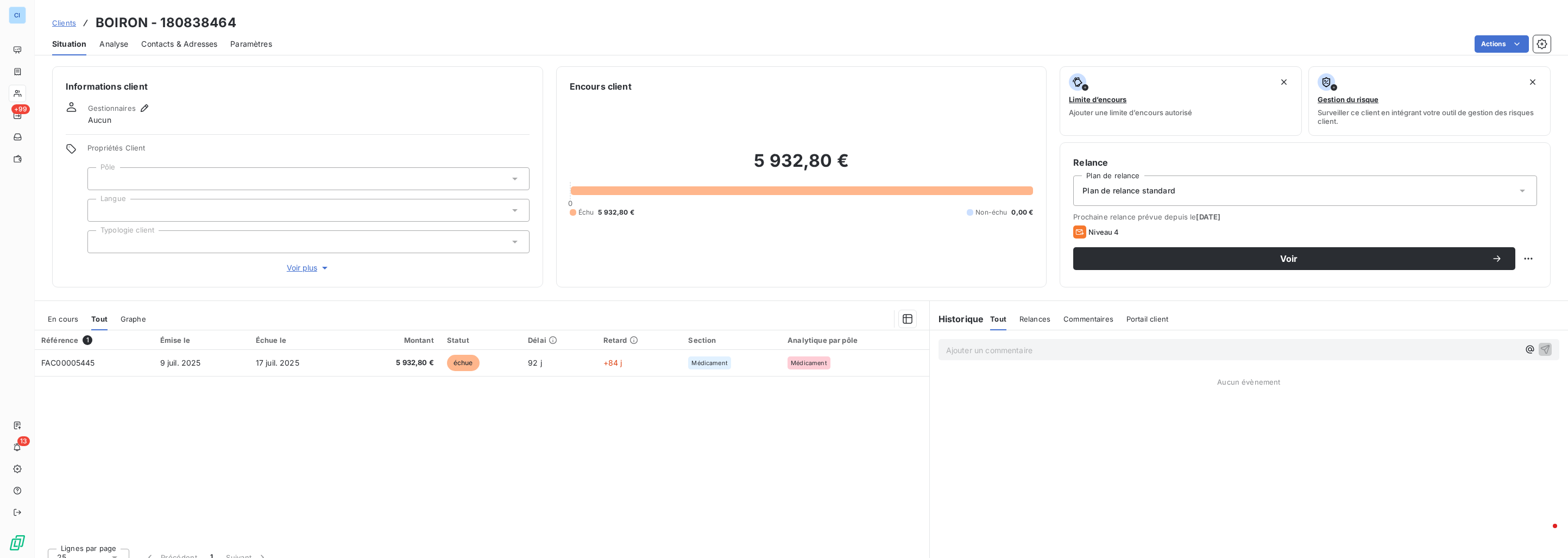
click at [125, 178] on div at bounding box center [309, 178] width 442 height 23
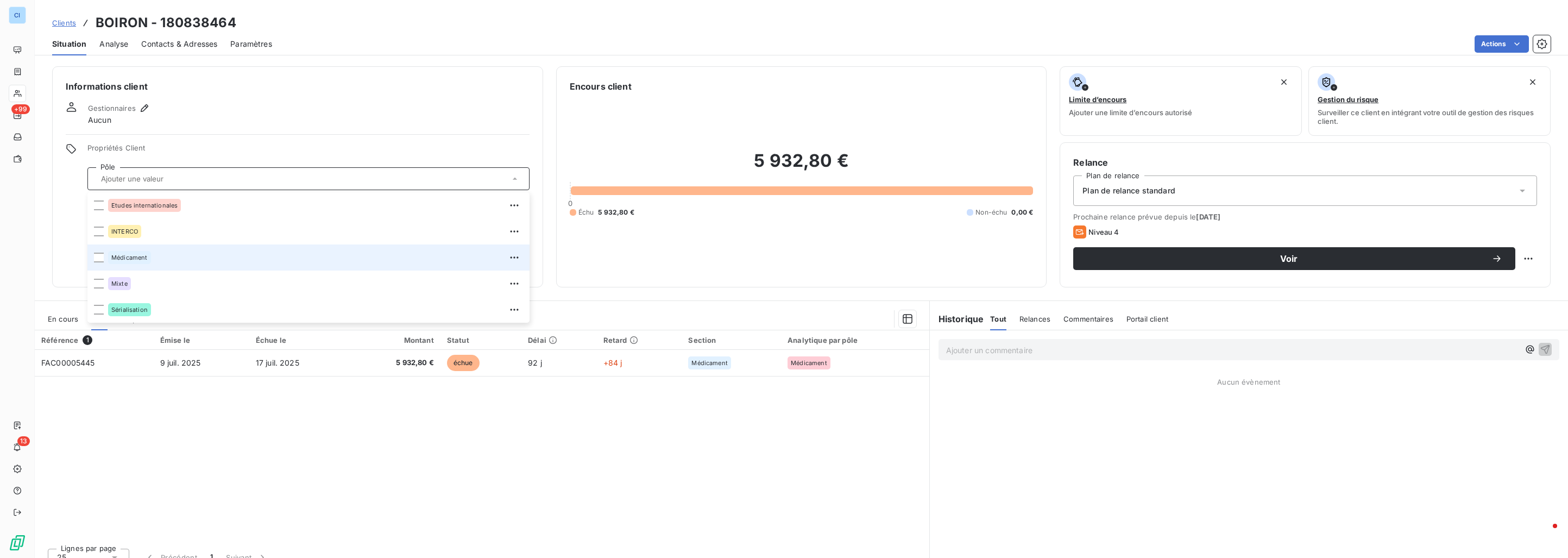
click at [131, 256] on span "Médicament" at bounding box center [130, 258] width 37 height 7
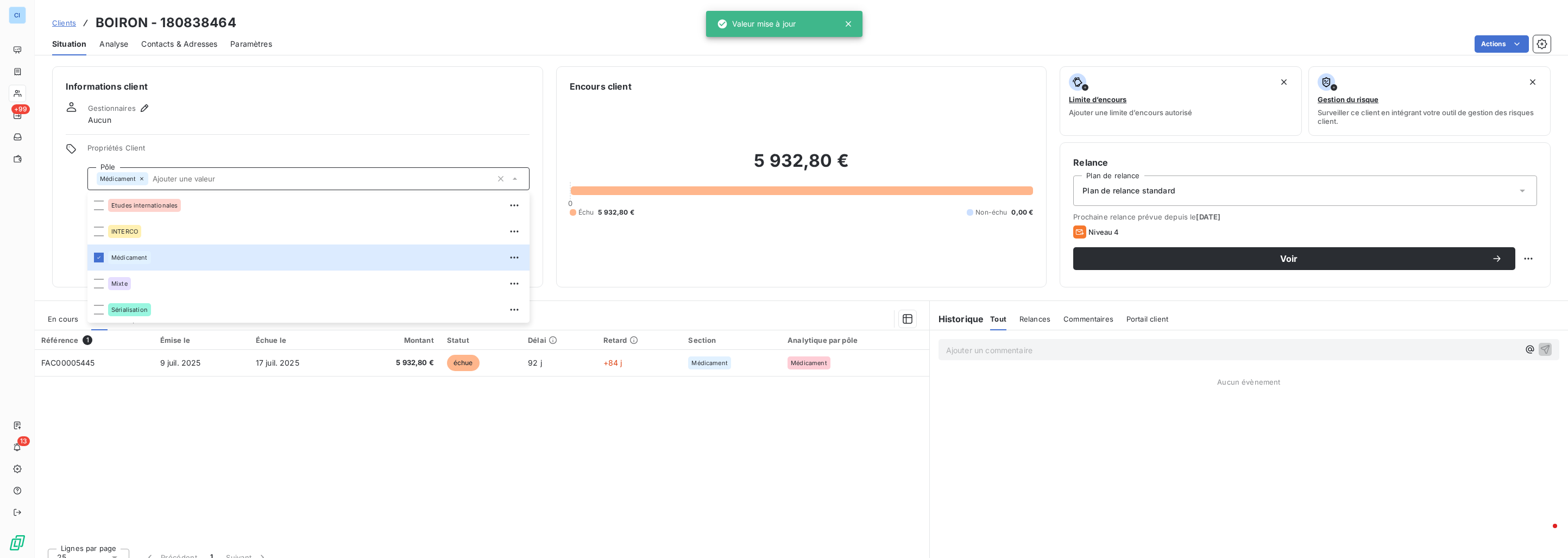
click at [245, 129] on div "Informations client Gestionnaires Aucun Propriétés Client Pôle Médicament Etude…" at bounding box center [298, 177] width 491 height 221
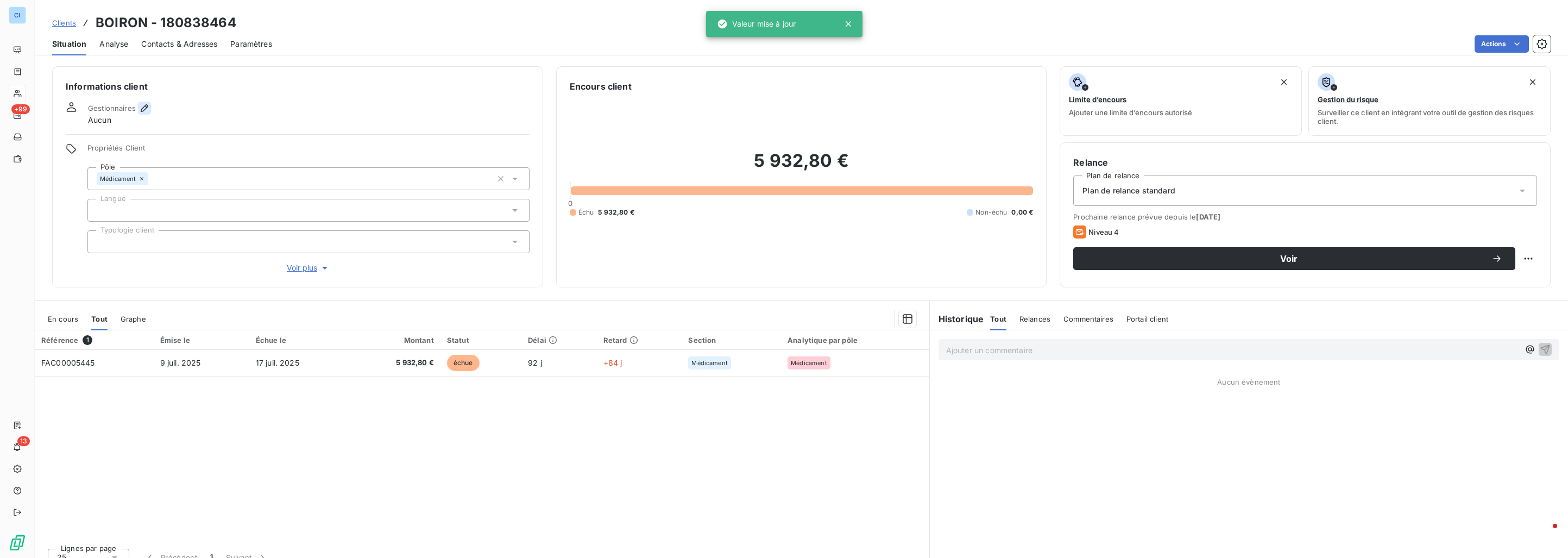
click at [141, 106] on icon "button" at bounding box center [144, 108] width 11 height 11
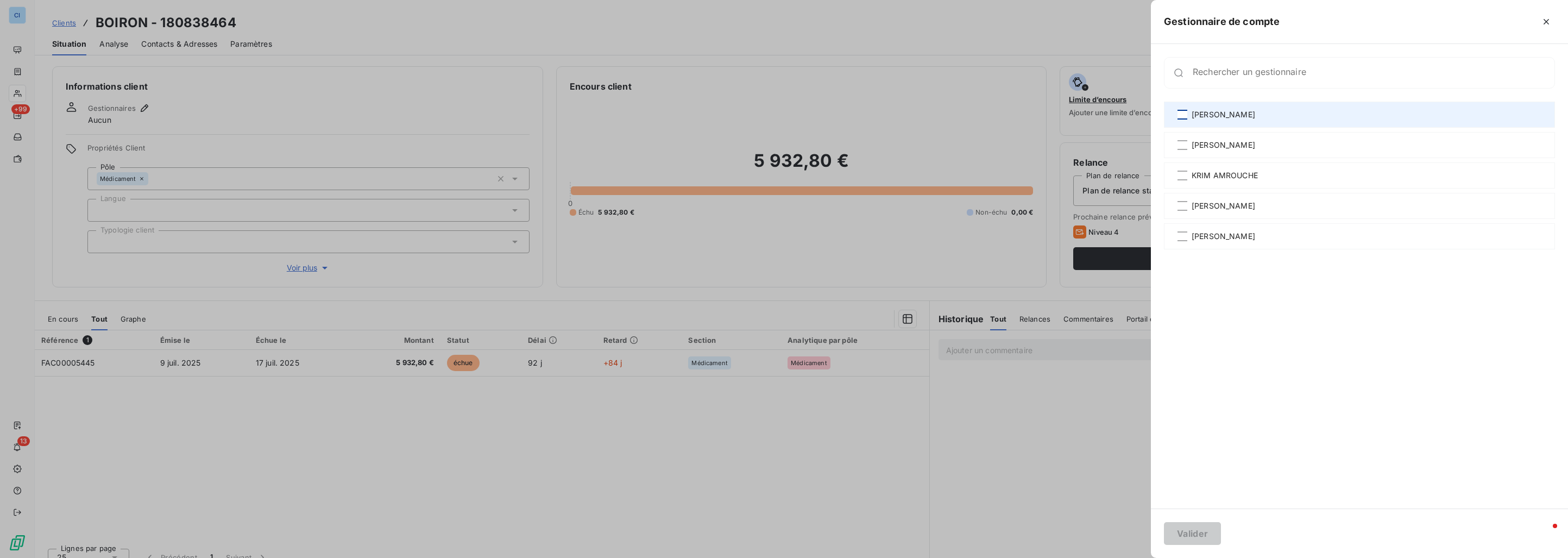
click at [1182, 113] on div at bounding box center [1182, 115] width 10 height 10
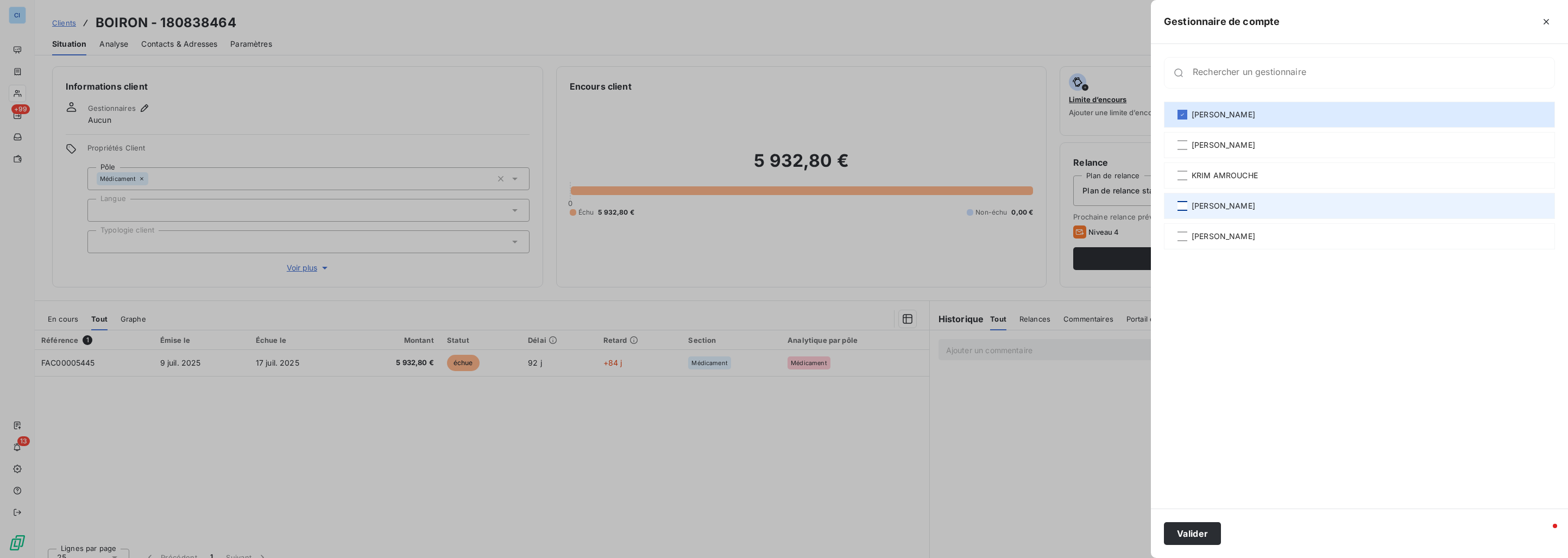
click at [1183, 203] on div at bounding box center [1182, 206] width 10 height 10
click at [1189, 529] on button "Valider" at bounding box center [1192, 533] width 57 height 23
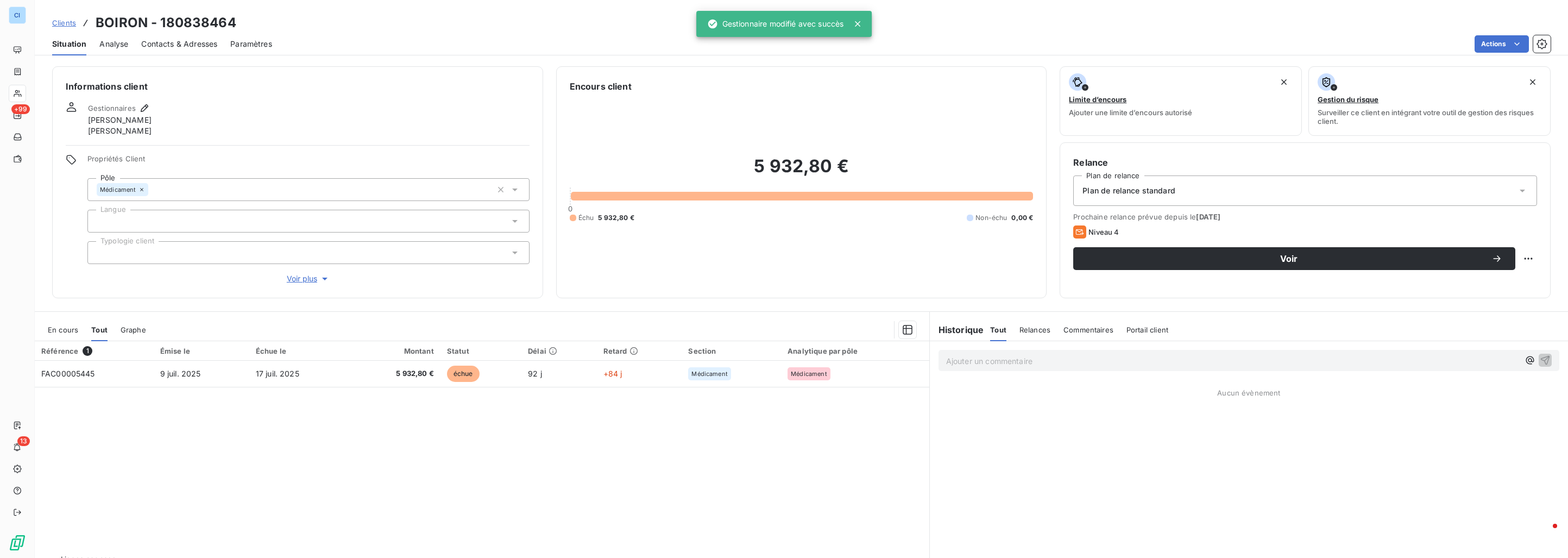
click at [54, 24] on span "Clients" at bounding box center [64, 23] width 24 height 9
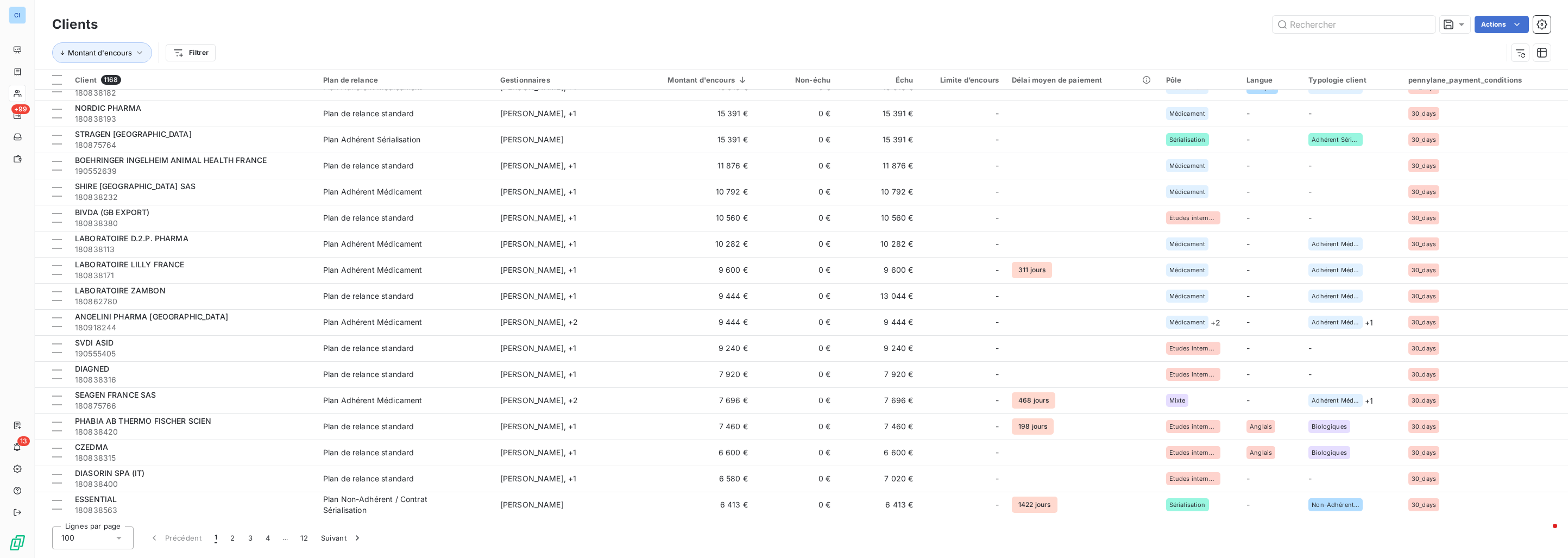
scroll to position [435, 0]
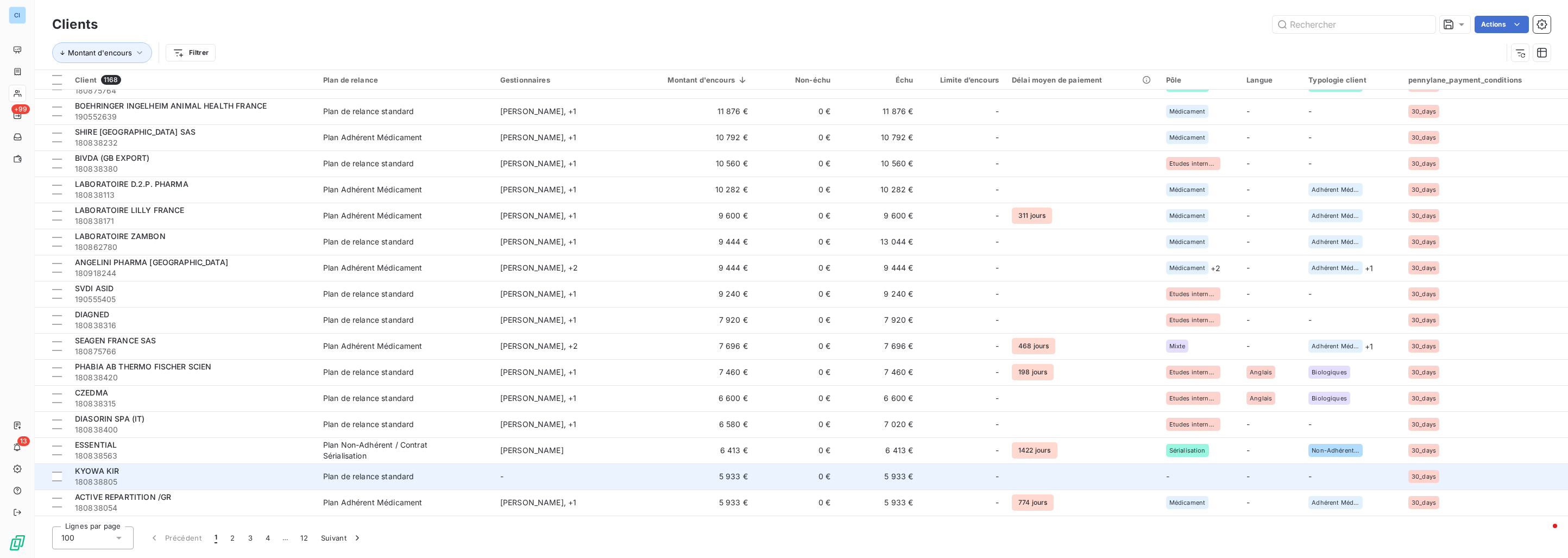
click at [315, 481] on td "KYOWA KIR 180838805" at bounding box center [192, 476] width 248 height 26
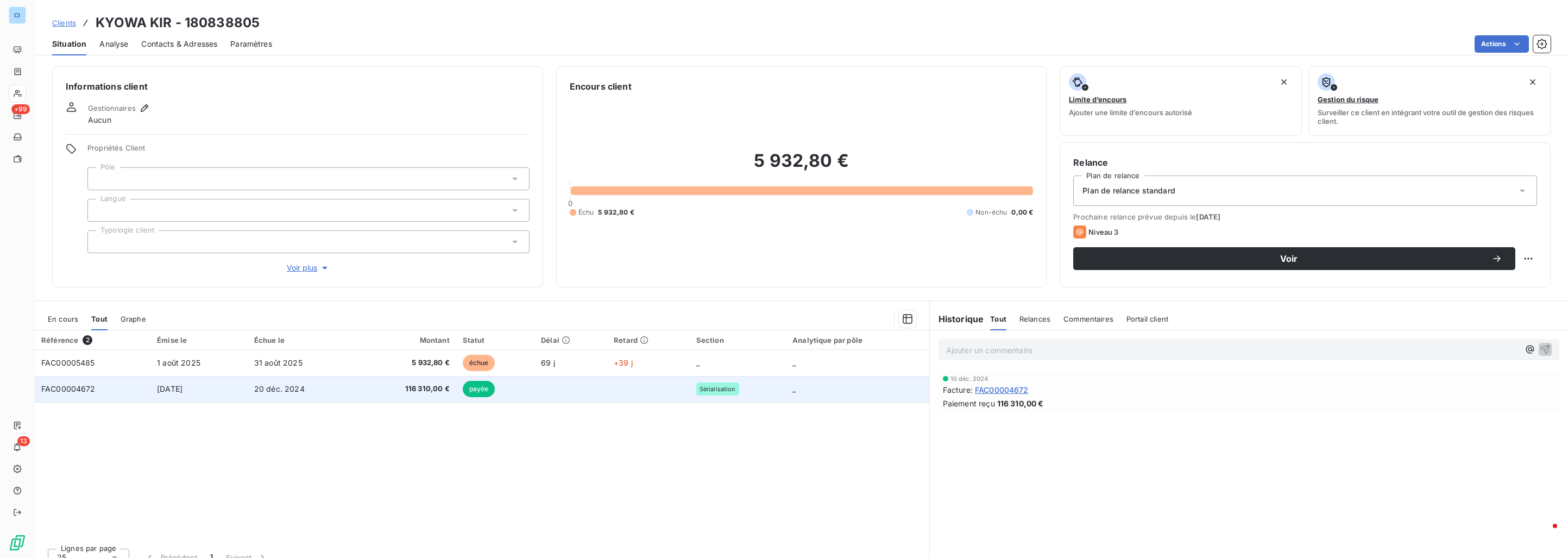
click at [254, 394] on td "20 déc. 2024" at bounding box center [302, 389] width 109 height 26
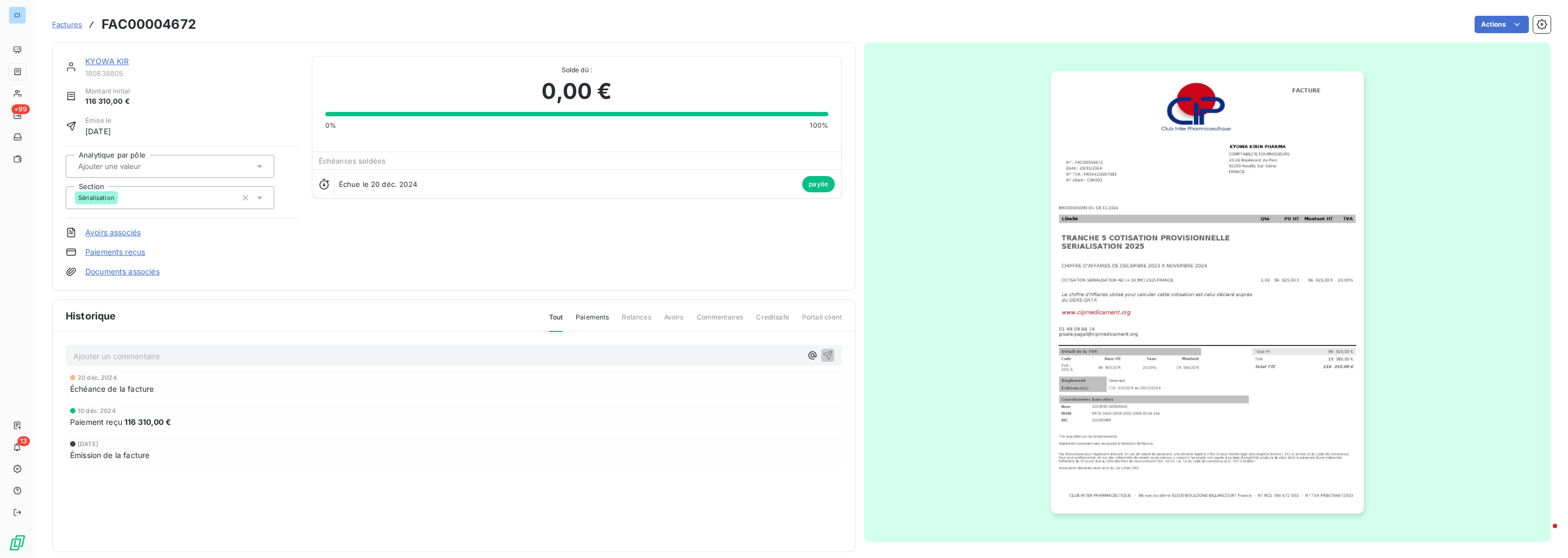
click at [164, 168] on input "text" at bounding box center [131, 166] width 109 height 10
click at [139, 239] on div "Sérialisation" at bounding box center [177, 247] width 178 height 18
click at [445, 280] on div "KYOWA KIR 180838805 Montant initial 116 310,00 € Émise le 29 nov. 2024 Analytiq…" at bounding box center [454, 167] width 803 height 249
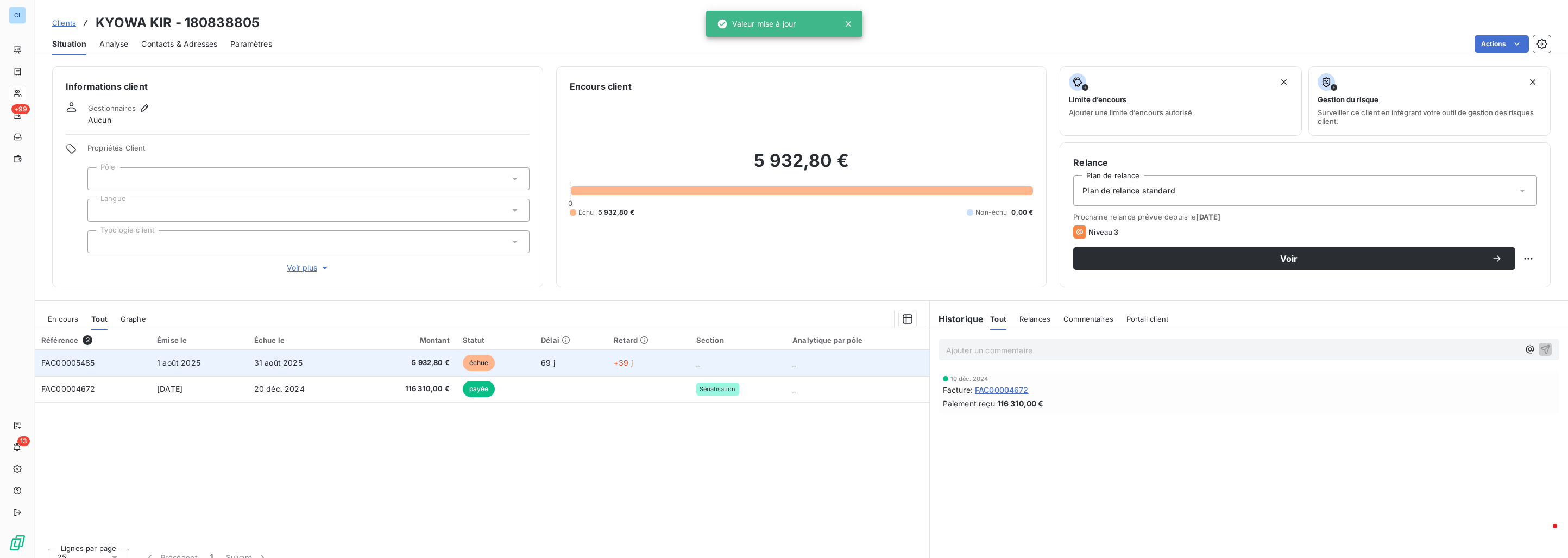
click at [315, 366] on td "31 août 2025" at bounding box center [302, 363] width 109 height 26
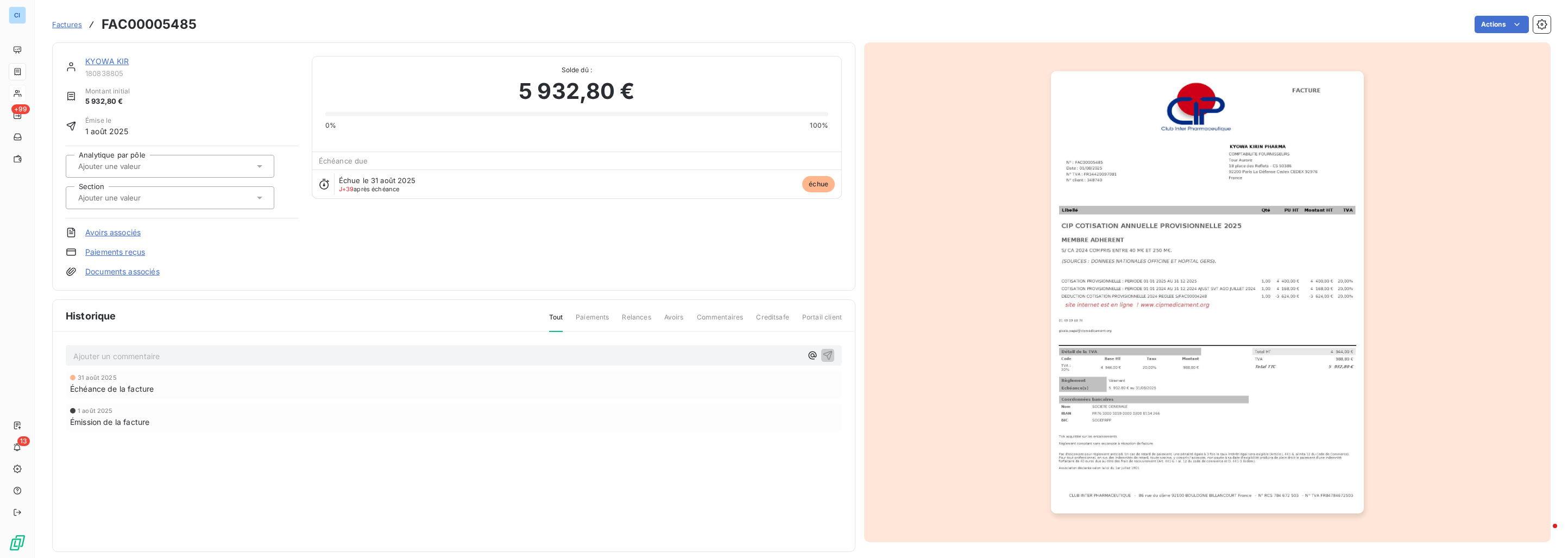
click at [174, 191] on div at bounding box center [164, 197] width 179 height 14
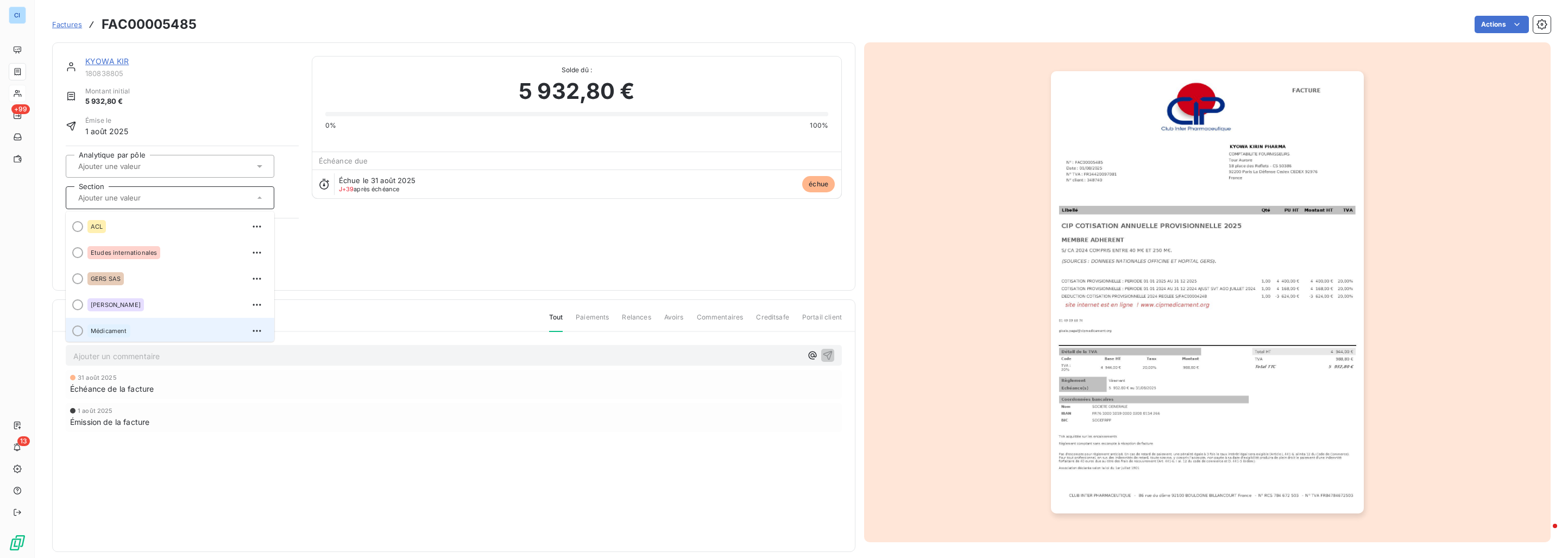
click at [120, 322] on div "Médicament" at bounding box center [177, 331] width 178 height 18
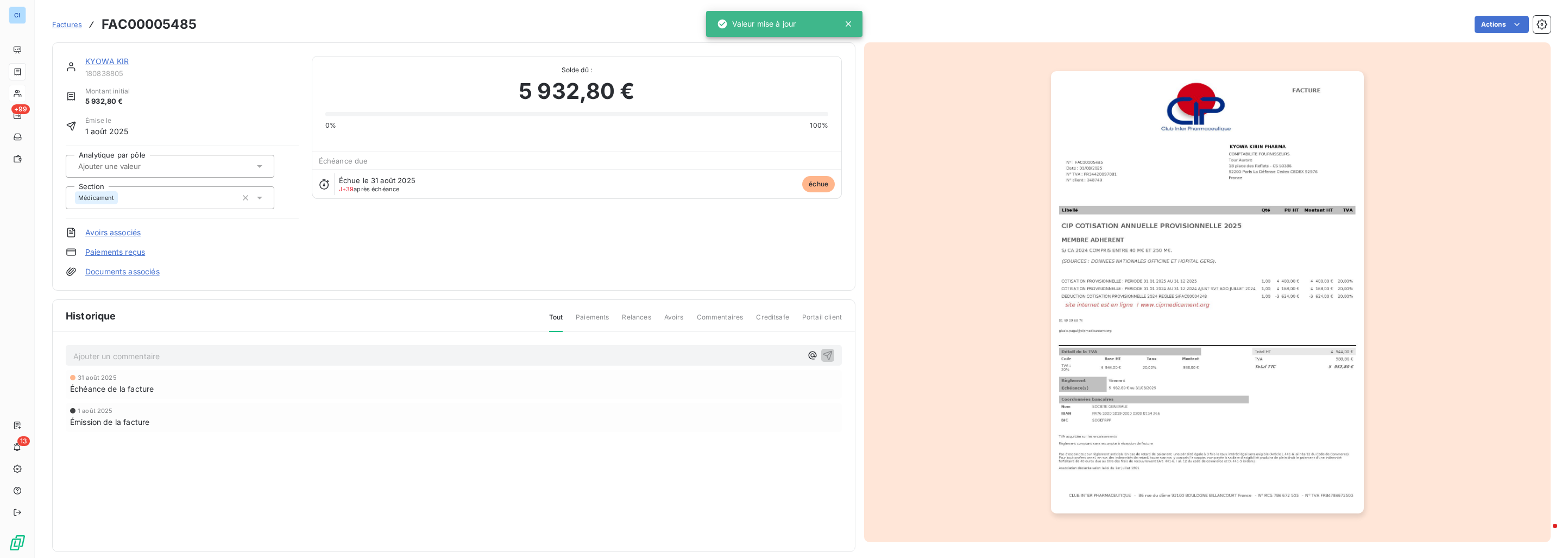
click at [149, 169] on input "text" at bounding box center [131, 166] width 109 height 10
click at [138, 219] on div "Médicament" at bounding box center [177, 221] width 178 height 18
click at [180, 107] on div "Montant initial 5 932,80 €" at bounding box center [182, 97] width 233 height 21
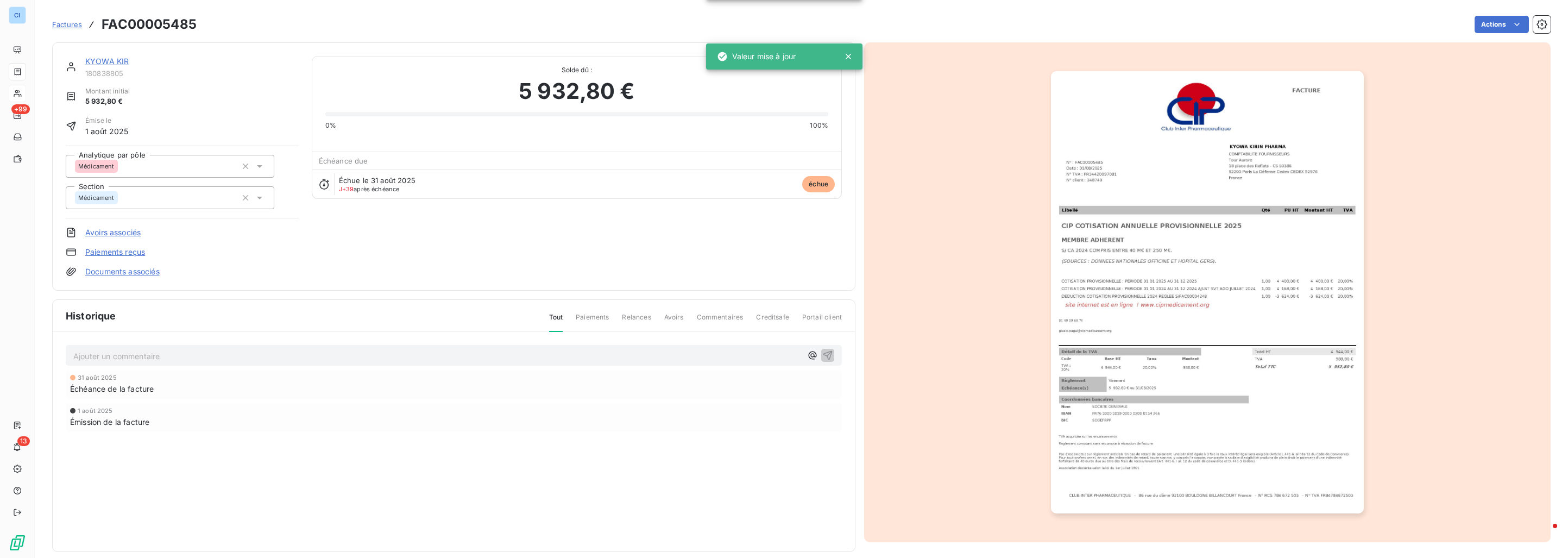
click at [121, 57] on link "KYOWA KIR" at bounding box center [107, 61] width 43 height 9
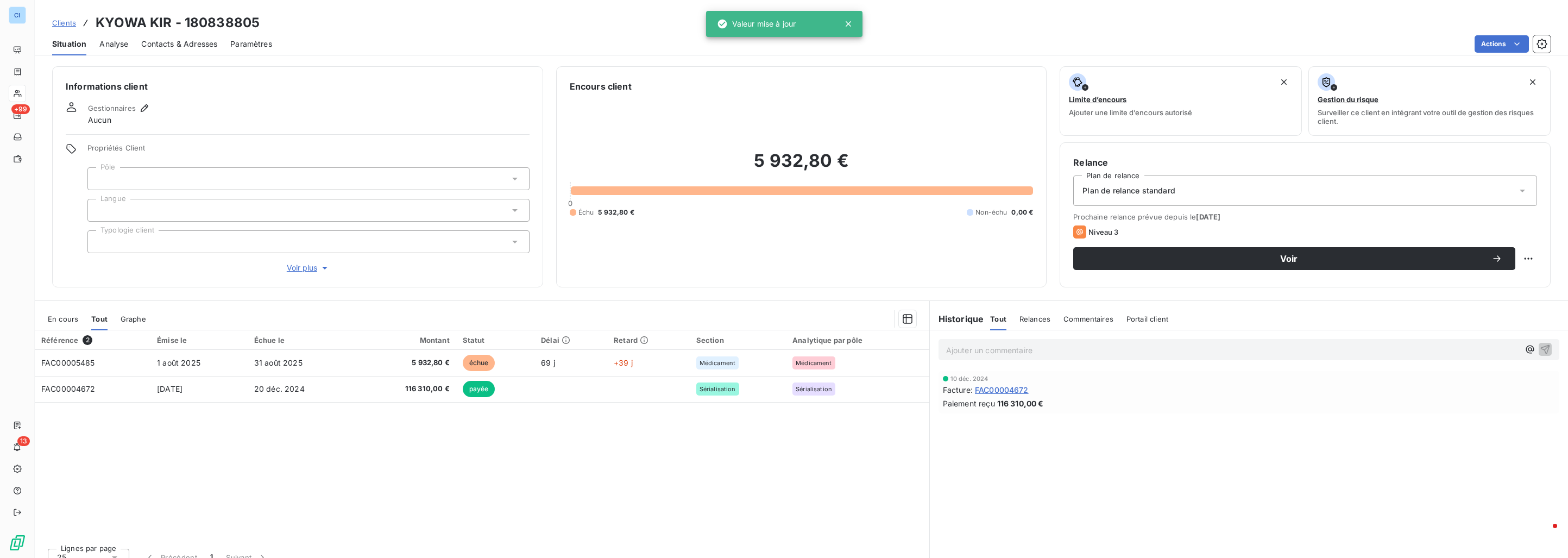
click at [128, 179] on div at bounding box center [309, 178] width 442 height 23
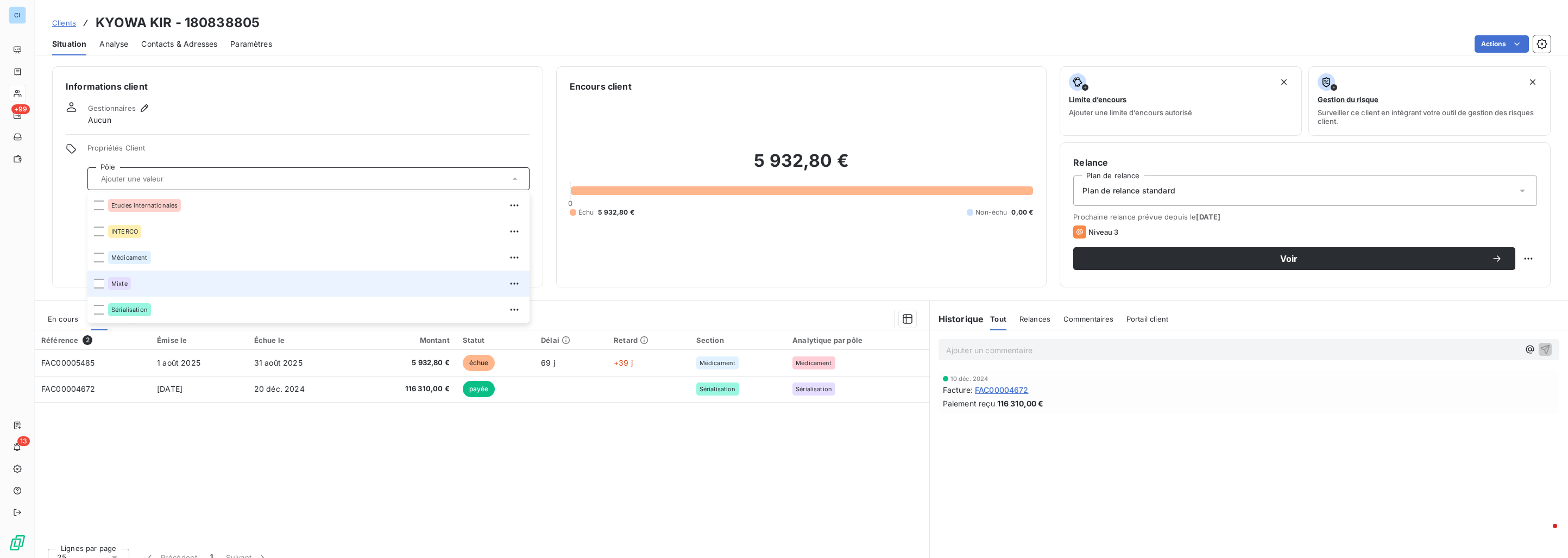
click at [119, 284] on span "Mixte" at bounding box center [119, 283] width 16 height 7
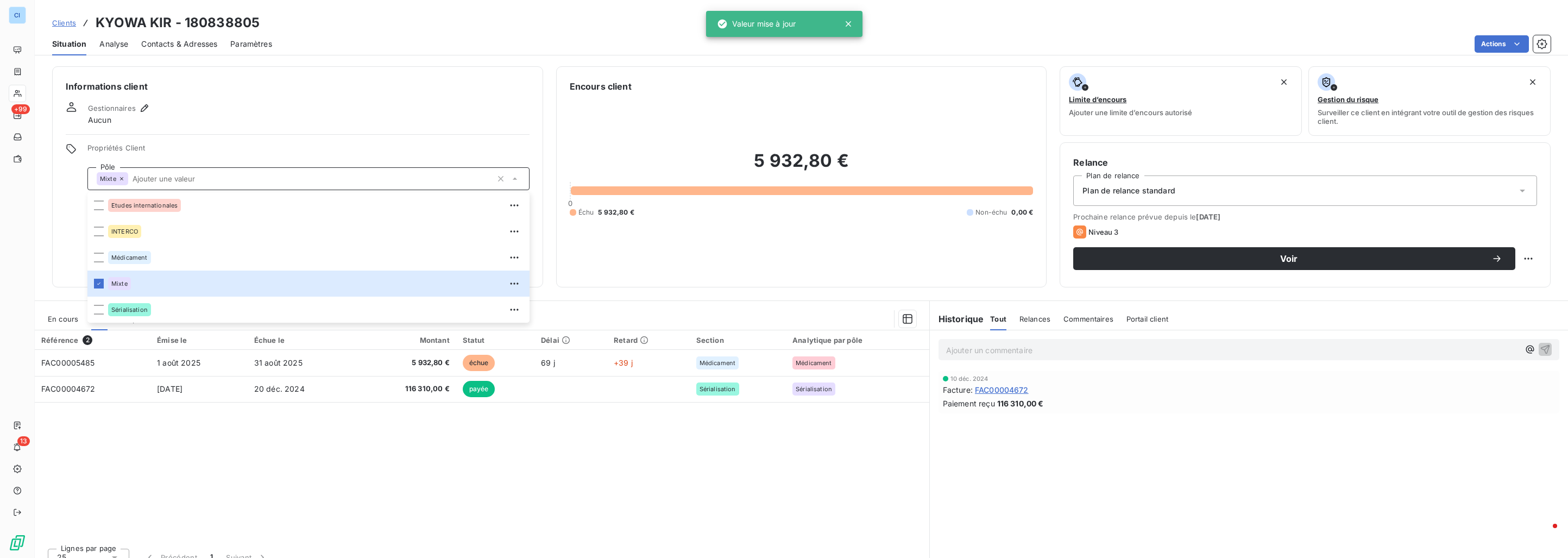
click at [248, 134] on div at bounding box center [298, 134] width 464 height 1
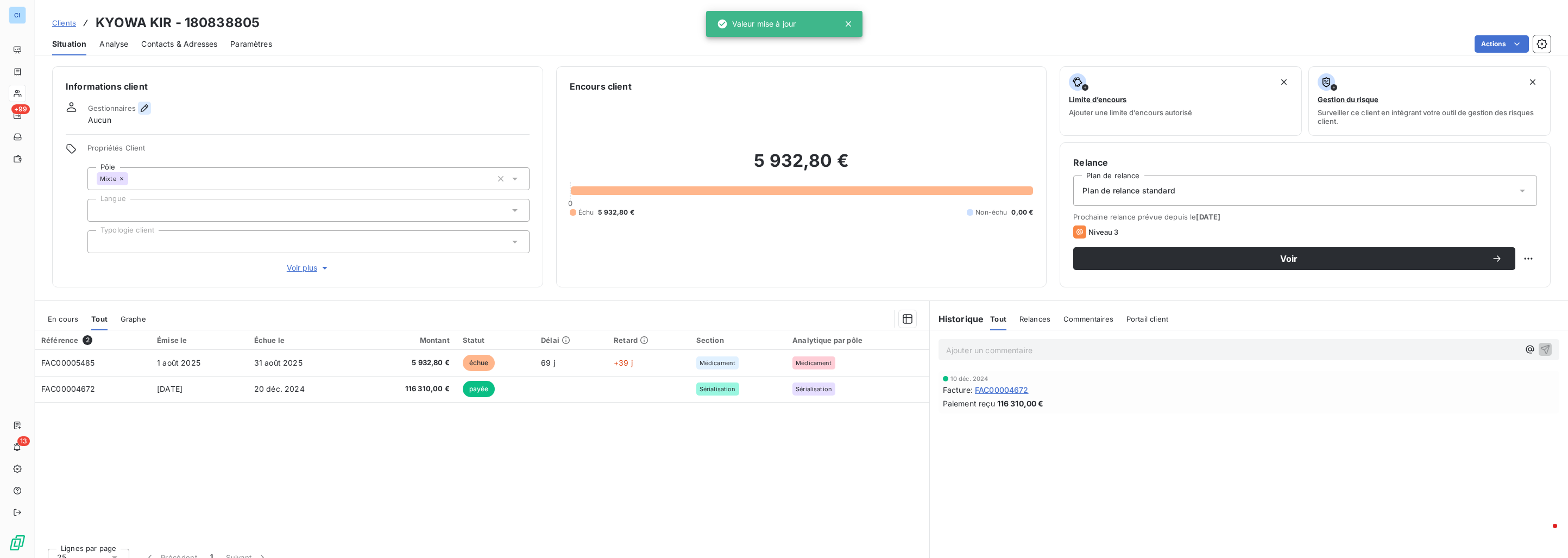
click at [147, 110] on icon "button" at bounding box center [144, 108] width 11 height 11
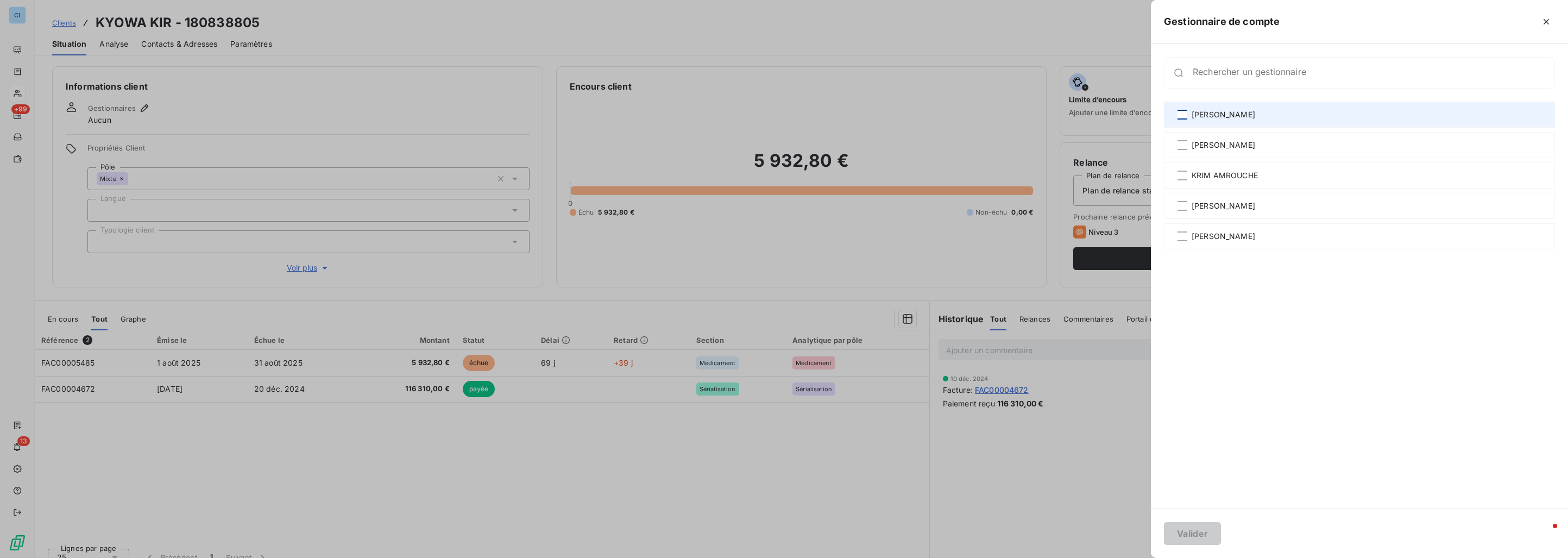
click at [1180, 116] on div at bounding box center [1182, 115] width 10 height 10
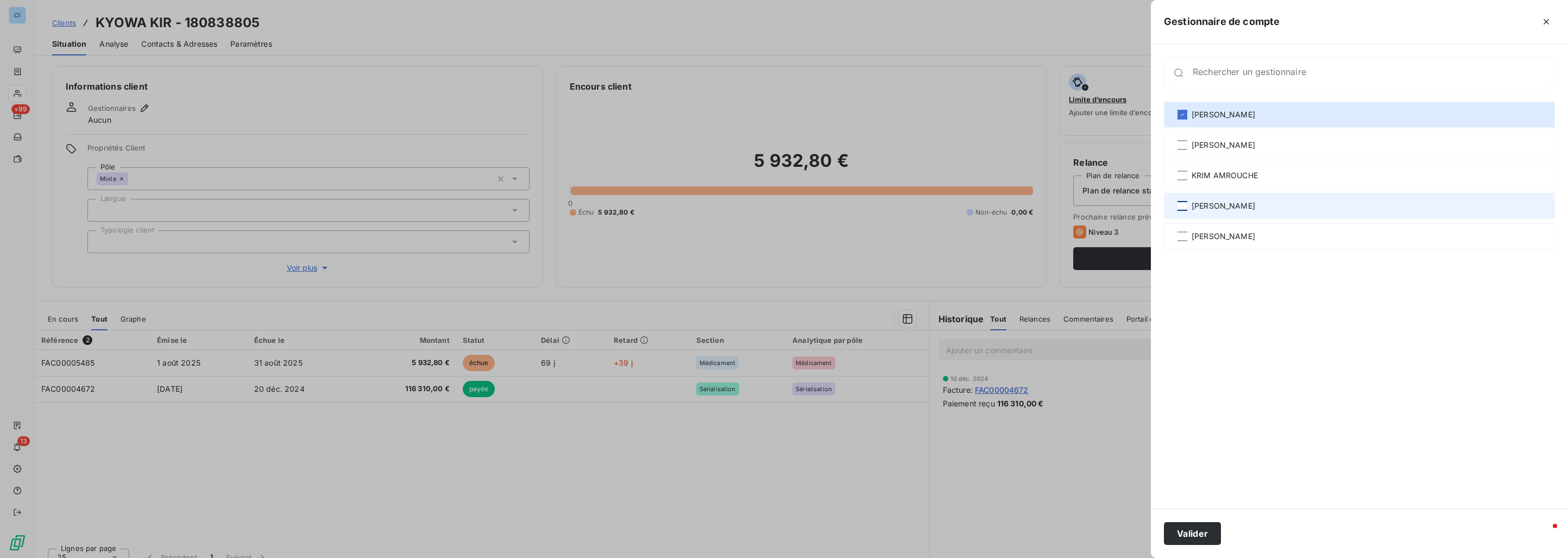
click at [1180, 206] on div at bounding box center [1182, 206] width 10 height 10
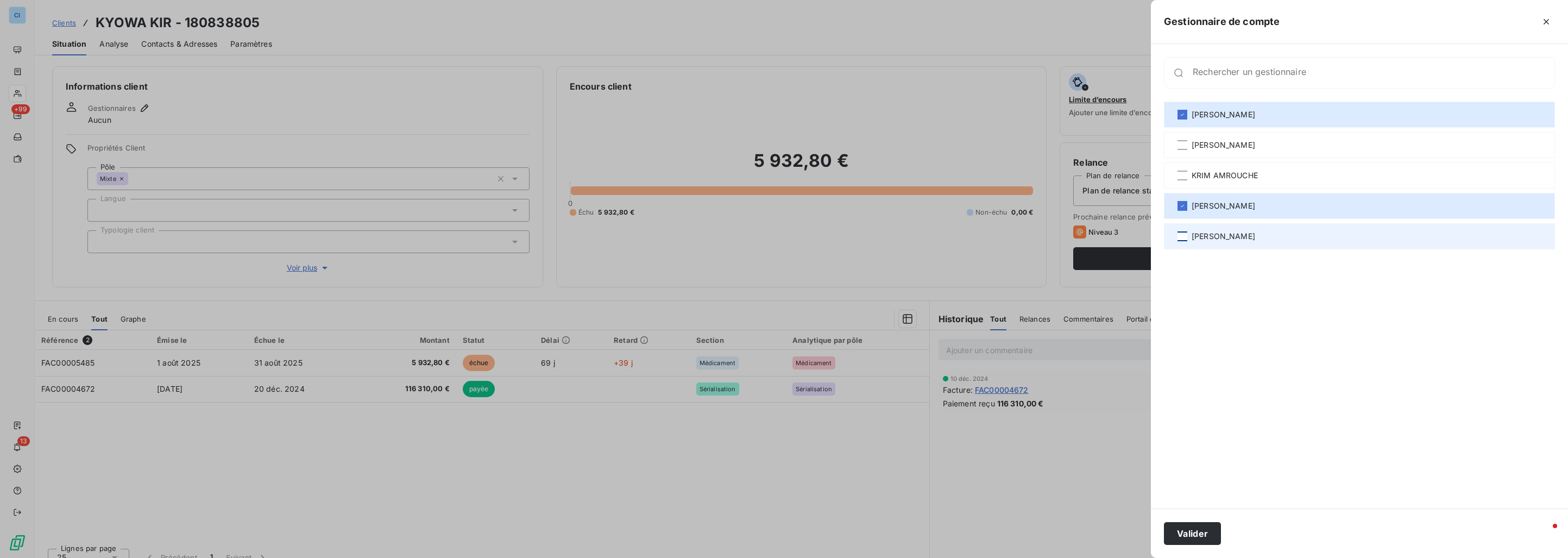
click at [1184, 237] on div at bounding box center [1182, 236] width 10 height 10
click at [1192, 528] on button "Valider" at bounding box center [1192, 533] width 57 height 23
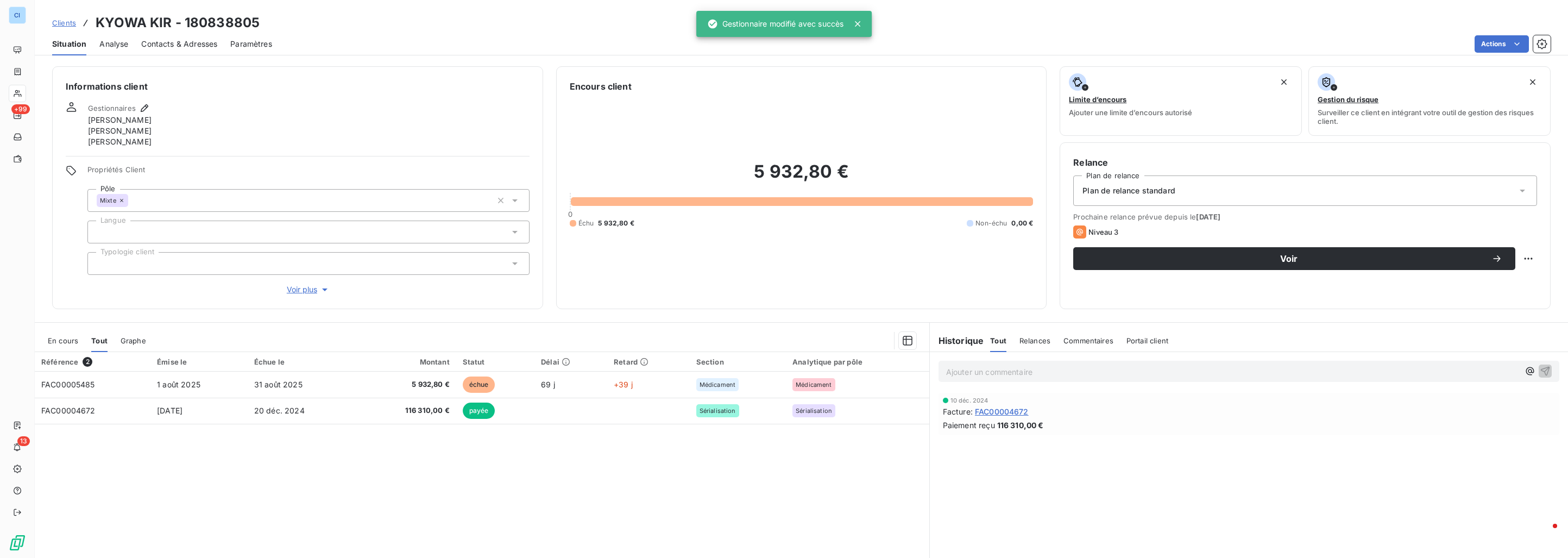
click at [66, 24] on span "Clients" at bounding box center [64, 23] width 24 height 9
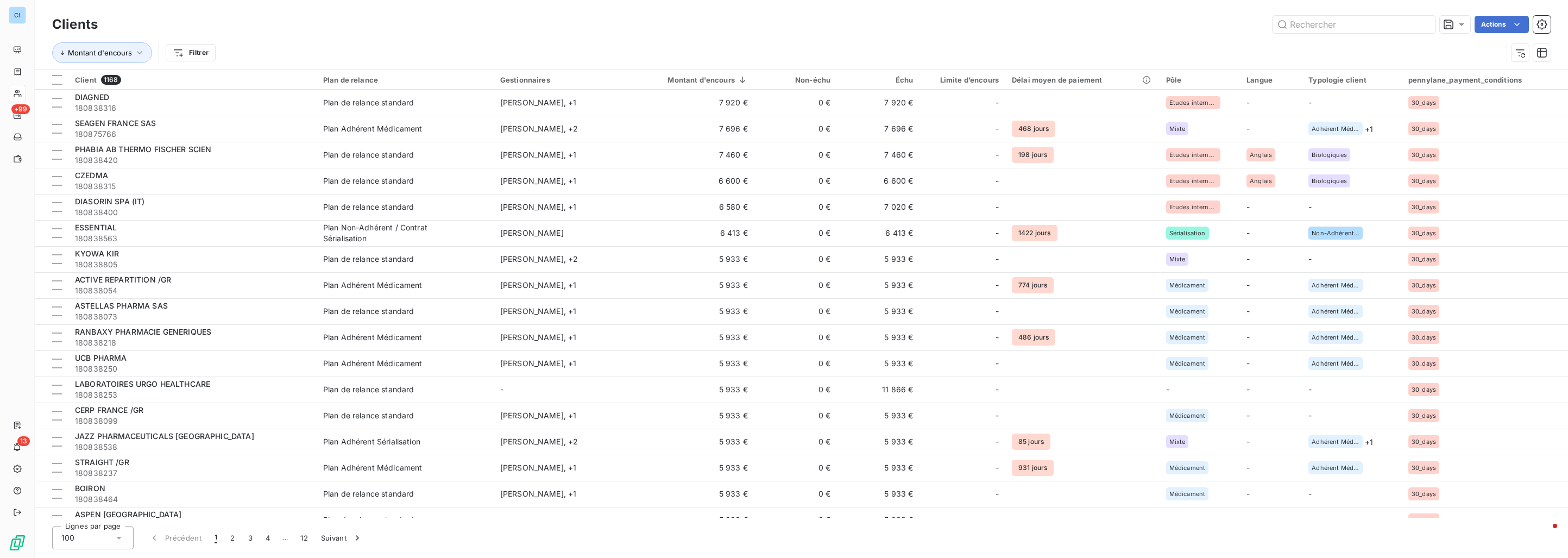
scroll to position [707, 0]
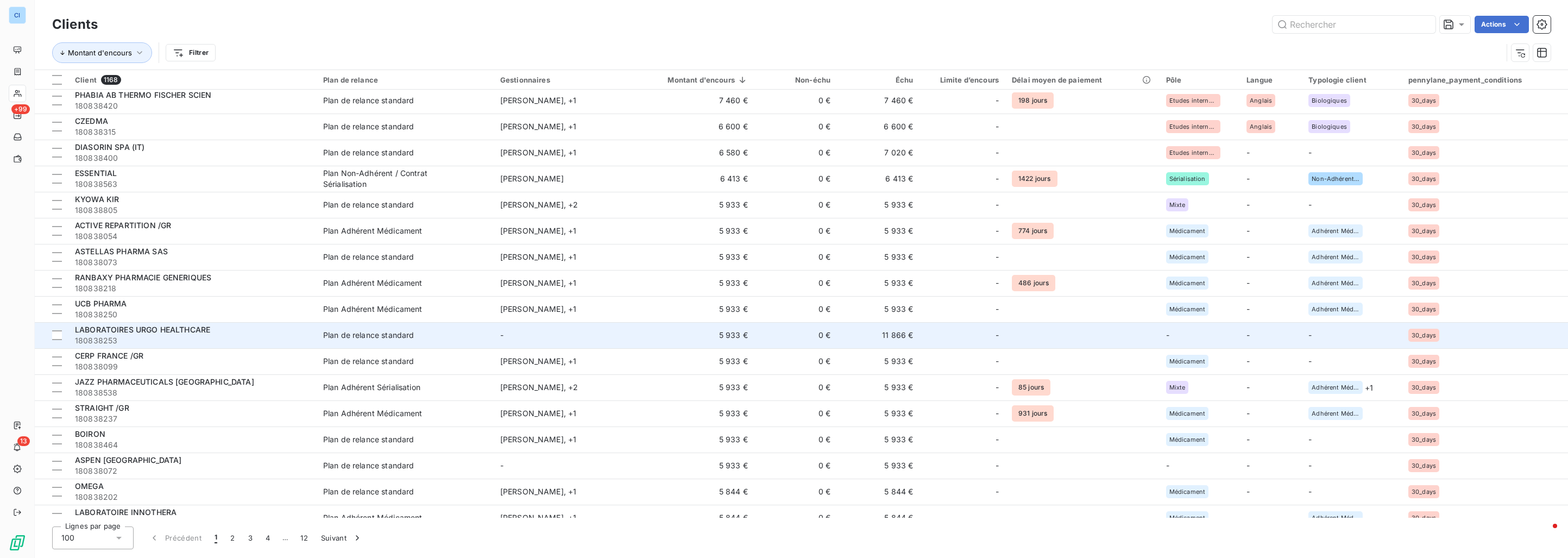
click at [369, 331] on div "Plan de relance standard" at bounding box center [369, 336] width 91 height 11
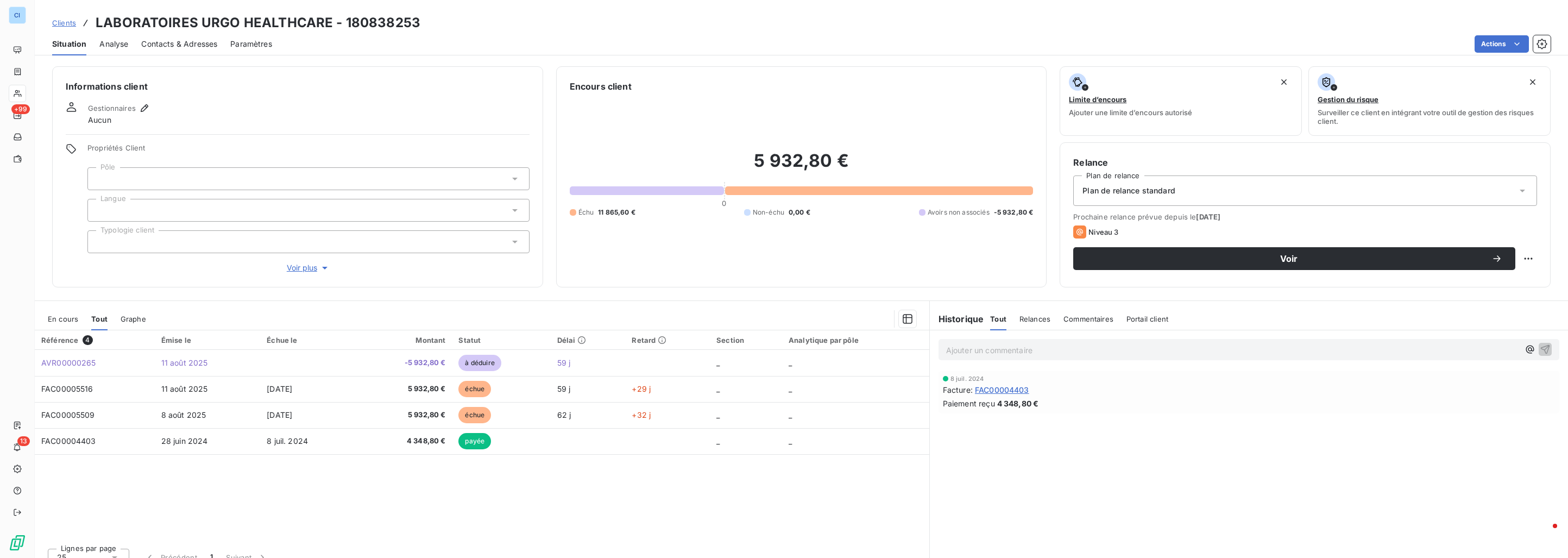
click at [61, 320] on span "En cours" at bounding box center [63, 319] width 30 height 9
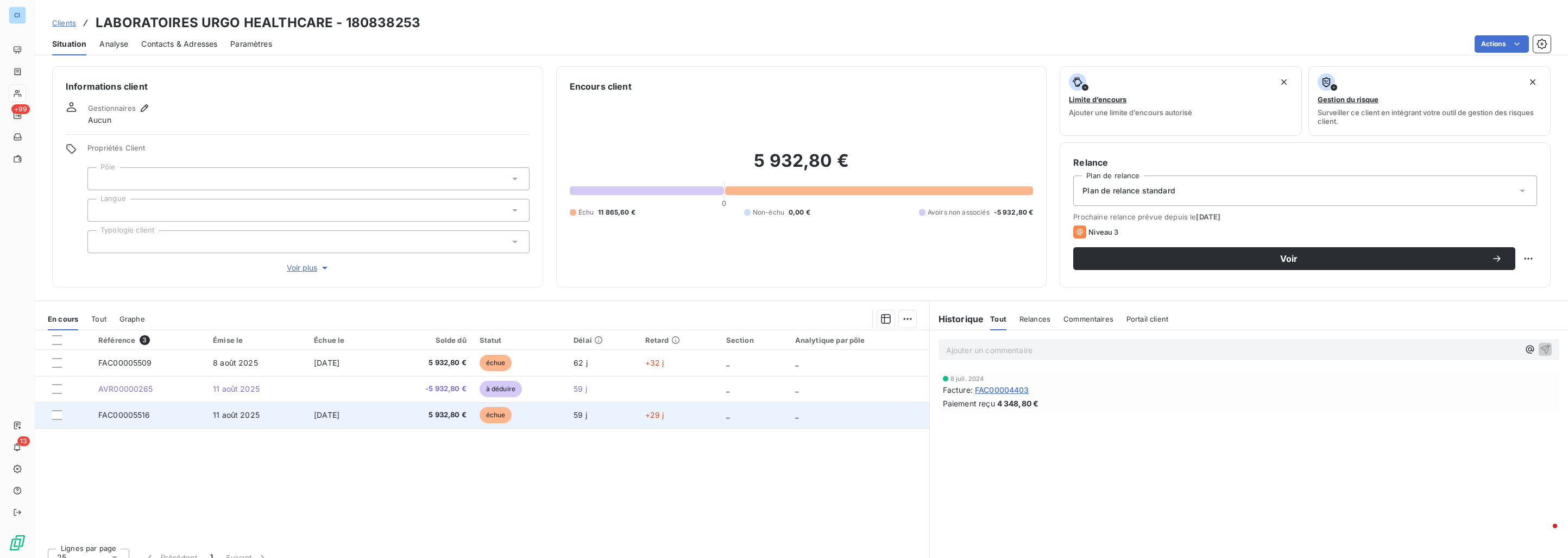
click at [111, 418] on span "FAC00005516" at bounding box center [125, 415] width 52 height 9
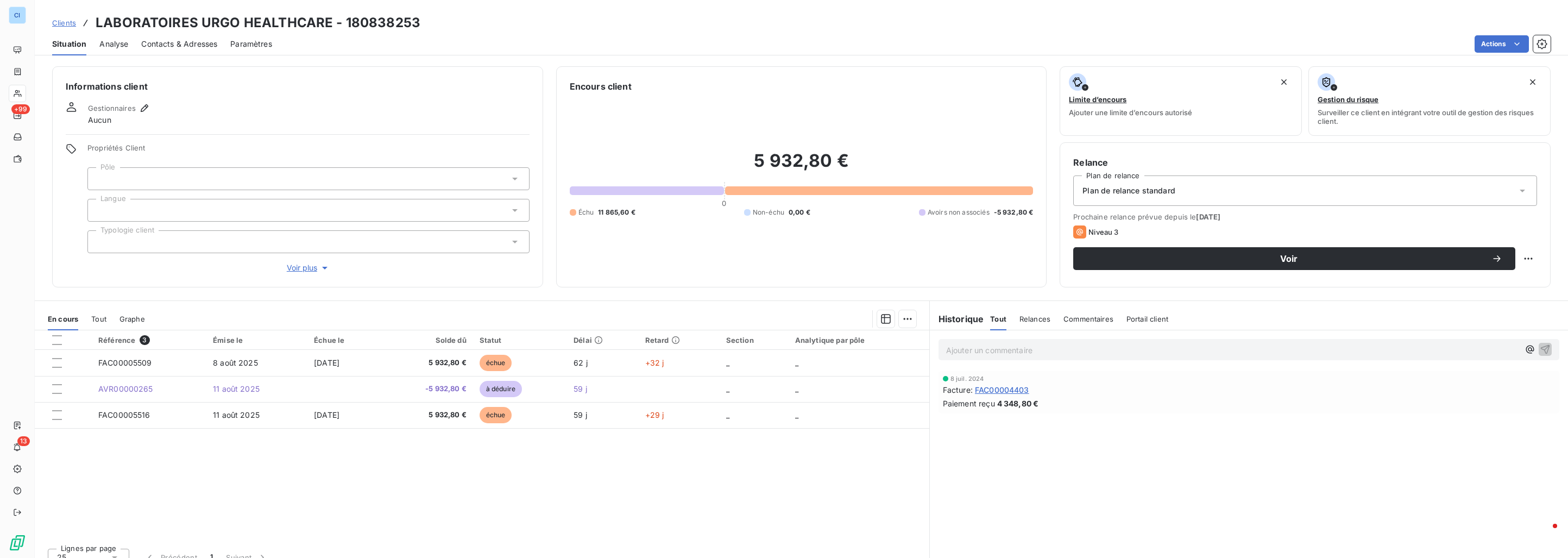
click at [120, 178] on div at bounding box center [309, 178] width 442 height 23
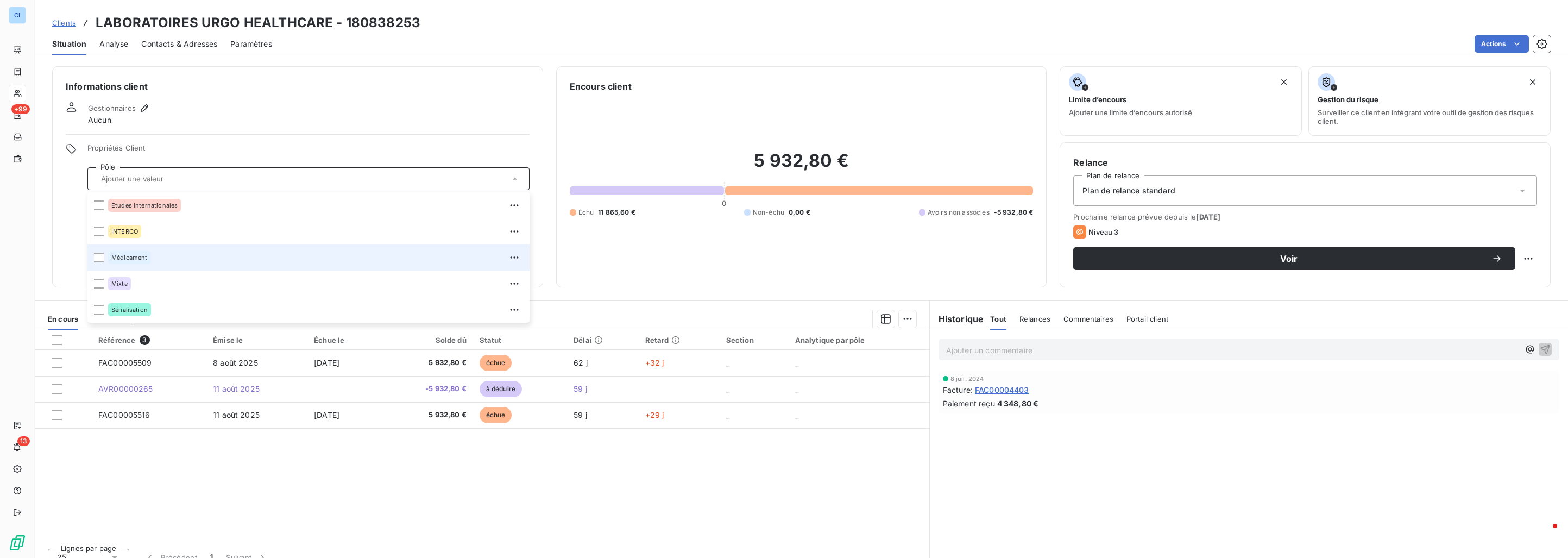
click at [119, 261] on div "Médicament" at bounding box center [130, 257] width 43 height 13
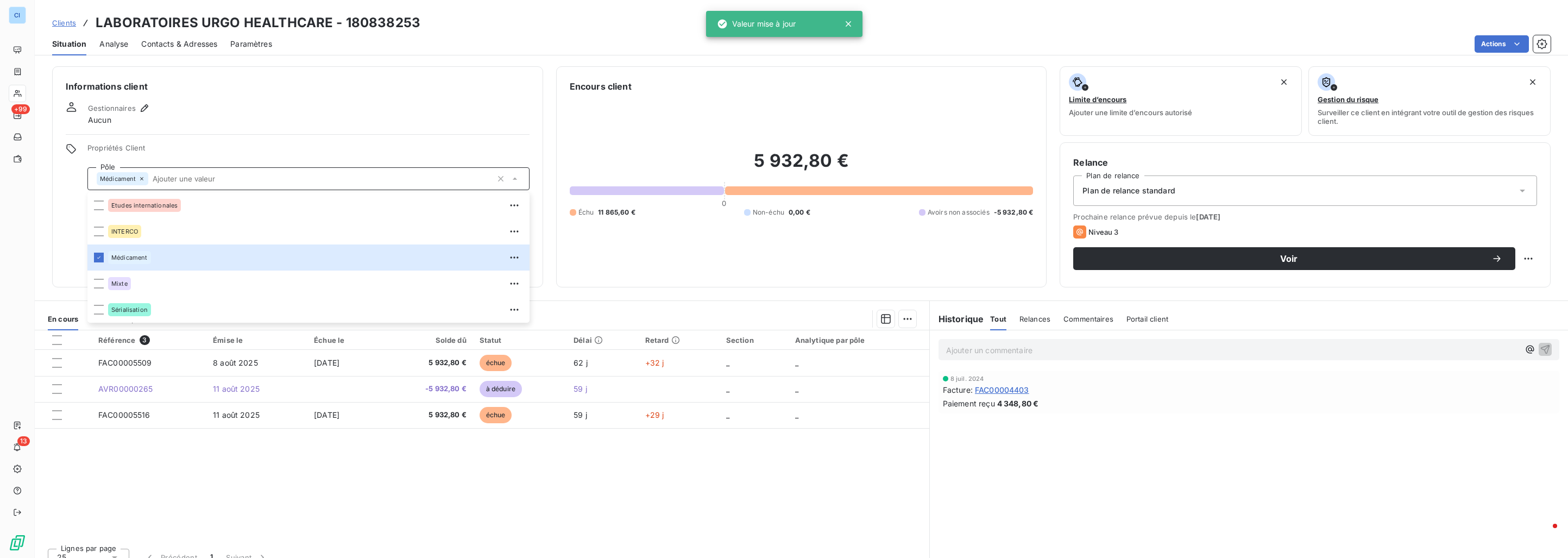
click at [209, 113] on div "Gestionnaires Aucun" at bounding box center [298, 113] width 464 height 24
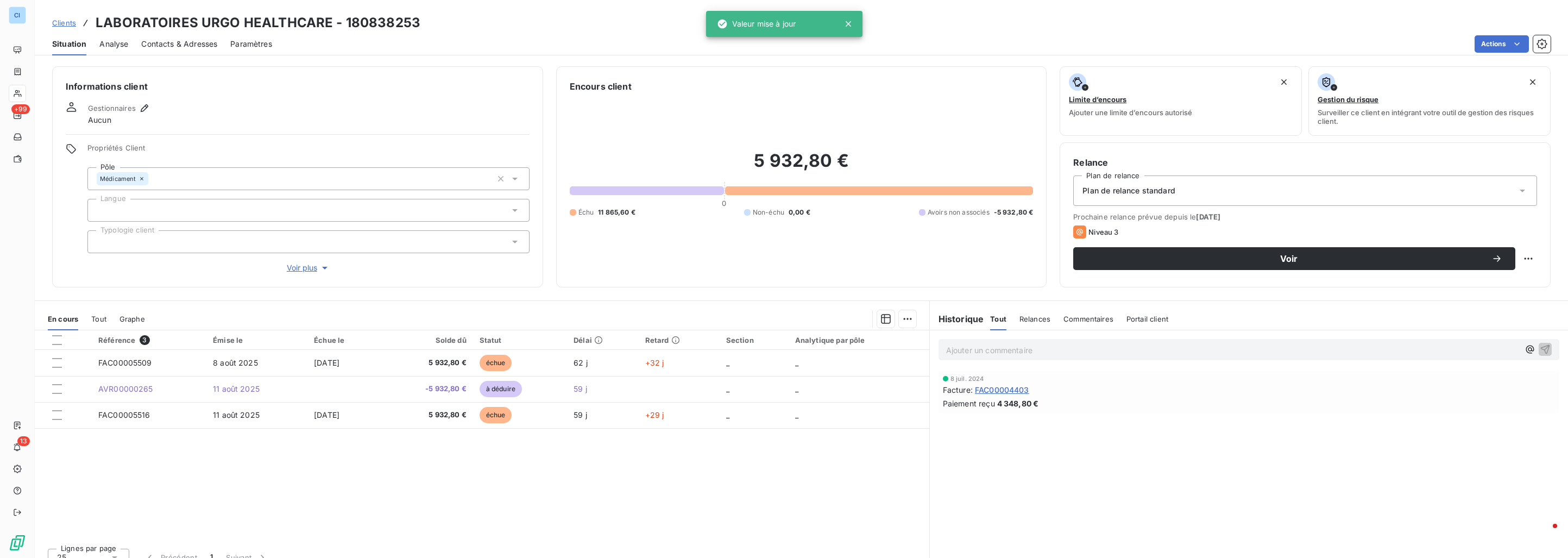
click at [136, 237] on div at bounding box center [309, 241] width 442 height 23
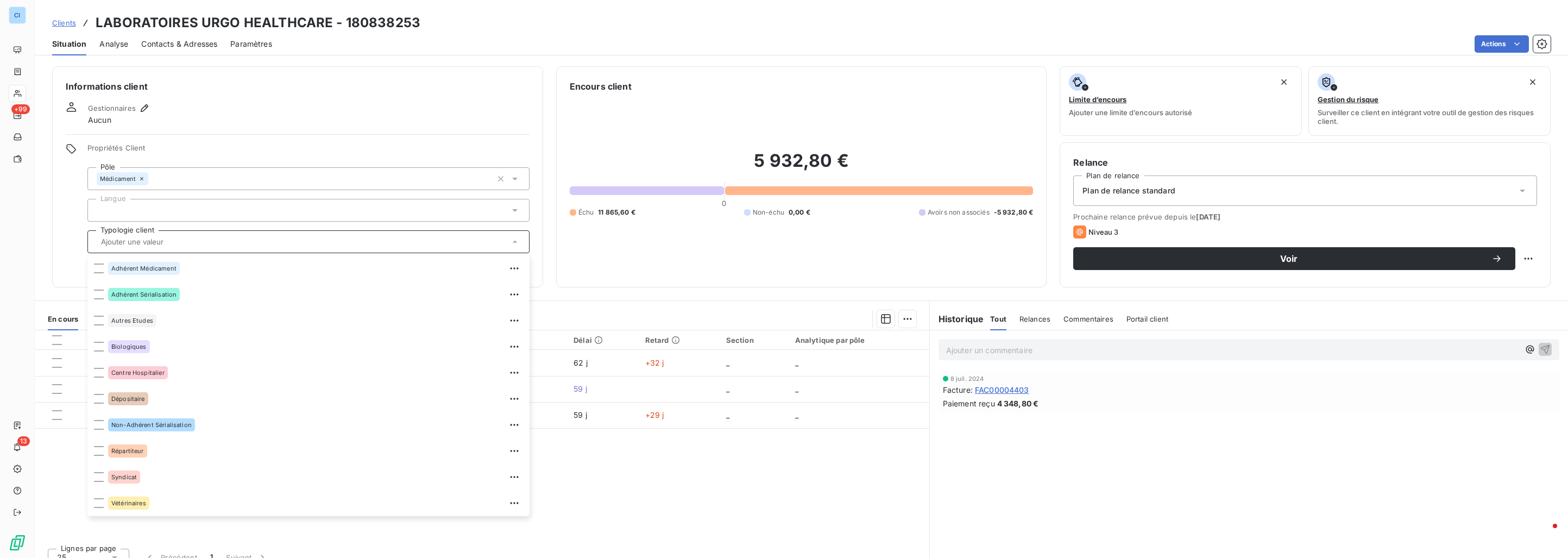
click at [219, 132] on div "Informations client Gestionnaires Aucun Propriétés Client Pôle Médicament Langu…" at bounding box center [298, 177] width 491 height 221
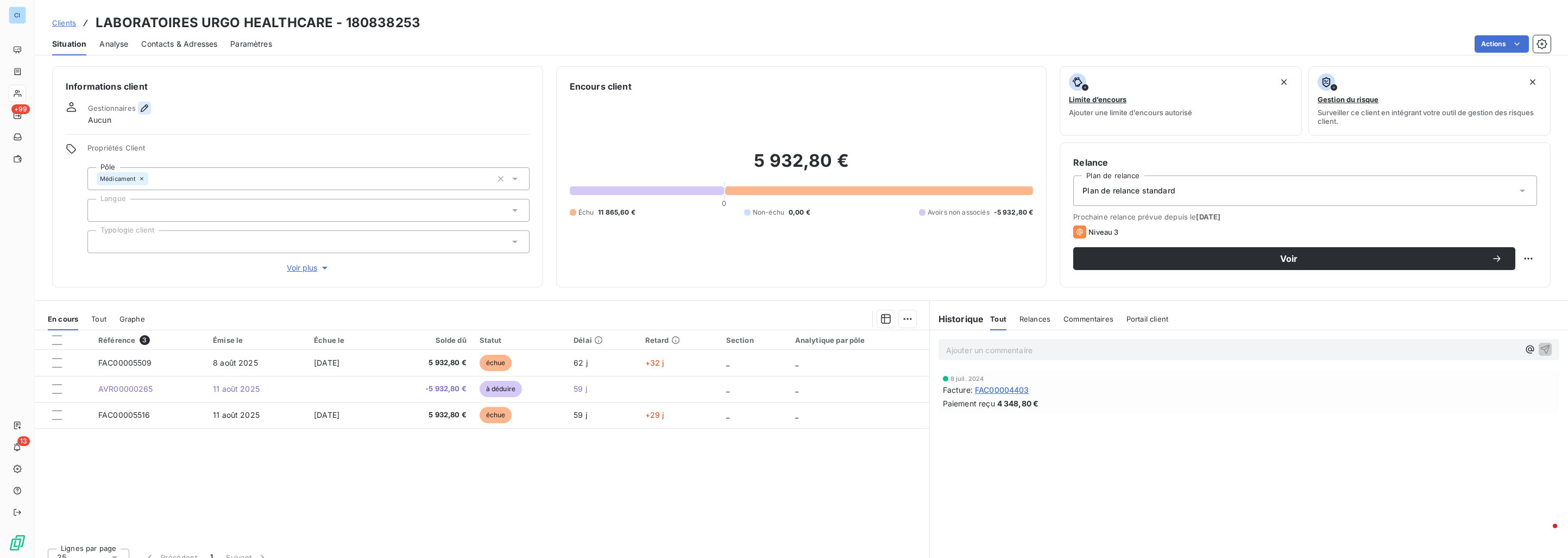
click at [147, 108] on icon "button" at bounding box center [144, 108] width 11 height 11
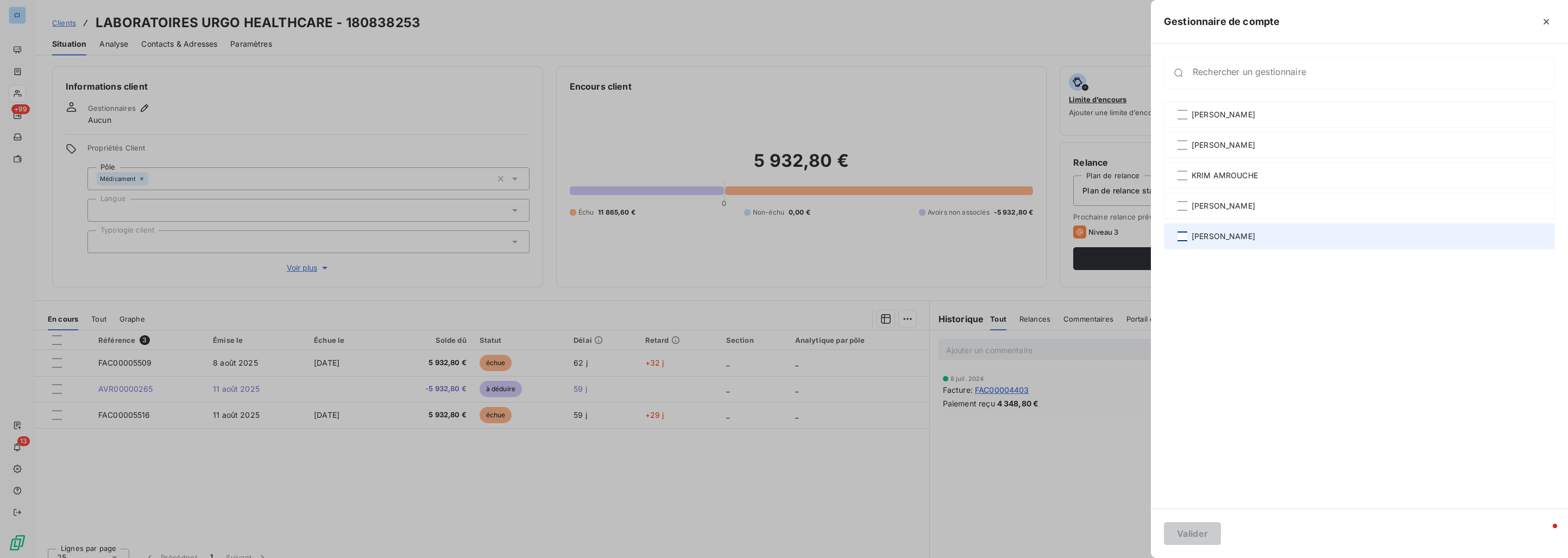
click at [1185, 235] on div at bounding box center [1182, 236] width 10 height 10
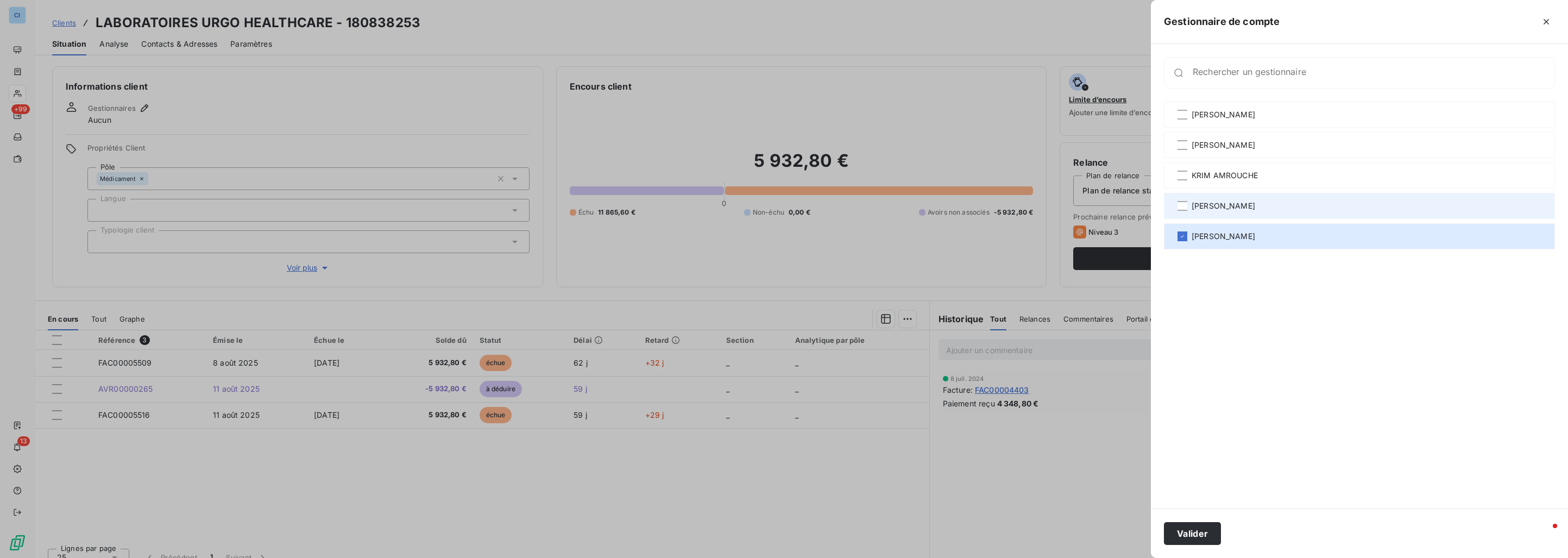
click at [1176, 208] on div "[PERSON_NAME]" at bounding box center [1359, 206] width 391 height 26
click at [1181, 244] on div "[PERSON_NAME]" at bounding box center [1359, 236] width 391 height 26
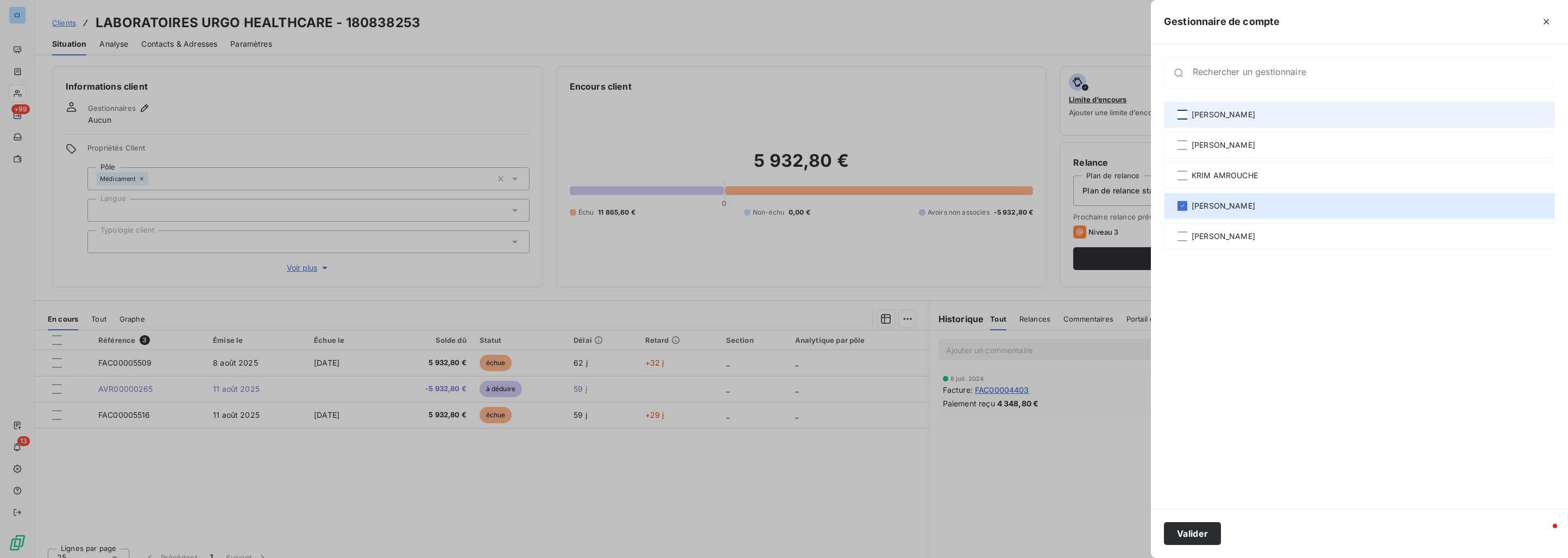
click at [1184, 113] on div at bounding box center [1182, 115] width 10 height 10
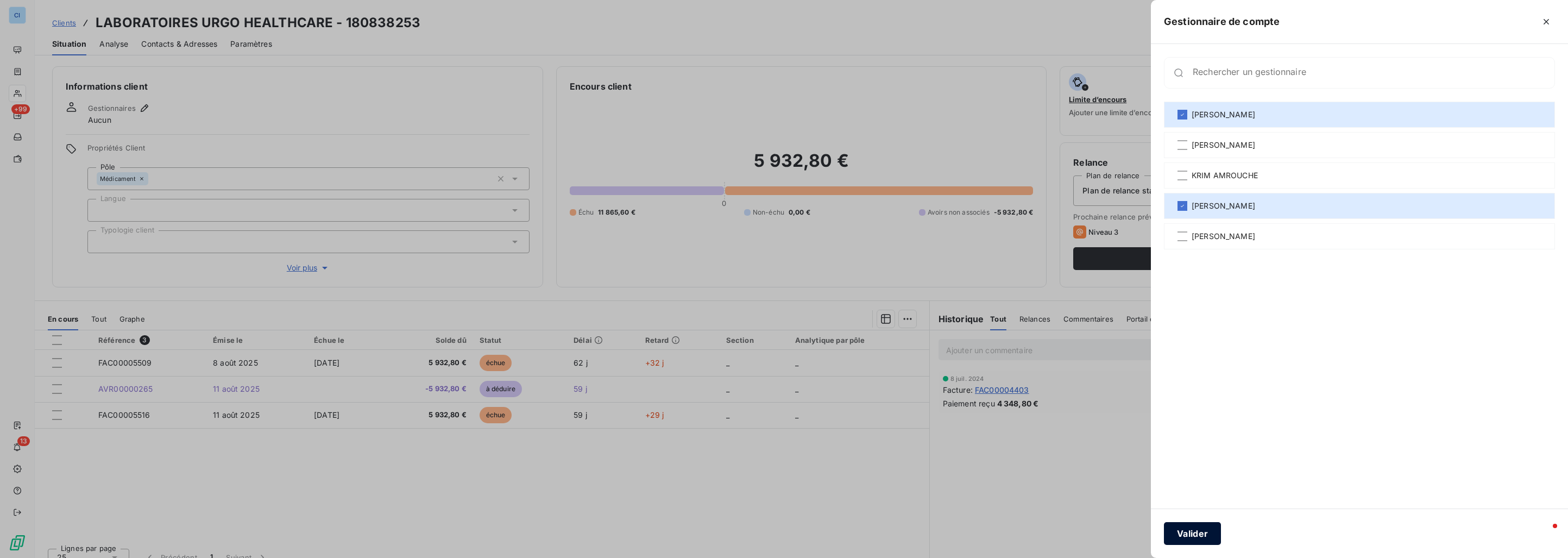
click at [1210, 529] on button "Valider" at bounding box center [1192, 533] width 57 height 23
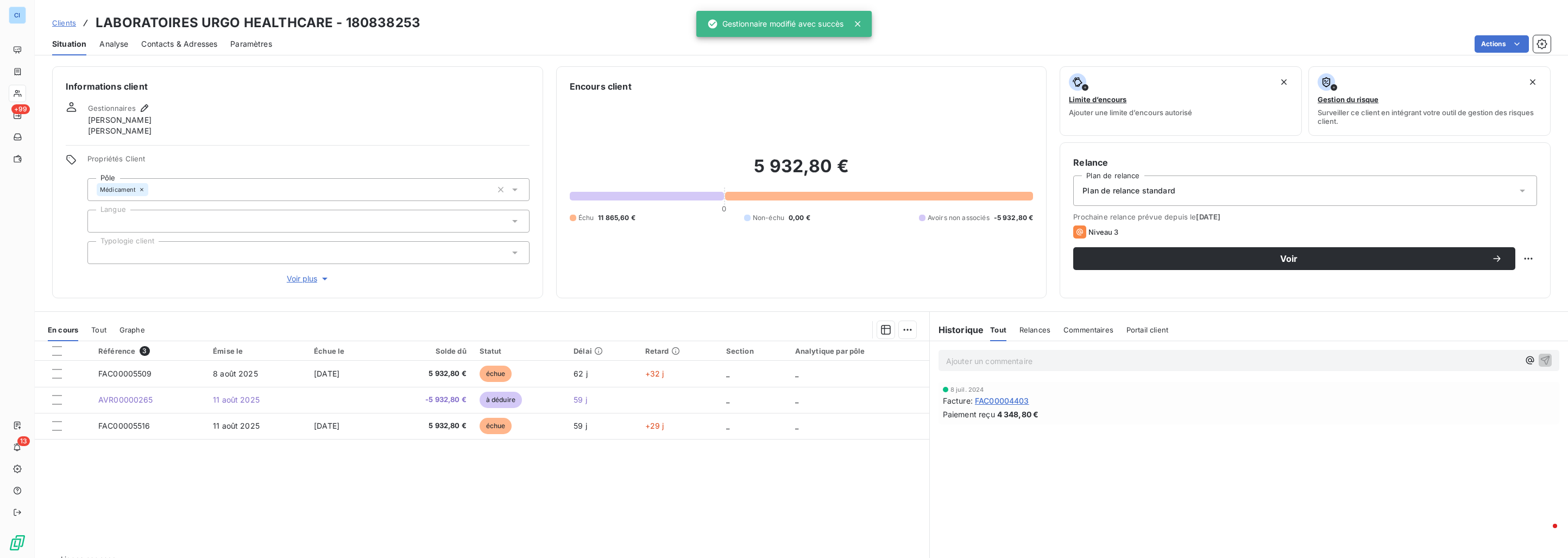
click at [68, 23] on span "Clients" at bounding box center [64, 23] width 24 height 9
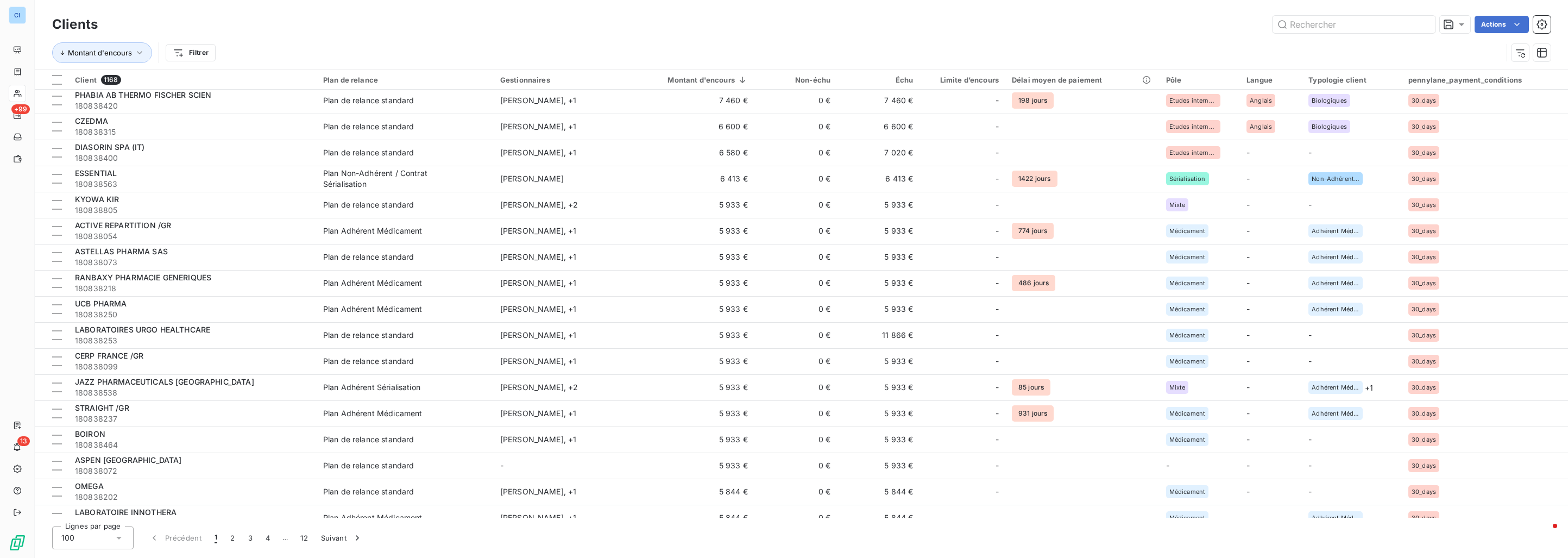
scroll to position [761, 0]
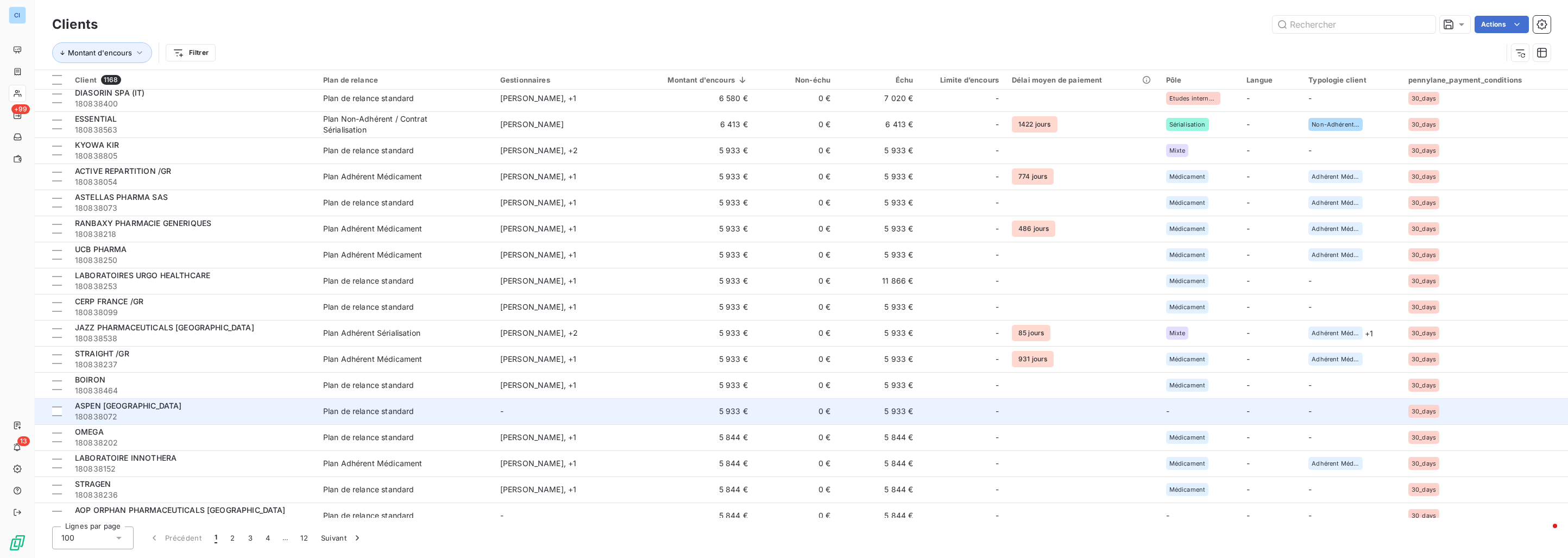
click at [327, 414] on div "Plan de relance standard" at bounding box center [369, 412] width 91 height 11
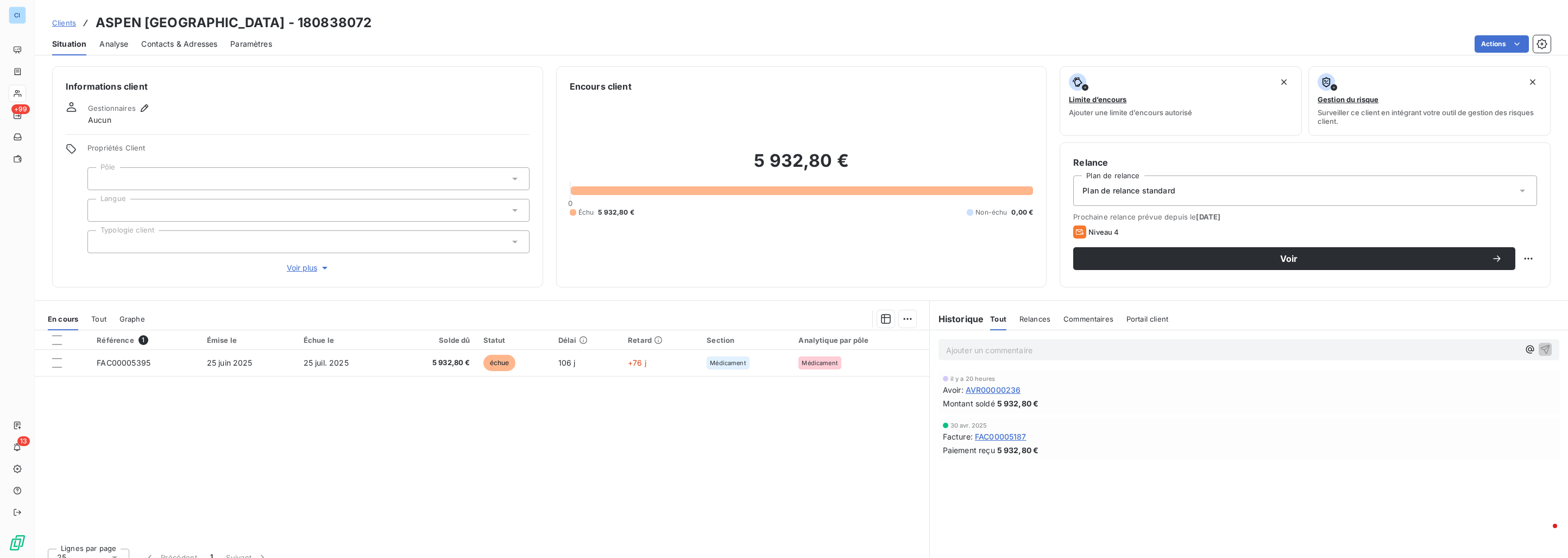
click at [107, 317] on div "En cours Tout Graphe" at bounding box center [482, 319] width 895 height 23
click at [102, 317] on span "Tout" at bounding box center [99, 319] width 15 height 9
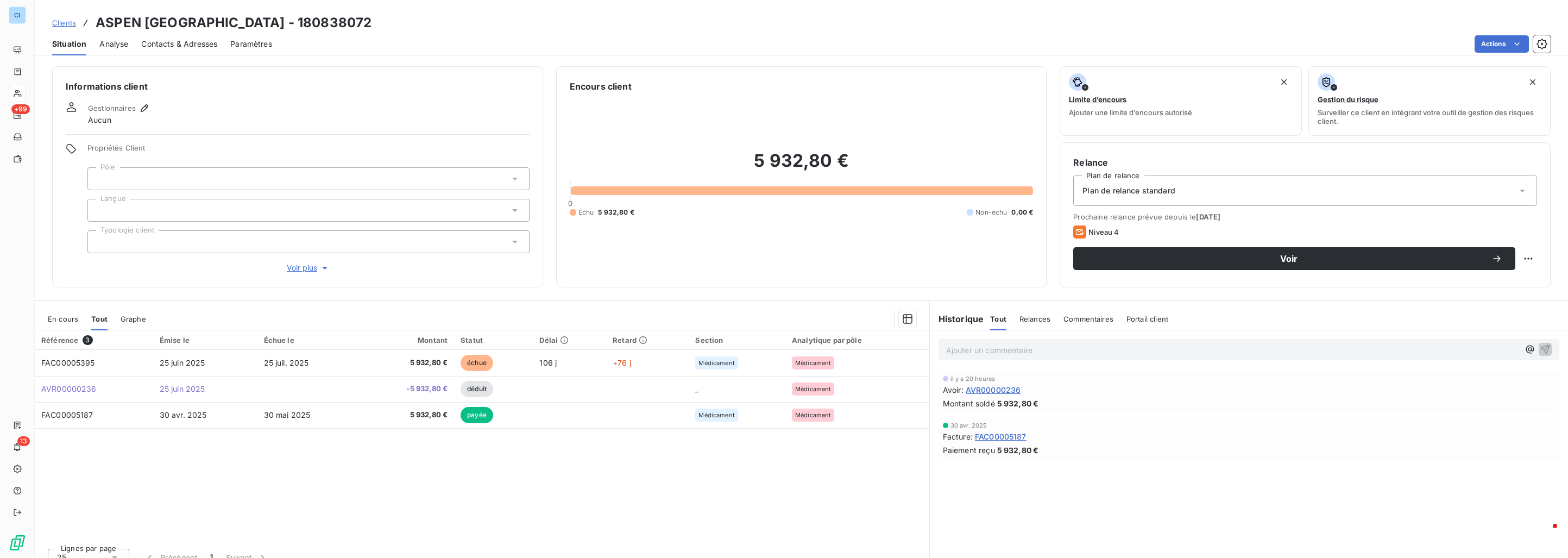
click at [77, 318] on span "En cours" at bounding box center [63, 319] width 30 height 9
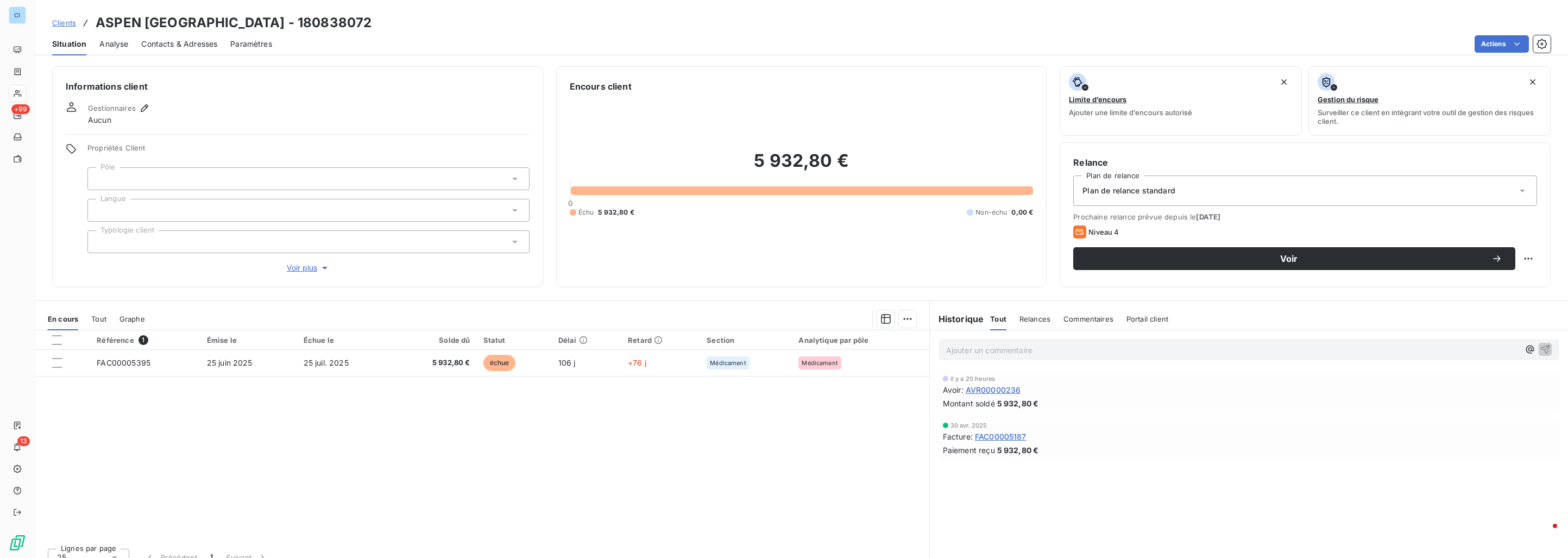
click at [166, 172] on div at bounding box center [309, 178] width 442 height 23
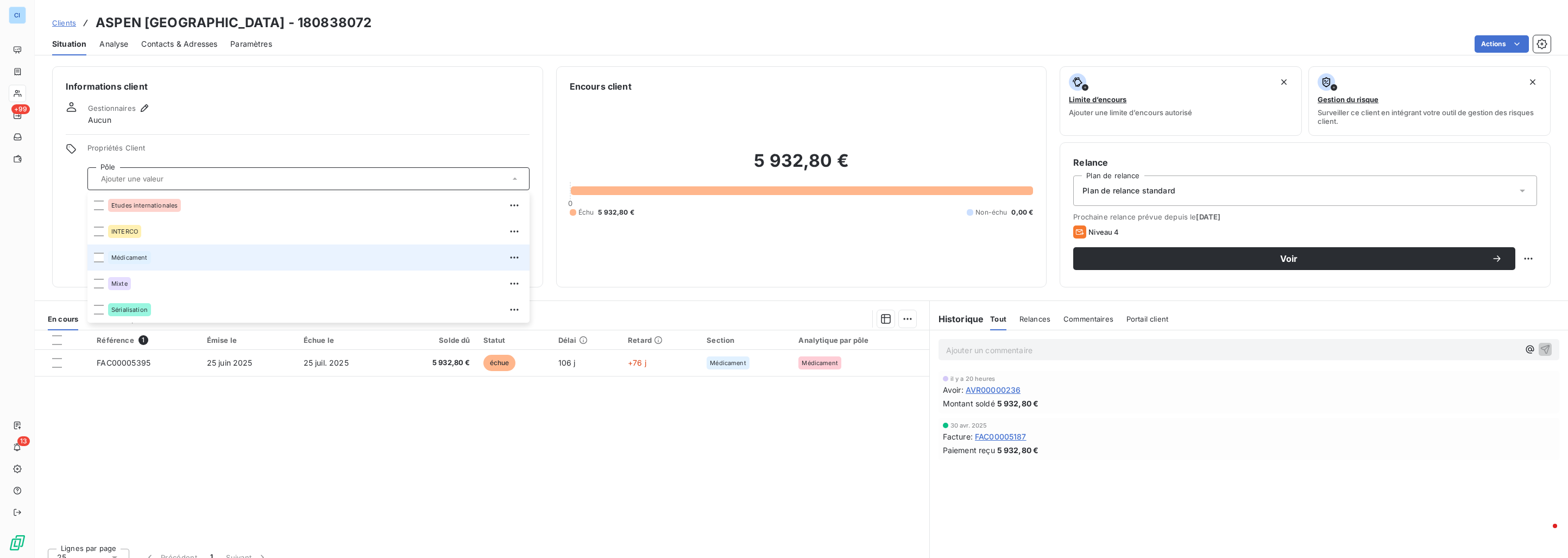
click at [139, 254] on div "Médicament" at bounding box center [130, 257] width 43 height 13
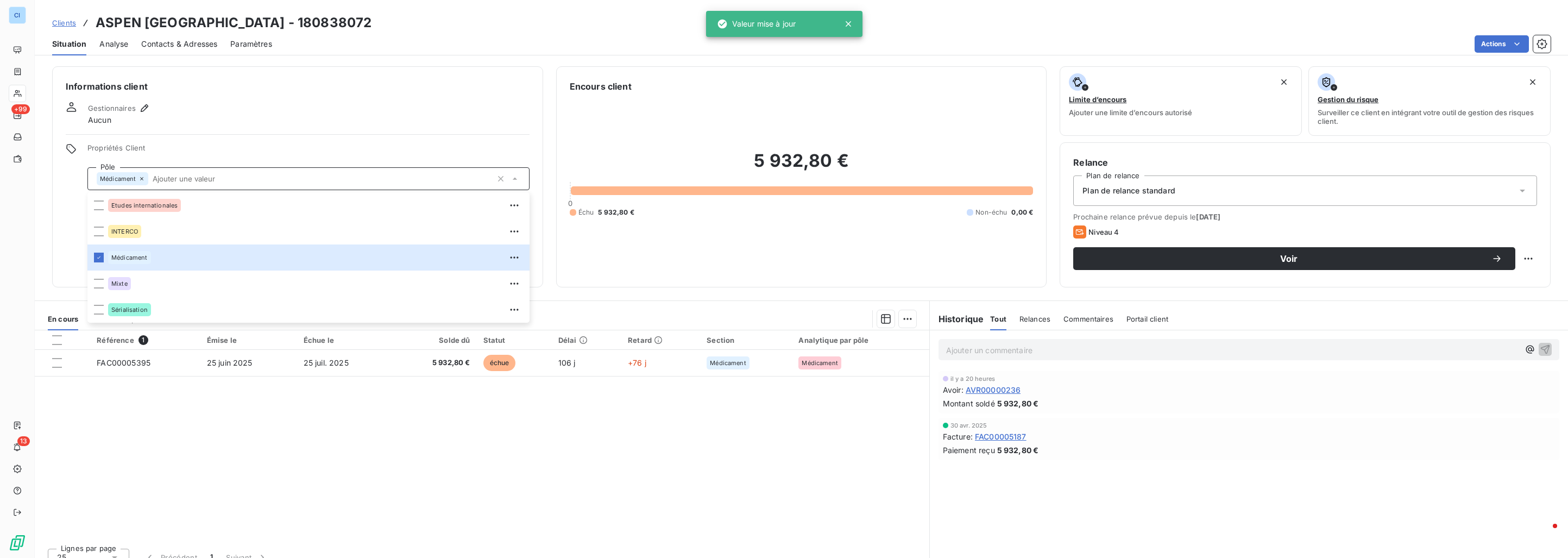
click at [183, 131] on div "Informations client Gestionnaires Aucun Propriétés Client Pôle Médicament Etude…" at bounding box center [298, 177] width 491 height 221
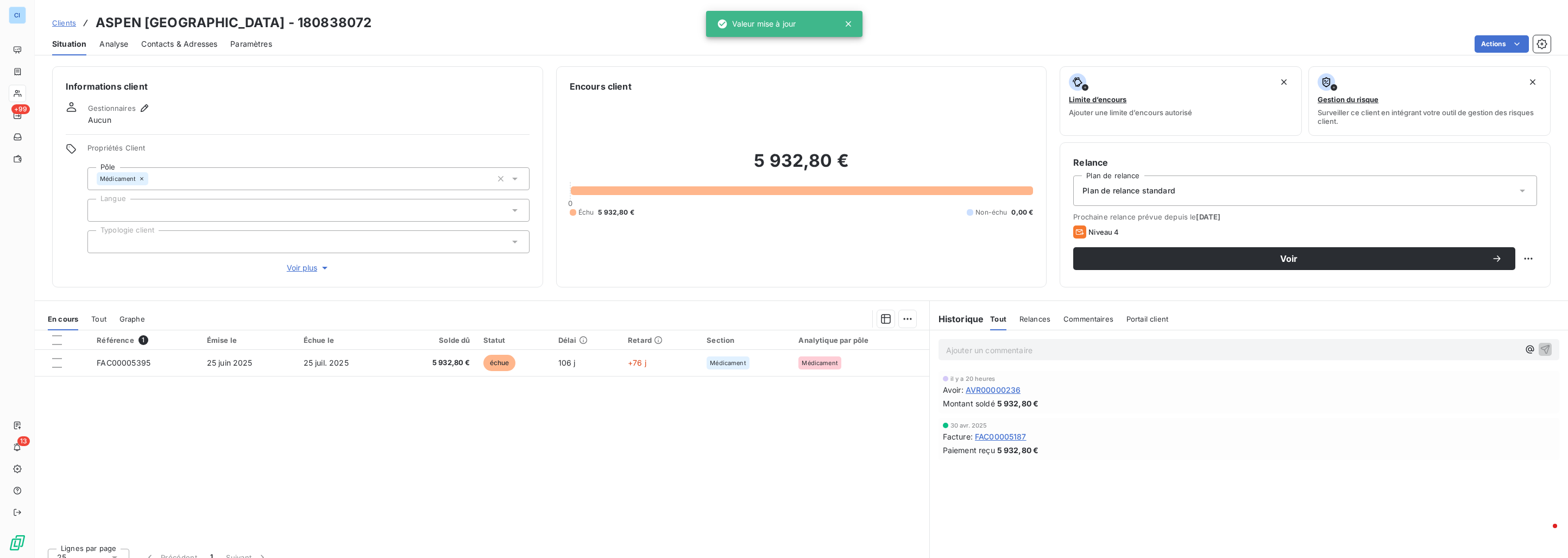
click at [140, 239] on div at bounding box center [309, 241] width 442 height 23
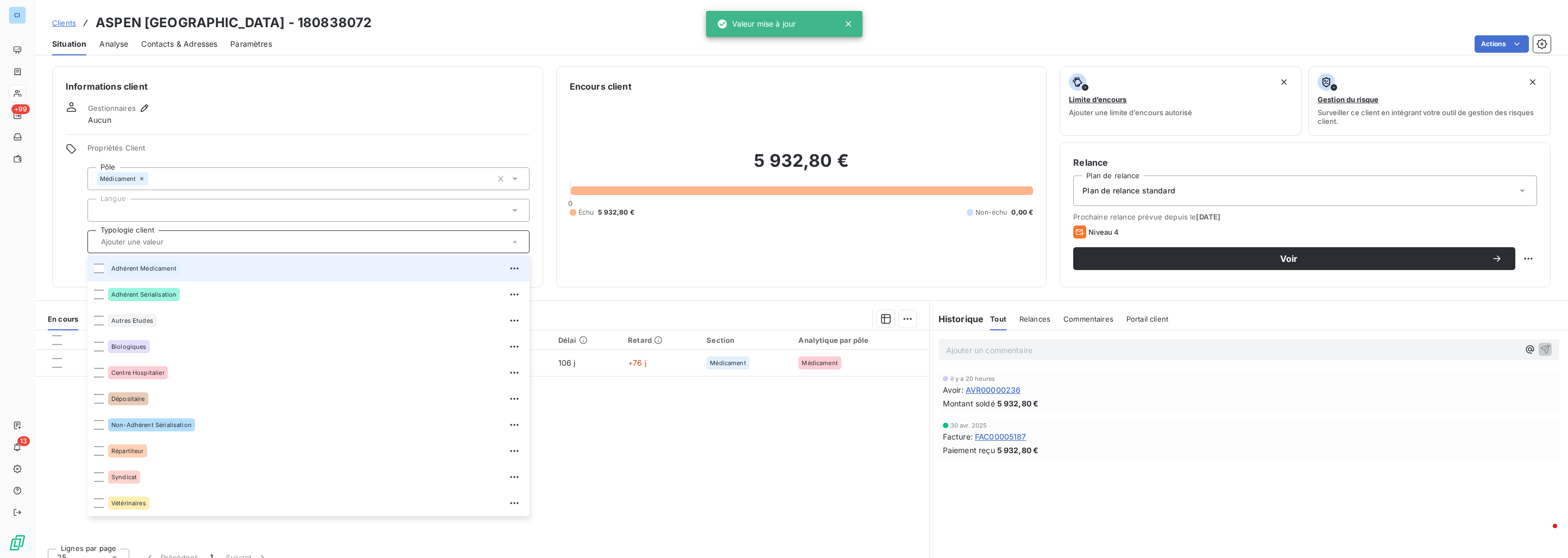
click at [223, 136] on div "Informations client Gestionnaires Aucun Propriétés Client Pôle Médicament Langu…" at bounding box center [298, 177] width 491 height 221
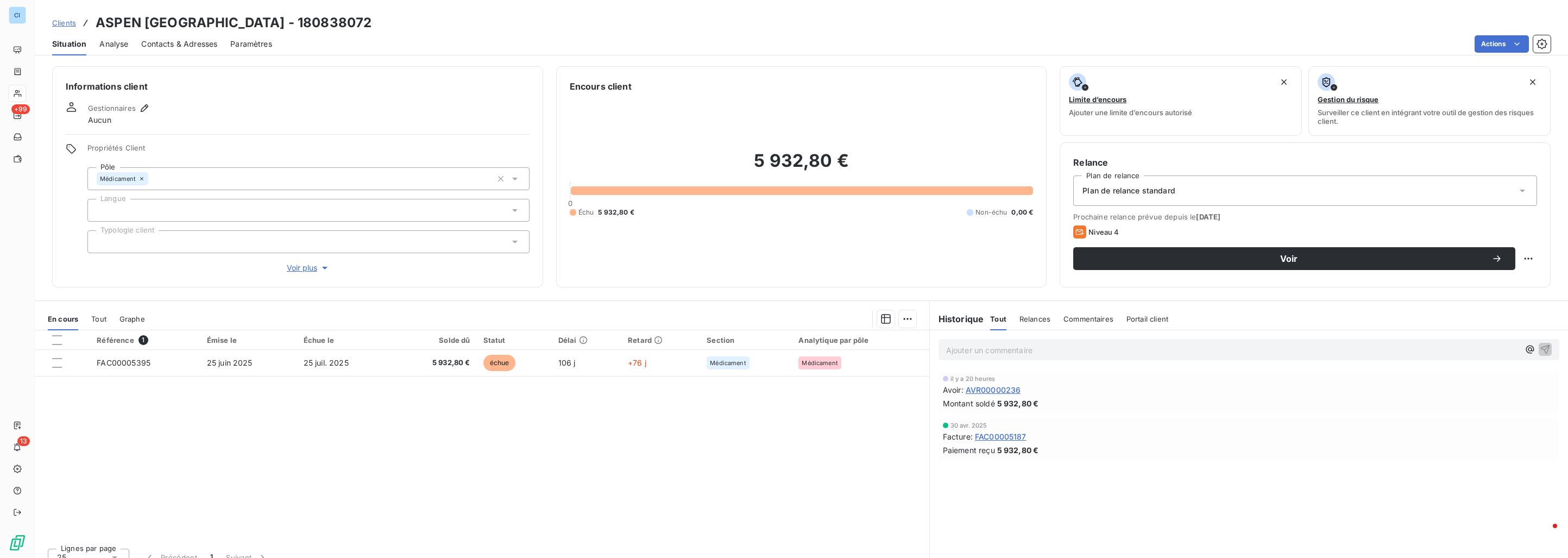
click at [135, 213] on div at bounding box center [309, 210] width 442 height 23
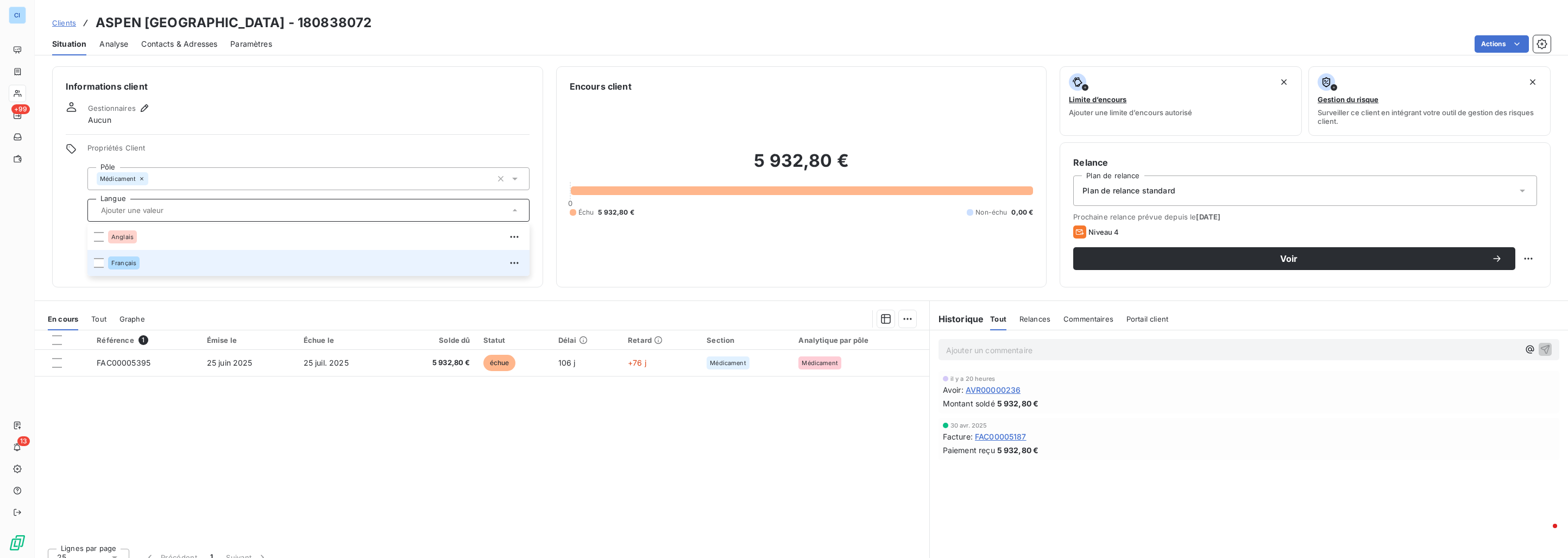
click at [128, 263] on span "Français" at bounding box center [124, 263] width 25 height 7
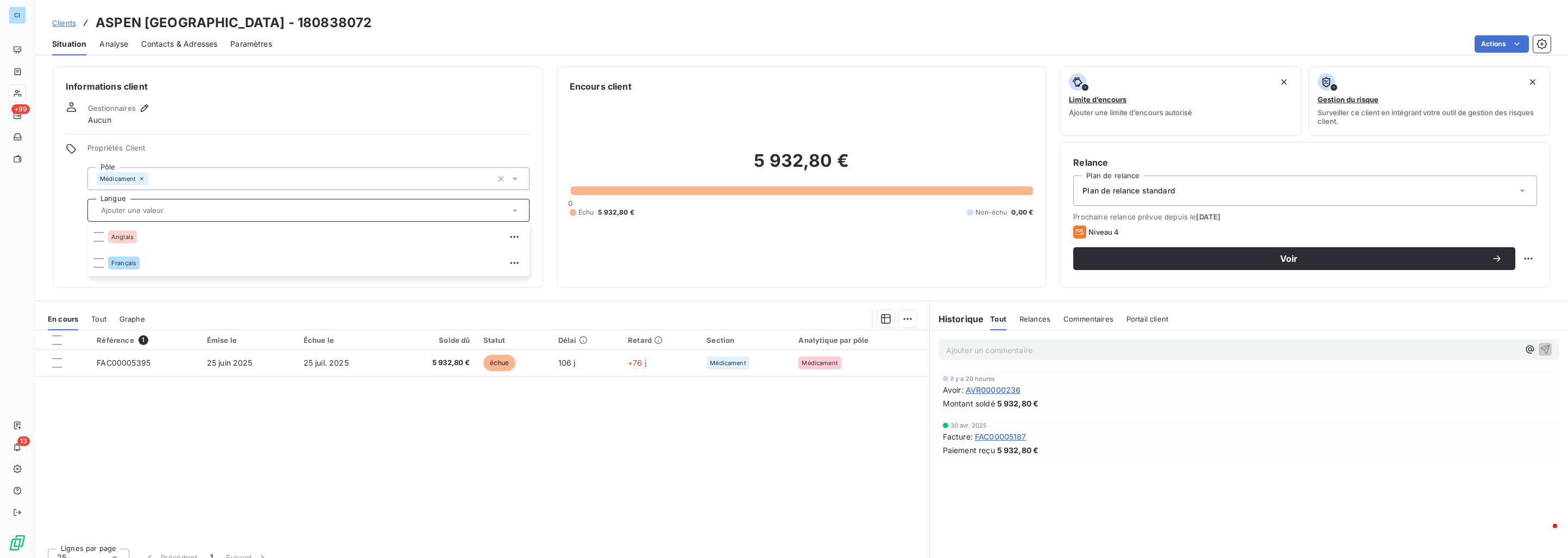
click at [225, 140] on div "Informations client Gestionnaires Aucun Propriétés Client Pôle Médicament Langu…" at bounding box center [298, 177] width 491 height 221
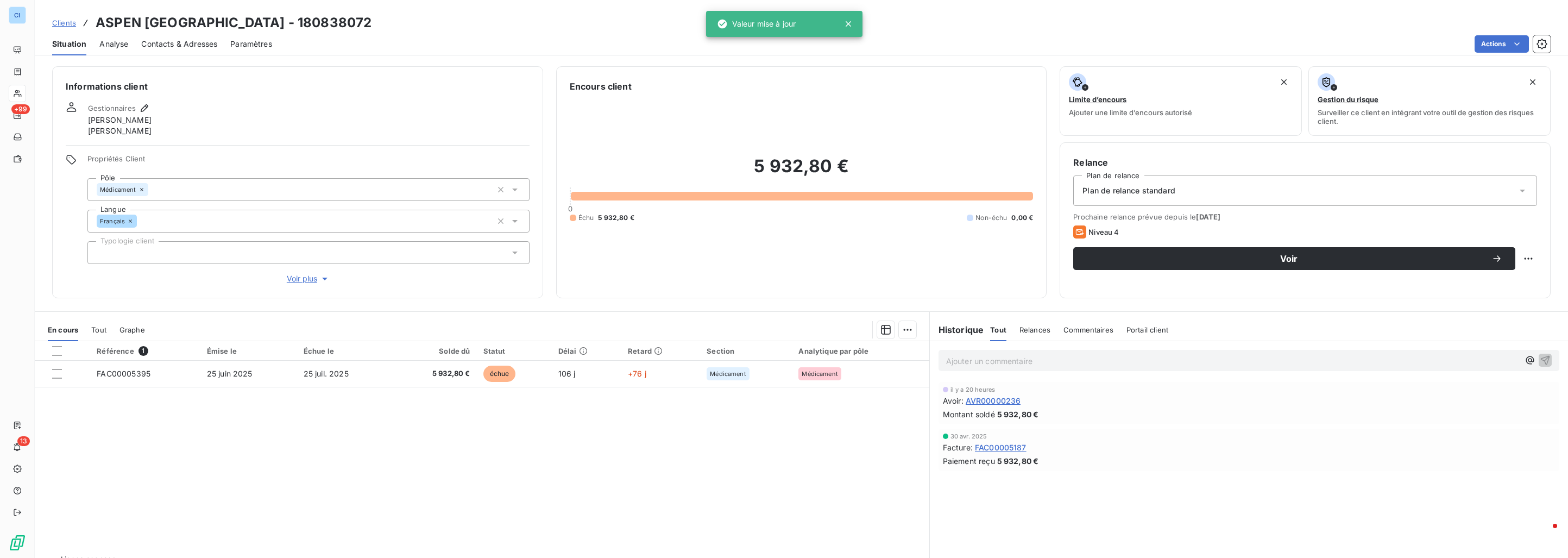
click at [68, 24] on span "Clients" at bounding box center [64, 23] width 24 height 9
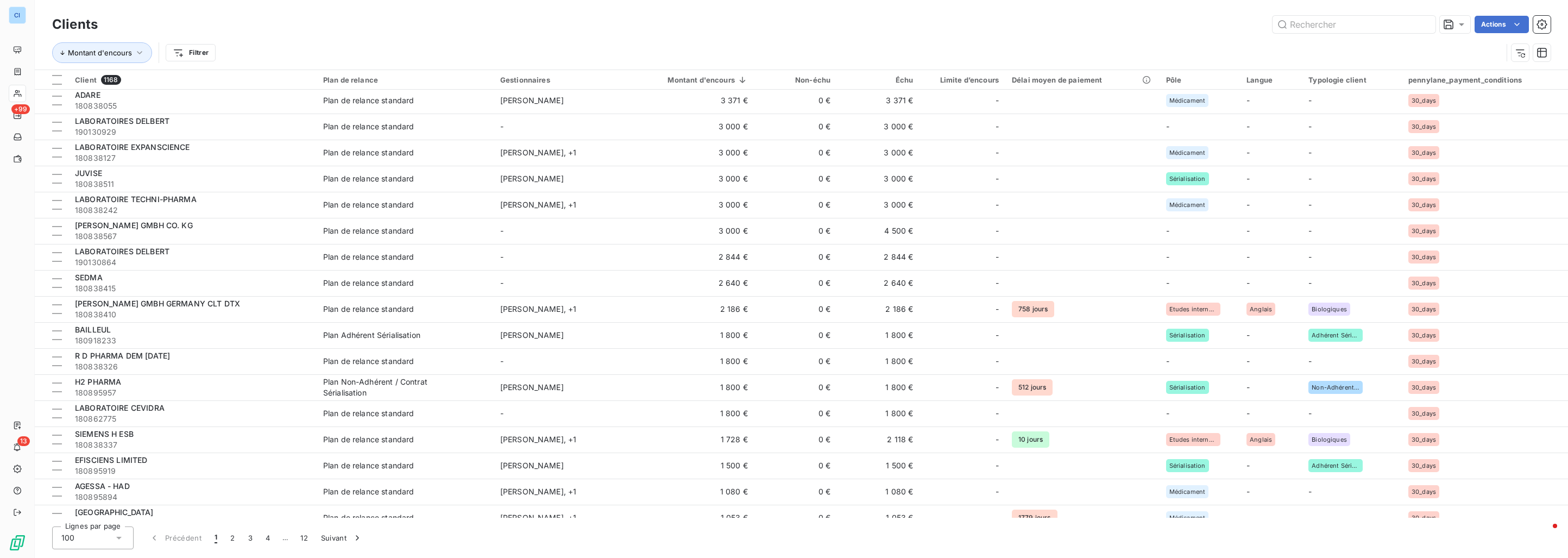
scroll to position [2181, 0]
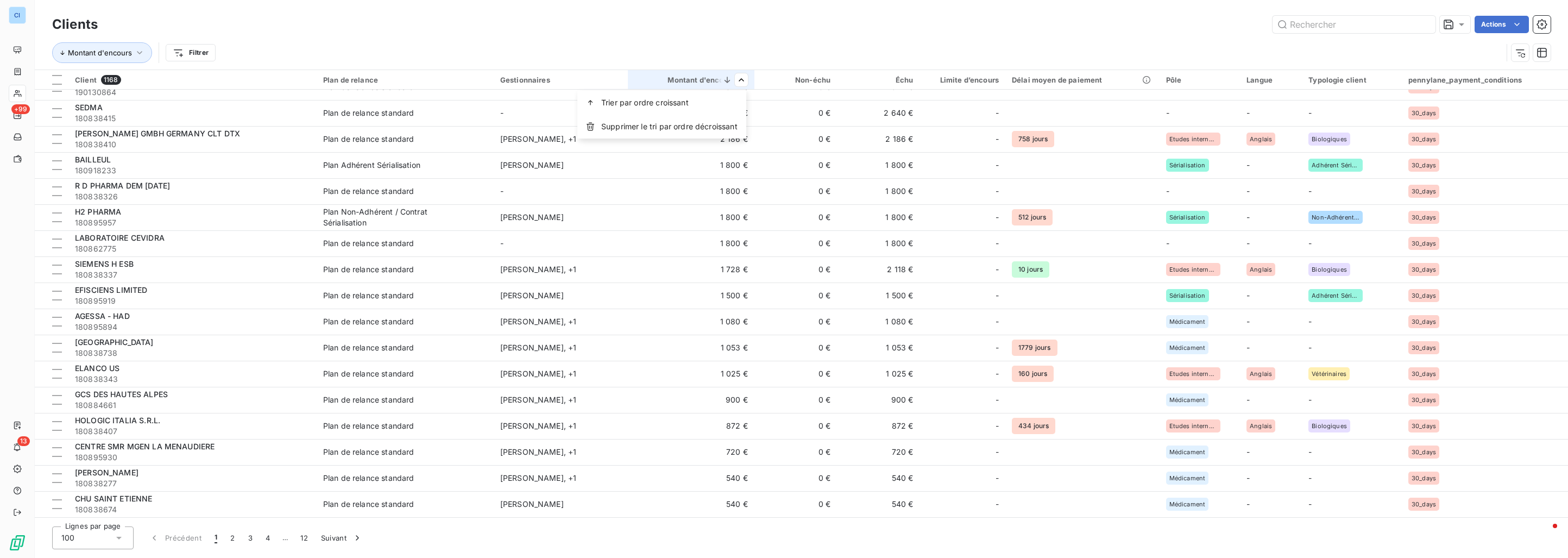
click at [915, 43] on html "CI +99 13 Clients Actions Montant d'encours Filtrer Client 1168 Plan de relance…" at bounding box center [784, 279] width 1568 height 558
click at [1127, 118] on div at bounding box center [1145, 108] width 156 height 23
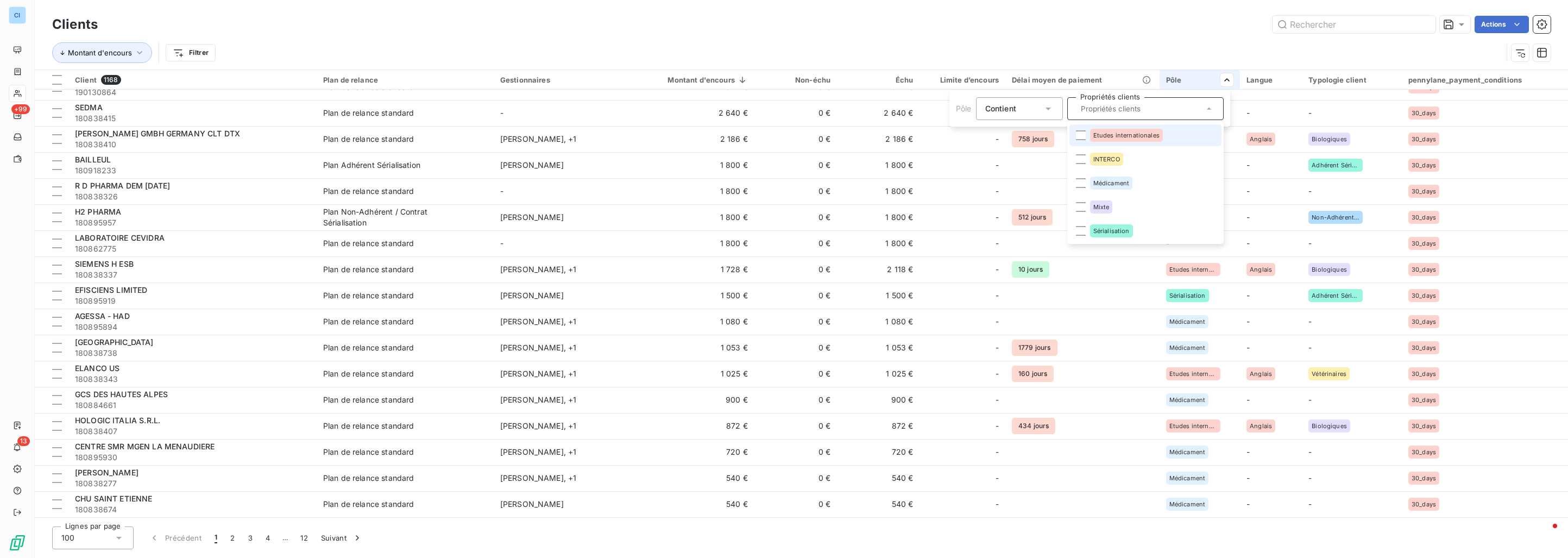
click at [1028, 113] on div "Contient is" at bounding box center [1014, 108] width 58 height 15
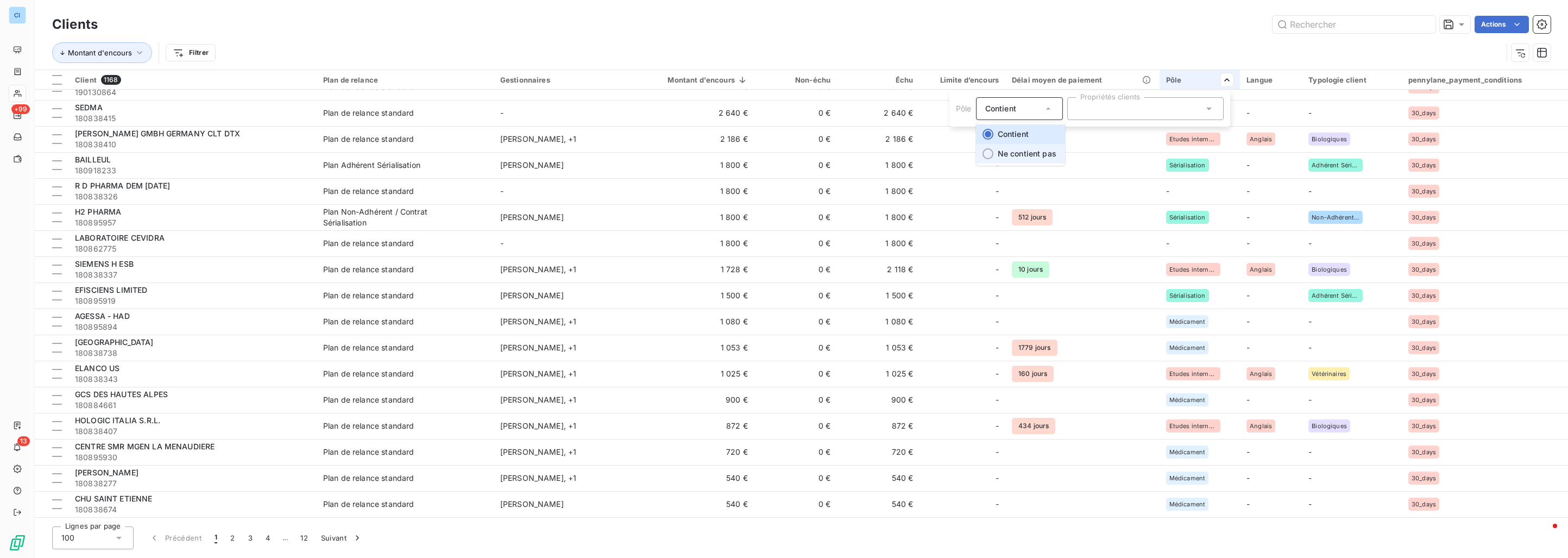
click at [1019, 153] on span "Ne contient pas" at bounding box center [1027, 153] width 58 height 9
click at [1161, 42] on html "CI +99 13 Clients Actions Montant d'encours Pôle Client 1168 Plan de relance Ge…" at bounding box center [784, 279] width 1568 height 558
click at [222, 55] on button "Pôle" at bounding box center [215, 53] width 51 height 21
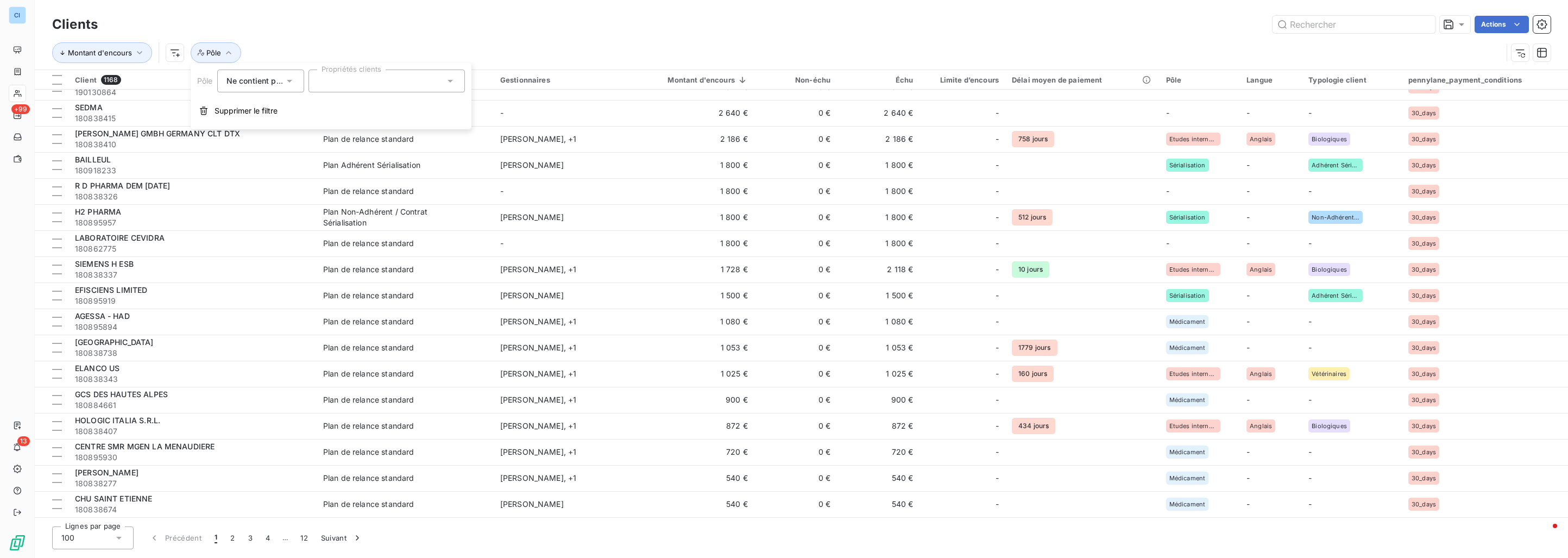
click at [355, 88] on div at bounding box center [387, 80] width 156 height 23
click at [320, 110] on div at bounding box center [322, 108] width 10 height 10
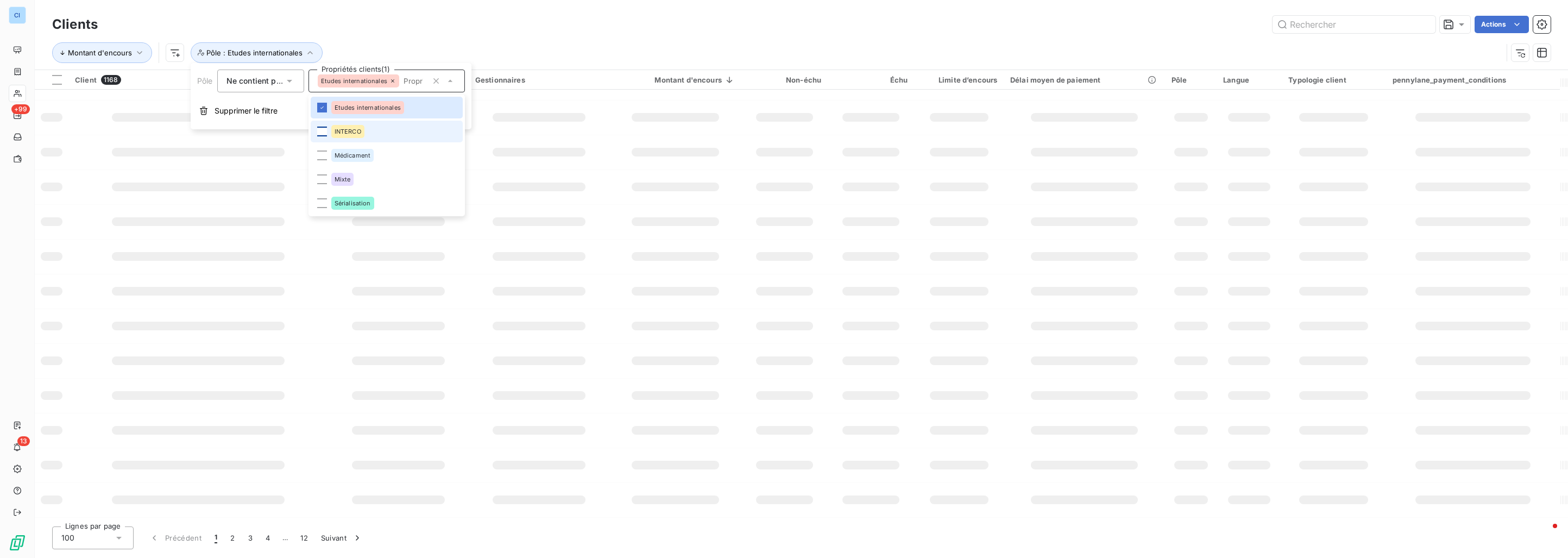
scroll to position [94, 0]
click at [320, 135] on div at bounding box center [322, 132] width 10 height 10
click at [321, 157] on div at bounding box center [322, 155] width 10 height 10
click at [320, 178] on div at bounding box center [322, 179] width 10 height 10
click at [324, 206] on div at bounding box center [322, 203] width 10 height 10
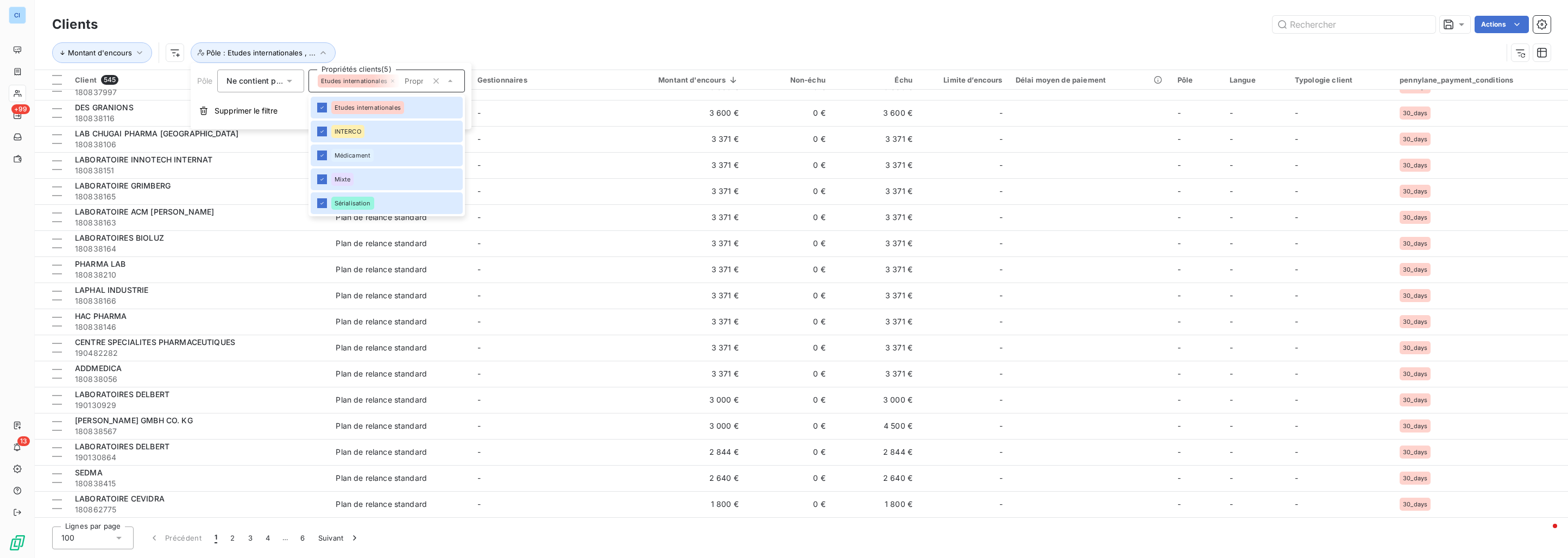
scroll to position [2181, 0]
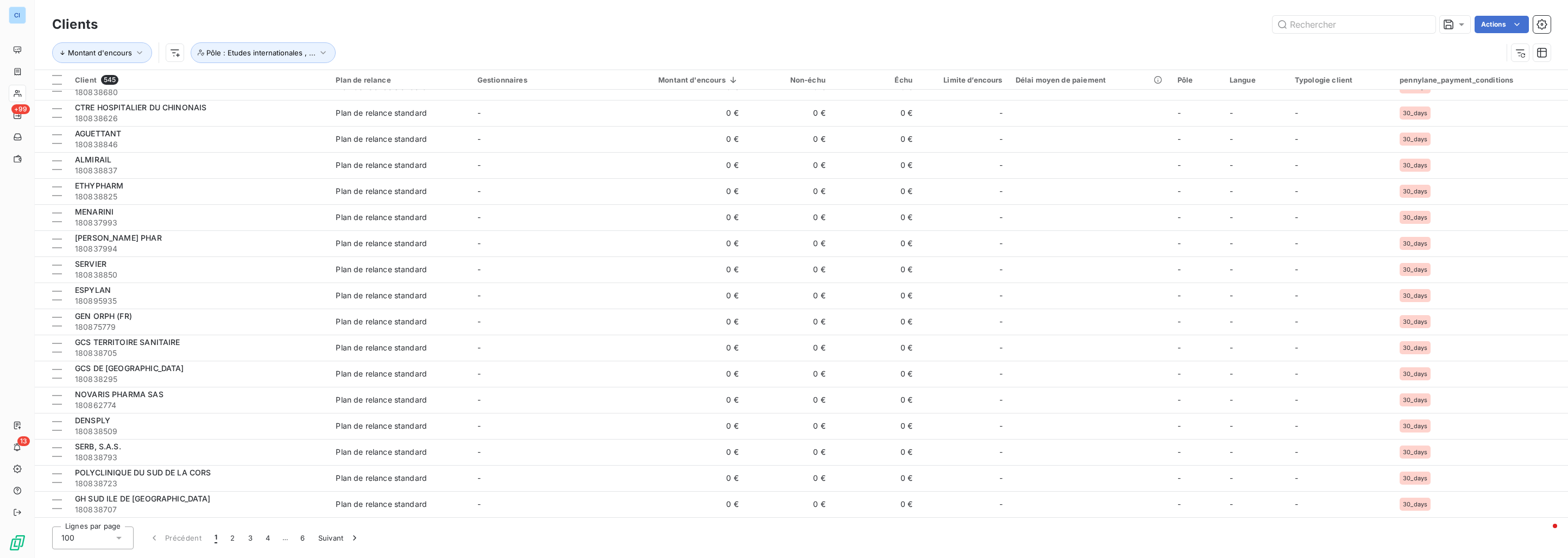
click at [436, 30] on div "Actions" at bounding box center [830, 24] width 1440 height 18
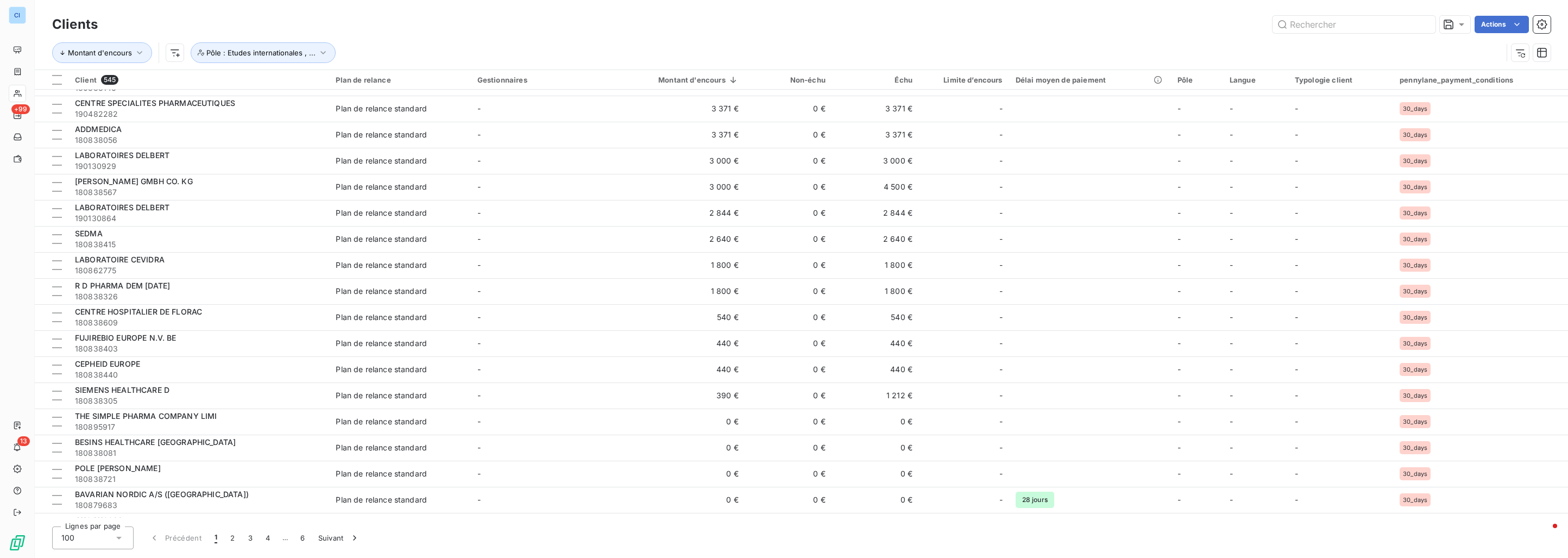
scroll to position [0, 0]
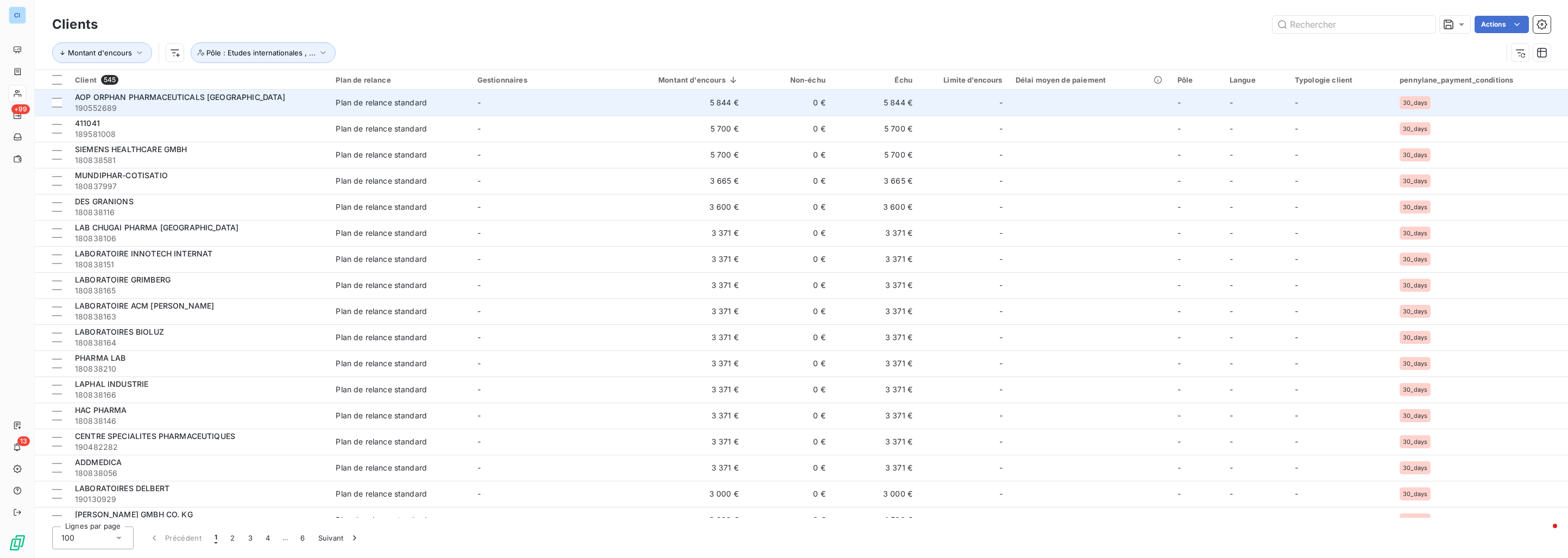
click at [707, 104] on td "5 844 €" at bounding box center [679, 102] width 133 height 26
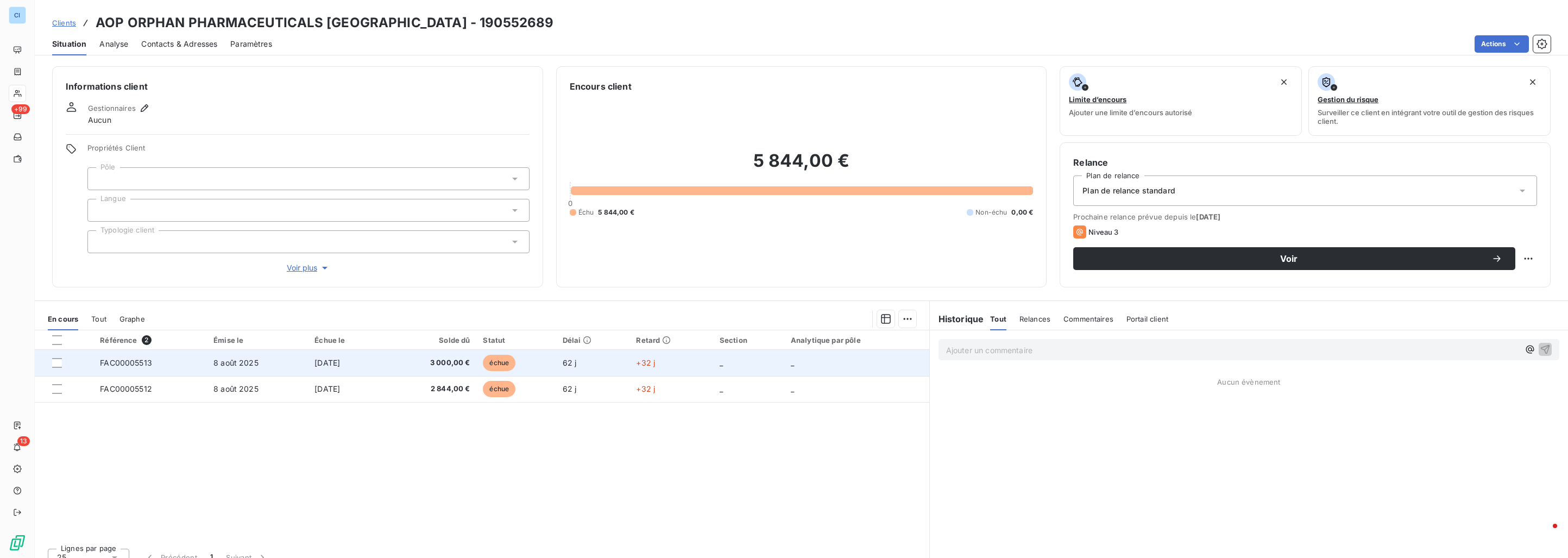
click at [248, 361] on span "8 août 2025" at bounding box center [236, 362] width 45 height 9
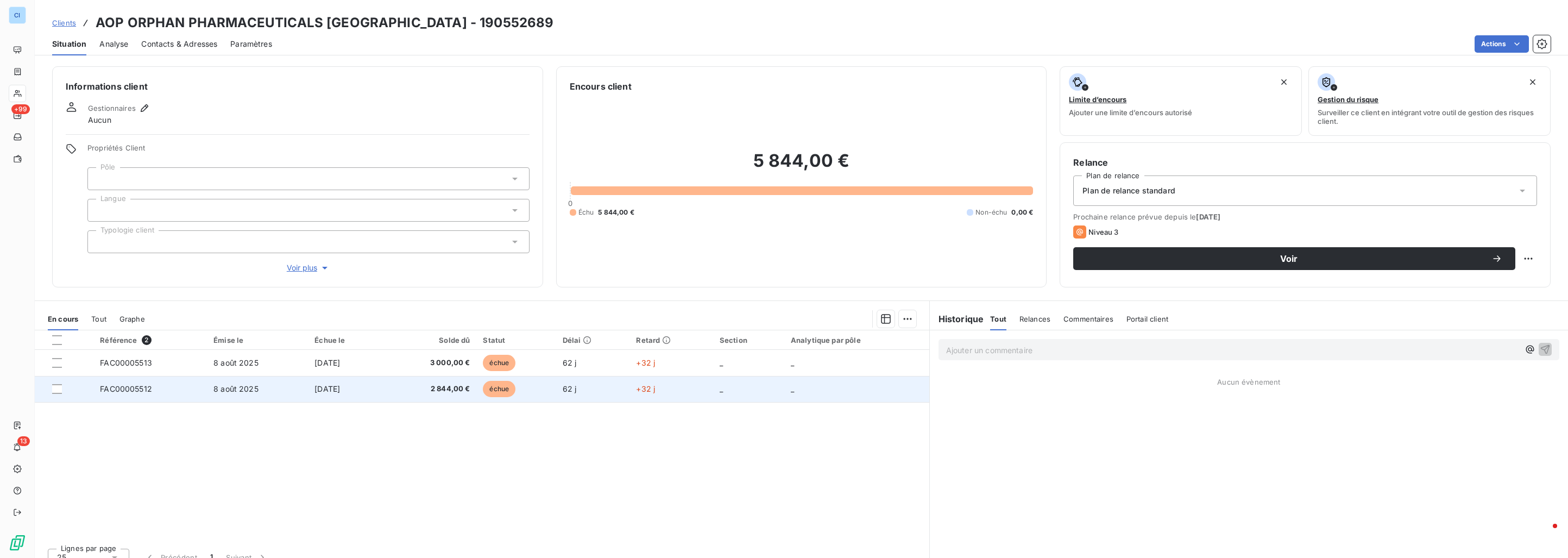
click at [240, 391] on span "8 août 2025" at bounding box center [236, 389] width 45 height 9
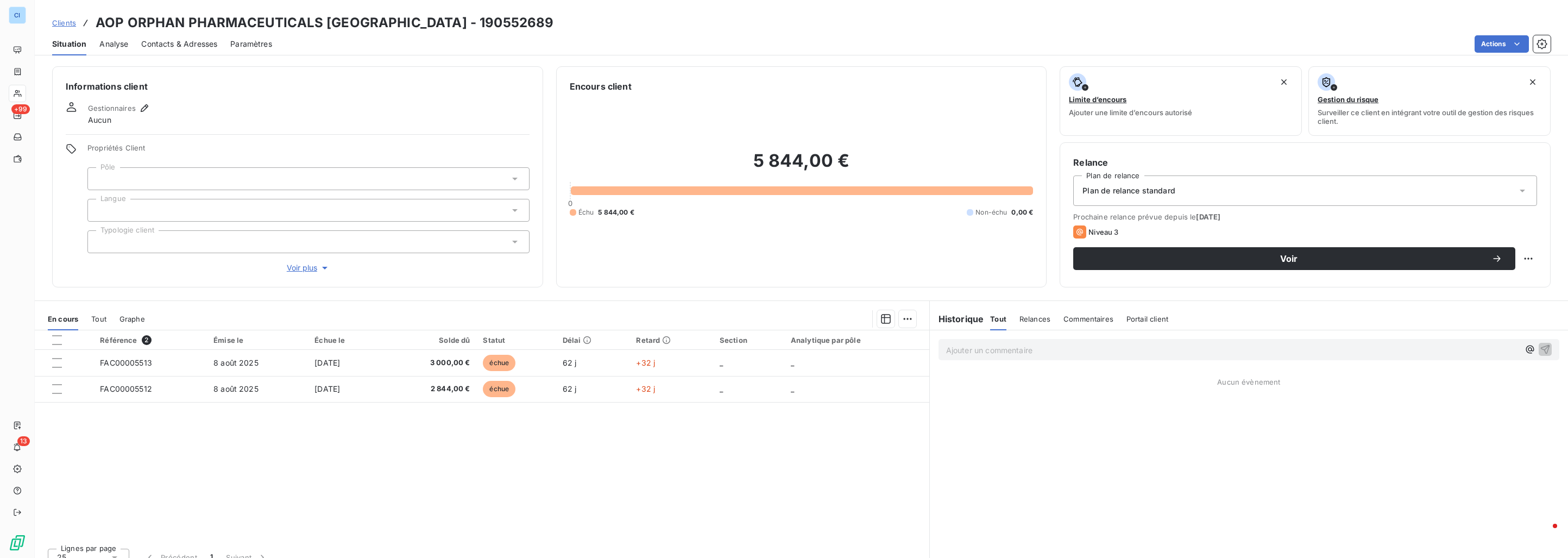
click at [105, 319] on span "Tout" at bounding box center [99, 319] width 15 height 9
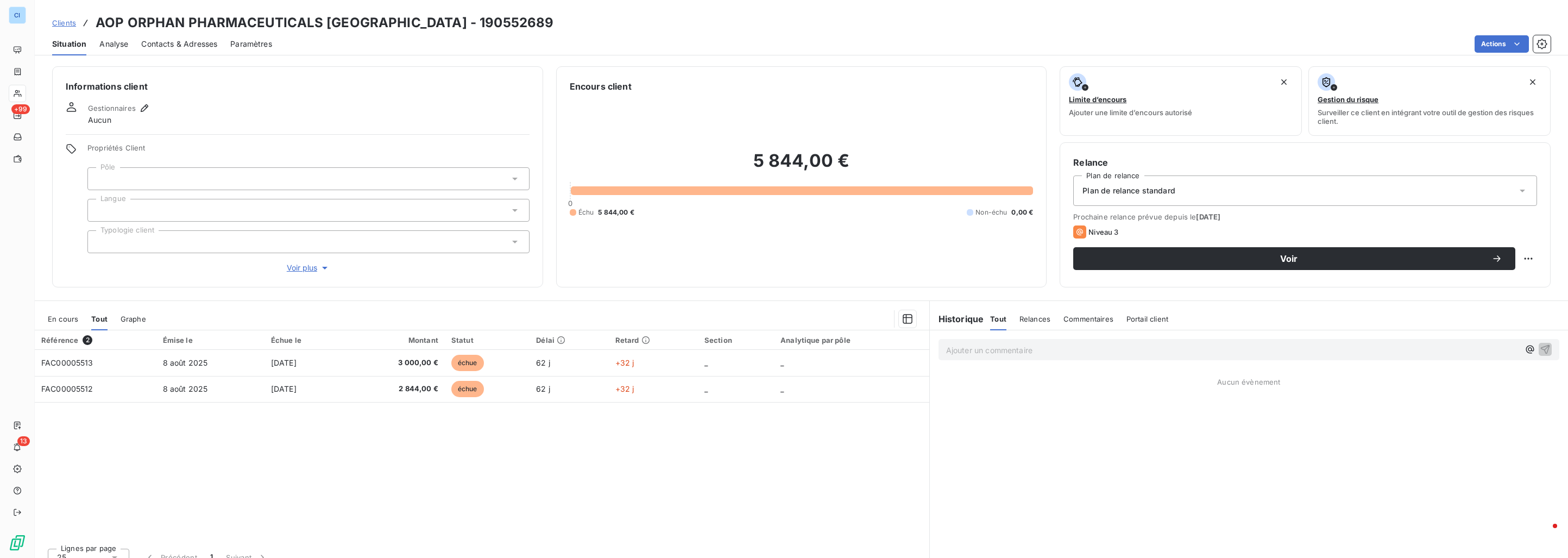
click at [133, 172] on div at bounding box center [309, 178] width 442 height 23
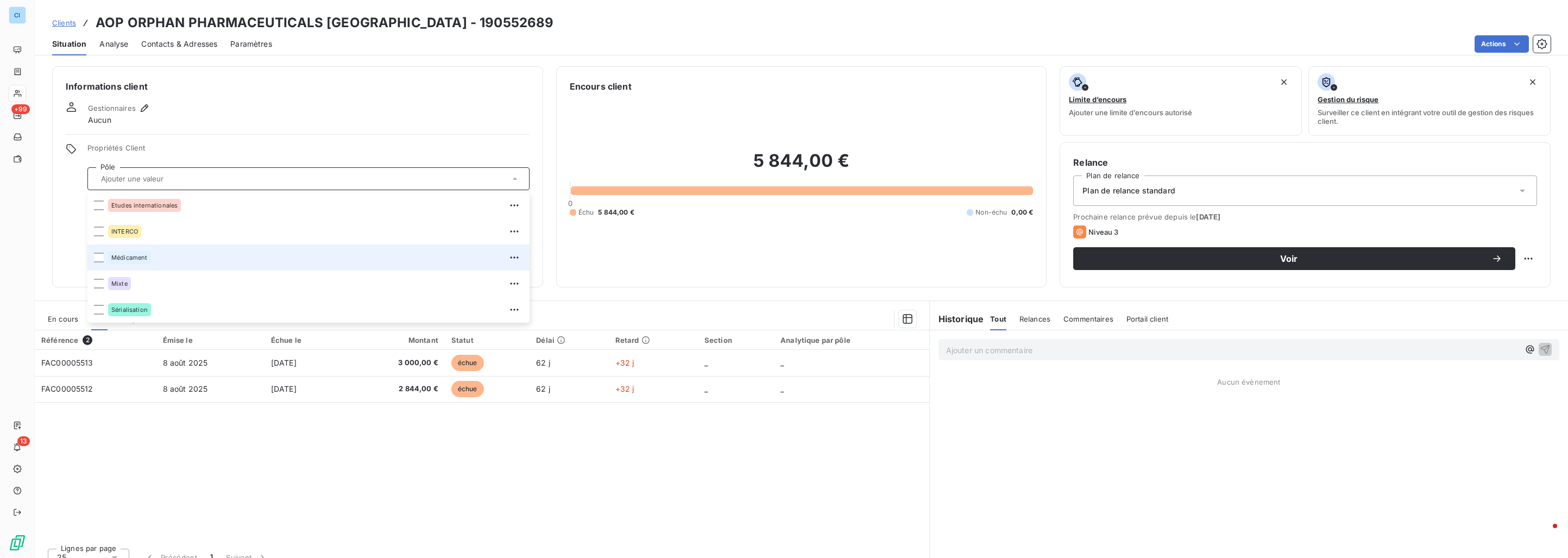
click at [136, 260] on span "Médicament" at bounding box center [130, 258] width 37 height 7
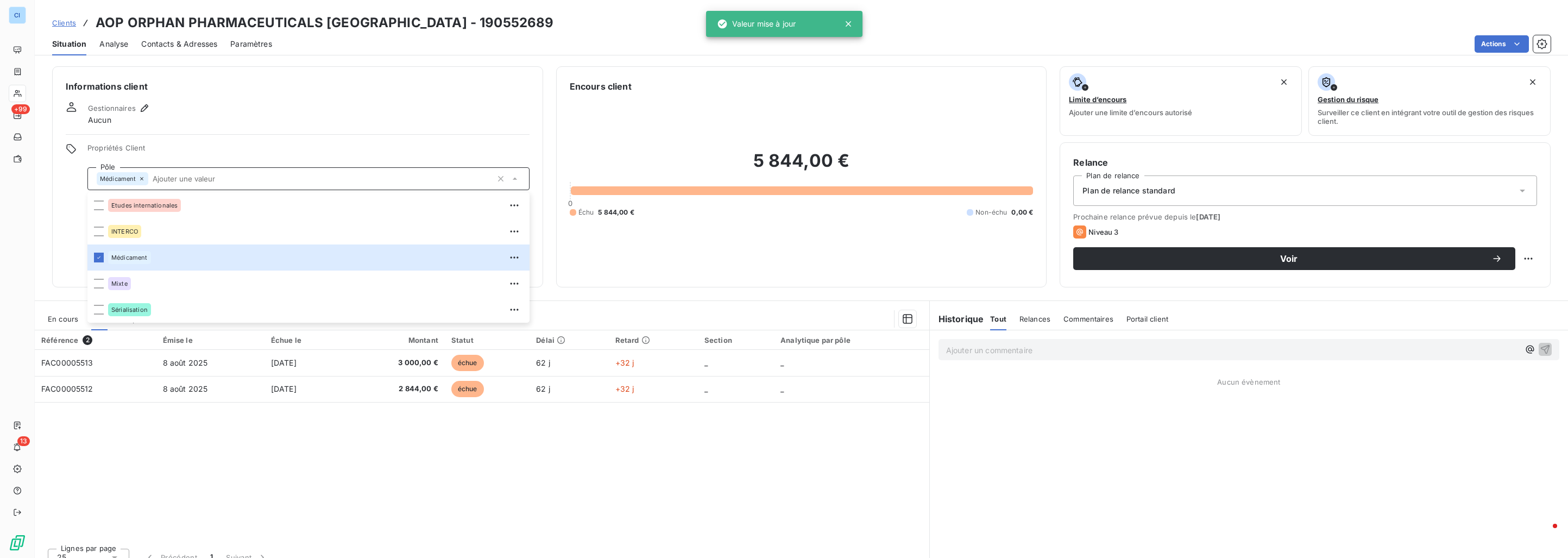
click at [221, 95] on div "Informations client Gestionnaires Aucun Propriétés Client Pôle Médicament Etude…" at bounding box center [298, 177] width 491 height 221
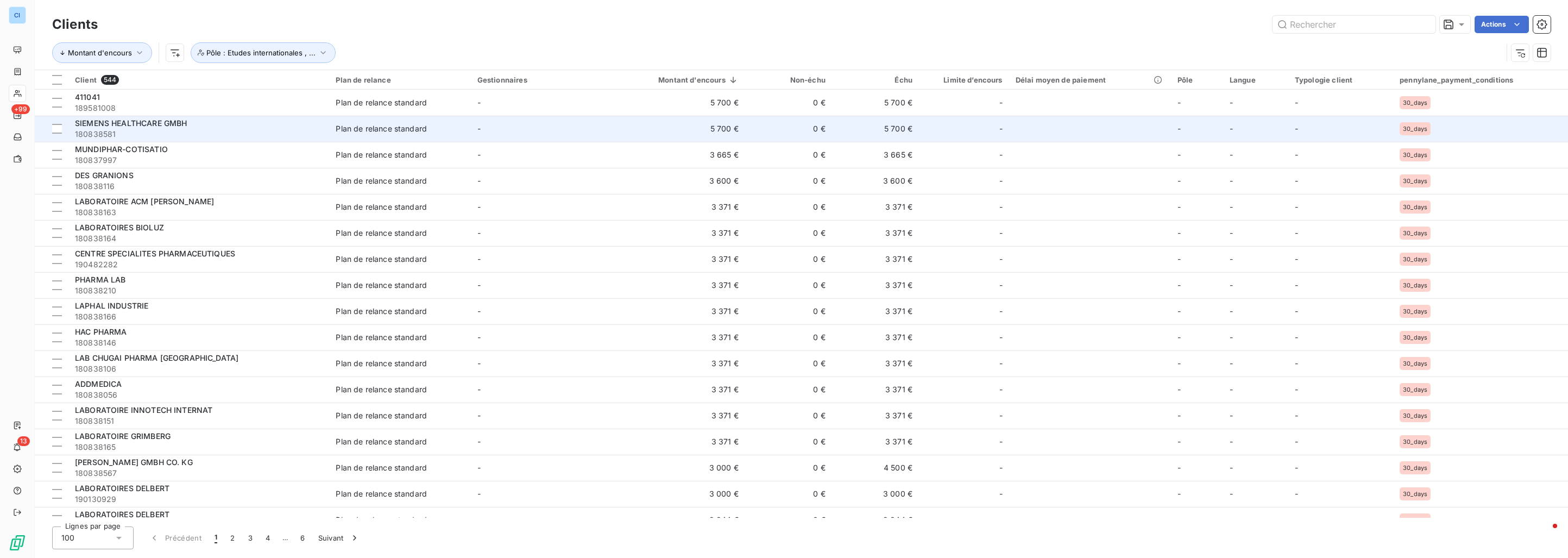
click at [218, 125] on div "SIEMENS HEALTHCARE GMBH" at bounding box center [198, 124] width 248 height 11
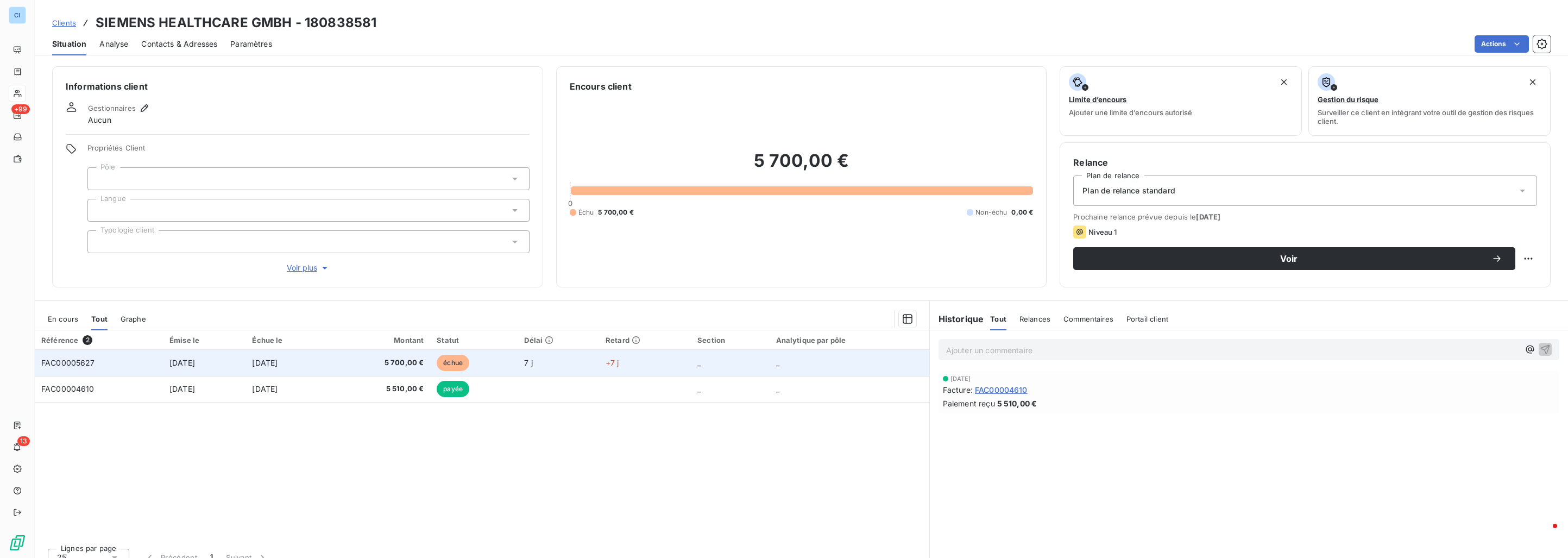
click at [228, 366] on td "[DATE]" at bounding box center [205, 363] width 83 height 26
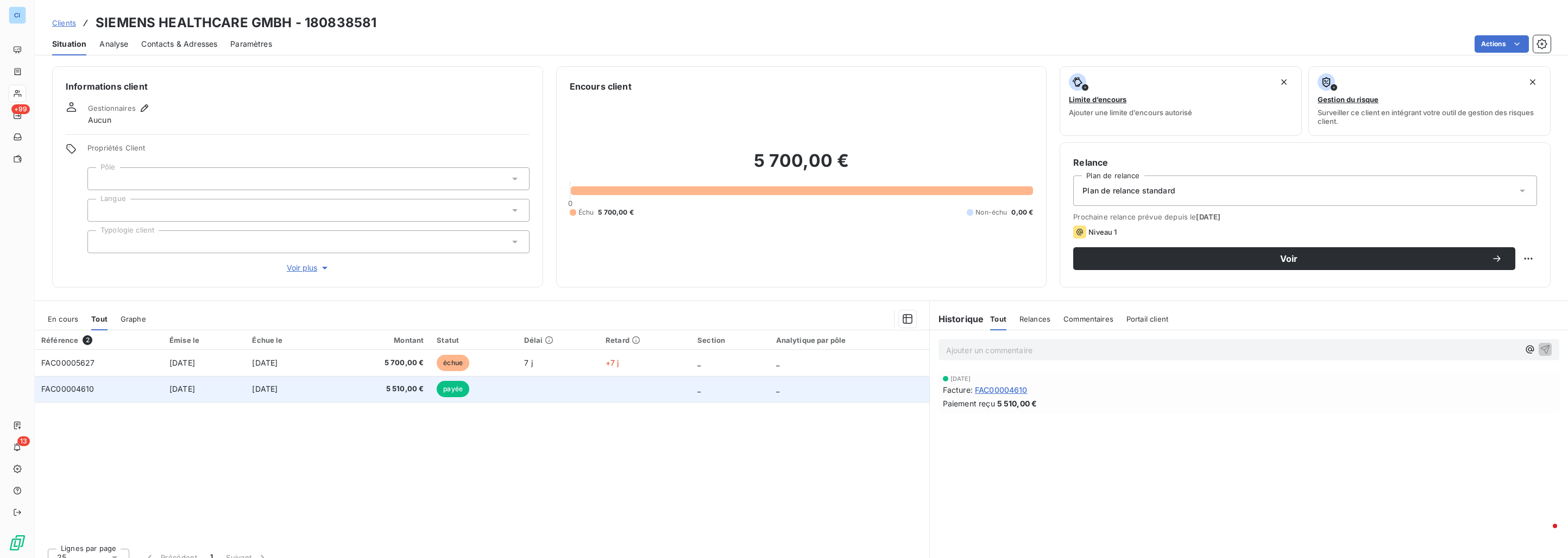
click at [225, 382] on td "9 oct. 2024" at bounding box center [205, 389] width 83 height 26
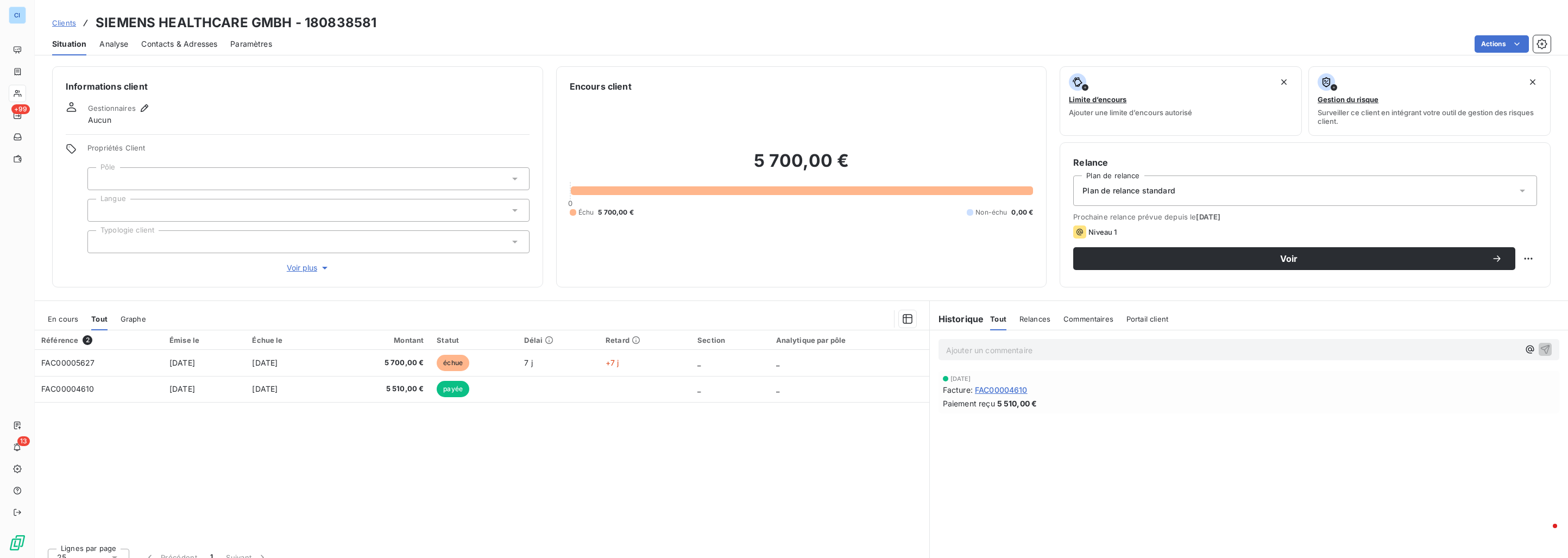
click at [164, 184] on div at bounding box center [309, 178] width 442 height 23
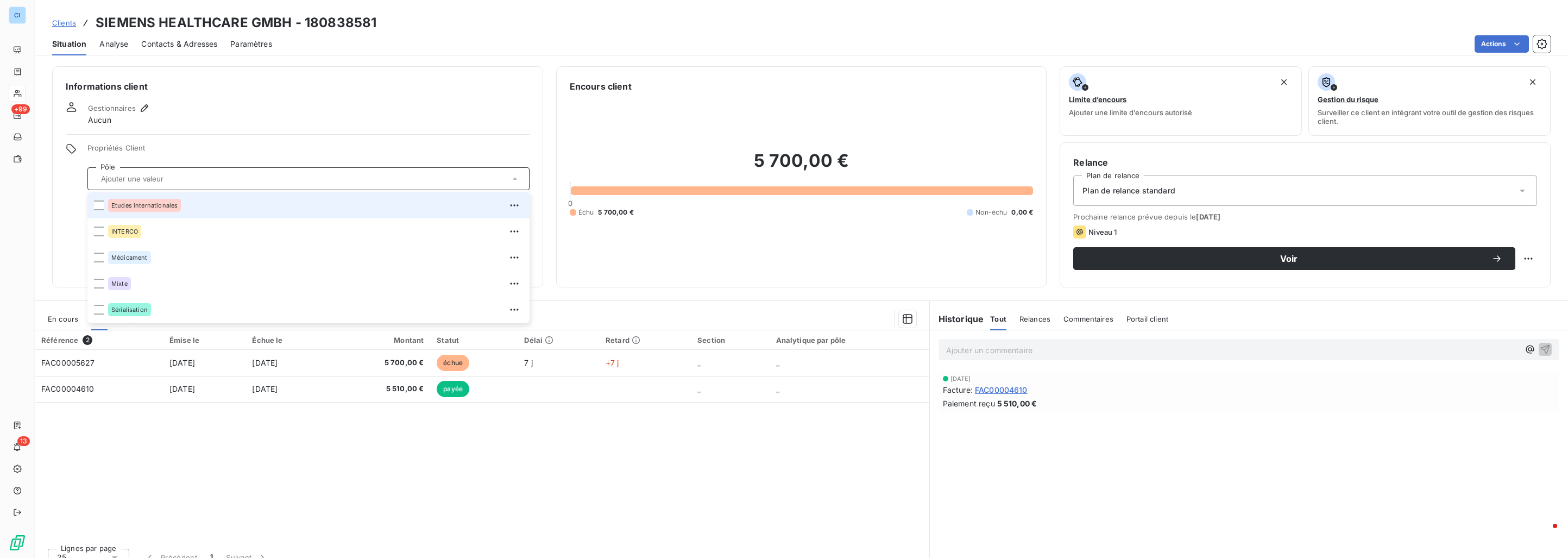
click at [153, 210] on div "Etudes internationales" at bounding box center [145, 205] width 73 height 13
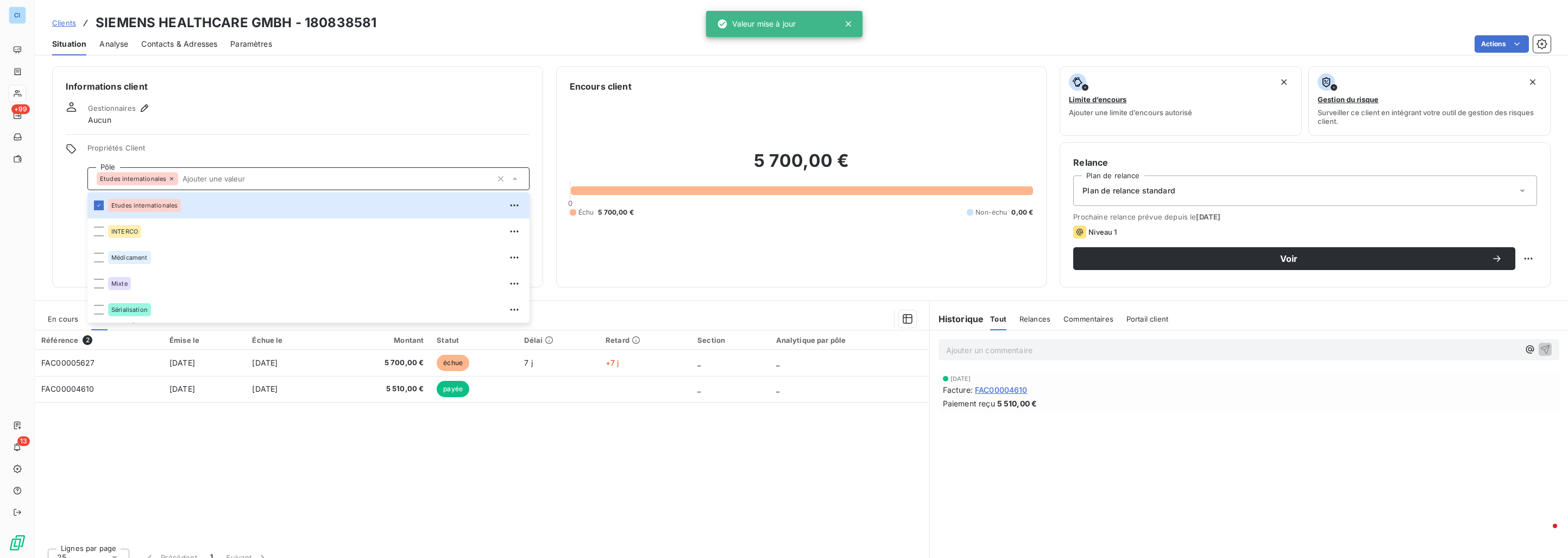
click at [214, 113] on div "Gestionnaires Aucun" at bounding box center [298, 113] width 464 height 24
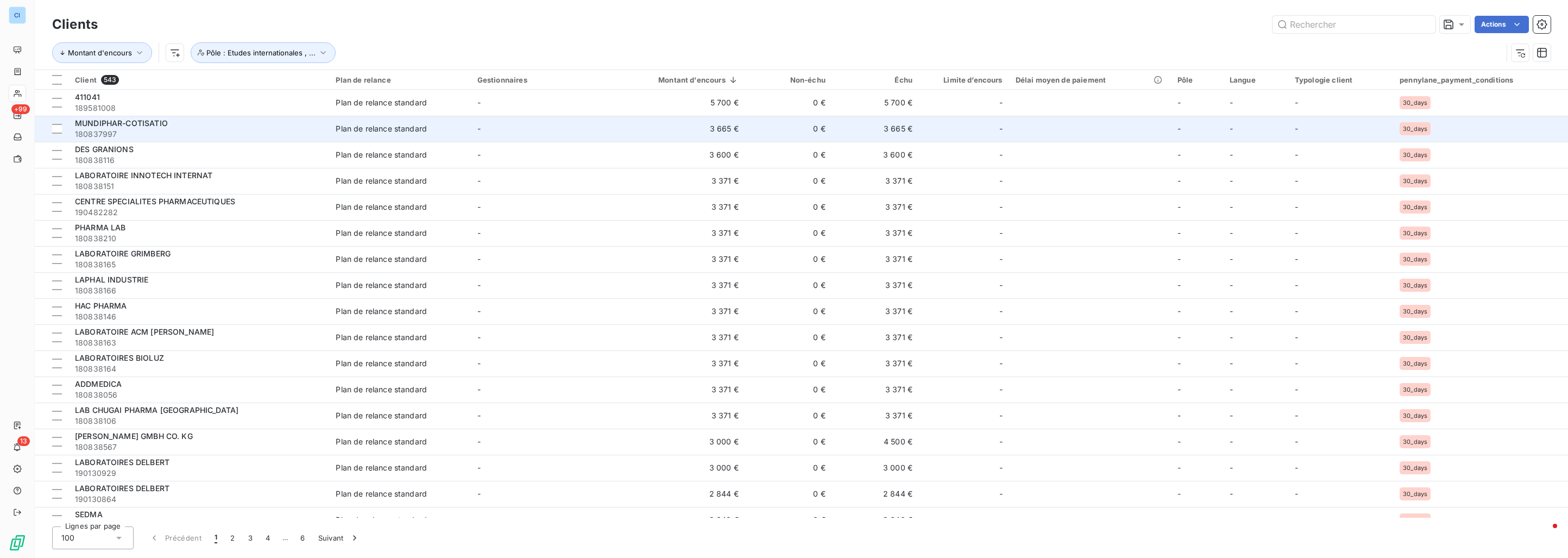
click at [219, 122] on div "MUNDIPHAR-COTISATIO" at bounding box center [198, 124] width 248 height 11
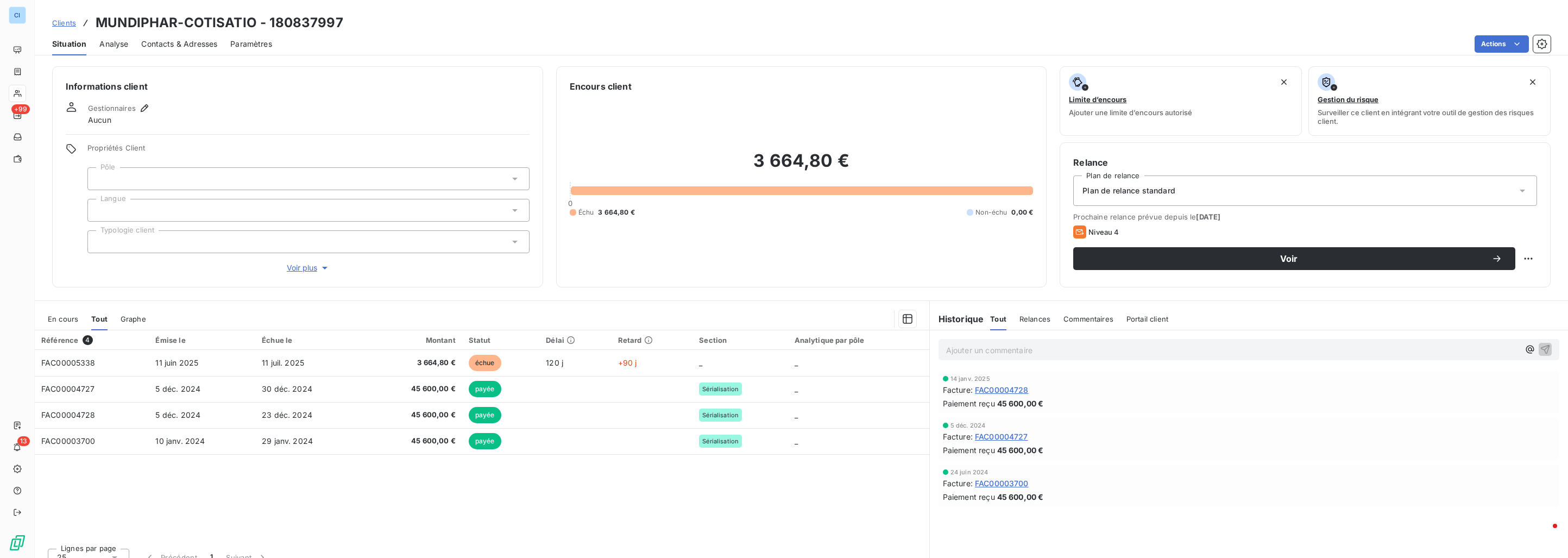
click at [76, 316] on span "En cours" at bounding box center [63, 319] width 30 height 9
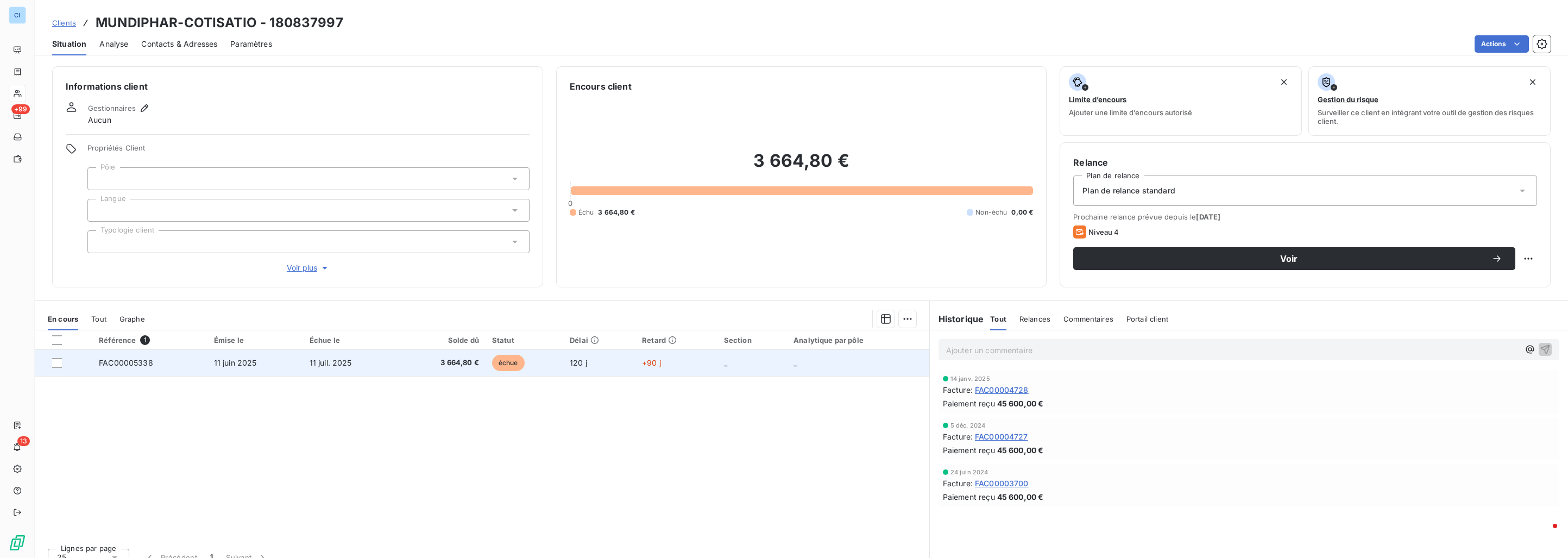
click at [164, 361] on td "FAC00005338" at bounding box center [150, 363] width 115 height 26
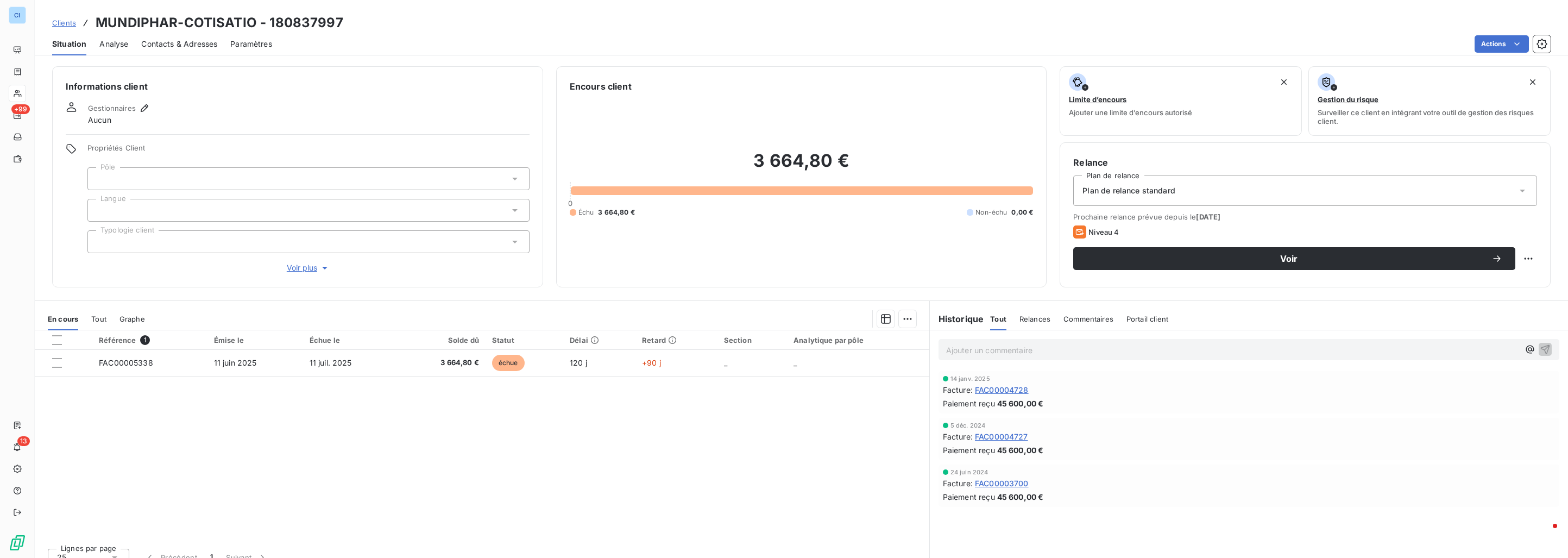
click at [96, 324] on div "Tout" at bounding box center [99, 319] width 15 height 23
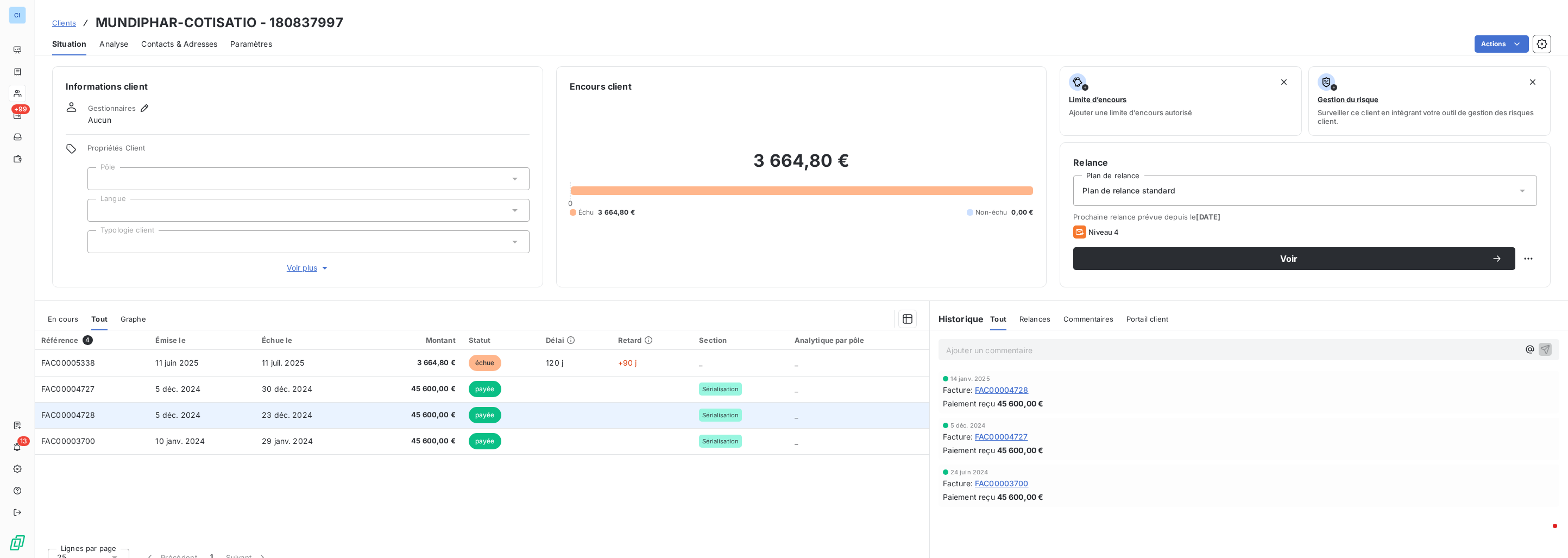
click at [136, 406] on td "FAC00004728" at bounding box center [91, 415] width 114 height 26
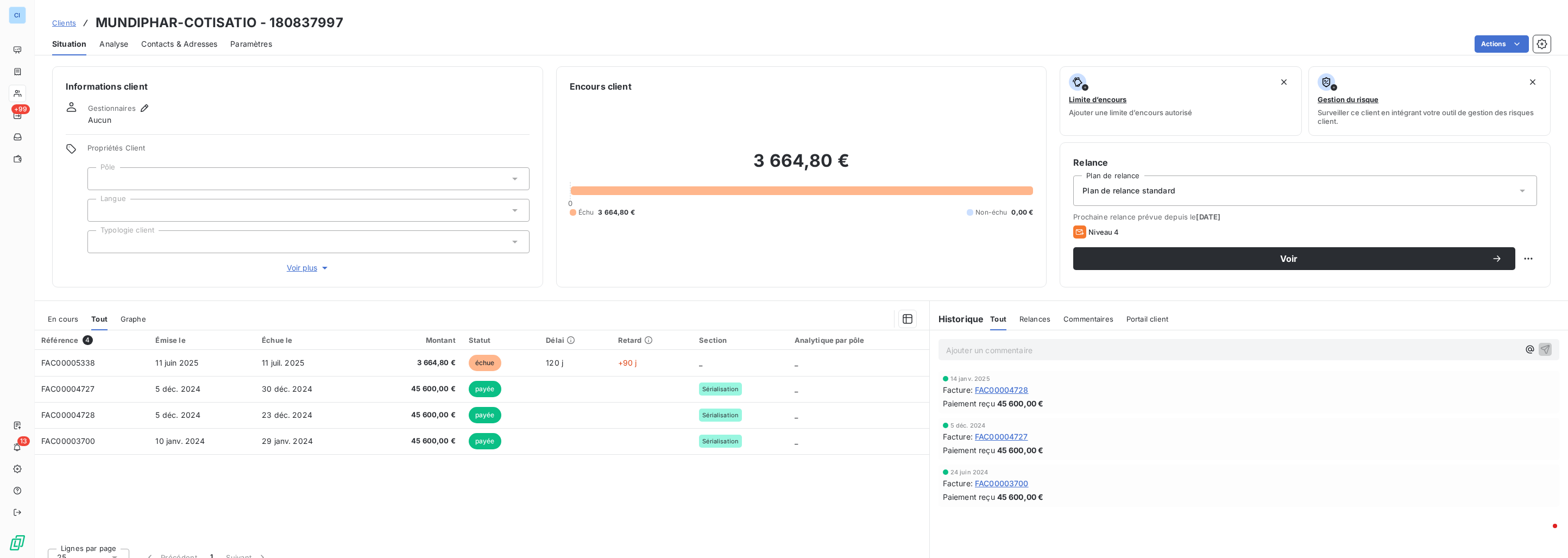
click at [127, 177] on div at bounding box center [309, 178] width 442 height 23
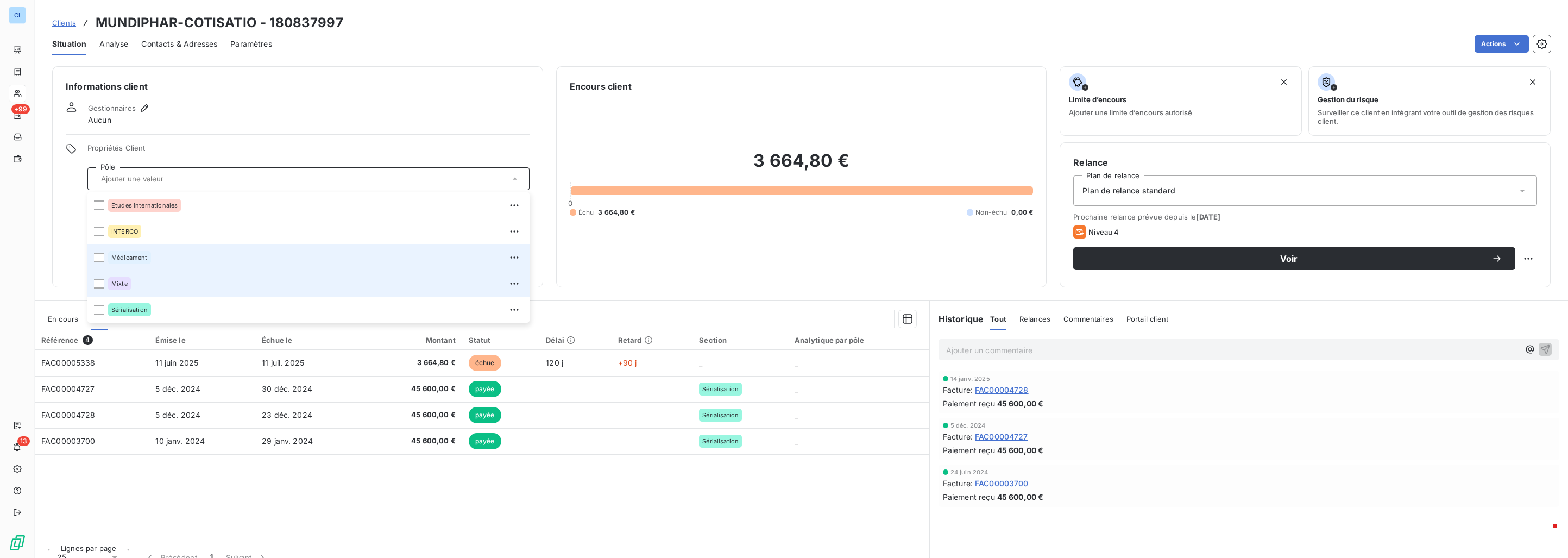
click at [121, 281] on span "Mixte" at bounding box center [119, 283] width 16 height 7
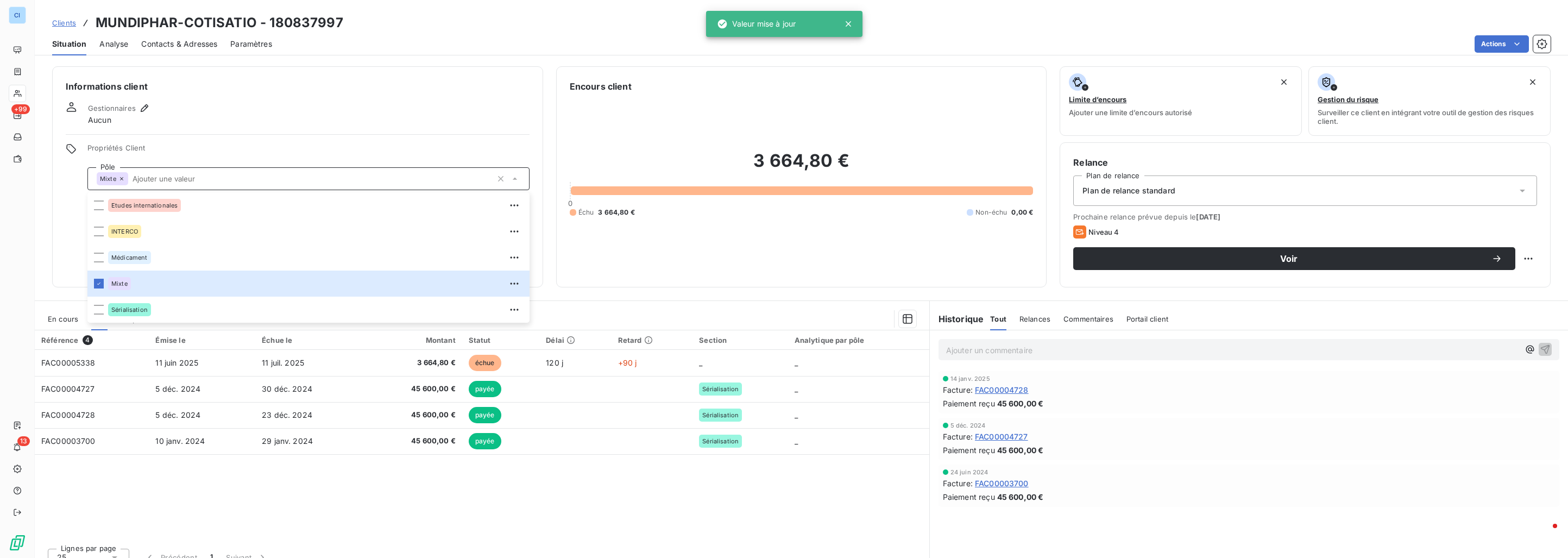
click at [232, 99] on div "Informations client Gestionnaires Aucun Propriétés Client Pôle Mixte Etudes int…" at bounding box center [298, 177] width 491 height 221
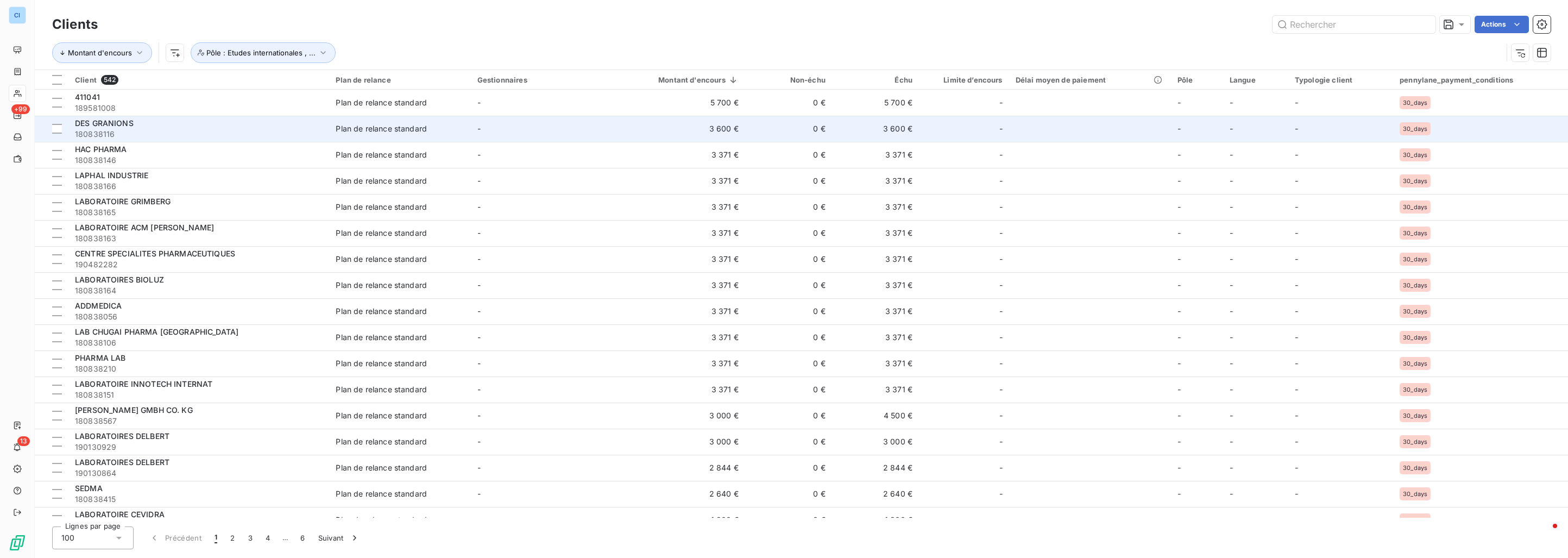
click at [204, 129] on div "DES GRANIONS" at bounding box center [198, 124] width 248 height 11
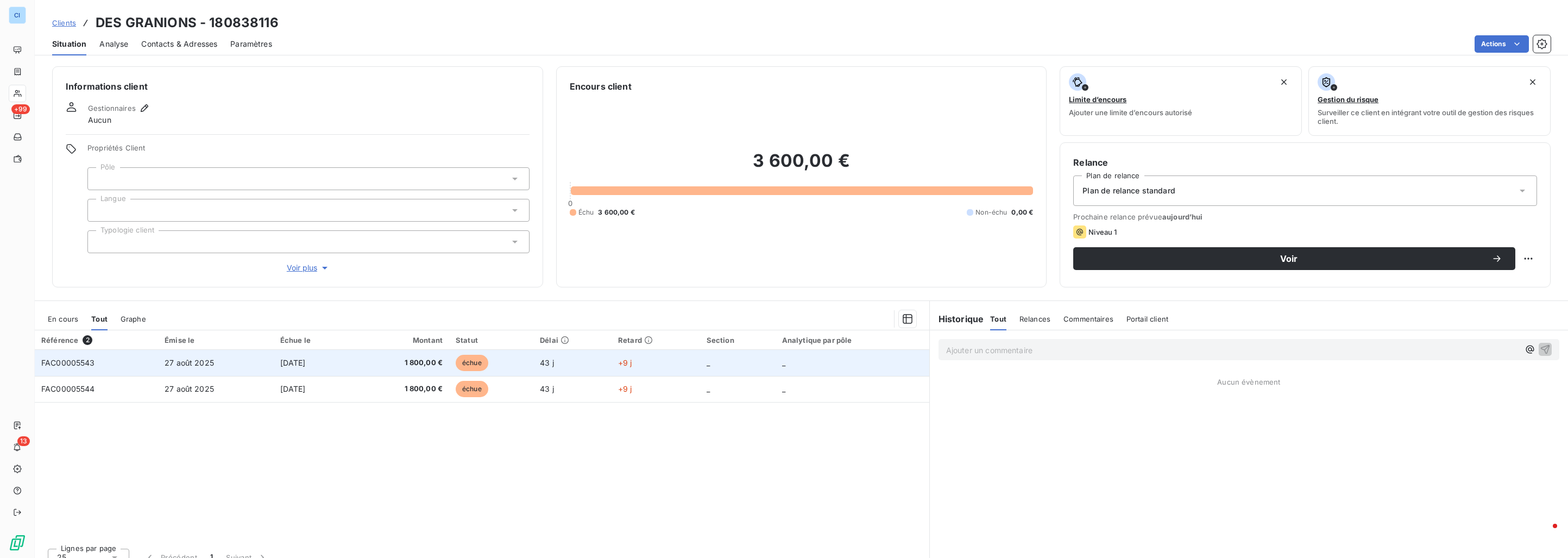
click at [189, 368] on td "27 août 2025" at bounding box center [216, 363] width 116 height 26
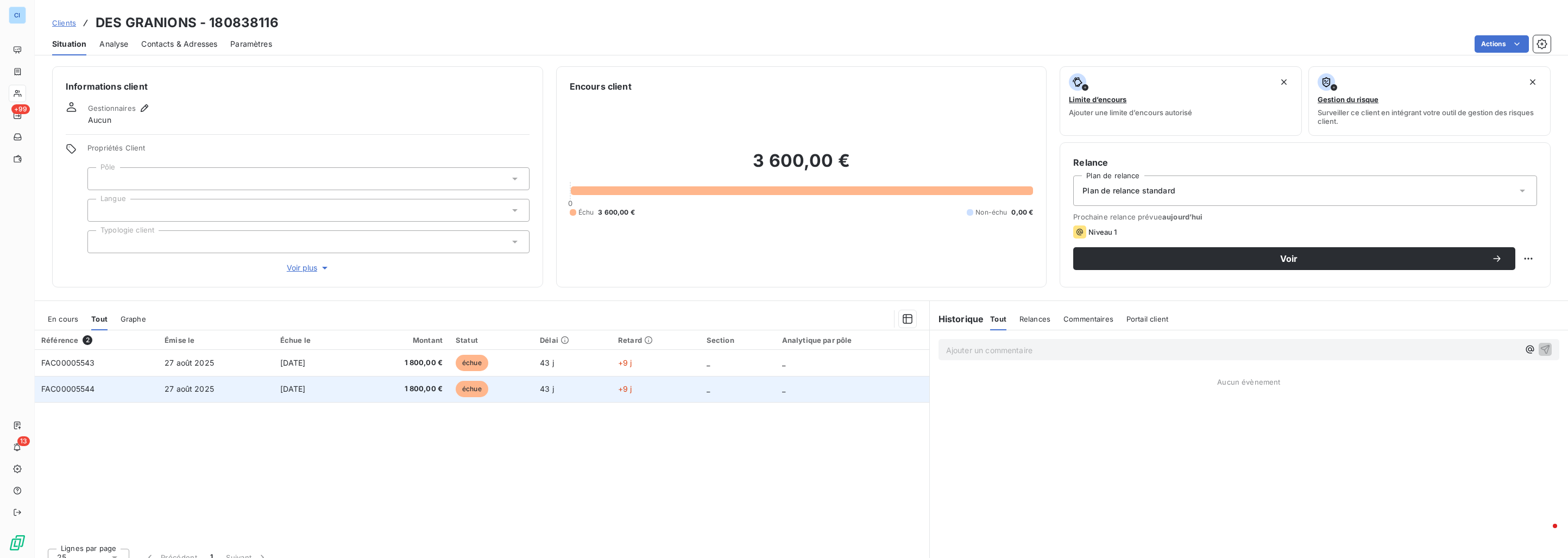
click at [181, 386] on span "27 août 2025" at bounding box center [189, 389] width 49 height 9
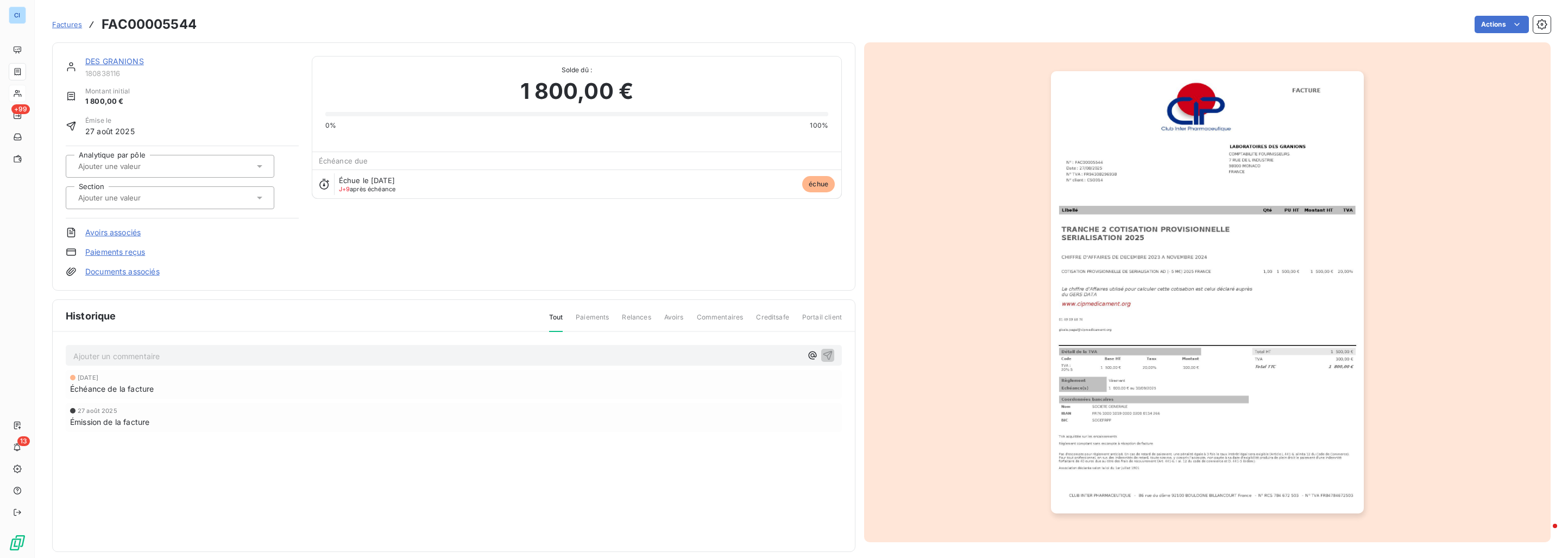
drag, startPoint x: 181, startPoint y: 386, endPoint x: 173, endPoint y: 384, distance: 8.2
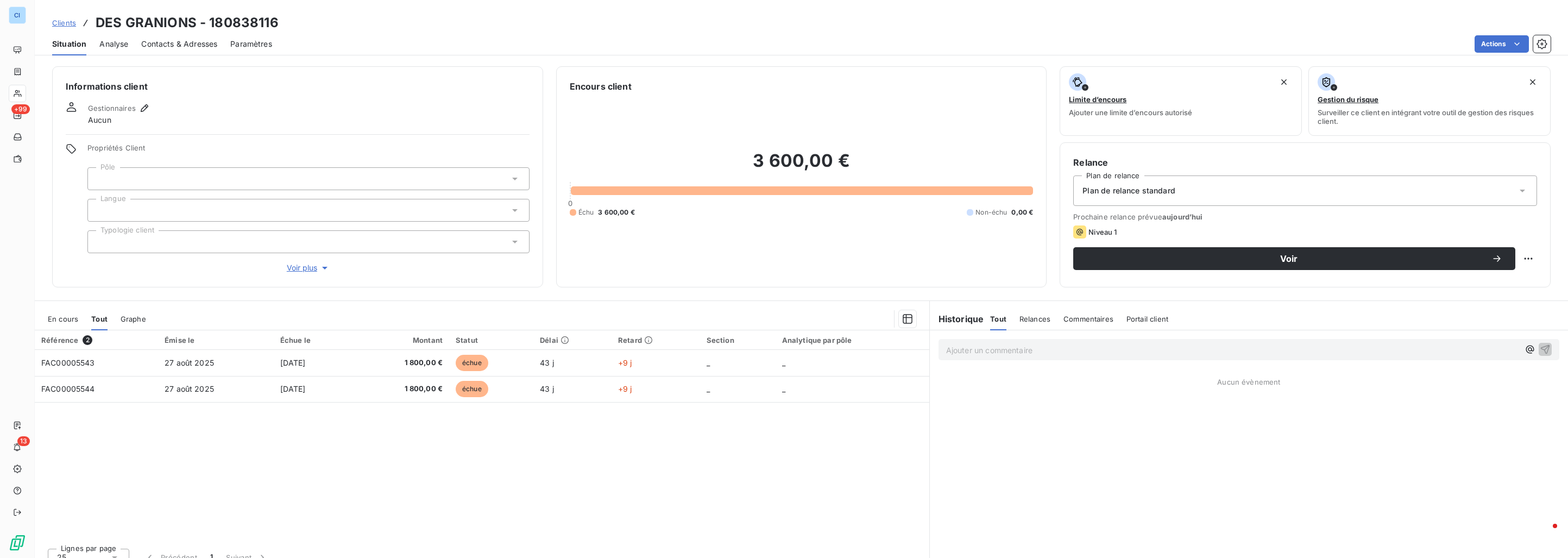
click at [142, 177] on div at bounding box center [309, 178] width 442 height 23
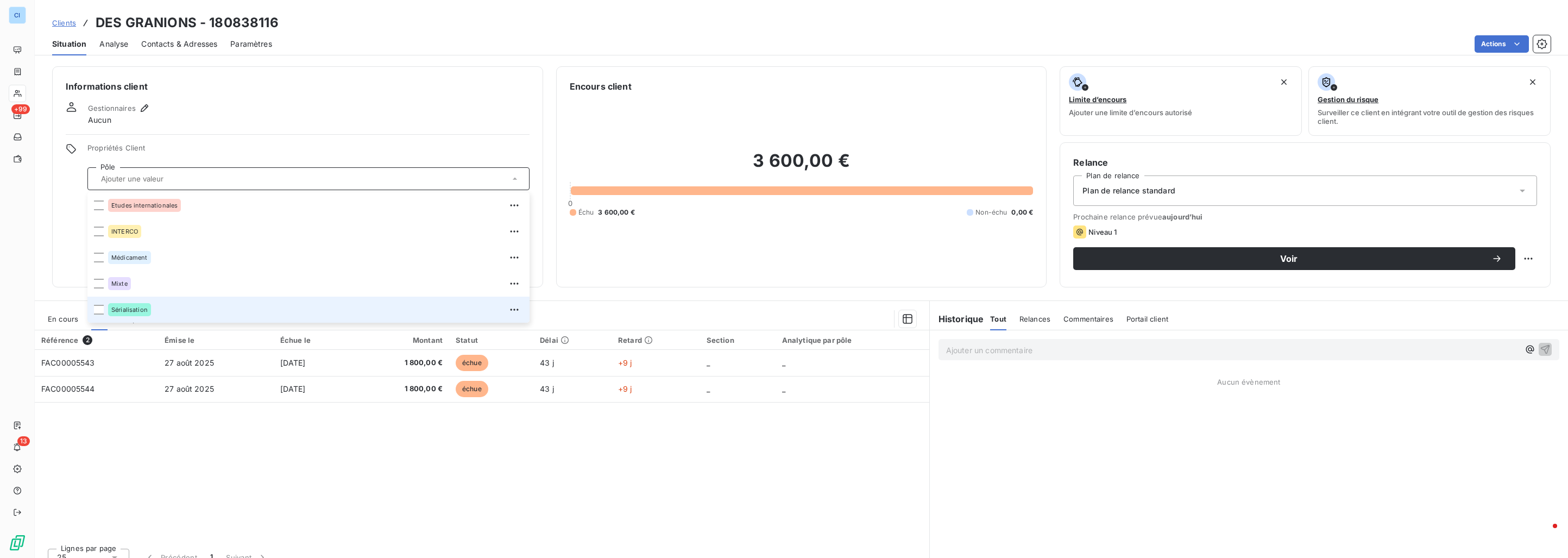
click at [131, 305] on div "Sérialisation" at bounding box center [130, 309] width 43 height 13
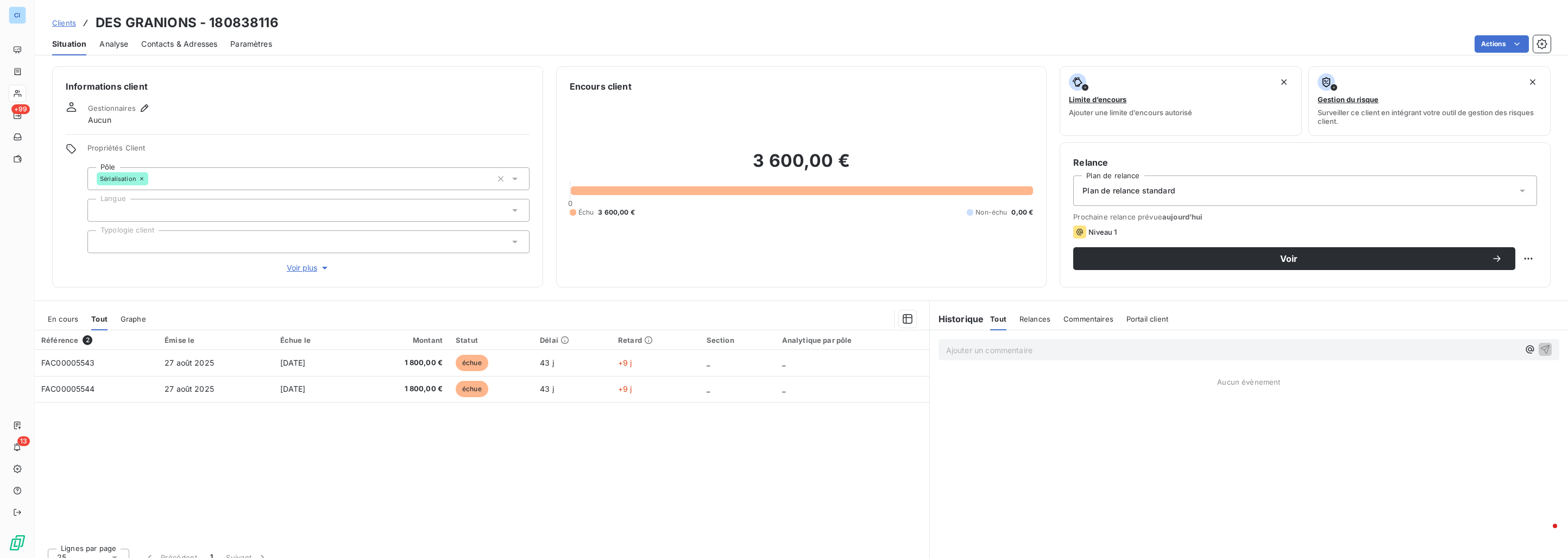
click at [259, 94] on div "Informations client Gestionnaires Aucun Propriétés Client Pôle Sérialisation La…" at bounding box center [298, 177] width 491 height 221
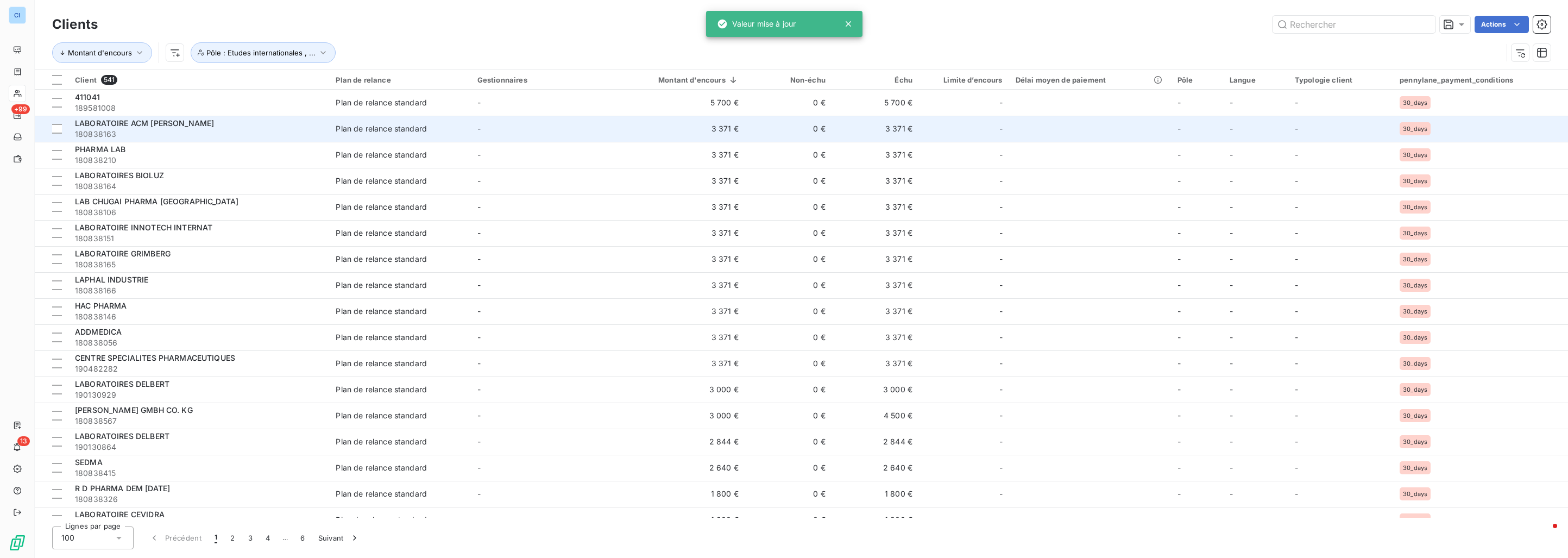
click at [241, 129] on span "180838163" at bounding box center [198, 134] width 248 height 11
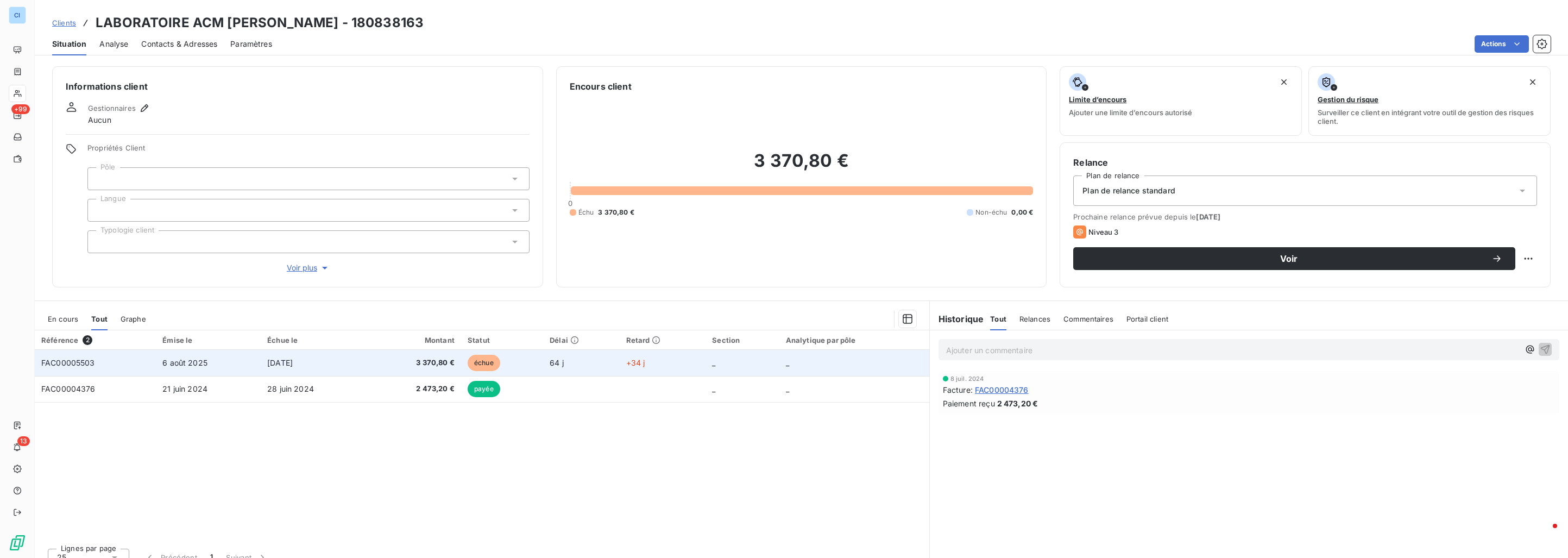
click at [117, 356] on td "FAC00005503" at bounding box center [95, 363] width 121 height 26
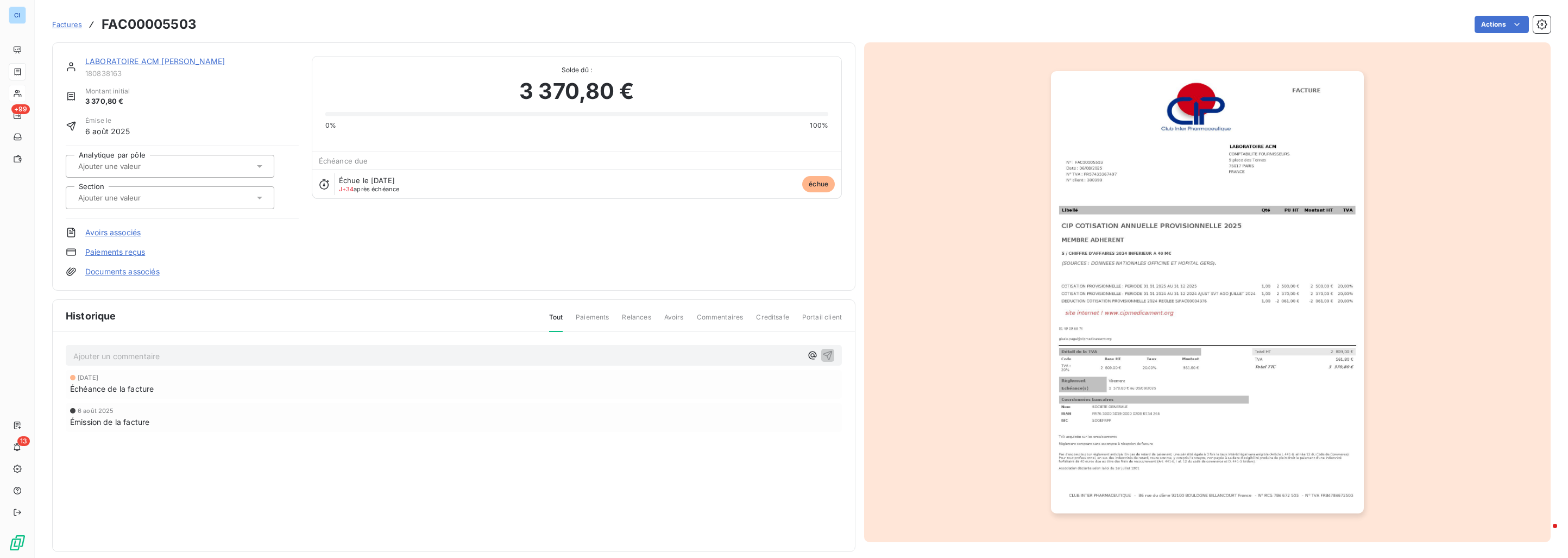
click at [139, 164] on input "text" at bounding box center [131, 166] width 109 height 10
click at [105, 220] on span "Médicament" at bounding box center [109, 221] width 37 height 7
click at [111, 201] on input "text" at bounding box center [131, 198] width 109 height 10
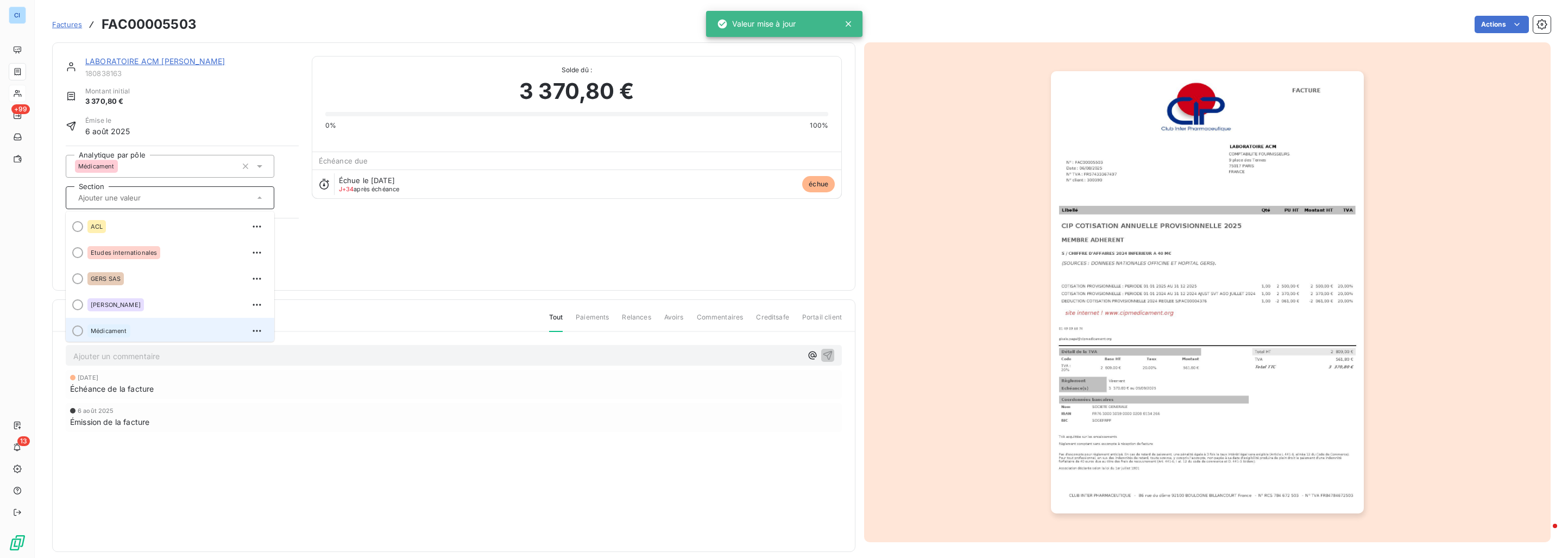
click at [108, 330] on span "Médicament" at bounding box center [109, 331] width 37 height 7
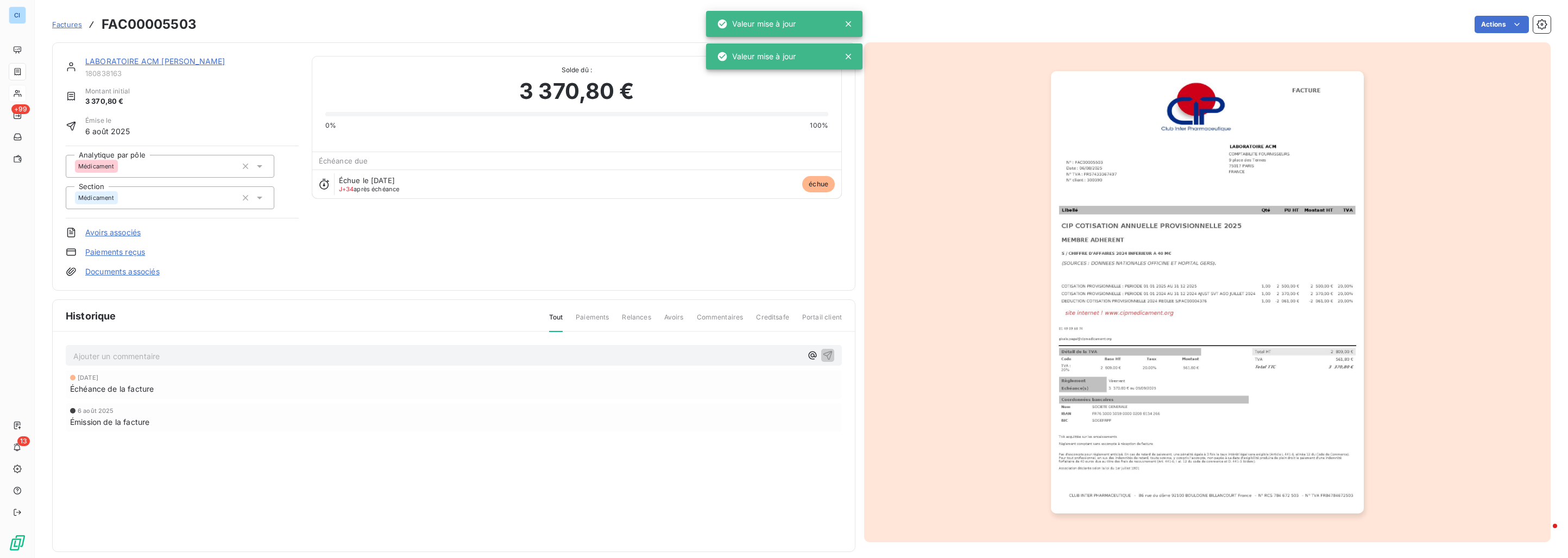
click at [120, 63] on link "LABORATOIRE ACM [PERSON_NAME]" at bounding box center [155, 61] width 139 height 9
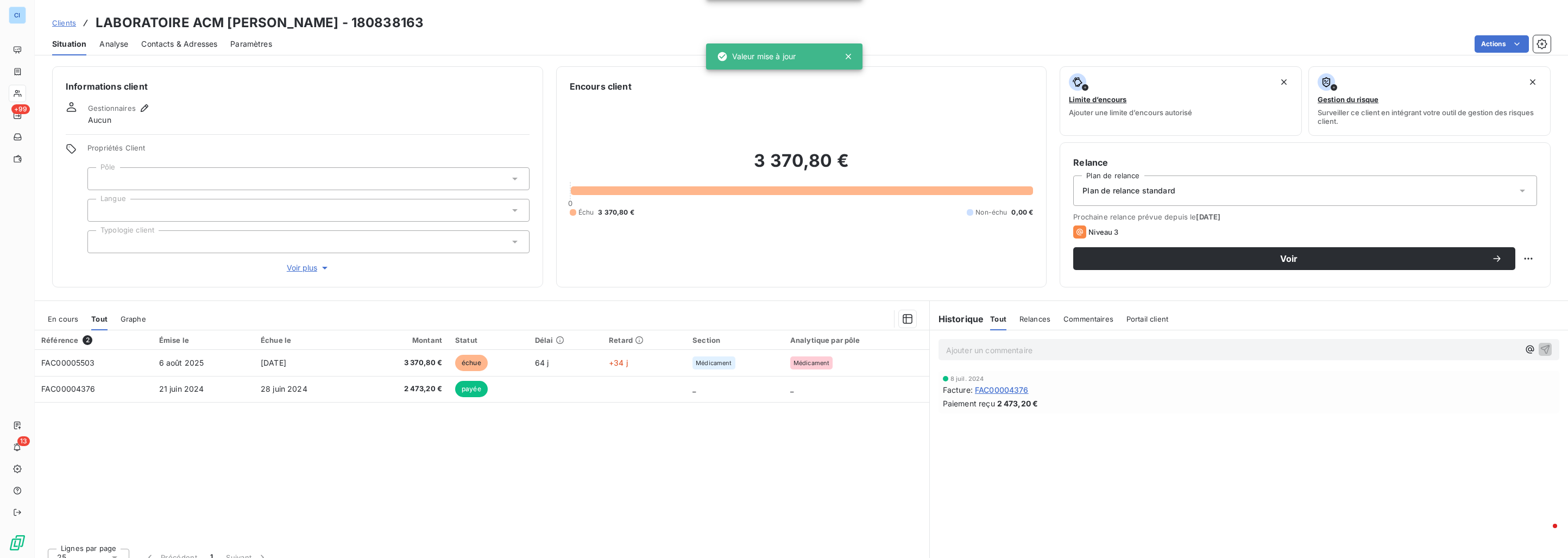
click at [119, 174] on div at bounding box center [309, 178] width 442 height 23
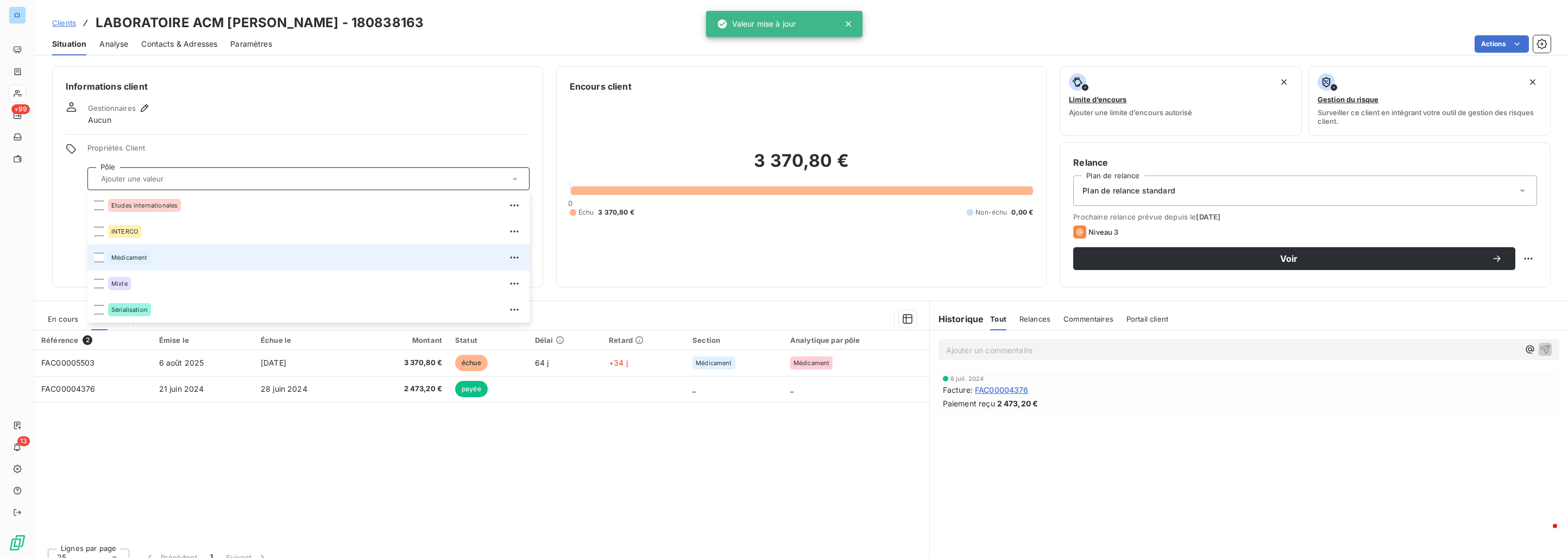
click at [124, 254] on div "Médicament" at bounding box center [130, 257] width 43 height 13
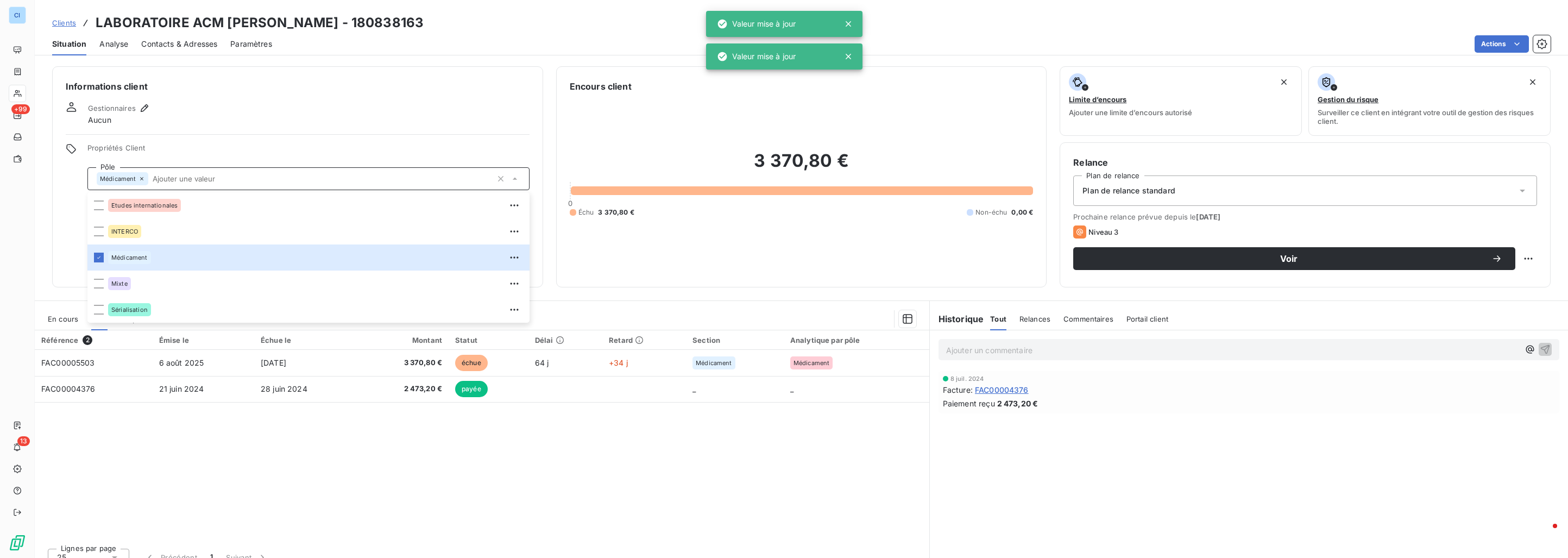
click at [247, 99] on div "Informations client Gestionnaires Aucun Propriétés Client Pôle Médicament Etude…" at bounding box center [298, 177] width 491 height 221
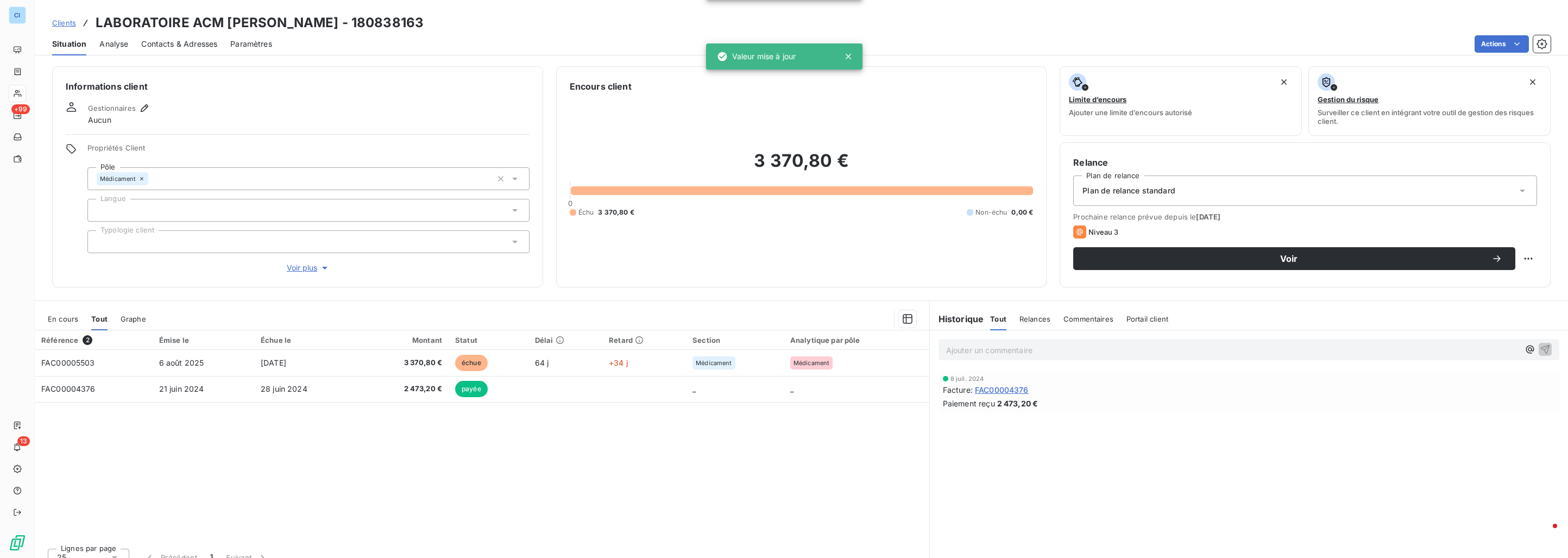
click at [72, 19] on span "Clients" at bounding box center [64, 23] width 24 height 9
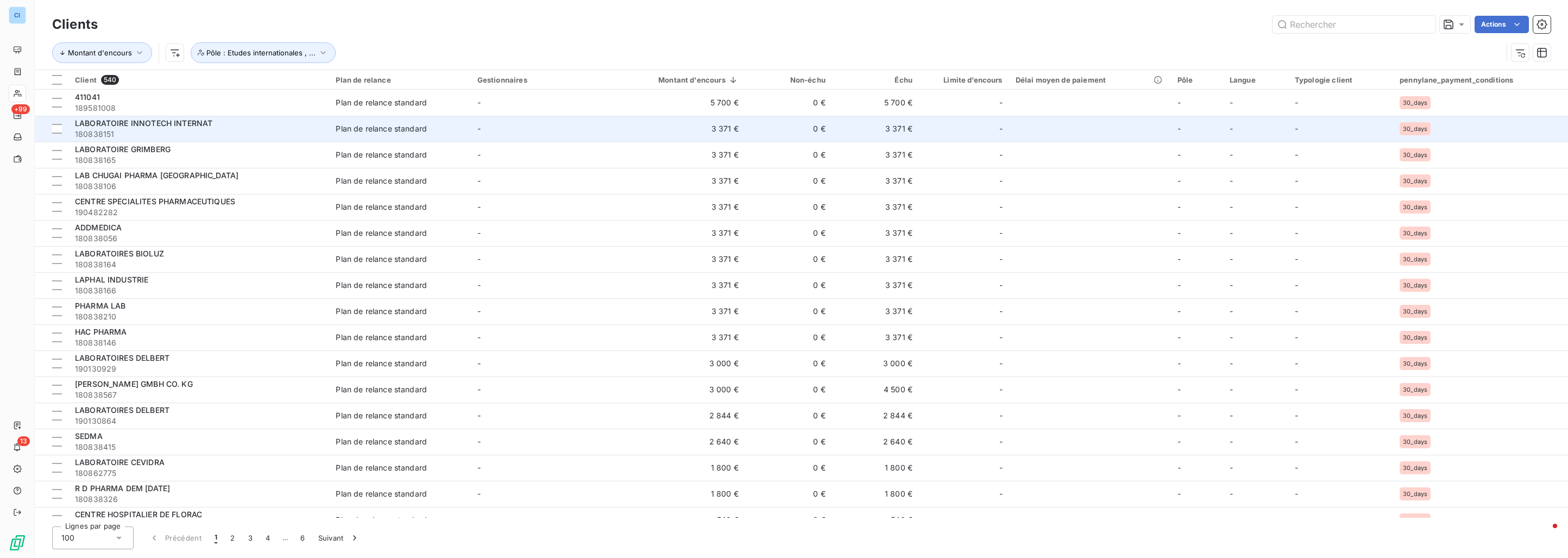
click at [127, 128] on div "LABORATOIRE INNOTECH INTERNAT" at bounding box center [198, 124] width 248 height 11
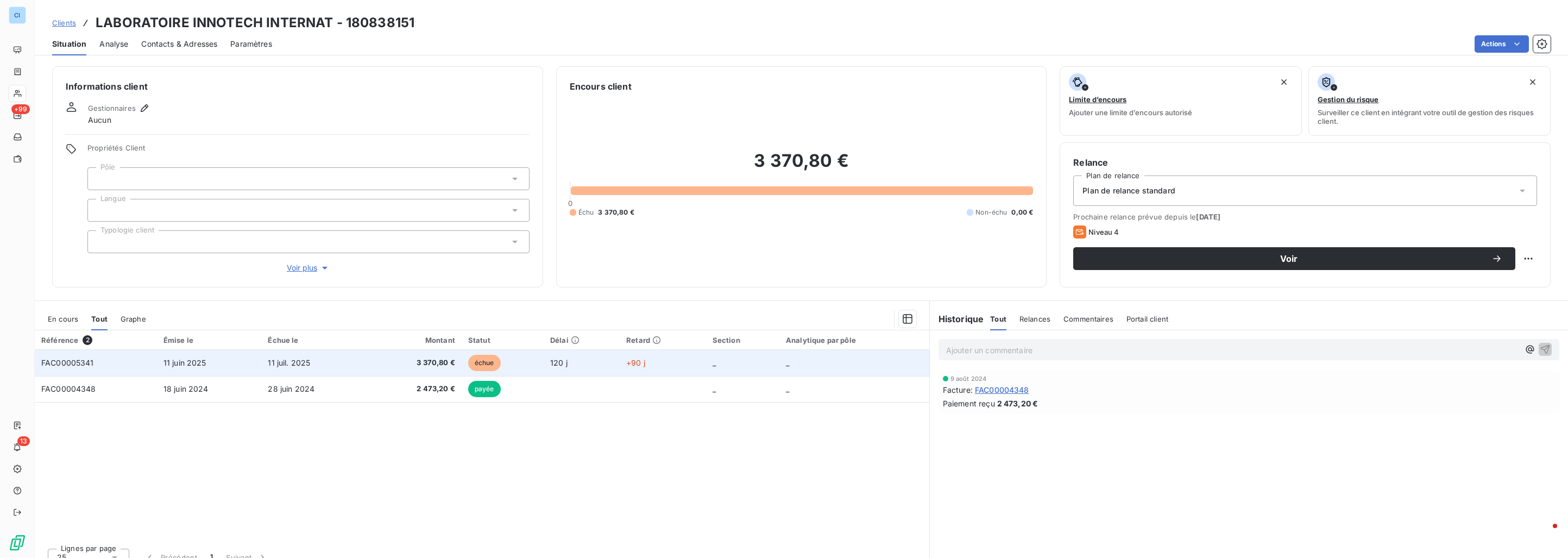
click at [138, 356] on td "FAC00005341" at bounding box center [96, 363] width 122 height 26
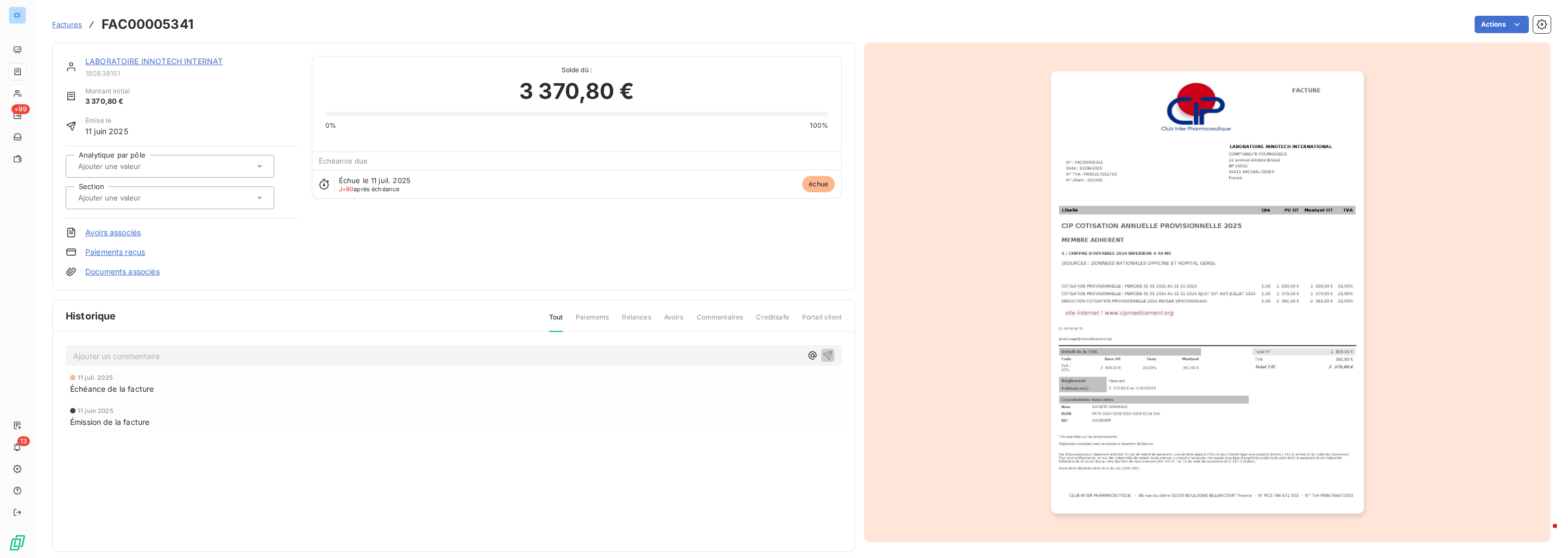
click at [150, 164] on input "text" at bounding box center [131, 166] width 109 height 10
click at [125, 221] on span "Médicament" at bounding box center [109, 221] width 37 height 7
click at [128, 200] on input "text" at bounding box center [131, 198] width 109 height 10
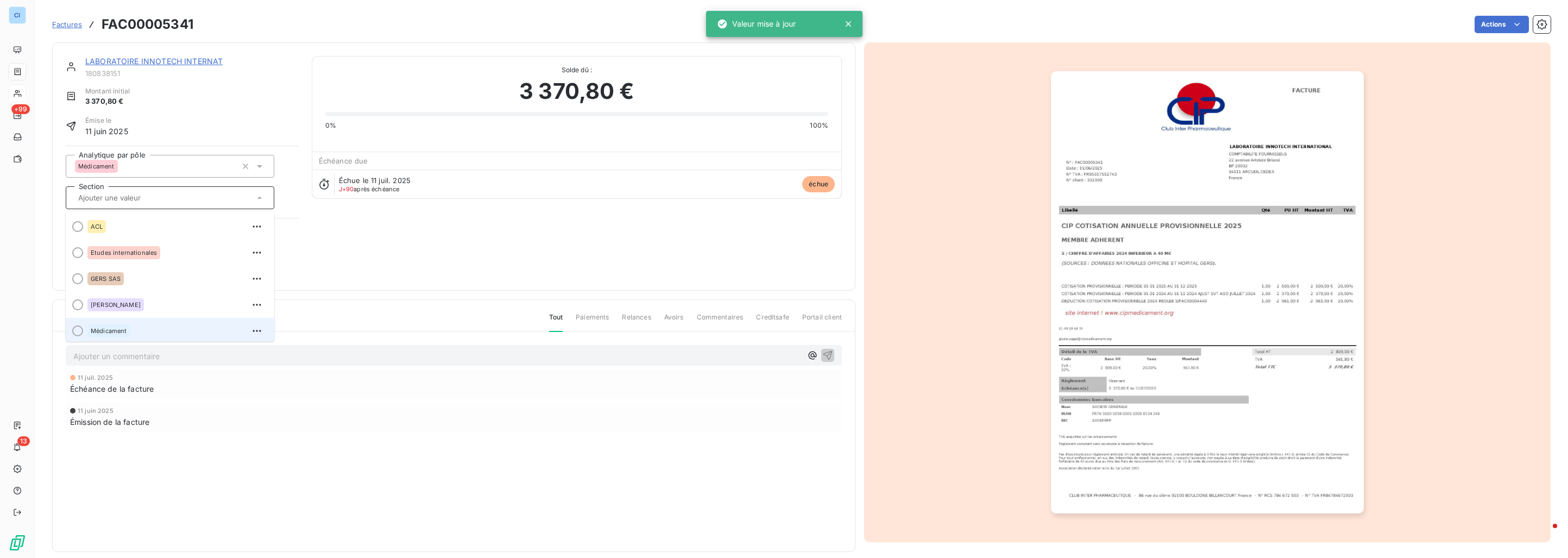
click at [113, 329] on span "Médicament" at bounding box center [109, 331] width 37 height 7
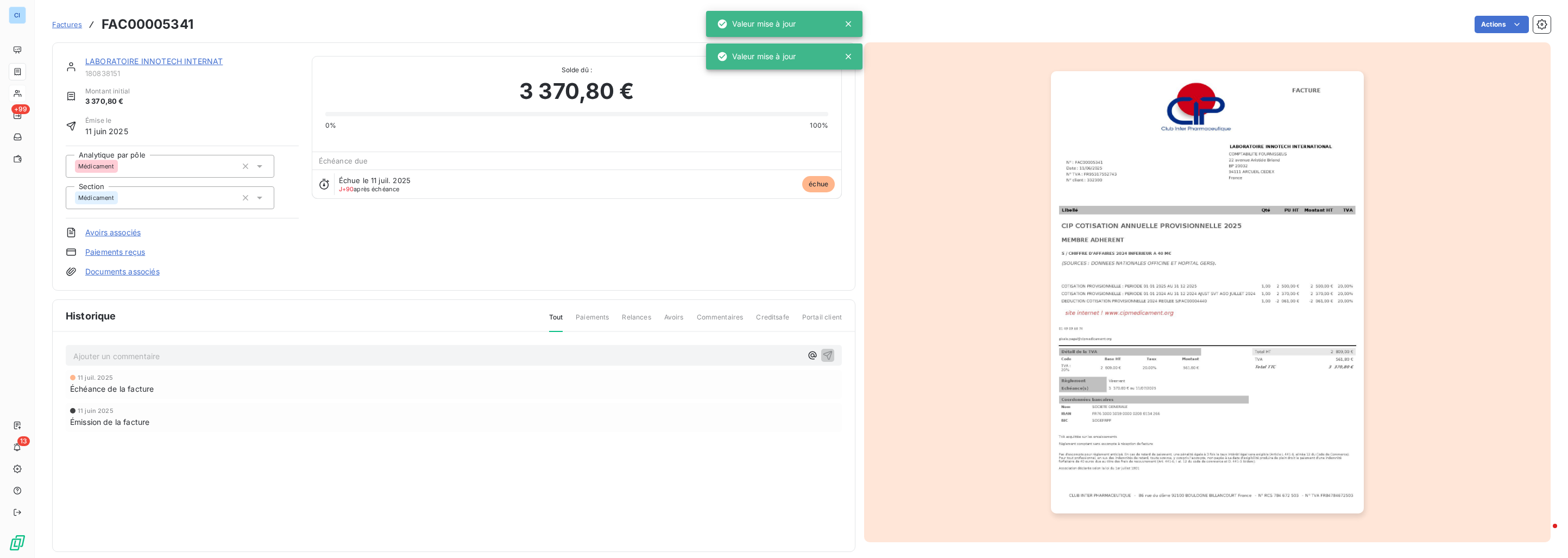
click at [159, 56] on div "LABORATOIRE INNOTECH INTERNAT" at bounding box center [192, 62] width 214 height 11
click at [159, 60] on link "LABORATOIRE INNOTECH INTERNAT" at bounding box center [154, 61] width 138 height 9
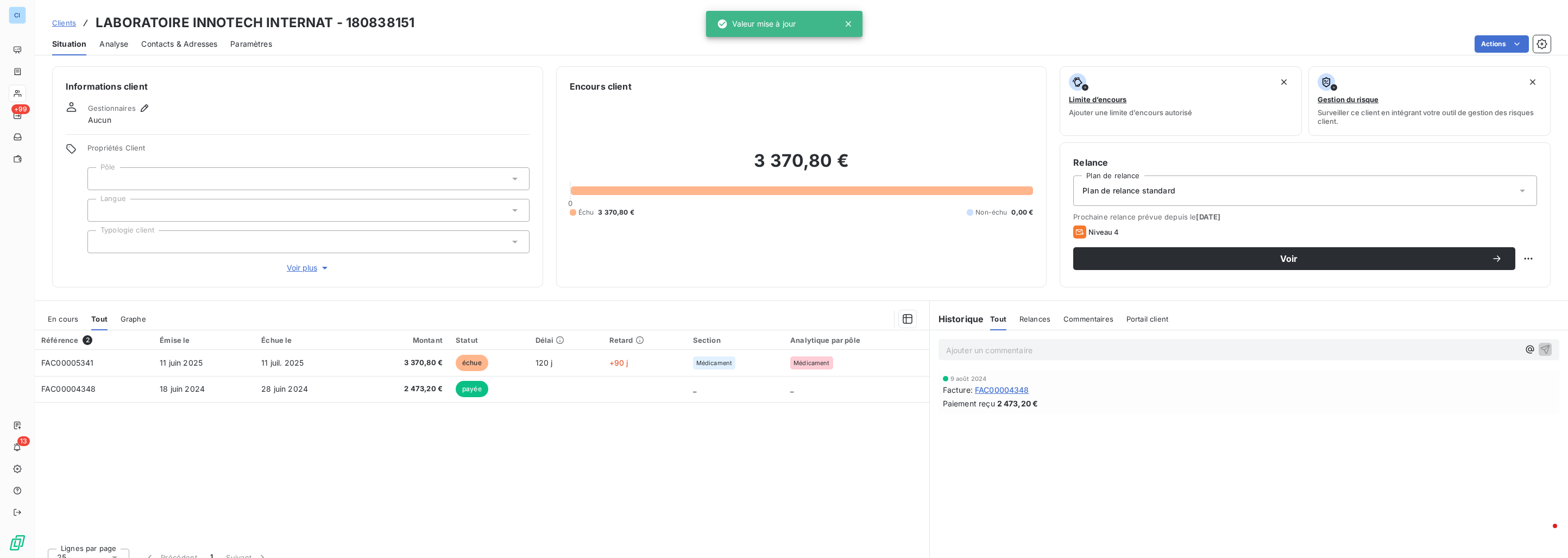
click at [124, 177] on div at bounding box center [309, 178] width 442 height 23
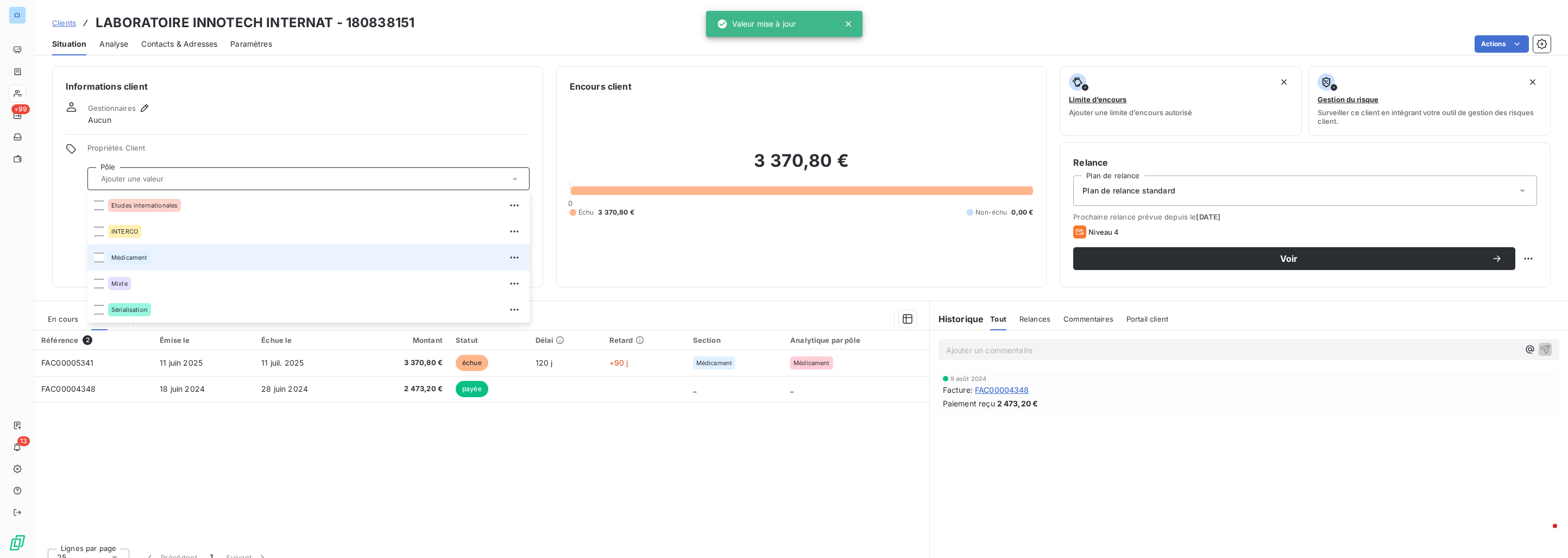
click at [131, 264] on div "Médicament" at bounding box center [130, 257] width 43 height 13
click at [235, 115] on div "Gestionnaires Aucun" at bounding box center [298, 113] width 464 height 24
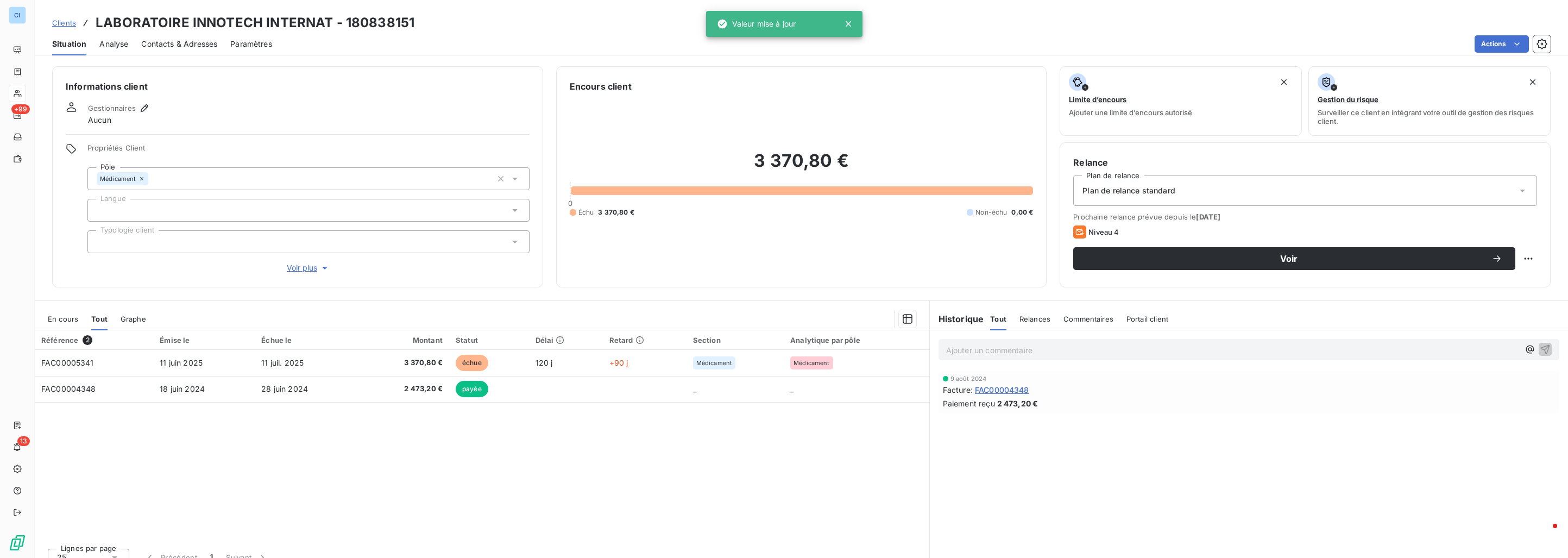
click at [71, 24] on span "Clients" at bounding box center [64, 23] width 24 height 9
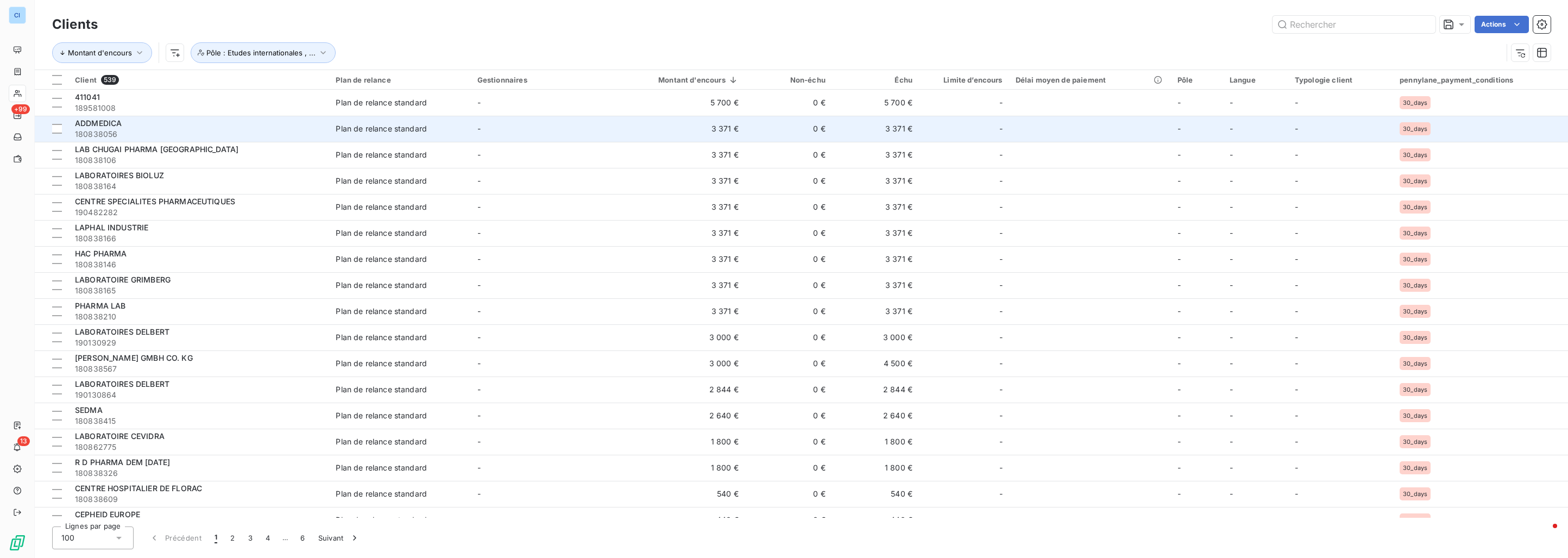
click at [147, 127] on div "ADDMEDICA" at bounding box center [198, 124] width 248 height 11
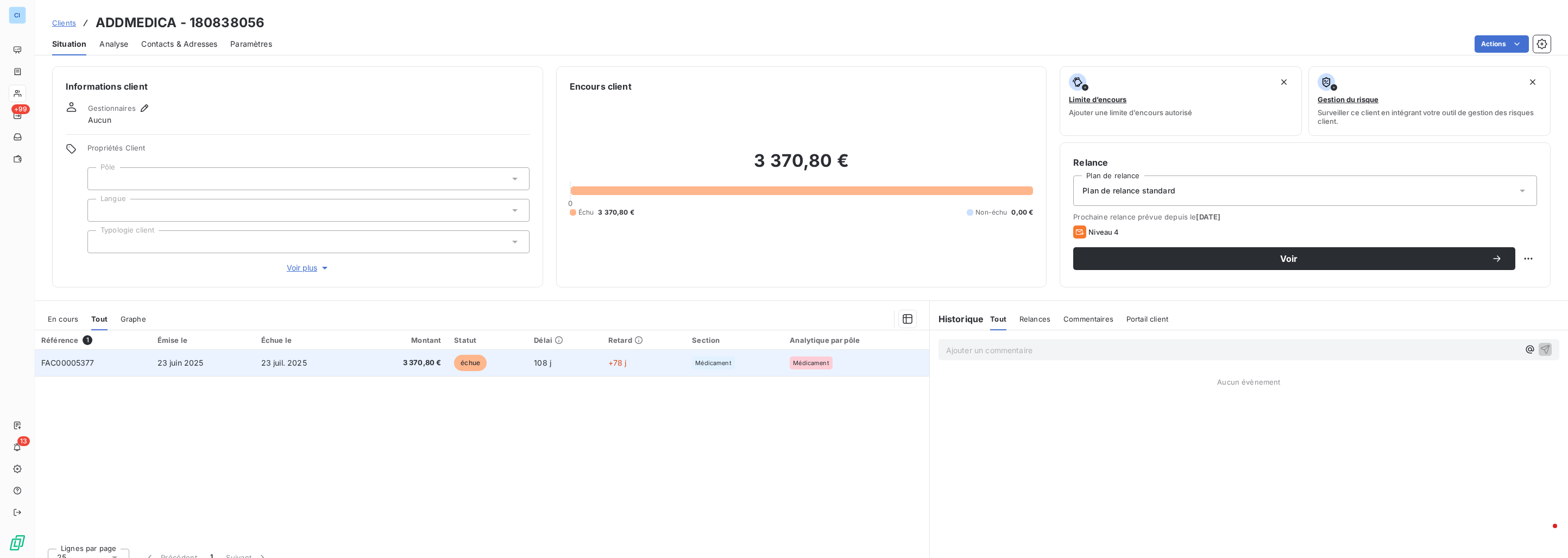
click at [153, 363] on td "23 juin 2025" at bounding box center [203, 363] width 103 height 26
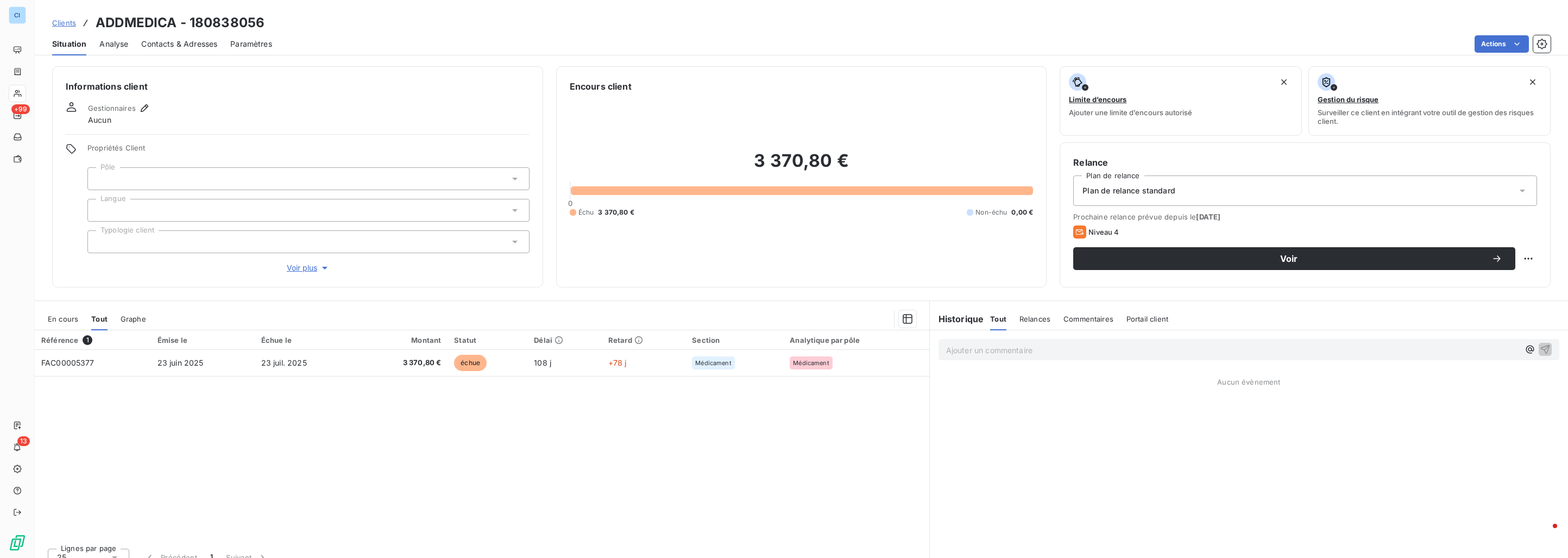
click at [145, 172] on div at bounding box center [309, 178] width 442 height 23
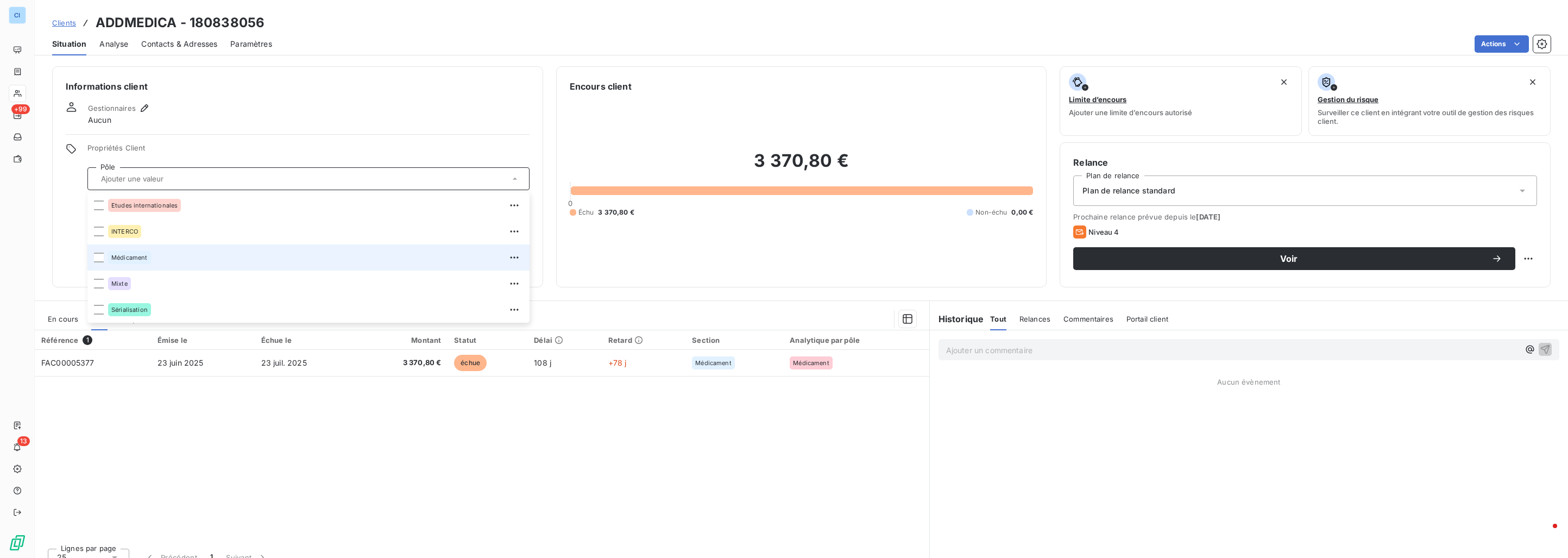
click at [138, 263] on div "Médicament" at bounding box center [130, 257] width 43 height 13
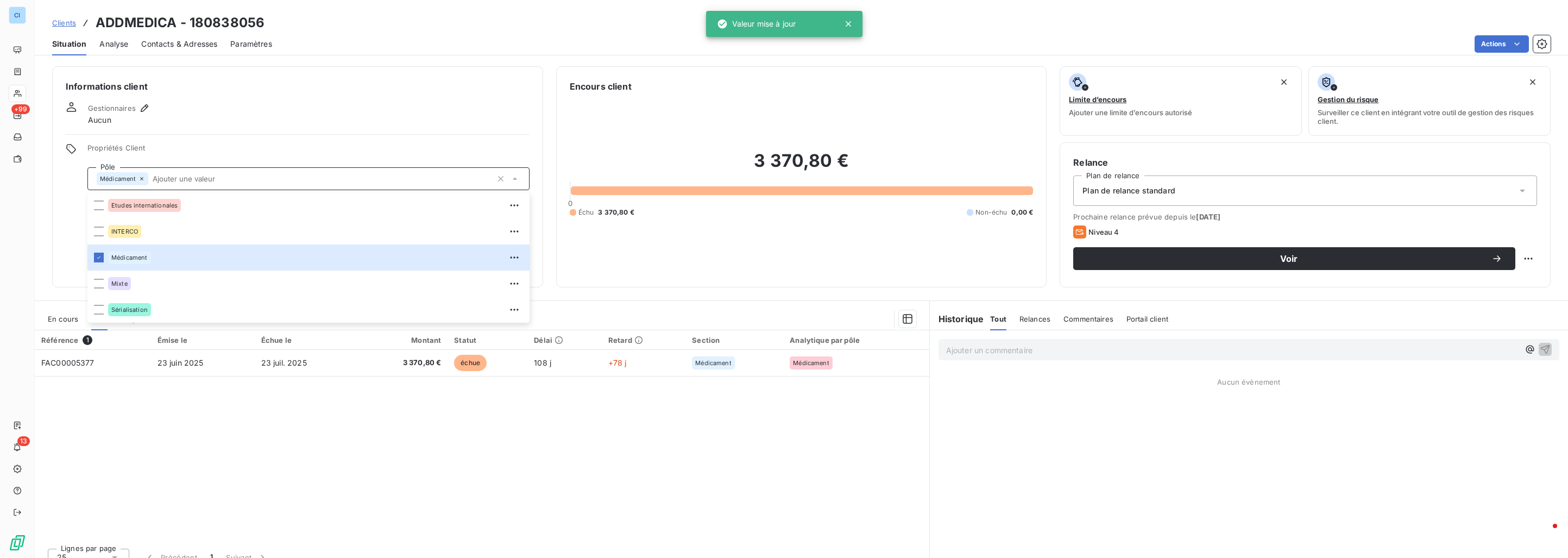
click at [204, 118] on div "Gestionnaires Aucun" at bounding box center [298, 113] width 464 height 24
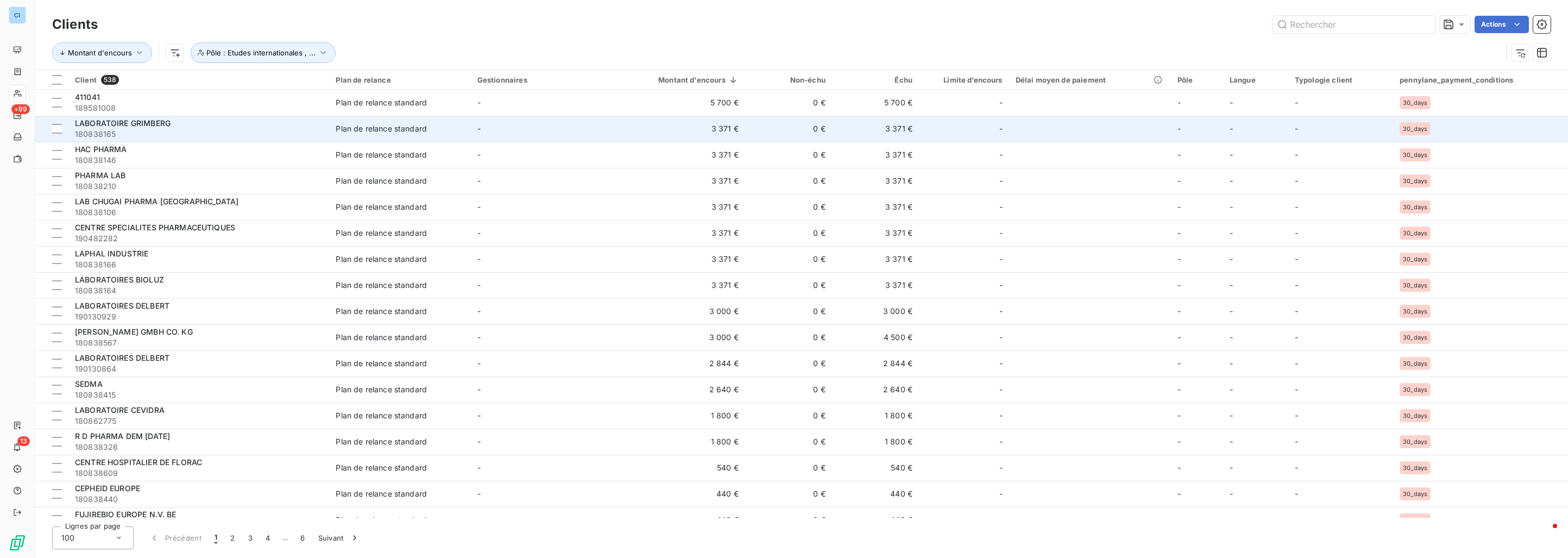
click at [203, 124] on div "LABORATOIRE GRIMBERG" at bounding box center [198, 124] width 248 height 11
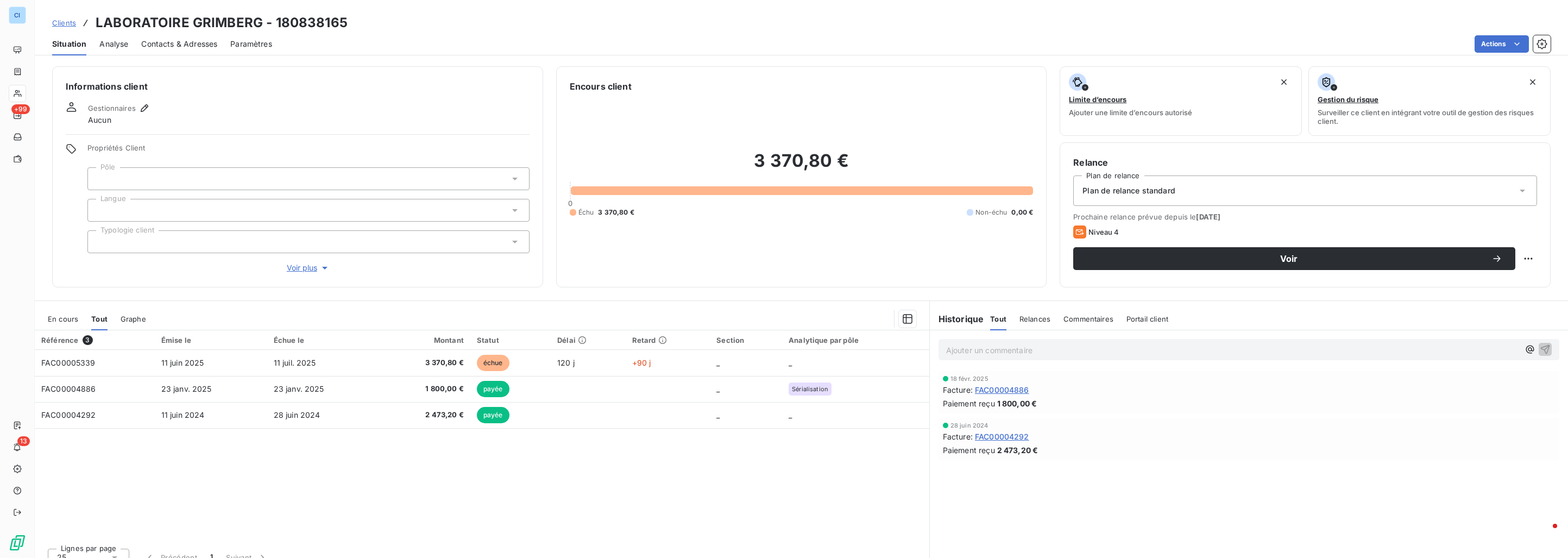
click at [155, 178] on div at bounding box center [309, 178] width 442 height 23
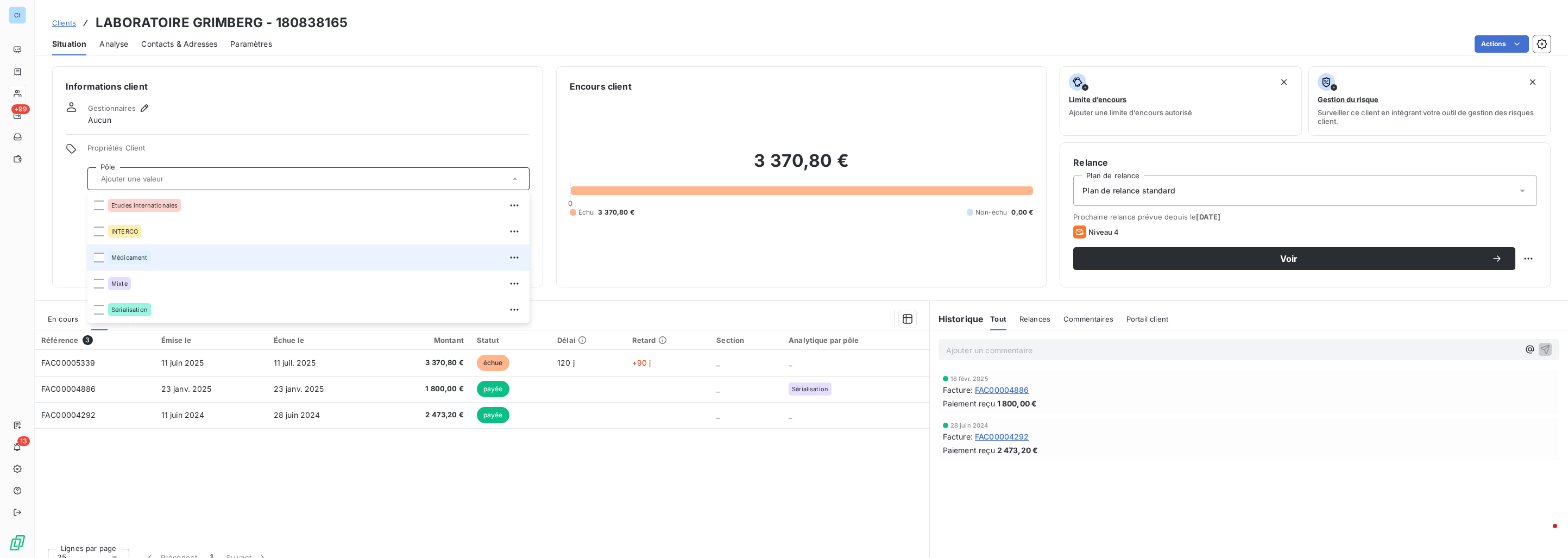
click at [149, 258] on div "Médicament" at bounding box center [130, 257] width 43 height 13
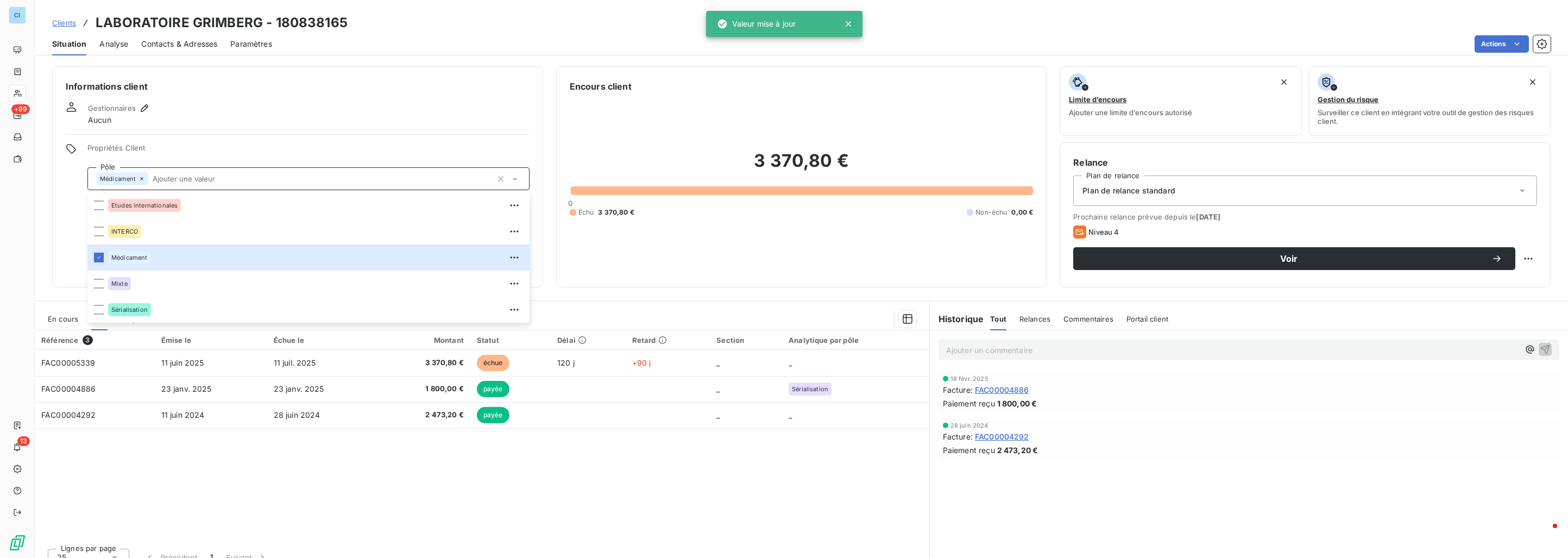
click at [251, 146] on span "Propriétés Client" at bounding box center [309, 151] width 442 height 15
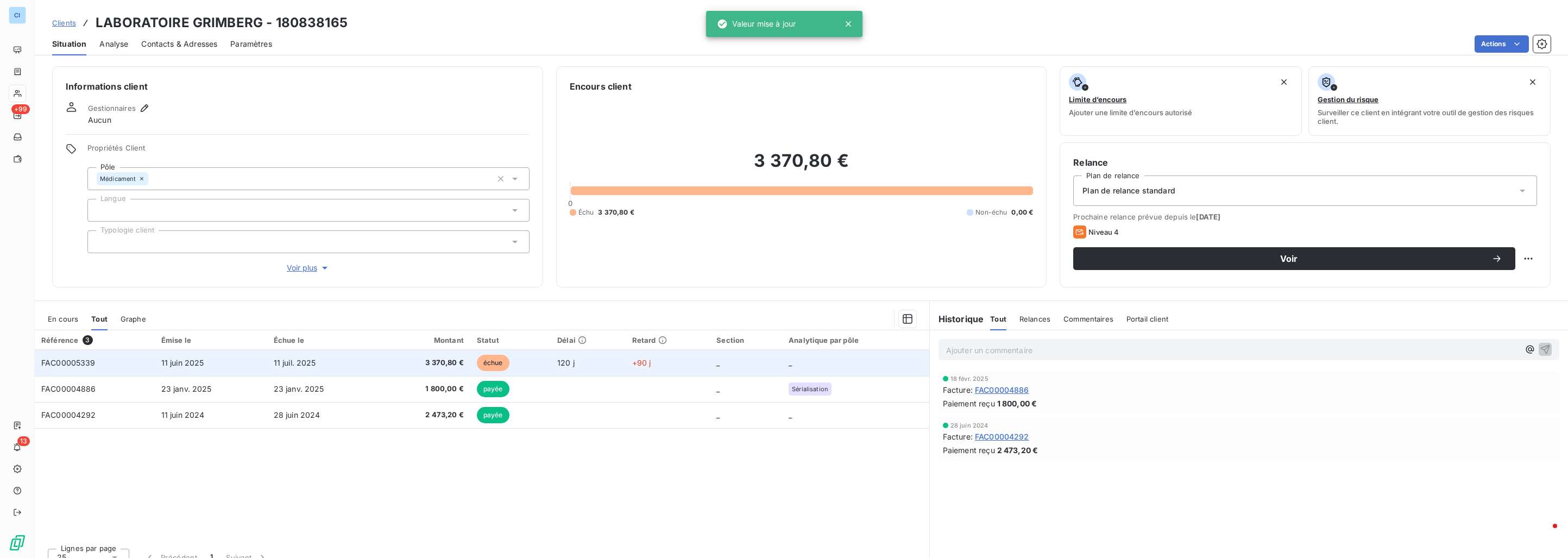
click at [205, 362] on td "11 juin 2025" at bounding box center [211, 363] width 113 height 26
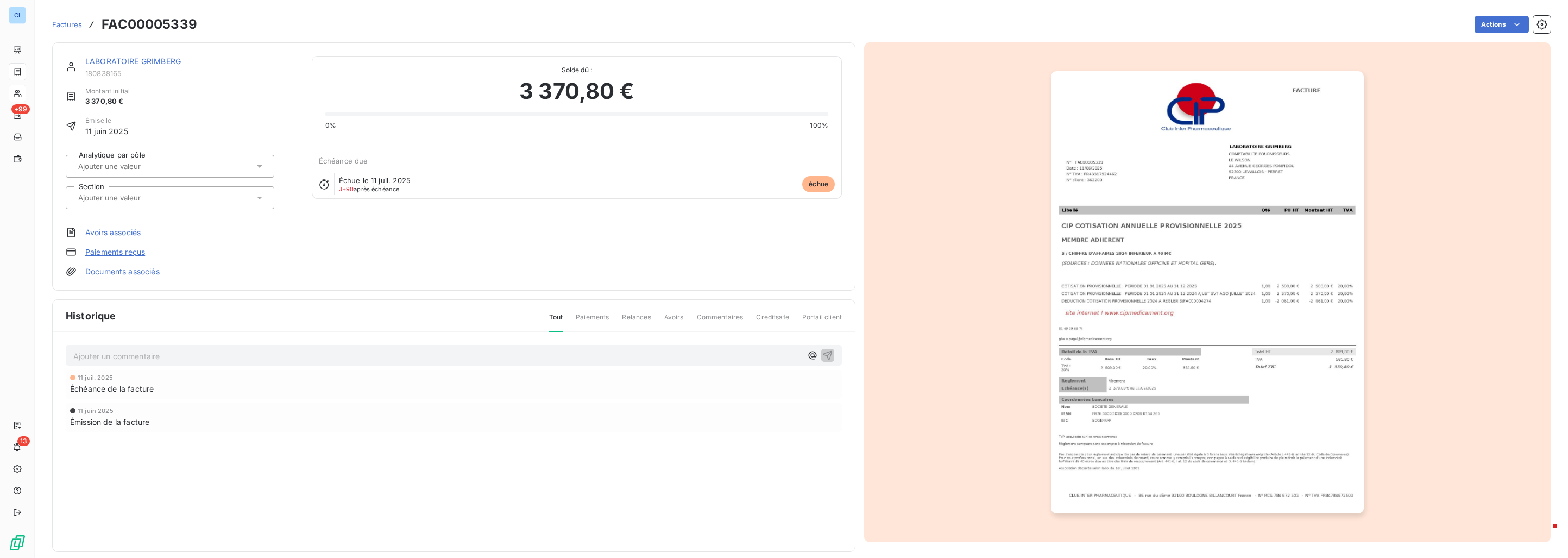
click at [171, 163] on input "text" at bounding box center [131, 166] width 109 height 10
click at [145, 219] on div "Médicament" at bounding box center [177, 221] width 178 height 18
click at [144, 208] on div at bounding box center [170, 197] width 209 height 23
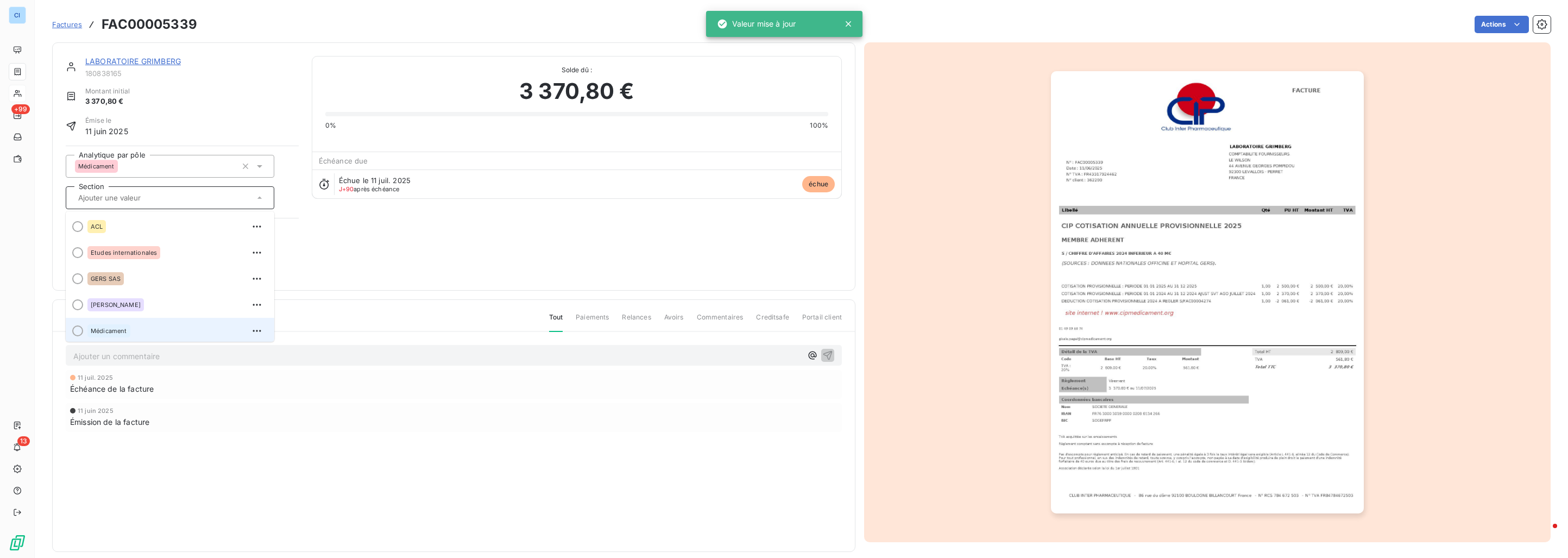
click at [133, 325] on div "Médicament" at bounding box center [177, 331] width 178 height 18
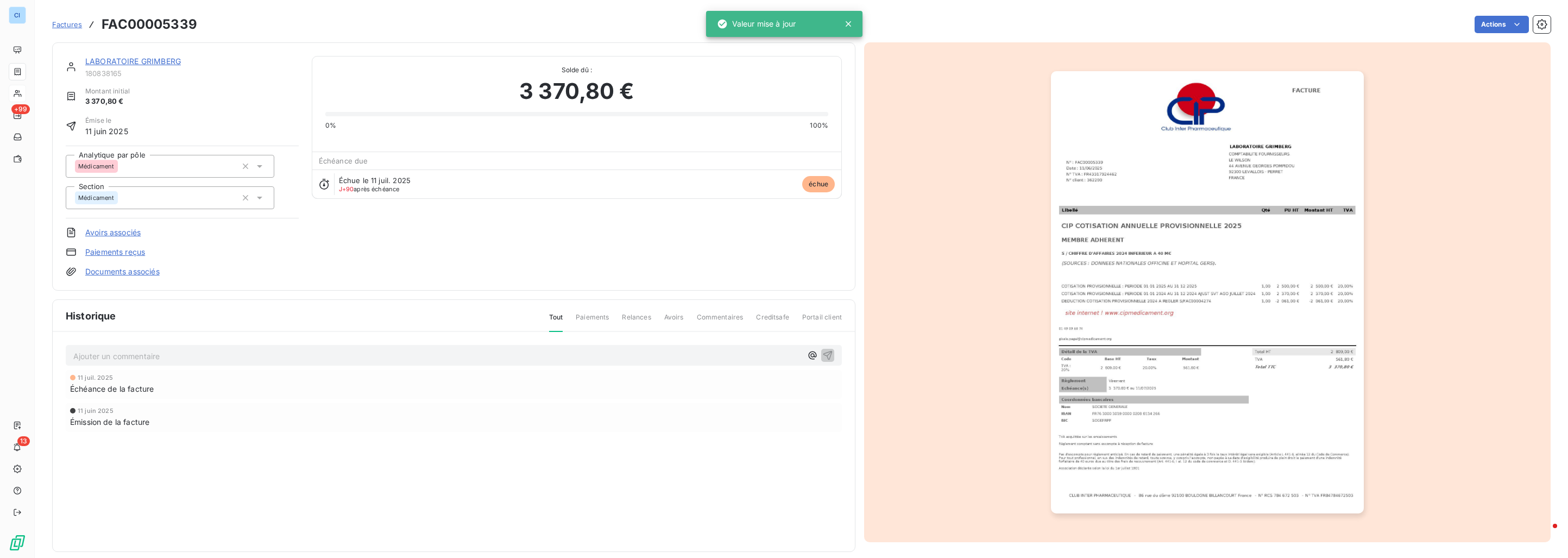
click at [111, 58] on link "LABORATOIRE GRIMBERG" at bounding box center [133, 61] width 96 height 9
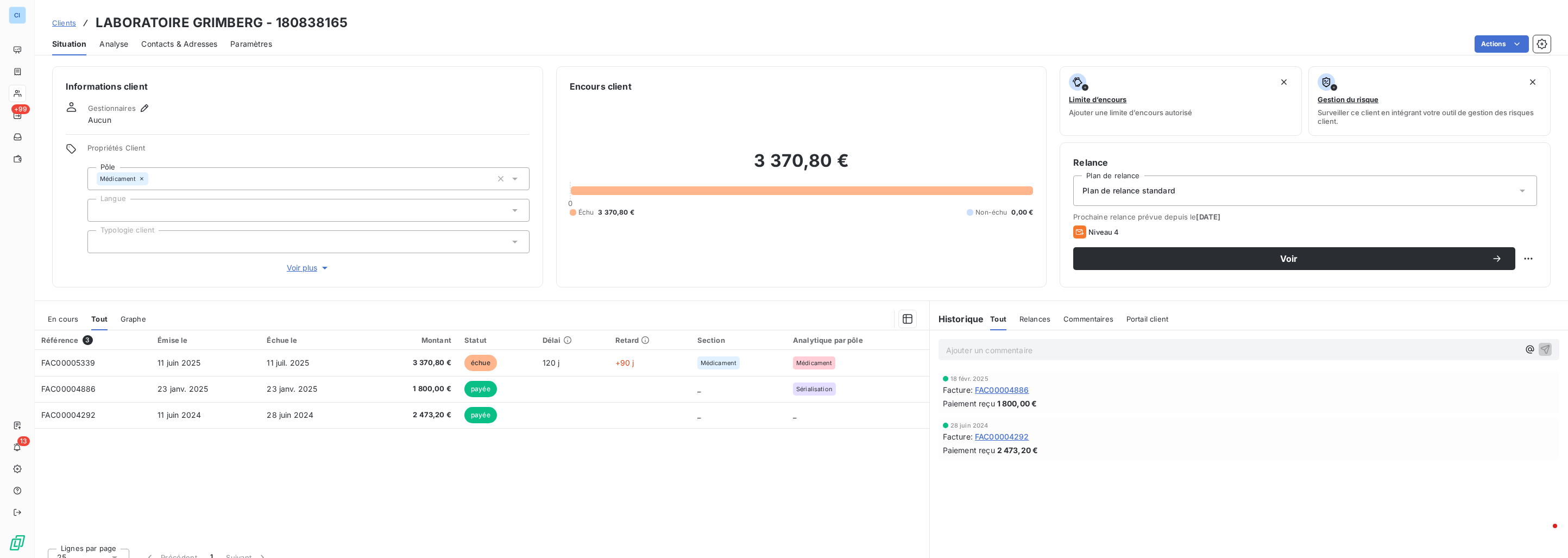
click at [71, 23] on span "Clients" at bounding box center [64, 23] width 24 height 9
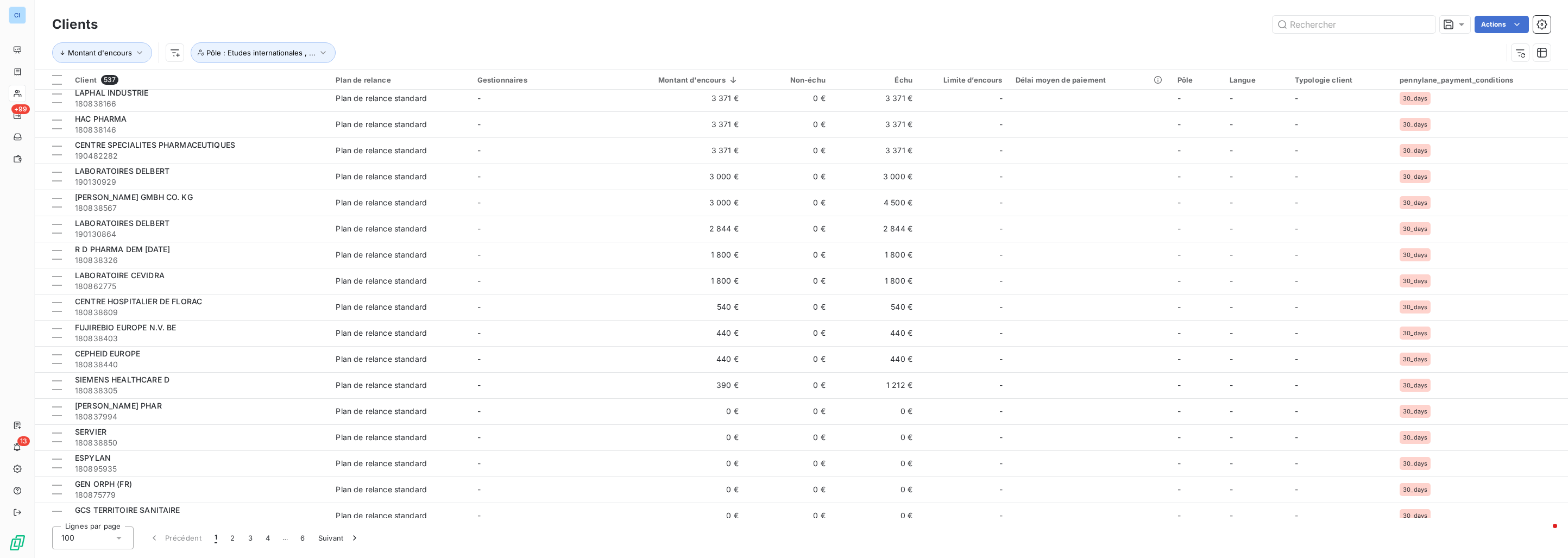
scroll to position [163, 0]
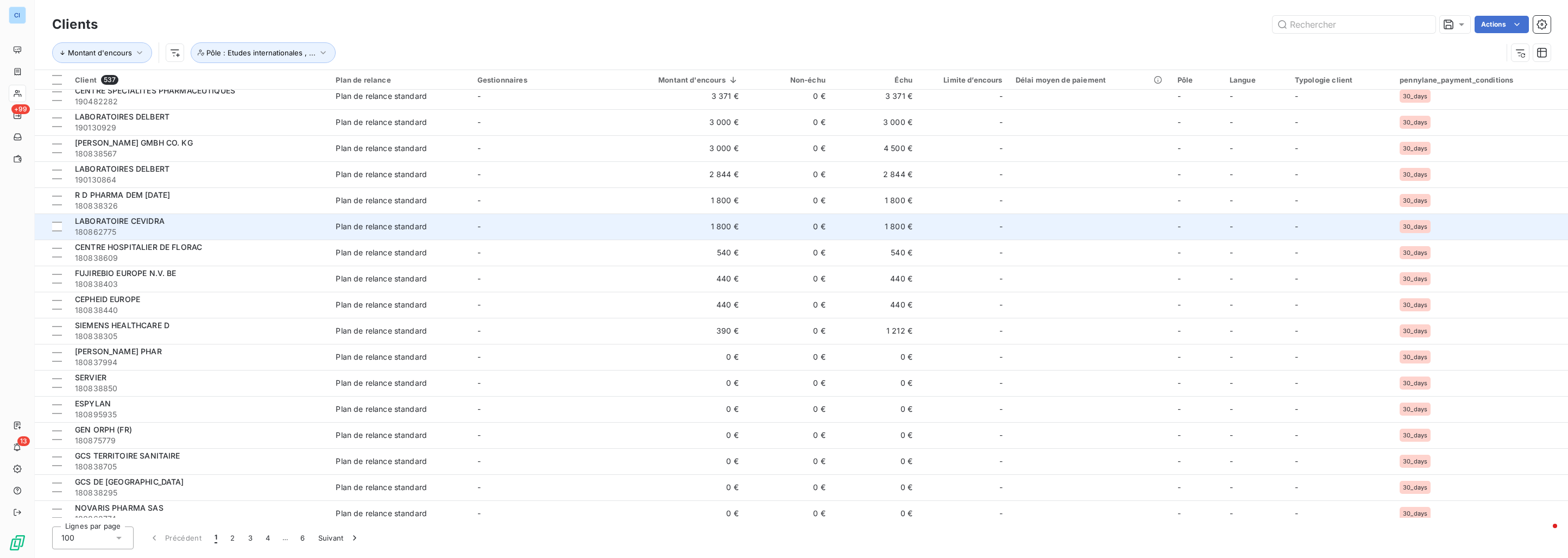
click at [172, 219] on div "LABORATOIRE CEVIDRA" at bounding box center [198, 221] width 248 height 11
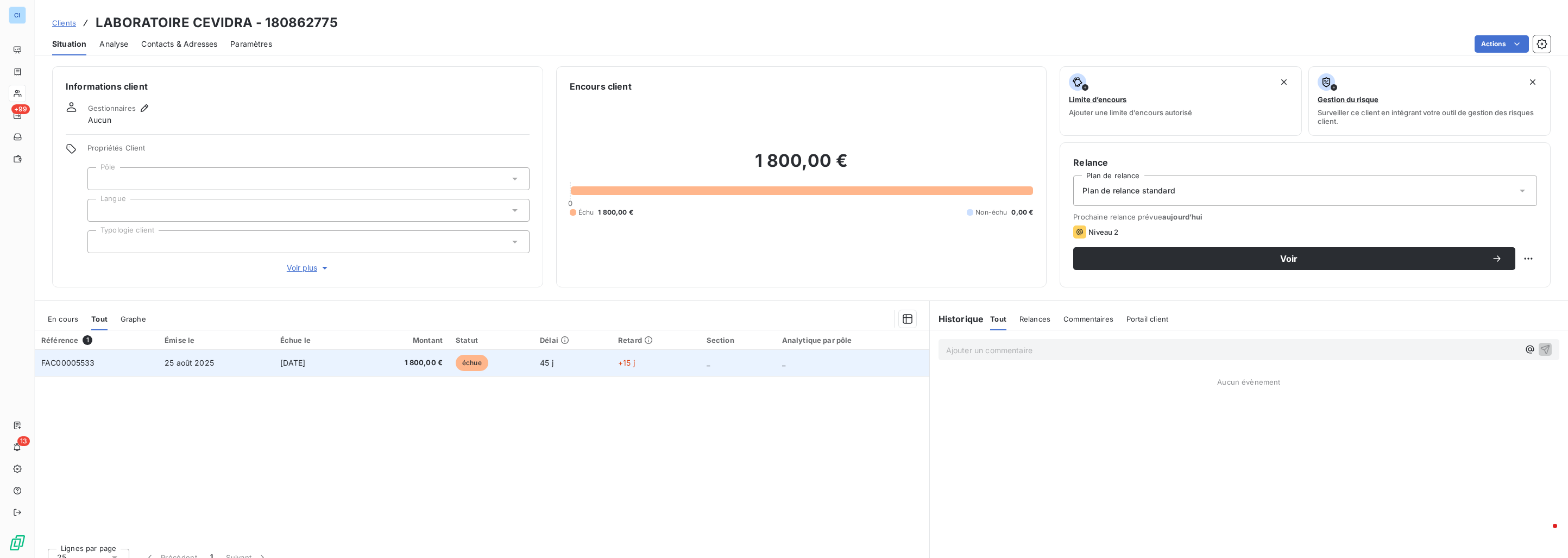
click at [199, 366] on span "25 août 2025" at bounding box center [189, 362] width 49 height 9
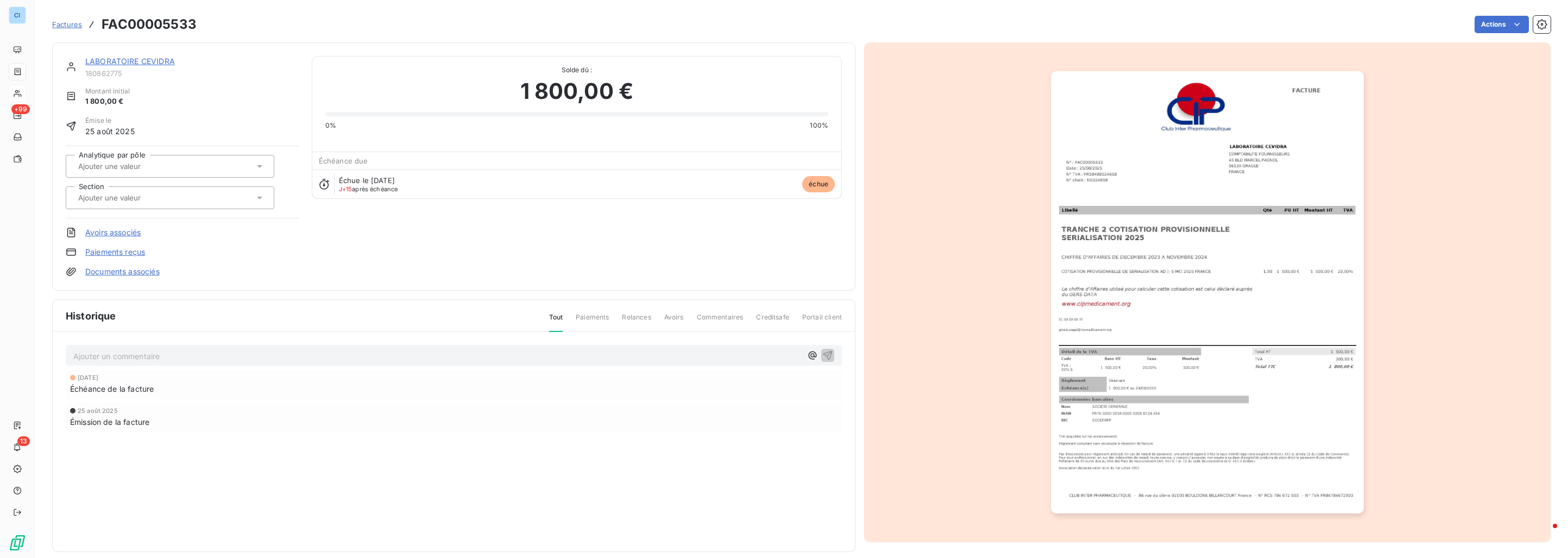
click at [158, 168] on input "text" at bounding box center [131, 166] width 109 height 10
click at [124, 243] on div "Sérialisation" at bounding box center [109, 247] width 43 height 13
click at [124, 202] on input "text" at bounding box center [131, 198] width 109 height 10
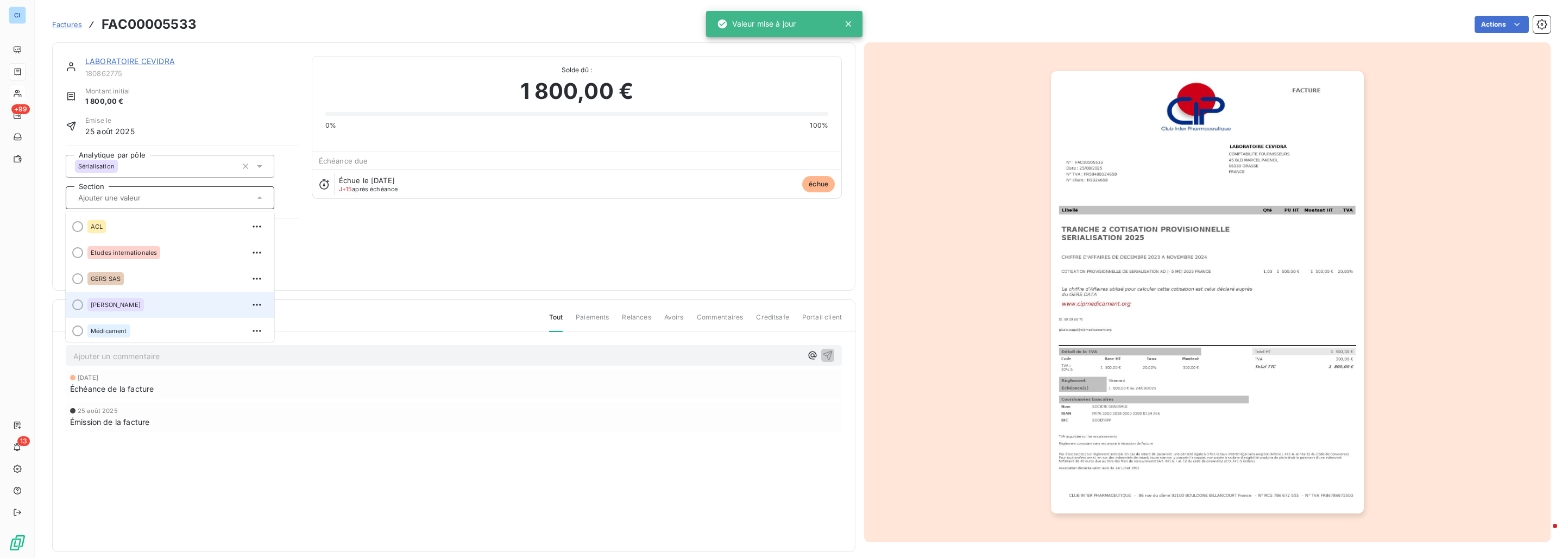
scroll to position [30, 0]
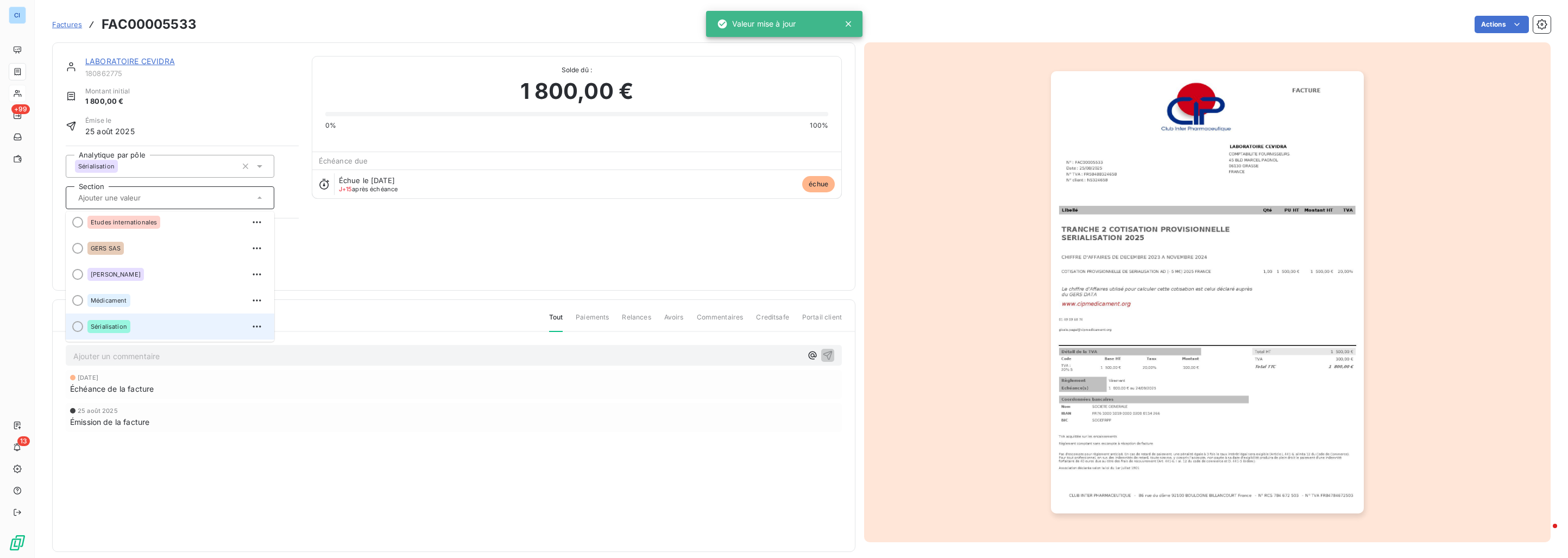
click at [119, 322] on div "Sérialisation" at bounding box center [109, 327] width 43 height 13
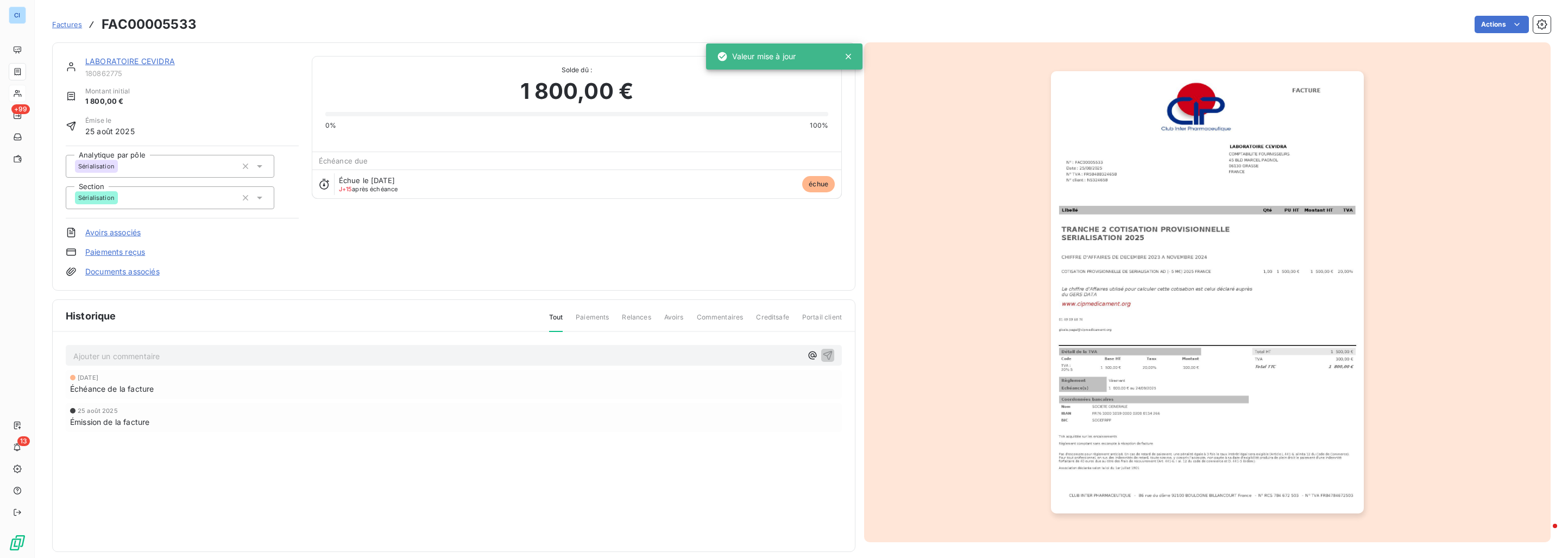
click at [127, 60] on link "LABORATOIRE CEVIDRA" at bounding box center [130, 61] width 89 height 9
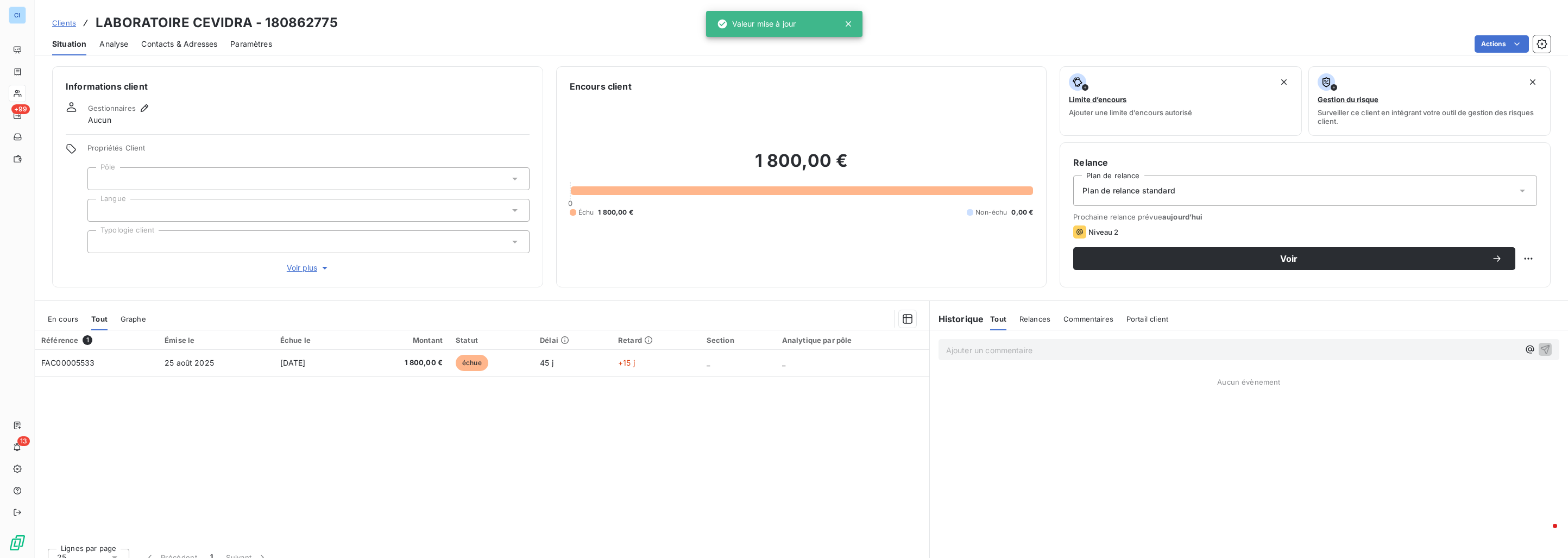
click at [130, 175] on div at bounding box center [309, 178] width 442 height 23
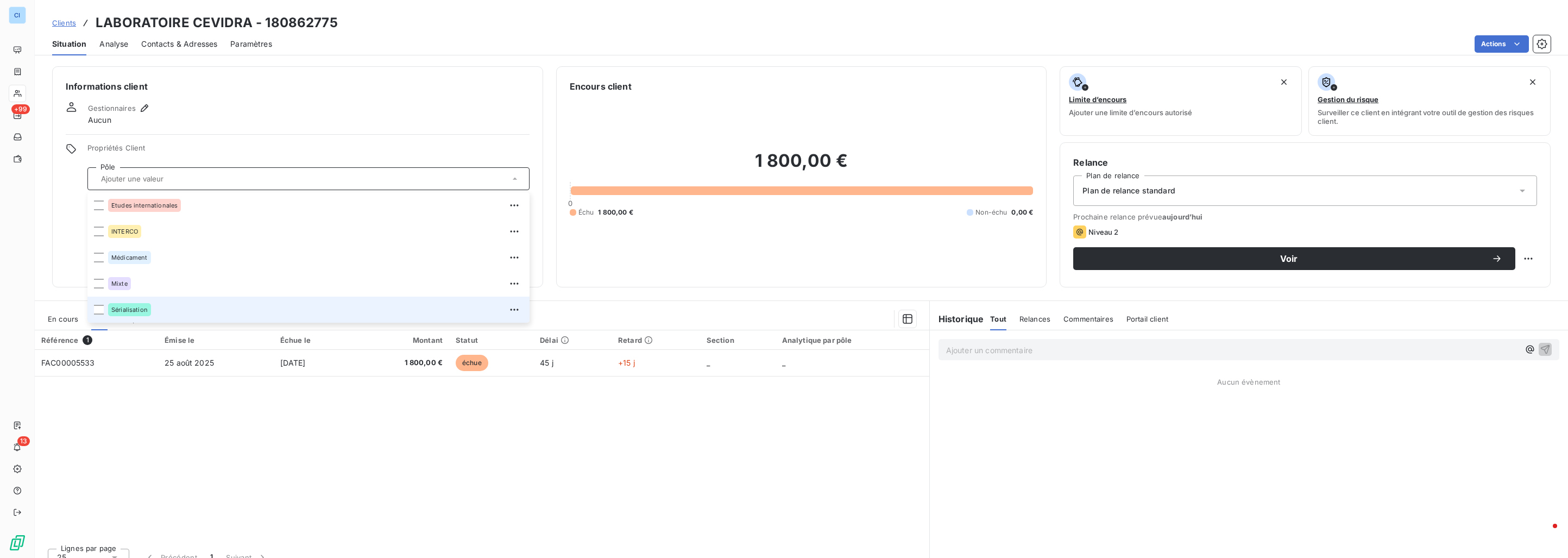
click at [133, 311] on span "Sérialisation" at bounding box center [130, 309] width 37 height 7
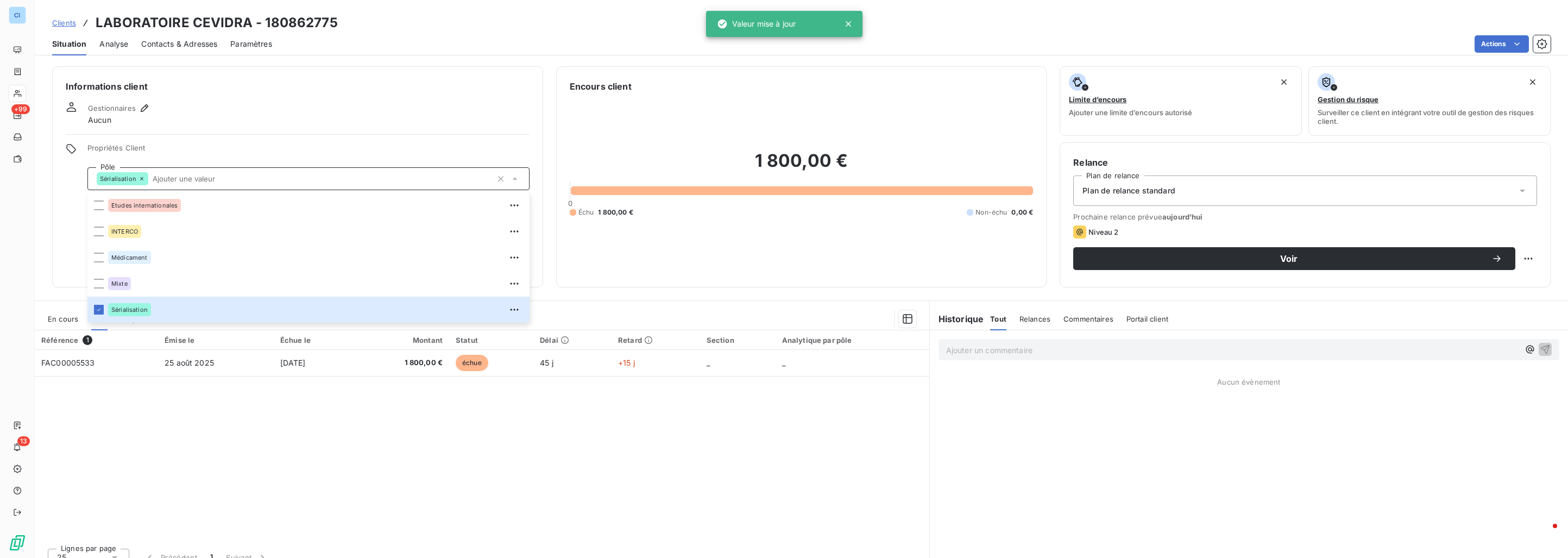
click at [222, 109] on div "Gestionnaires Aucun" at bounding box center [298, 113] width 464 height 24
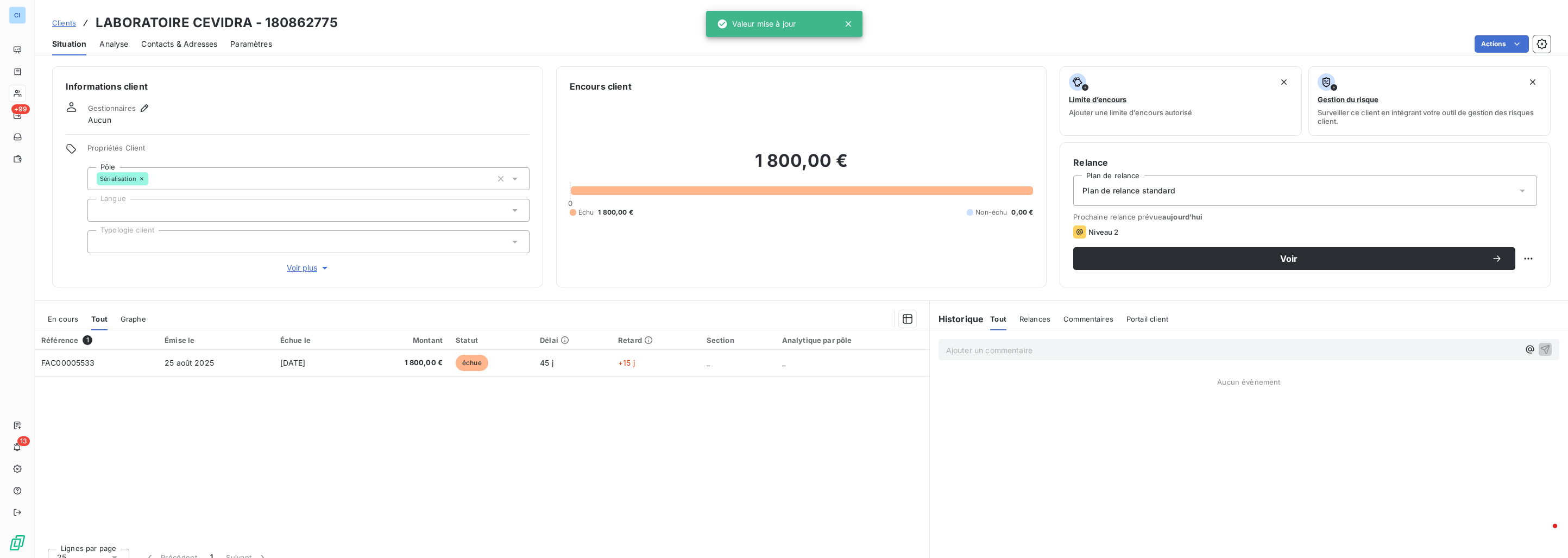
click at [73, 26] on span "Clients" at bounding box center [64, 23] width 24 height 9
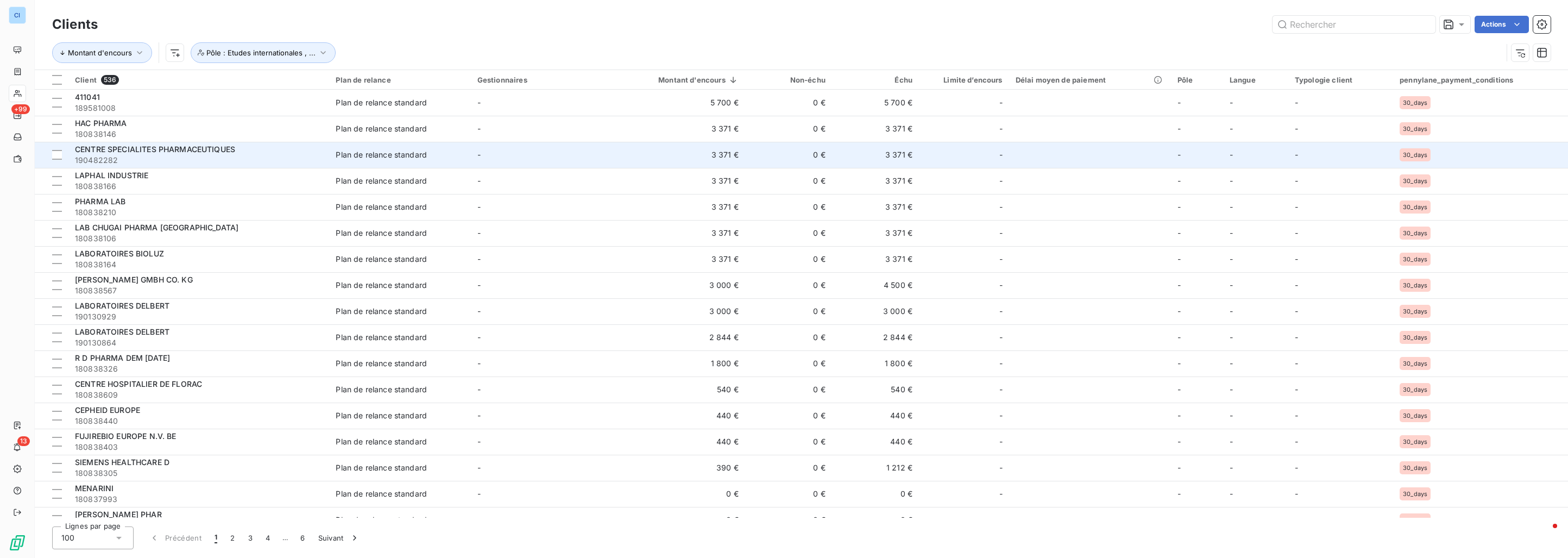
click at [174, 156] on span "190482282" at bounding box center [198, 160] width 248 height 11
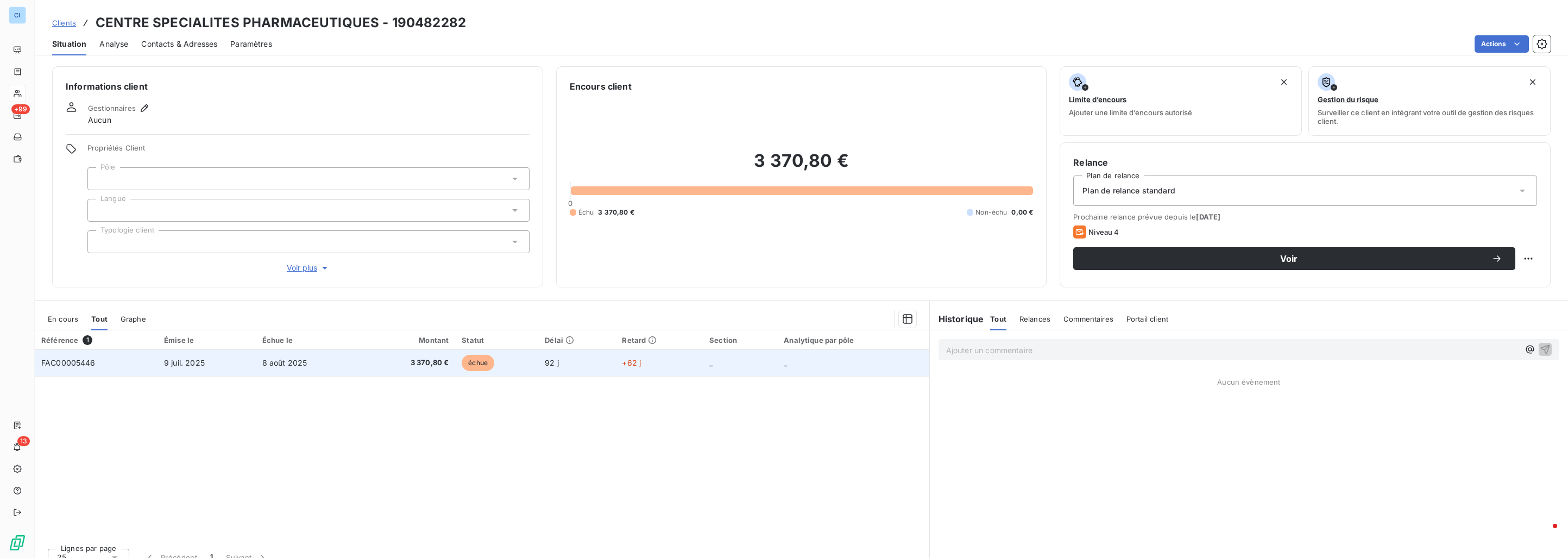
click at [192, 361] on span "9 juil. 2025" at bounding box center [184, 362] width 41 height 9
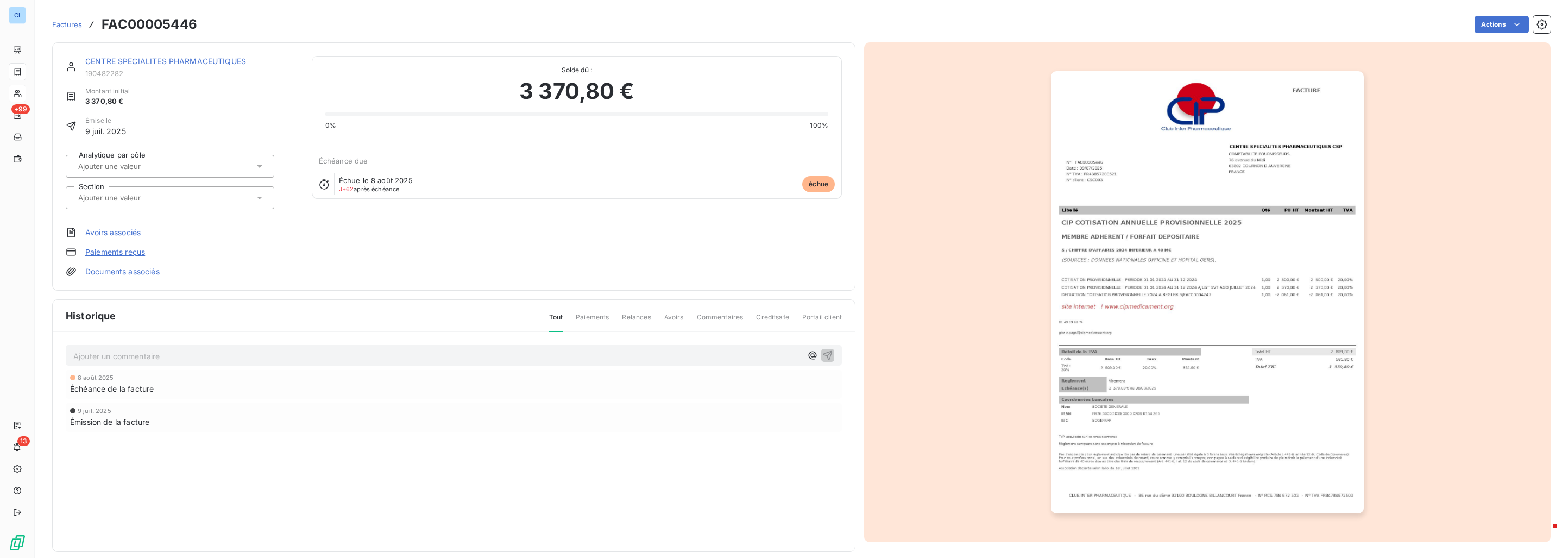
click at [133, 169] on input "text" at bounding box center [131, 166] width 109 height 10
click at [115, 220] on span "Médicament" at bounding box center [109, 221] width 37 height 7
click at [122, 194] on input "text" at bounding box center [131, 198] width 109 height 10
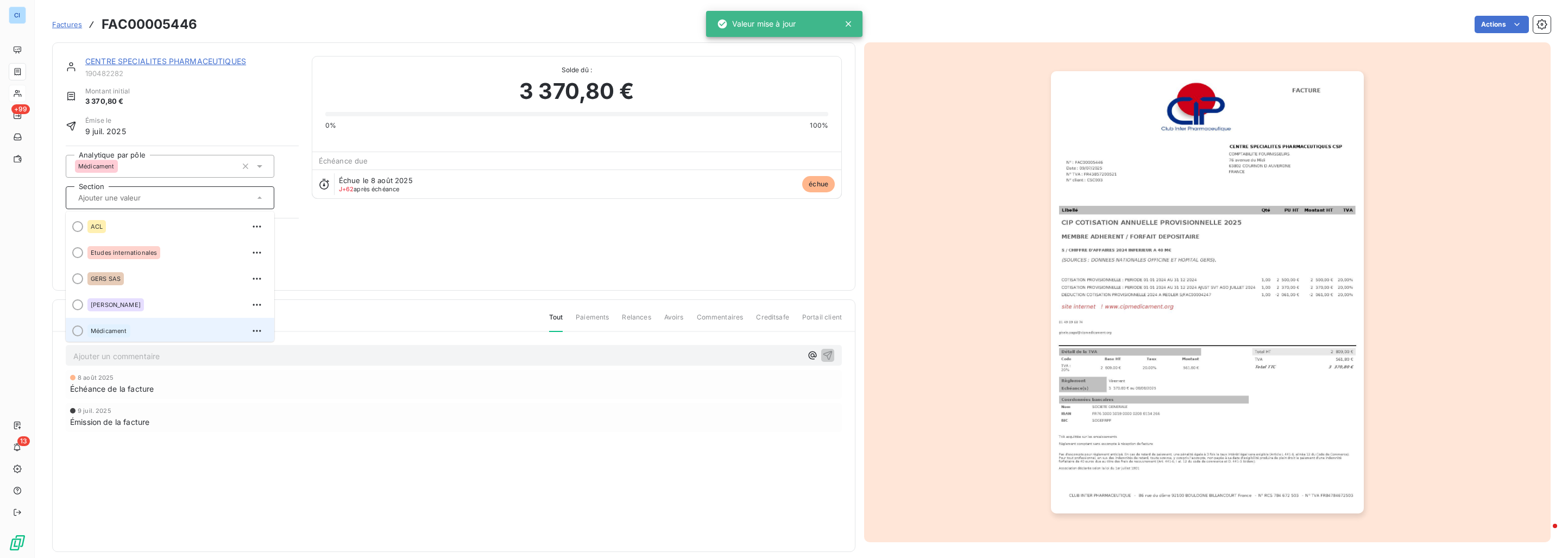
click at [116, 328] on span "Médicament" at bounding box center [109, 331] width 37 height 7
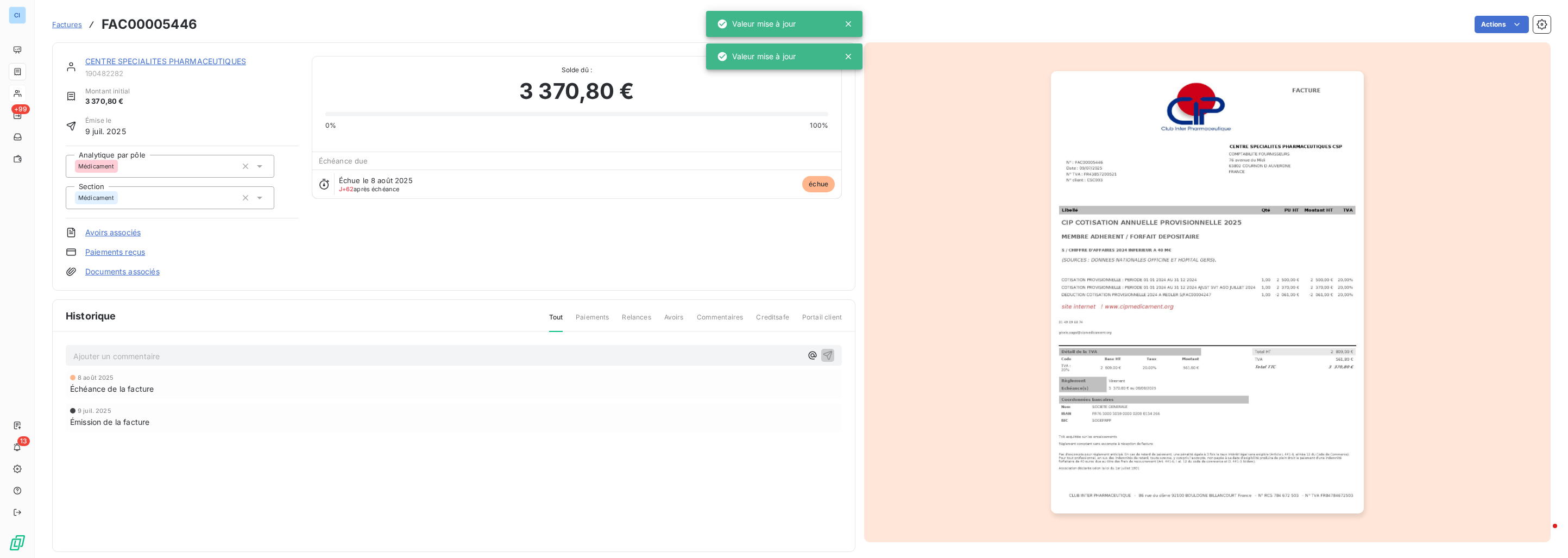
click at [128, 62] on link "CENTRE SPECIALITES PHARMACEUTIQUES" at bounding box center [166, 61] width 161 height 9
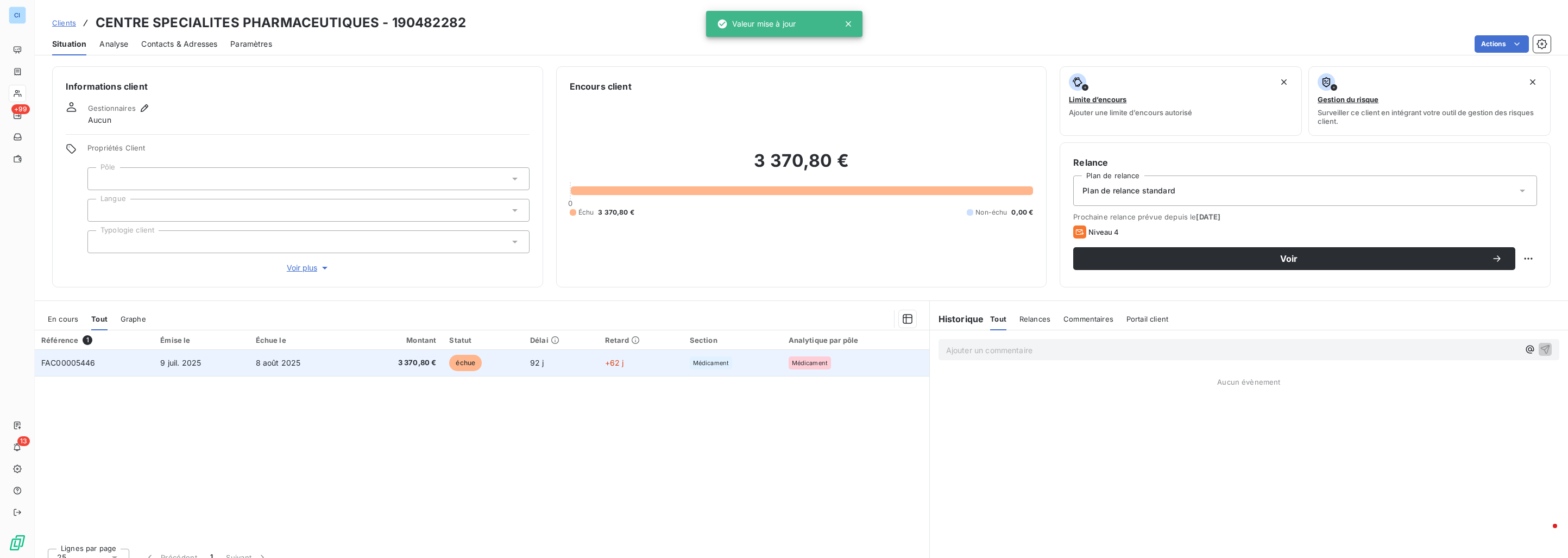
click at [110, 351] on td "FAC00005446" at bounding box center [94, 363] width 119 height 26
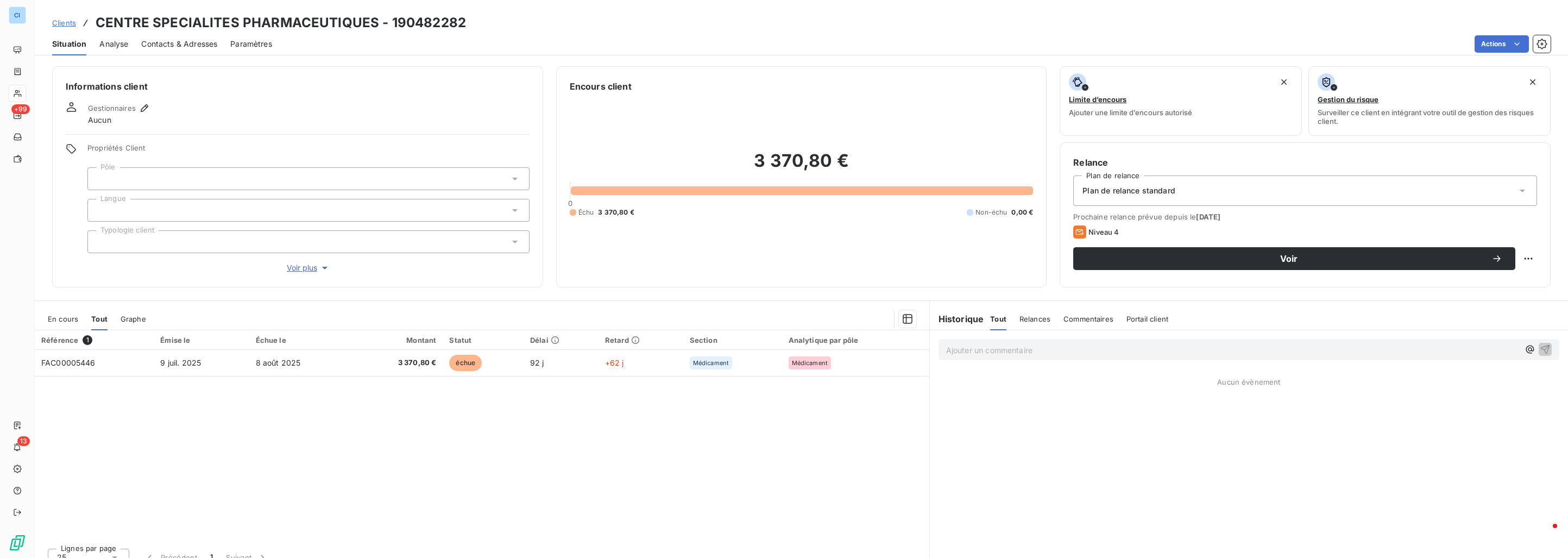
click at [130, 172] on div at bounding box center [309, 178] width 442 height 23
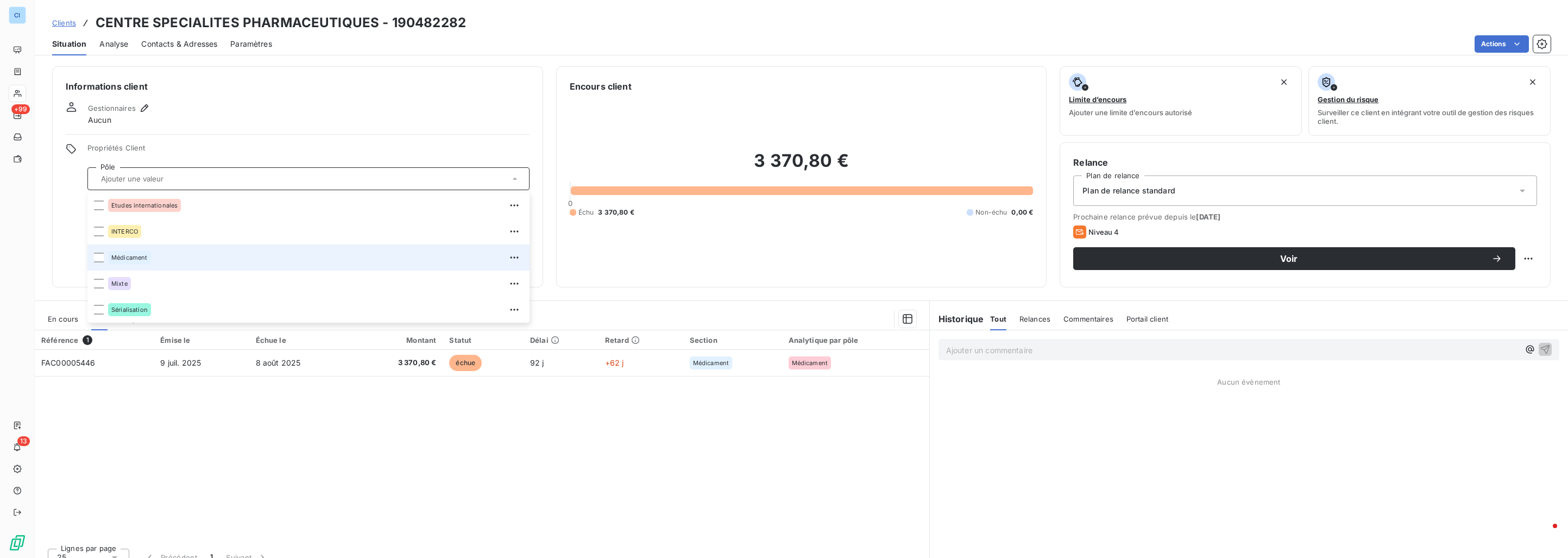
click at [123, 266] on li "Médicament" at bounding box center [309, 258] width 442 height 26
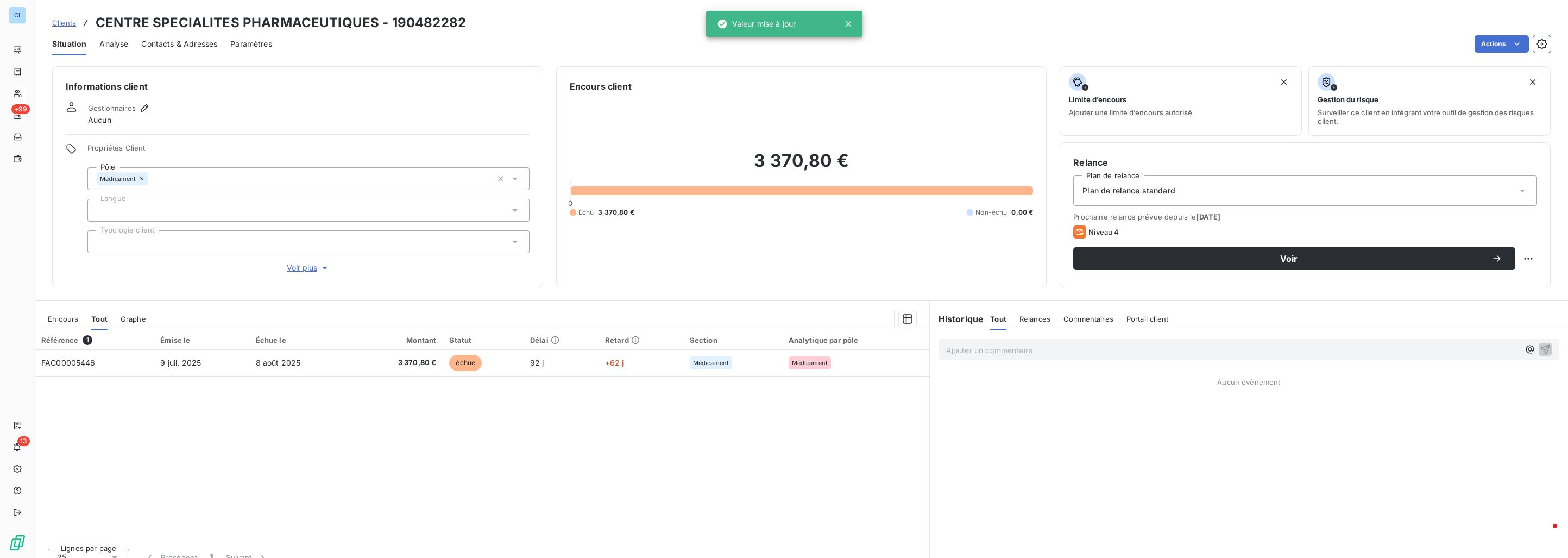
click at [205, 105] on div "Gestionnaires Aucun" at bounding box center [298, 113] width 464 height 24
click at [74, 23] on span "Clients" at bounding box center [64, 23] width 24 height 9
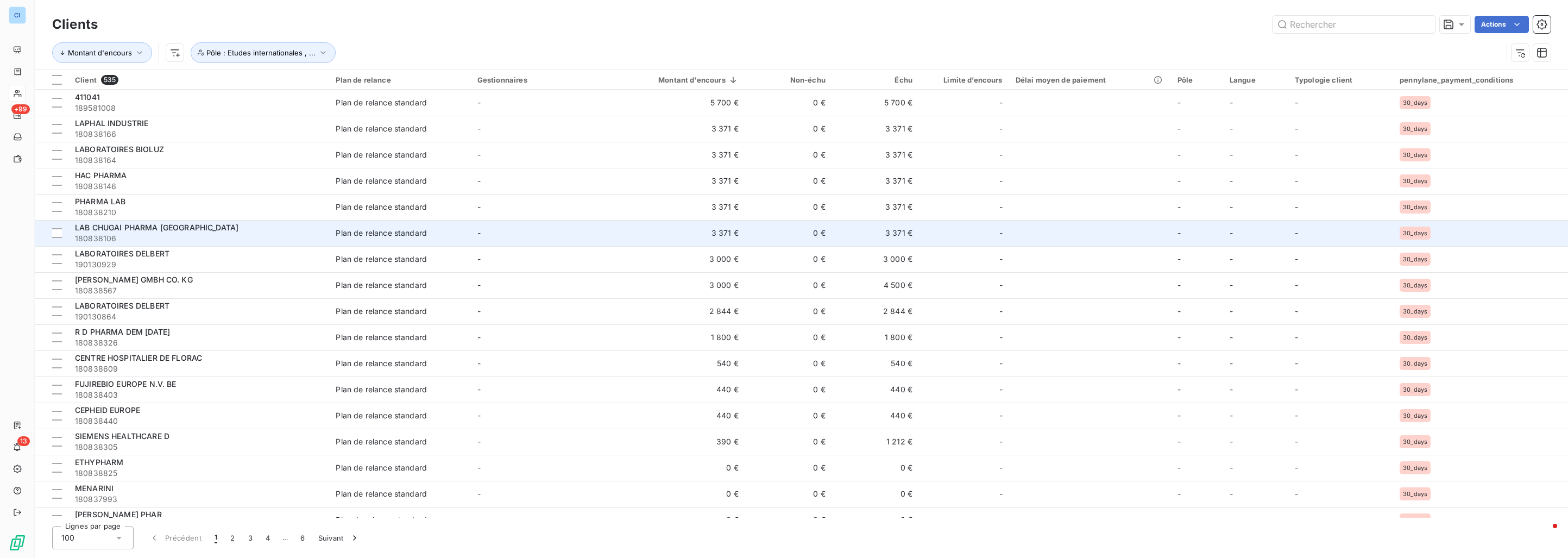
click at [138, 231] on span "LAB CHUGAI PHARMA [GEOGRAPHIC_DATA]" at bounding box center [156, 227] width 164 height 9
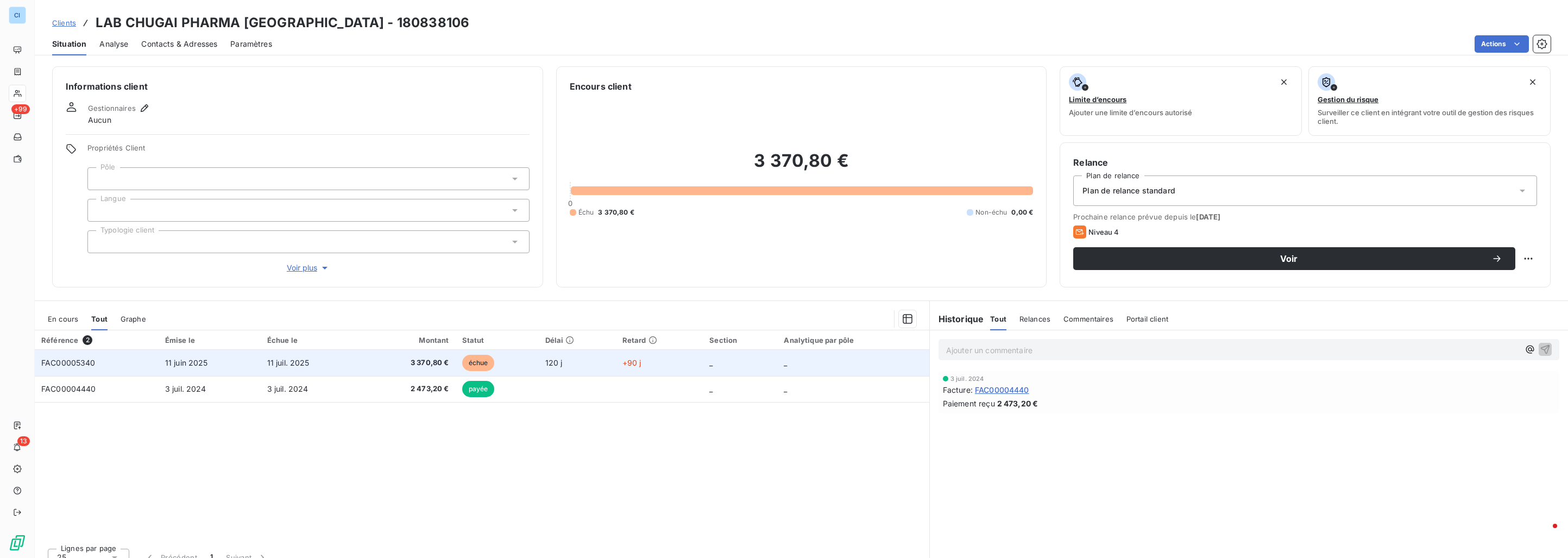
click at [172, 351] on td "11 juin 2025" at bounding box center [210, 363] width 102 height 26
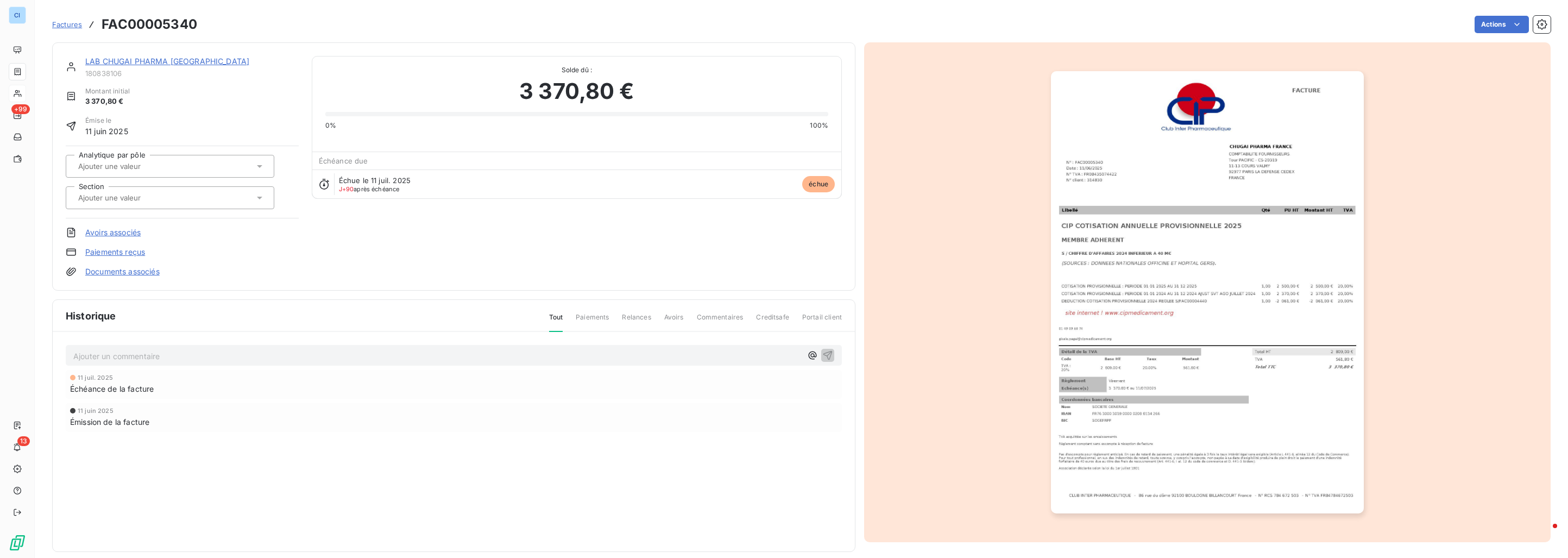
click at [127, 169] on input "text" at bounding box center [131, 166] width 109 height 10
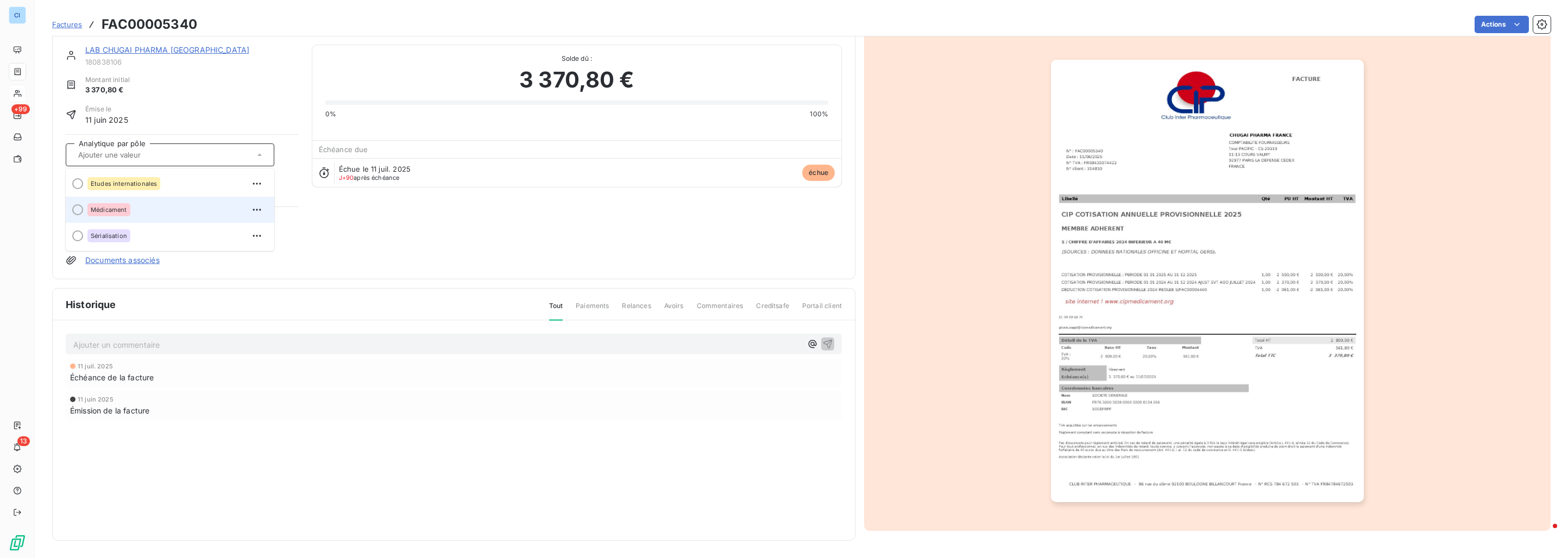
click at [105, 211] on span "Médicament" at bounding box center [109, 210] width 37 height 7
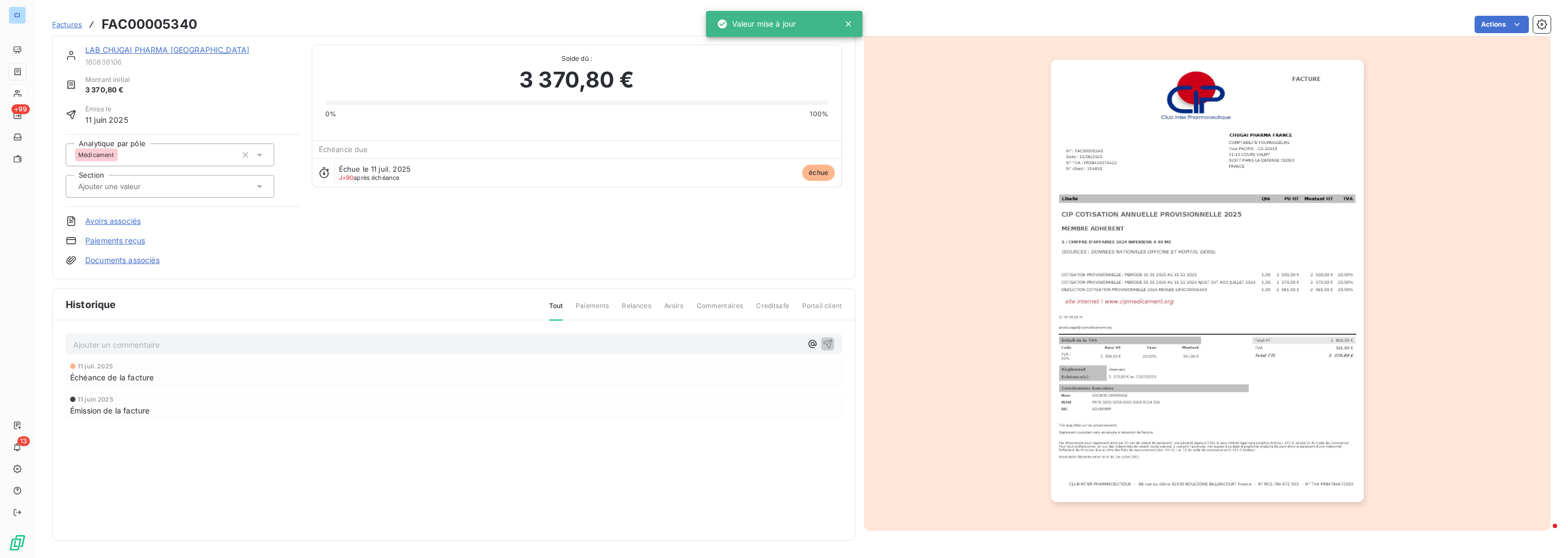
click at [108, 189] on input "text" at bounding box center [131, 186] width 109 height 10
click at [101, 316] on span "Médicament" at bounding box center [109, 319] width 37 height 7
click at [138, 48] on link "LAB CHUGAI PHARMA [GEOGRAPHIC_DATA]" at bounding box center [167, 49] width 164 height 9
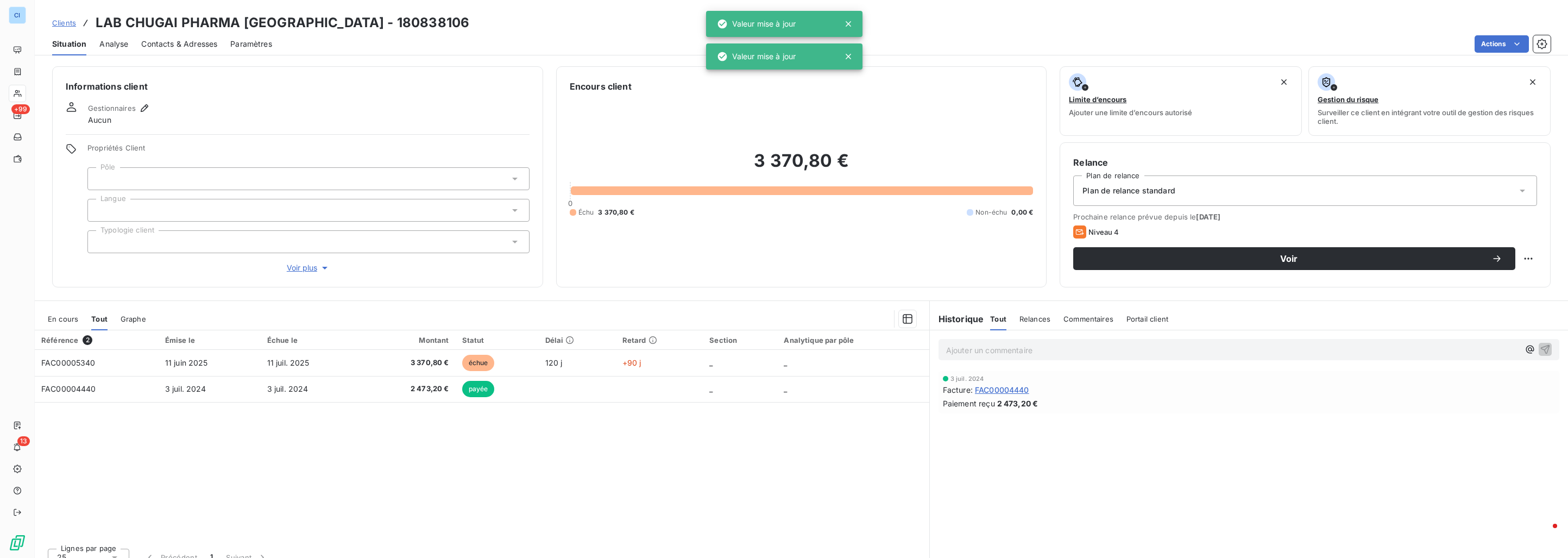
click at [120, 177] on div at bounding box center [309, 178] width 442 height 23
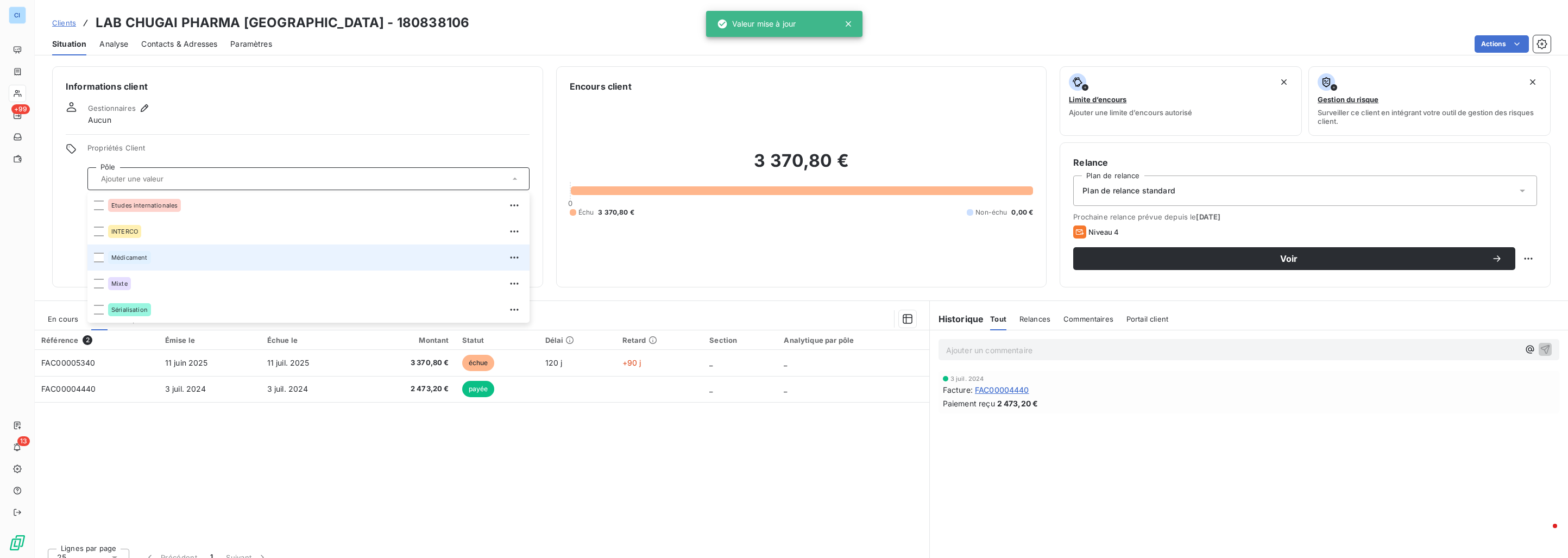
click at [136, 261] on div "Médicament" at bounding box center [130, 257] width 43 height 13
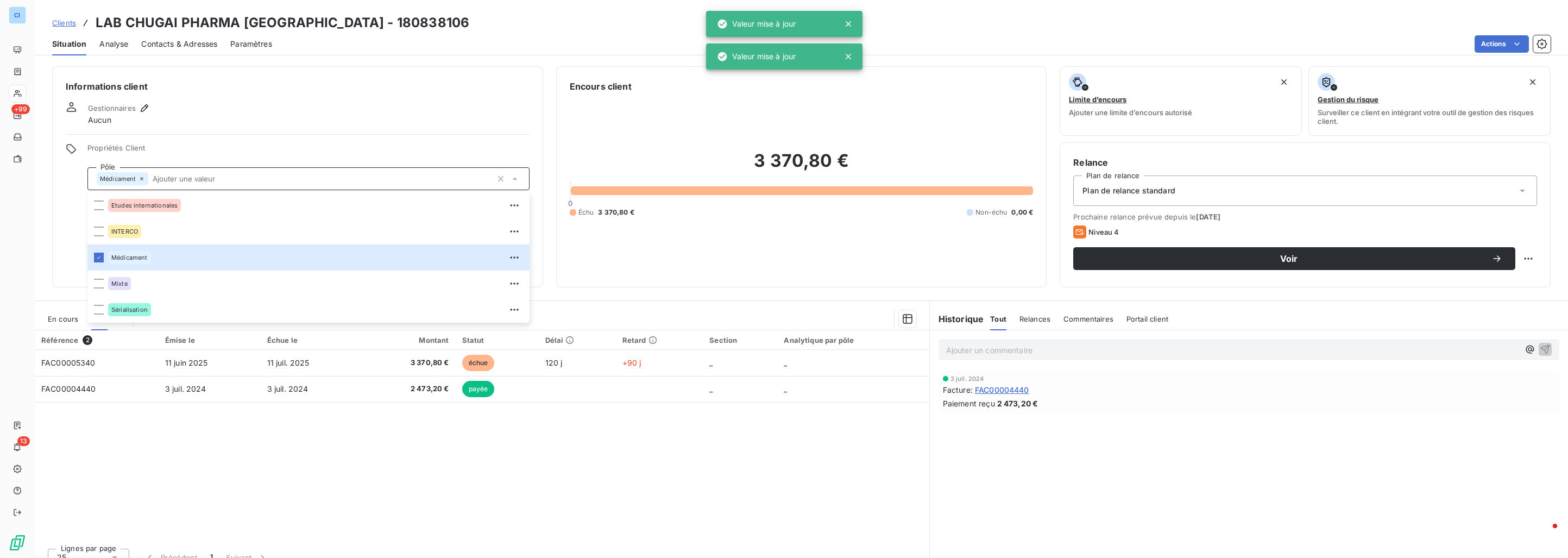
click at [222, 114] on div "Gestionnaires Aucun" at bounding box center [298, 113] width 464 height 24
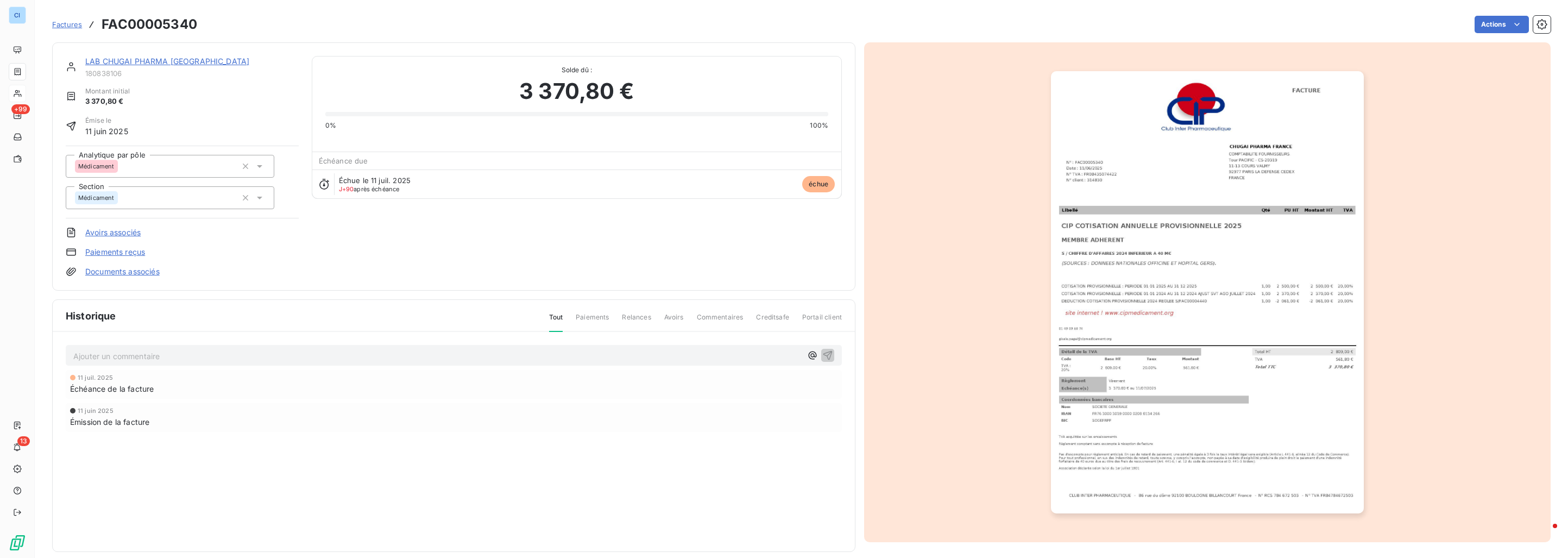
click at [110, 59] on link "LAB CHUGAI PHARMA [GEOGRAPHIC_DATA]" at bounding box center [167, 61] width 164 height 9
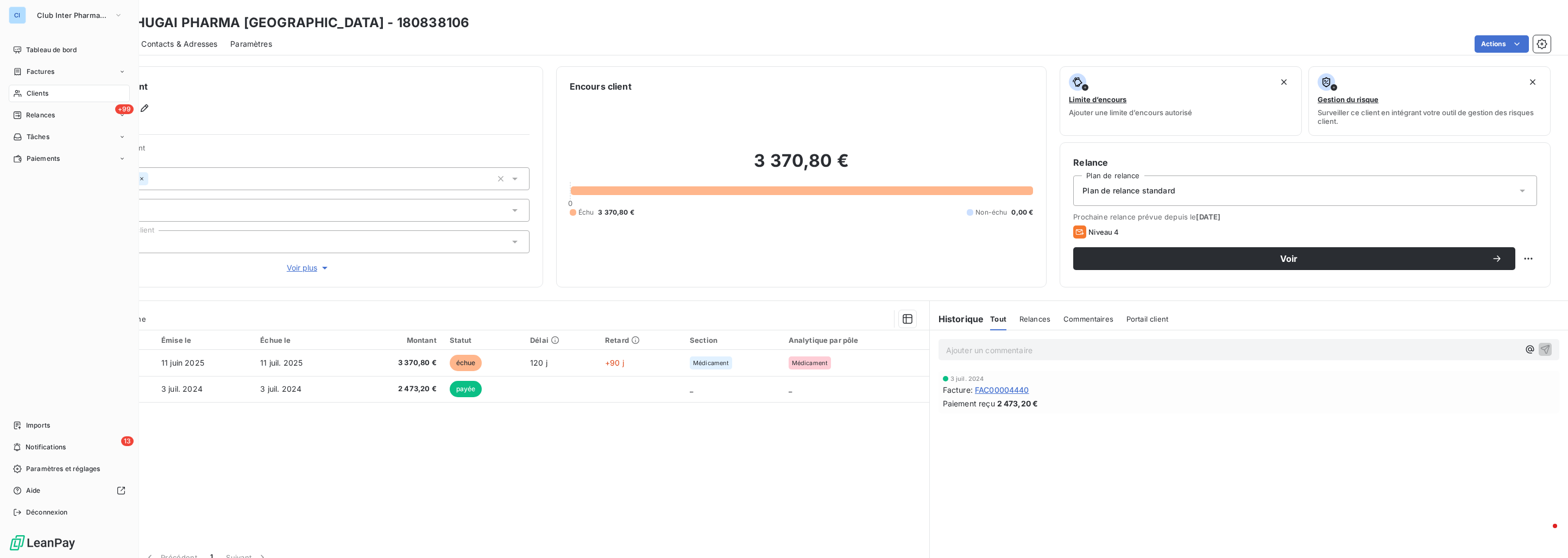
click at [39, 93] on span "Clients" at bounding box center [38, 93] width 22 height 10
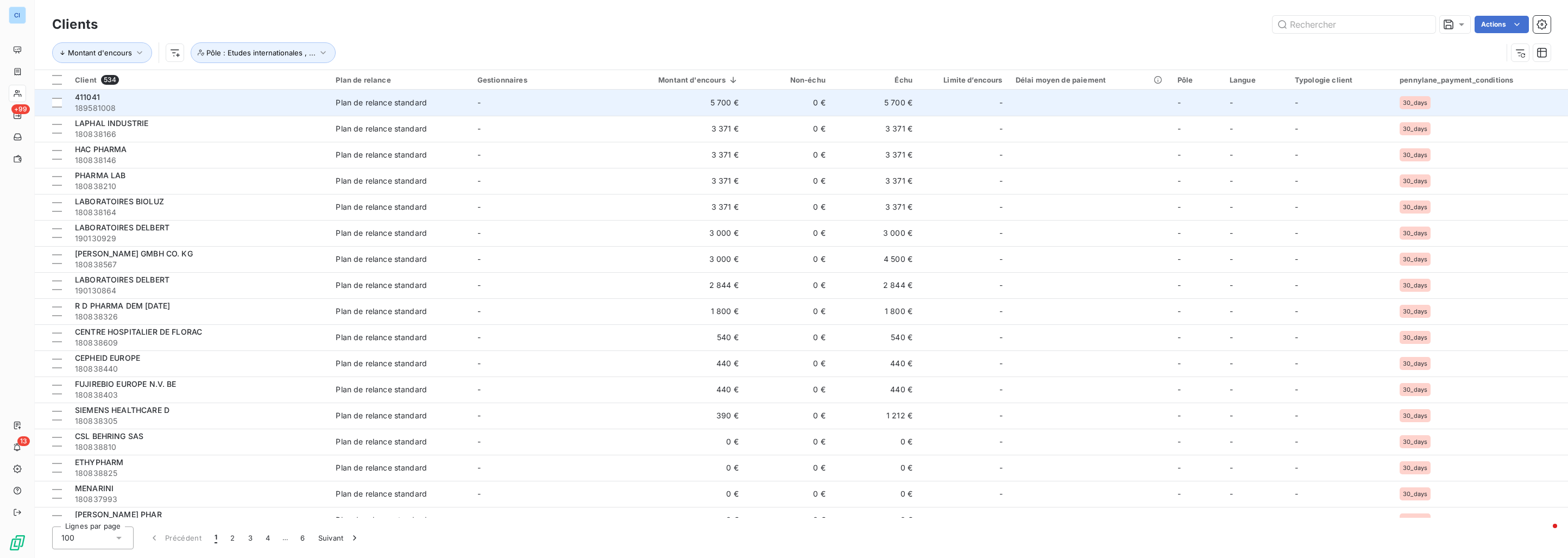
click at [234, 97] on div "411041" at bounding box center [198, 97] width 248 height 11
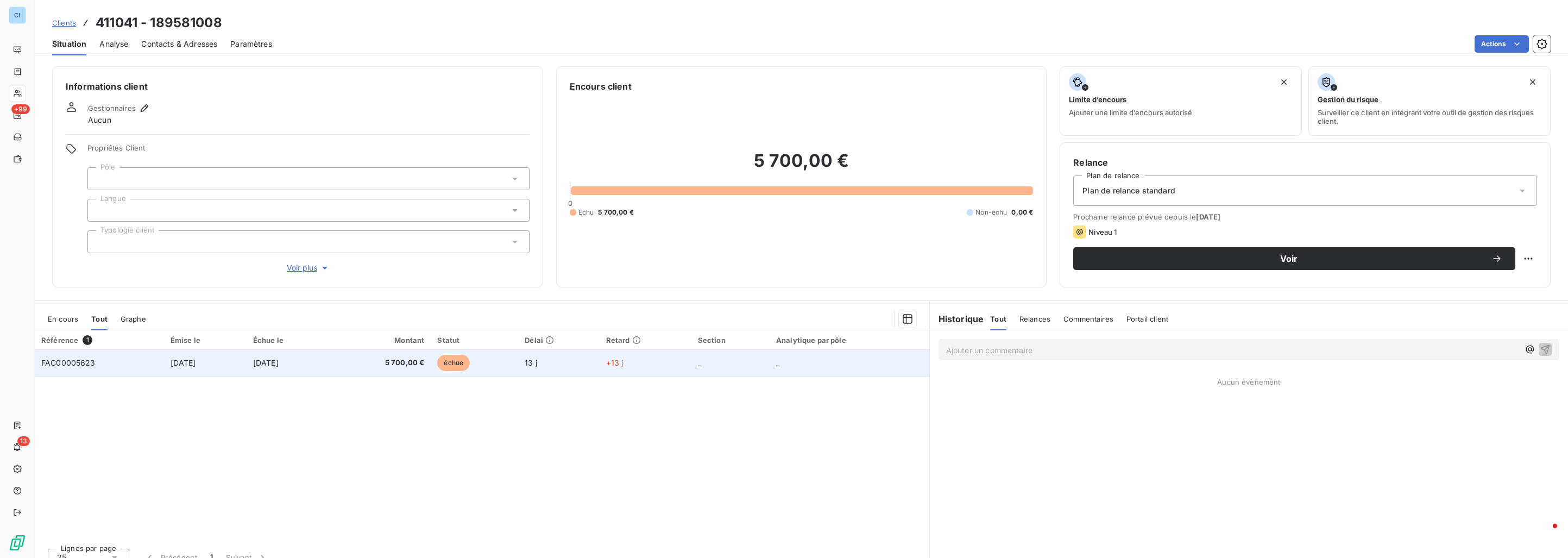
click at [170, 365] on span "[DATE]" at bounding box center [183, 362] width 26 height 9
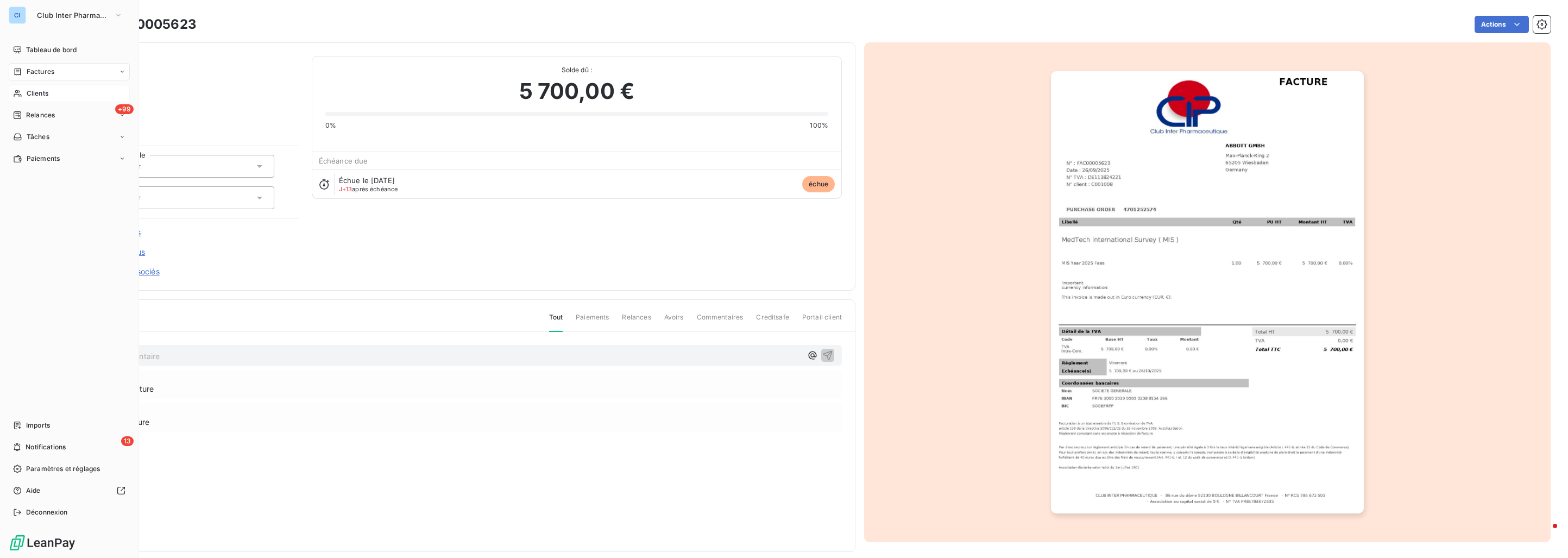
click at [33, 90] on span "Clients" at bounding box center [38, 93] width 22 height 10
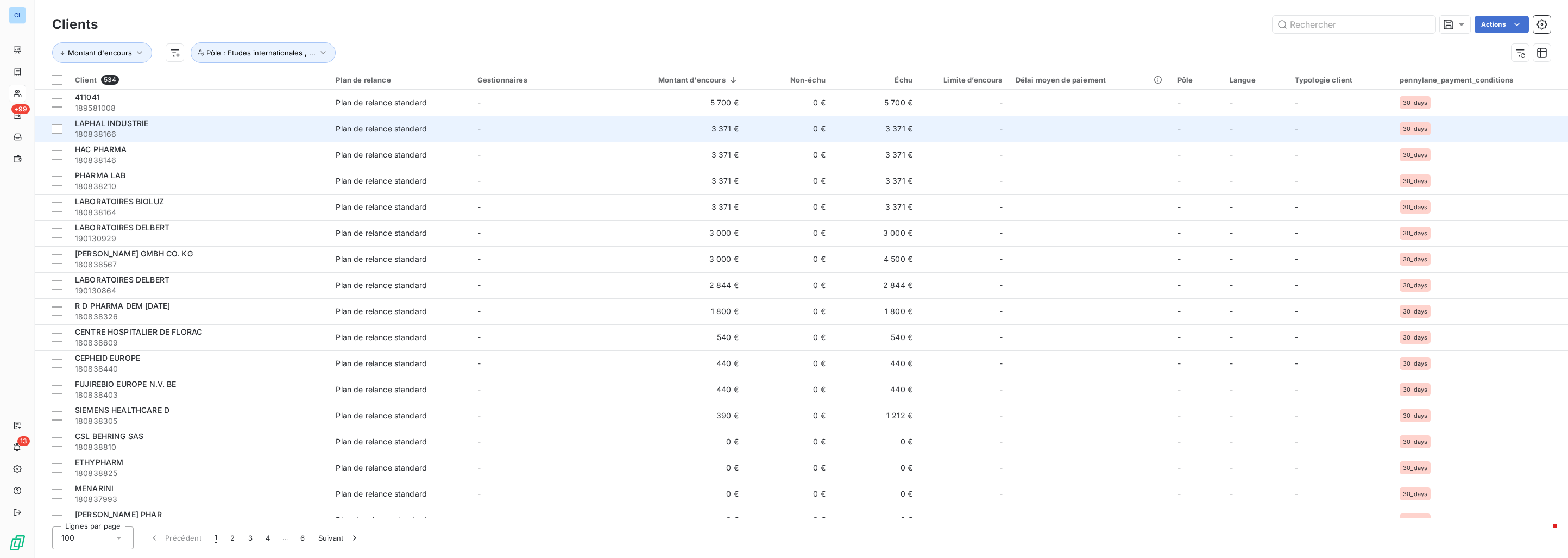
click at [149, 125] on div "LAPHAL INDUSTRIE" at bounding box center [198, 124] width 248 height 11
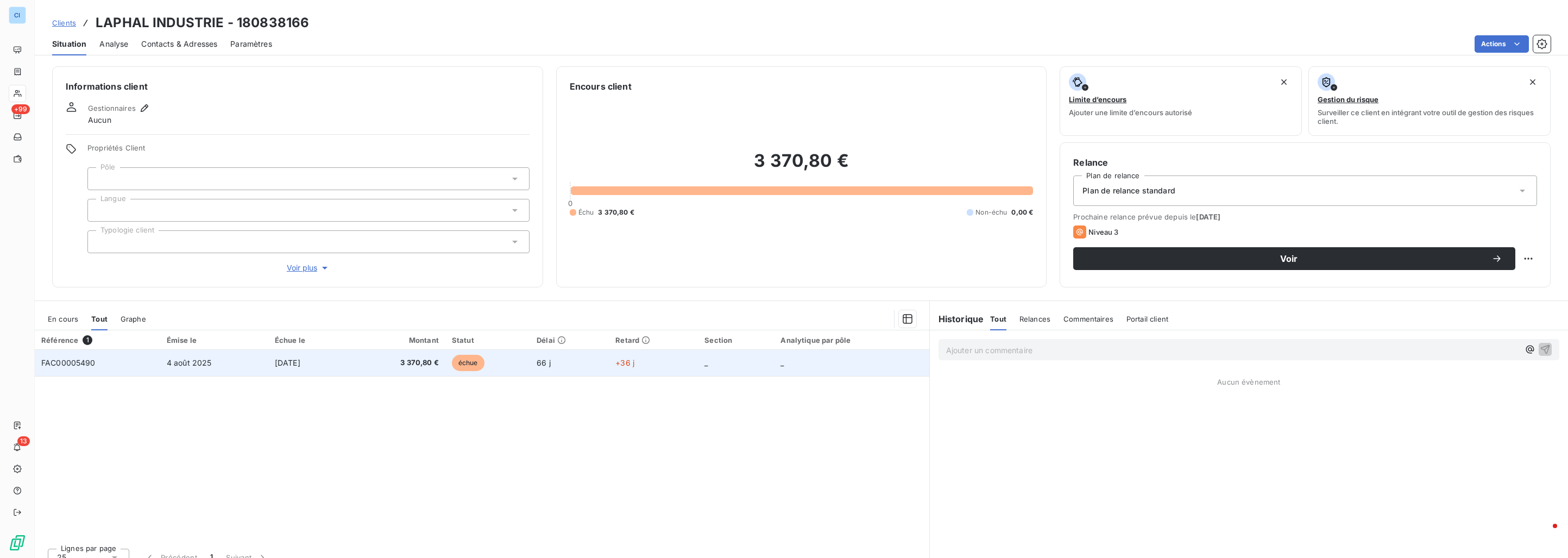
click at [209, 361] on td "4 août 2025" at bounding box center [214, 363] width 108 height 26
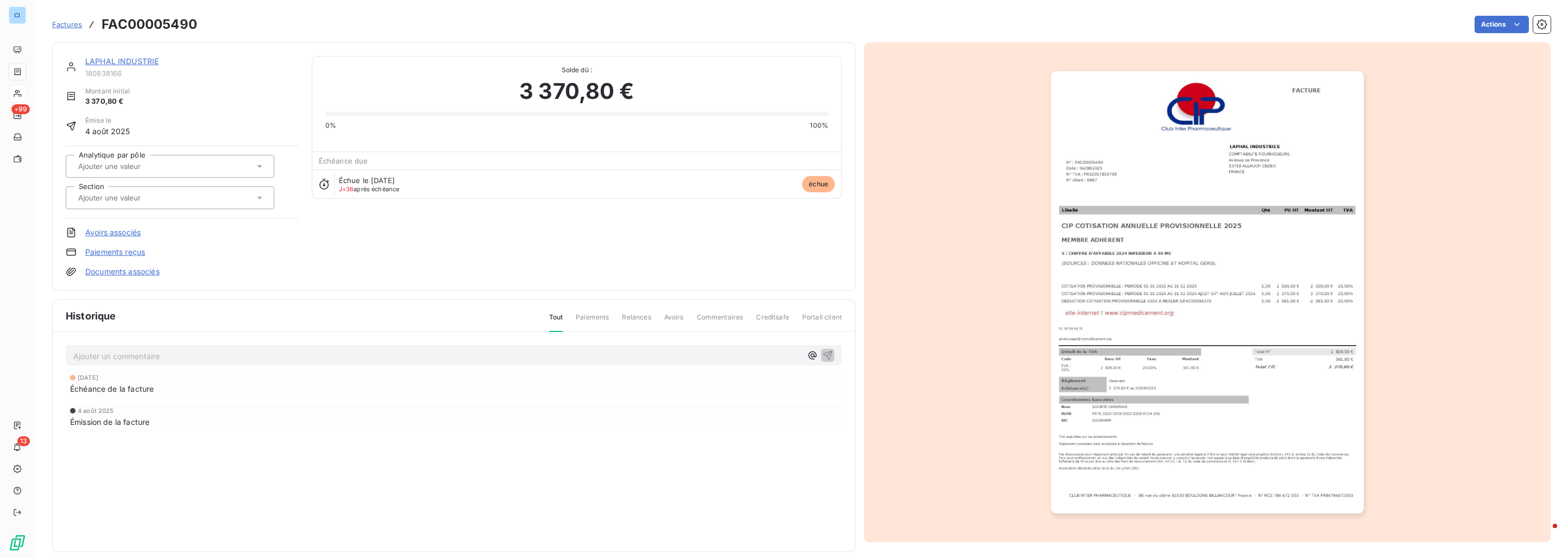
click at [130, 168] on input "text" at bounding box center [131, 166] width 109 height 10
click at [113, 223] on span "Médicament" at bounding box center [109, 221] width 37 height 7
click at [115, 197] on input "text" at bounding box center [131, 198] width 109 height 10
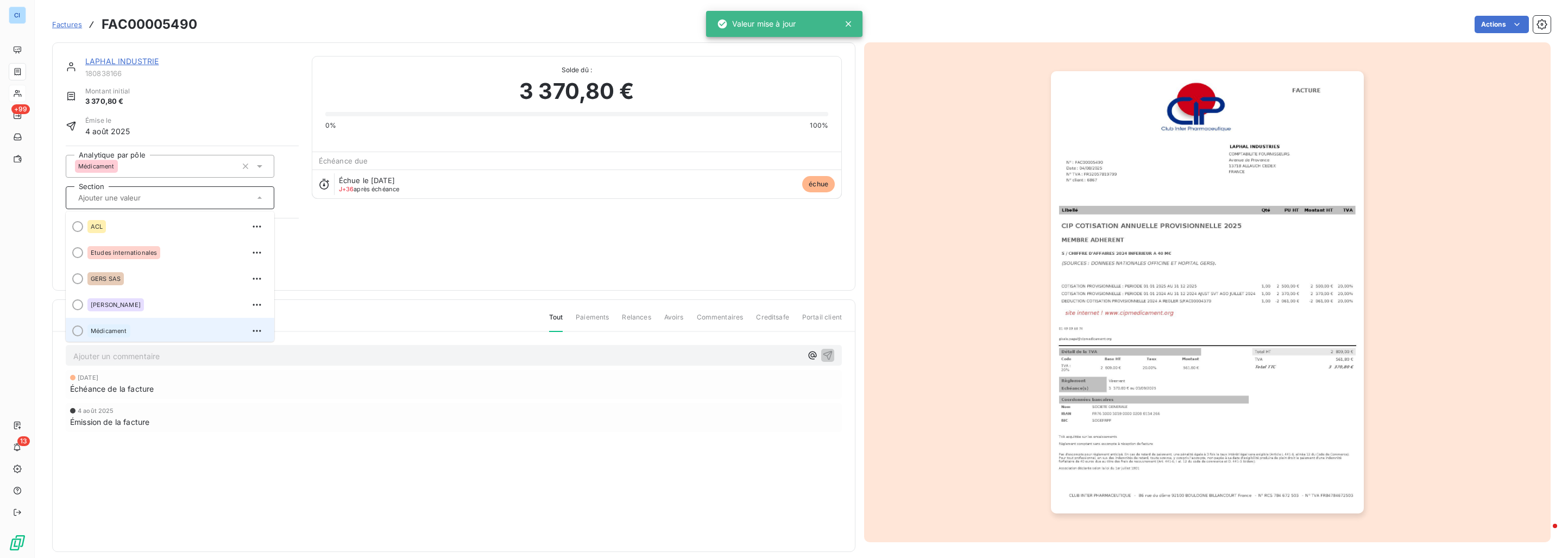
click at [116, 331] on span "Médicament" at bounding box center [109, 331] width 37 height 7
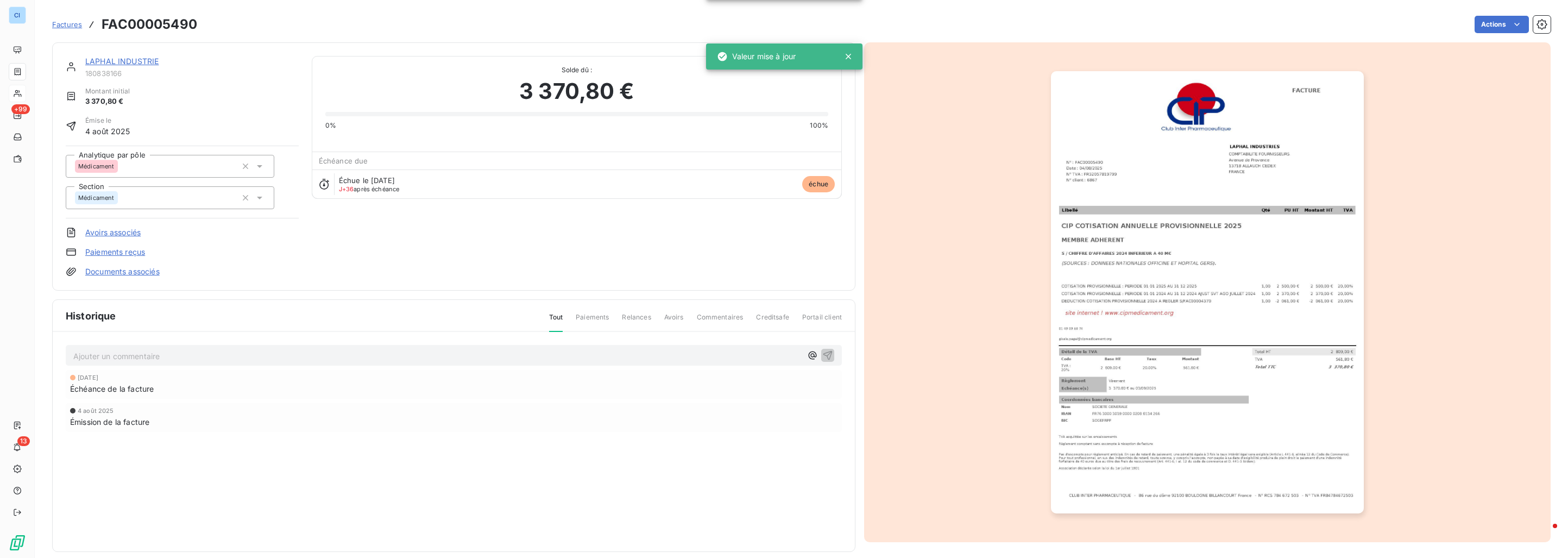
click at [136, 62] on link "LAPHAL INDUSTRIE" at bounding box center [122, 61] width 73 height 9
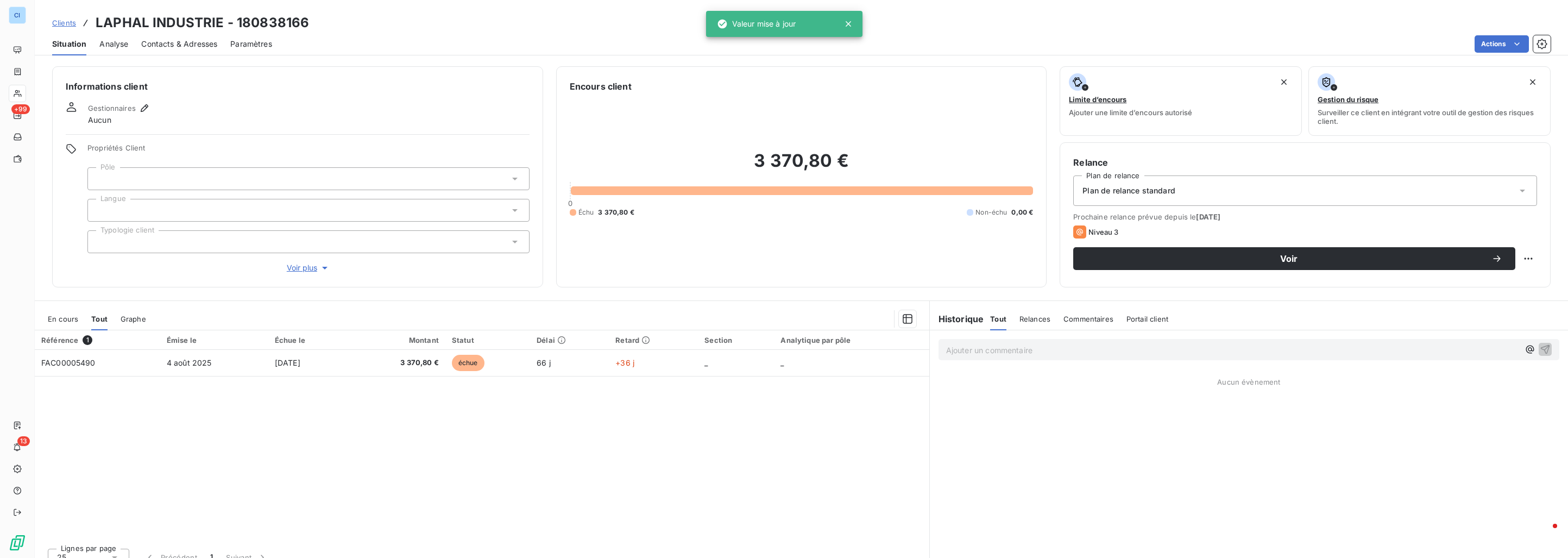
click at [136, 179] on div at bounding box center [309, 178] width 442 height 23
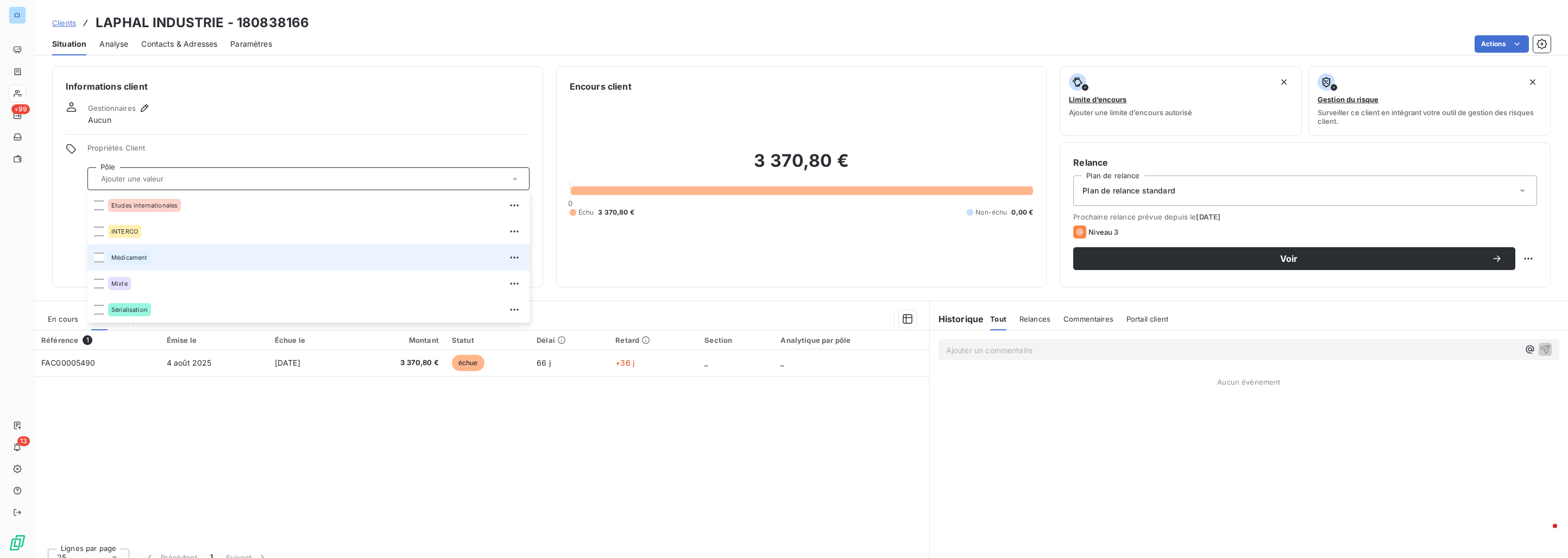
click at [128, 257] on span "Médicament" at bounding box center [130, 258] width 37 height 7
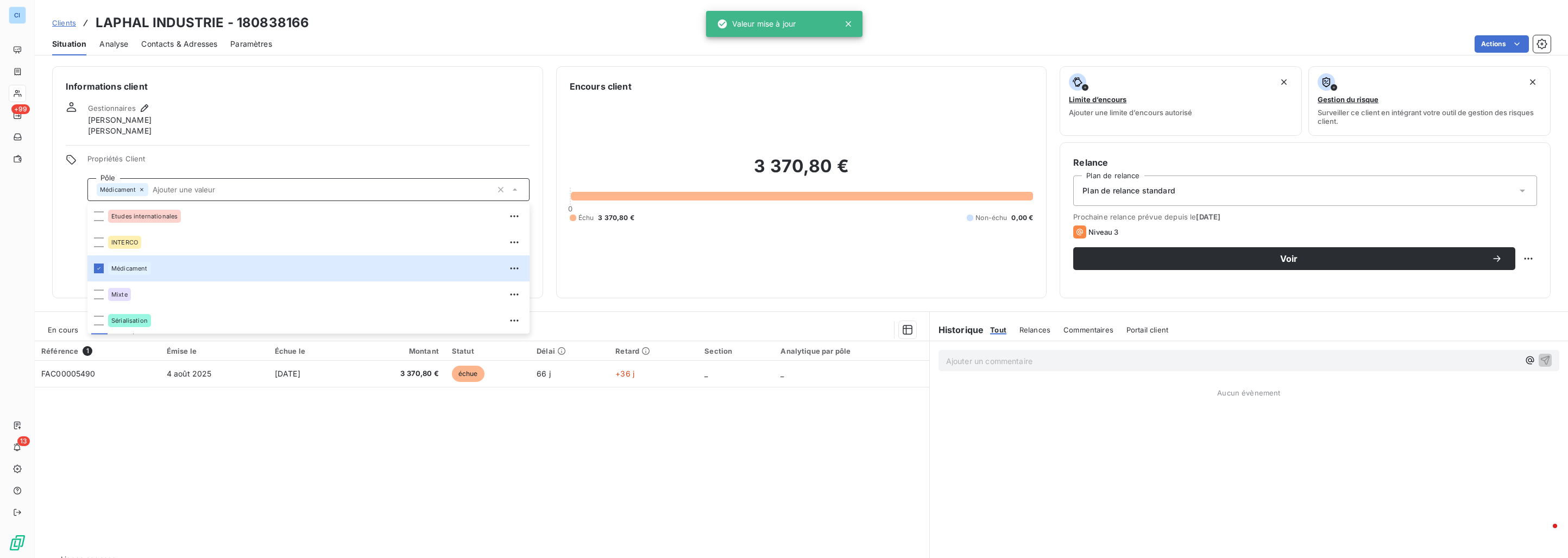
click at [236, 114] on div "Gestionnaires Fabienne MAIGNAN Michelle ROUAULT" at bounding box center [298, 119] width 464 height 35
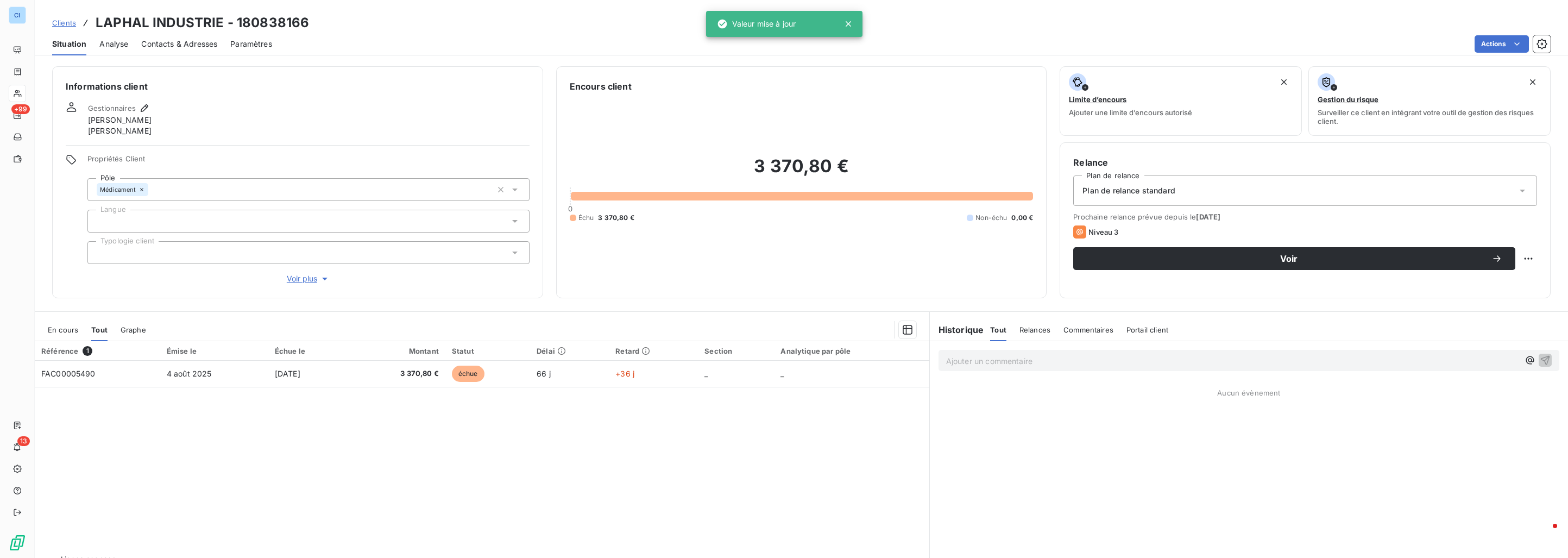
click at [69, 23] on span "Clients" at bounding box center [64, 23] width 24 height 9
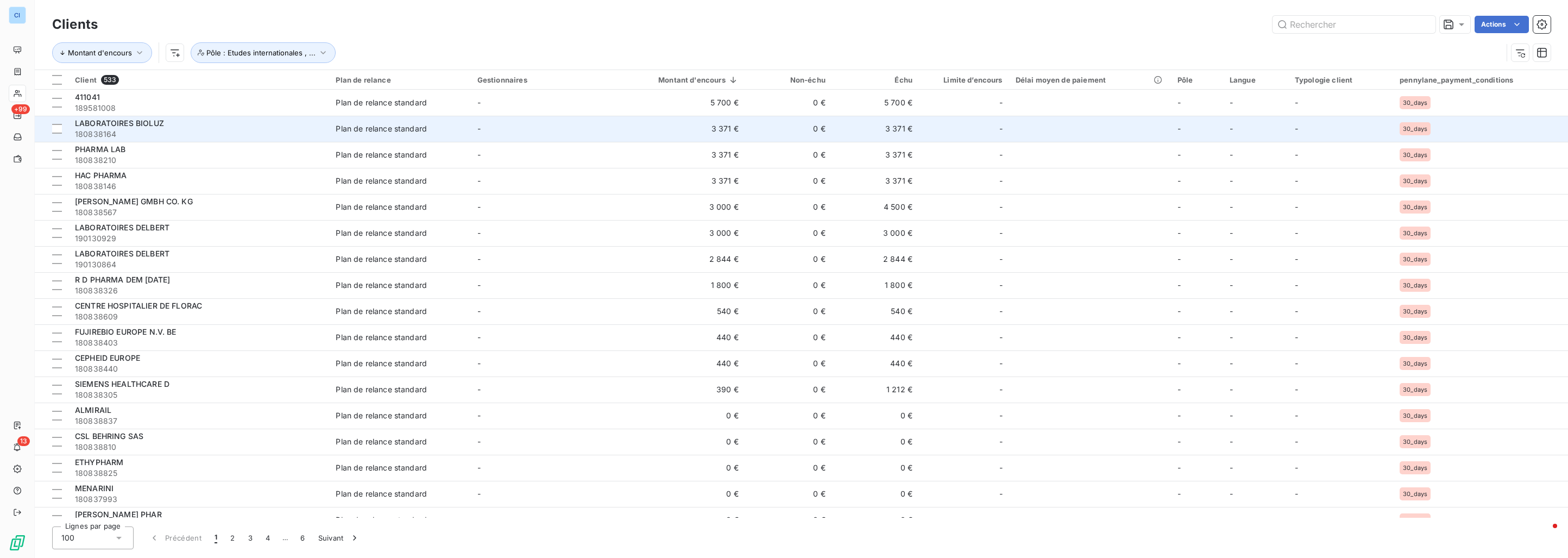
click at [167, 133] on span "180838164" at bounding box center [198, 134] width 248 height 11
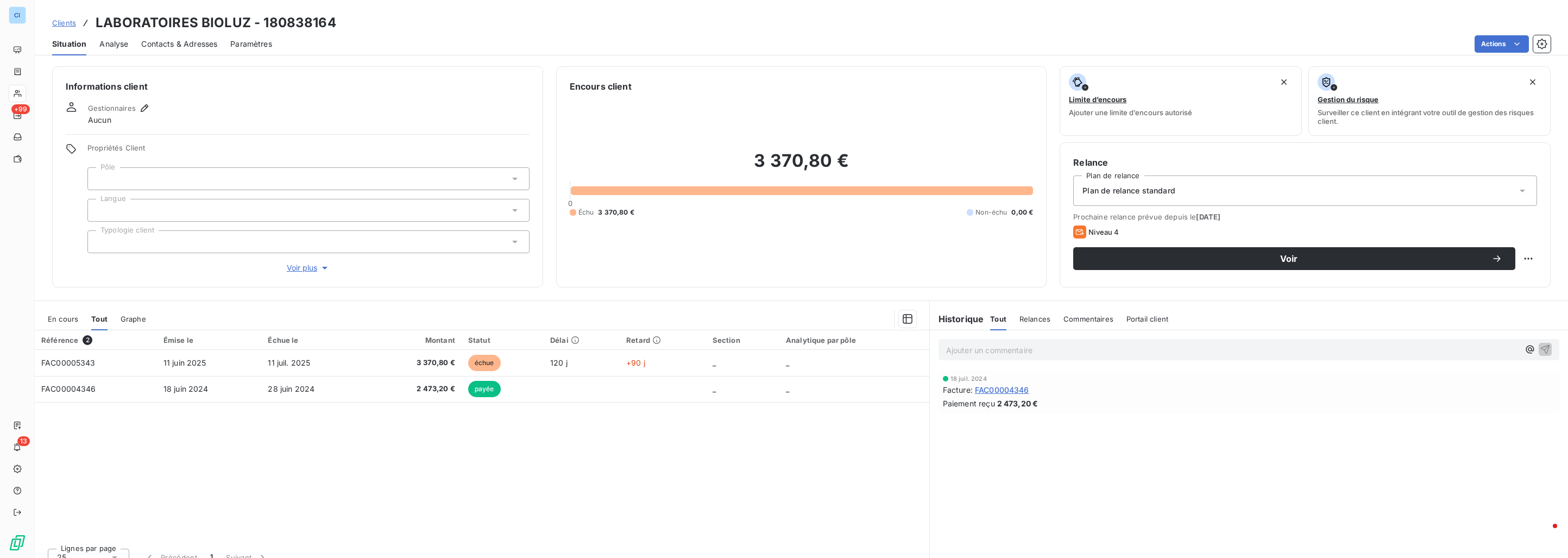
click at [141, 180] on div at bounding box center [309, 178] width 442 height 23
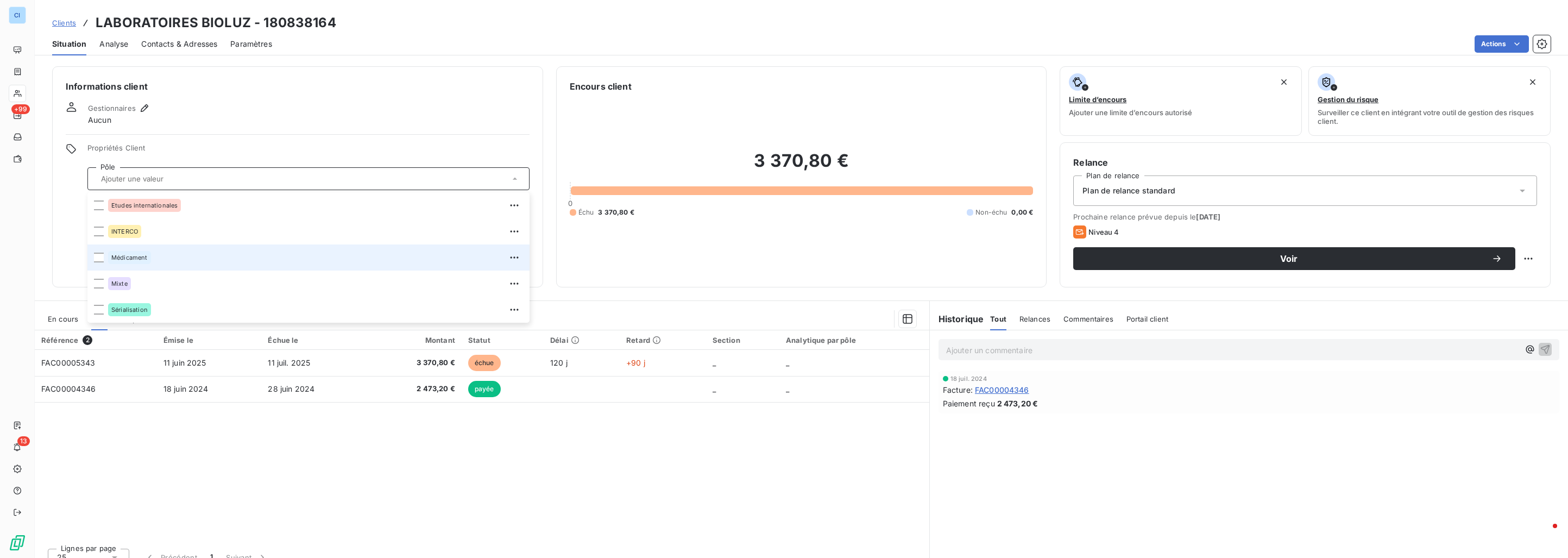
click at [130, 260] on span "Médicament" at bounding box center [130, 258] width 37 height 7
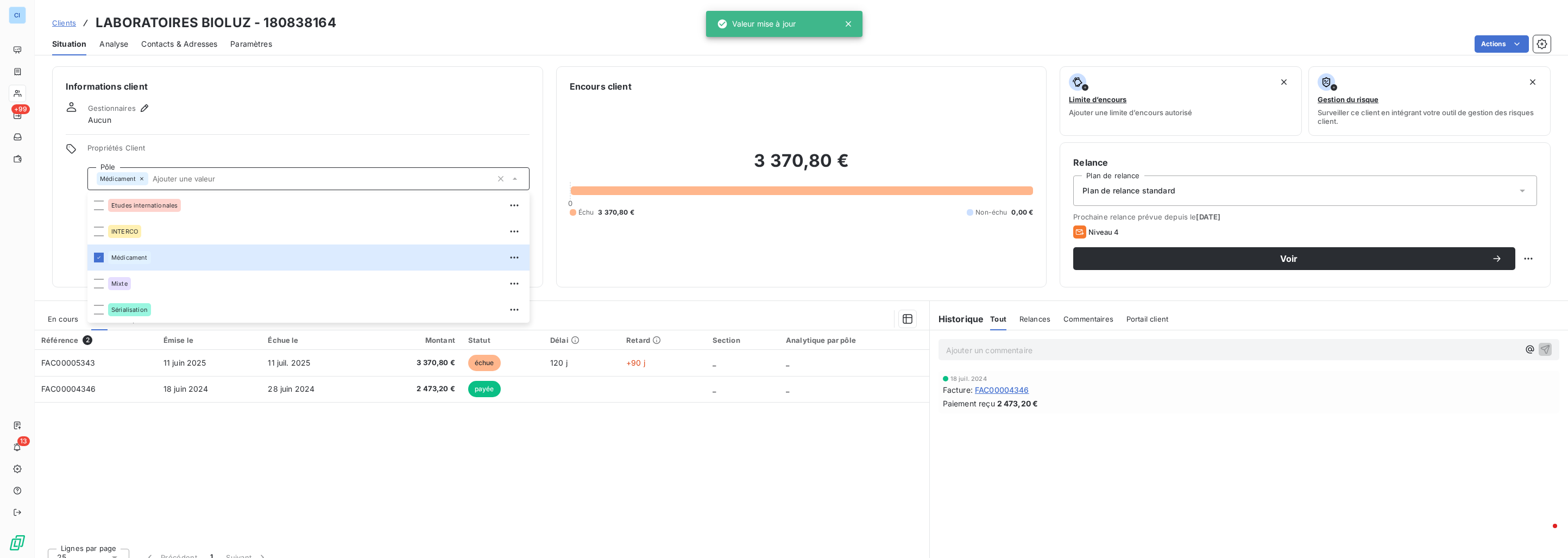
click at [216, 444] on div "Référence 2 Émise le Échue le Montant Statut Délai Retard Section Analytique pa…" at bounding box center [482, 436] width 895 height 210
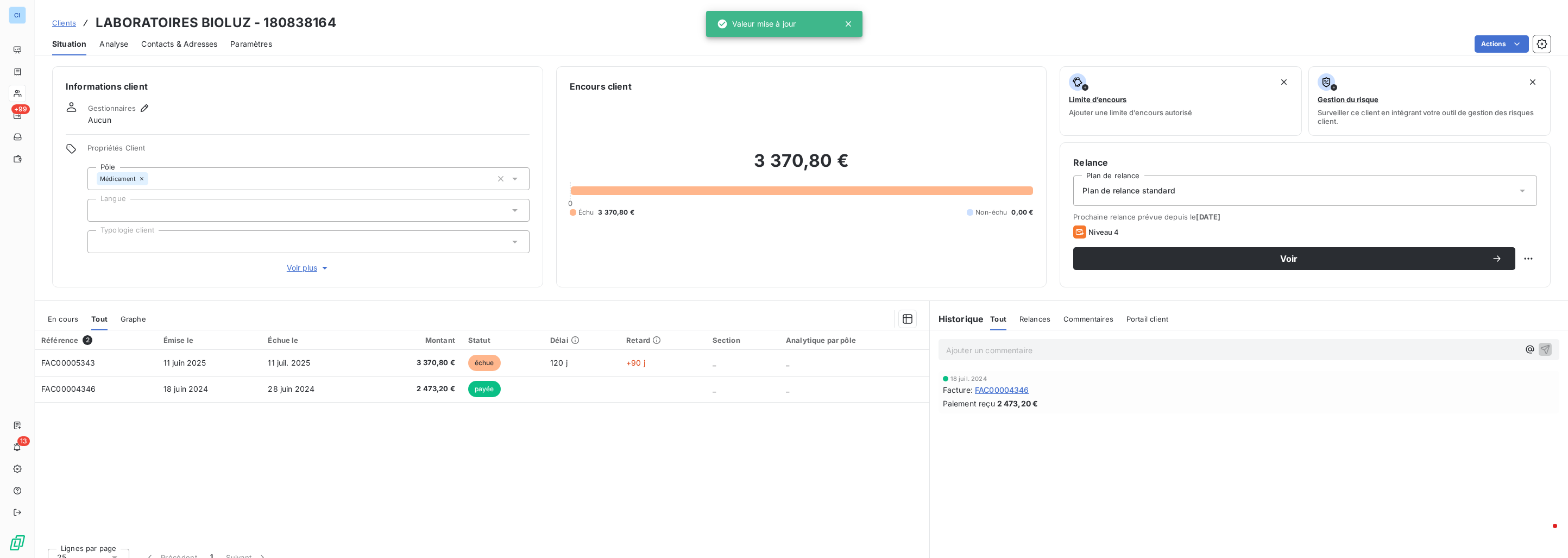
click at [70, 23] on span "Clients" at bounding box center [64, 23] width 24 height 9
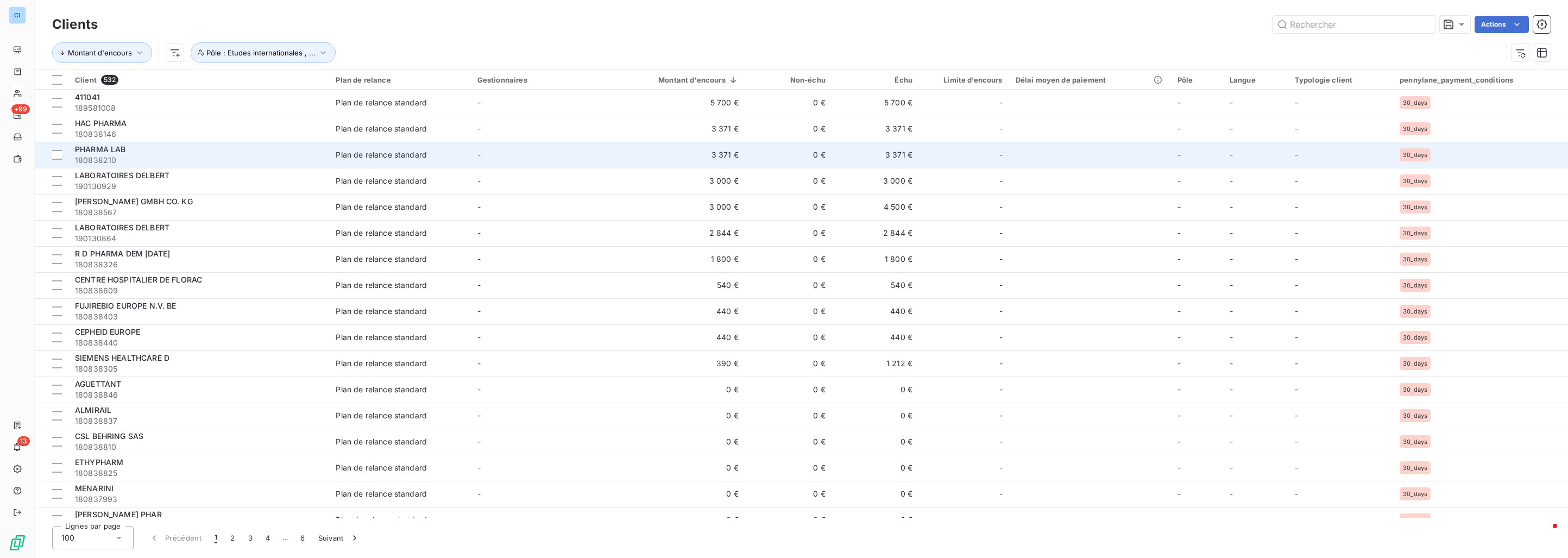
click at [165, 146] on div "PHARMA LAB" at bounding box center [198, 149] width 248 height 11
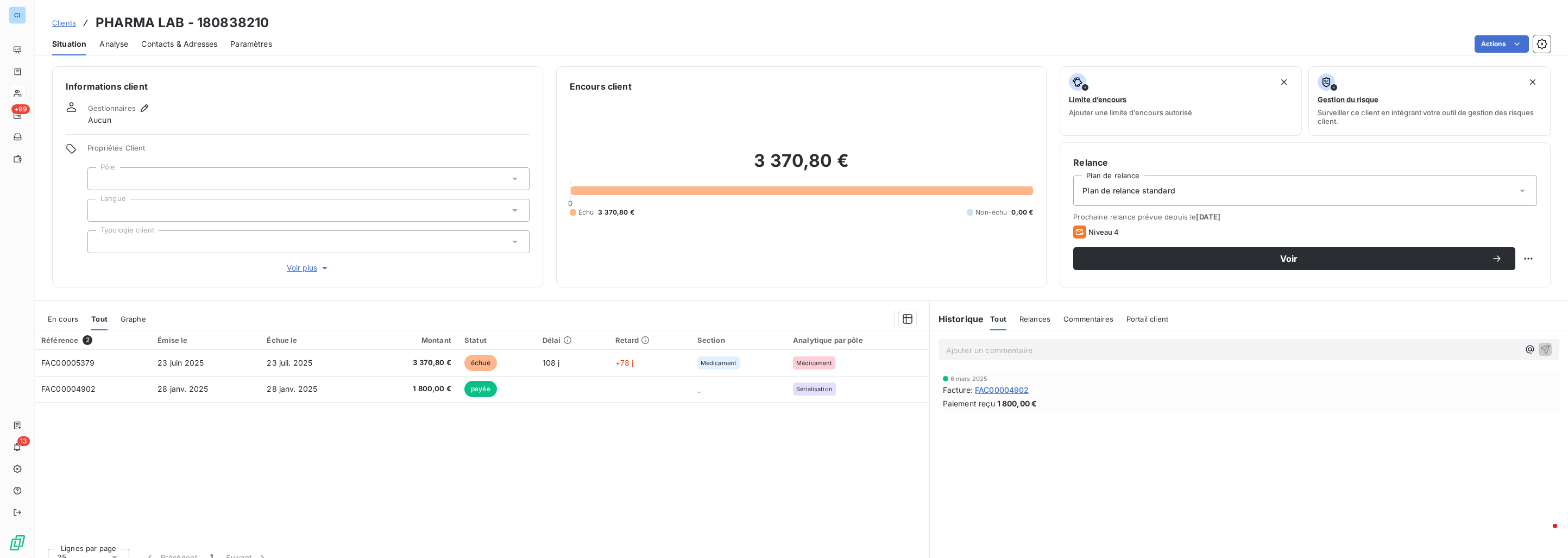
click at [170, 176] on div at bounding box center [309, 178] width 442 height 23
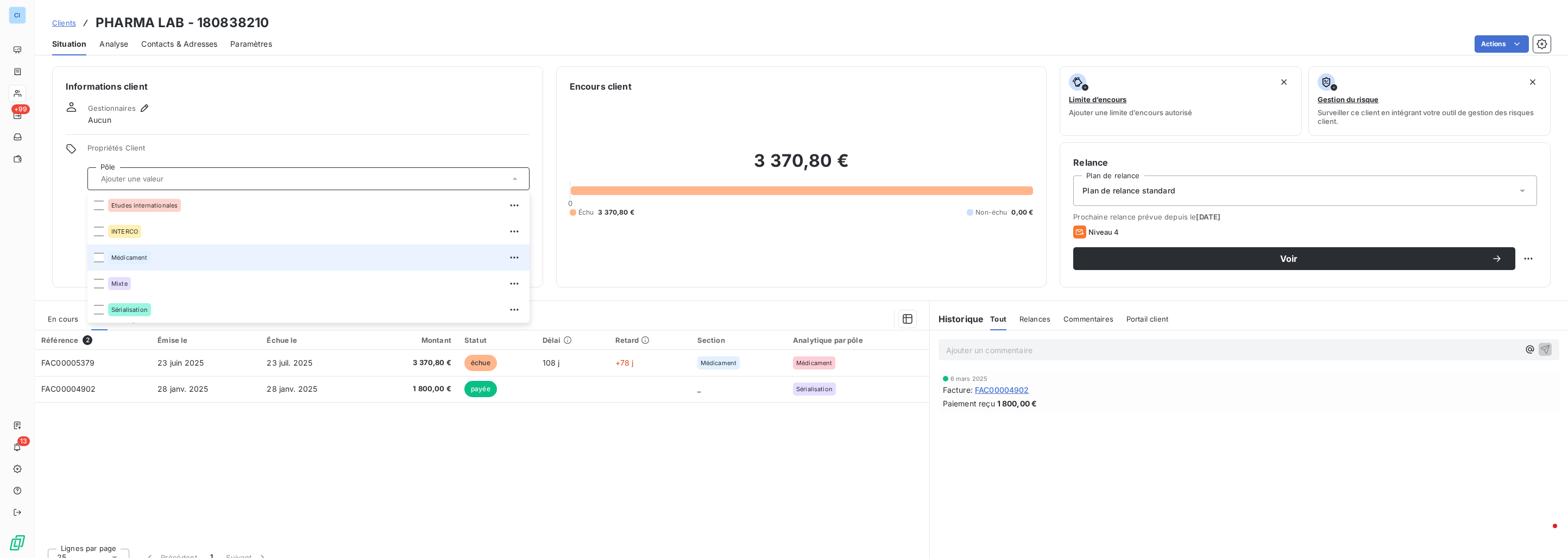
click at [139, 264] on div "Médicament" at bounding box center [316, 258] width 415 height 18
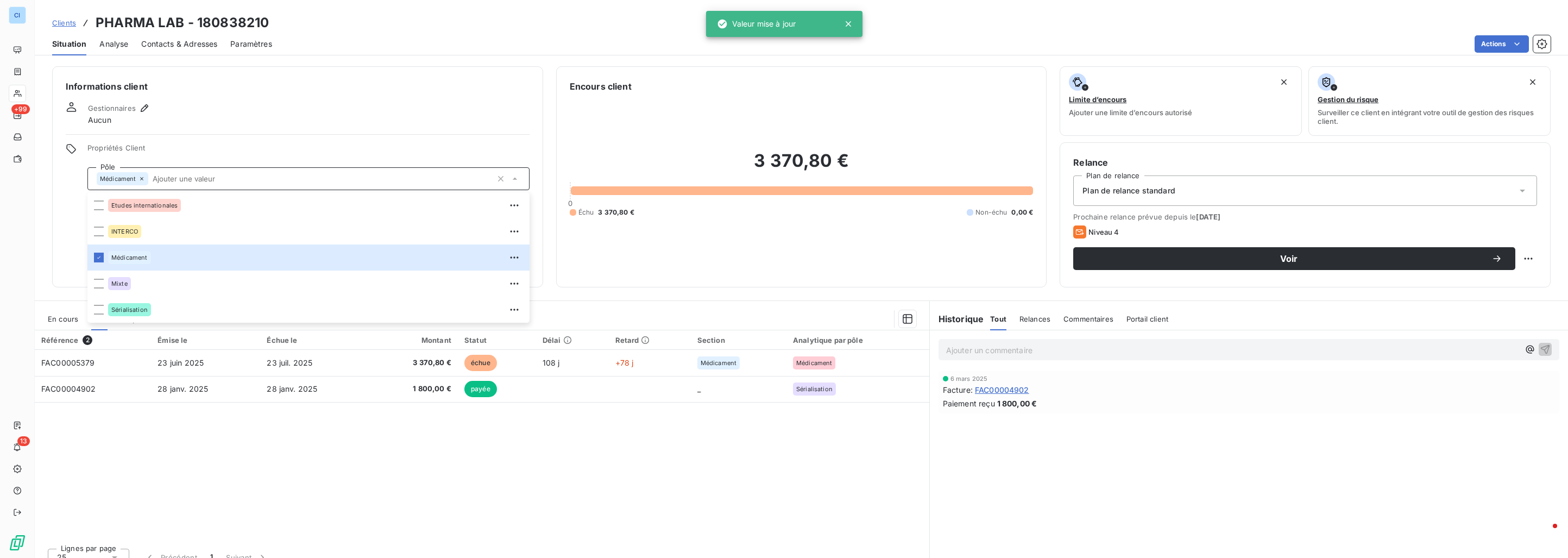
click at [182, 439] on div "Référence 2 Émise le Échue le Montant Statut Délai Retard Section Analytique pa…" at bounding box center [482, 436] width 895 height 210
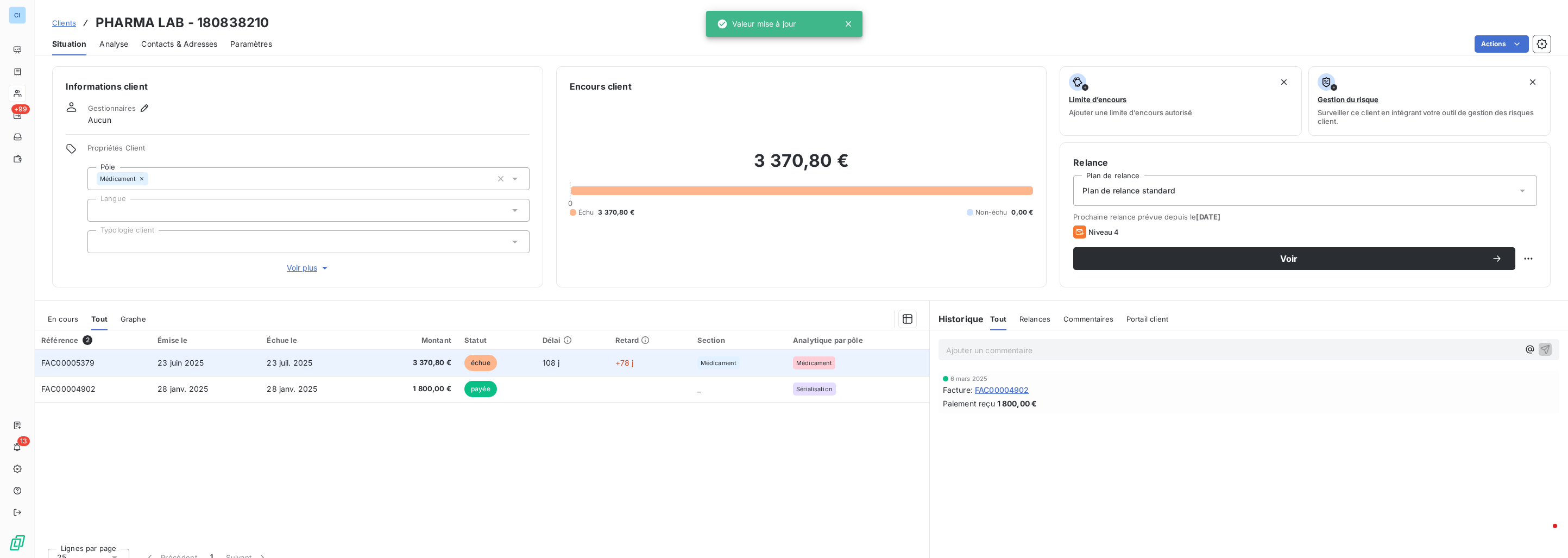
click at [215, 366] on td "23 juin 2025" at bounding box center [205, 363] width 109 height 26
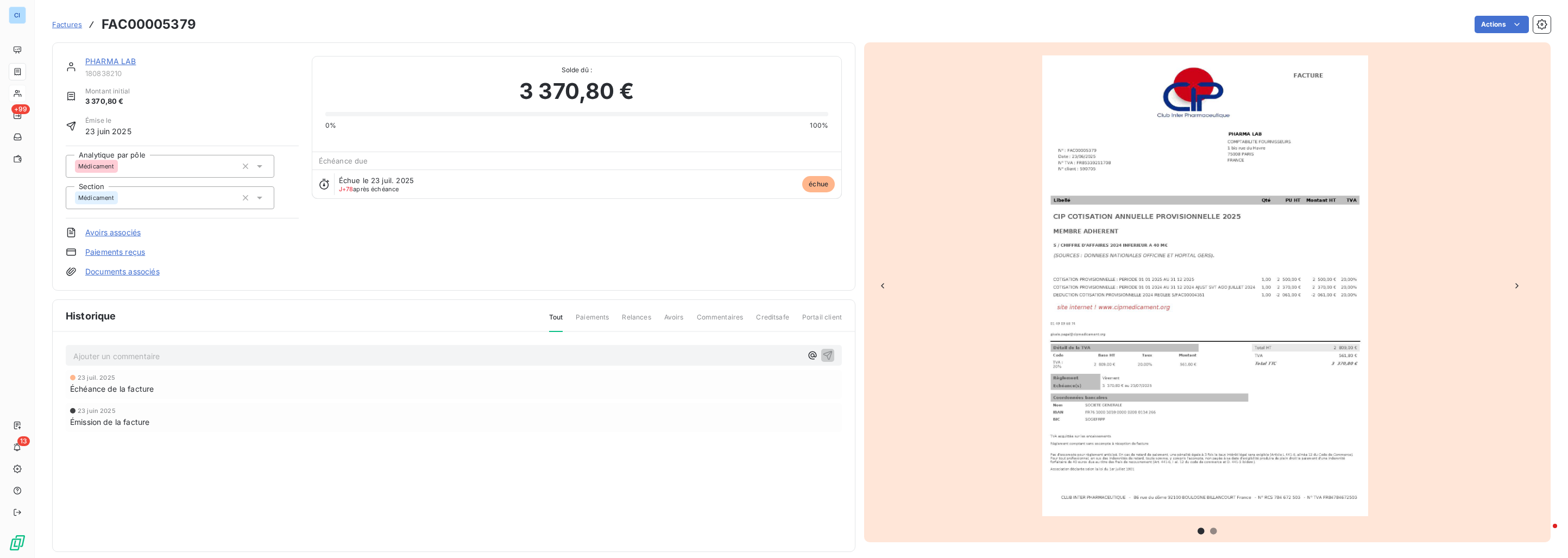
click at [102, 59] on link "PHARMA LAB" at bounding box center [111, 61] width 51 height 9
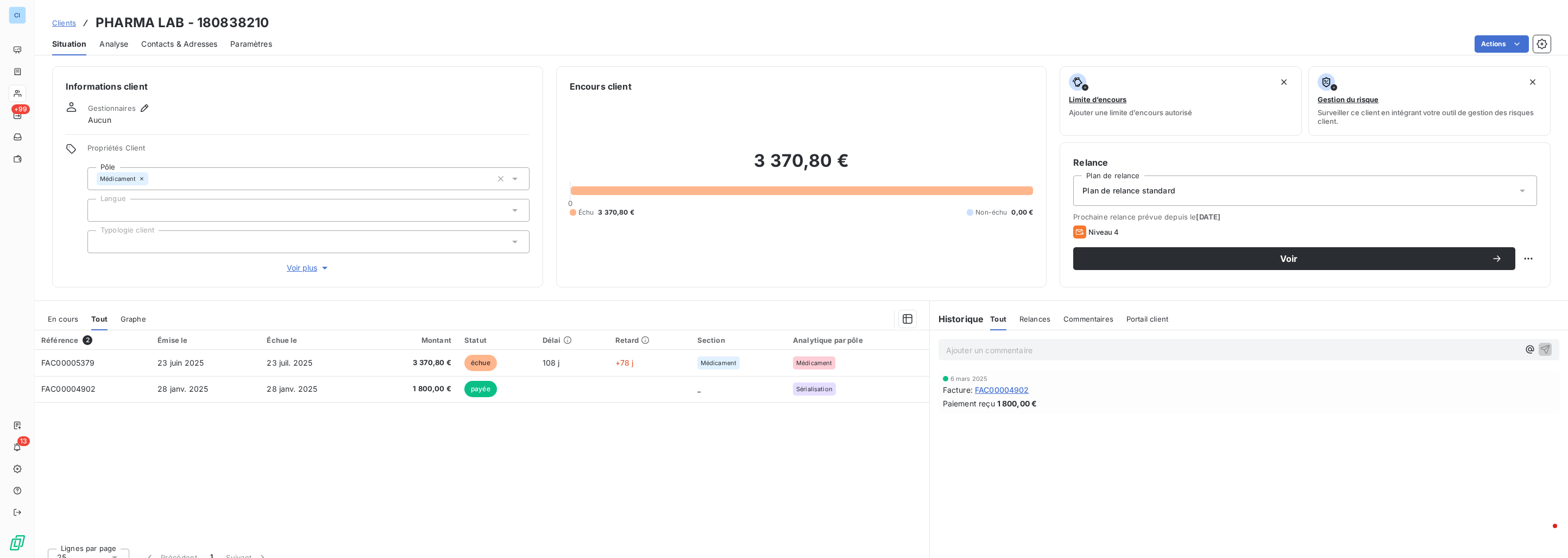
click at [71, 24] on span "Clients" at bounding box center [64, 23] width 24 height 9
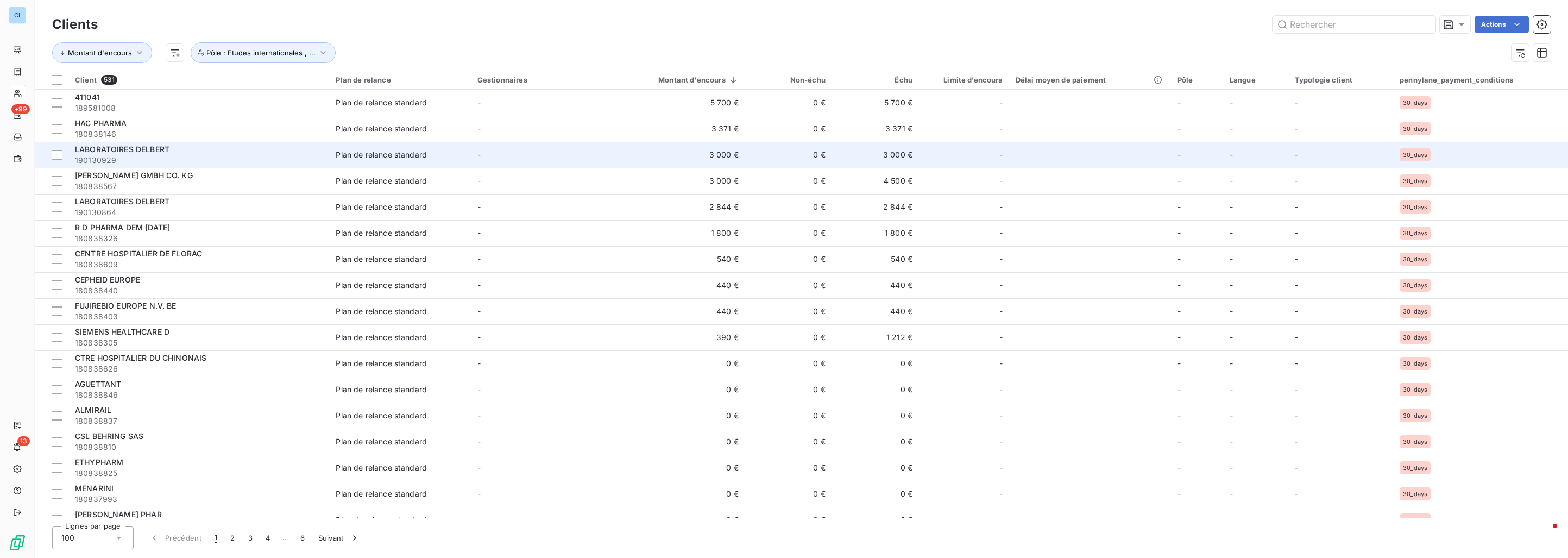
click at [155, 147] on span "LABORATOIRES DELBERT" at bounding box center [122, 149] width 94 height 9
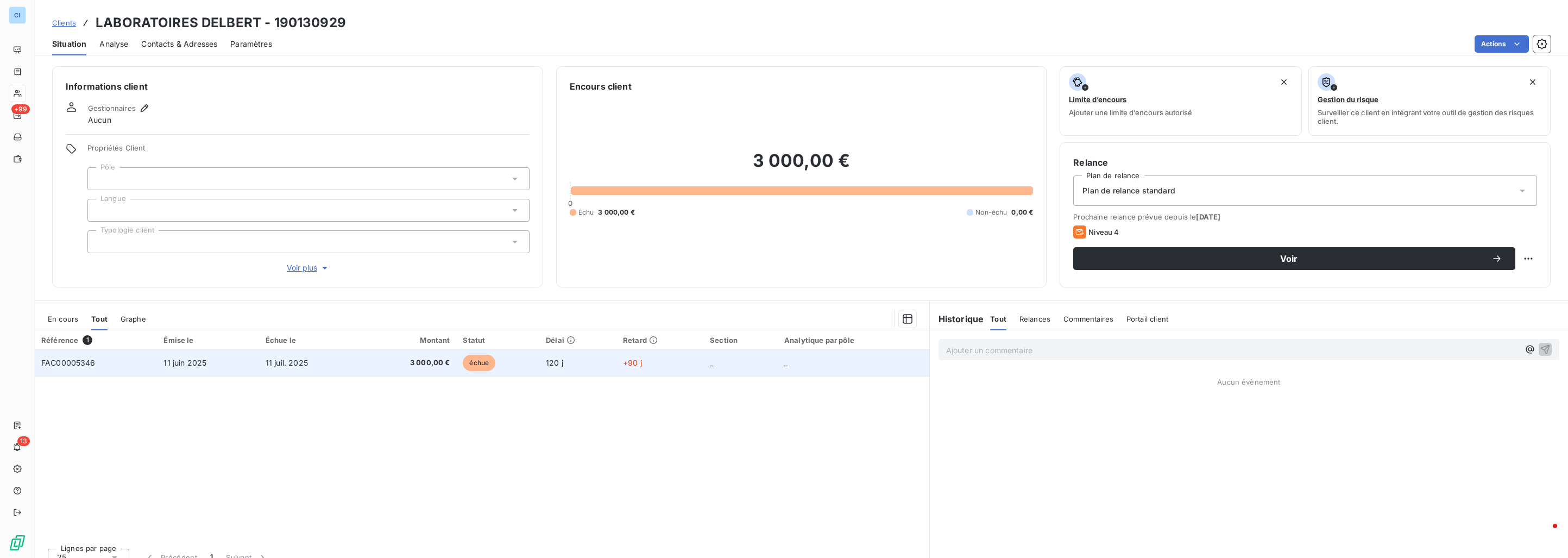
click at [254, 366] on td "11 juin 2025" at bounding box center [208, 363] width 102 height 26
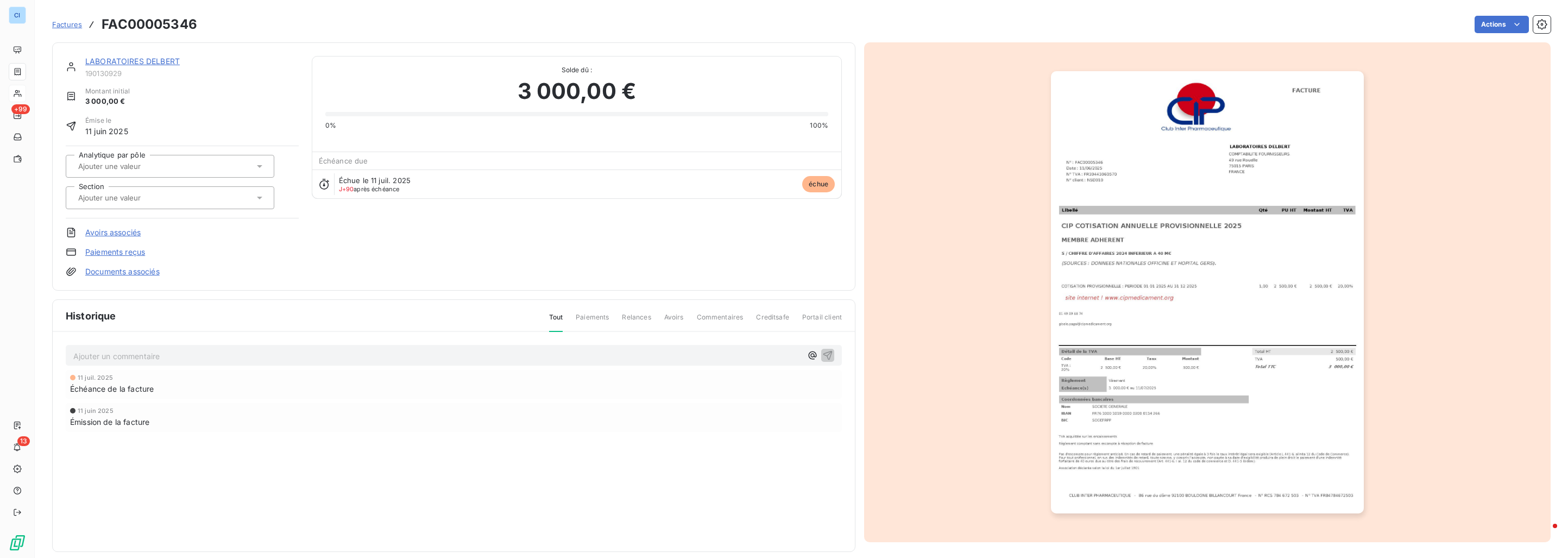
click at [162, 167] on input "text" at bounding box center [131, 166] width 109 height 10
click at [135, 242] on div "Sérialisation" at bounding box center [177, 247] width 178 height 18
click at [128, 172] on div "Sérialisation" at bounding box center [156, 166] width 162 height 18
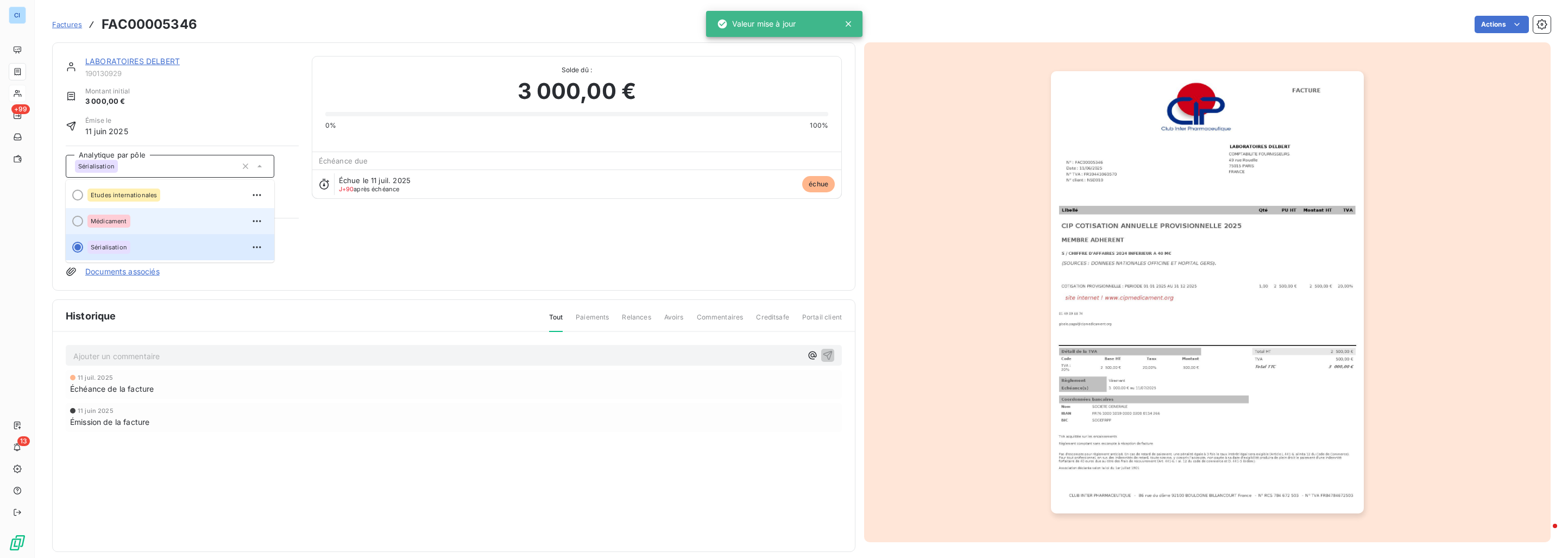
click at [123, 223] on span "Médicament" at bounding box center [109, 221] width 37 height 7
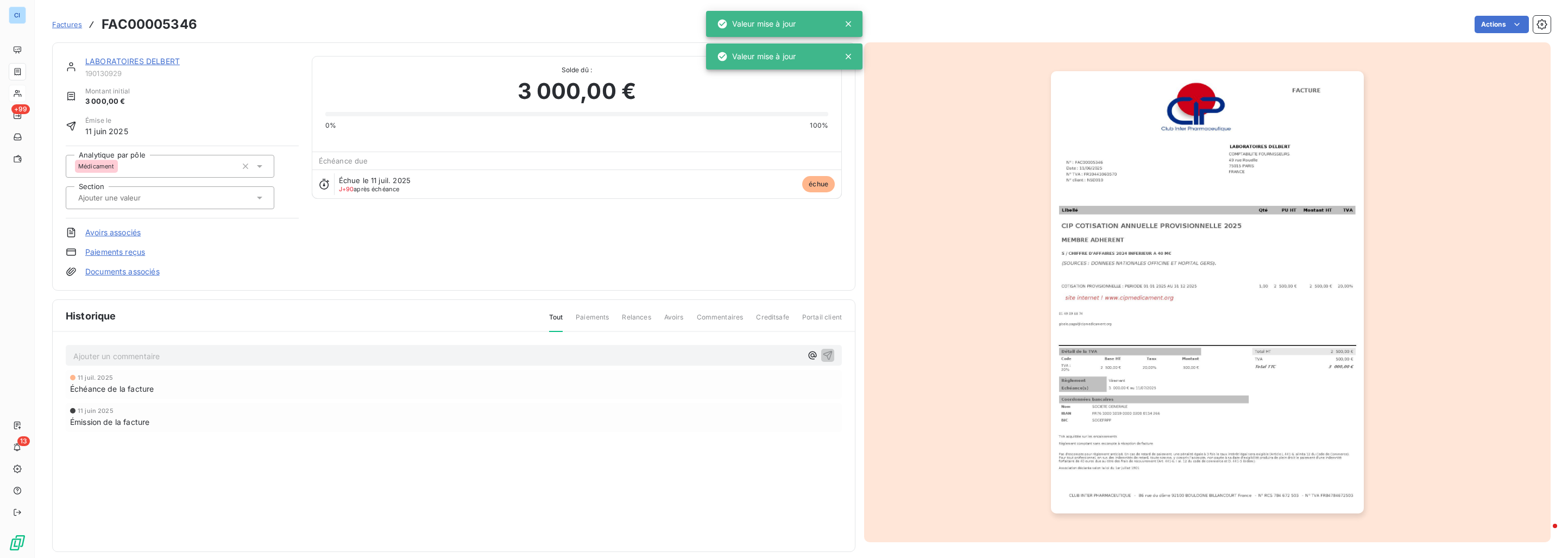
click at [124, 197] on input "text" at bounding box center [131, 198] width 109 height 10
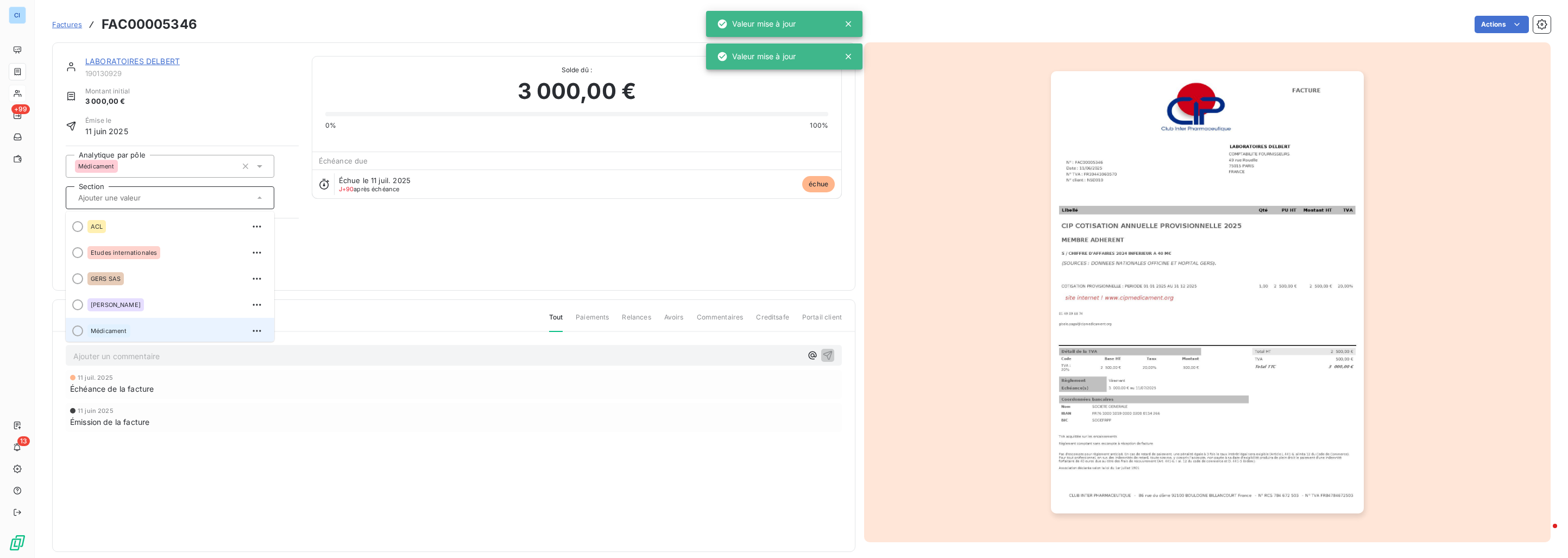
click at [124, 325] on div "Médicament" at bounding box center [109, 331] width 43 height 13
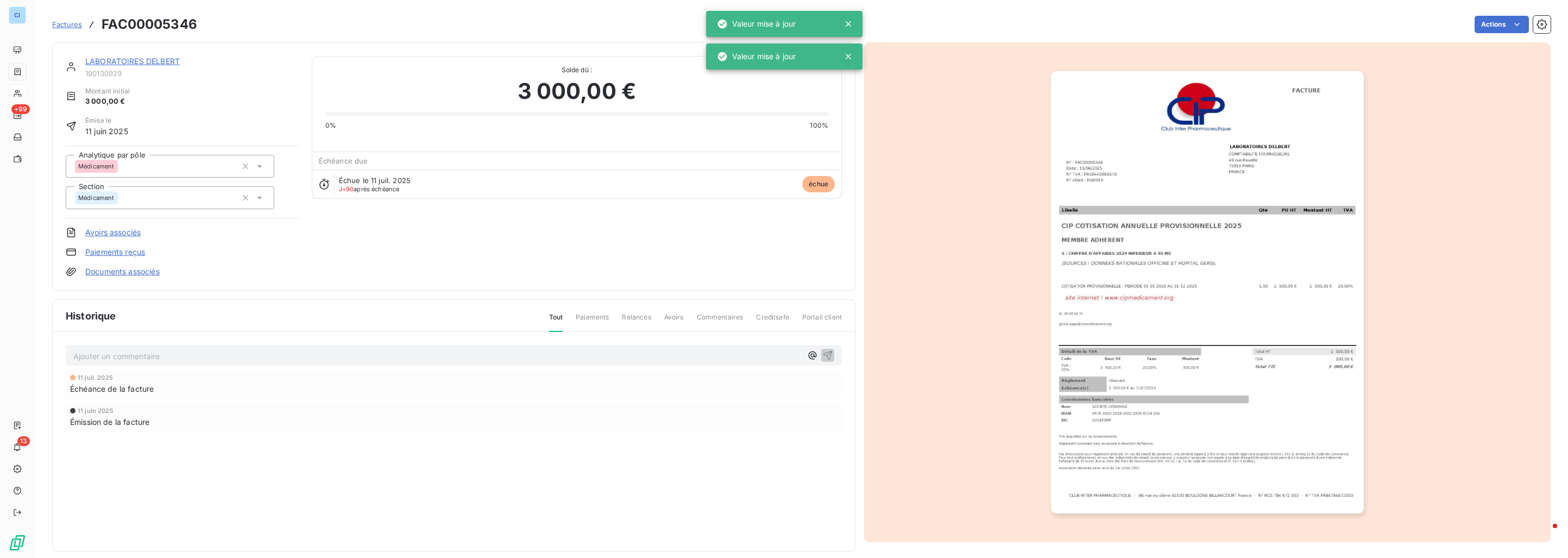
click at [150, 60] on link "LABORATOIRES DELBERT" at bounding box center [132, 61] width 94 height 9
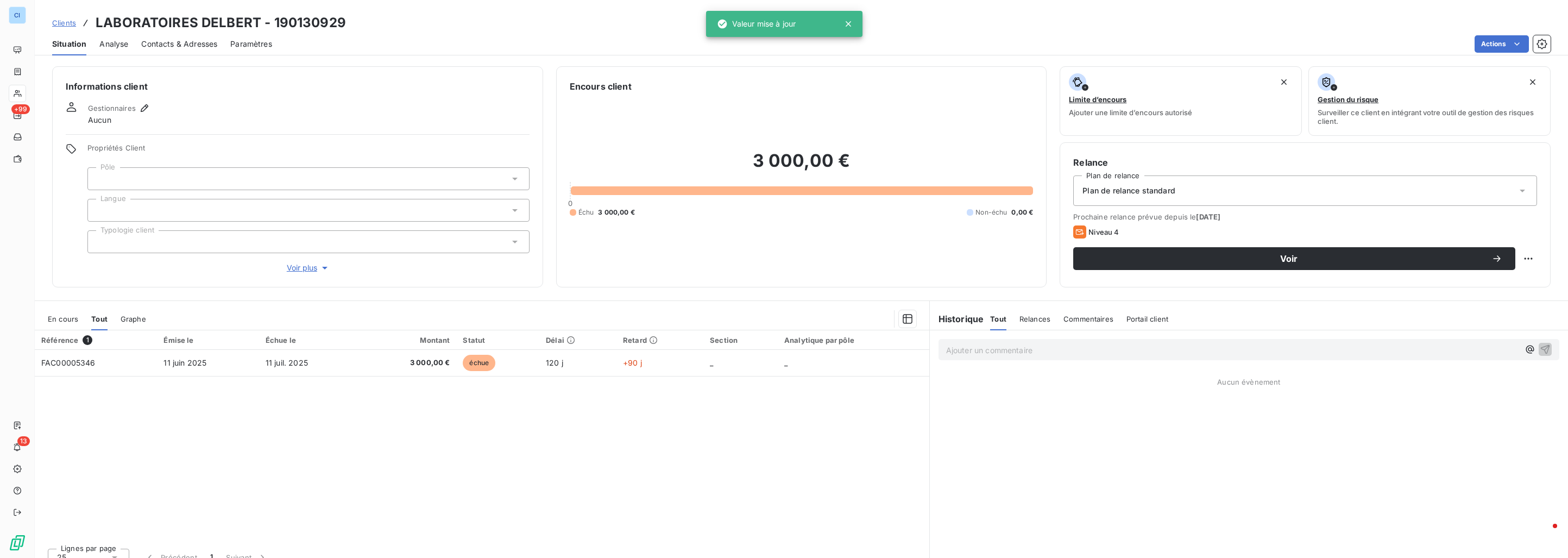
click at [122, 180] on div at bounding box center [309, 178] width 442 height 23
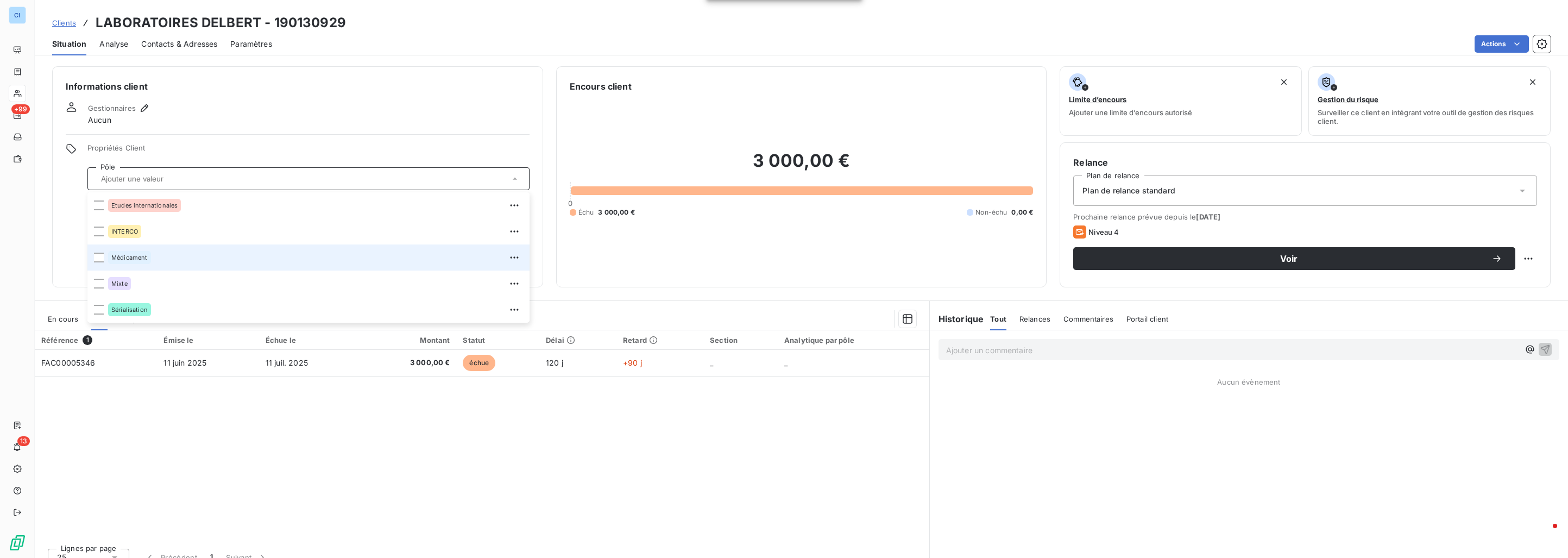
click at [125, 260] on span "Médicament" at bounding box center [130, 258] width 37 height 7
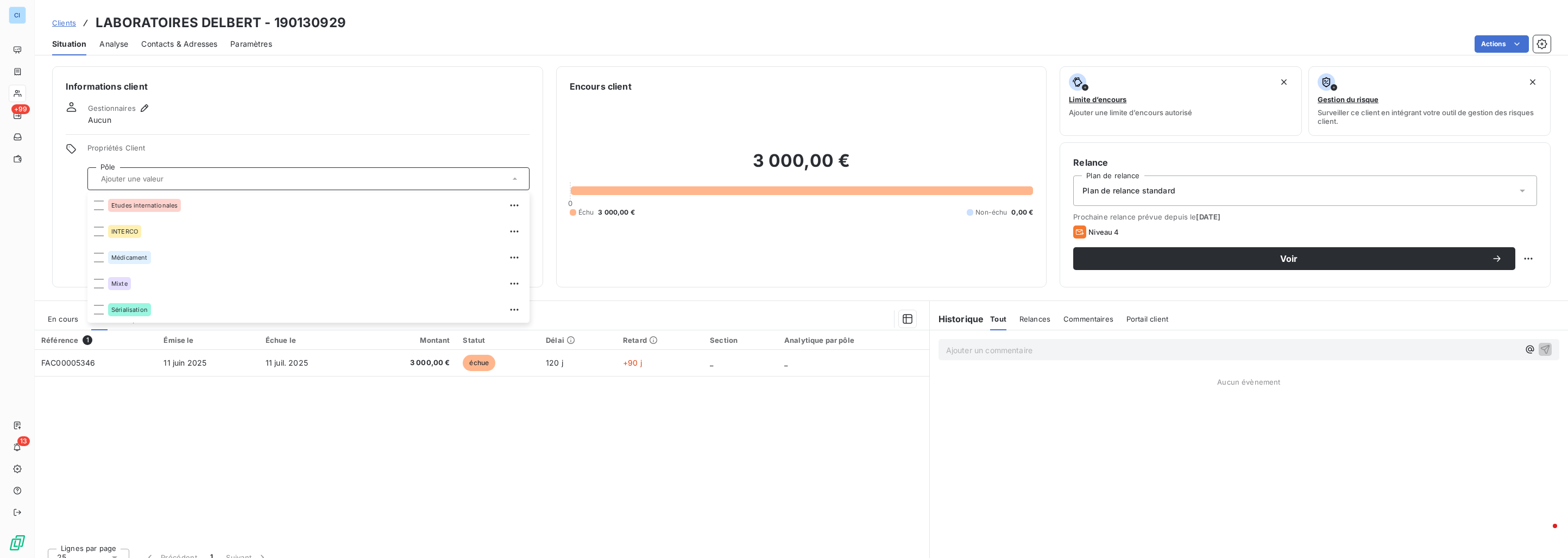
click at [166, 432] on div "Référence 1 Émise le Échue le Montant Statut Délai Retard Section Analytique pa…" at bounding box center [482, 436] width 895 height 210
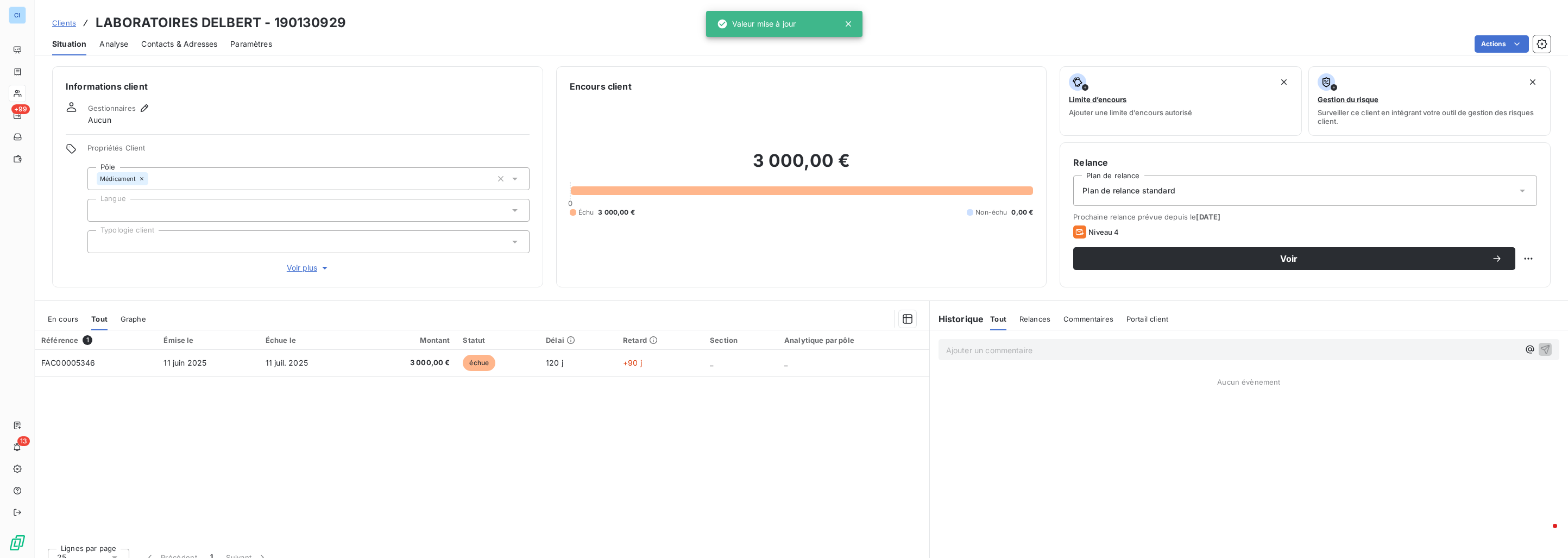
click at [69, 29] on div "Clients LABORATOIRES DELBERT - 190130929" at bounding box center [199, 23] width 294 height 19
click at [69, 25] on span "Clients" at bounding box center [64, 23] width 24 height 9
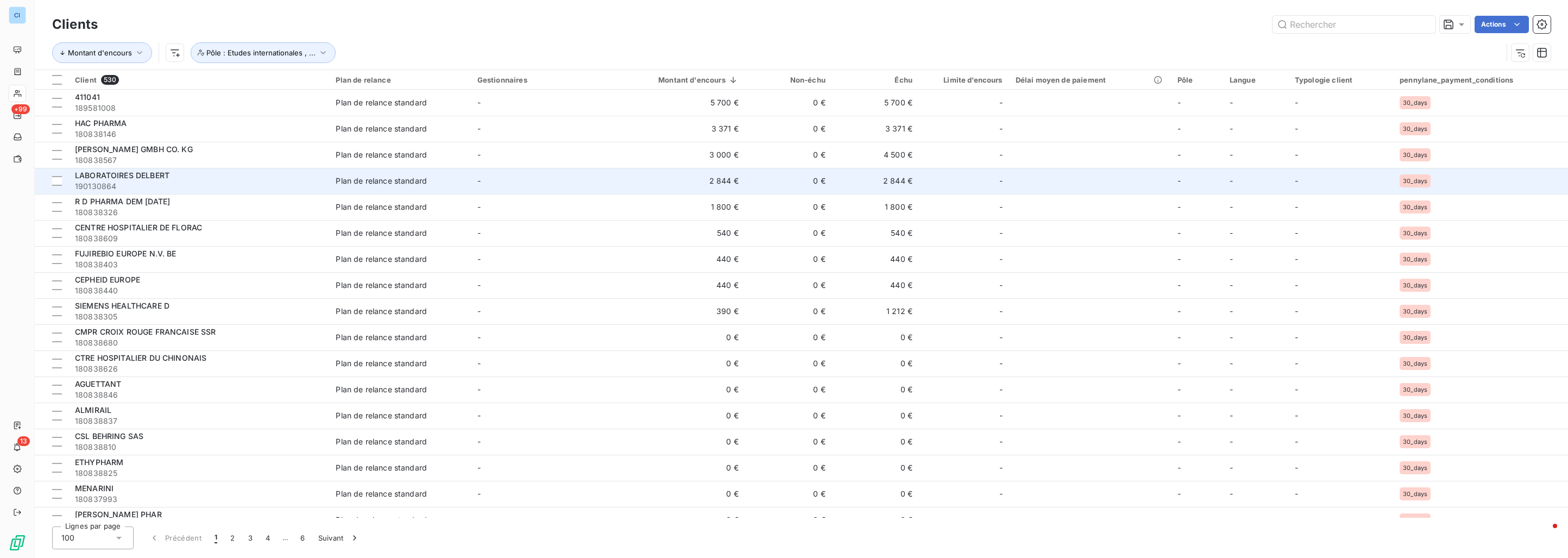
click at [209, 177] on div "LABORATOIRES DELBERT" at bounding box center [198, 175] width 248 height 11
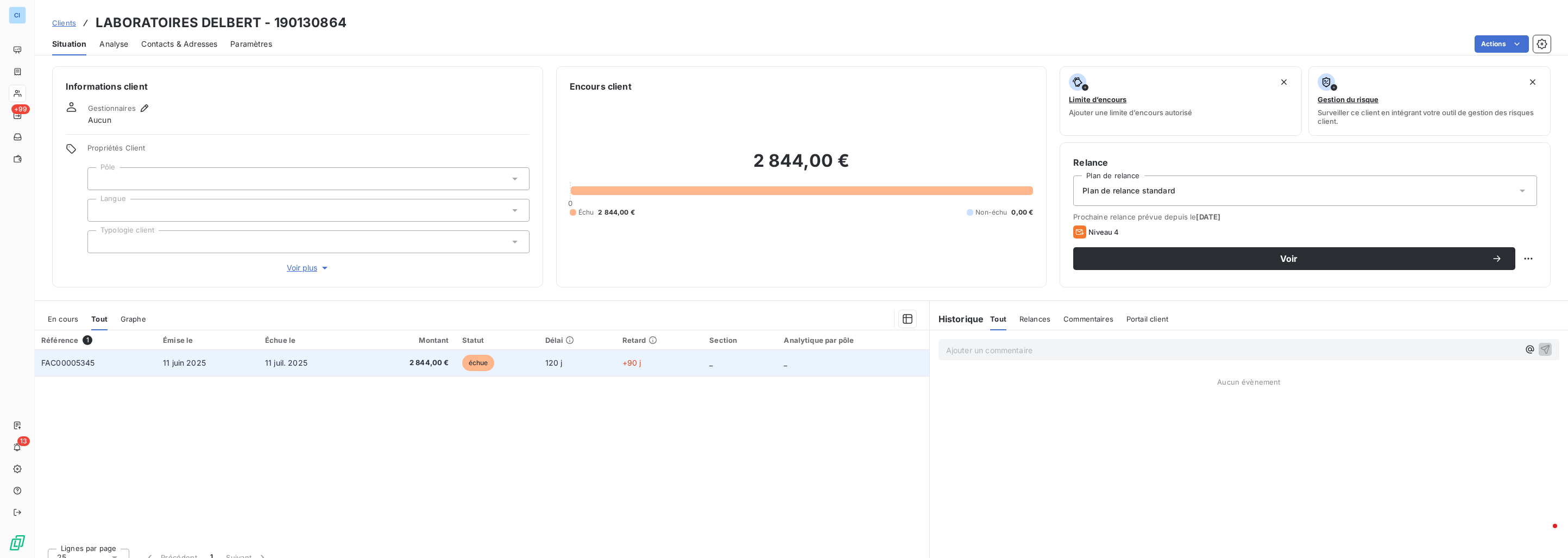
click at [230, 364] on td "11 juin 2025" at bounding box center [208, 363] width 102 height 26
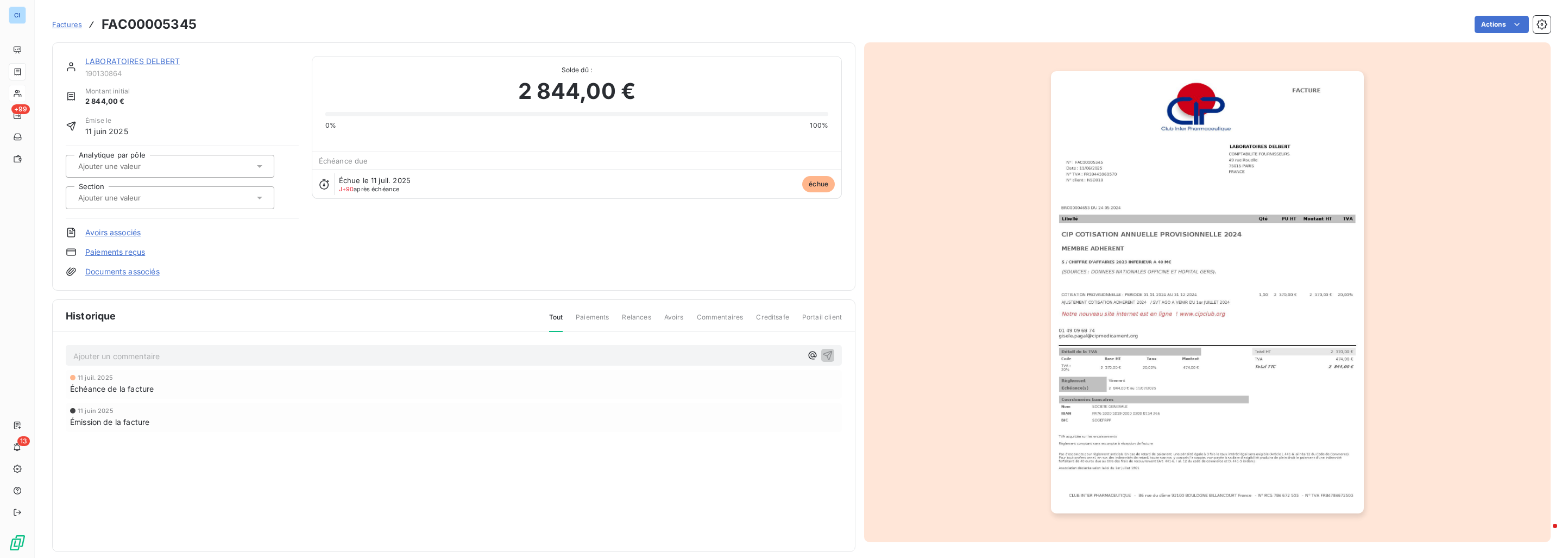
click at [204, 165] on div at bounding box center [164, 166] width 179 height 14
click at [144, 219] on div "Médicament" at bounding box center [177, 221] width 178 height 18
click at [142, 198] on input "text" at bounding box center [131, 198] width 109 height 10
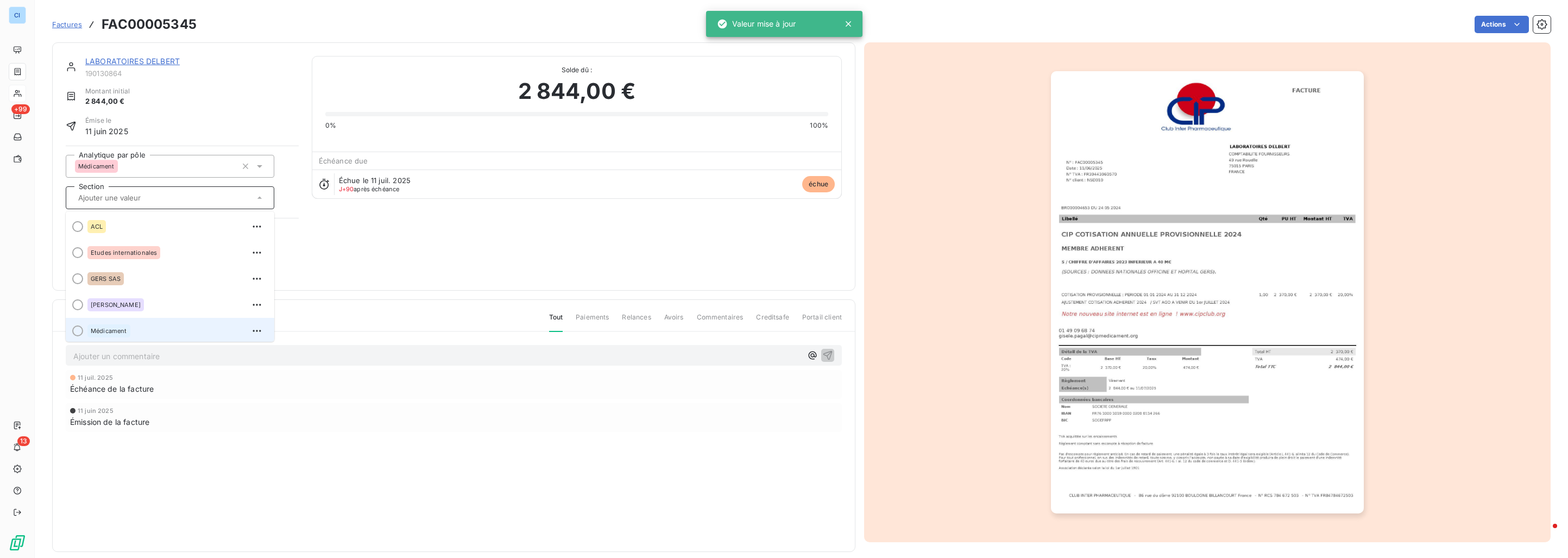
click at [134, 325] on div "Médicament" at bounding box center [177, 331] width 178 height 18
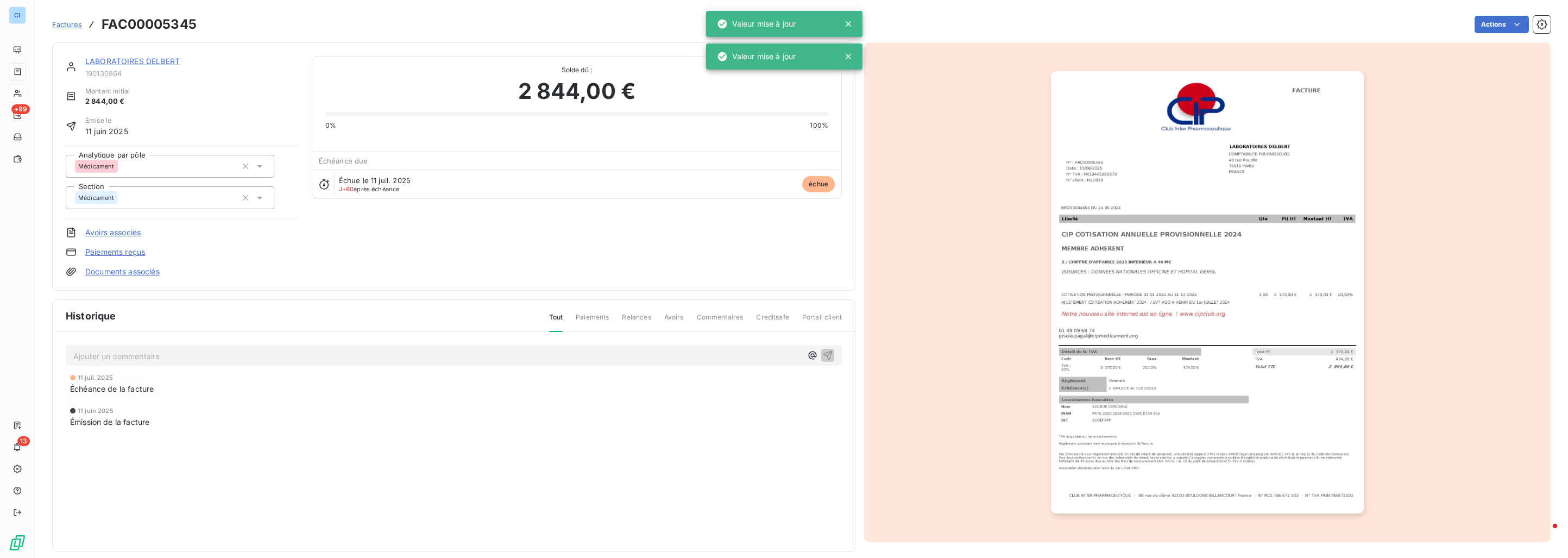
click at [223, 436] on div "11 juil. 2025 Échéance de la facture 11 juin 2025 Émission de la facture" at bounding box center [453, 423] width 776 height 105
click at [136, 57] on link "LABORATOIRES DELBERT" at bounding box center [132, 61] width 94 height 9
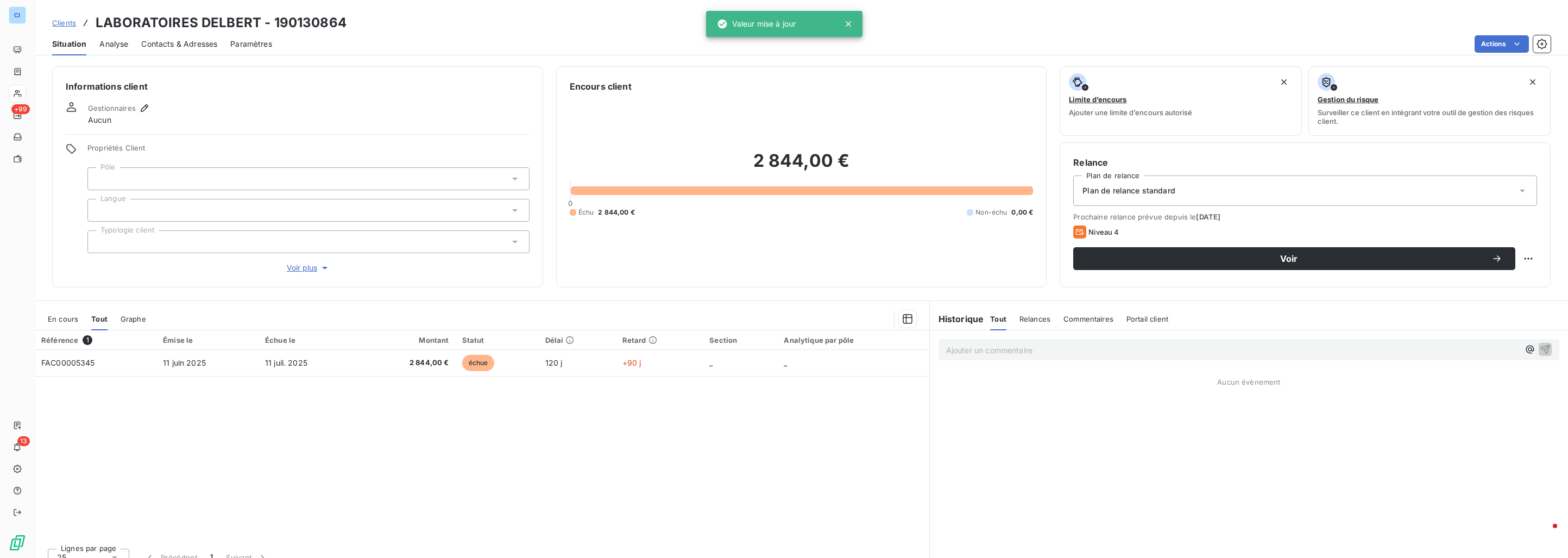
click at [144, 171] on div at bounding box center [309, 178] width 442 height 23
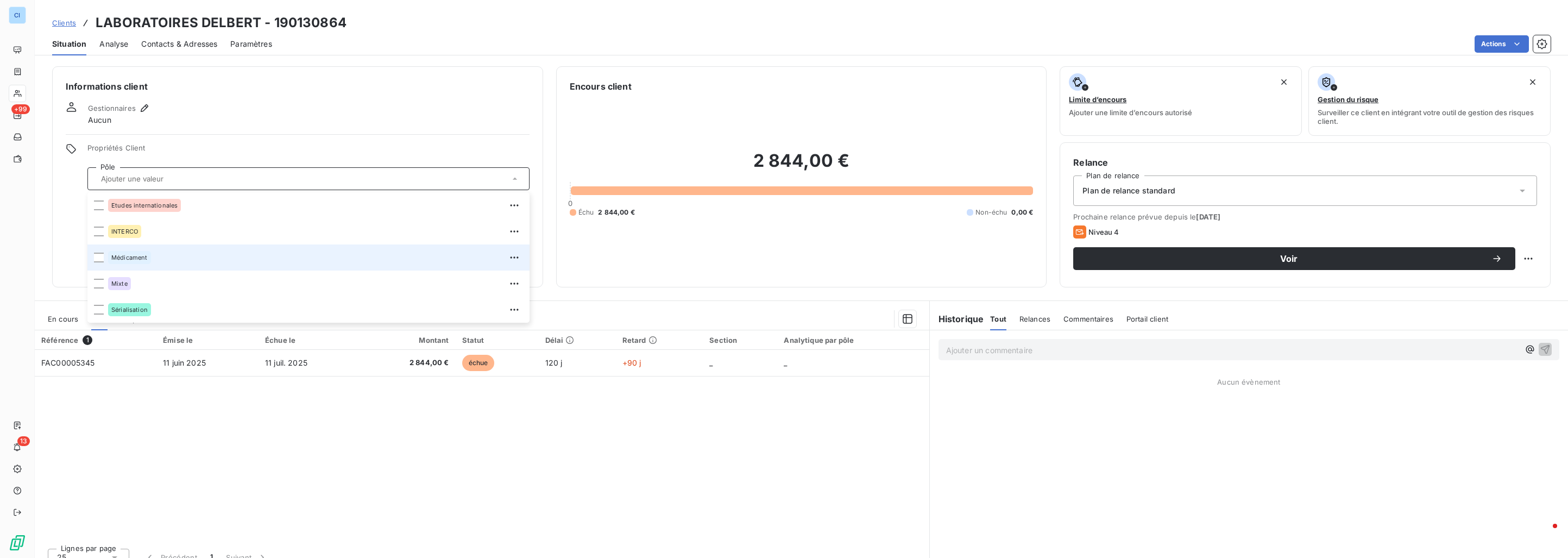
click at [149, 258] on div "Médicament" at bounding box center [130, 257] width 43 height 13
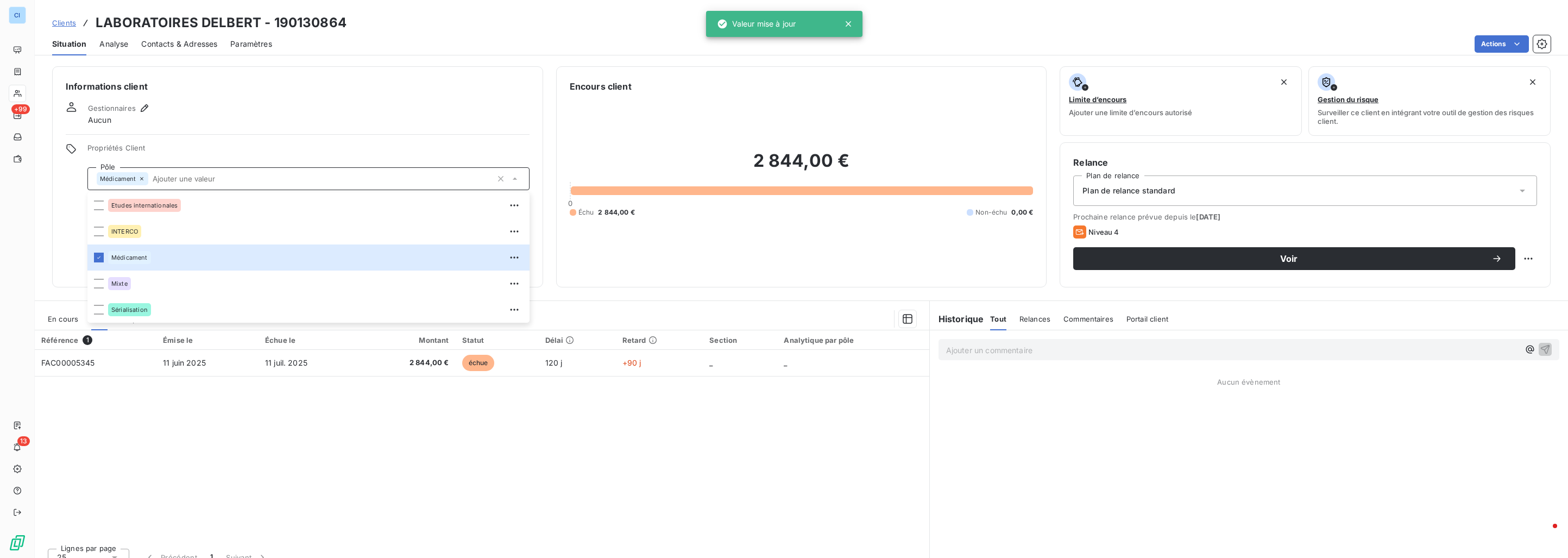
click at [74, 27] on link "Clients" at bounding box center [64, 23] width 24 height 11
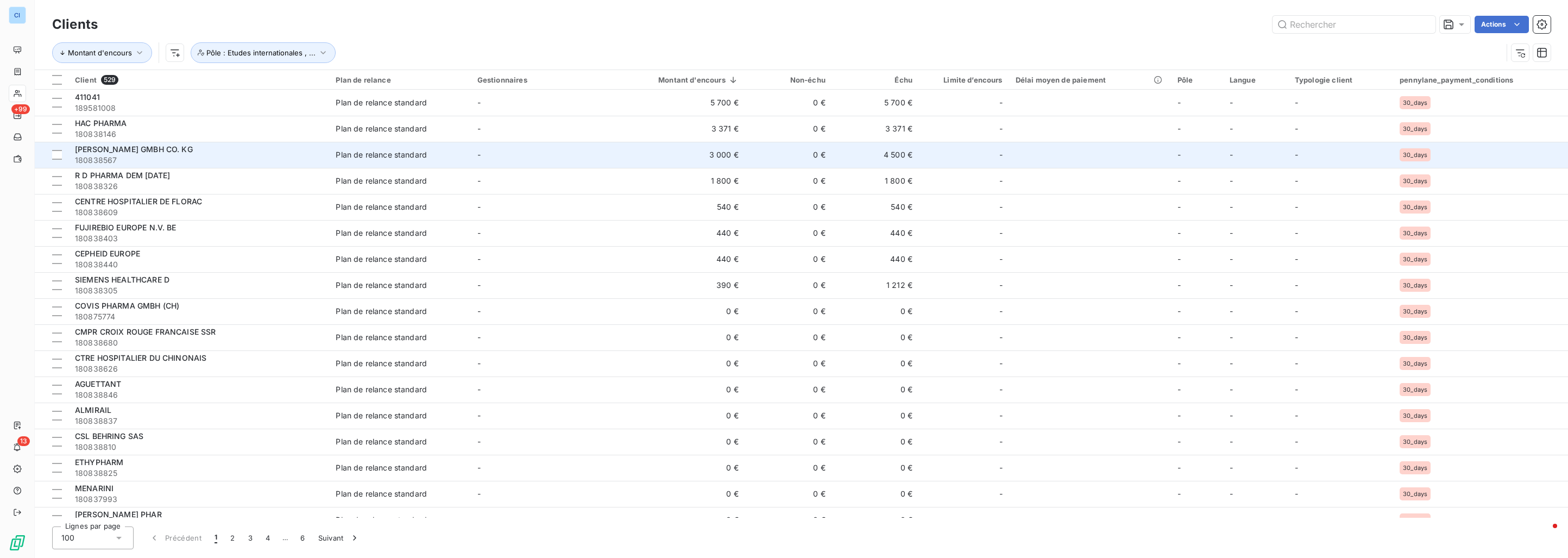
click at [200, 159] on span "180838567" at bounding box center [198, 160] width 248 height 11
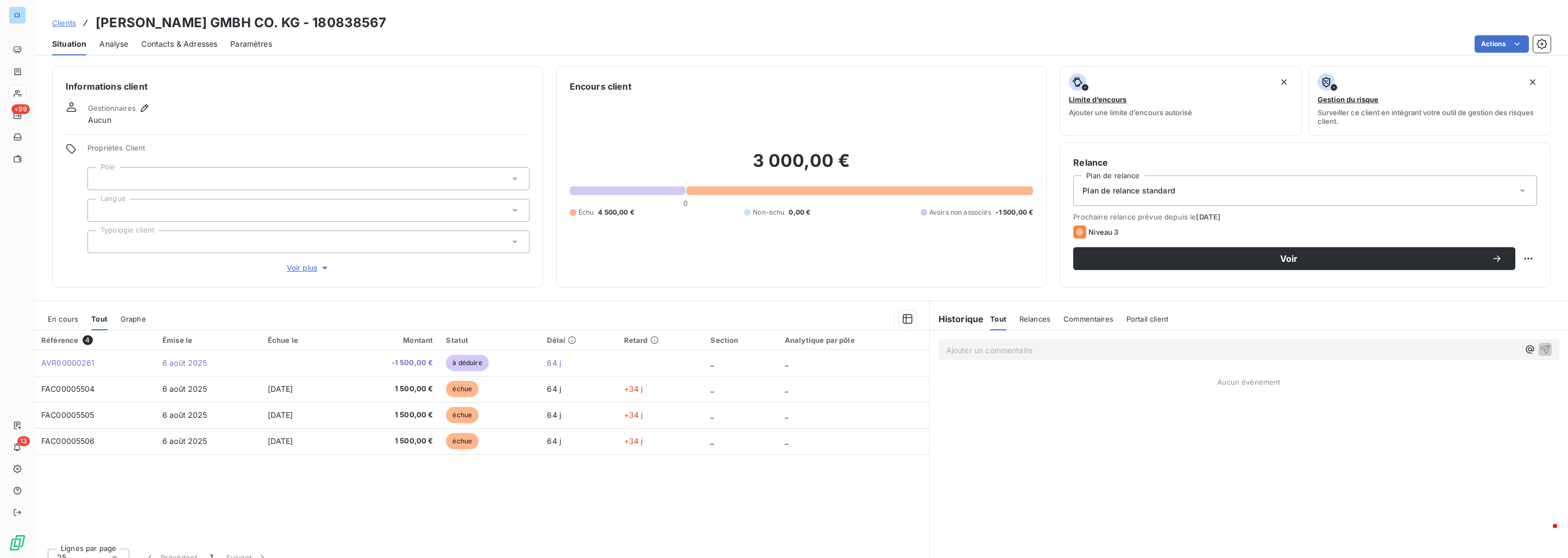
click at [60, 315] on span "En cours" at bounding box center [63, 319] width 30 height 9
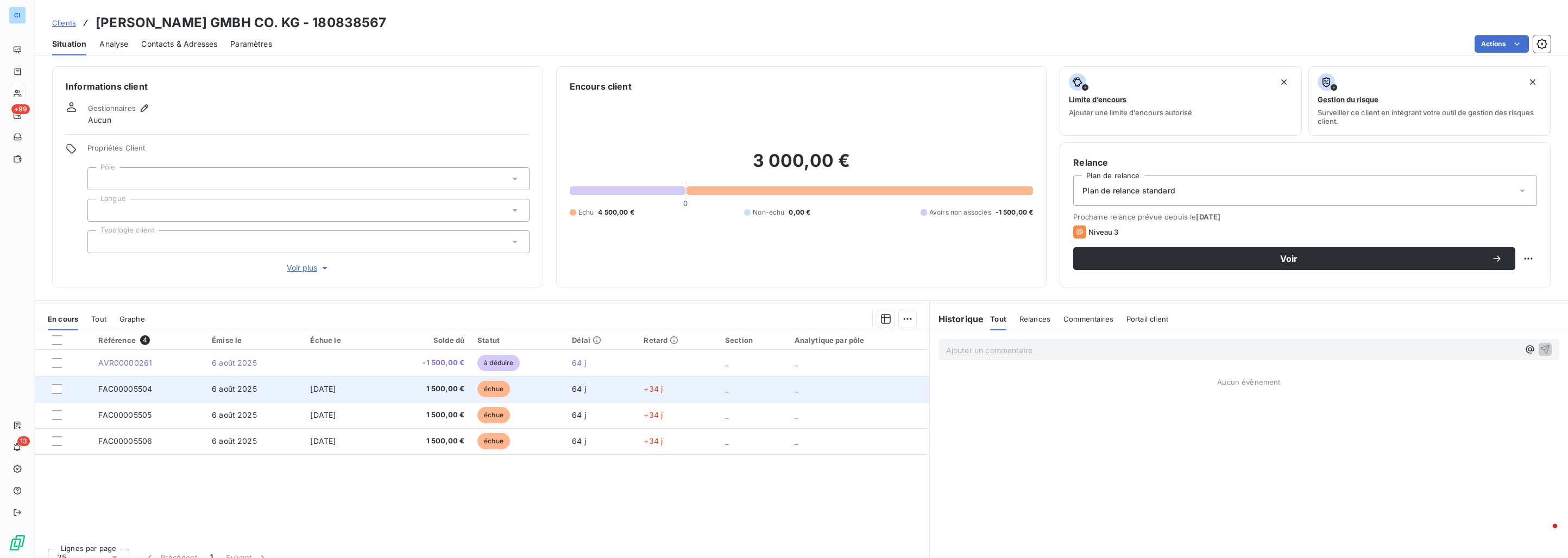
click at [222, 401] on td "6 août 2025" at bounding box center [254, 389] width 99 height 26
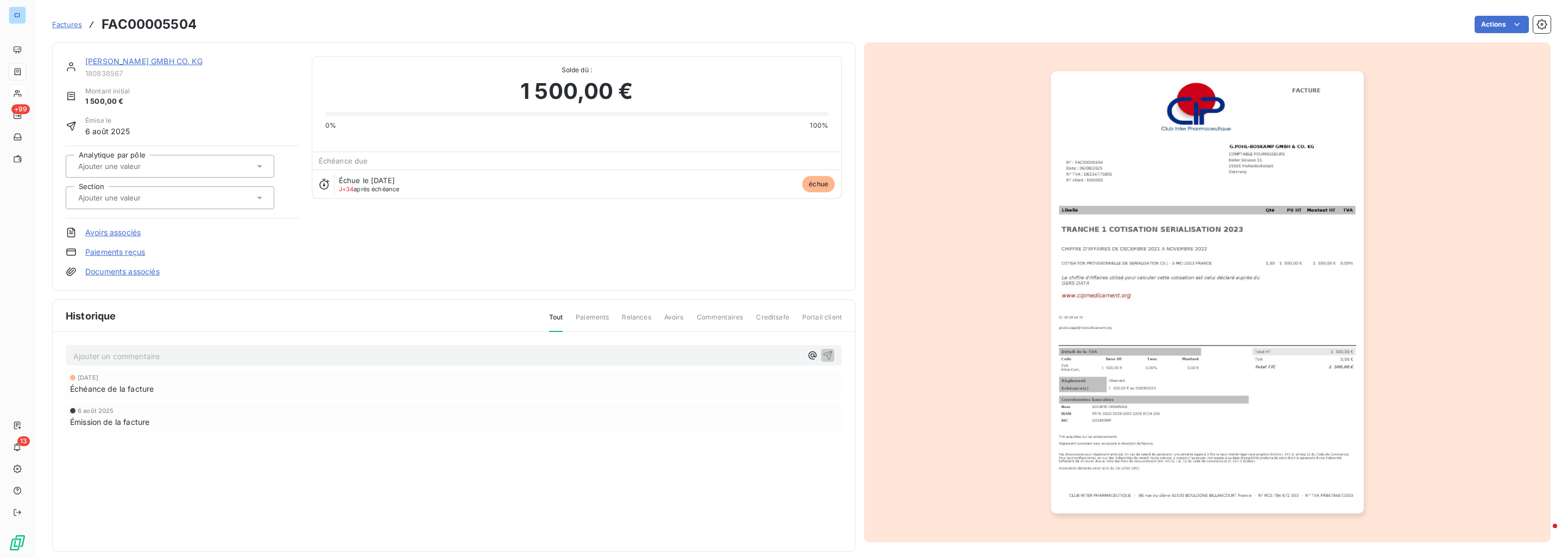
click at [160, 166] on input "text" at bounding box center [131, 166] width 109 height 10
click at [130, 245] on div "Sérialisation" at bounding box center [109, 247] width 43 height 13
click at [134, 193] on input "text" at bounding box center [131, 198] width 109 height 10
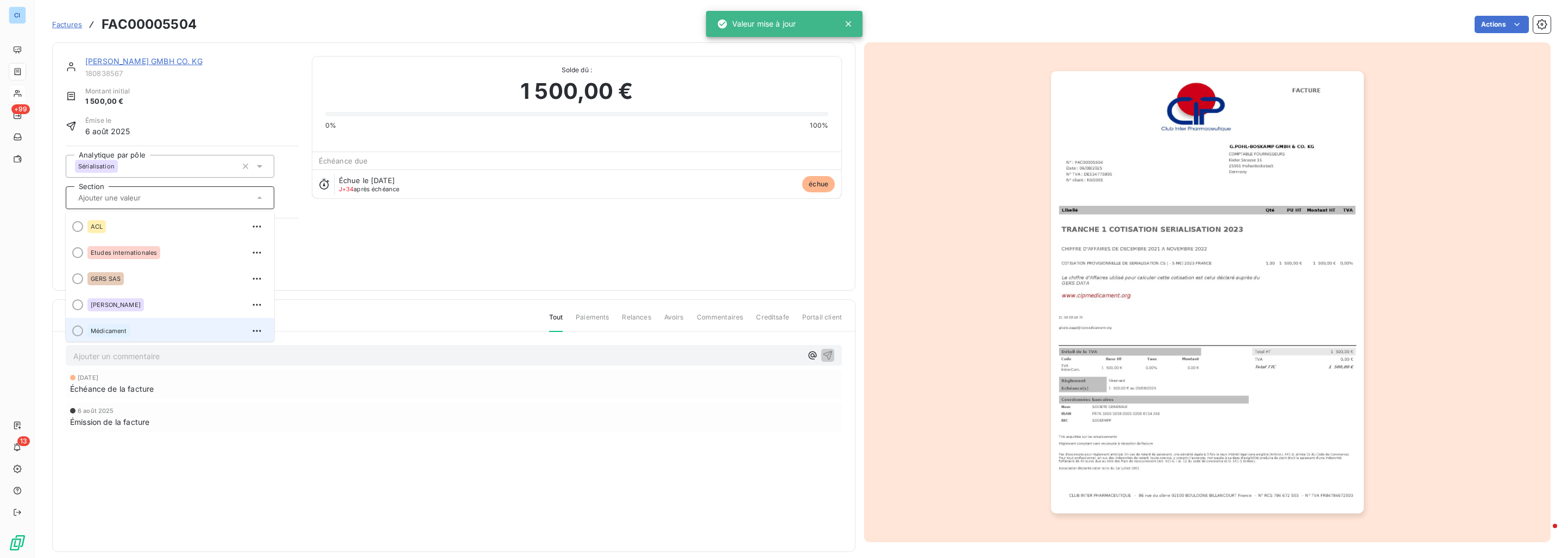
scroll to position [30, 0]
click at [125, 325] on span "Sérialisation" at bounding box center [109, 327] width 37 height 7
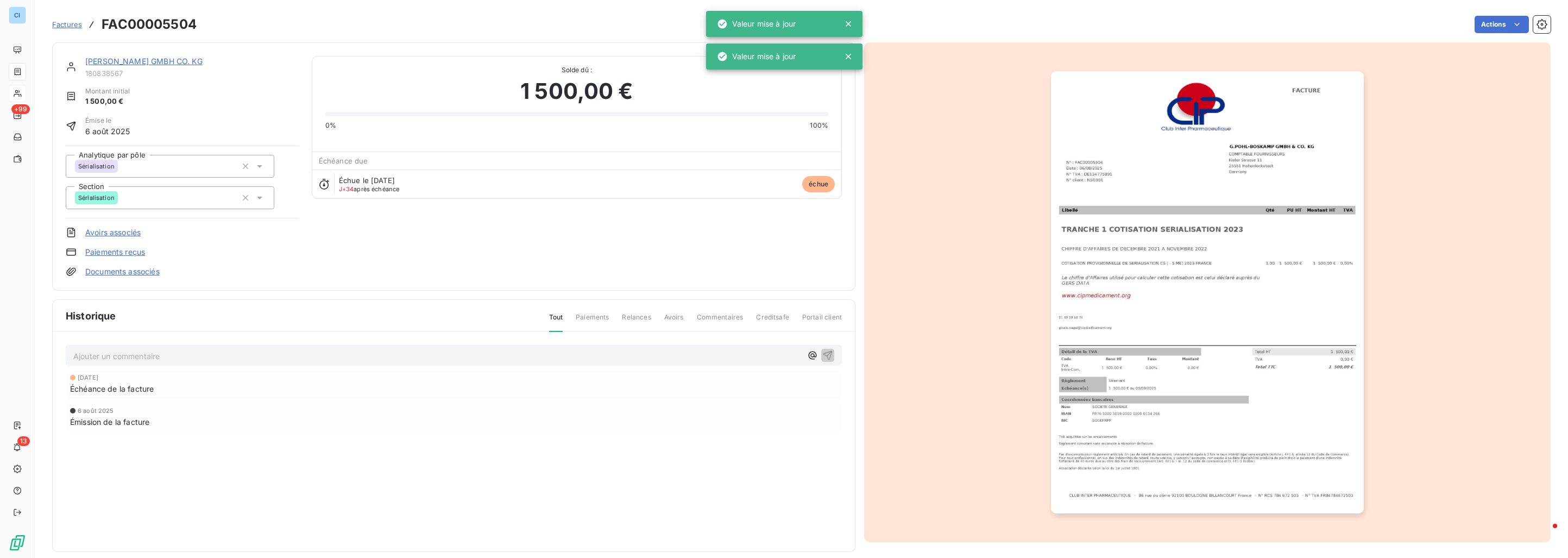
click at [165, 60] on link "[PERSON_NAME] GMBH CO. KG" at bounding box center [144, 61] width 117 height 9
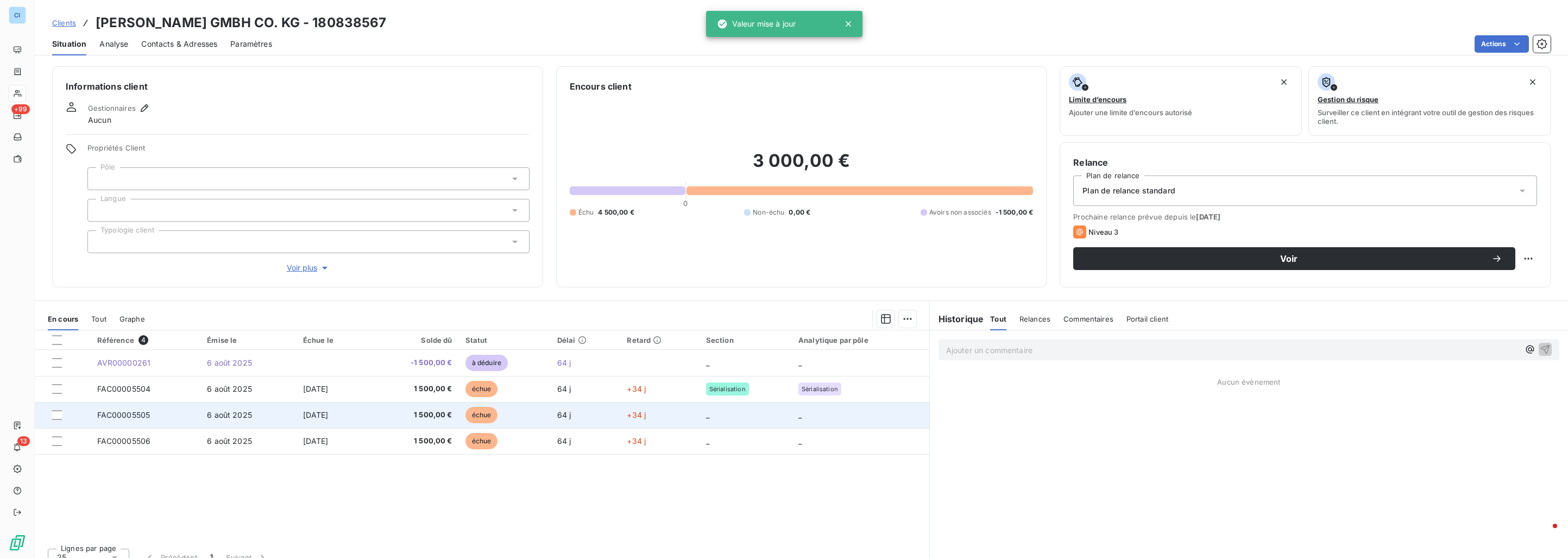
click at [200, 409] on td "6 août 2025" at bounding box center [248, 415] width 96 height 26
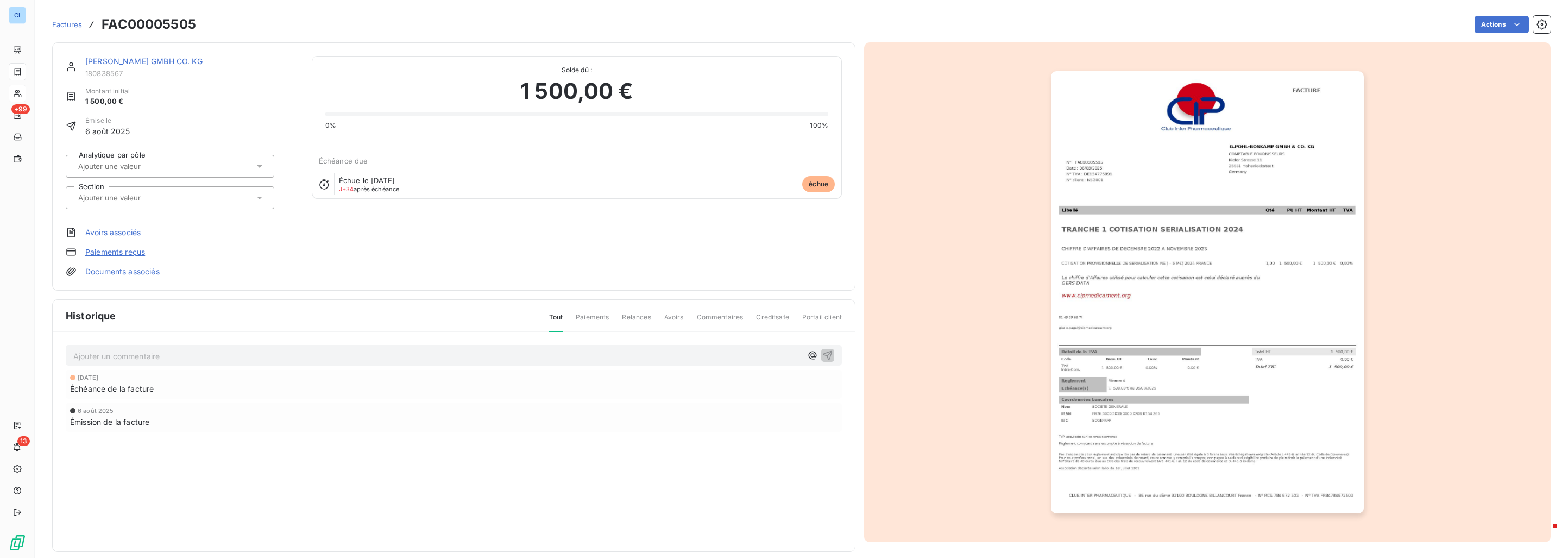
click at [152, 164] on input "text" at bounding box center [131, 166] width 109 height 10
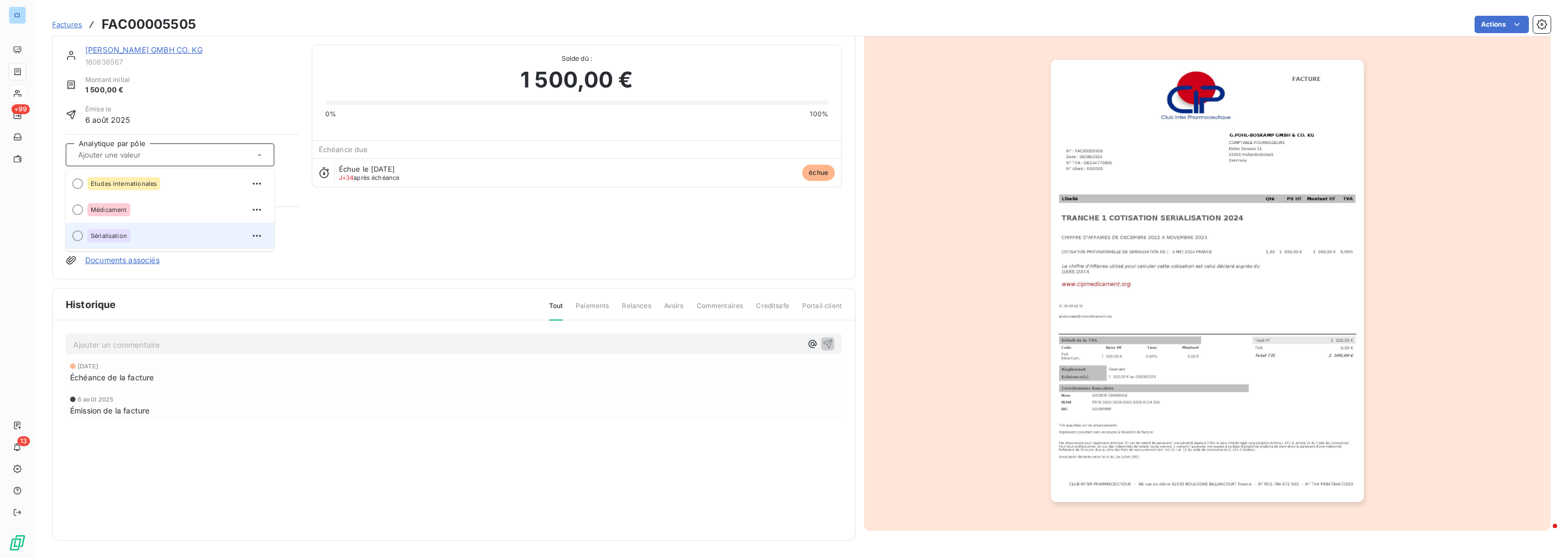
click at [143, 238] on div "Sérialisation" at bounding box center [177, 236] width 178 height 18
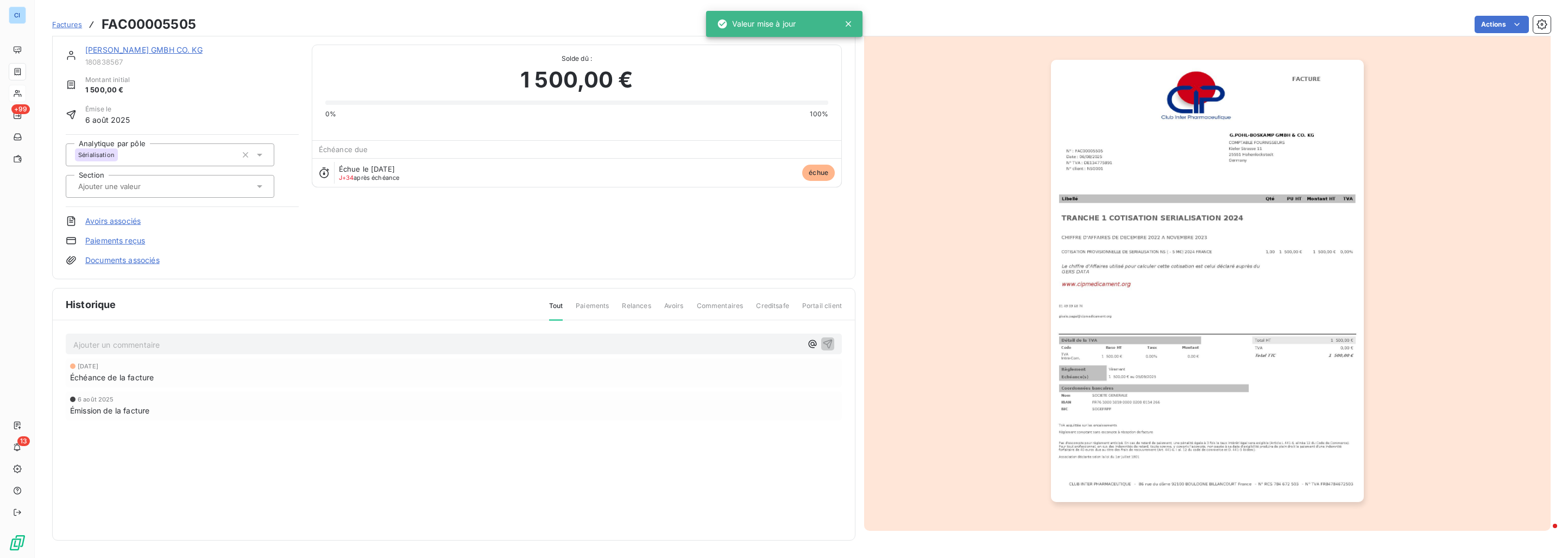
click at [133, 186] on input "text" at bounding box center [131, 186] width 109 height 10
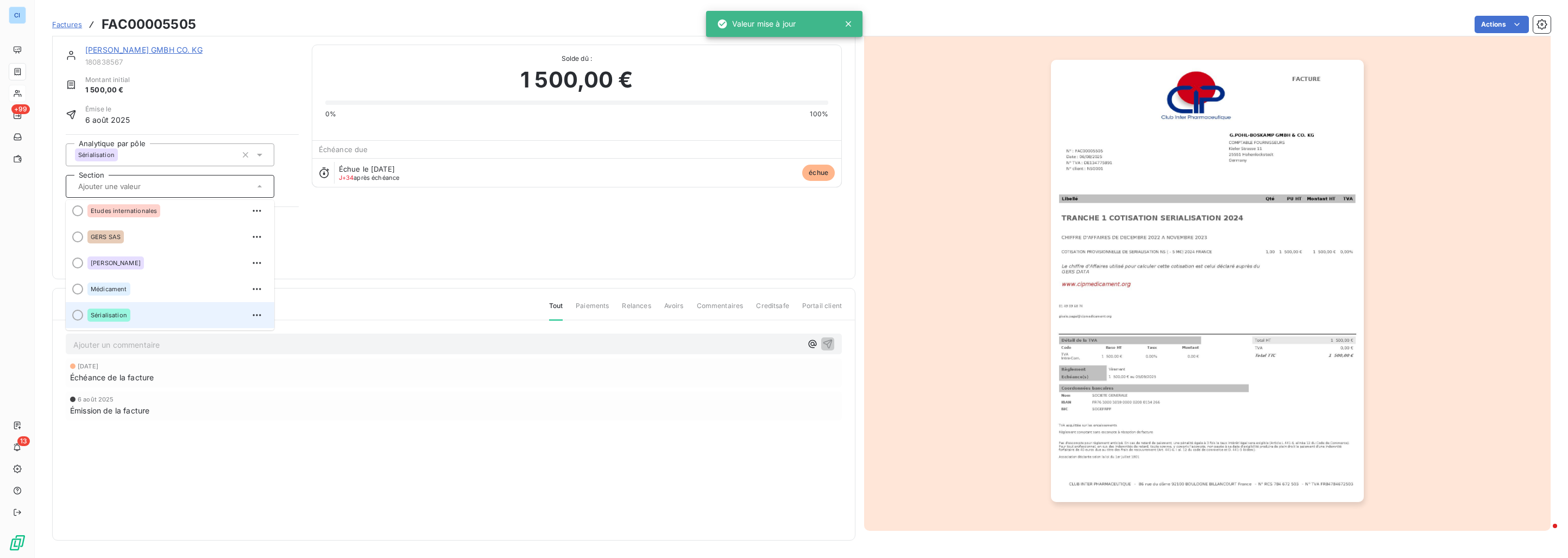
click at [139, 314] on div "Sérialisation" at bounding box center [177, 315] width 178 height 18
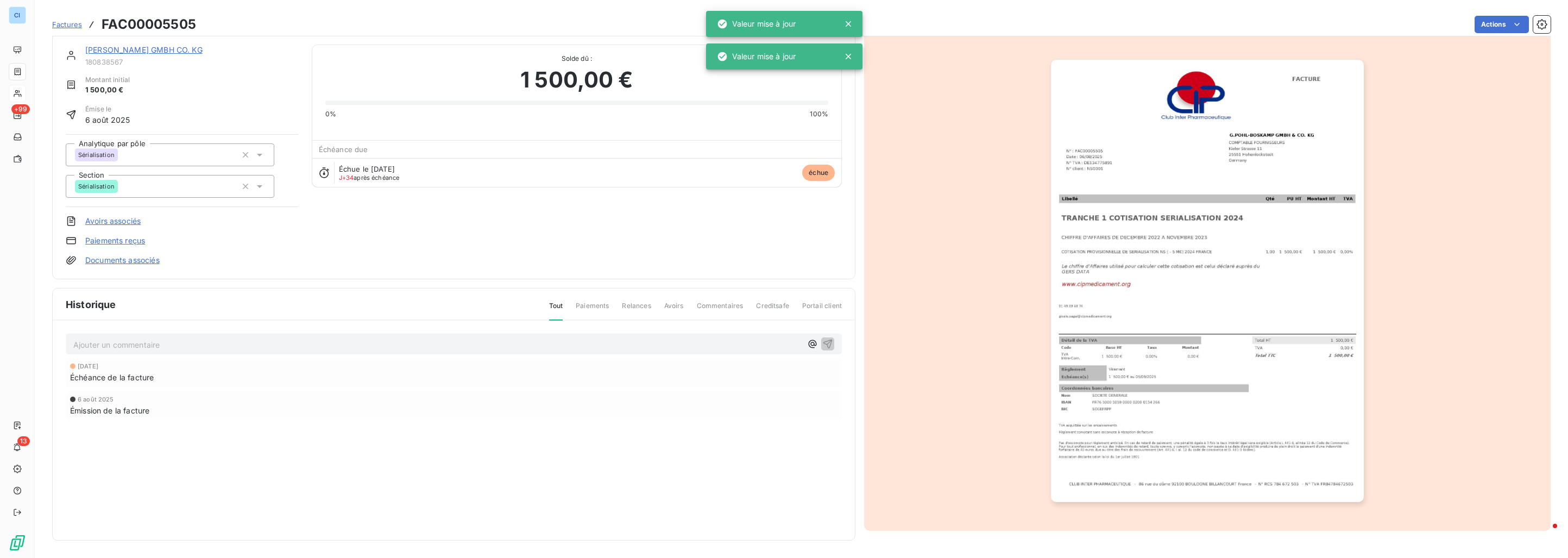
click at [156, 48] on link "[PERSON_NAME] GMBH CO. KG" at bounding box center [144, 49] width 117 height 9
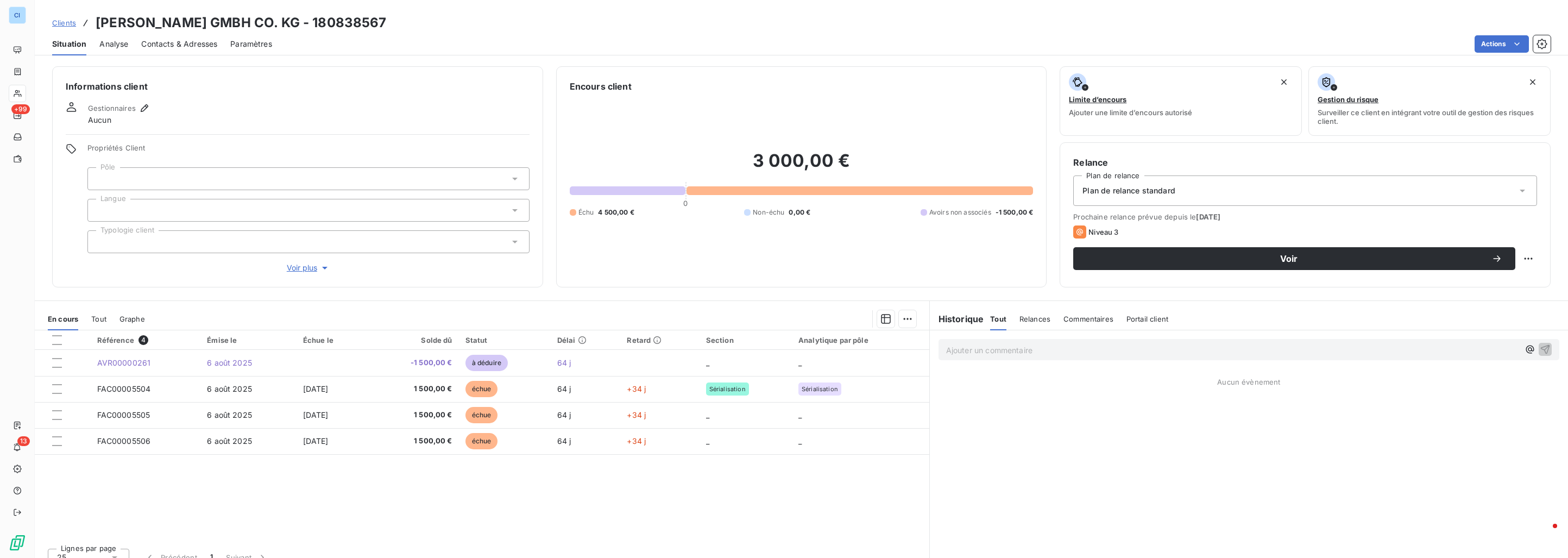
click at [191, 180] on div at bounding box center [309, 178] width 442 height 23
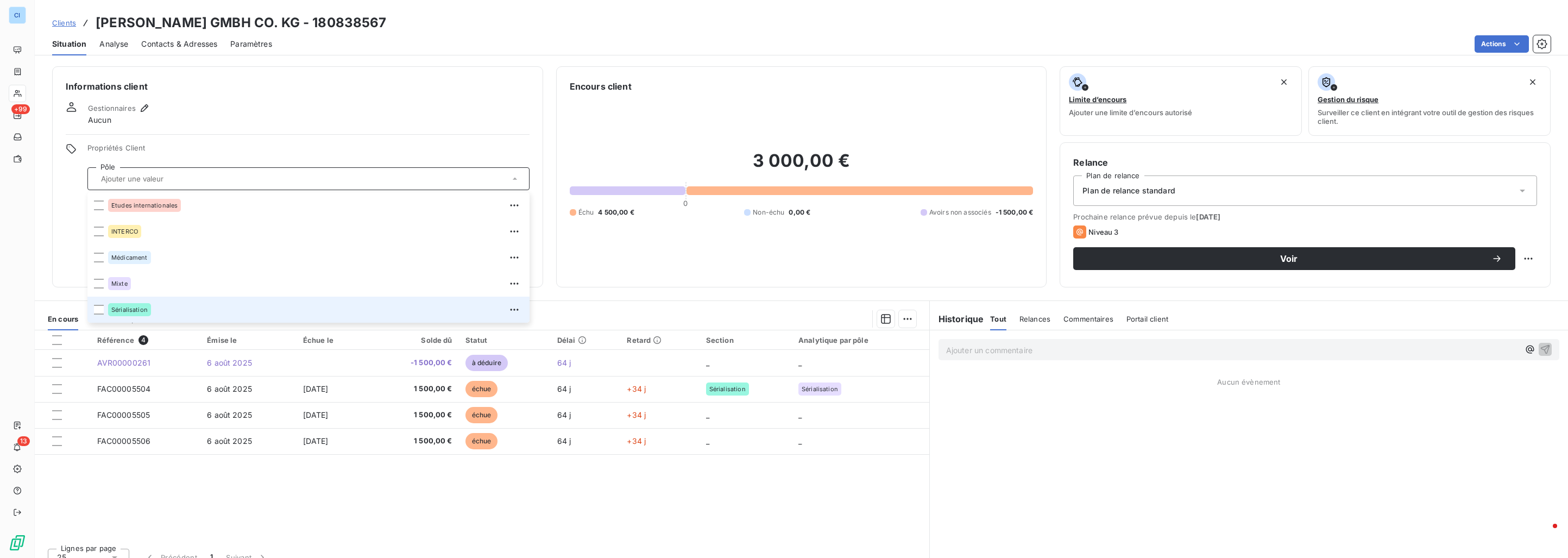
click at [156, 306] on div "Sérialisation" at bounding box center [316, 309] width 415 height 18
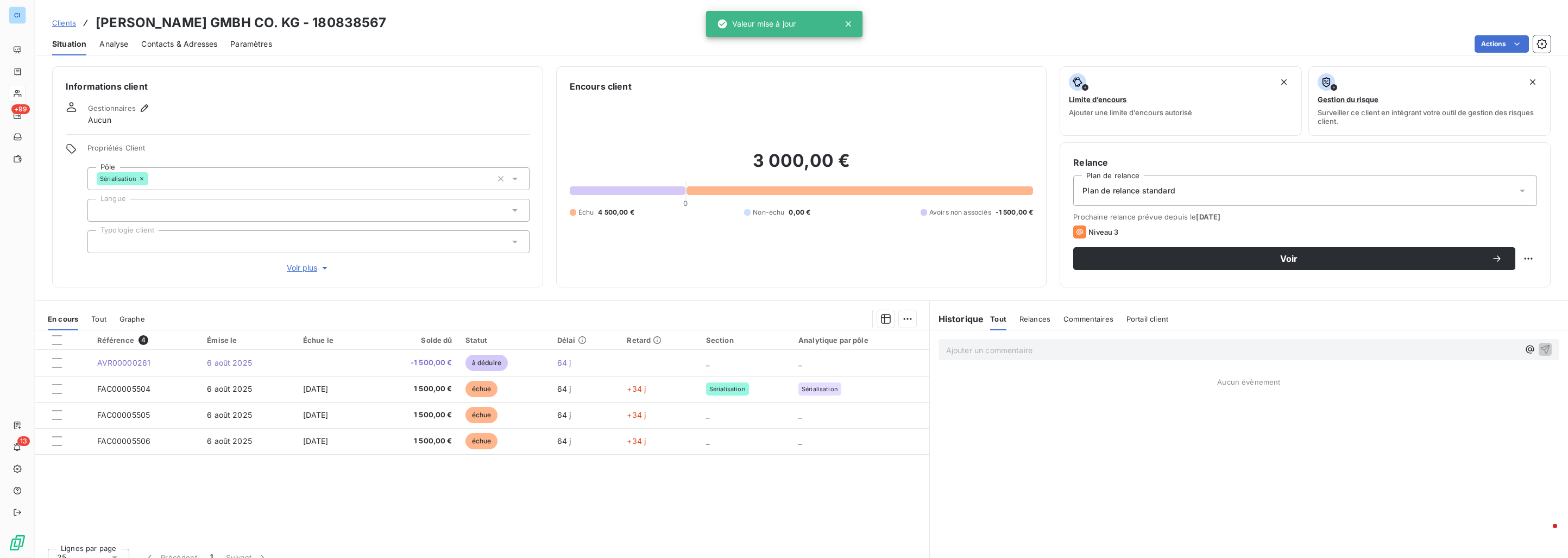
drag, startPoint x: 270, startPoint y: 467, endPoint x: 277, endPoint y: 468, distance: 7.1
click at [273, 468] on div "Référence 4 Émise le Échue le Solde dû Statut Délai Retard Section Analytique p…" at bounding box center [482, 436] width 895 height 210
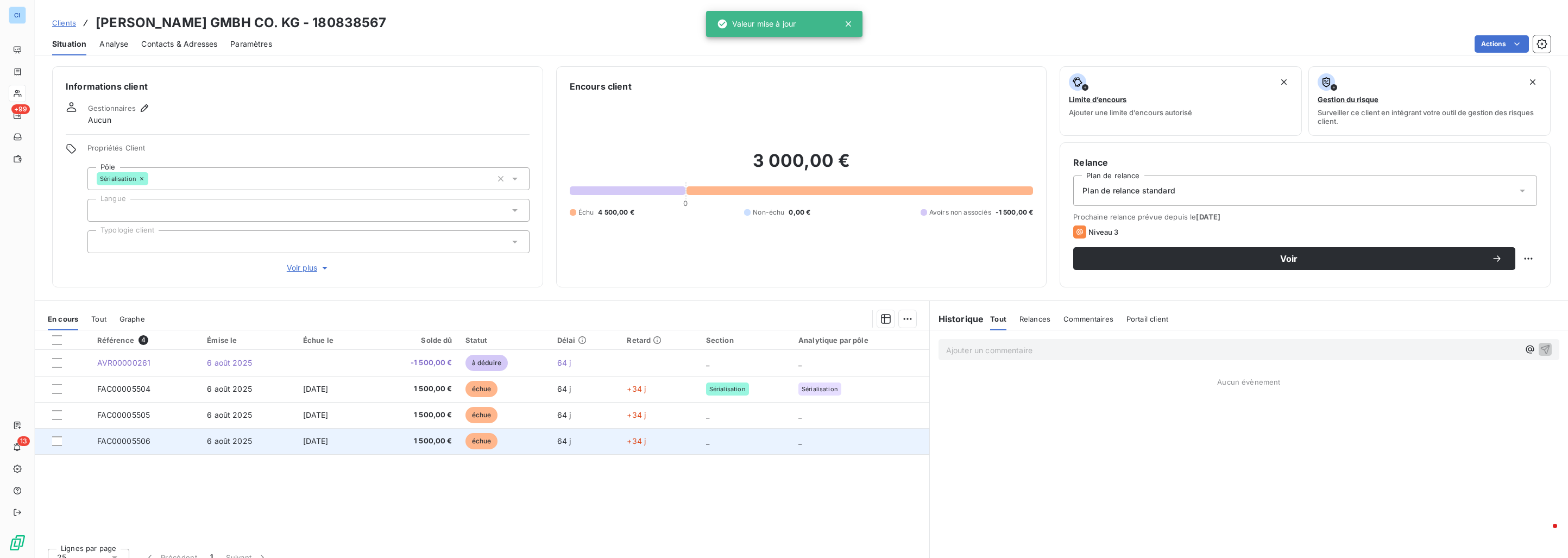
click at [352, 445] on td "[DATE]" at bounding box center [332, 441] width 72 height 26
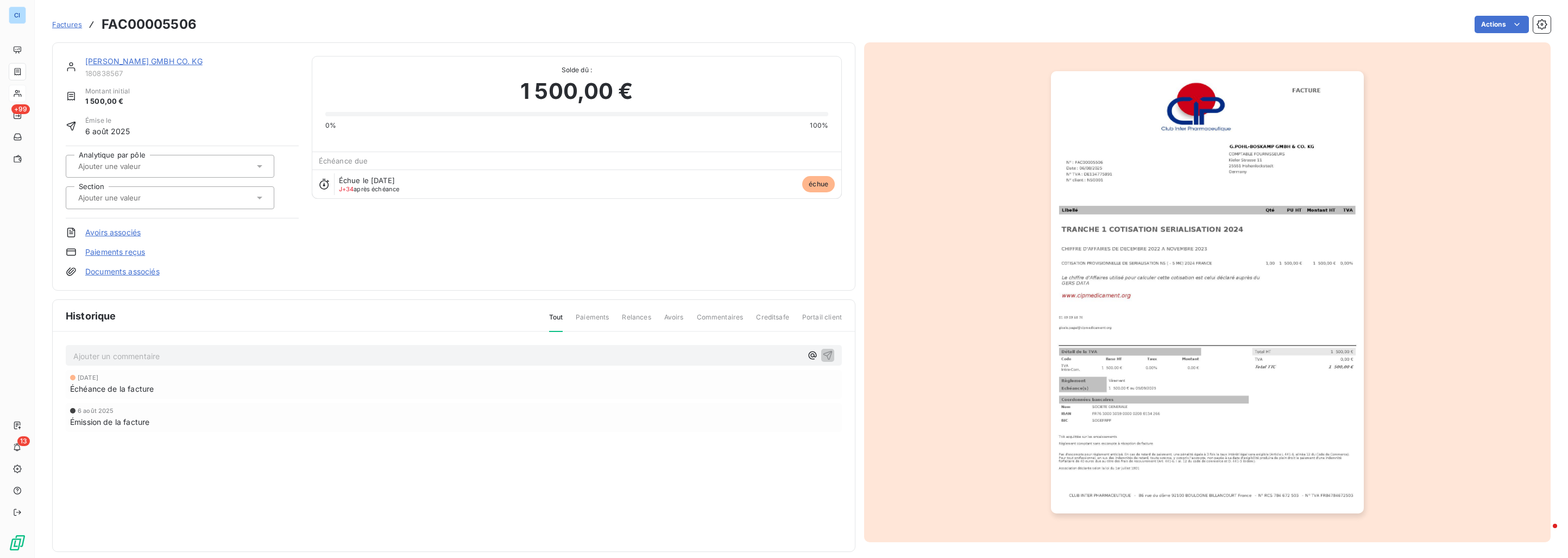
click at [152, 199] on input "text" at bounding box center [131, 198] width 109 height 10
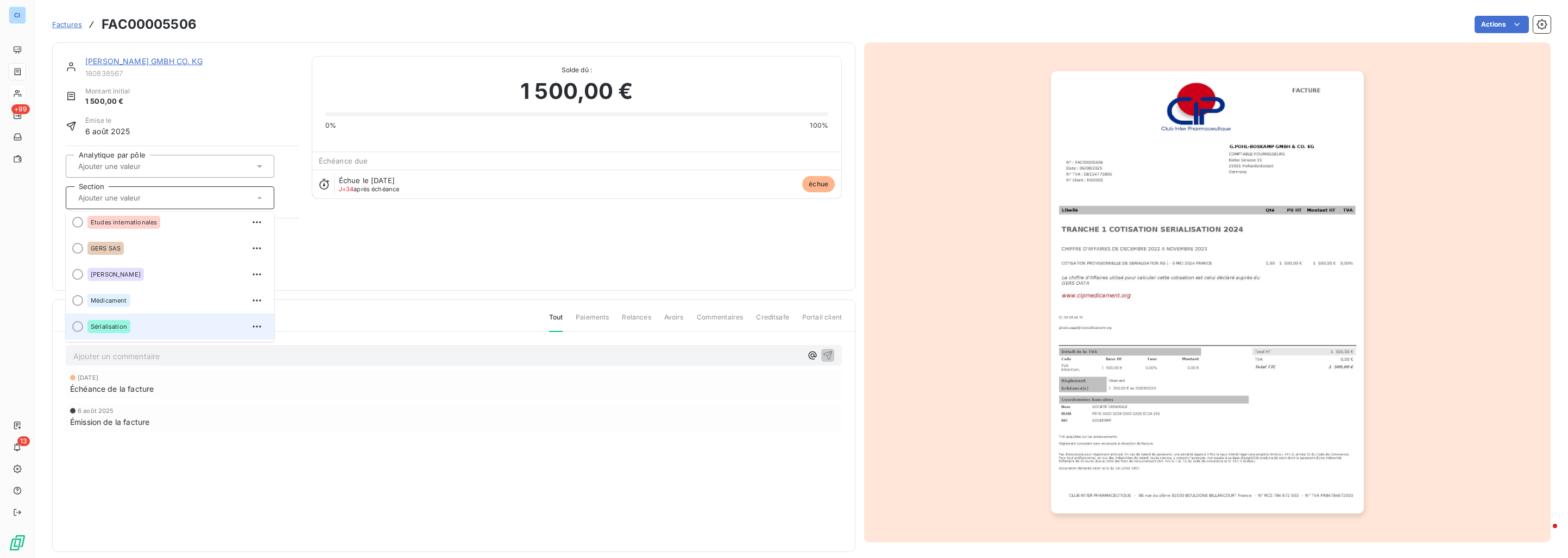
click at [129, 322] on div "Sérialisation" at bounding box center [109, 327] width 43 height 13
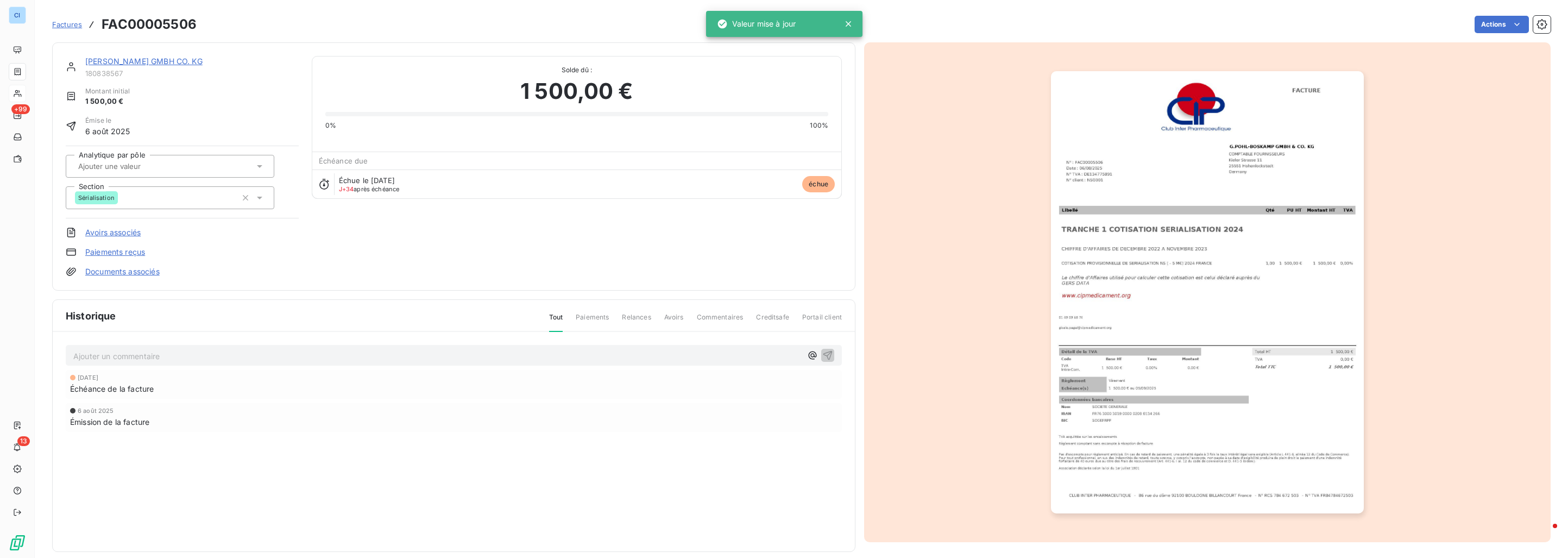
click at [158, 169] on input "text" at bounding box center [131, 166] width 109 height 10
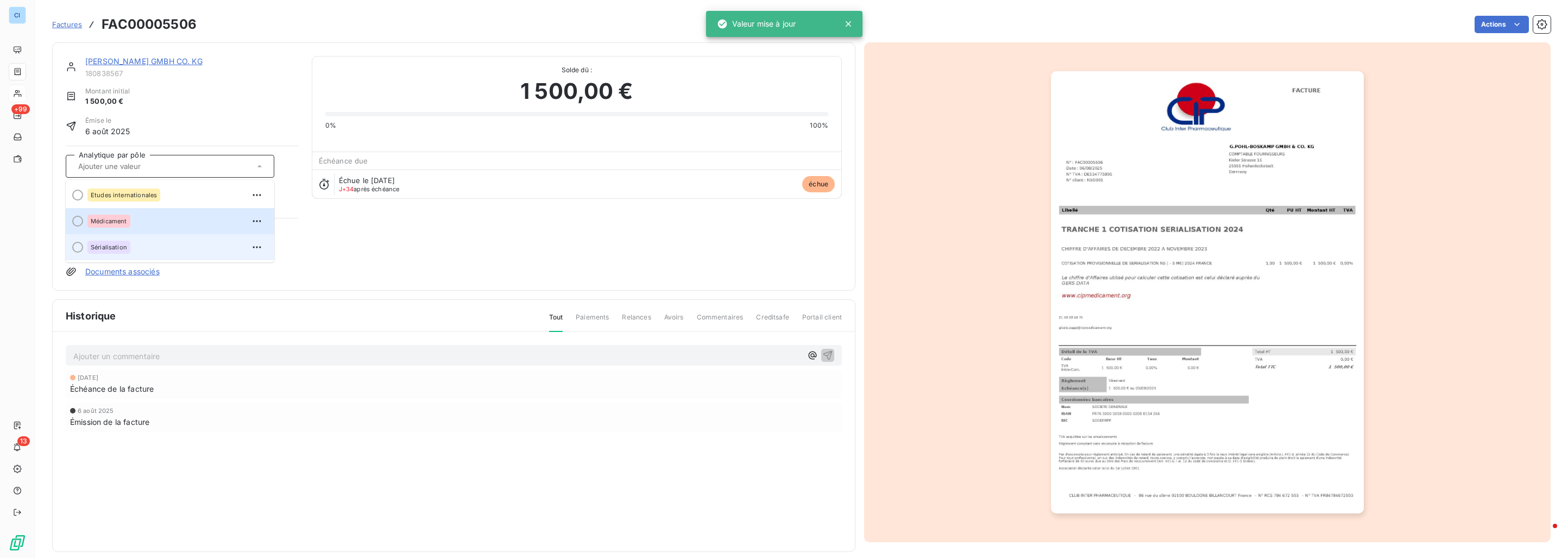
scroll to position [12, 0]
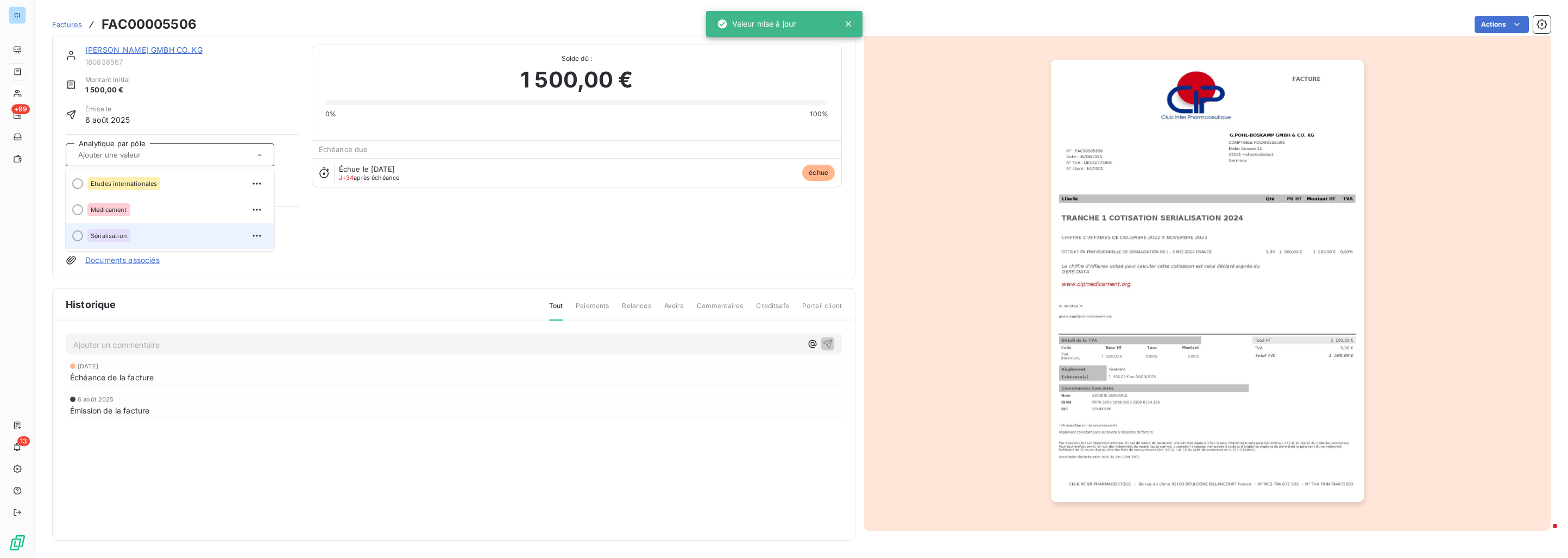
click at [139, 233] on div "Sérialisation" at bounding box center [177, 236] width 178 height 18
click at [147, 51] on link "[PERSON_NAME] GMBH CO. KG" at bounding box center [144, 49] width 117 height 9
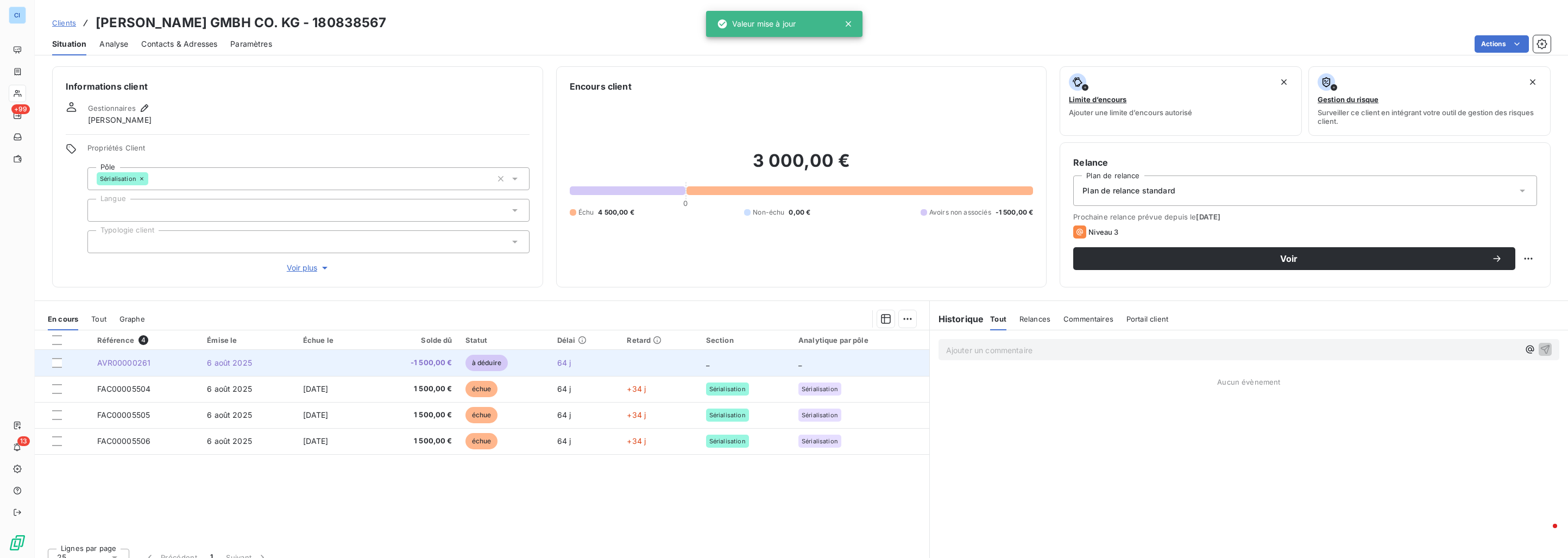
click at [245, 362] on span "6 août 2025" at bounding box center [229, 362] width 45 height 9
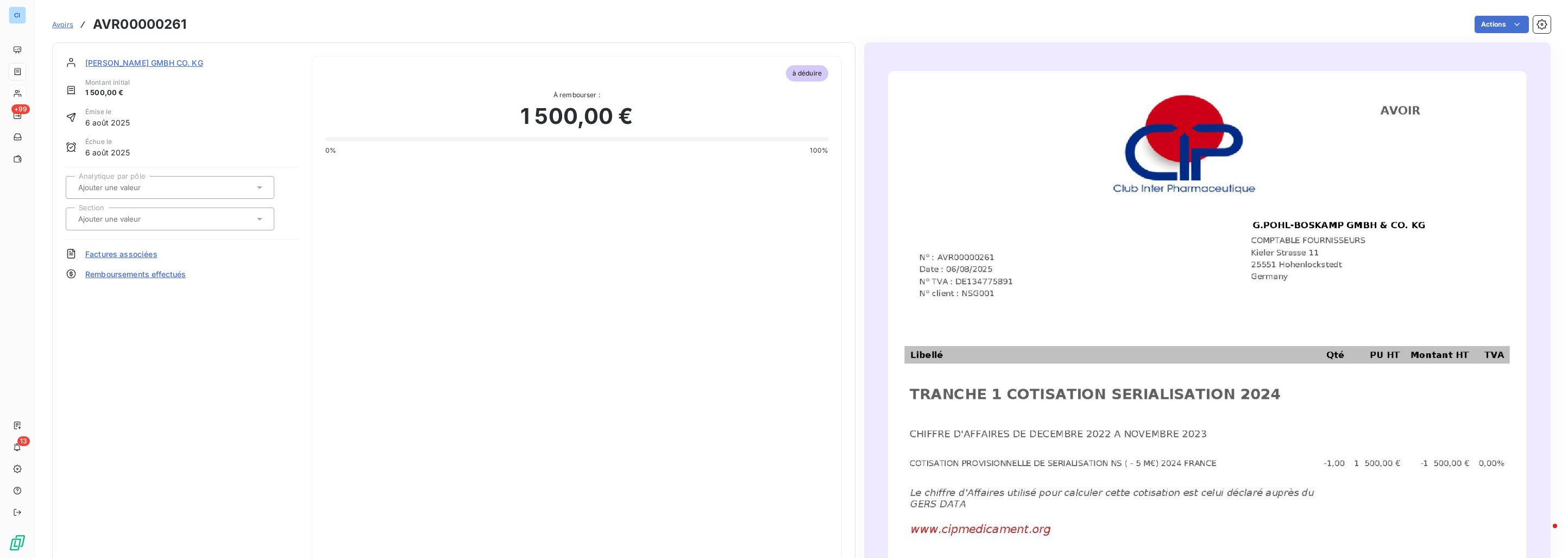
click at [201, 182] on div at bounding box center [164, 187] width 179 height 14
click at [116, 271] on span "Sérialisation" at bounding box center [109, 268] width 37 height 7
click at [122, 224] on div at bounding box center [164, 219] width 179 height 14
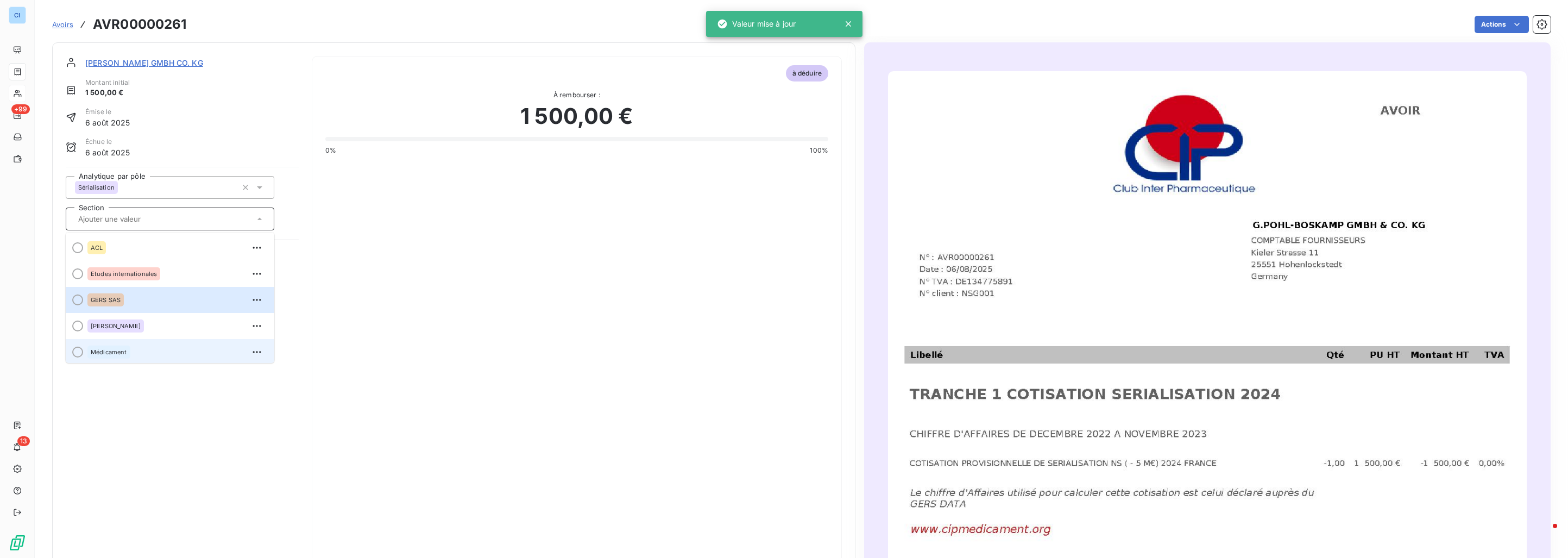
scroll to position [30, 0]
click at [115, 344] on div "Sérialisation" at bounding box center [109, 347] width 43 height 13
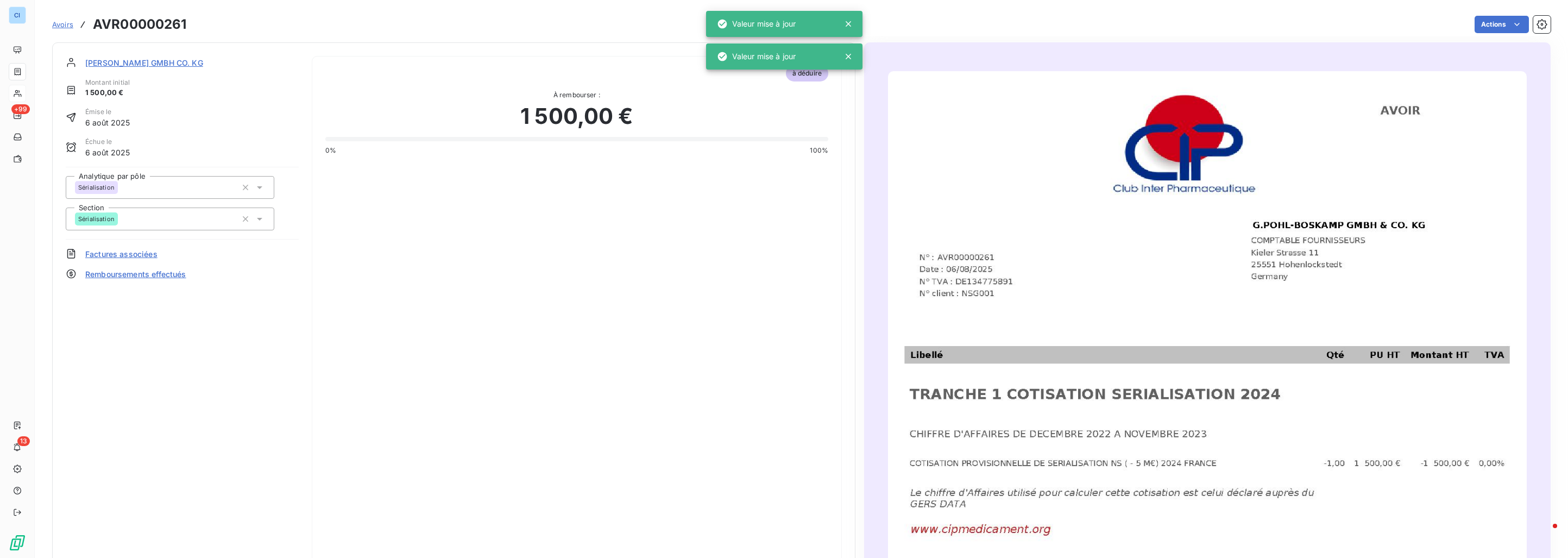
click at [202, 372] on div "G.POHL-BOSKAMP GMBH CO. KG Montant initial 1 500,00 € Émise le 6 août 2025 Échu…" at bounding box center [182, 392] width 233 height 673
click at [116, 62] on span "[PERSON_NAME] GMBH CO. KG" at bounding box center [144, 63] width 118 height 12
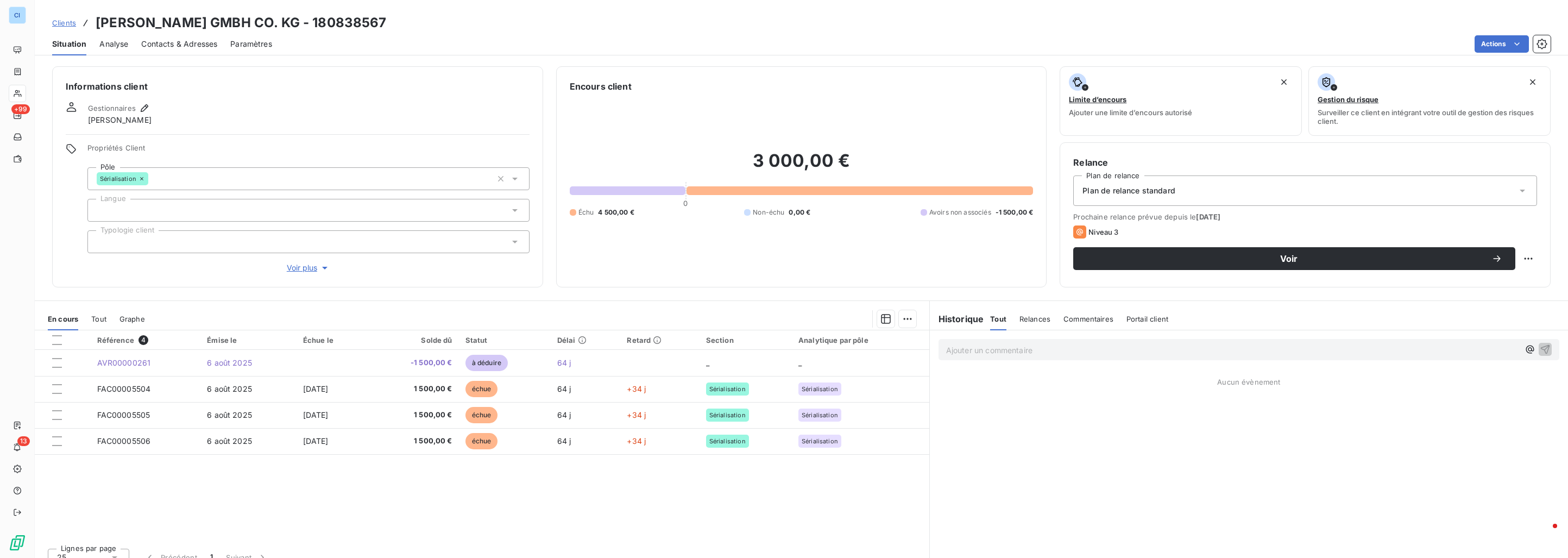
click at [68, 25] on span "Clients" at bounding box center [64, 23] width 24 height 9
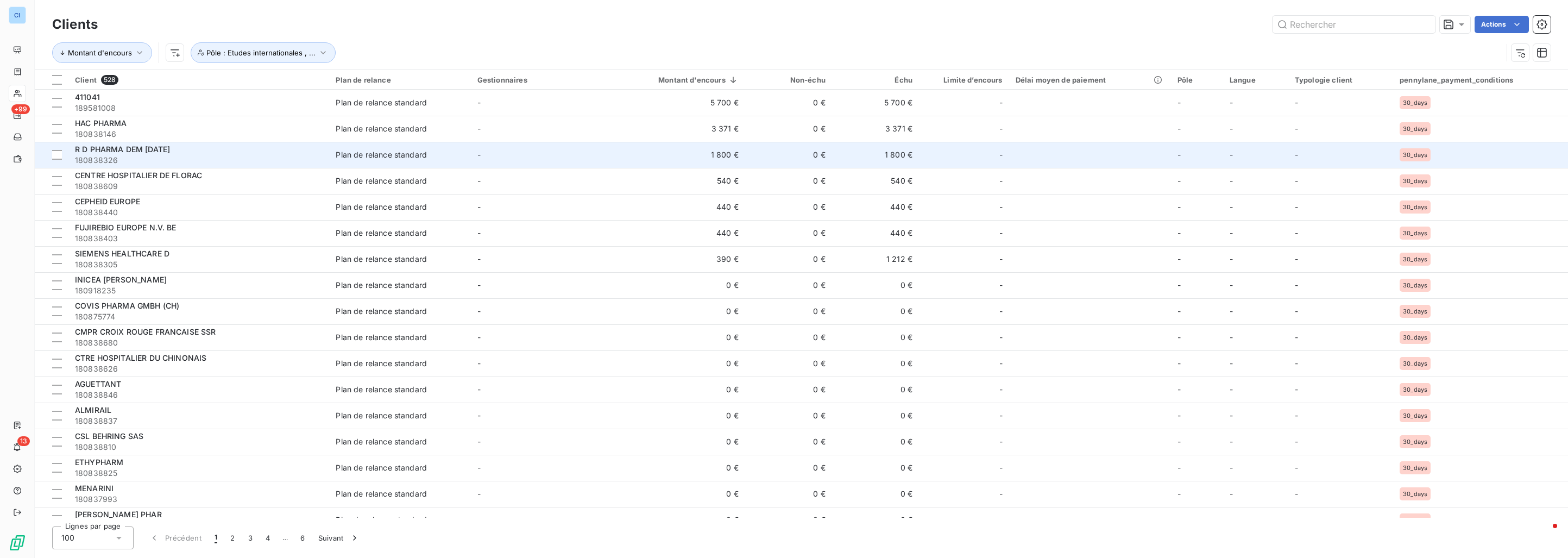
click at [187, 155] on span "180838326" at bounding box center [198, 160] width 248 height 11
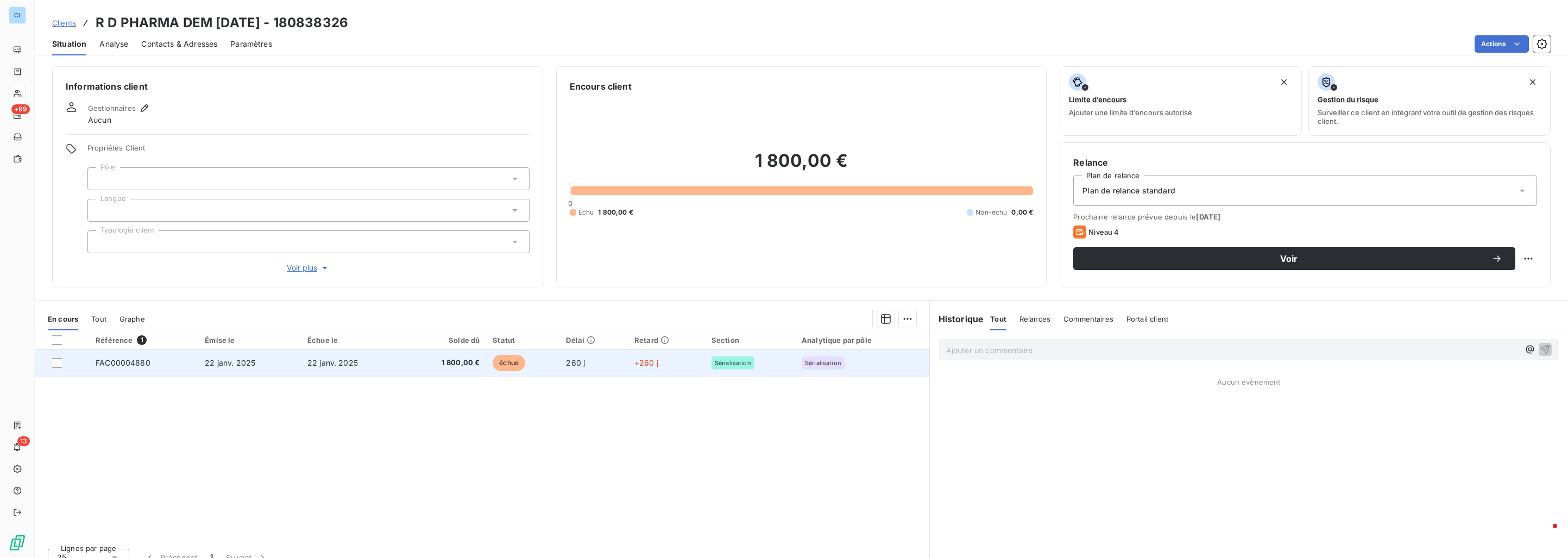
click at [223, 367] on td "22 janv. 2025" at bounding box center [250, 363] width 103 height 26
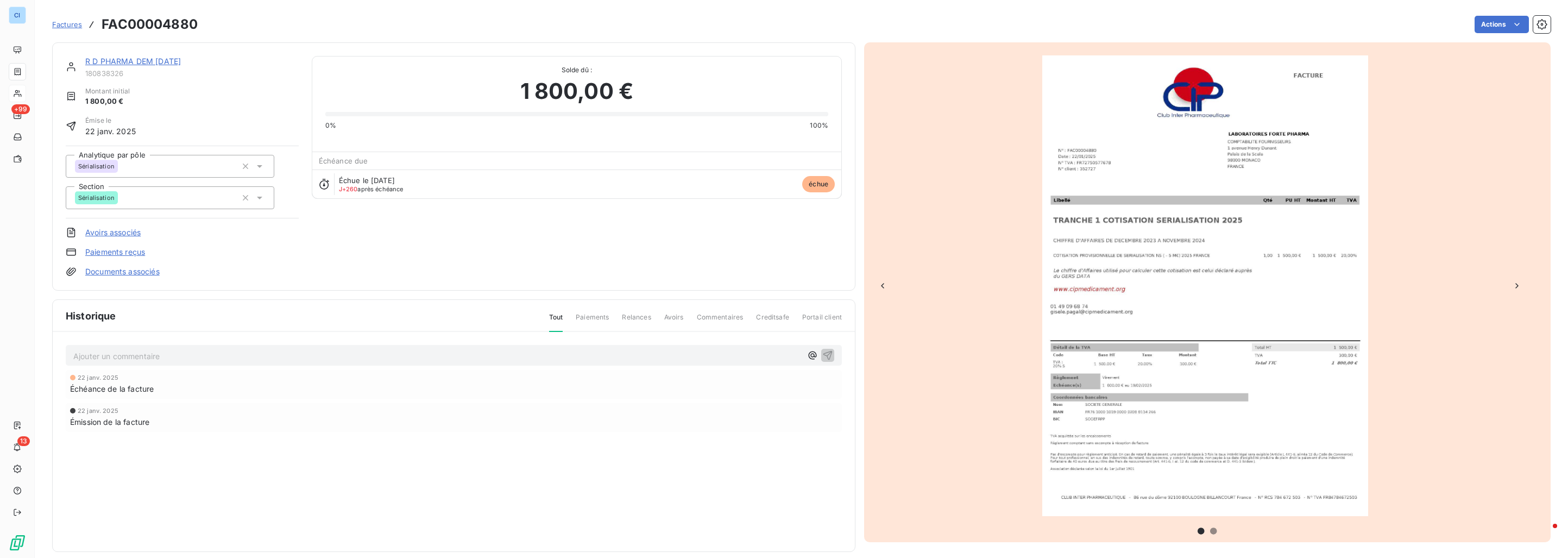
click at [136, 63] on link "R D PHARMA DEM [DATE]" at bounding box center [133, 61] width 96 height 9
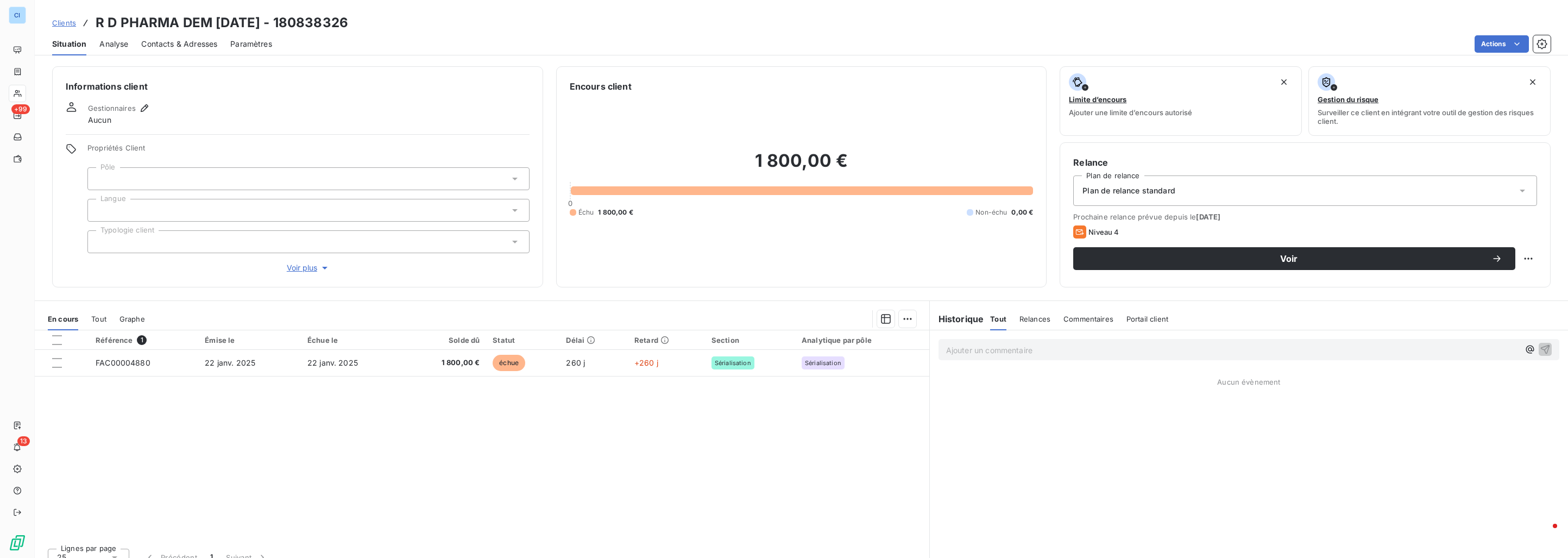
click at [137, 173] on div at bounding box center [309, 178] width 442 height 23
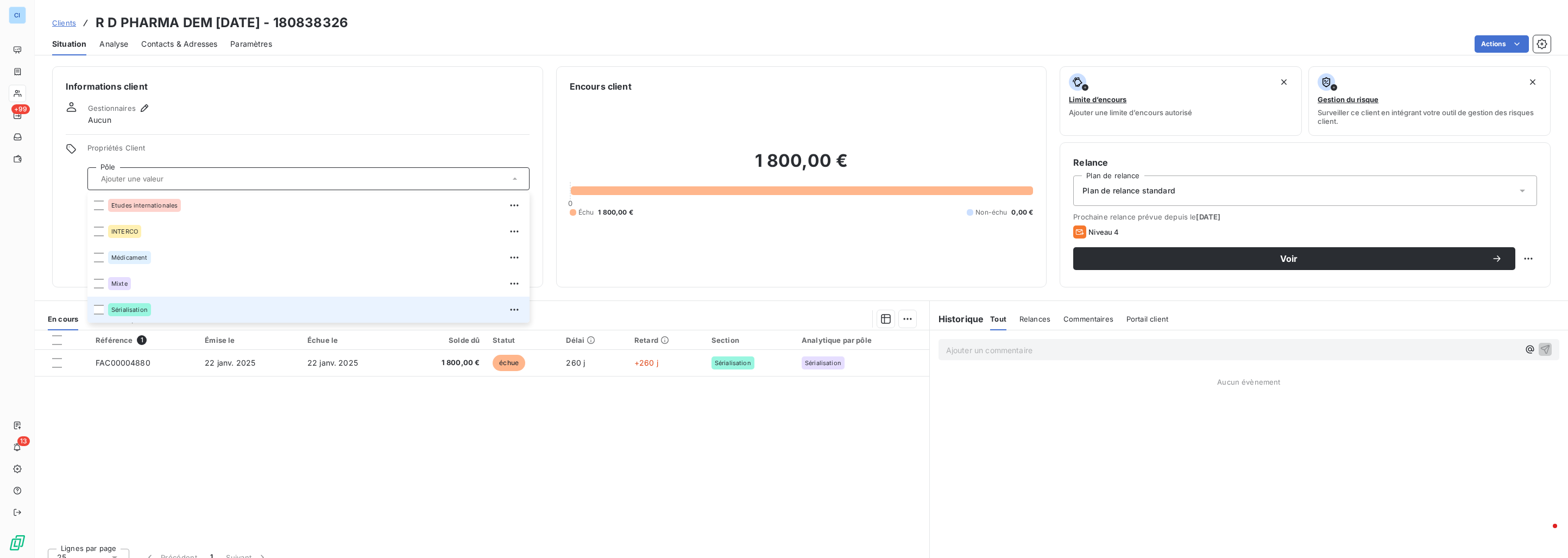
click at [133, 305] on div "Sérialisation" at bounding box center [130, 309] width 43 height 13
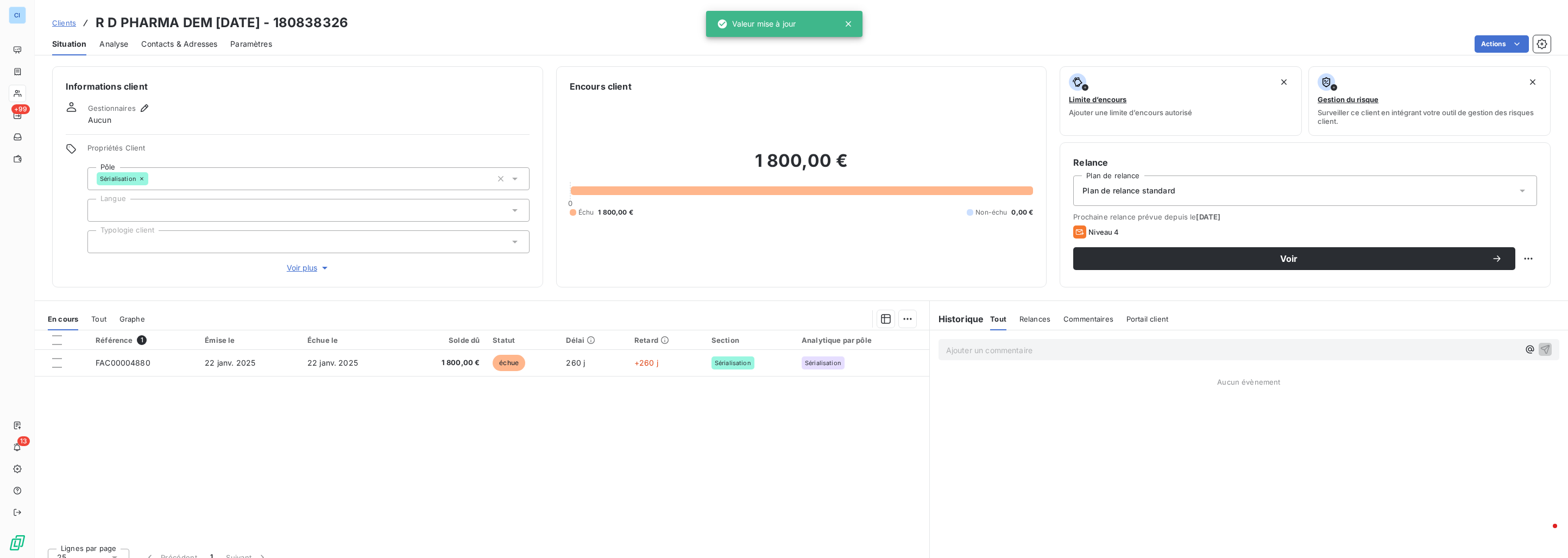
click at [172, 404] on div "Référence 1 Émise le Échue le Solde dû Statut Délai Retard Section Analytique p…" at bounding box center [482, 436] width 895 height 210
click at [103, 321] on span "Tout" at bounding box center [99, 319] width 15 height 9
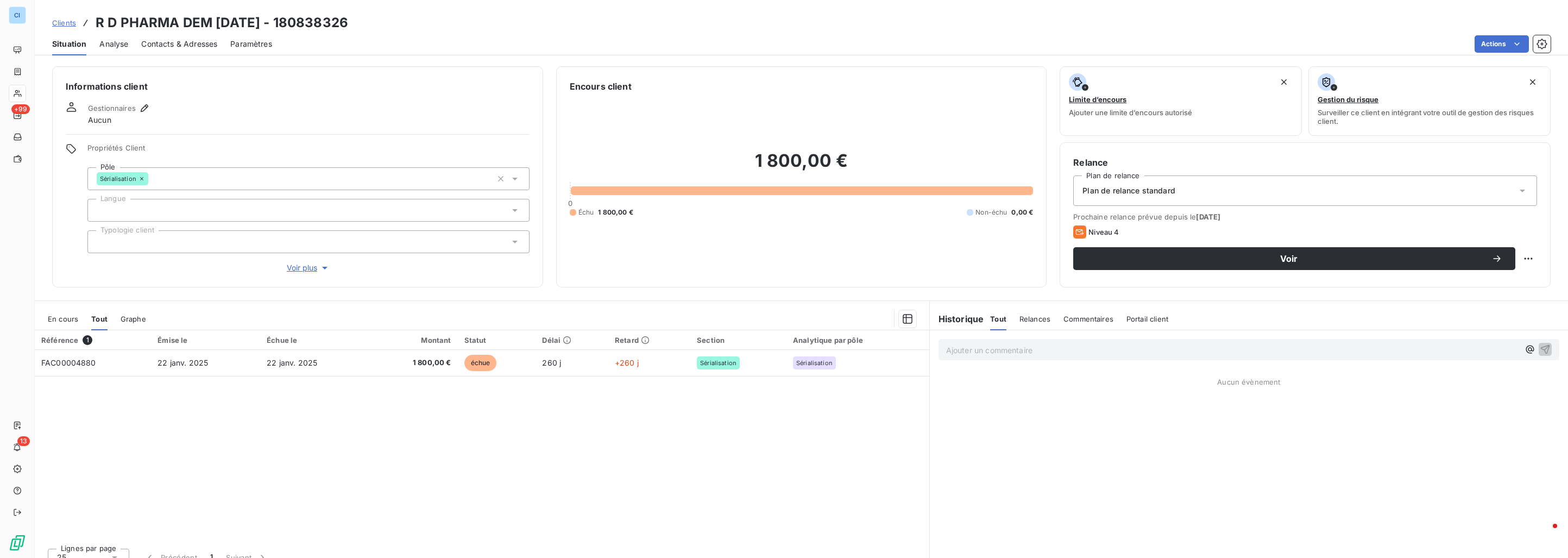
click at [63, 24] on span "Clients" at bounding box center [64, 23] width 24 height 9
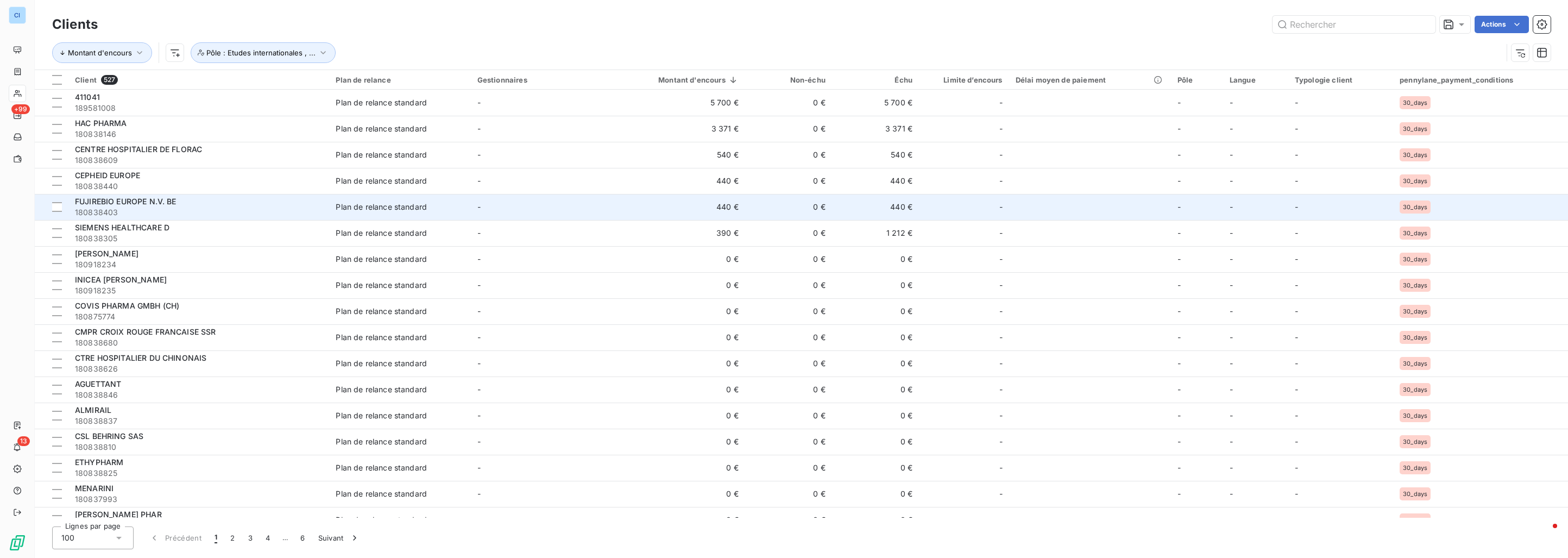
click at [169, 200] on span "FUJIREBIO EUROPE N.V. BE" at bounding box center [125, 201] width 102 height 9
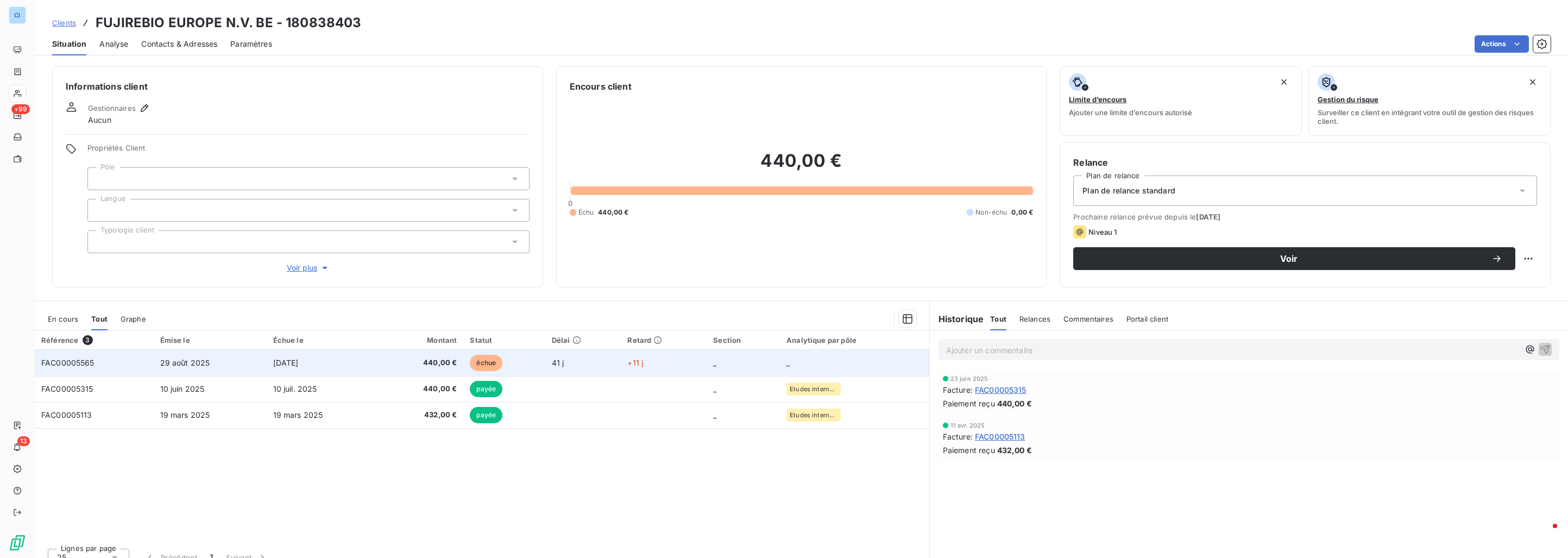
click at [285, 361] on span "[DATE]" at bounding box center [286, 362] width 26 height 9
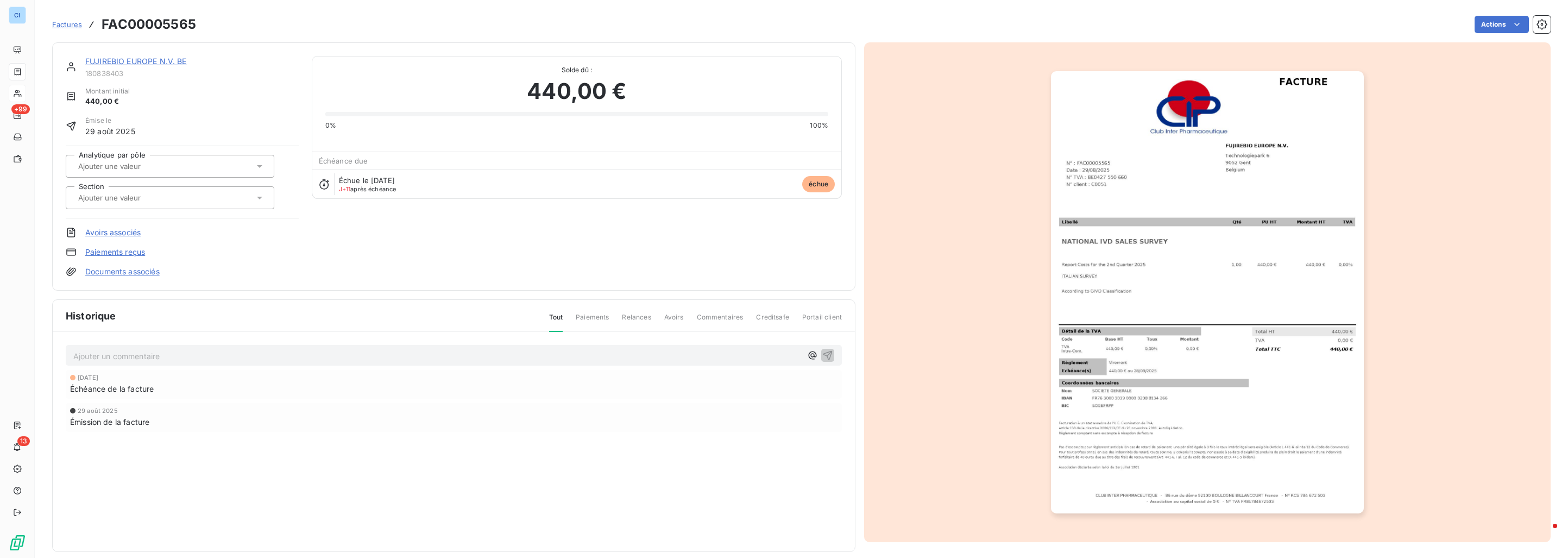
click at [205, 168] on div at bounding box center [164, 166] width 179 height 14
click at [185, 191] on div "Etudes internationales" at bounding box center [177, 195] width 178 height 18
click at [184, 197] on div at bounding box center [164, 197] width 179 height 14
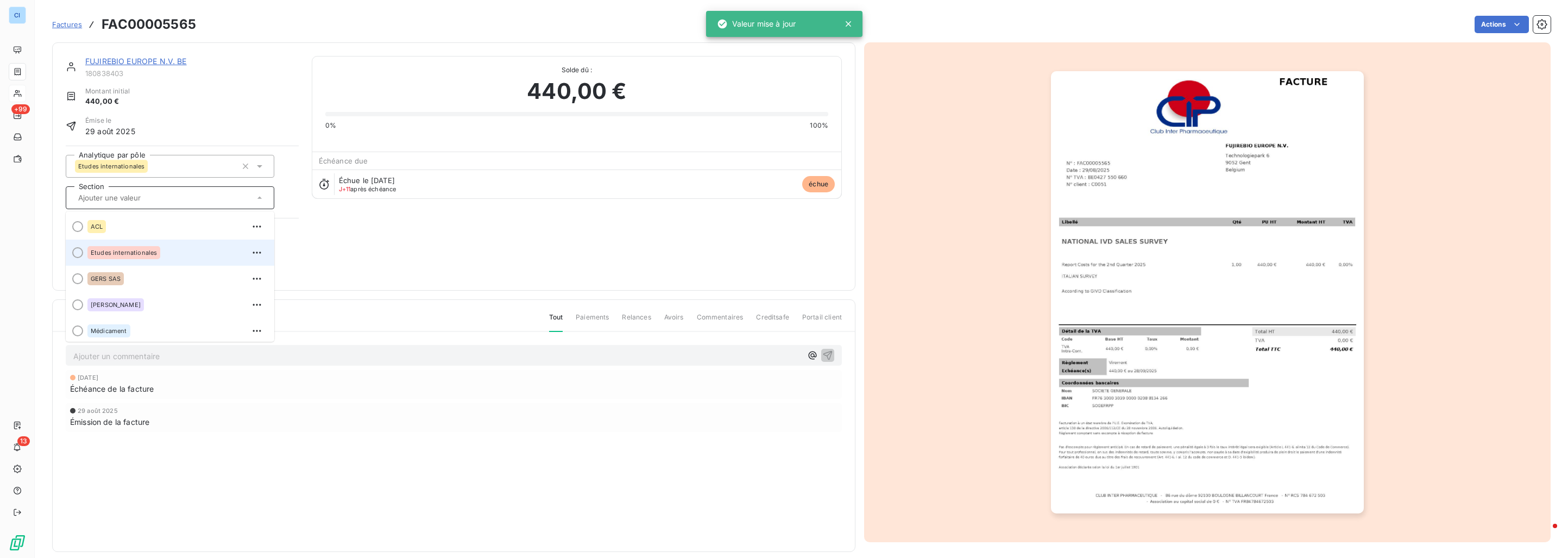
click at [165, 250] on div "Etudes internationales" at bounding box center [177, 253] width 178 height 18
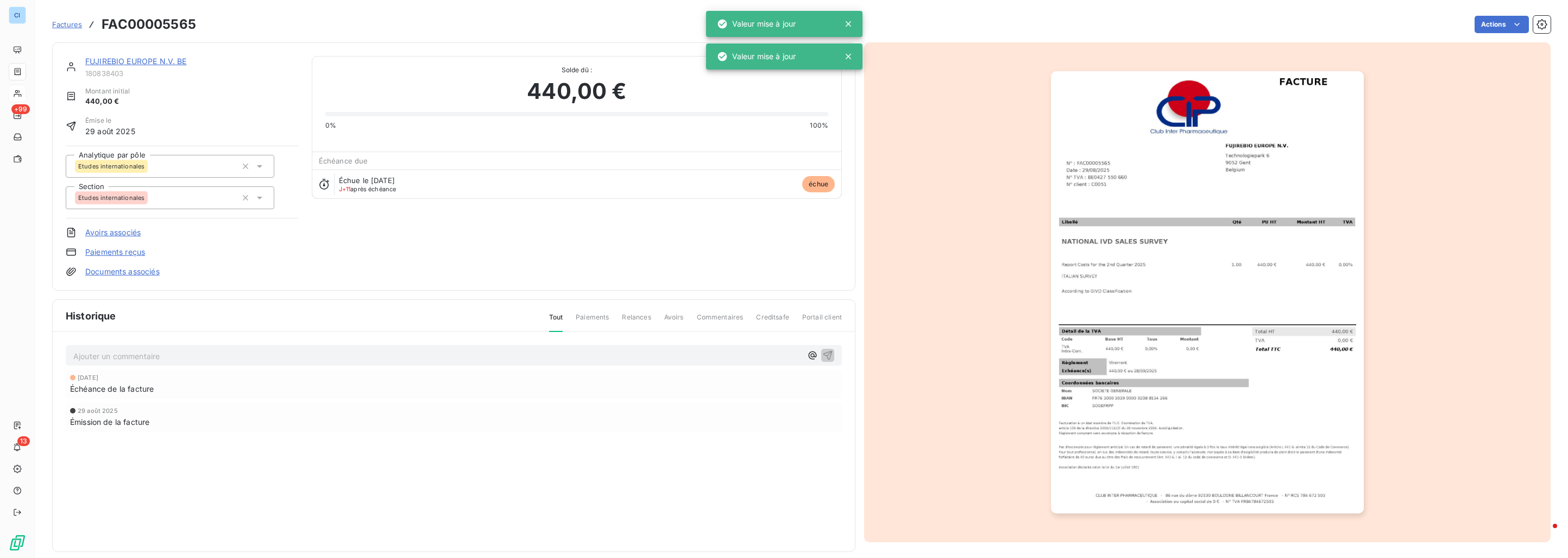
click at [145, 65] on link "FUJIREBIO EUROPE N.V. BE" at bounding box center [136, 61] width 102 height 9
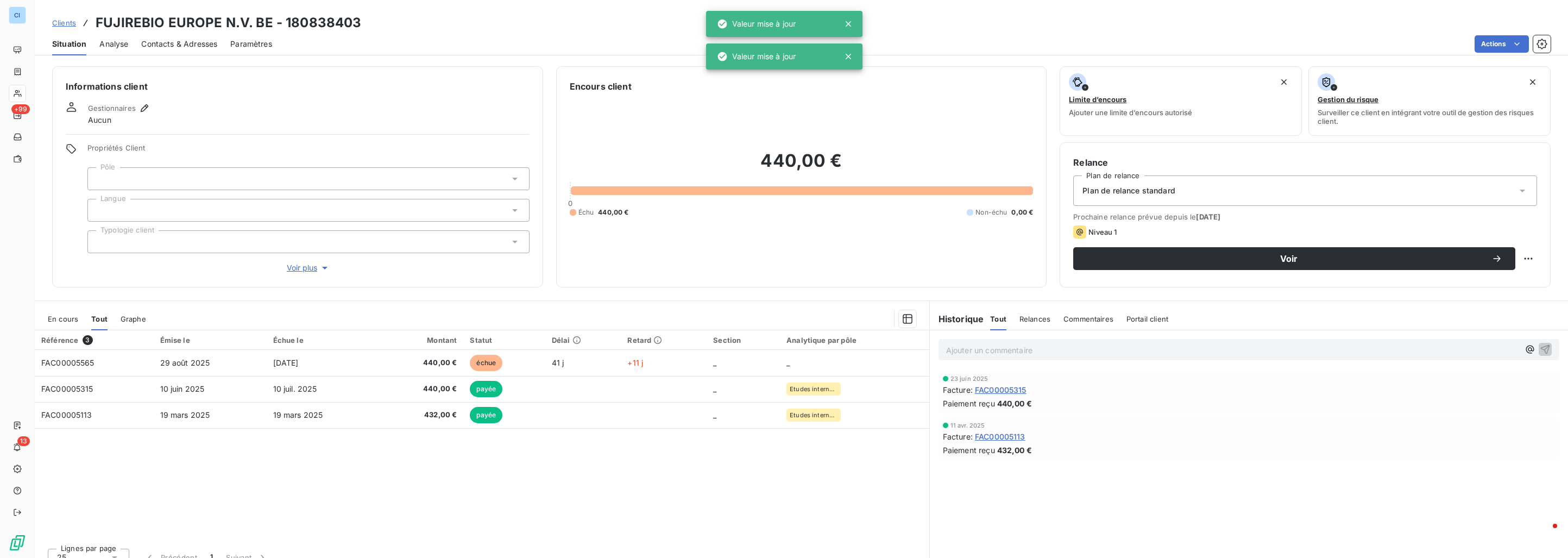
click at [134, 175] on div at bounding box center [309, 178] width 442 height 23
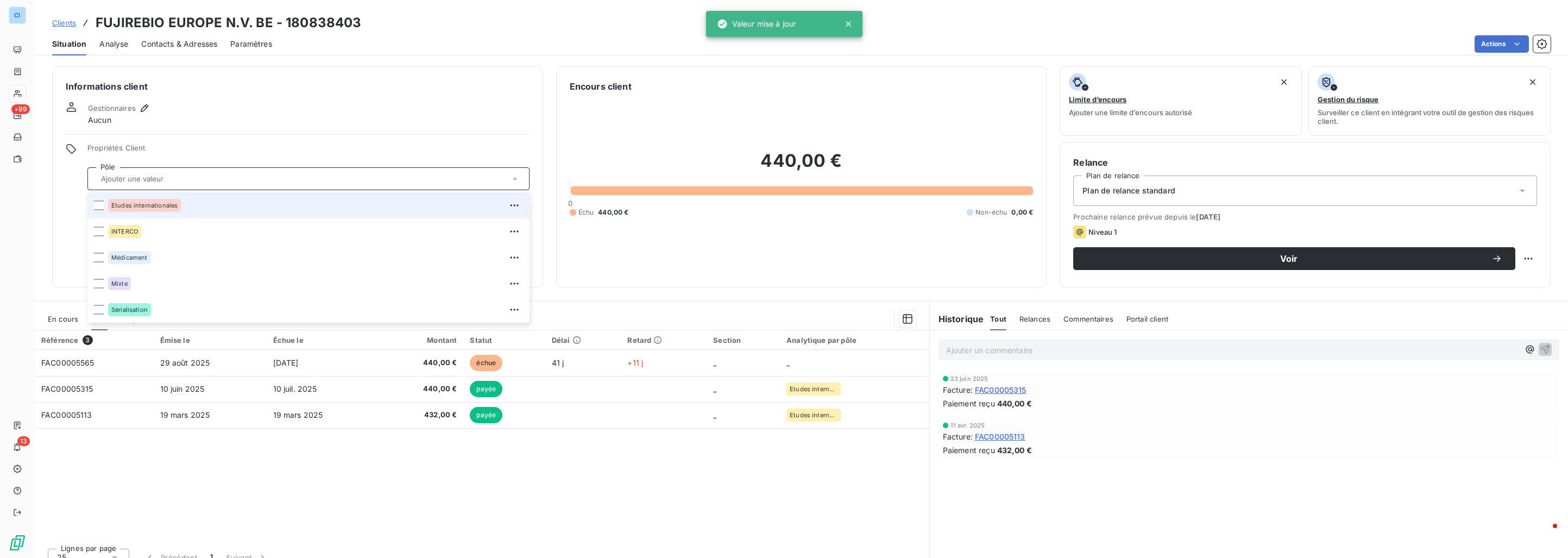
click at [137, 204] on span "Etudes internationales" at bounding box center [144, 205] width 66 height 7
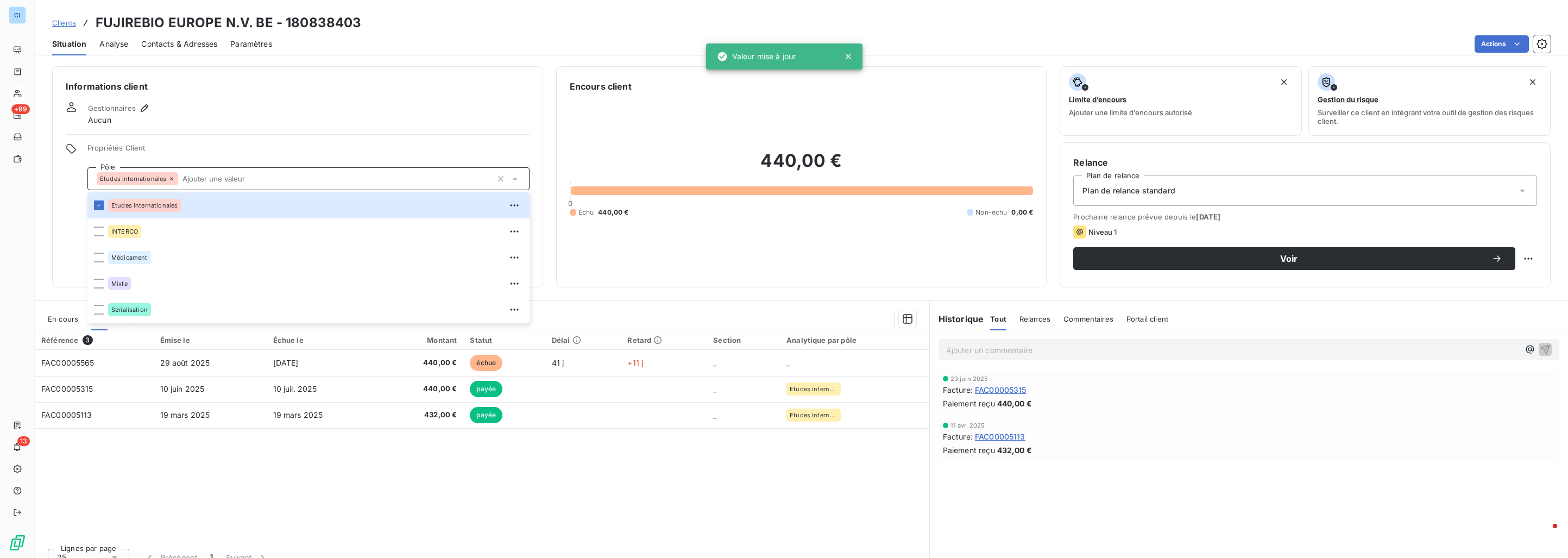
click at [205, 472] on div "Référence 3 Émise le Échue le Montant Statut Délai Retard Section Analytique pa…" at bounding box center [482, 436] width 895 height 210
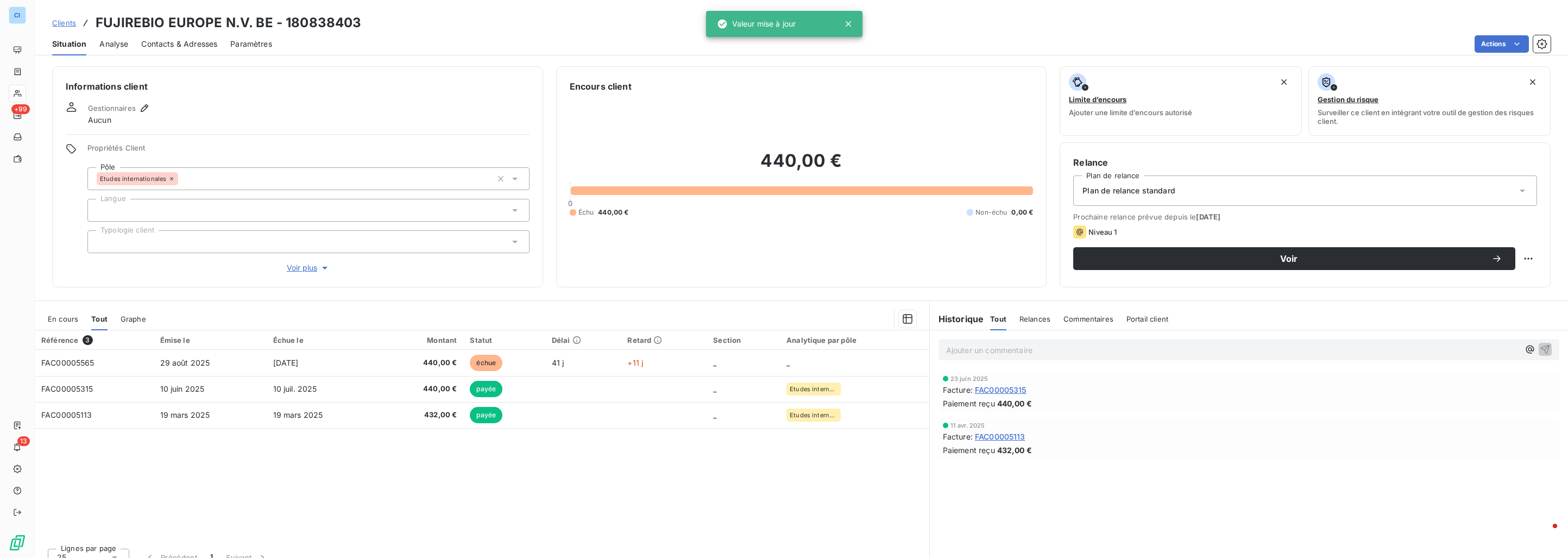
click at [72, 26] on span "Clients" at bounding box center [64, 23] width 24 height 9
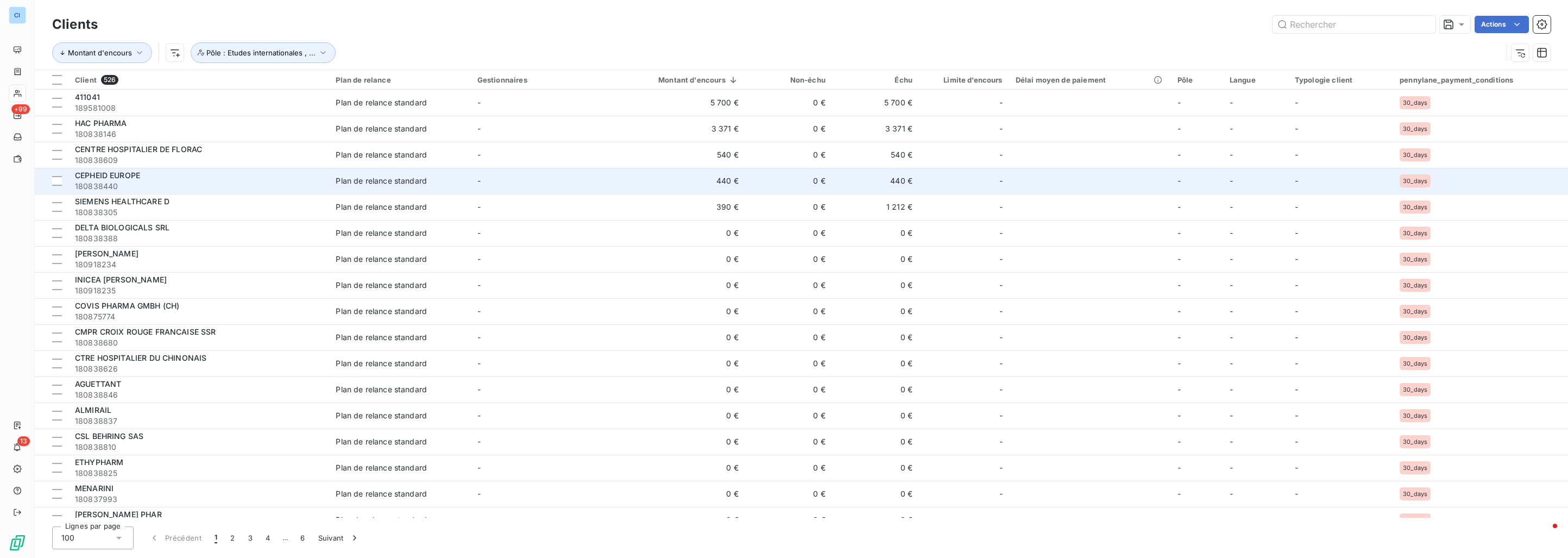
click at [254, 175] on div "CEPHEID EUROPE" at bounding box center [198, 175] width 248 height 11
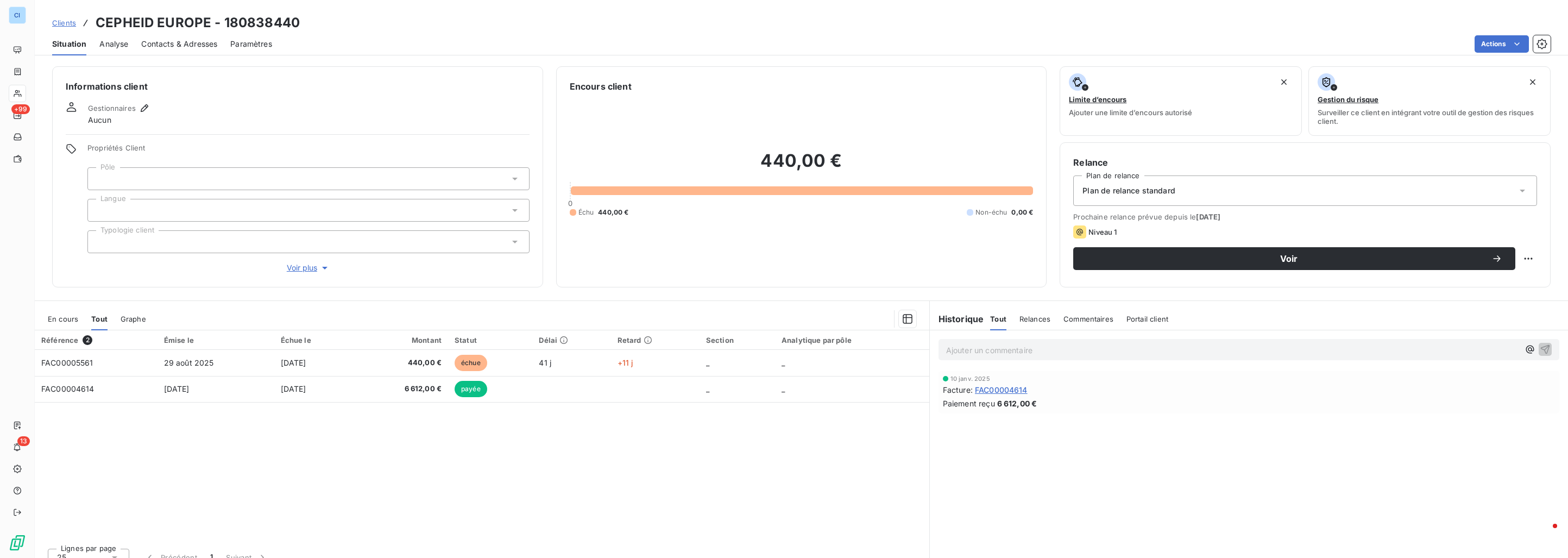
click at [189, 180] on div at bounding box center [309, 178] width 442 height 23
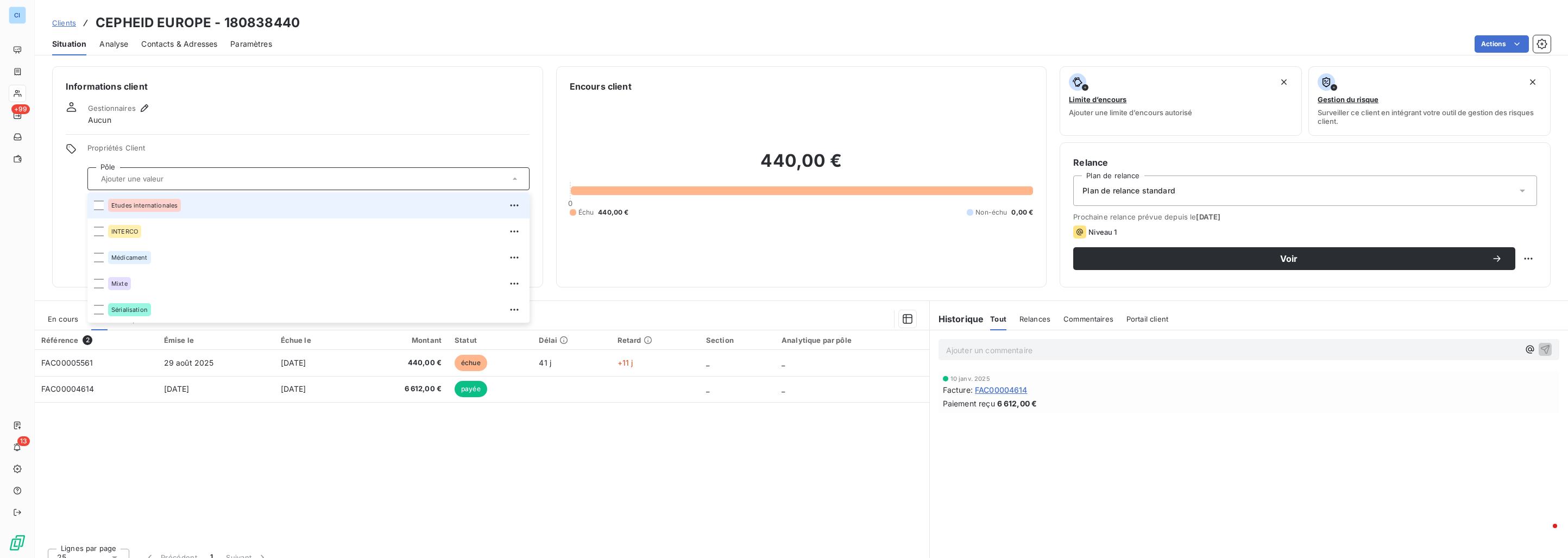
click at [179, 201] on div "Etudes internationales" at bounding box center [145, 205] width 73 height 13
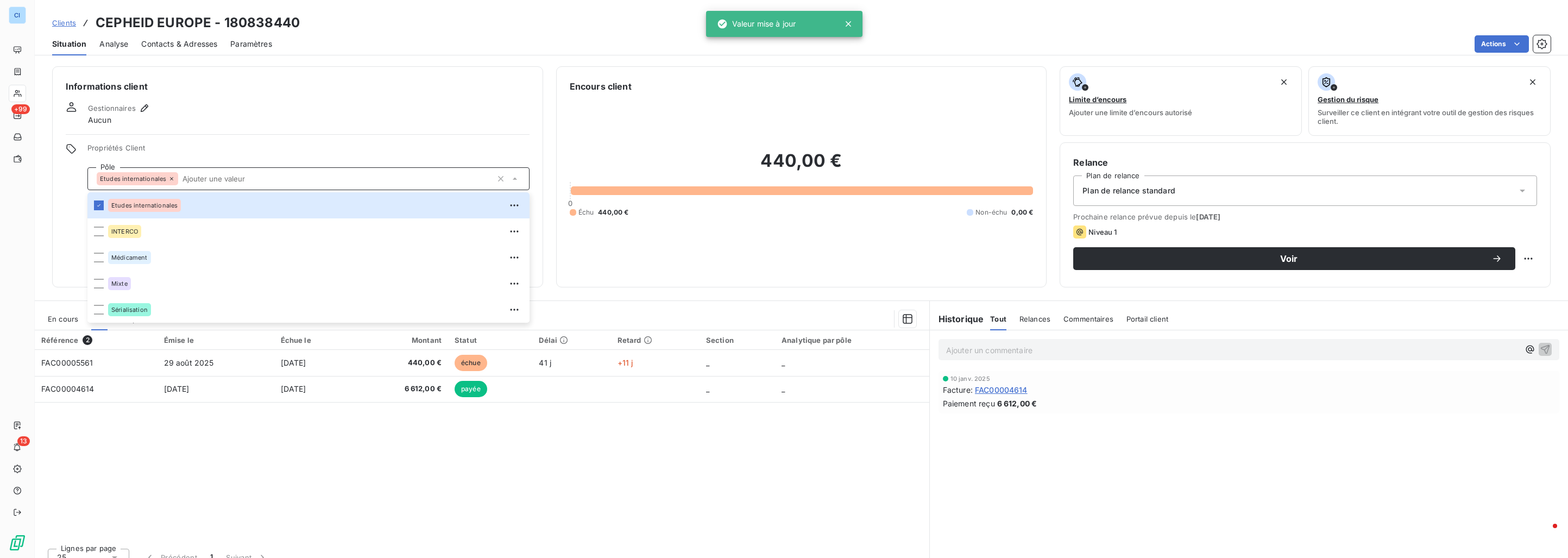
click at [212, 417] on div "Référence 2 Émise le Échue le Montant Statut Délai Retard Section Analytique pa…" at bounding box center [482, 436] width 895 height 210
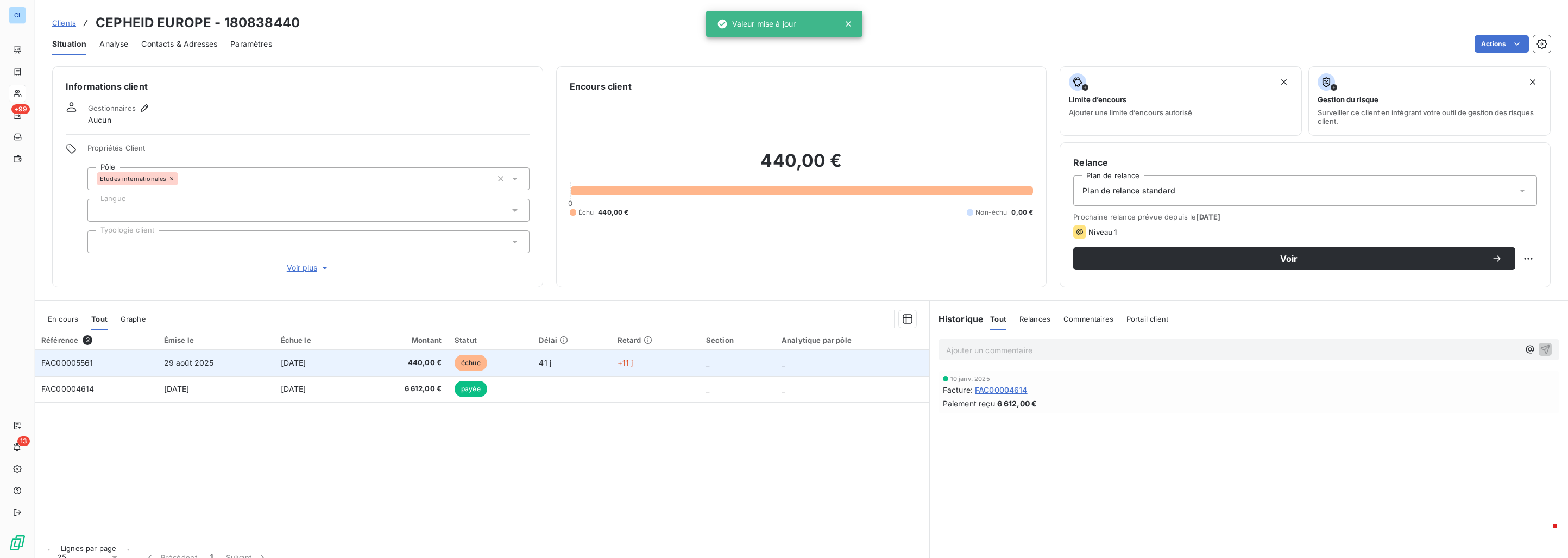
click at [212, 363] on td "29 août 2025" at bounding box center [216, 363] width 117 height 26
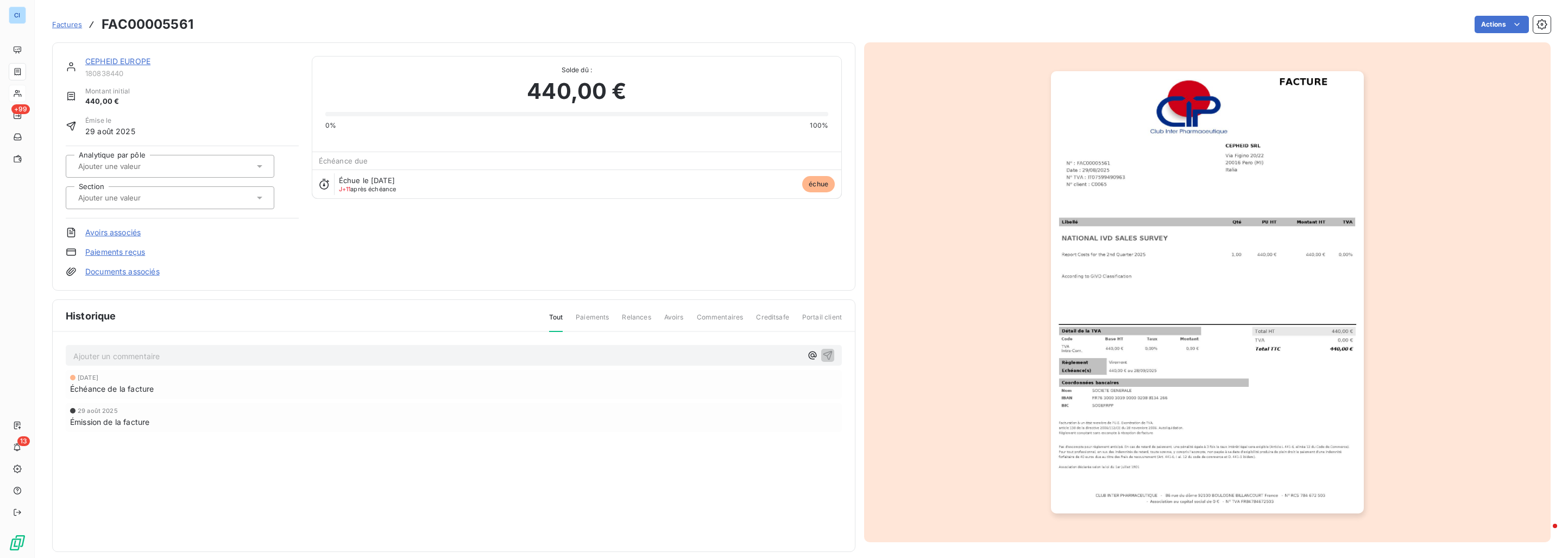
click at [143, 169] on input "text" at bounding box center [131, 166] width 109 height 10
click at [133, 189] on div "Etudes internationales" at bounding box center [124, 195] width 73 height 13
click at [136, 196] on input "text" at bounding box center [131, 198] width 109 height 10
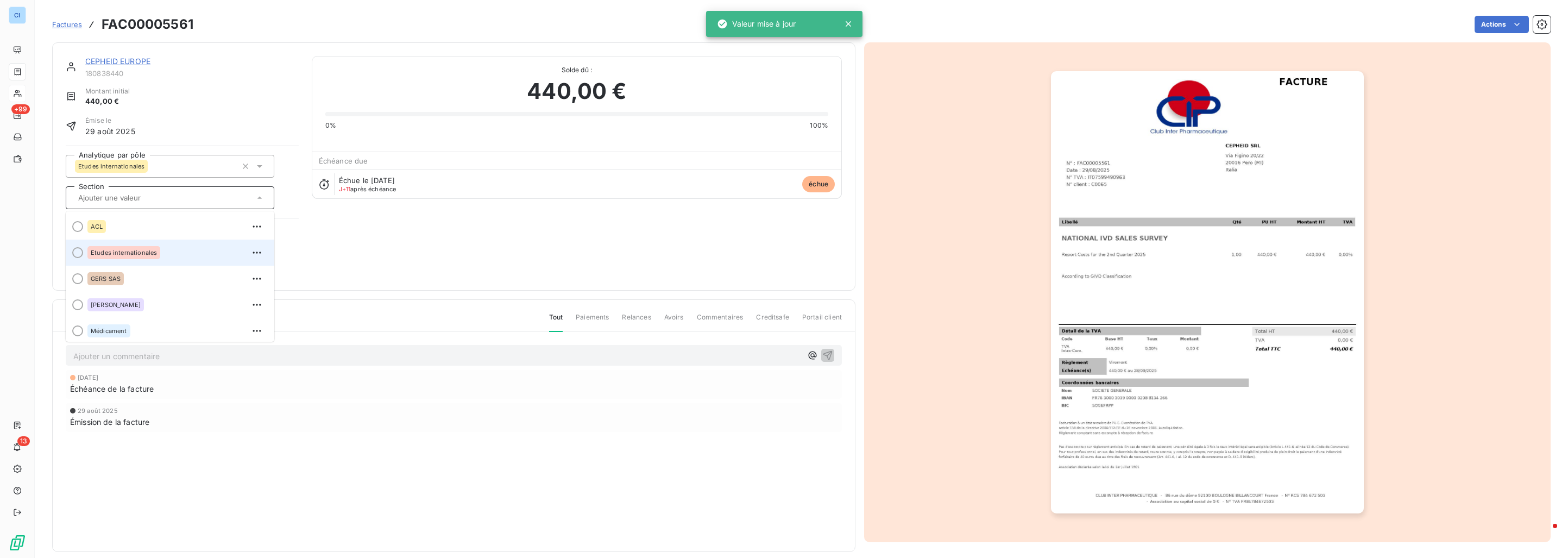
click at [134, 250] on span "Etudes internationales" at bounding box center [124, 253] width 66 height 7
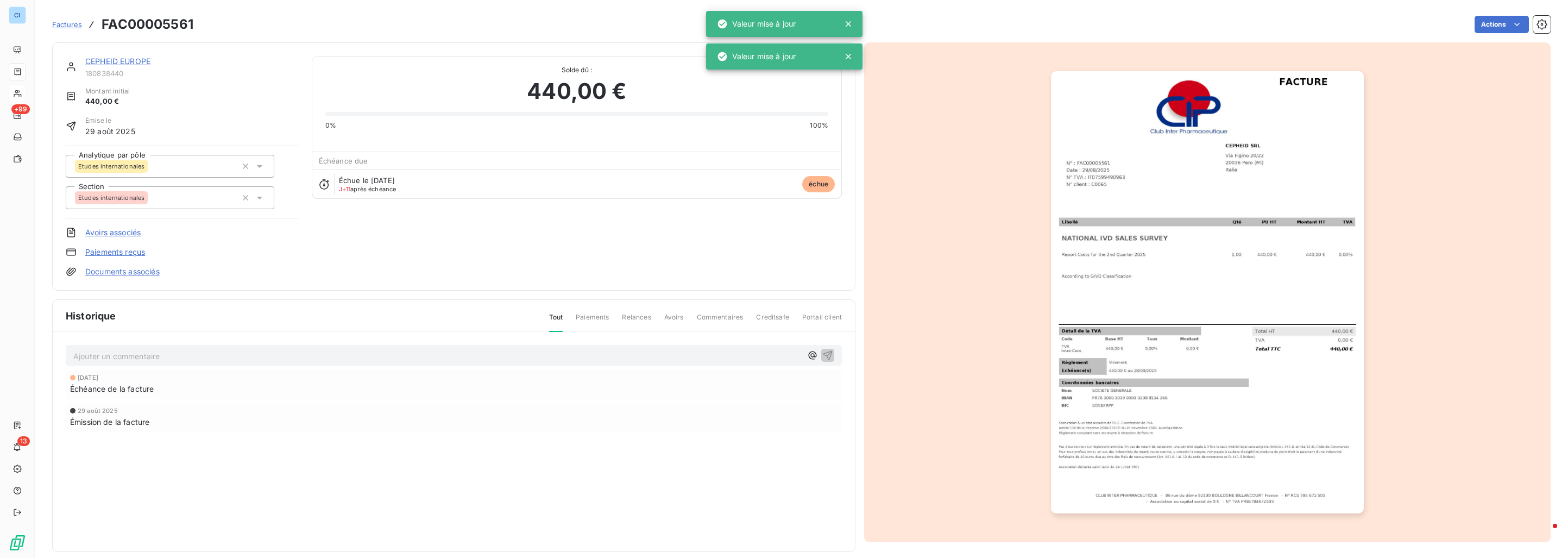
click at [264, 426] on div "Émission de la facture" at bounding box center [453, 422] width 768 height 12
click at [134, 60] on link "CEPHEID EUROPE" at bounding box center [117, 61] width 65 height 9
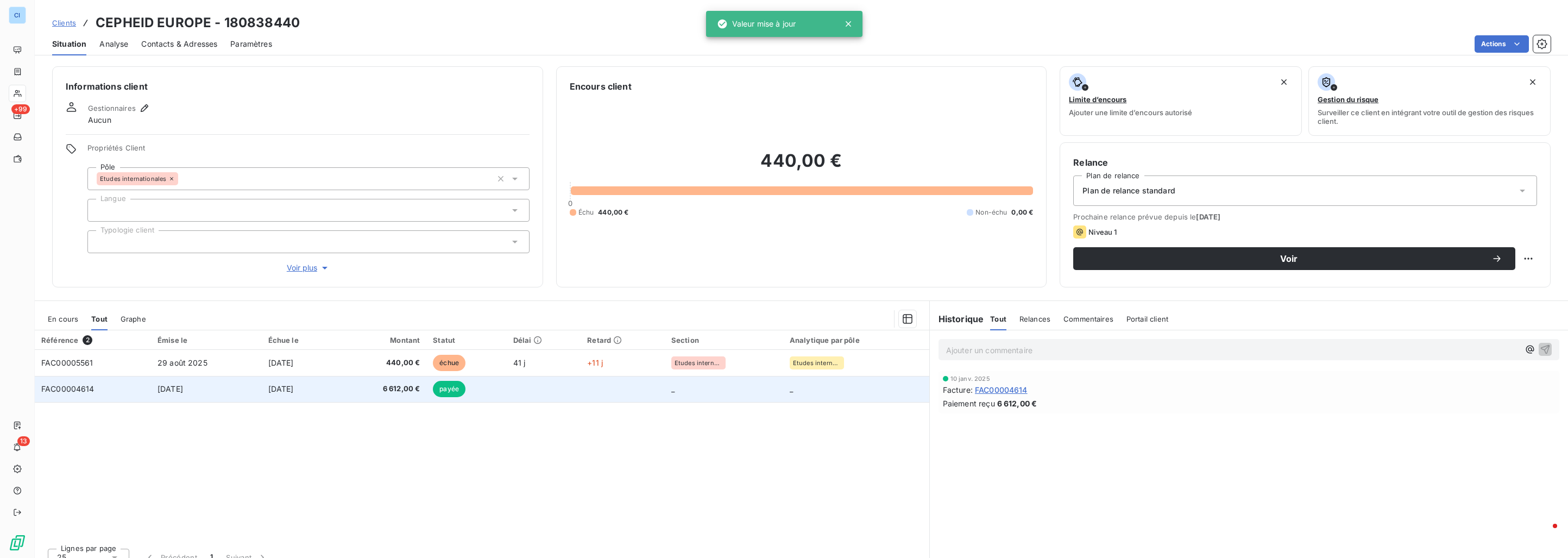
click at [217, 379] on td "14 oct. 2024" at bounding box center [206, 389] width 111 height 26
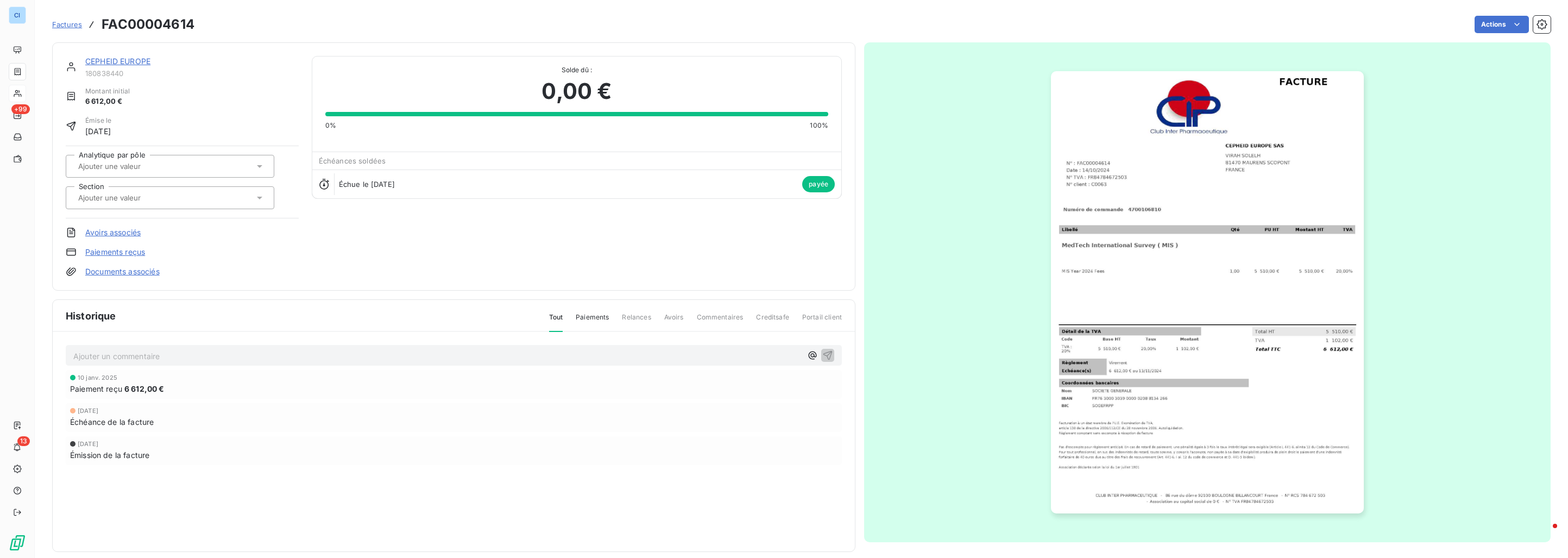
click at [194, 158] on div at bounding box center [170, 166] width 209 height 23
click at [154, 192] on span "Etudes internationales" at bounding box center [124, 195] width 66 height 7
click at [154, 201] on input "text" at bounding box center [131, 198] width 109 height 10
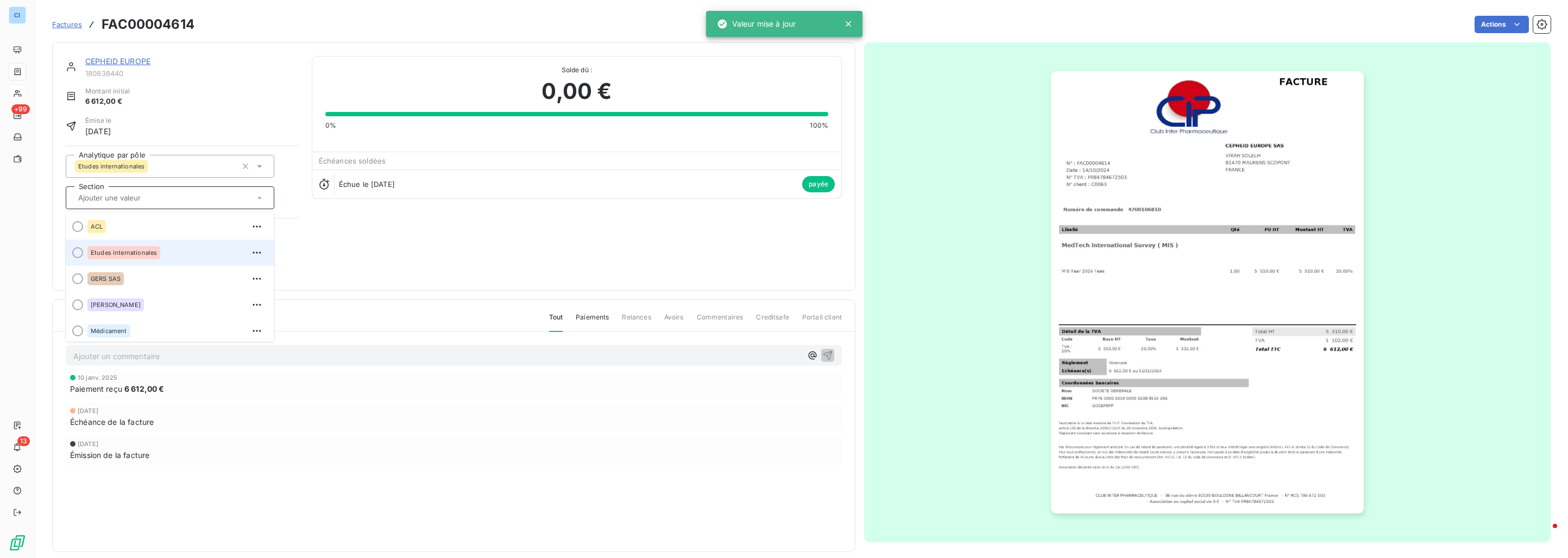
click at [146, 253] on span "Etudes internationales" at bounding box center [124, 253] width 66 height 7
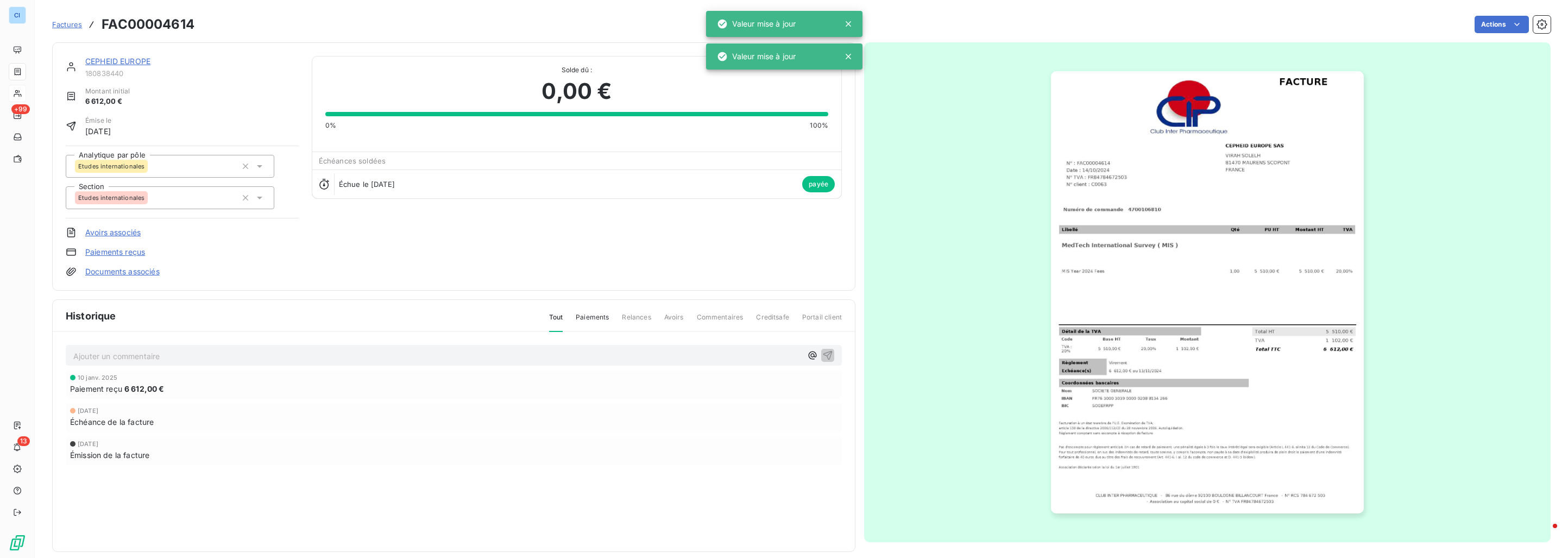
click at [121, 59] on link "CEPHEID EUROPE" at bounding box center [117, 61] width 65 height 9
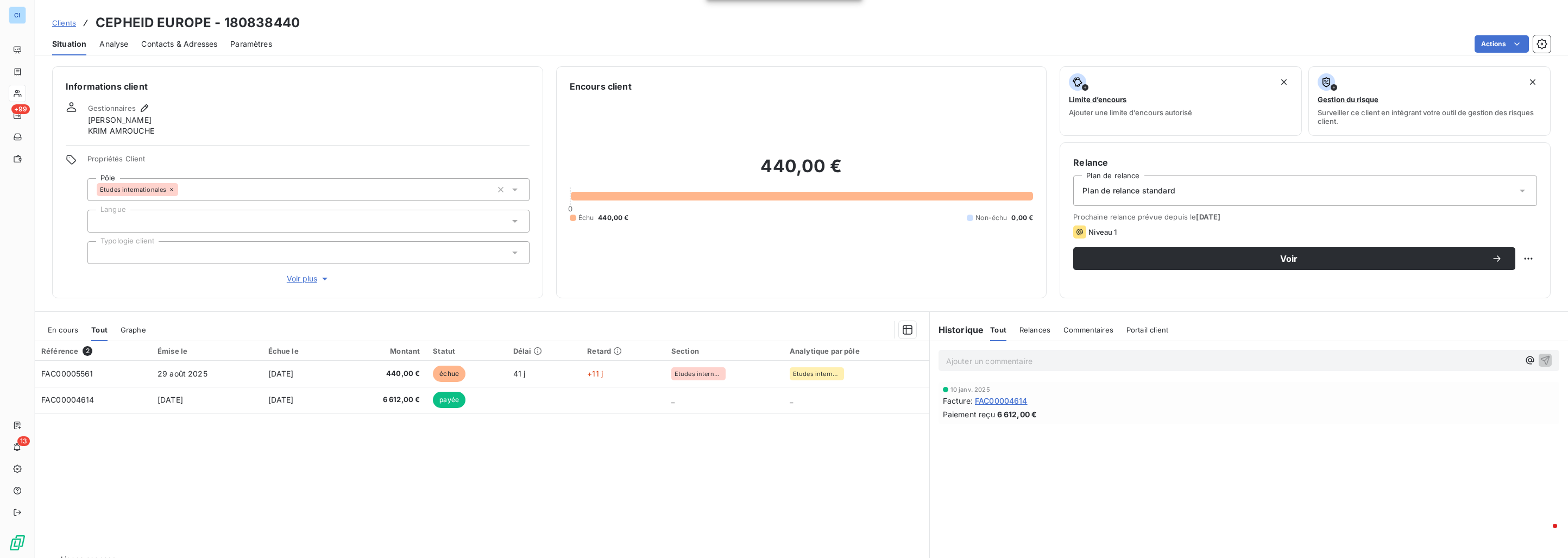
click at [70, 28] on link "Clients" at bounding box center [64, 23] width 24 height 11
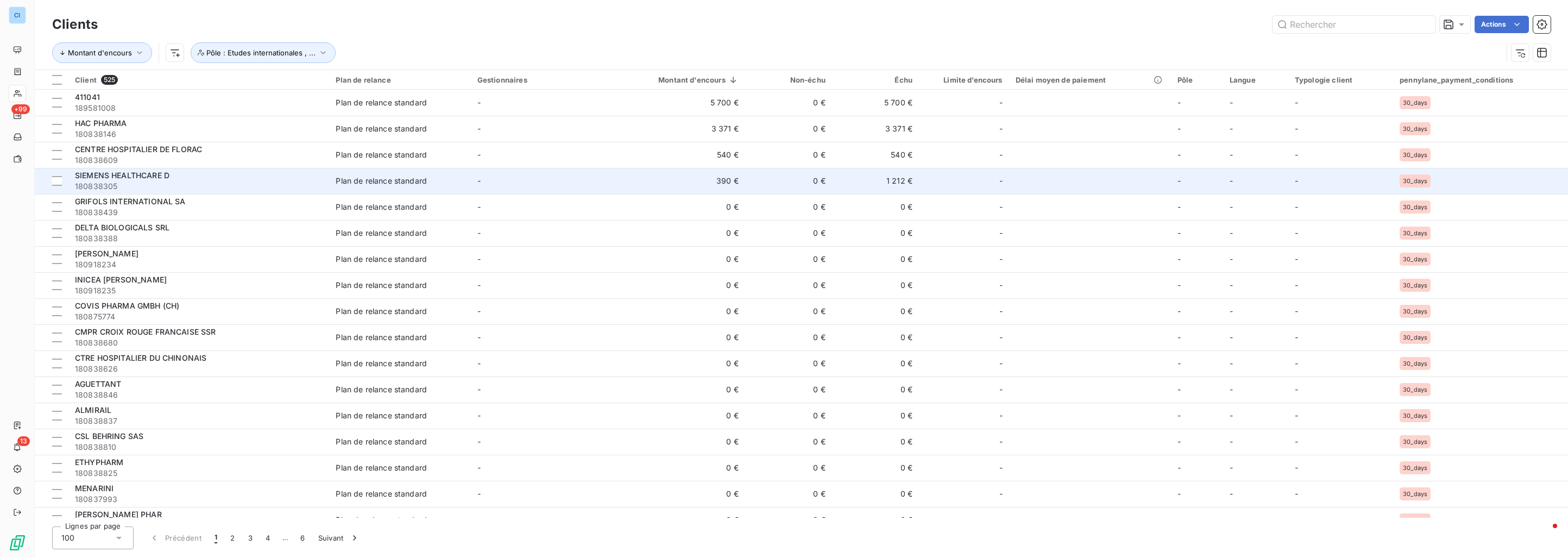
click at [215, 174] on div "SIEMENS HEALTHCARE D" at bounding box center [198, 175] width 248 height 11
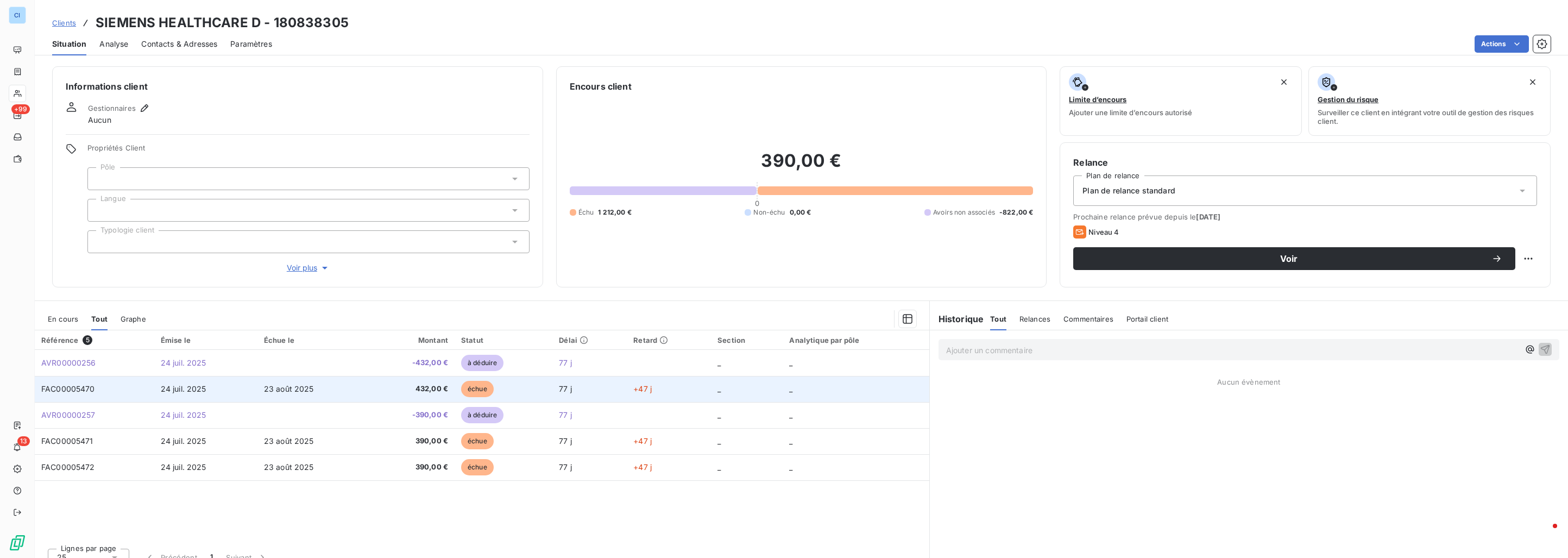
click at [160, 398] on td "24 juil. 2025" at bounding box center [206, 389] width 103 height 26
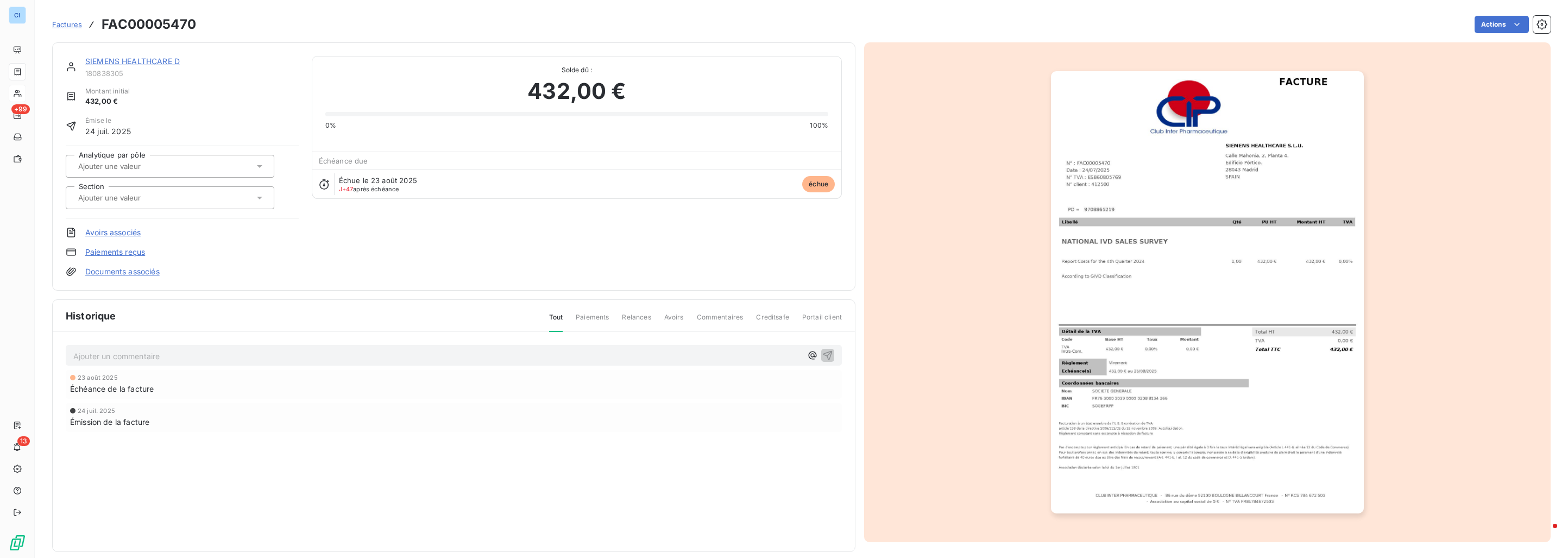
click at [146, 58] on link "SIEMENS HEALTHCARE D" at bounding box center [132, 61] width 94 height 9
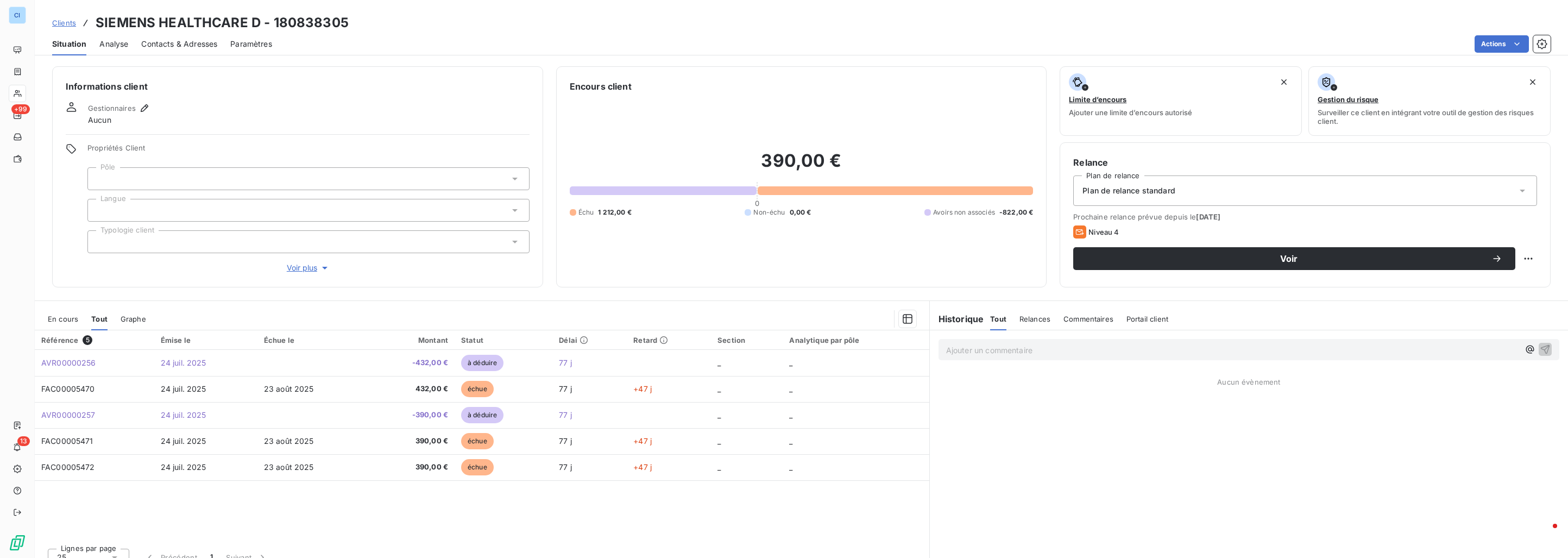
click at [169, 181] on div at bounding box center [309, 178] width 442 height 23
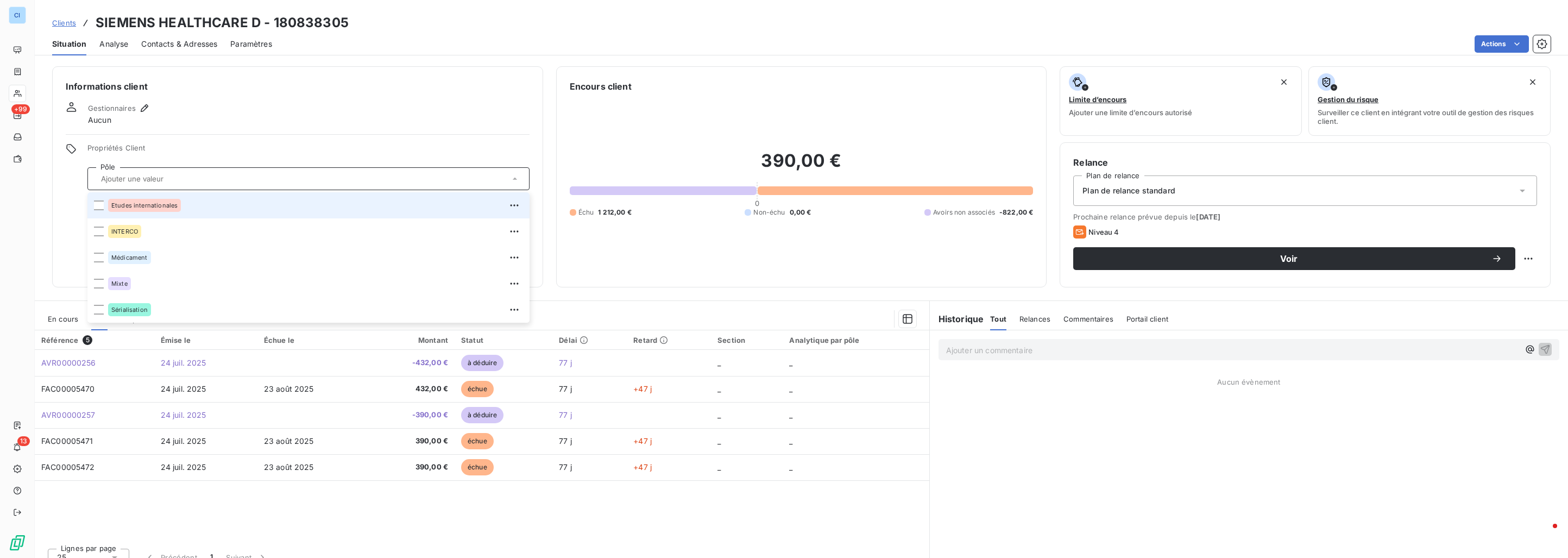
click at [161, 203] on span "Etudes internationales" at bounding box center [144, 205] width 66 height 7
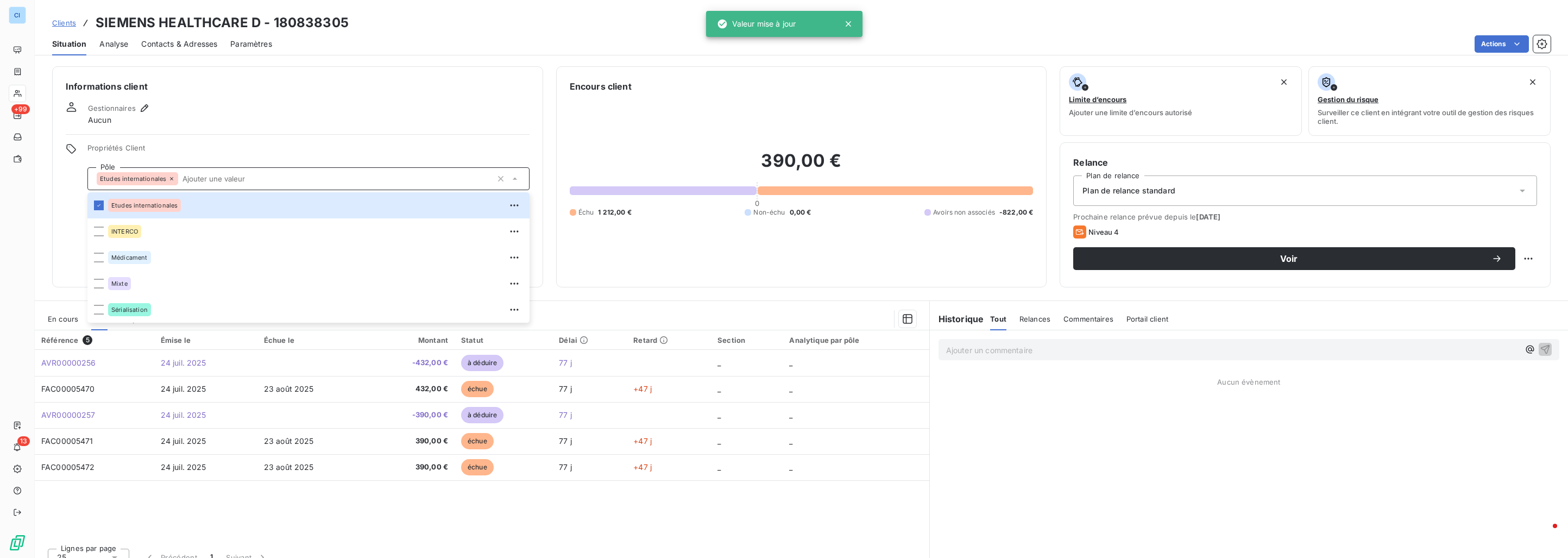
click at [181, 113] on div "Gestionnaires Aucun" at bounding box center [298, 113] width 464 height 24
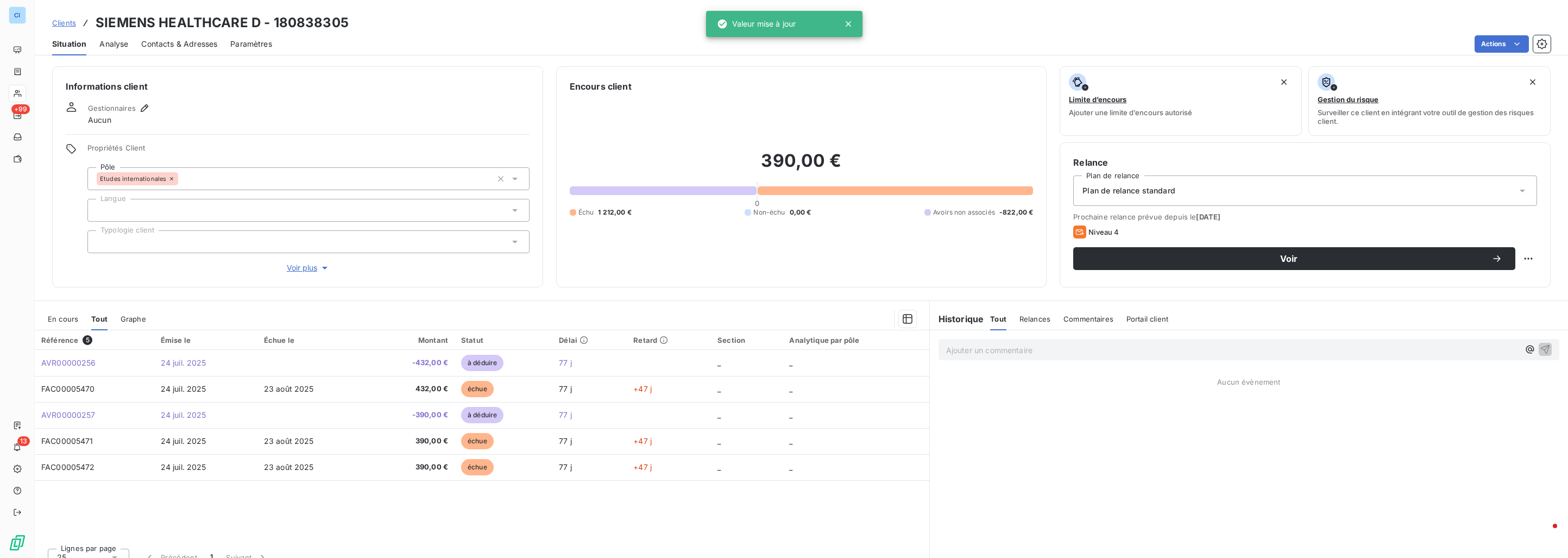
click at [75, 24] on span "Clients" at bounding box center [64, 23] width 24 height 9
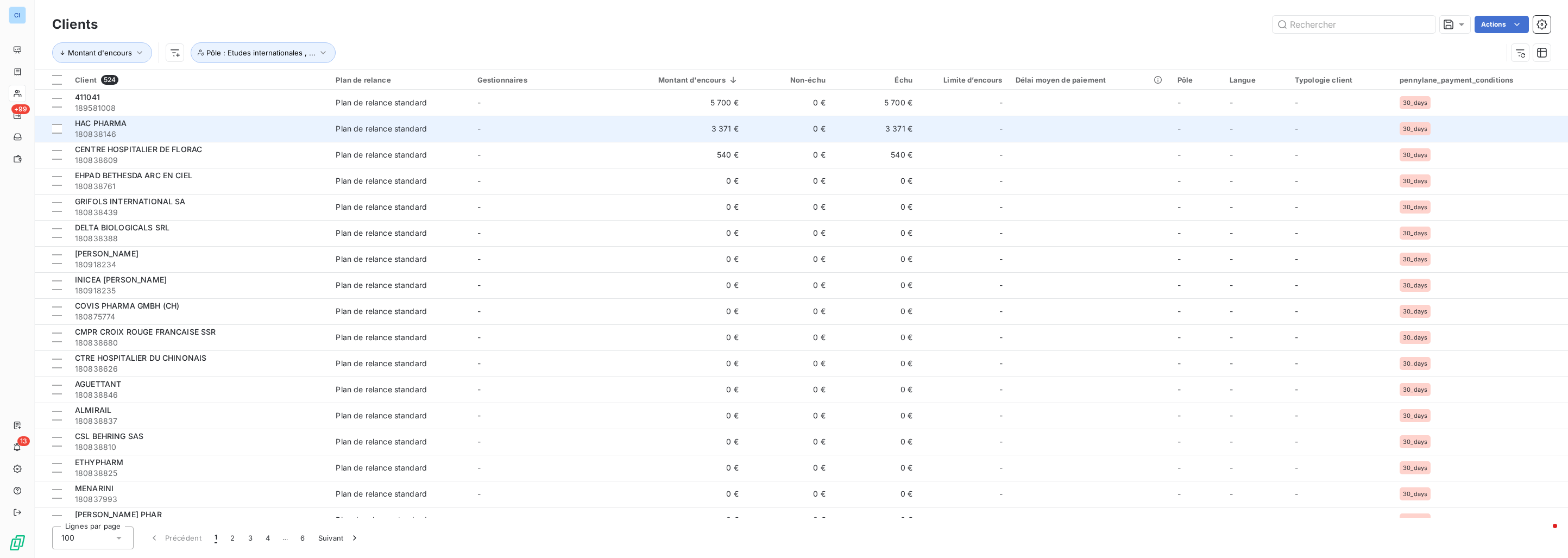
click at [157, 127] on div "HAC PHARMA" at bounding box center [198, 124] width 248 height 11
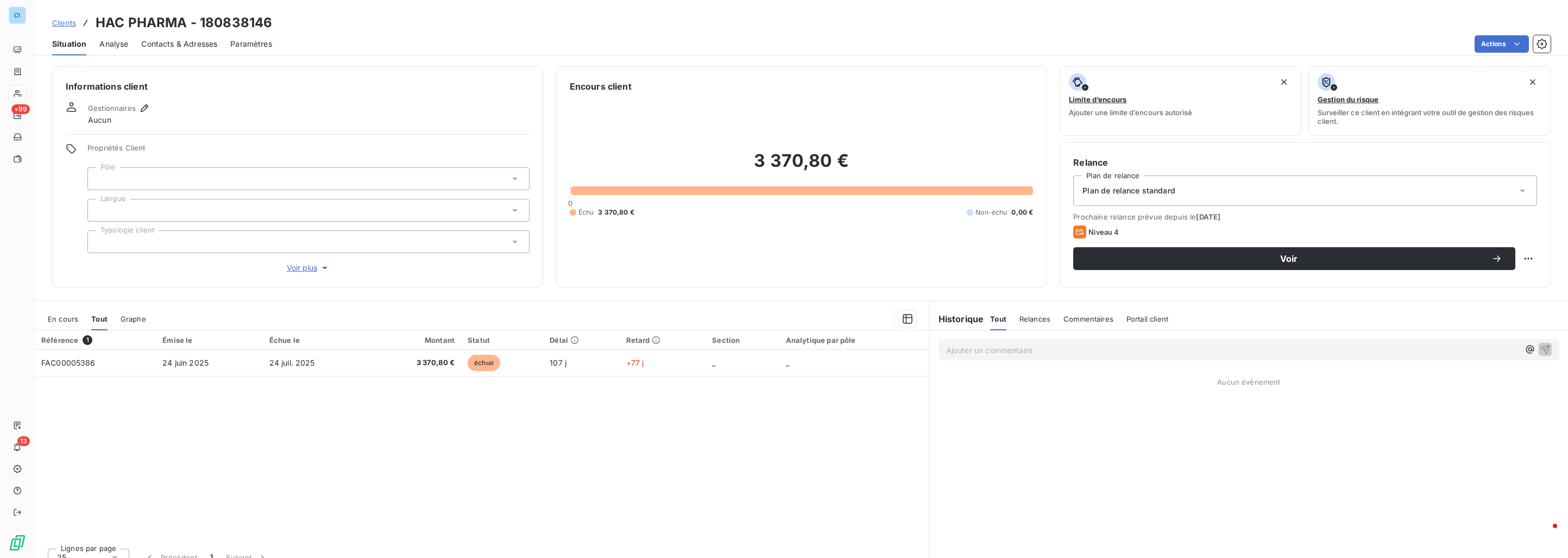
click at [153, 177] on div at bounding box center [309, 178] width 442 height 23
click at [197, 139] on div "Informations client Gestionnaires Aucun Propriétés Client Pôle Langue Typologie…" at bounding box center [298, 177] width 491 height 221
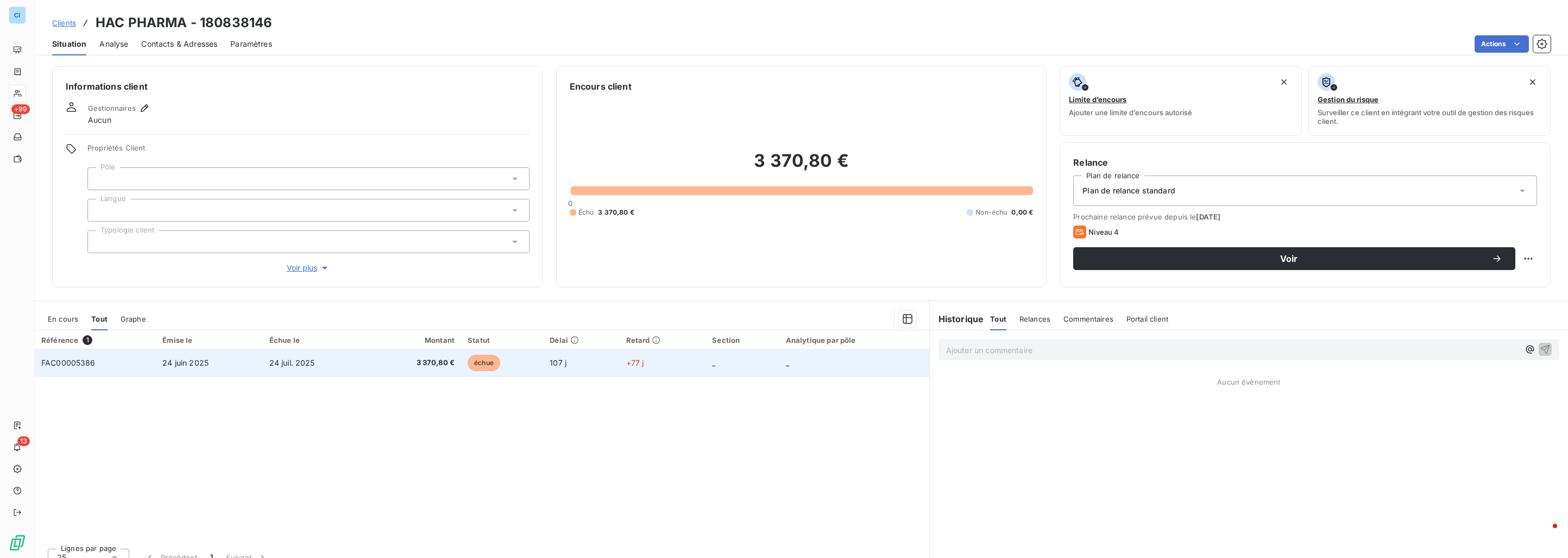
click at [198, 361] on span "24 juin 2025" at bounding box center [186, 362] width 46 height 9
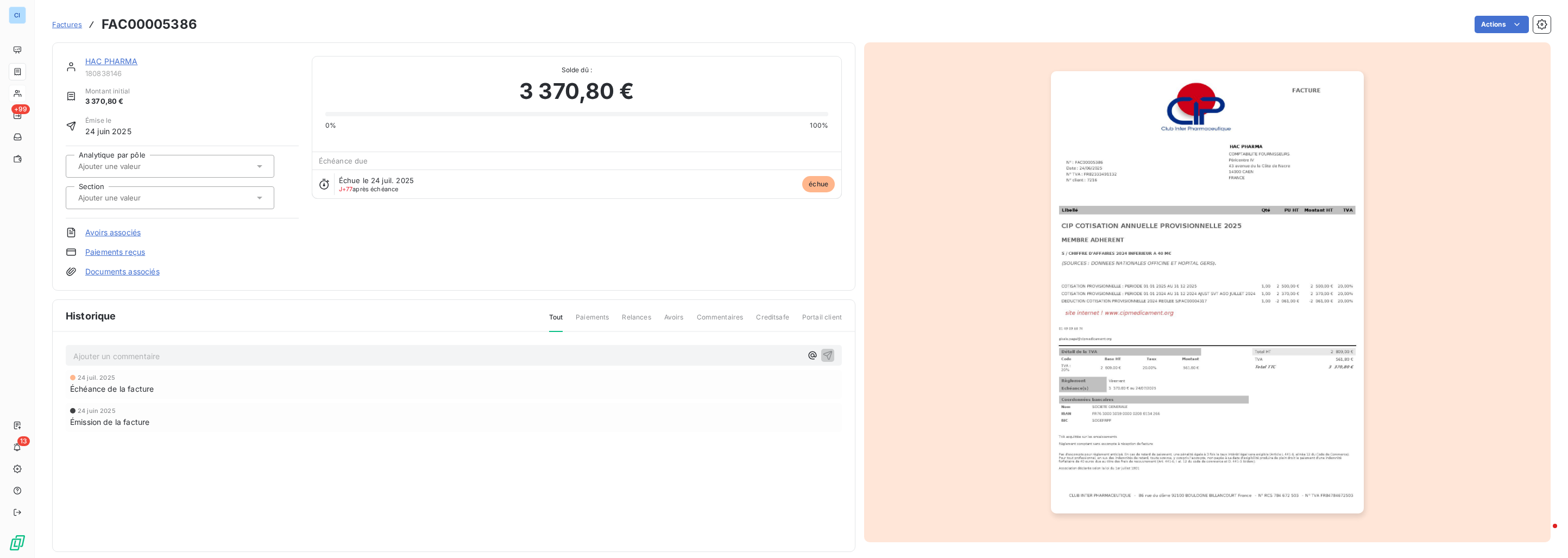
click at [167, 168] on input "text" at bounding box center [131, 166] width 109 height 10
click at [120, 222] on span "Médicament" at bounding box center [109, 221] width 37 height 7
click at [119, 203] on div at bounding box center [164, 197] width 179 height 14
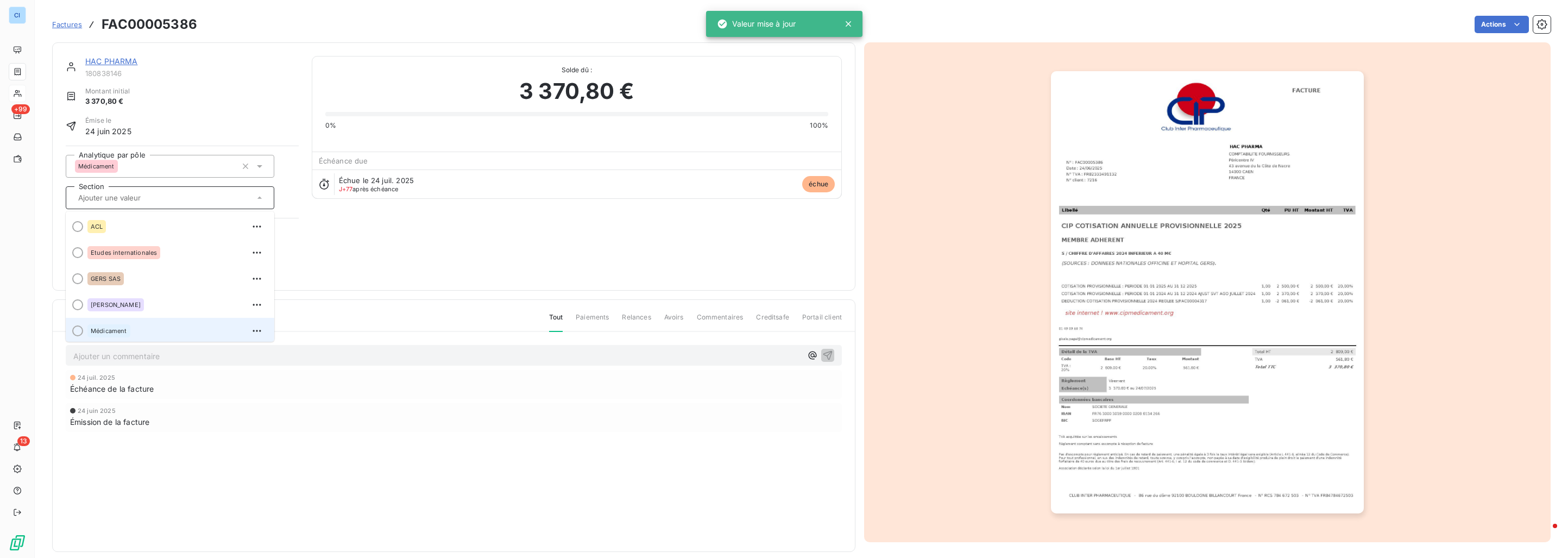
click at [116, 329] on span "Médicament" at bounding box center [109, 331] width 37 height 7
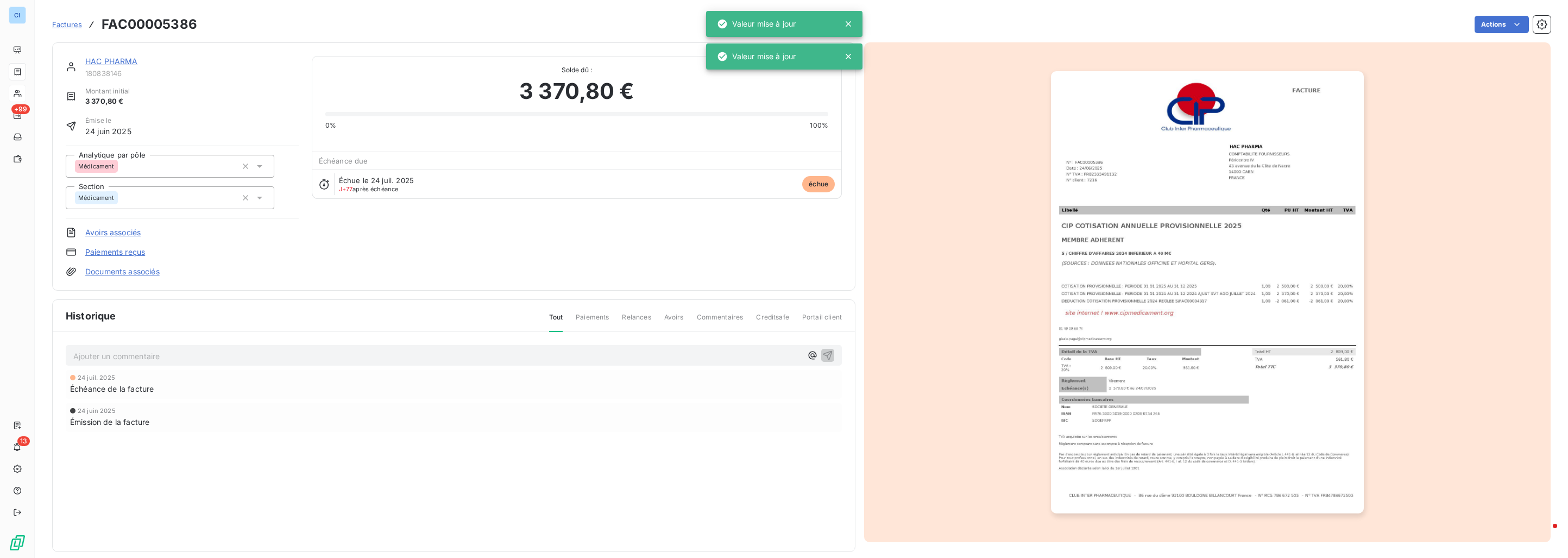
click at [112, 63] on link "HAC PHARMA" at bounding box center [111, 61] width 53 height 9
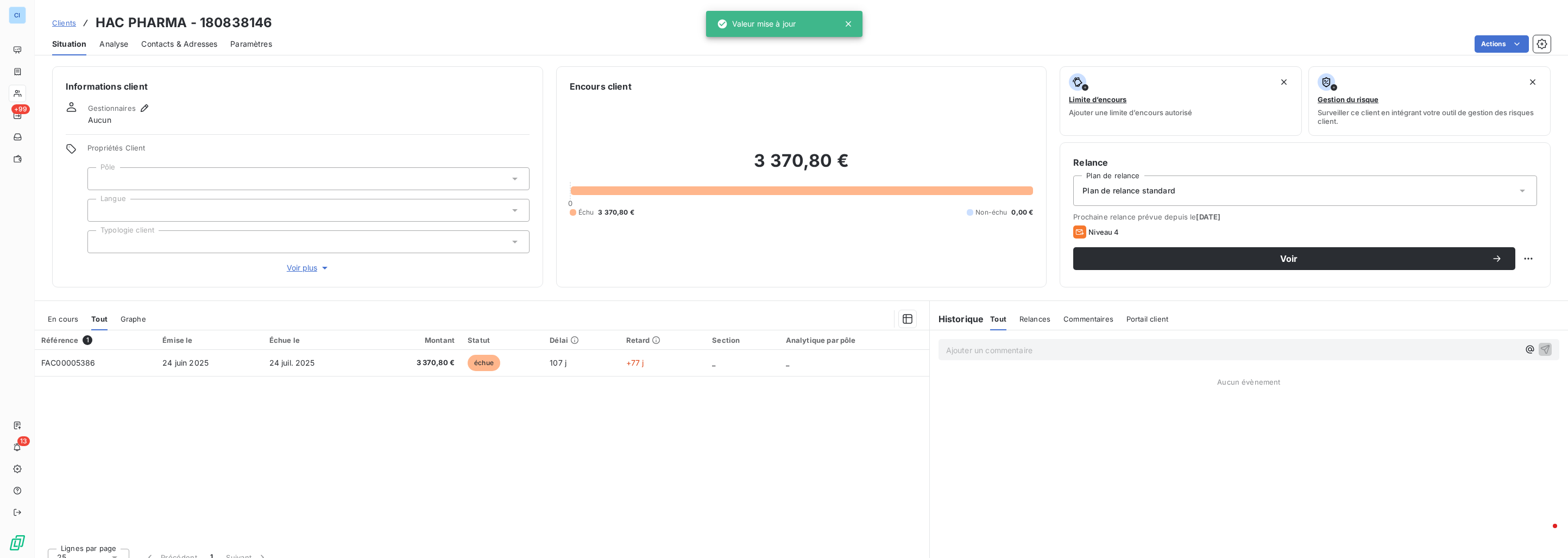
click at [150, 177] on div at bounding box center [309, 178] width 442 height 23
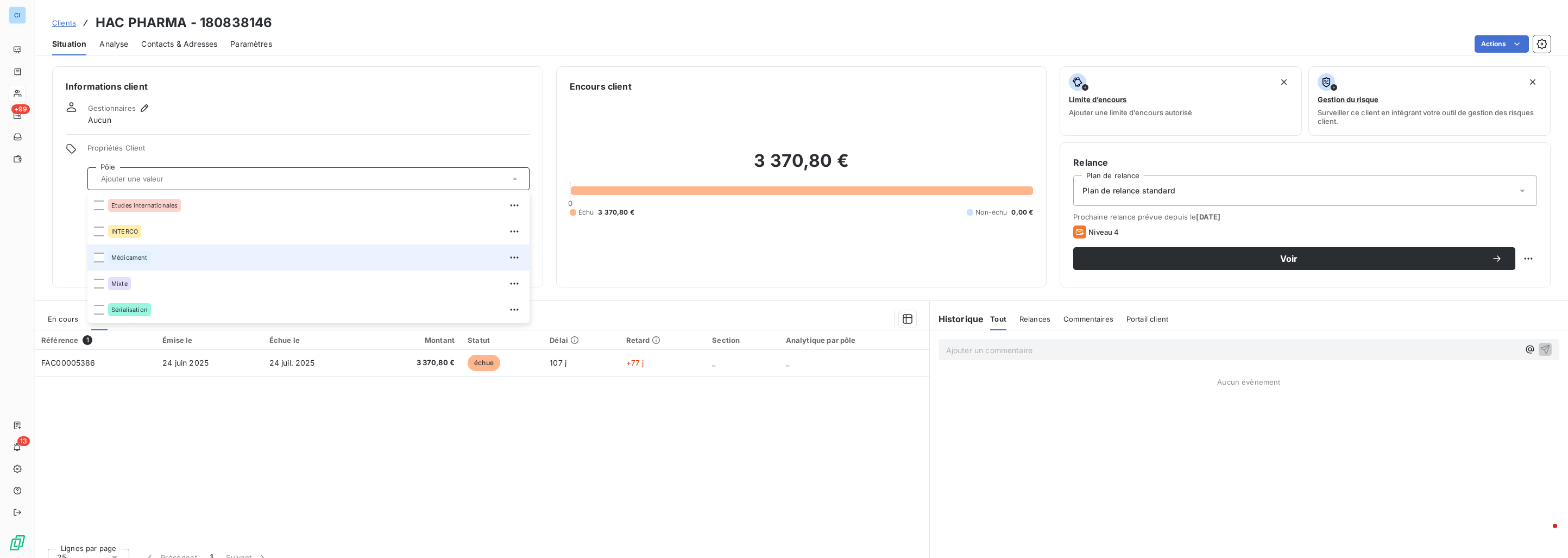
click at [143, 254] on div "Médicament" at bounding box center [130, 257] width 43 height 13
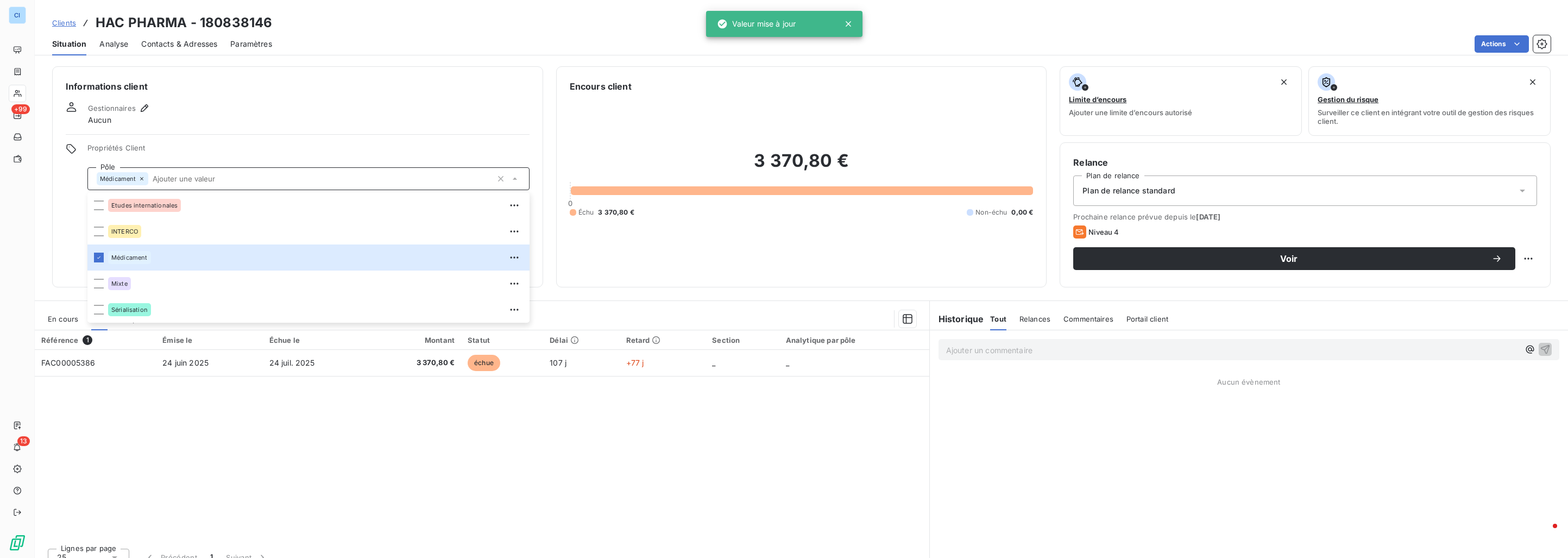
click at [155, 436] on div "Référence 1 Émise le Échue le Montant Statut Délai Retard Section Analytique pa…" at bounding box center [482, 436] width 895 height 210
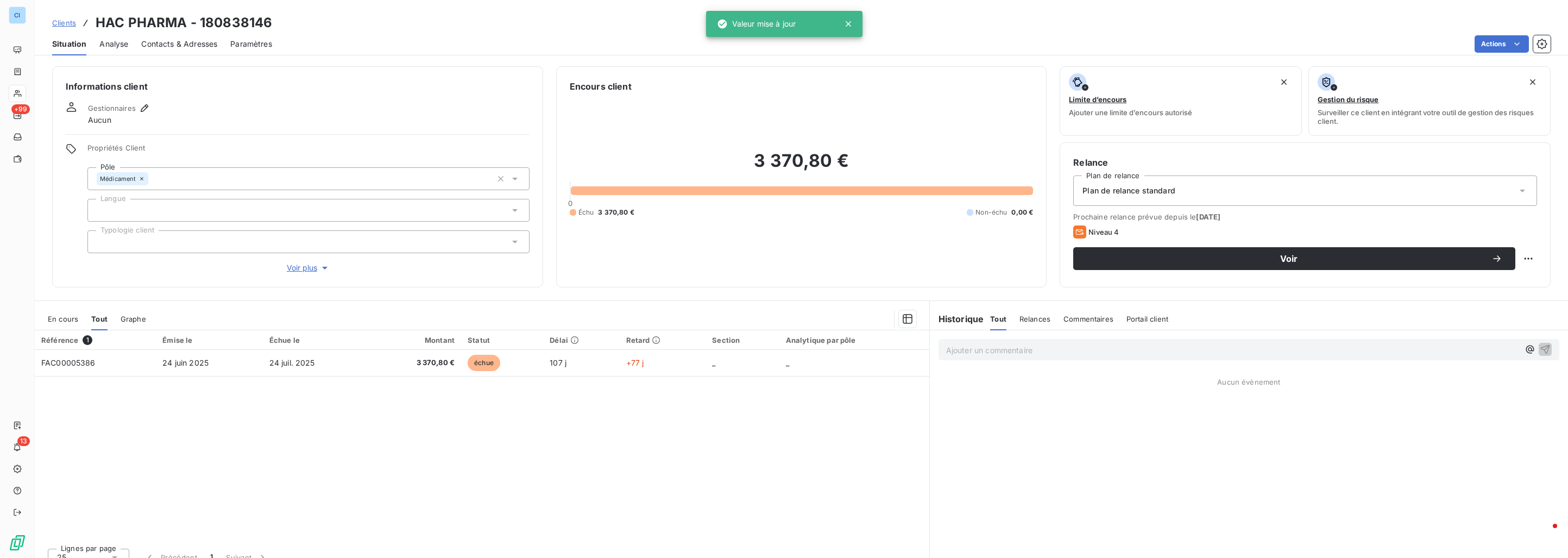
click at [63, 25] on span "Clients" at bounding box center [64, 23] width 24 height 9
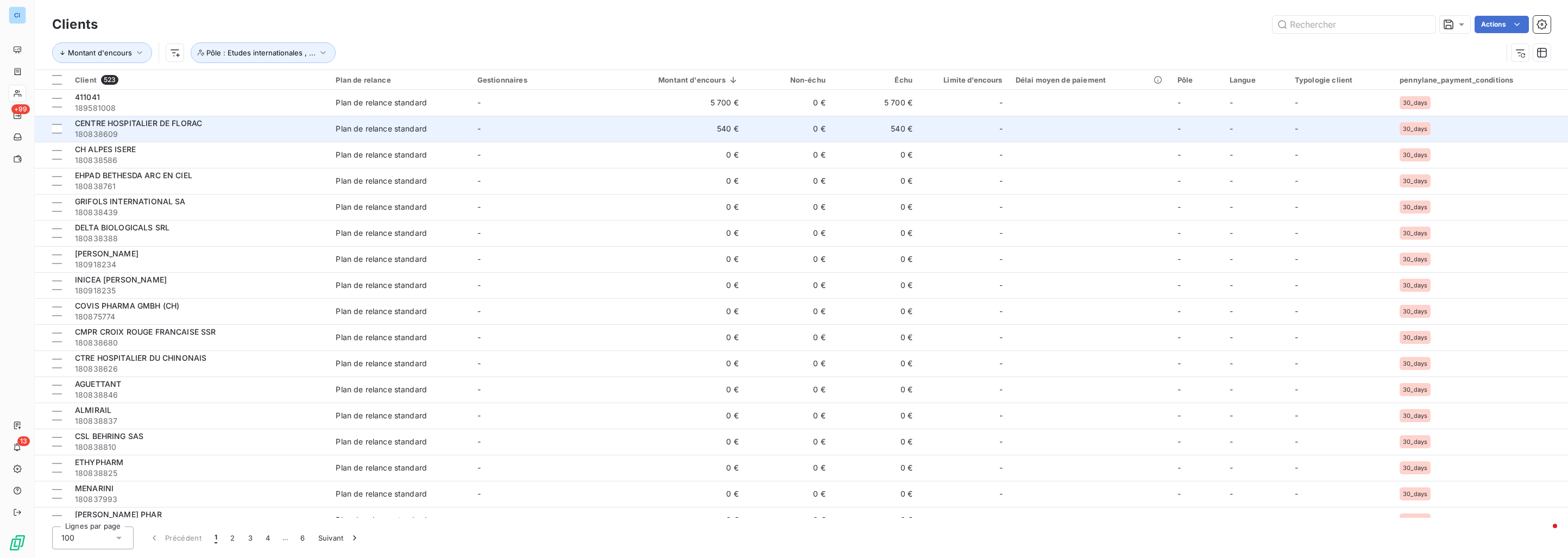
click at [167, 131] on span "180838609" at bounding box center [198, 134] width 248 height 11
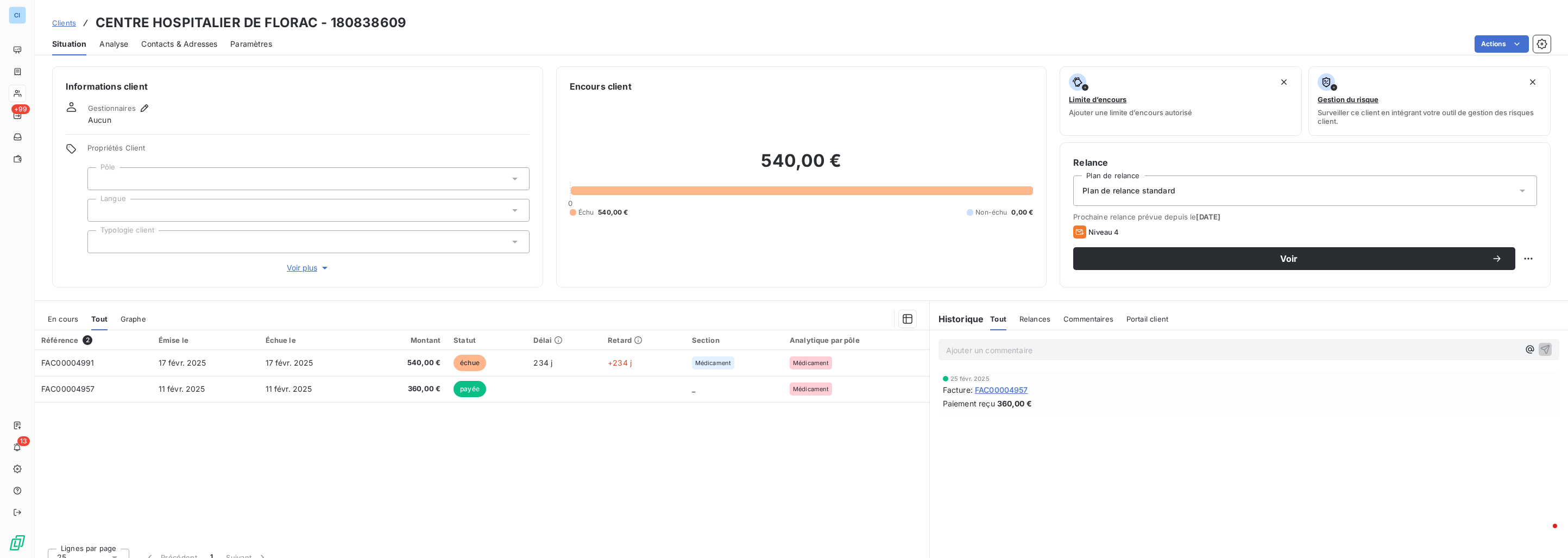
click at [149, 170] on div at bounding box center [309, 178] width 442 height 23
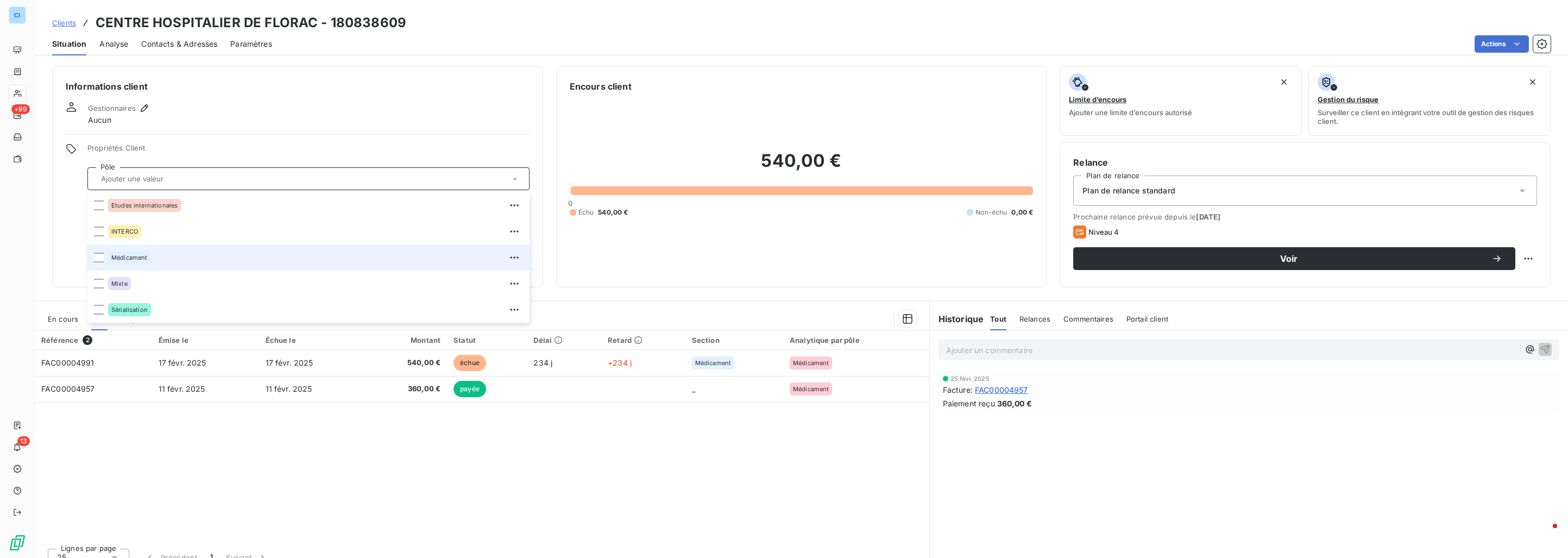
click at [139, 252] on div "Médicament" at bounding box center [130, 257] width 43 height 13
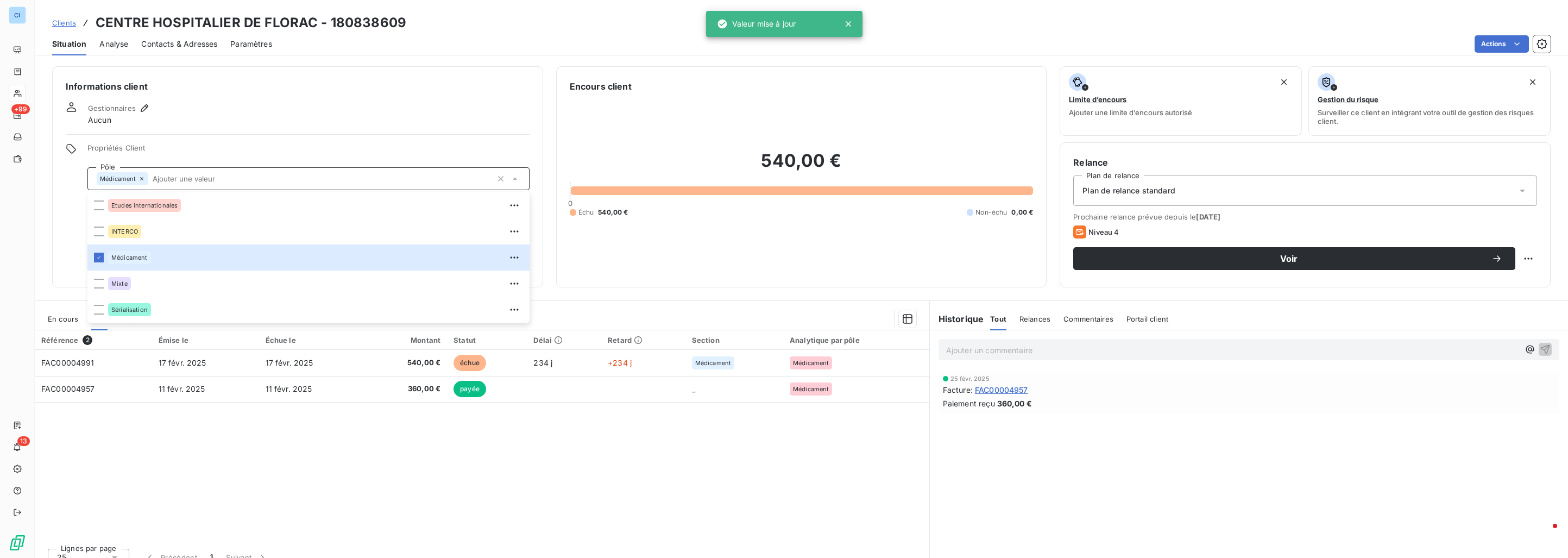
click at [247, 107] on div "Gestionnaires Aucun" at bounding box center [298, 113] width 464 height 24
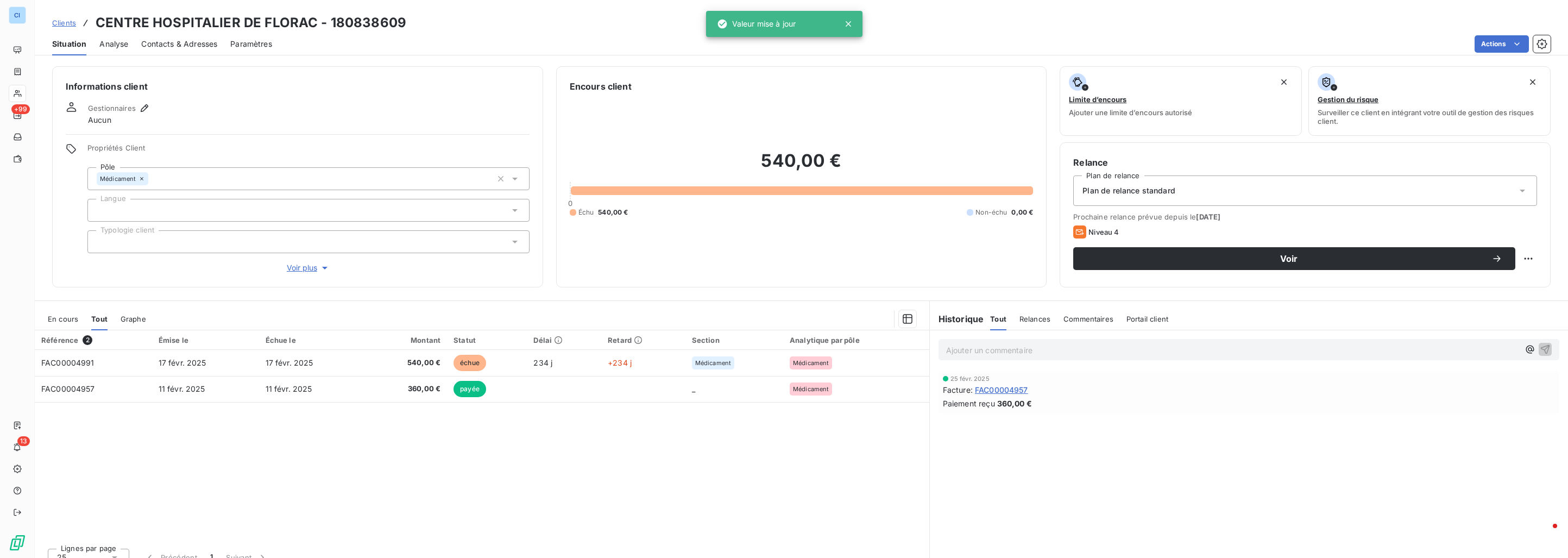
click at [66, 20] on span "Clients" at bounding box center [64, 23] width 24 height 9
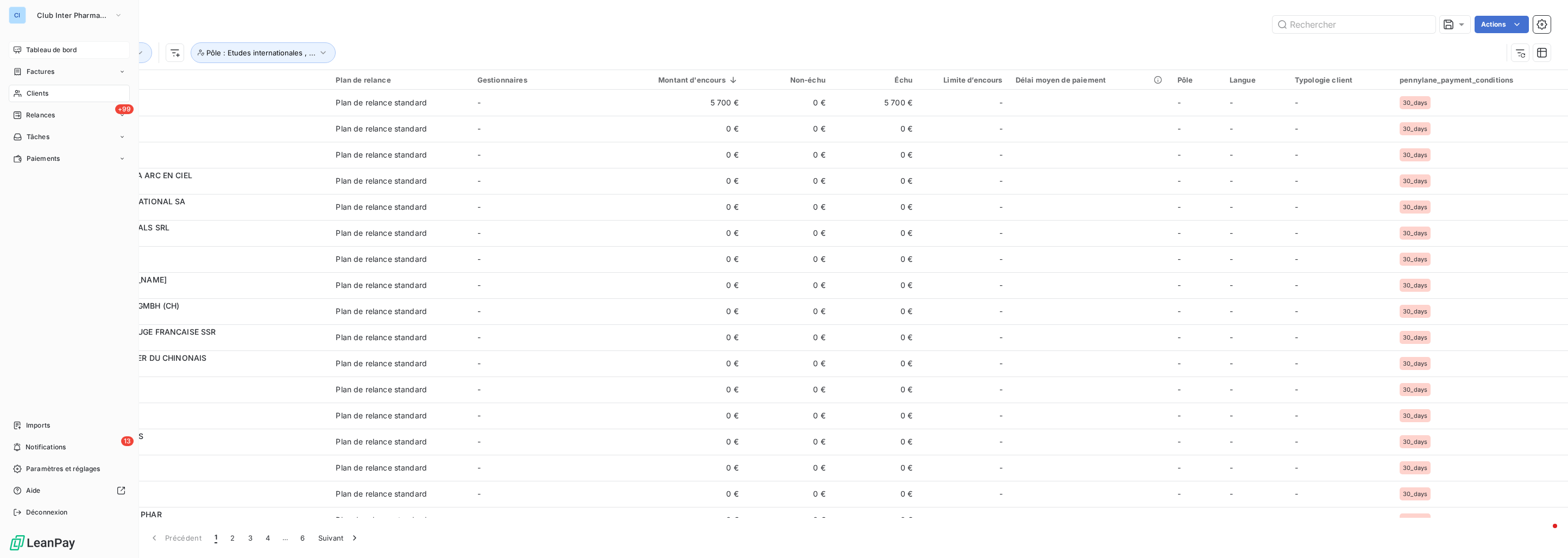
click at [31, 45] on span "Tableau de bord" at bounding box center [51, 50] width 51 height 10
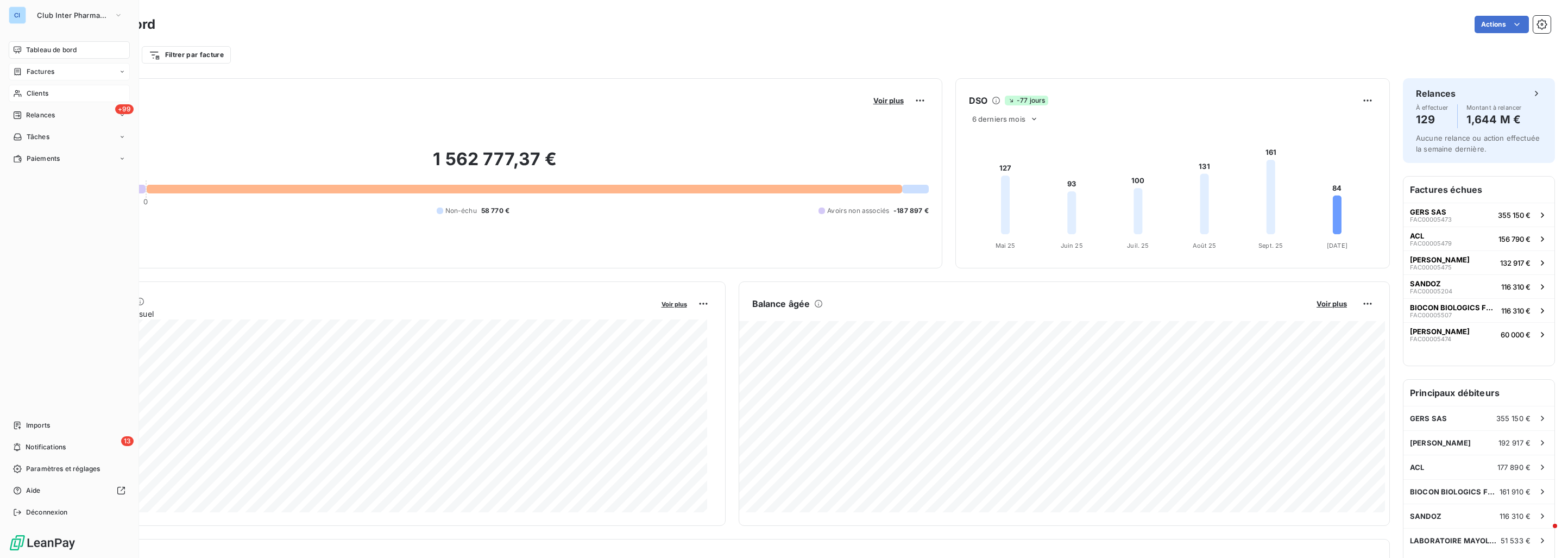
click at [43, 73] on span "Factures" at bounding box center [41, 72] width 28 height 10
click at [44, 96] on span "Factures" at bounding box center [40, 93] width 28 height 10
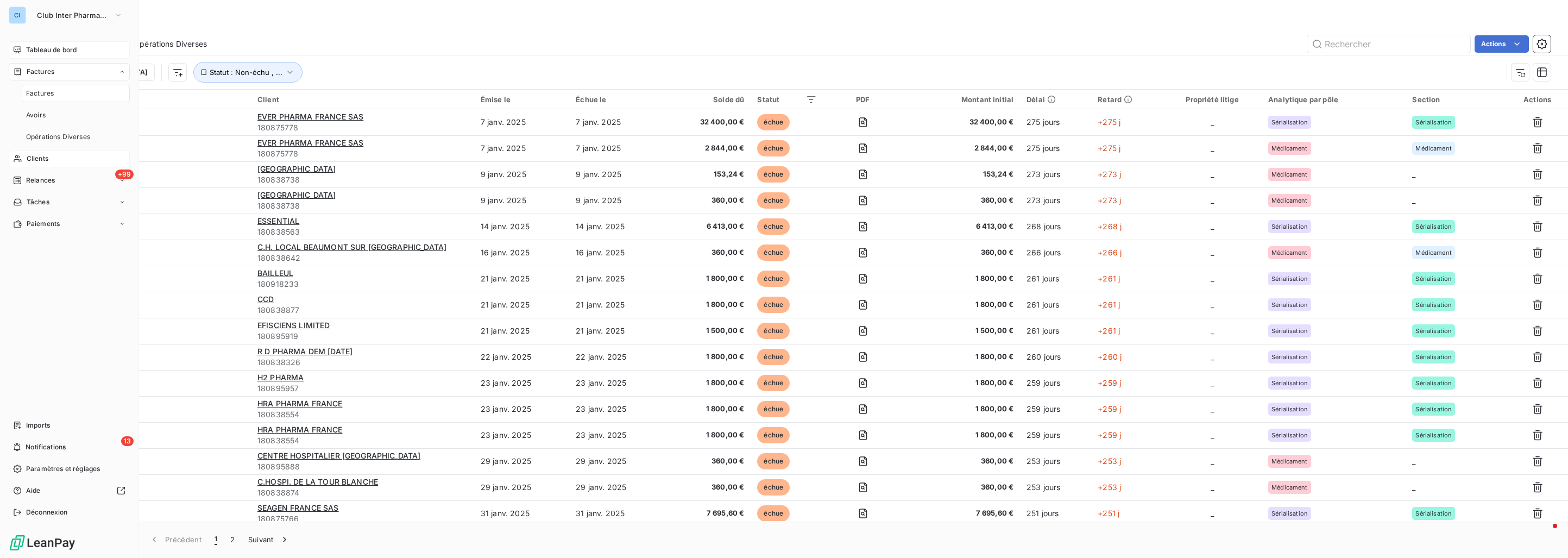
click at [39, 158] on span "Clients" at bounding box center [38, 159] width 22 height 10
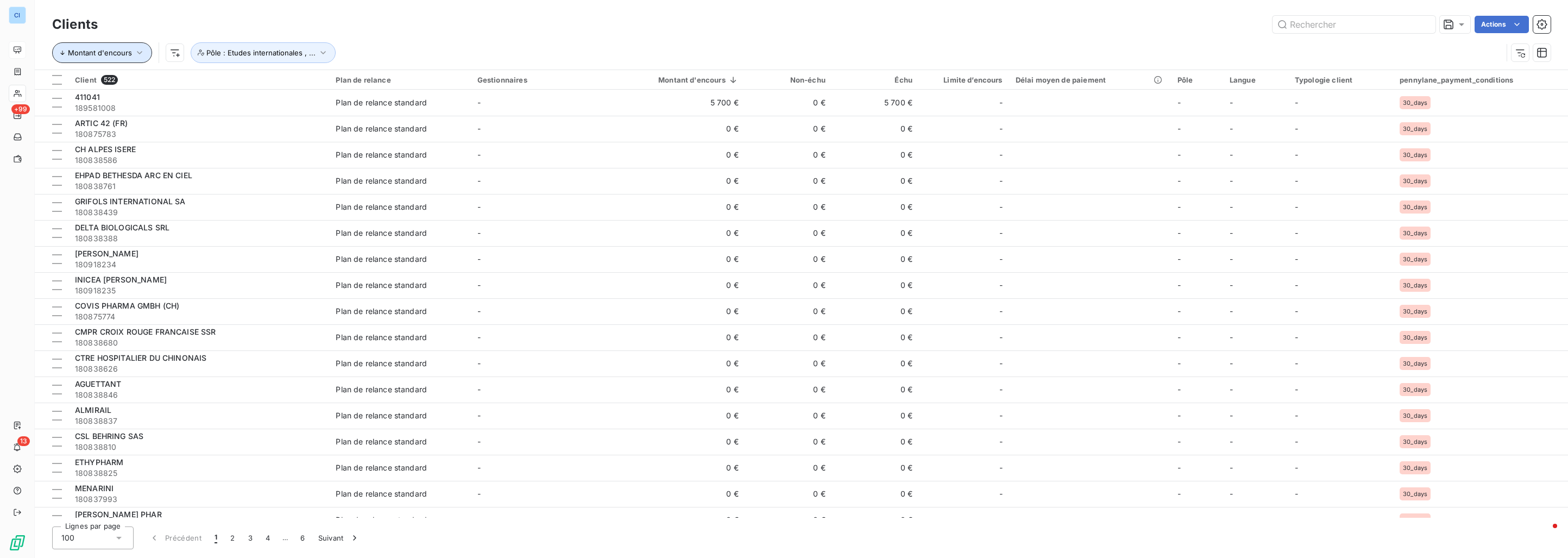
click at [129, 51] on span "Montant d'encours" at bounding box center [100, 52] width 64 height 9
click at [180, 23] on div "Actions" at bounding box center [830, 24] width 1440 height 18
click at [218, 52] on span "Pôle : Etudes internationales , ..." at bounding box center [261, 52] width 109 height 9
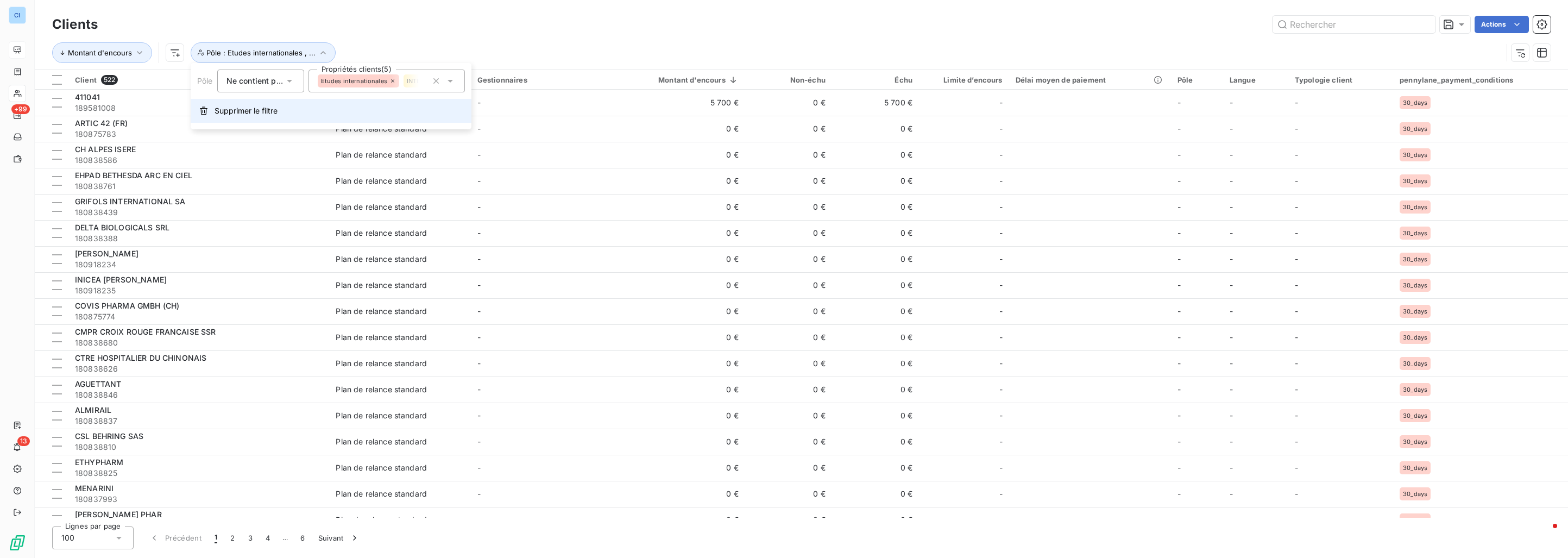
click at [219, 114] on span "Supprimer le filtre" at bounding box center [246, 111] width 63 height 11
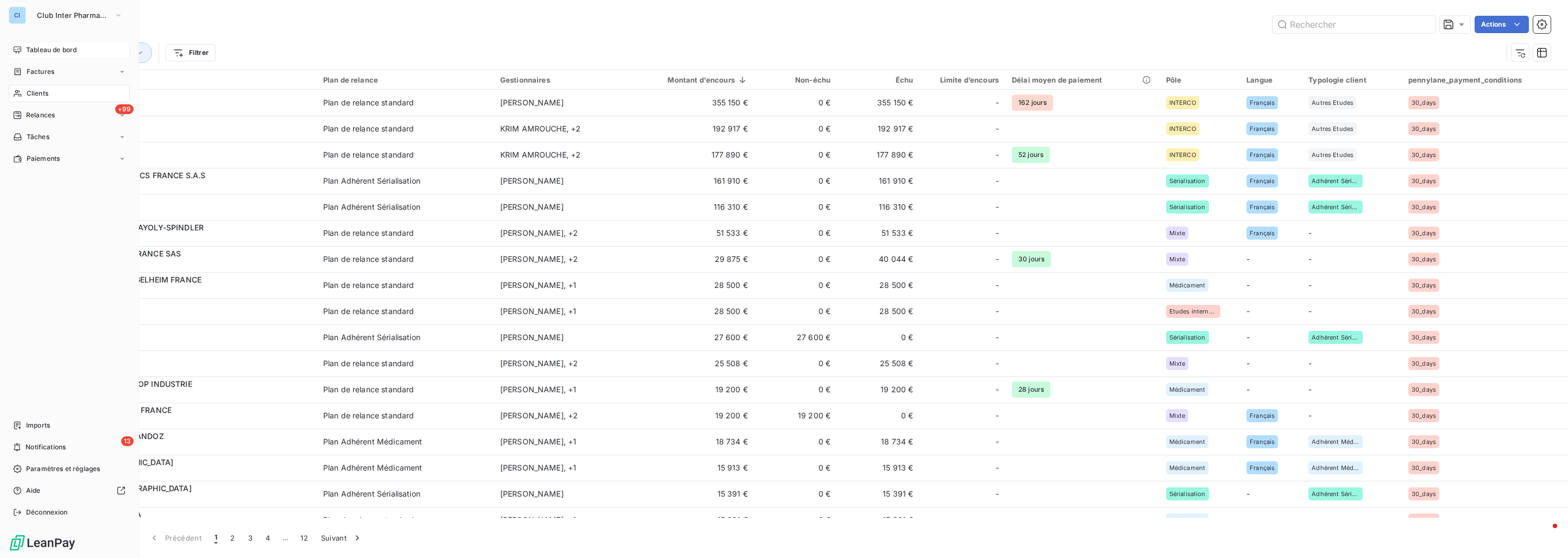
click at [29, 48] on span "Tableau de bord" at bounding box center [51, 50] width 51 height 10
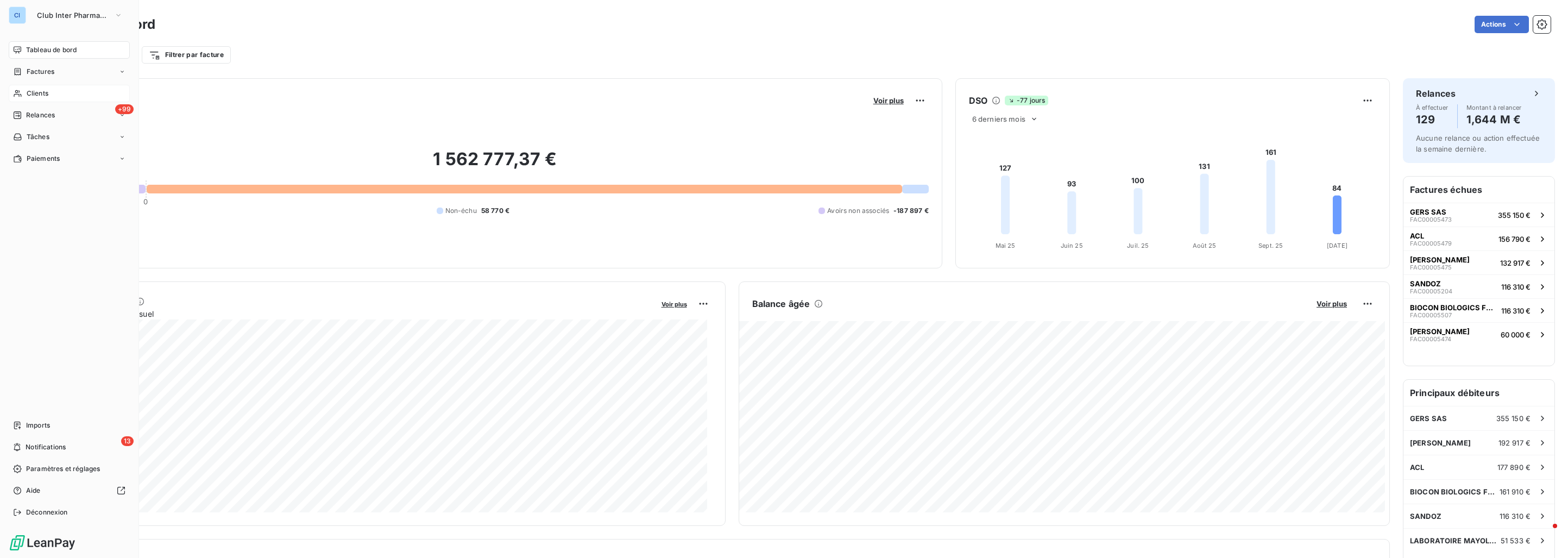
click at [41, 91] on span "Clients" at bounding box center [38, 93] width 22 height 10
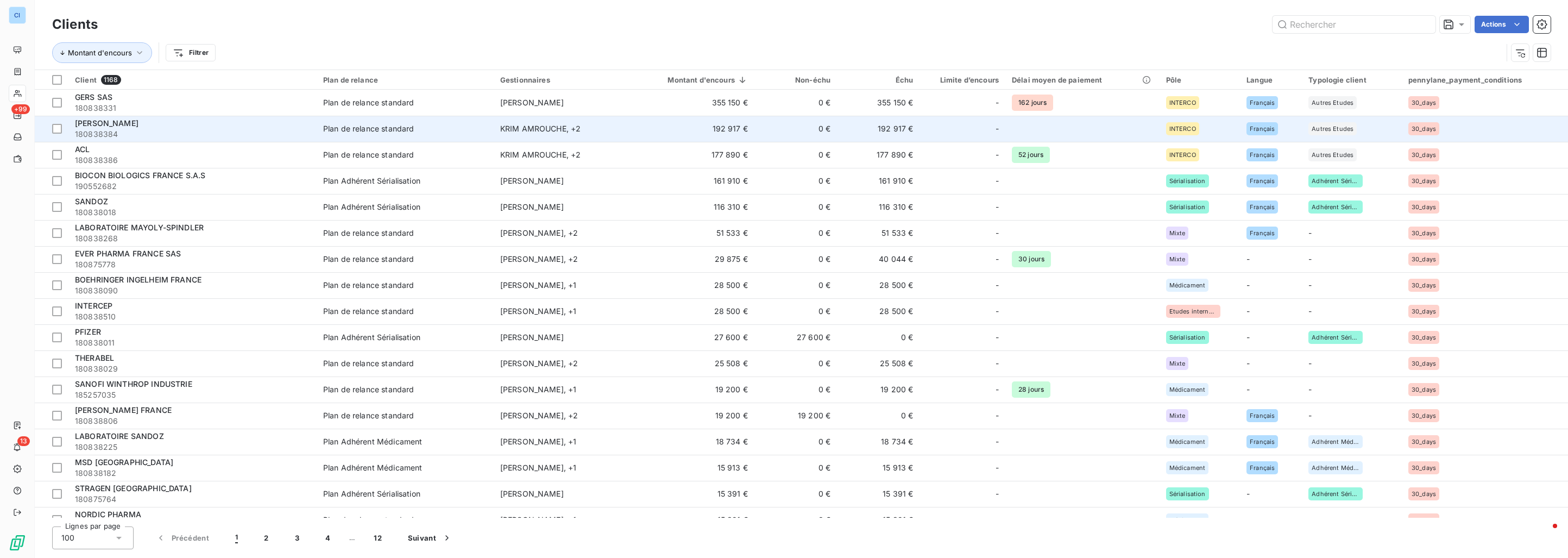
click at [164, 127] on div "[PERSON_NAME]" at bounding box center [192, 124] width 235 height 11
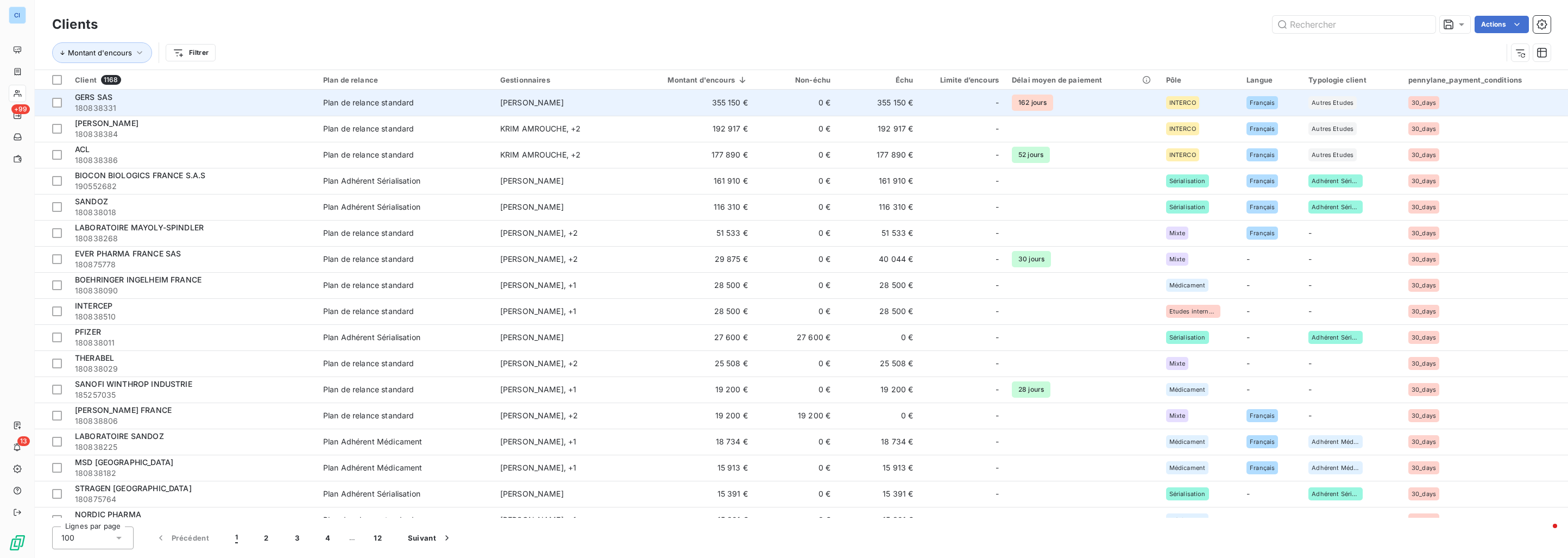
click at [151, 104] on span "180838331" at bounding box center [192, 108] width 235 height 11
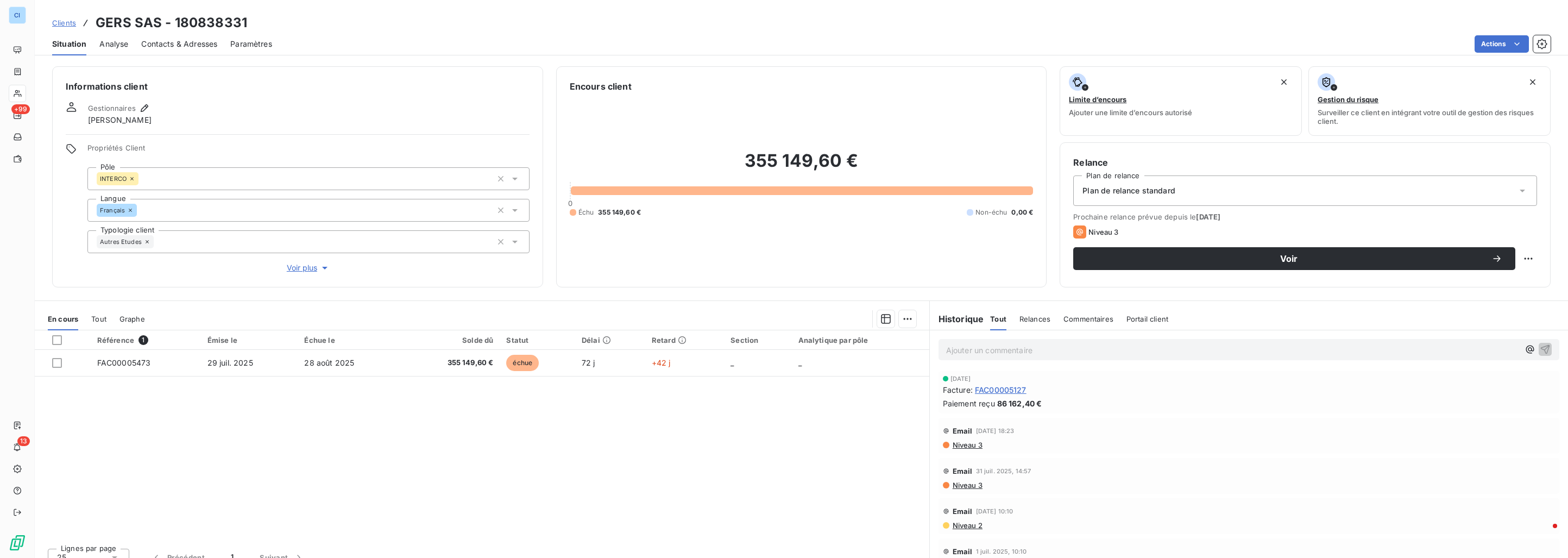
drag, startPoint x: 177, startPoint y: 182, endPoint x: 180, endPoint y: 186, distance: 5.0
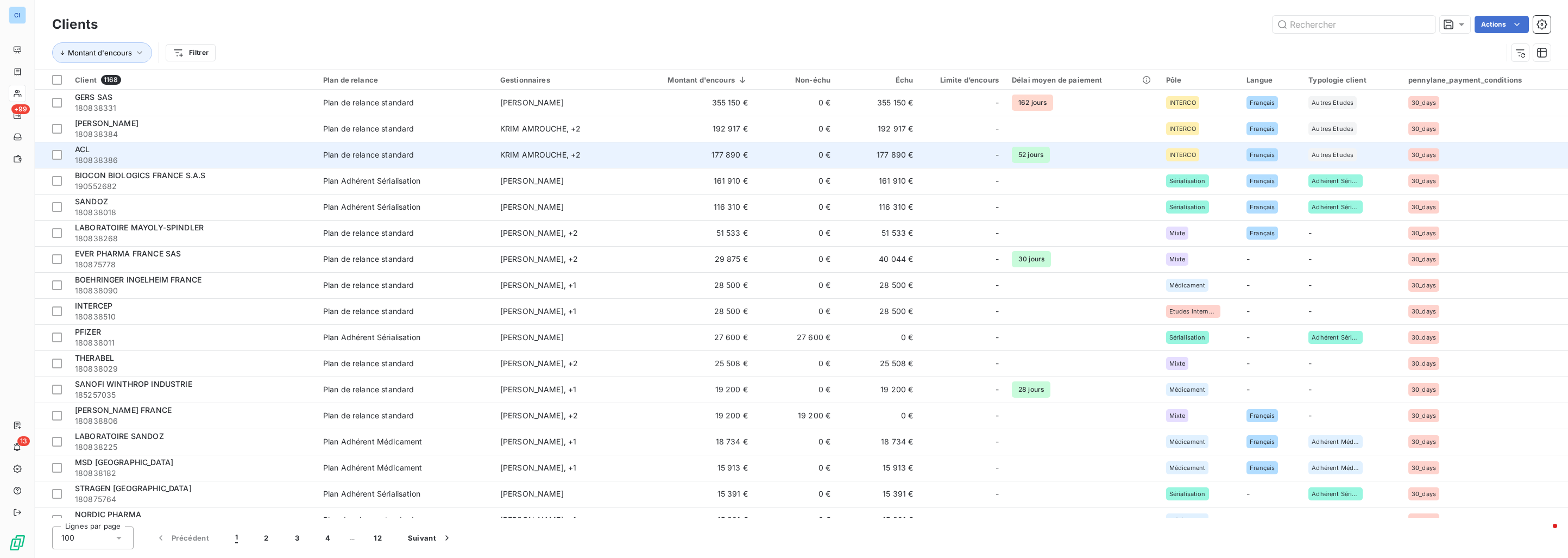
click at [166, 161] on span "180838386" at bounding box center [192, 160] width 235 height 11
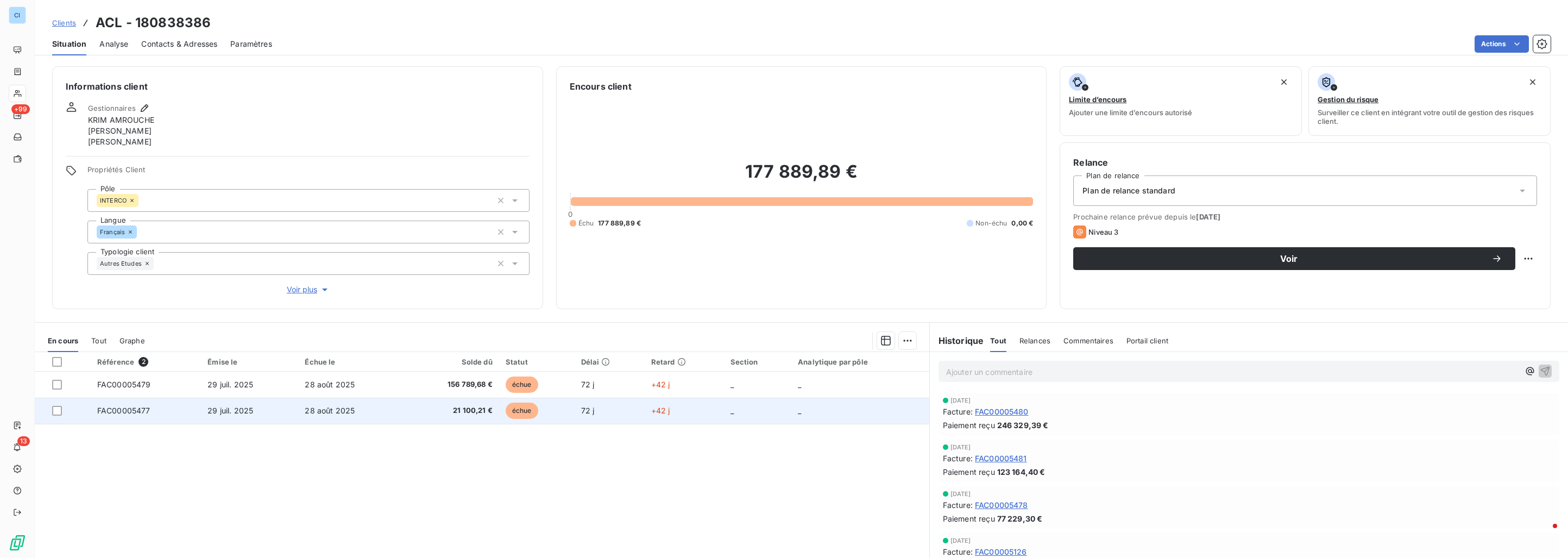
click at [345, 405] on td "28 août 2025" at bounding box center [350, 411] width 104 height 26
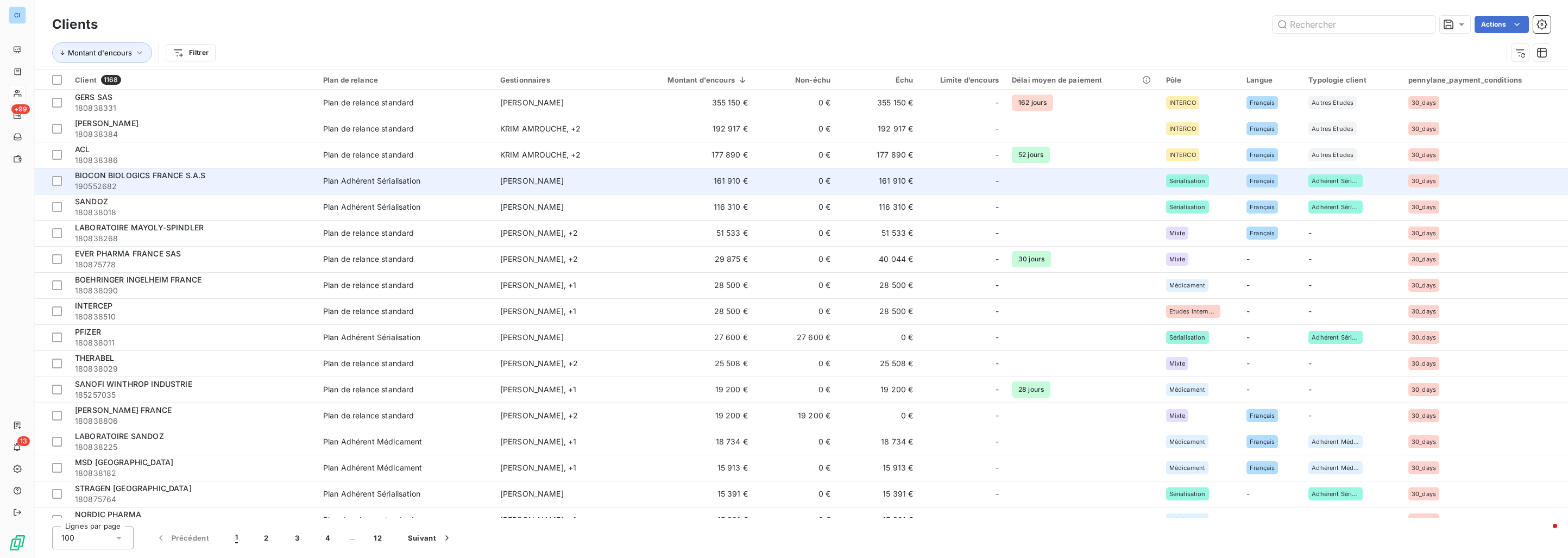
click at [265, 173] on div "BIOCON BIOLOGICS FRANCE S.A.S" at bounding box center [192, 175] width 235 height 11
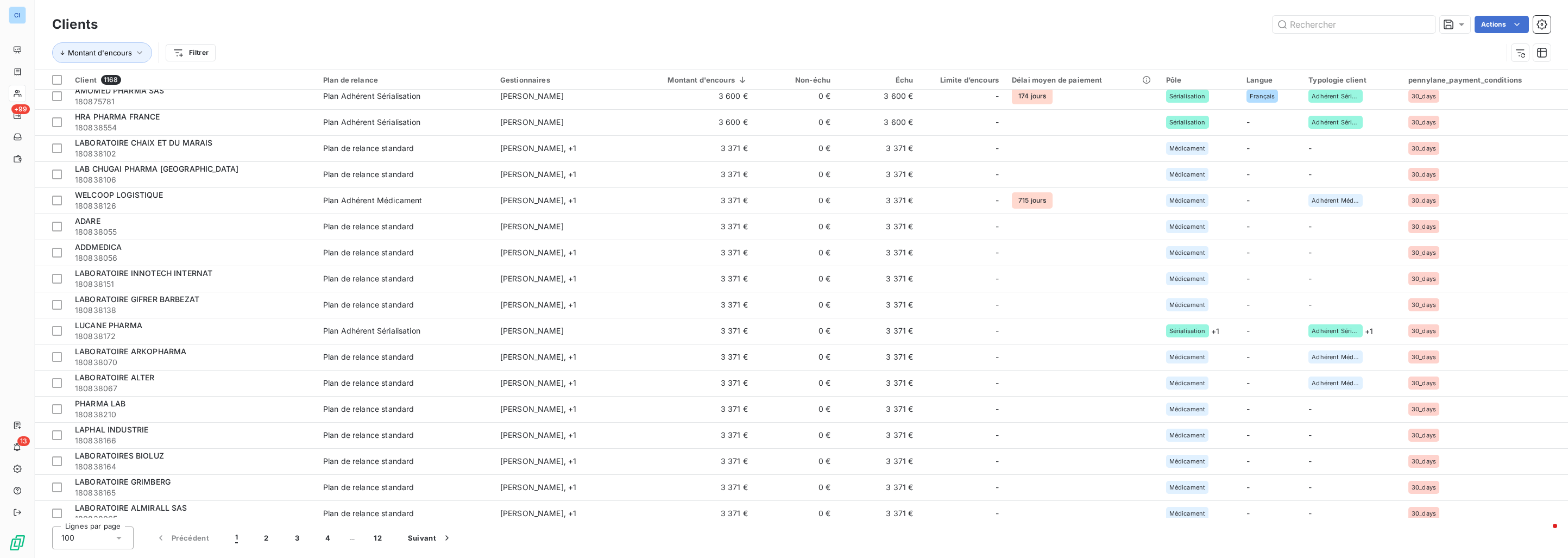
scroll to position [1304, 0]
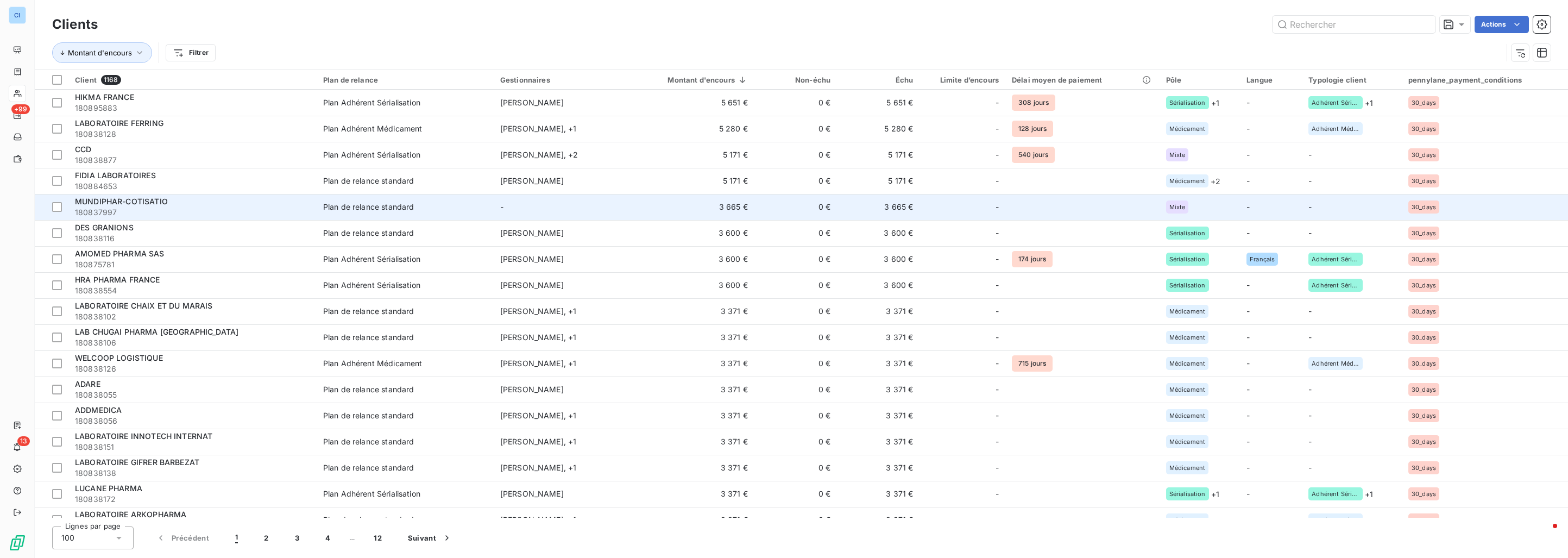
click at [575, 205] on td "-" at bounding box center [561, 207] width 134 height 26
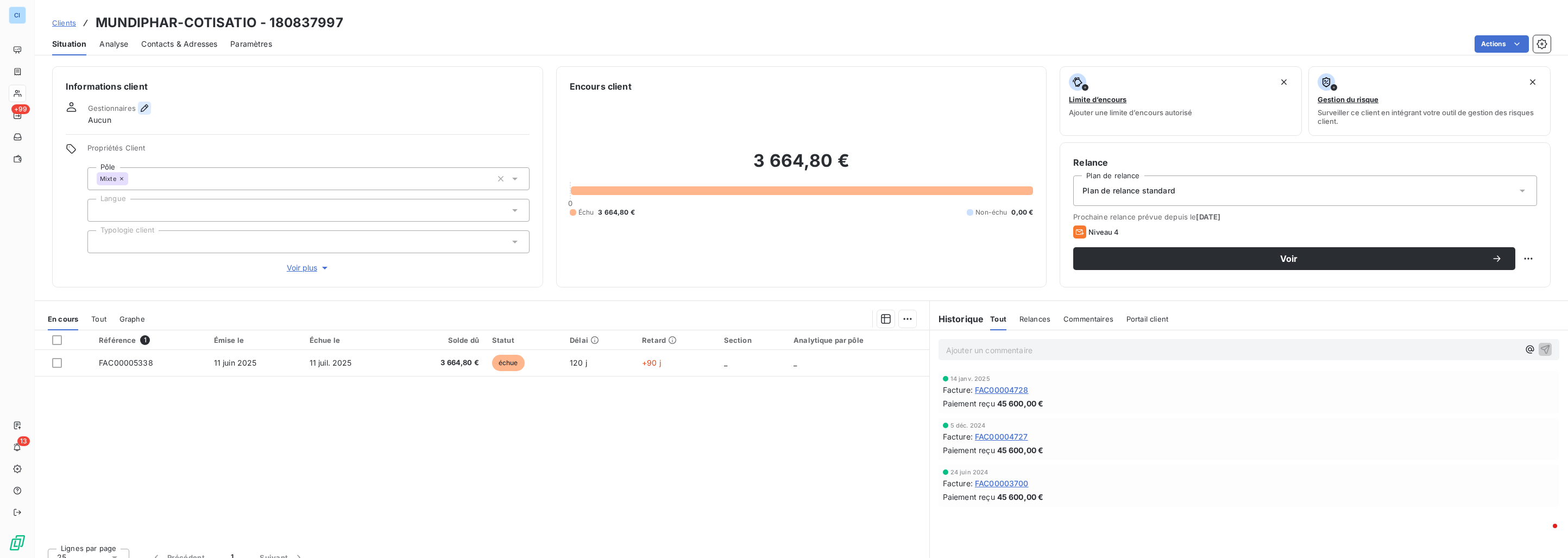
click at [141, 108] on icon "button" at bounding box center [144, 108] width 11 height 11
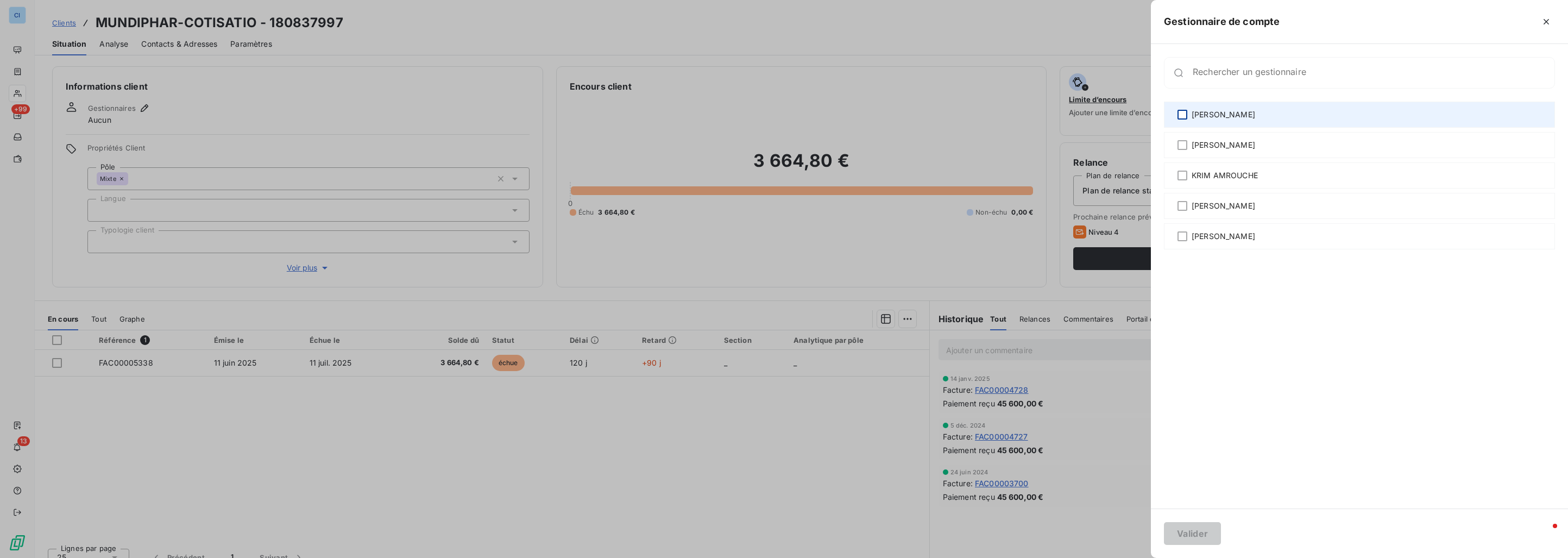
click at [1181, 113] on div at bounding box center [1182, 115] width 10 height 10
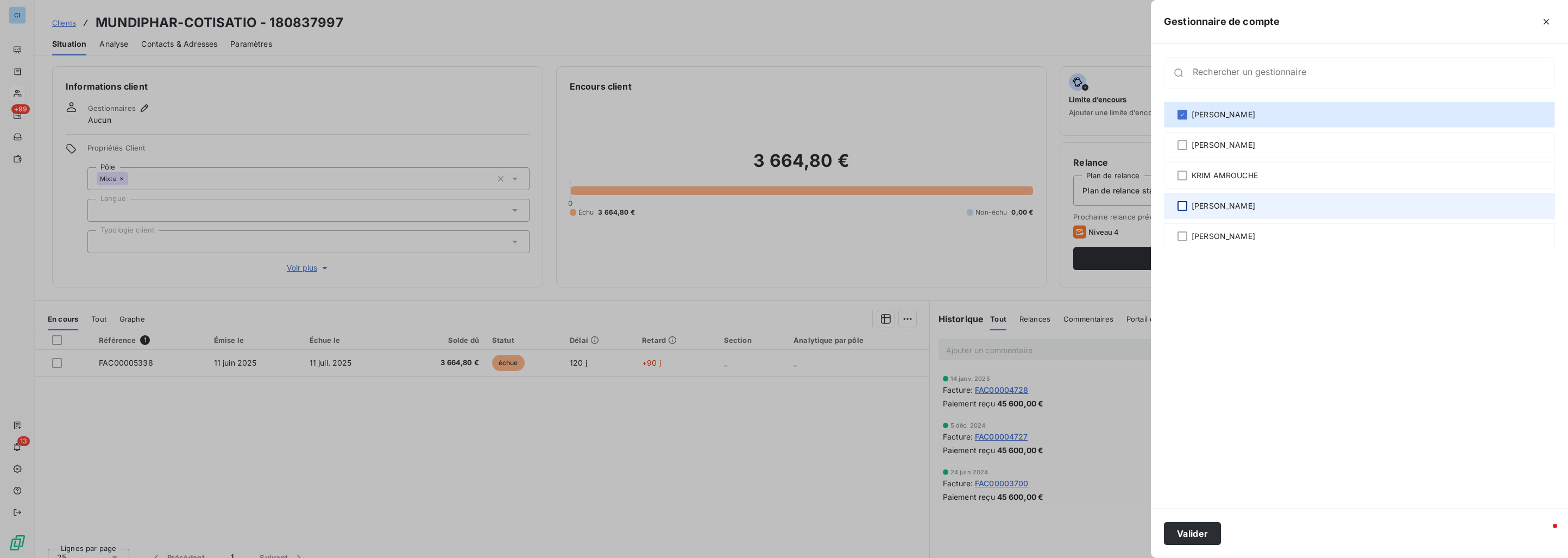
click at [1184, 203] on div at bounding box center [1182, 206] width 10 height 10
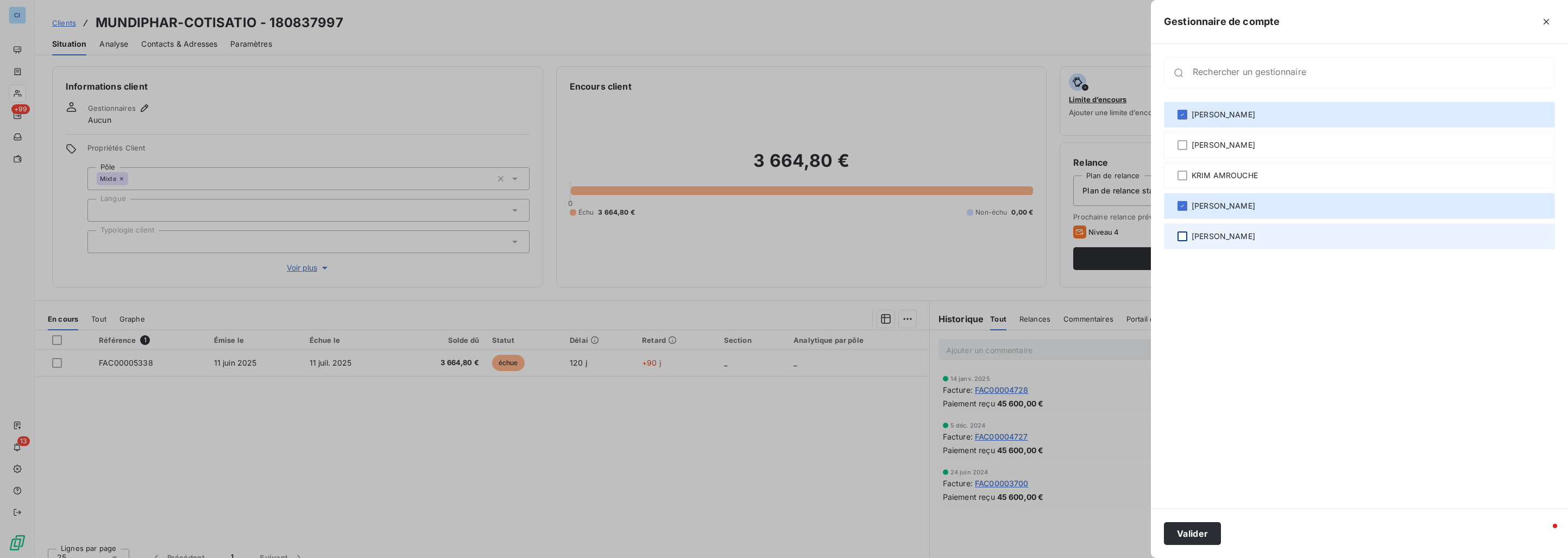
click at [1183, 234] on div at bounding box center [1182, 236] width 10 height 10
click at [1188, 530] on button "Valider" at bounding box center [1192, 533] width 57 height 23
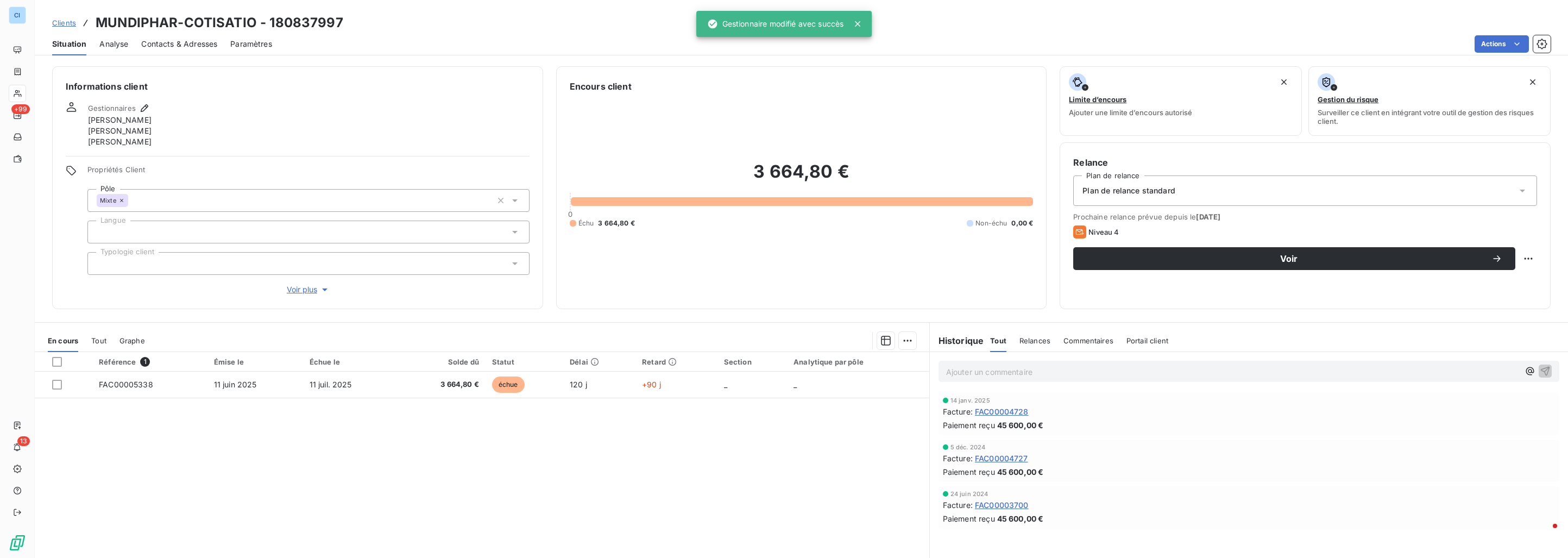
click at [61, 19] on span "Clients" at bounding box center [64, 23] width 24 height 9
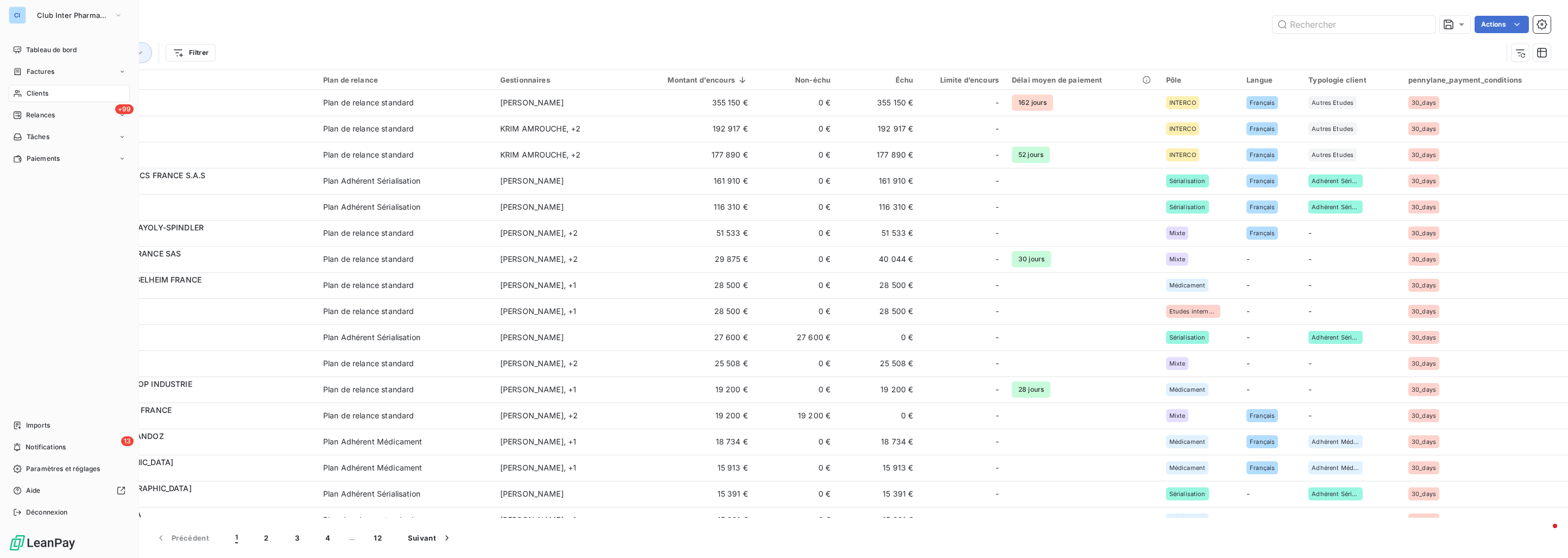
click at [30, 49] on span "Tableau de bord" at bounding box center [51, 50] width 51 height 10
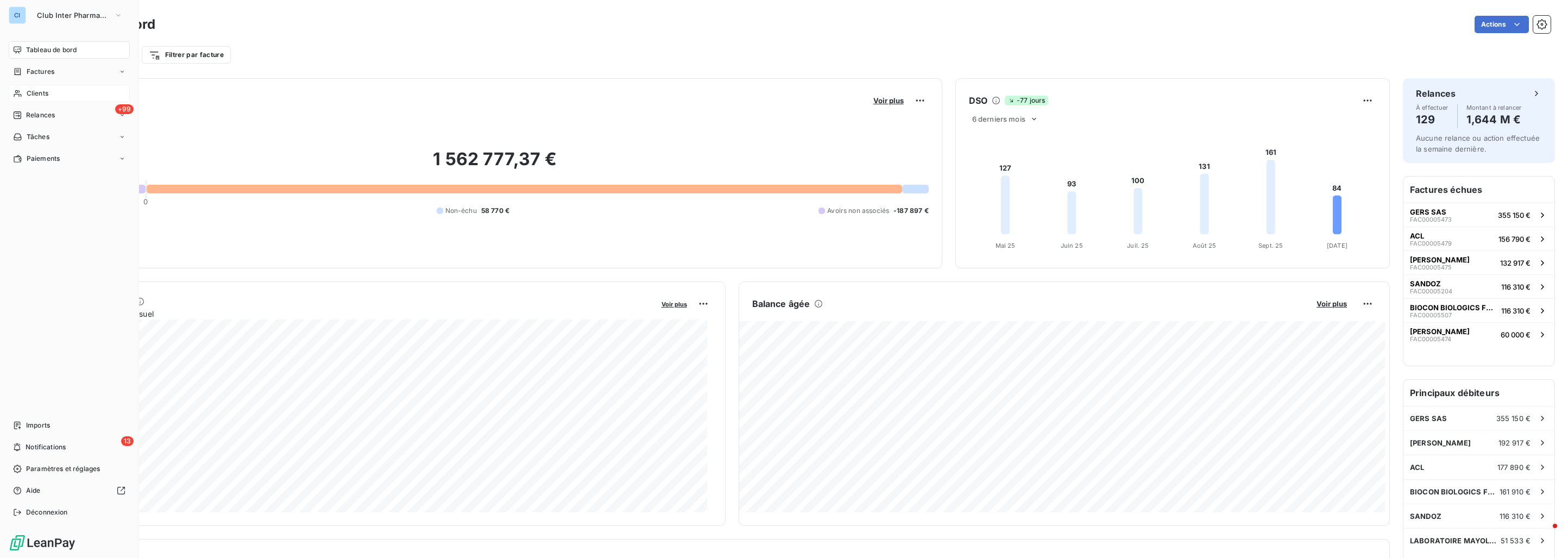
click at [41, 91] on span "Clients" at bounding box center [38, 93] width 22 height 10
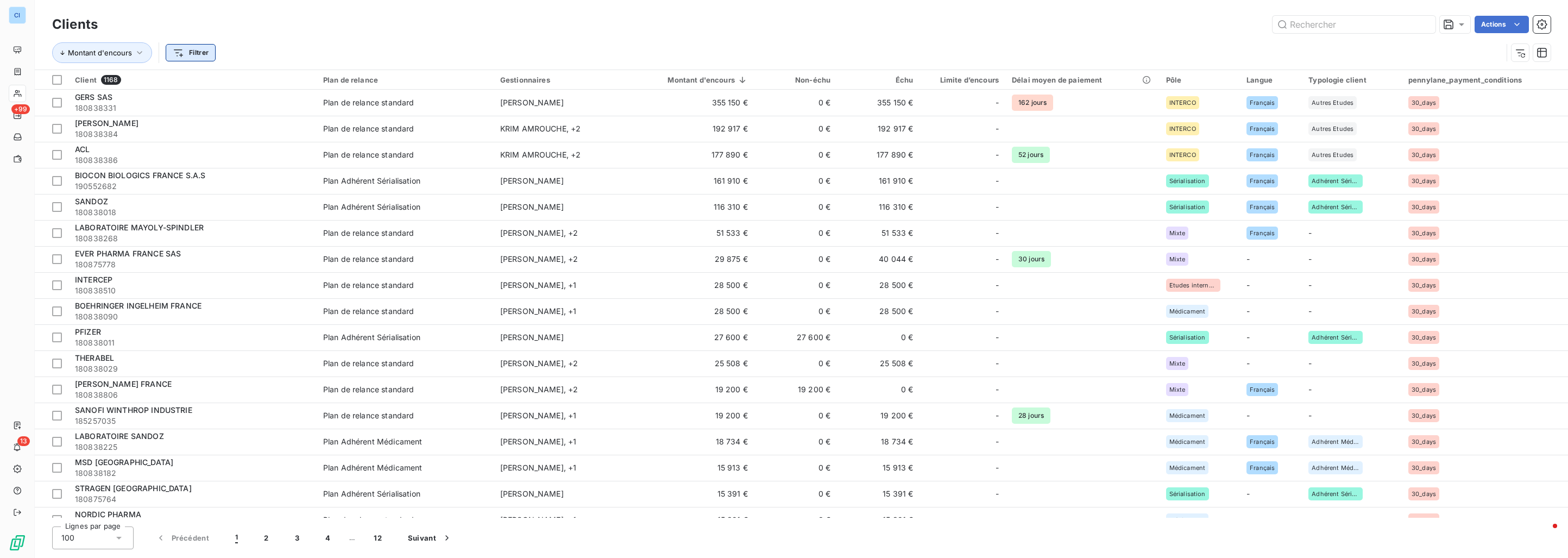
click at [196, 57] on html "CI +99 13 Clients Actions Montant d'encours Filtrer Client 1168 Plan de relance…" at bounding box center [784, 279] width 1568 height 558
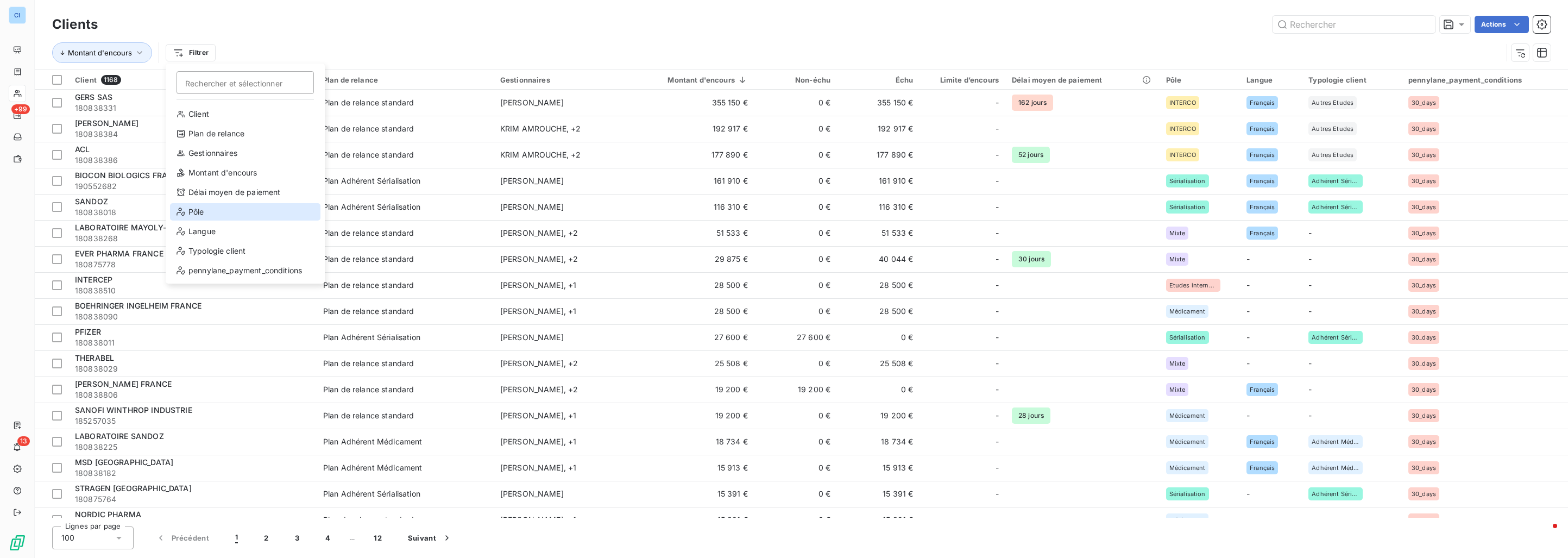
click at [214, 205] on div "Pôle" at bounding box center [245, 212] width 150 height 18
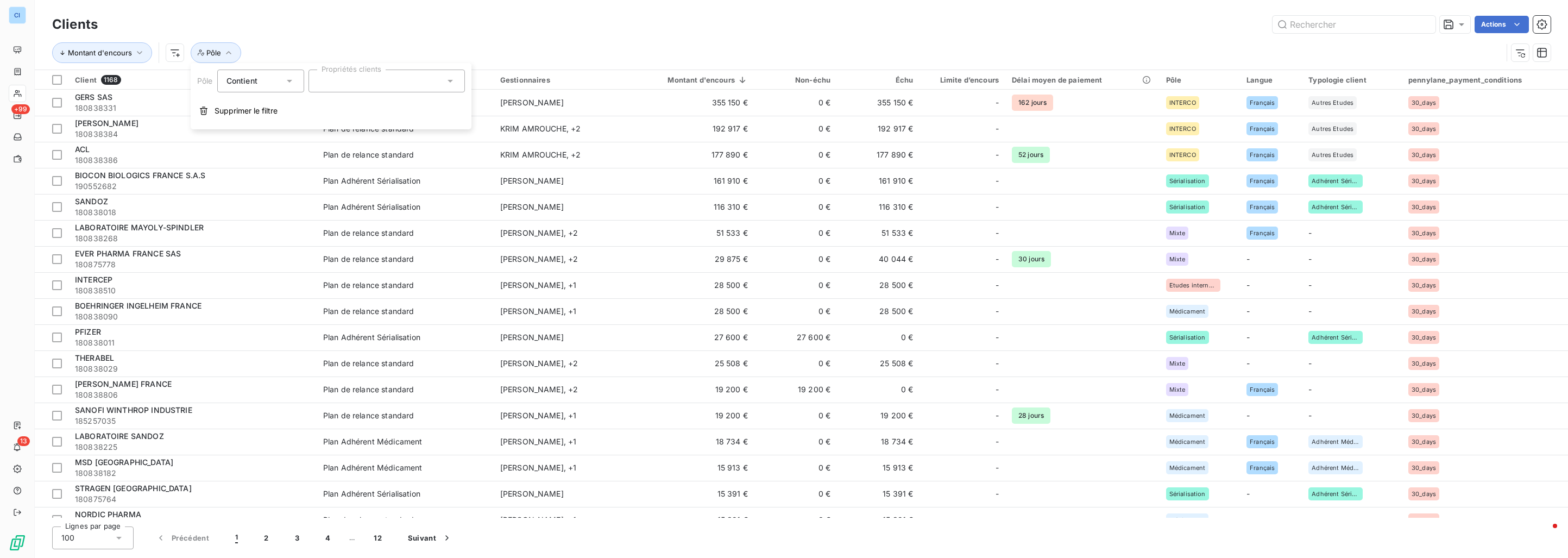
click at [329, 84] on div at bounding box center [387, 80] width 156 height 23
click at [323, 202] on div at bounding box center [322, 203] width 10 height 10
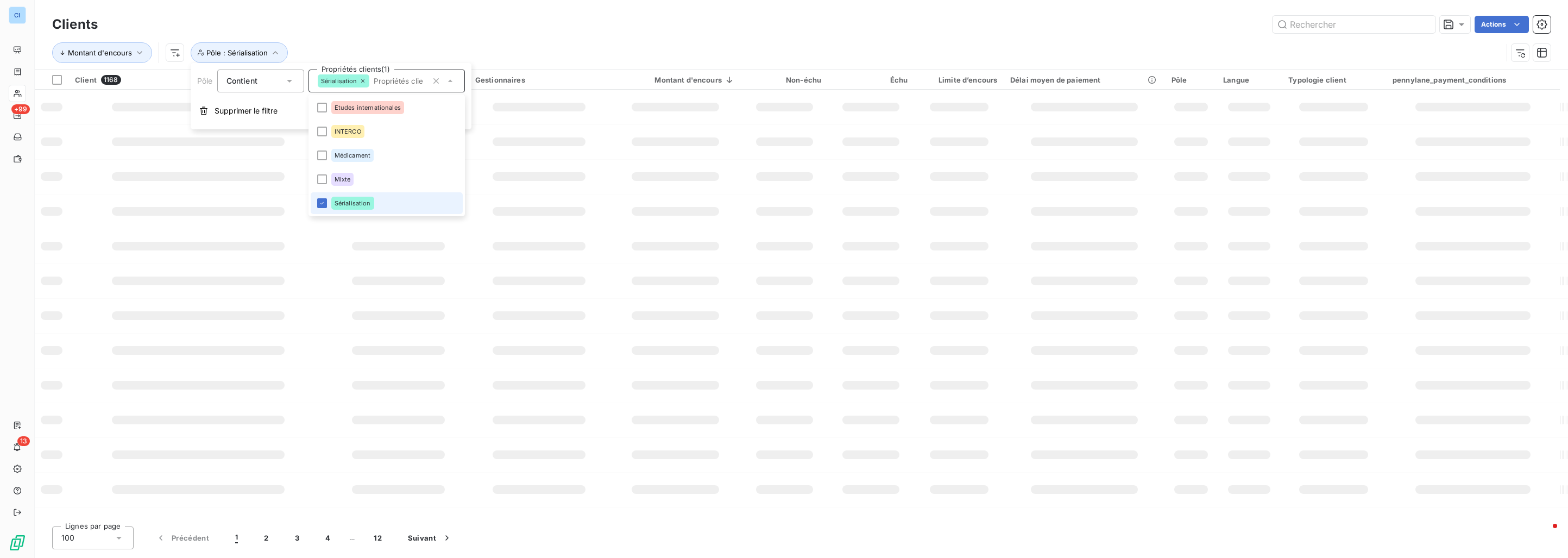
click at [460, 34] on div "Clients Actions" at bounding box center [802, 24] width 1499 height 23
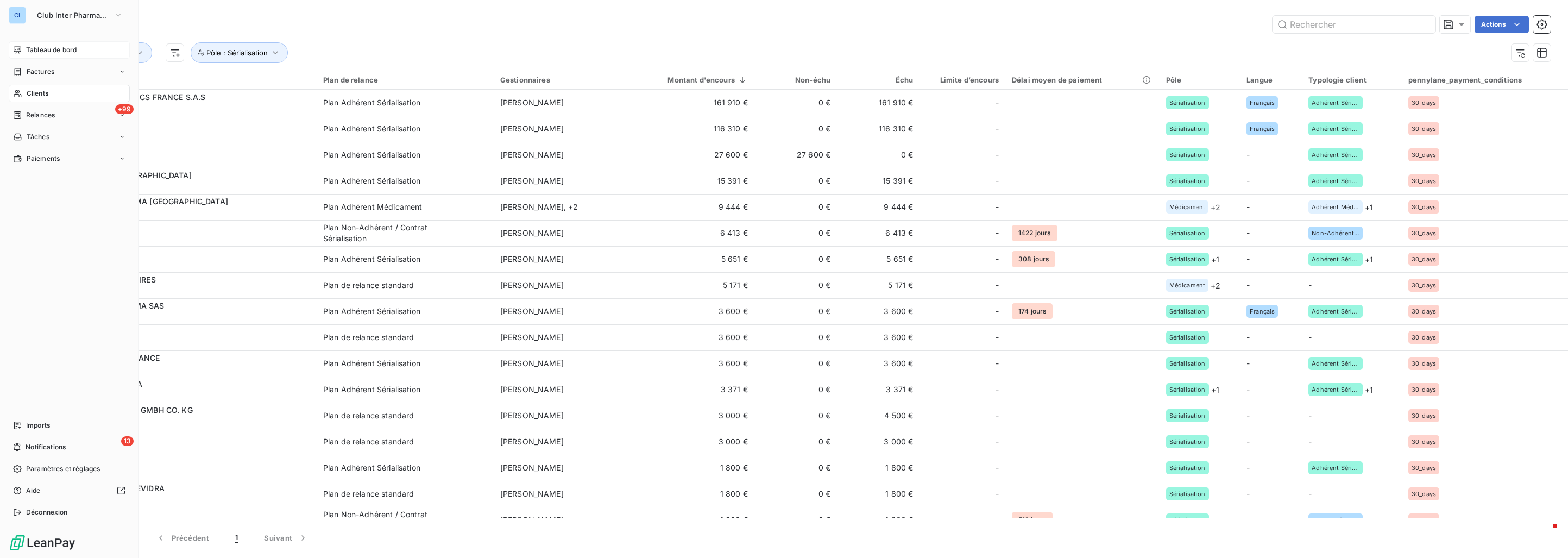
click at [57, 48] on span "Tableau de bord" at bounding box center [51, 50] width 51 height 10
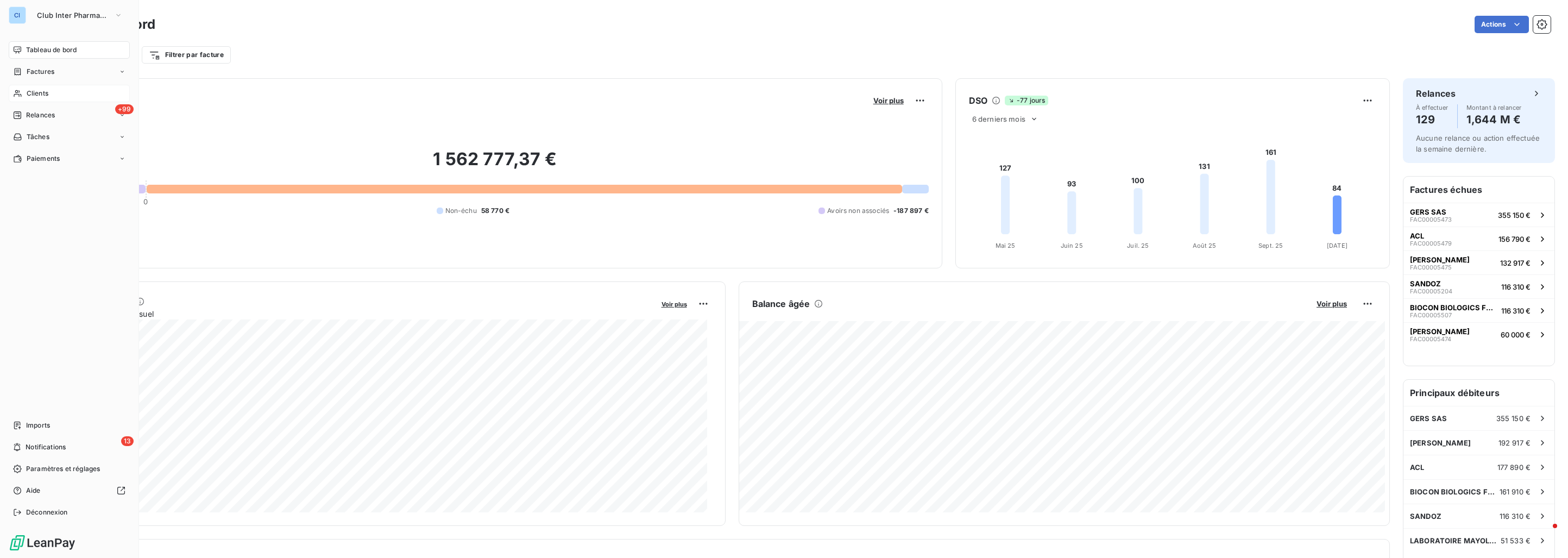
click at [44, 93] on span "Clients" at bounding box center [38, 93] width 22 height 10
